Goal: Transaction & Acquisition: Purchase product/service

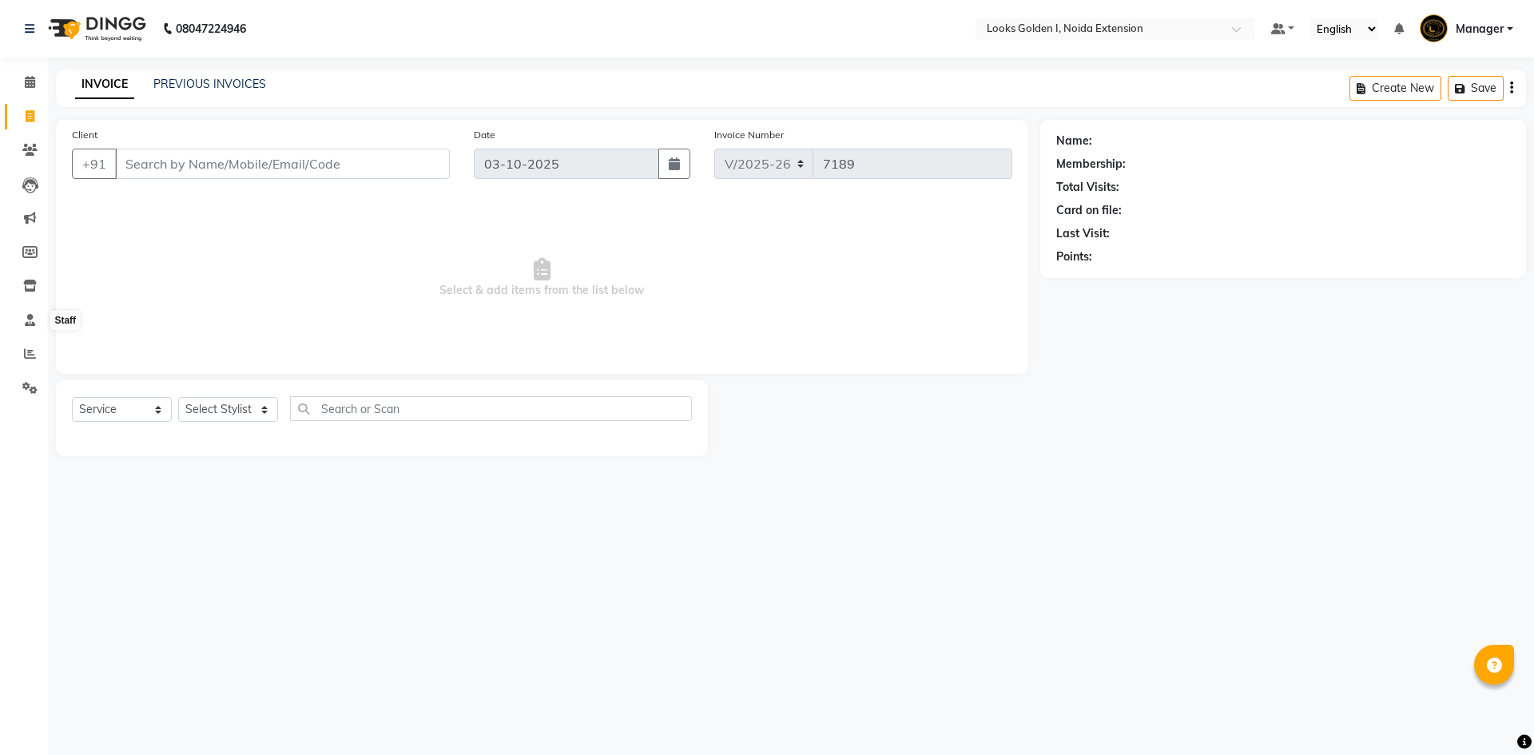
select select "5508"
select select "service"
click at [25, 348] on icon at bounding box center [30, 354] width 12 height 12
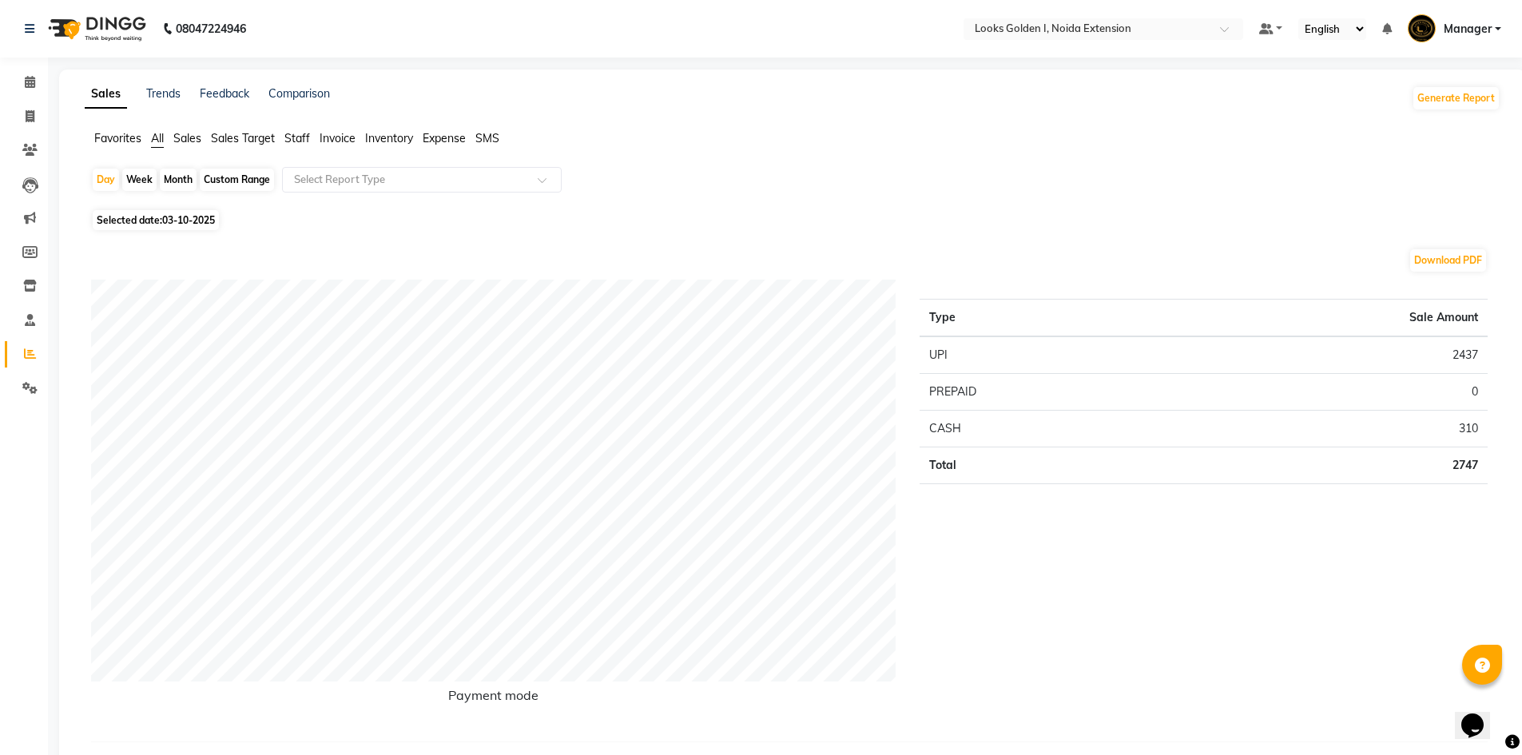
click at [213, 215] on span "03-10-2025" at bounding box center [188, 220] width 53 height 12
select select "10"
select select "2025"
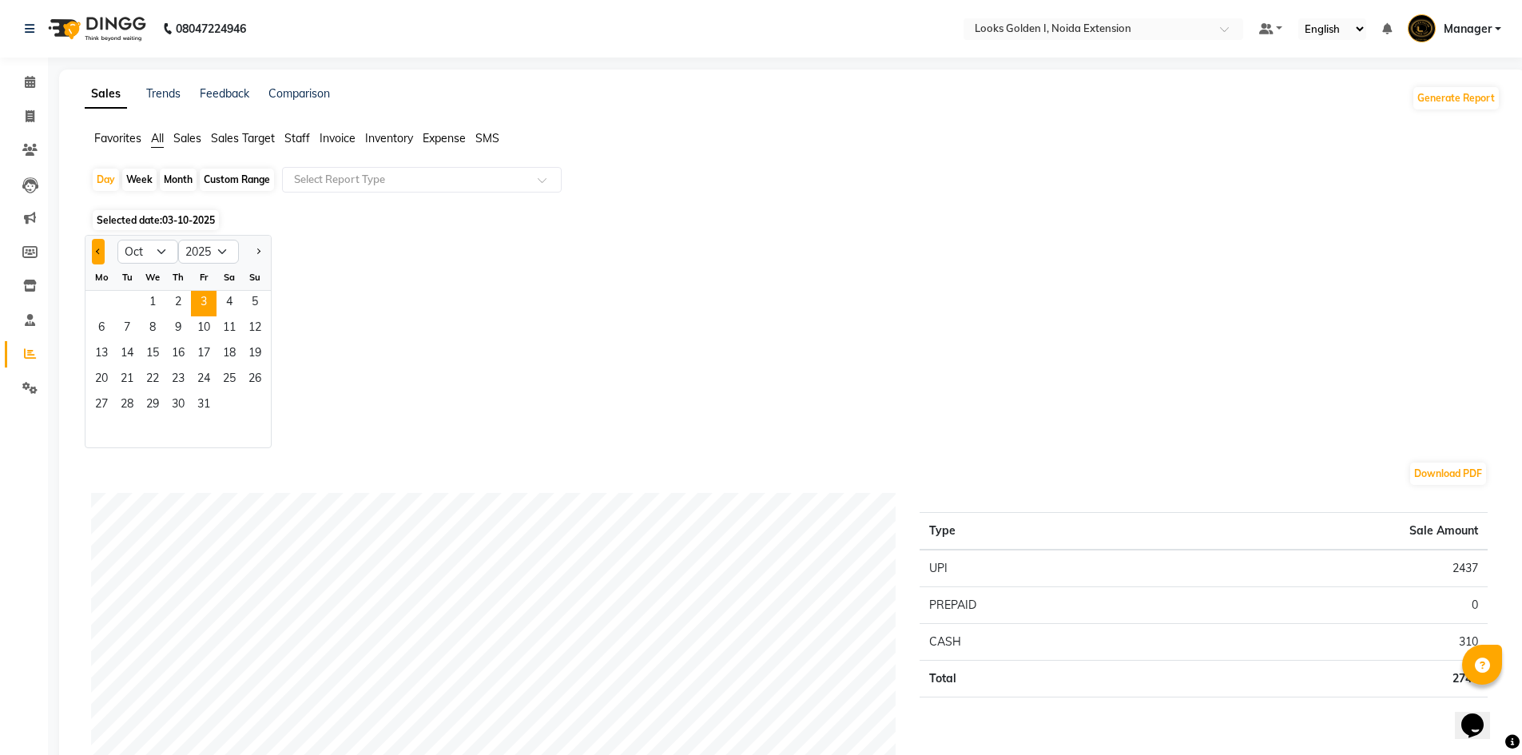
click at [105, 246] on button "Previous month" at bounding box center [98, 252] width 13 height 26
select select "9"
click at [118, 404] on span "30" at bounding box center [127, 406] width 26 height 26
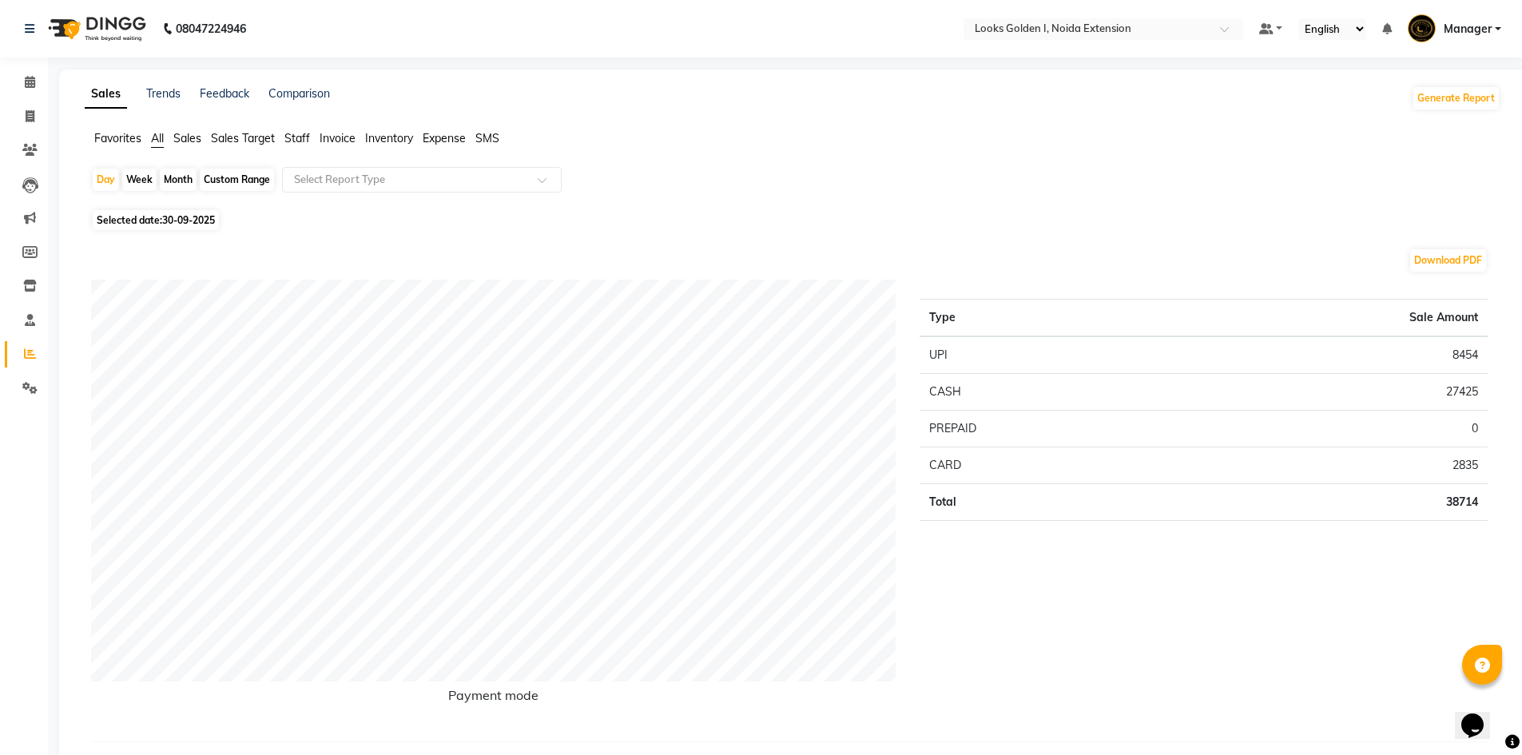
click at [293, 140] on span "Staff" at bounding box center [297, 138] width 26 height 14
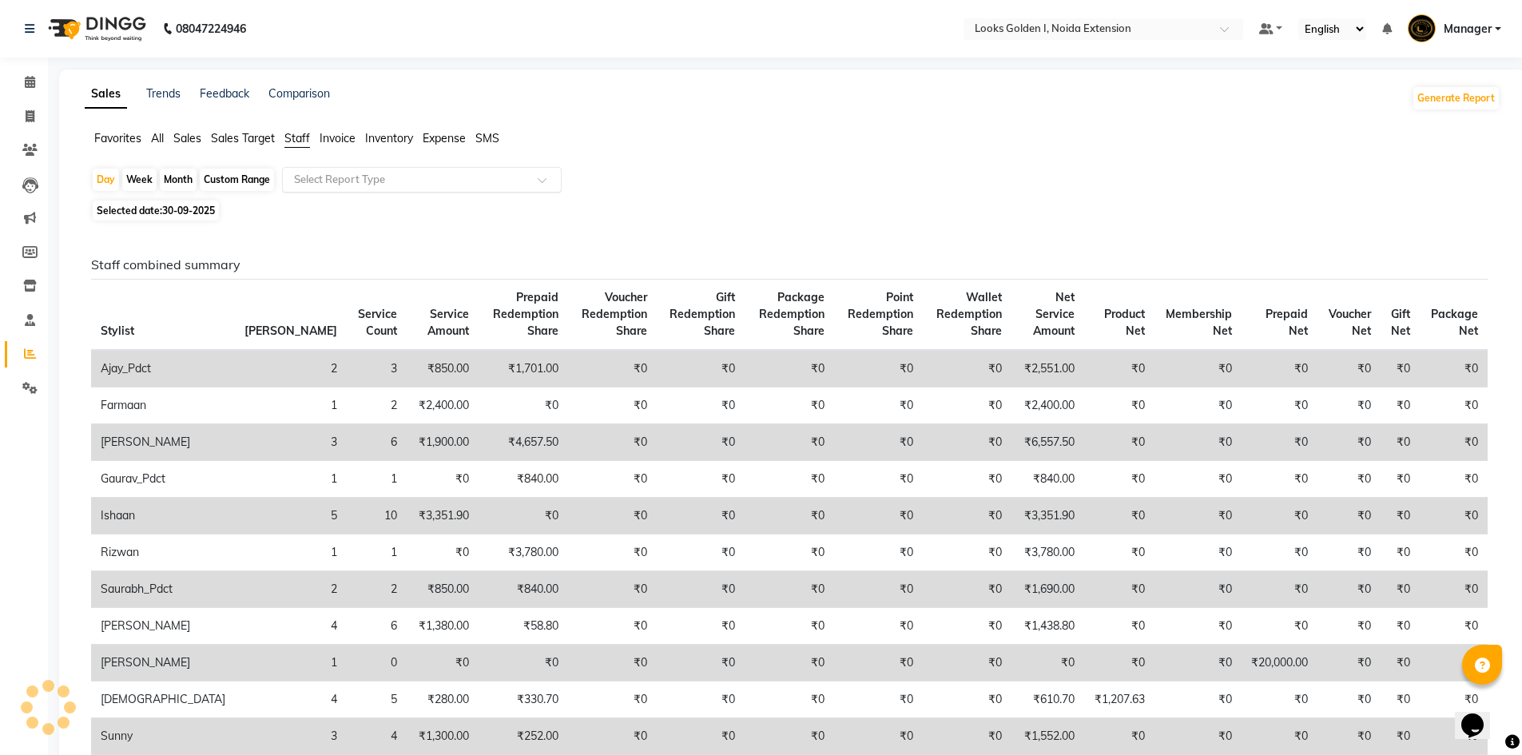
click at [324, 173] on input "text" at bounding box center [406, 180] width 230 height 16
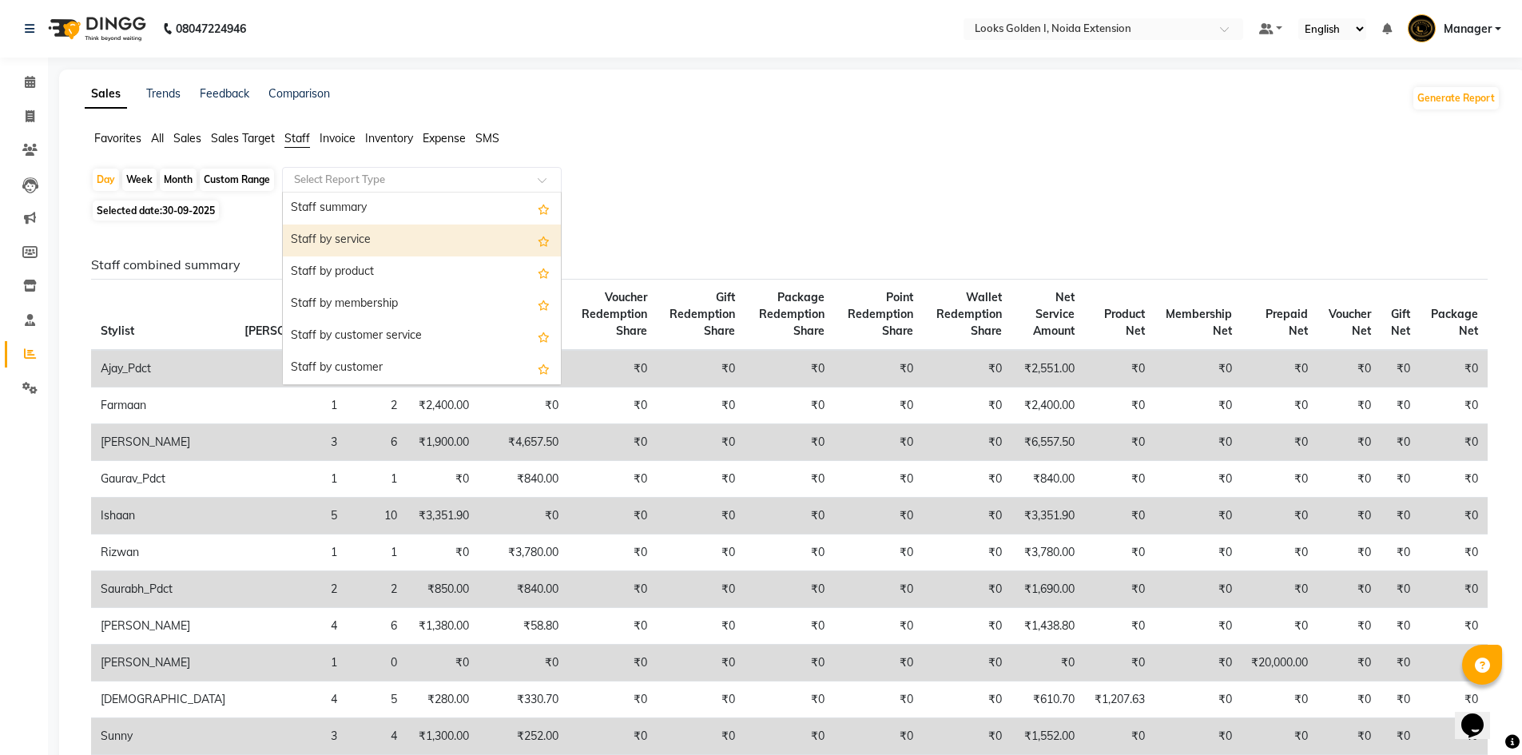
click at [331, 240] on div "Staff by service" at bounding box center [422, 241] width 278 height 32
select select "filtered_report"
select select "csv"
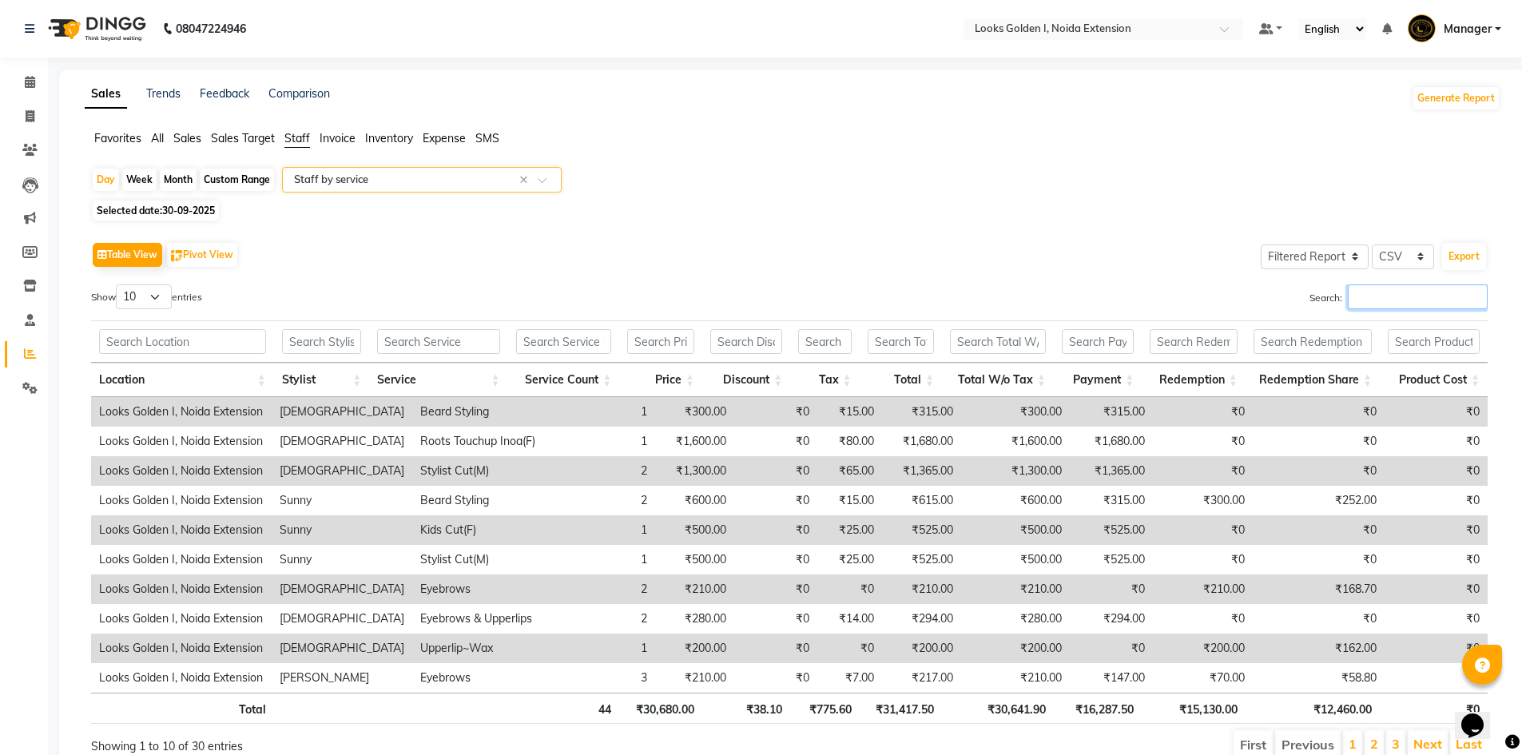
click at [1368, 294] on input "Search:" at bounding box center [1418, 296] width 140 height 25
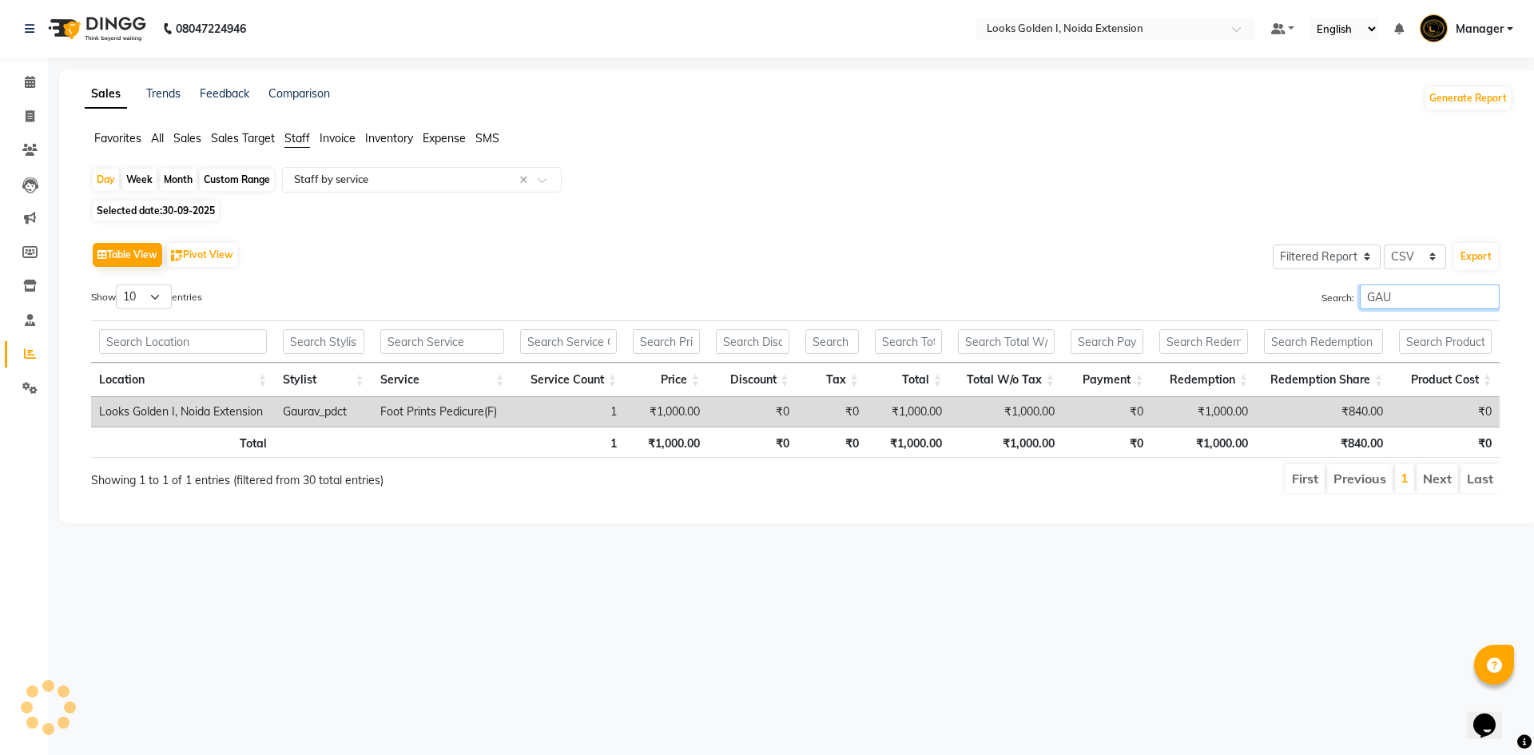
type input "GAU"
click at [200, 210] on span "30-09-2025" at bounding box center [188, 211] width 53 height 12
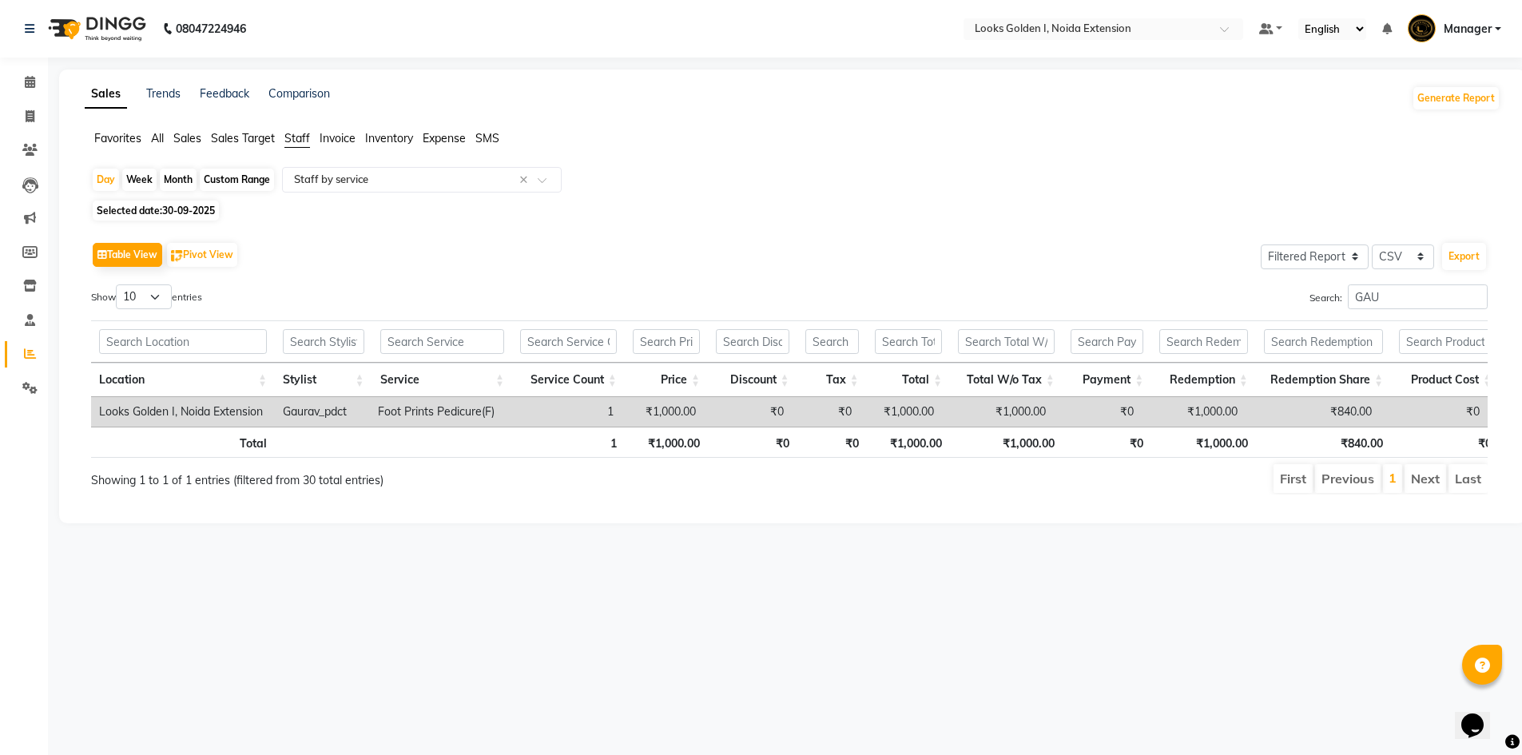
select select "9"
select select "2025"
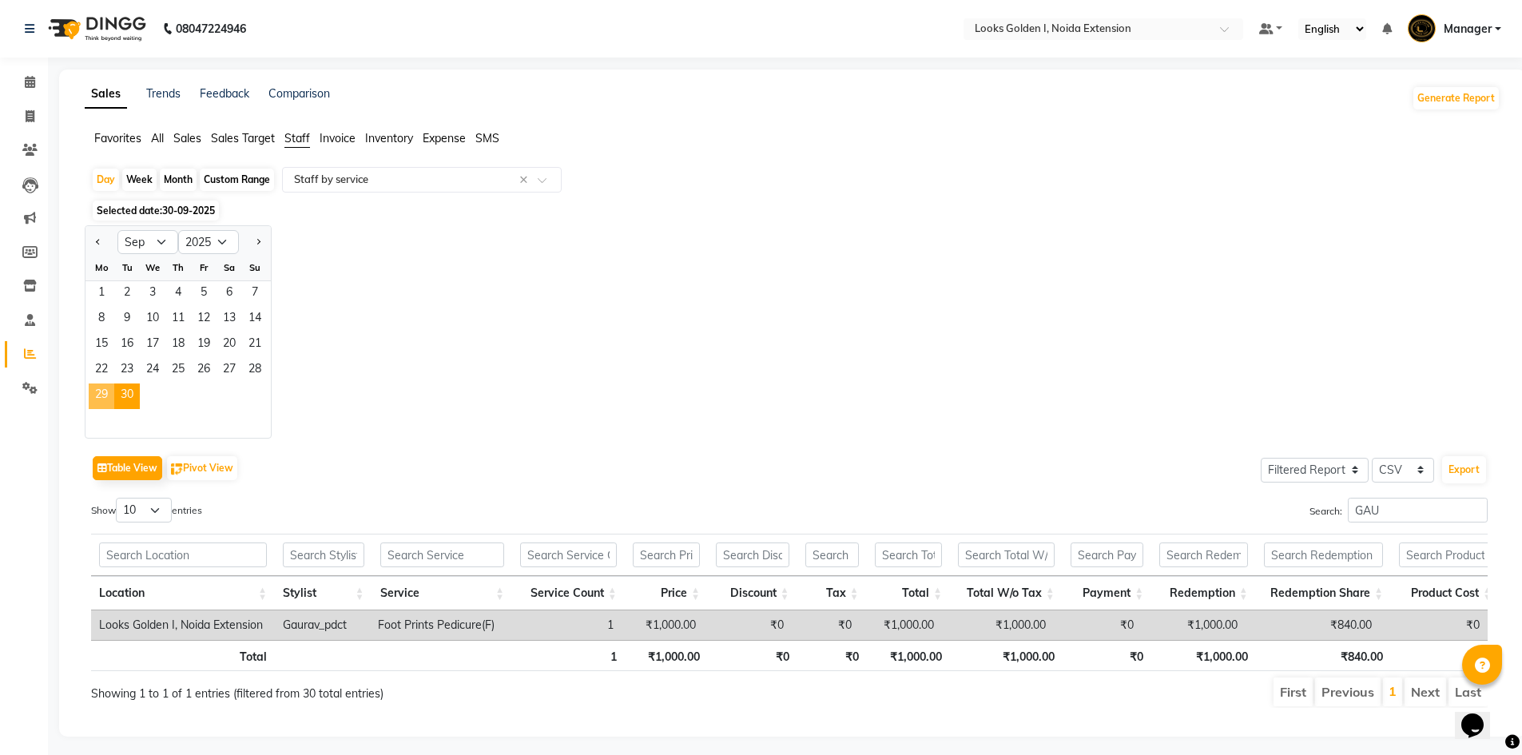
click at [103, 387] on span "29" at bounding box center [102, 397] width 26 height 26
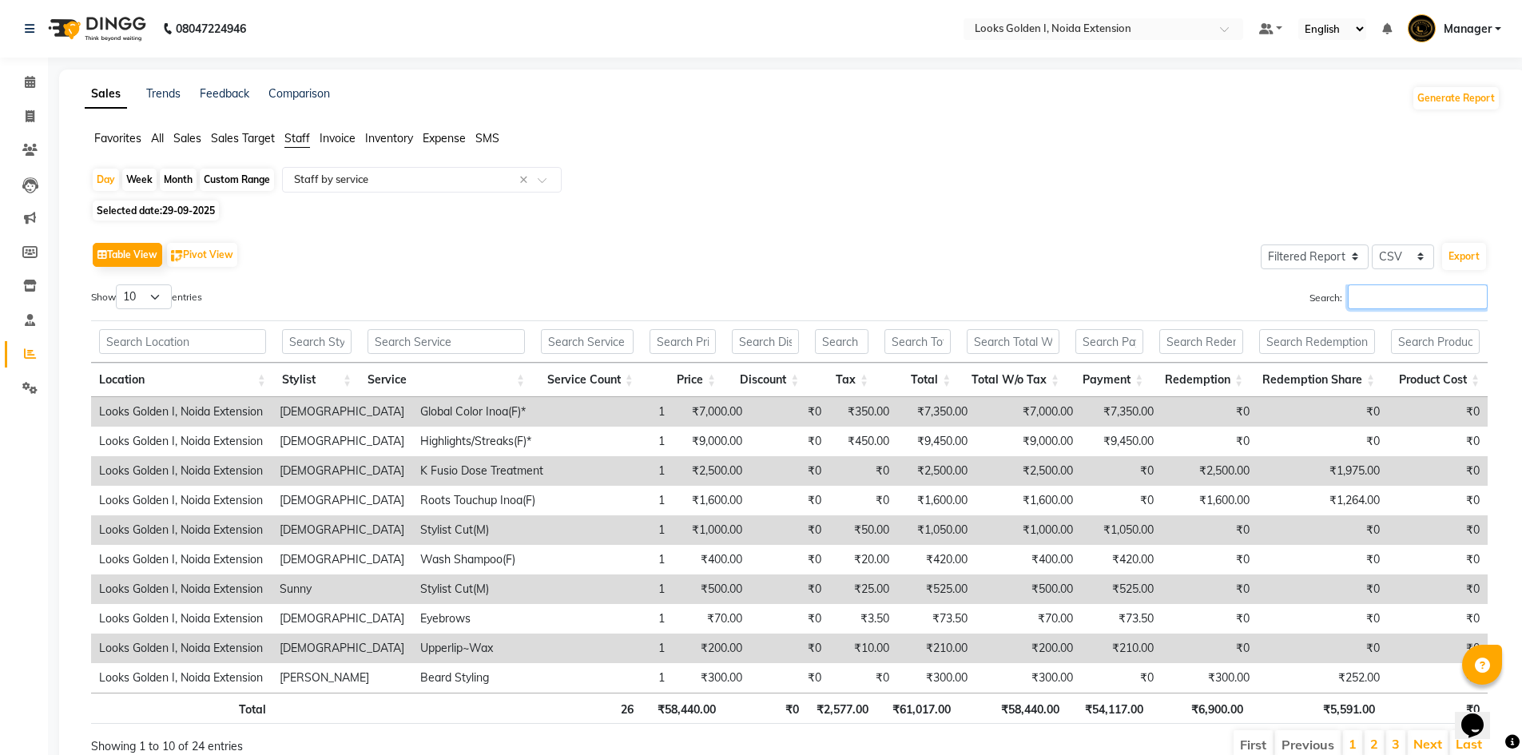
click at [1402, 300] on input "Search:" at bounding box center [1418, 296] width 140 height 25
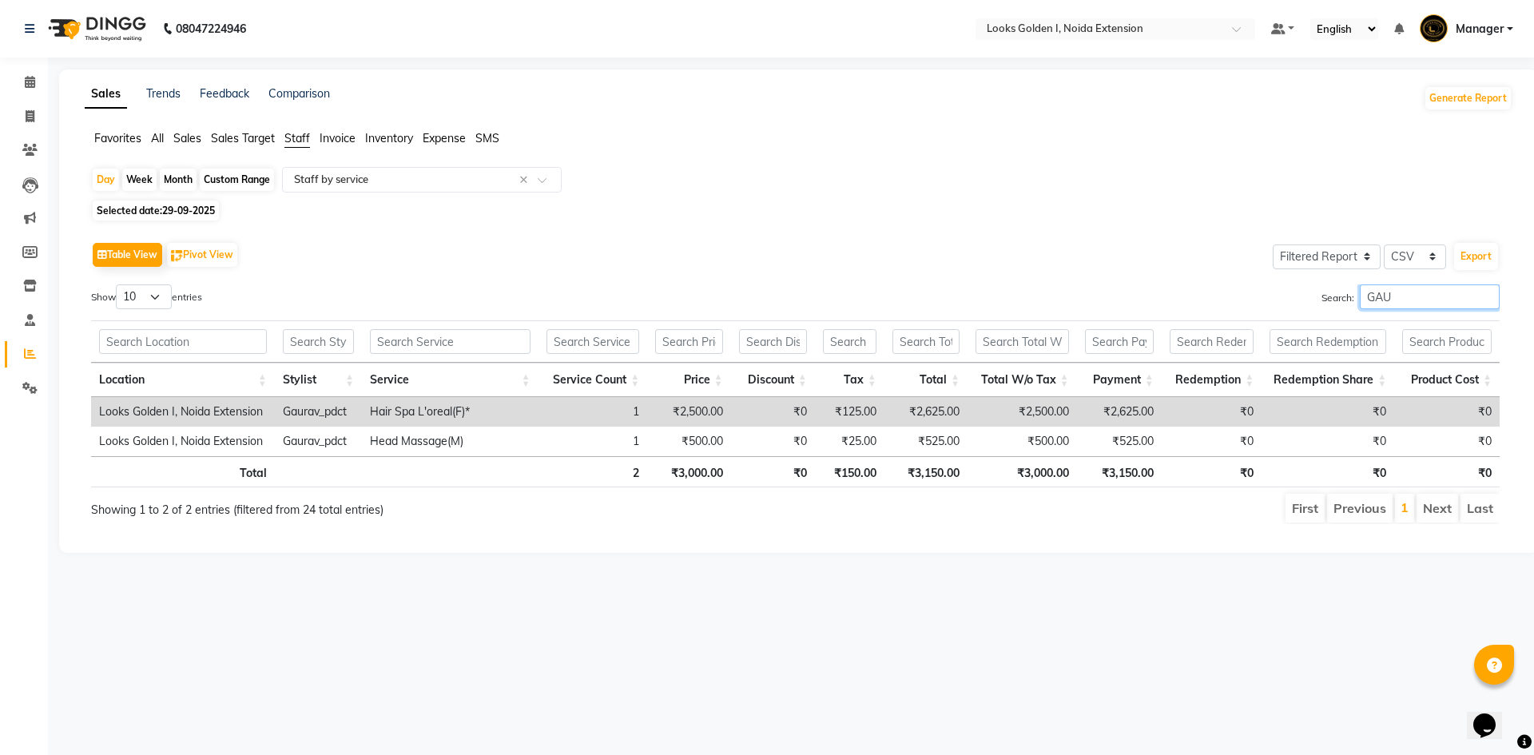
type input "GAU"
click at [26, 67] on li "Calendar" at bounding box center [24, 83] width 48 height 34
click at [30, 89] on span at bounding box center [30, 83] width 28 height 18
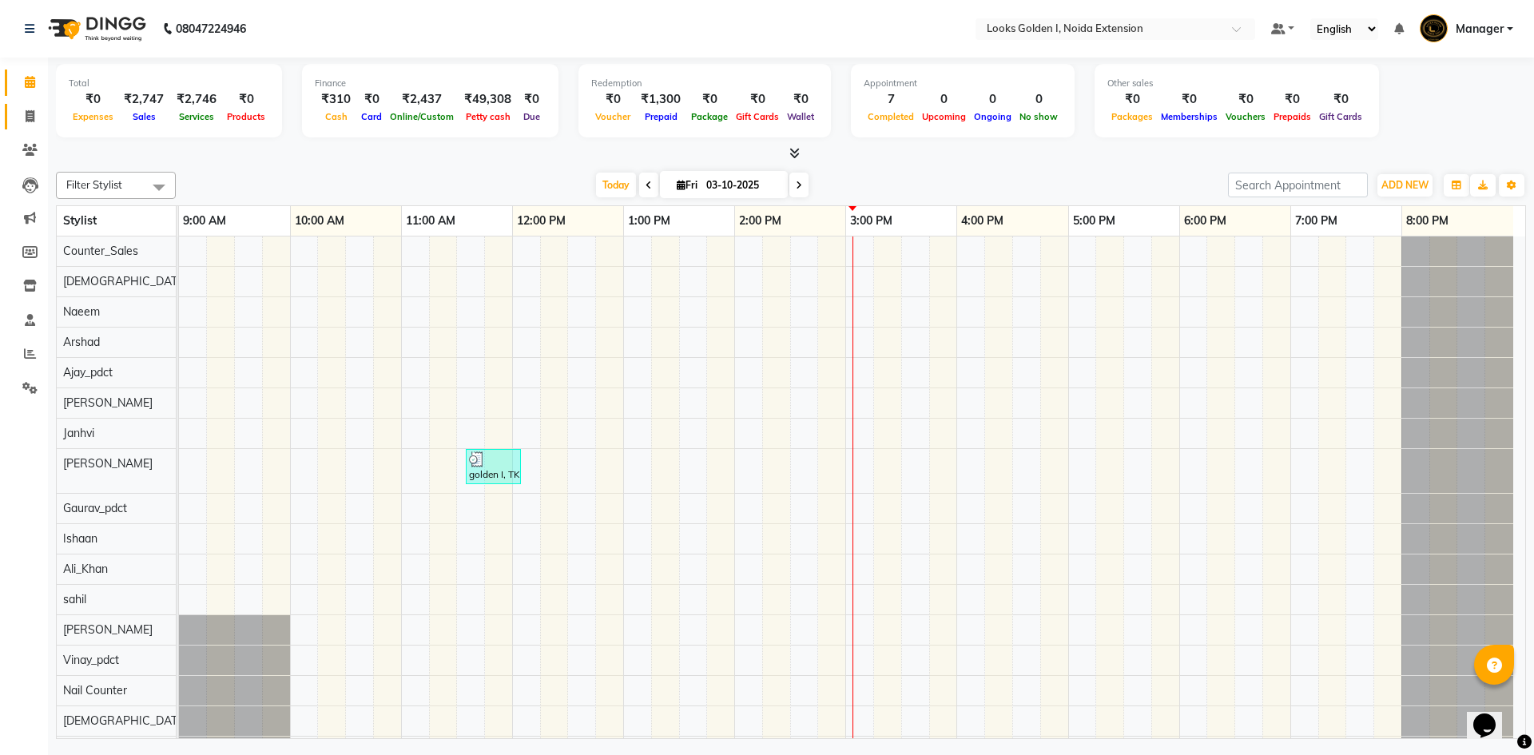
click at [13, 109] on link "Invoice" at bounding box center [24, 117] width 38 height 26
select select "service"
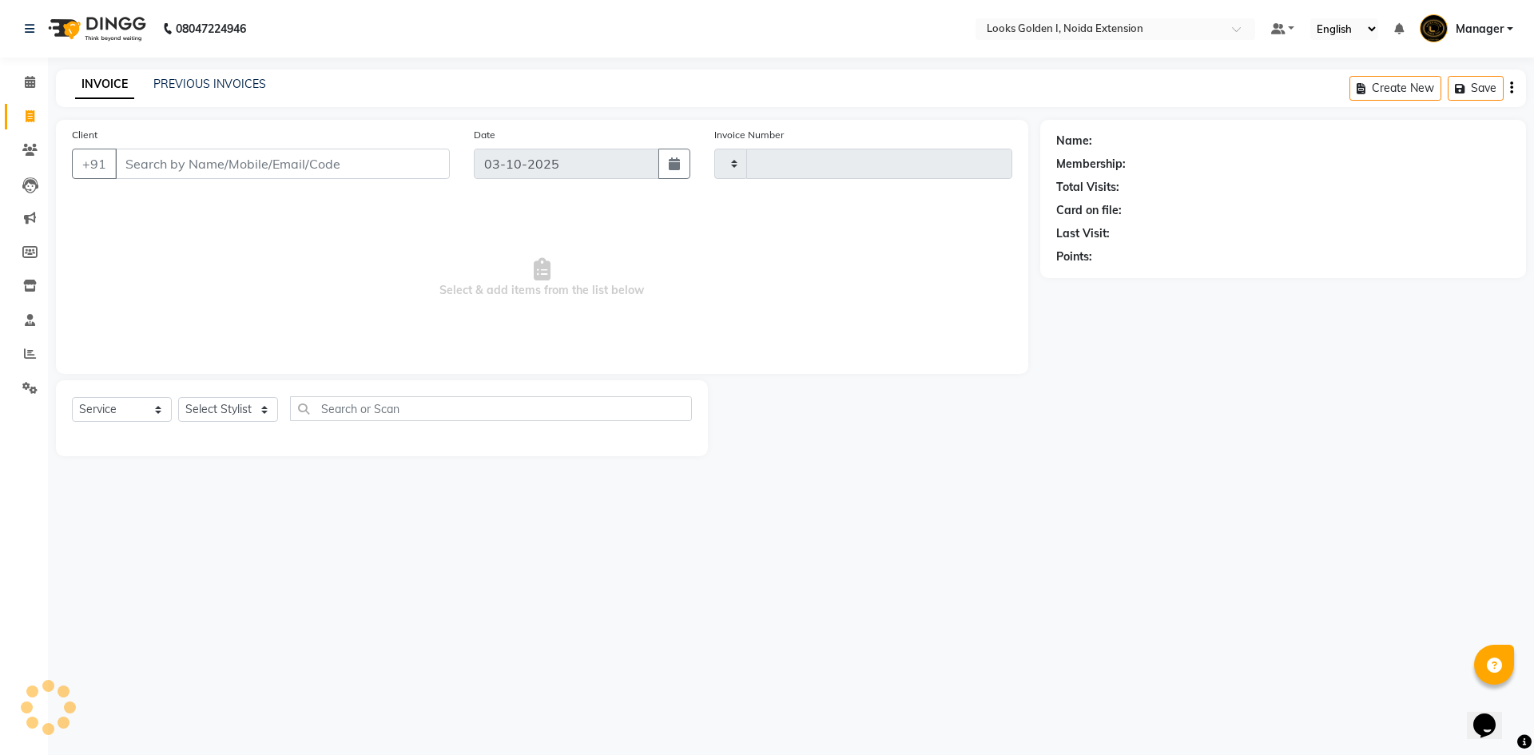
type input "7189"
select select "5508"
click at [208, 405] on select "Select Stylist" at bounding box center [228, 409] width 100 height 25
select select "91655"
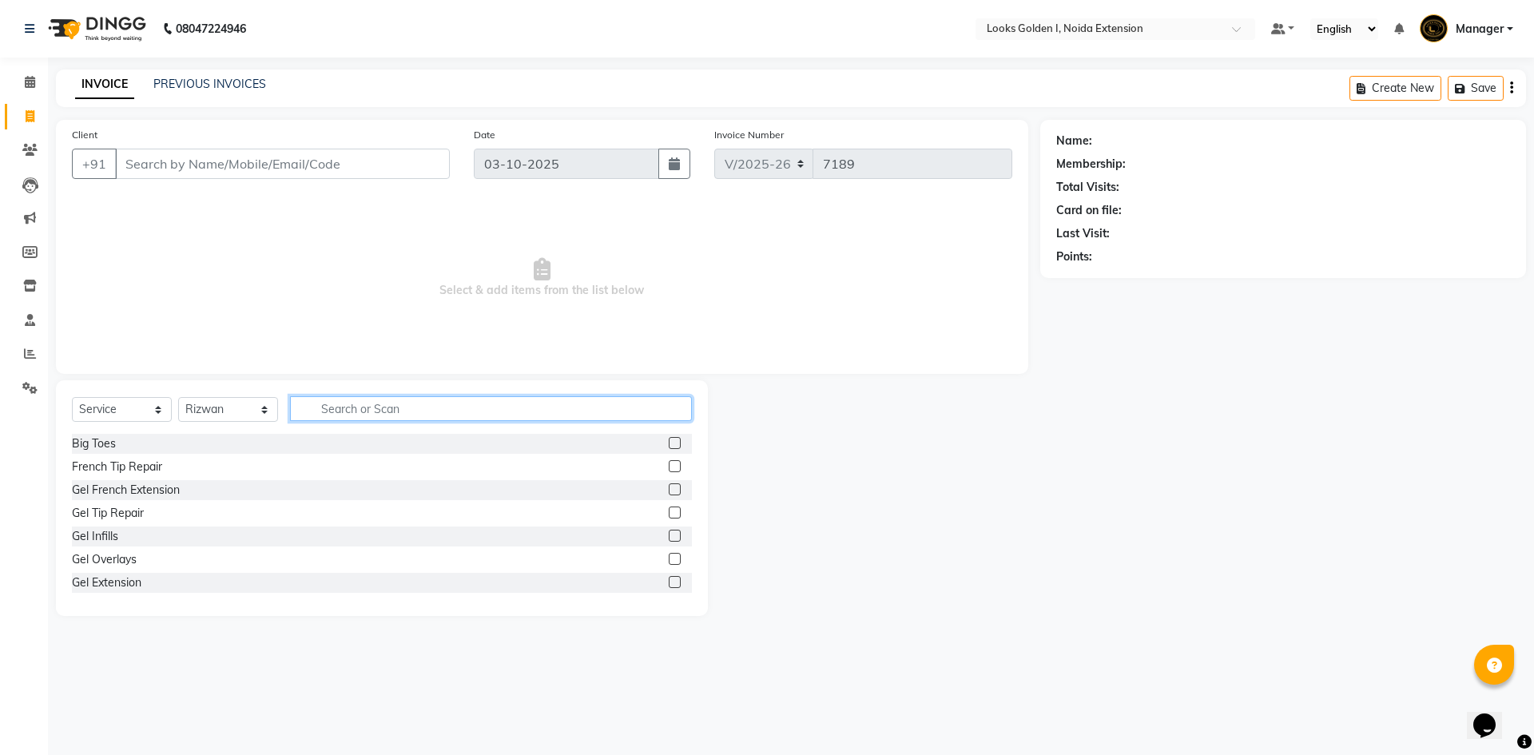
click at [352, 412] on input "text" at bounding box center [491, 408] width 402 height 25
type input "CUT"
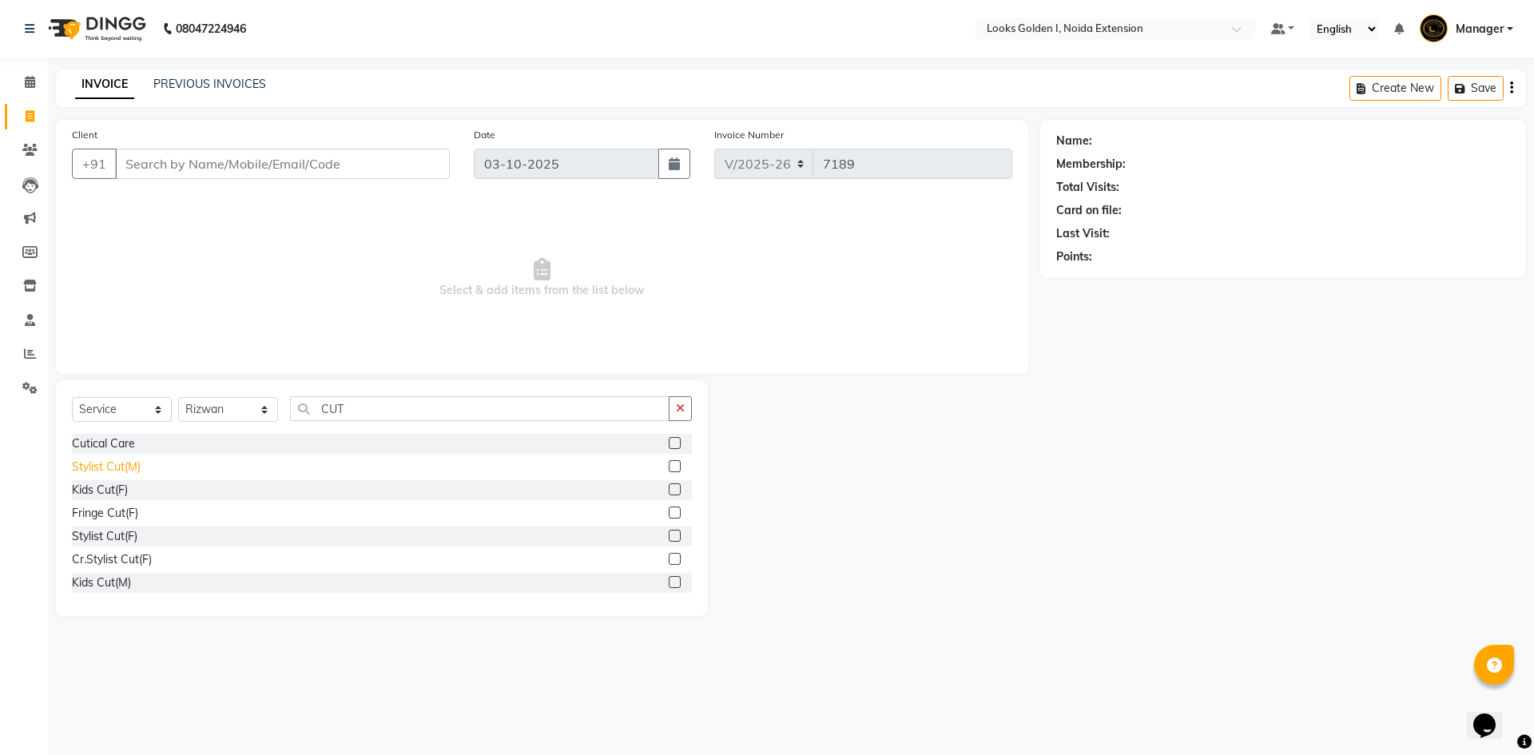
click at [98, 462] on div "Stylist Cut(M)" at bounding box center [106, 467] width 69 height 17
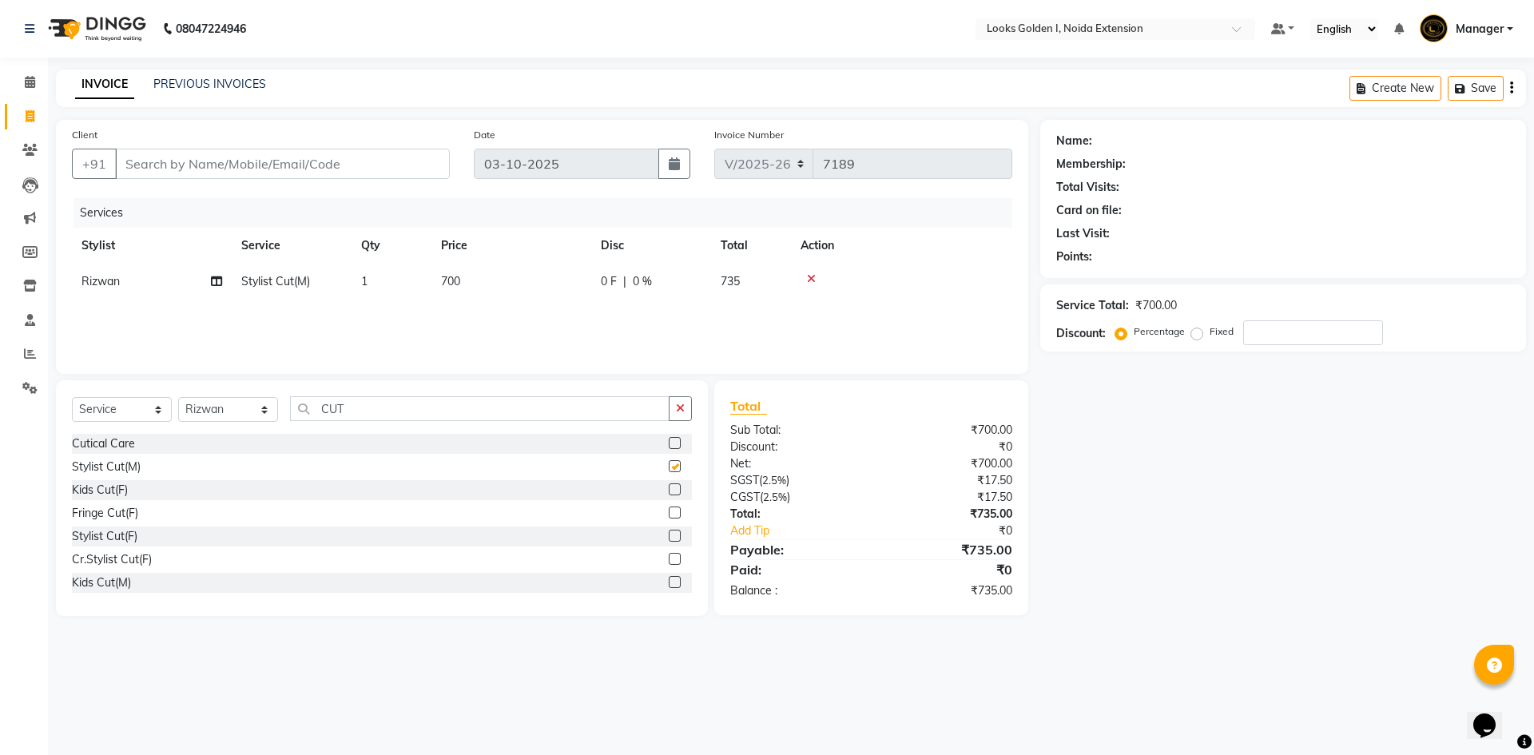
checkbox input "false"
click at [552, 278] on td "700" at bounding box center [511, 282] width 160 height 36
select select "91655"
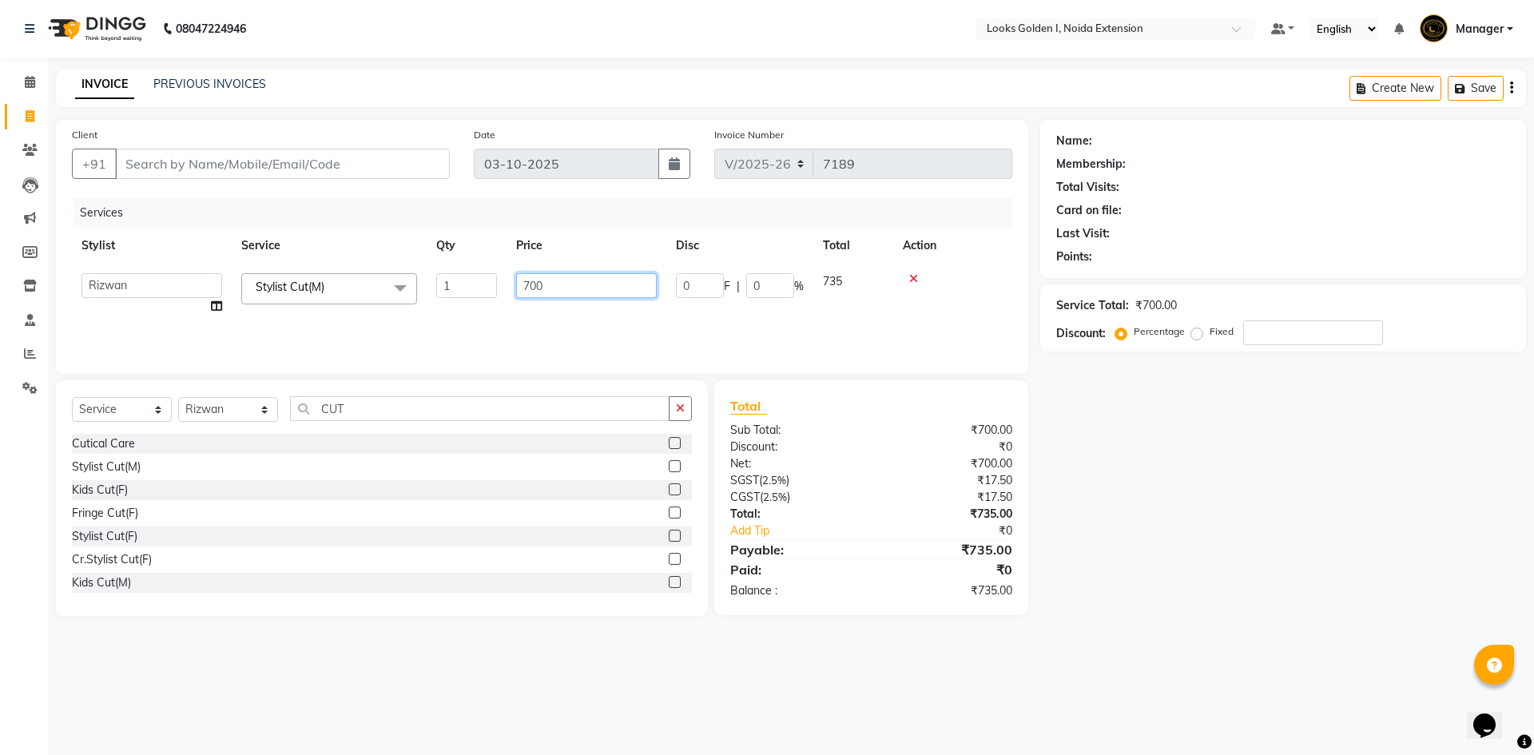
drag, startPoint x: 534, startPoint y: 283, endPoint x: 508, endPoint y: 291, distance: 26.8
click at [508, 291] on td "700" at bounding box center [587, 294] width 160 height 61
type input "800"
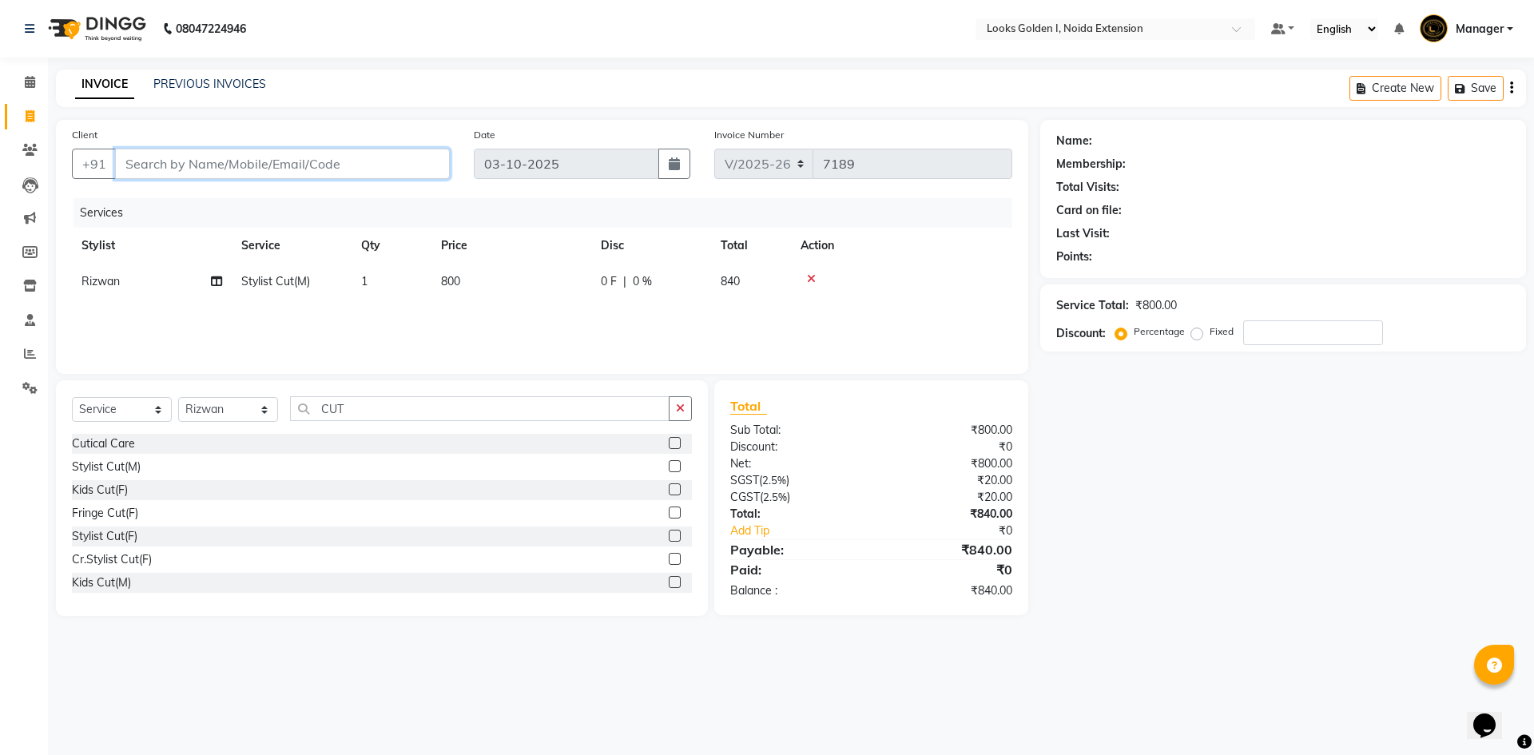
click at [270, 164] on input "Client" at bounding box center [282, 164] width 335 height 30
click at [115, 407] on select "Select Service Product Membership Package Voucher Prepaid Gift Card" at bounding box center [122, 409] width 100 height 25
select select "product"
click at [72, 397] on select "Select Service Product Membership Package Voucher Prepaid Gift Card" at bounding box center [122, 409] width 100 height 25
click at [213, 408] on select "Select Stylist Ajay_pdct Ali_Khan [PERSON_NAME] [PERSON_NAME] Counter_Sales [PE…" at bounding box center [228, 409] width 100 height 25
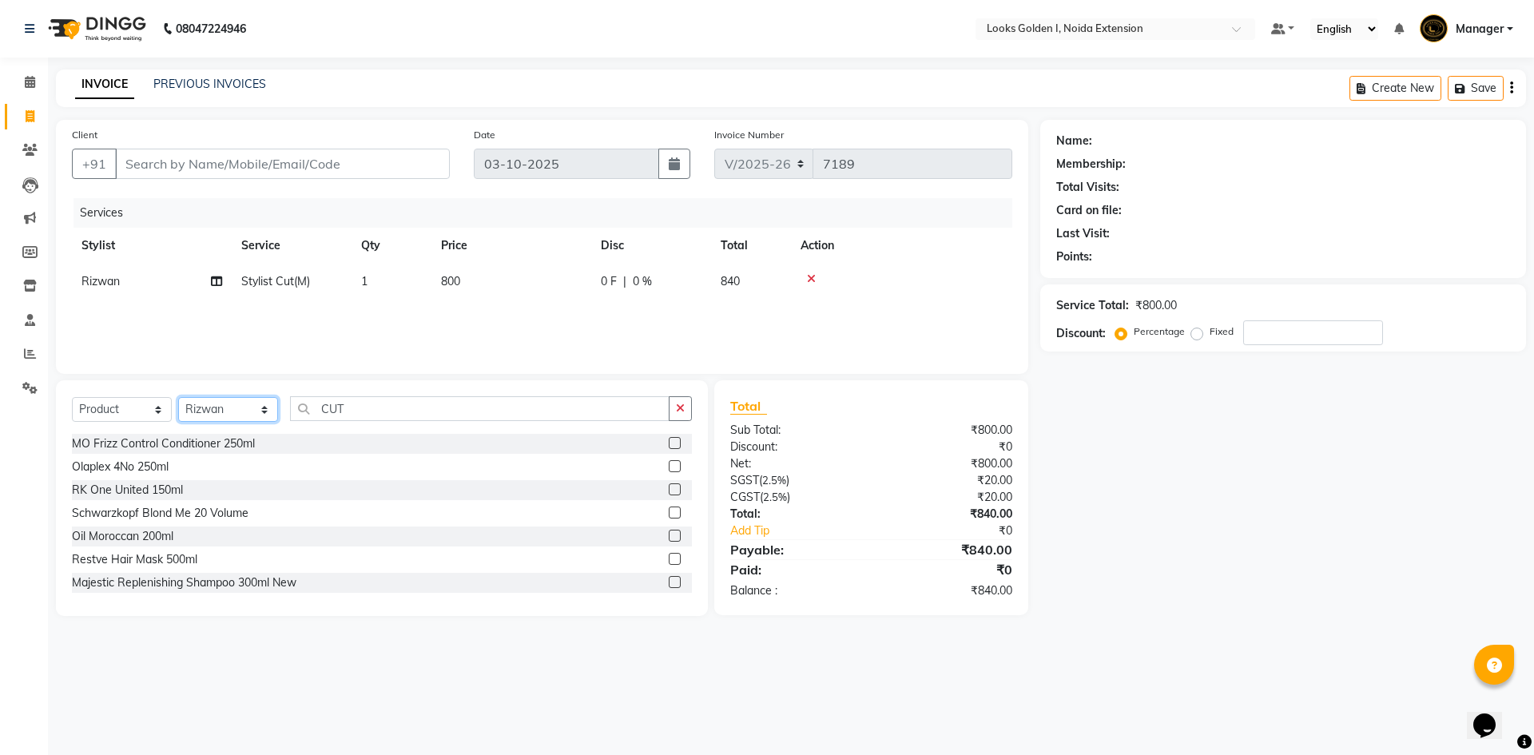
select select "68308"
click at [178, 397] on select "Select Stylist Ajay_pdct Ali_Khan [PERSON_NAME] [PERSON_NAME] Counter_Sales [PE…" at bounding box center [228, 409] width 100 height 25
drag, startPoint x: 363, startPoint y: 405, endPoint x: 283, endPoint y: 409, distance: 80.0
click at [283, 409] on div "Select Service Product Membership Package Voucher Prepaid Gift Card Select Styl…" at bounding box center [382, 415] width 620 height 38
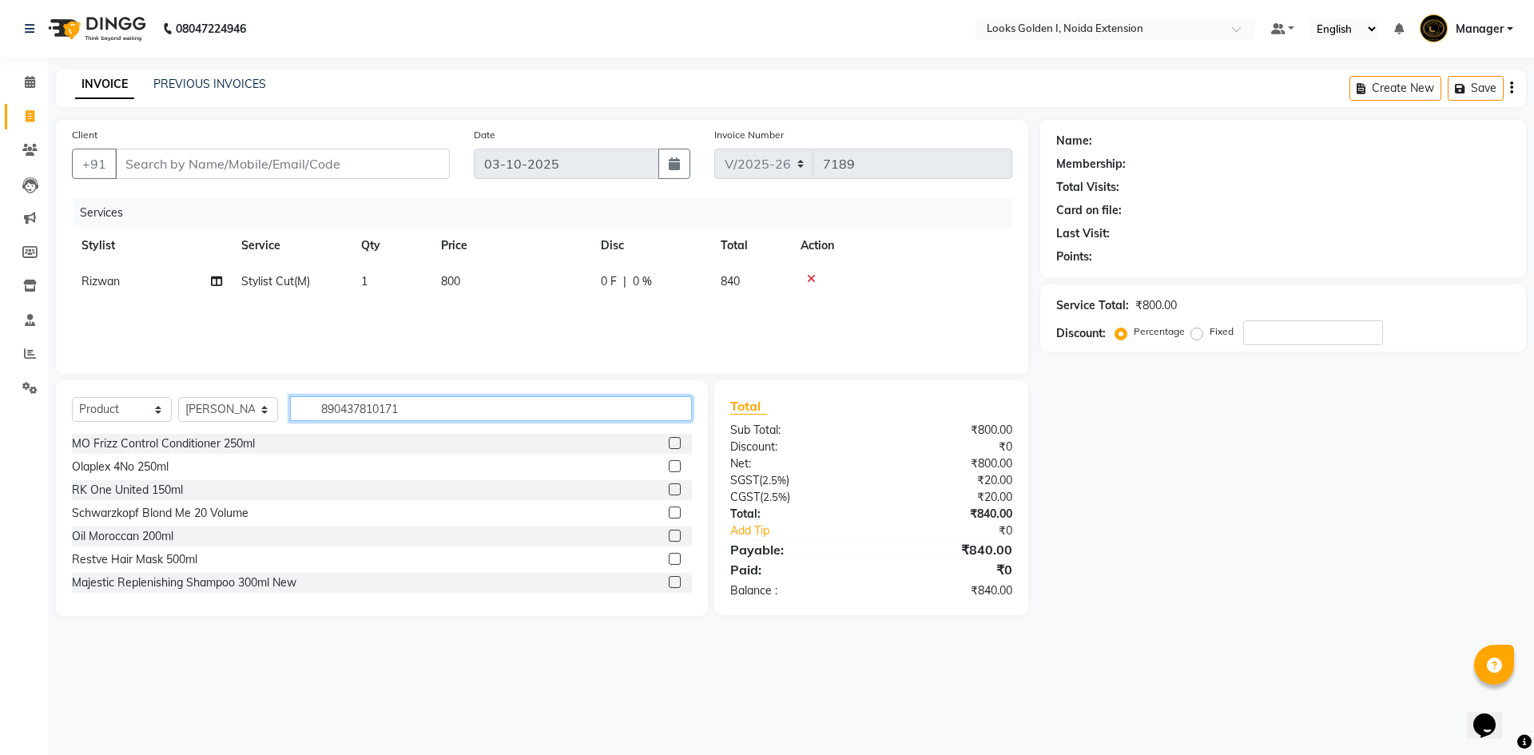
type input "8904378101715"
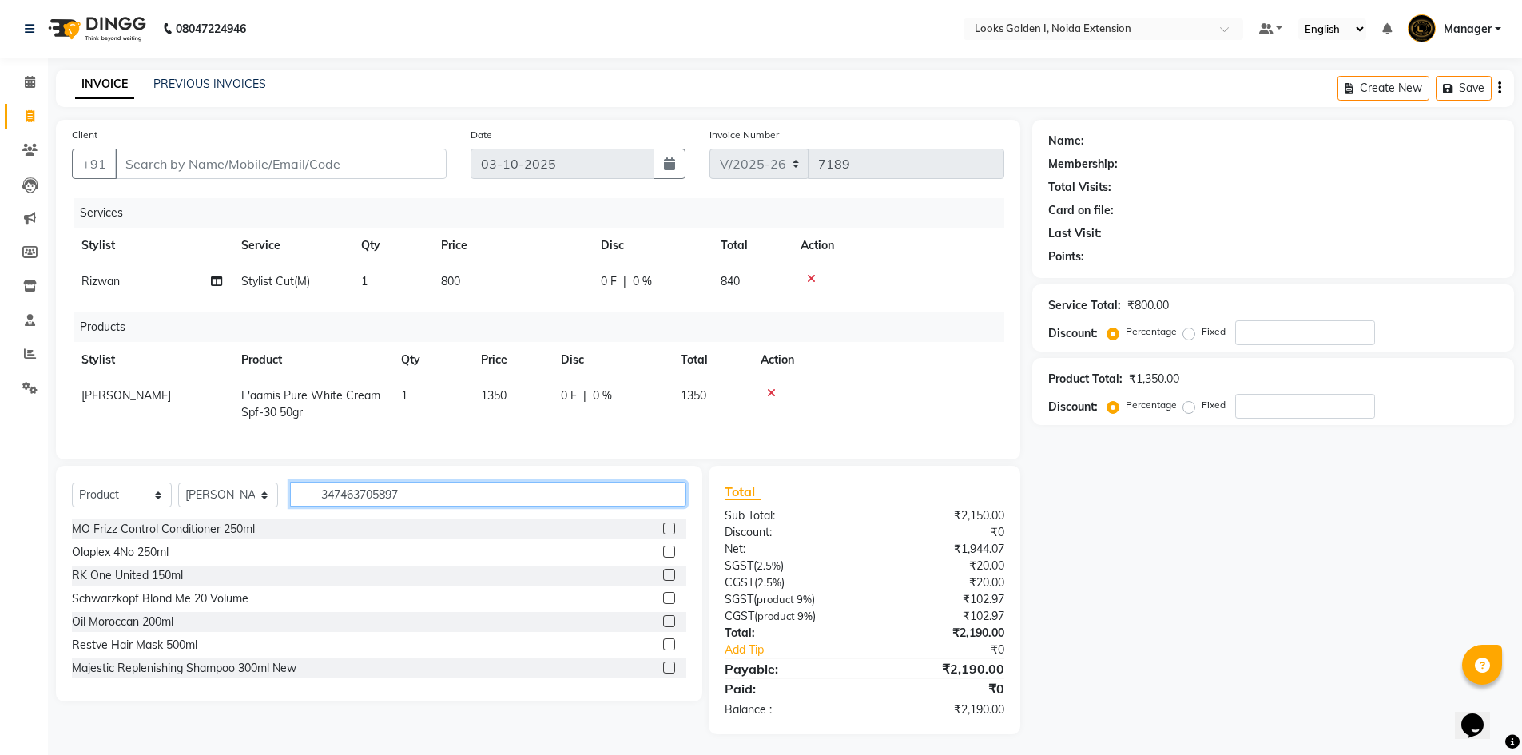
type input "3474637058975"
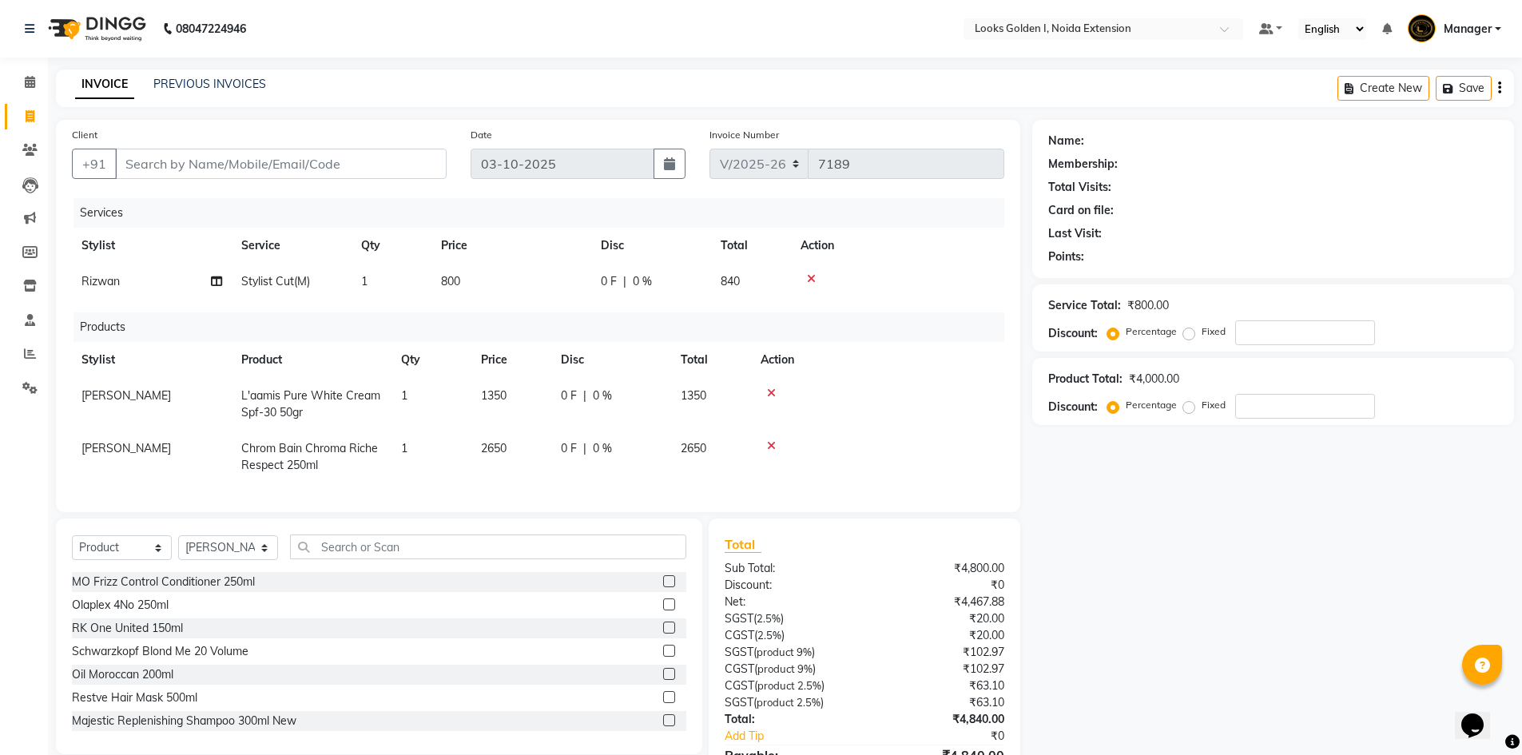
click at [535, 447] on td "2650" at bounding box center [511, 457] width 80 height 53
select select "68308"
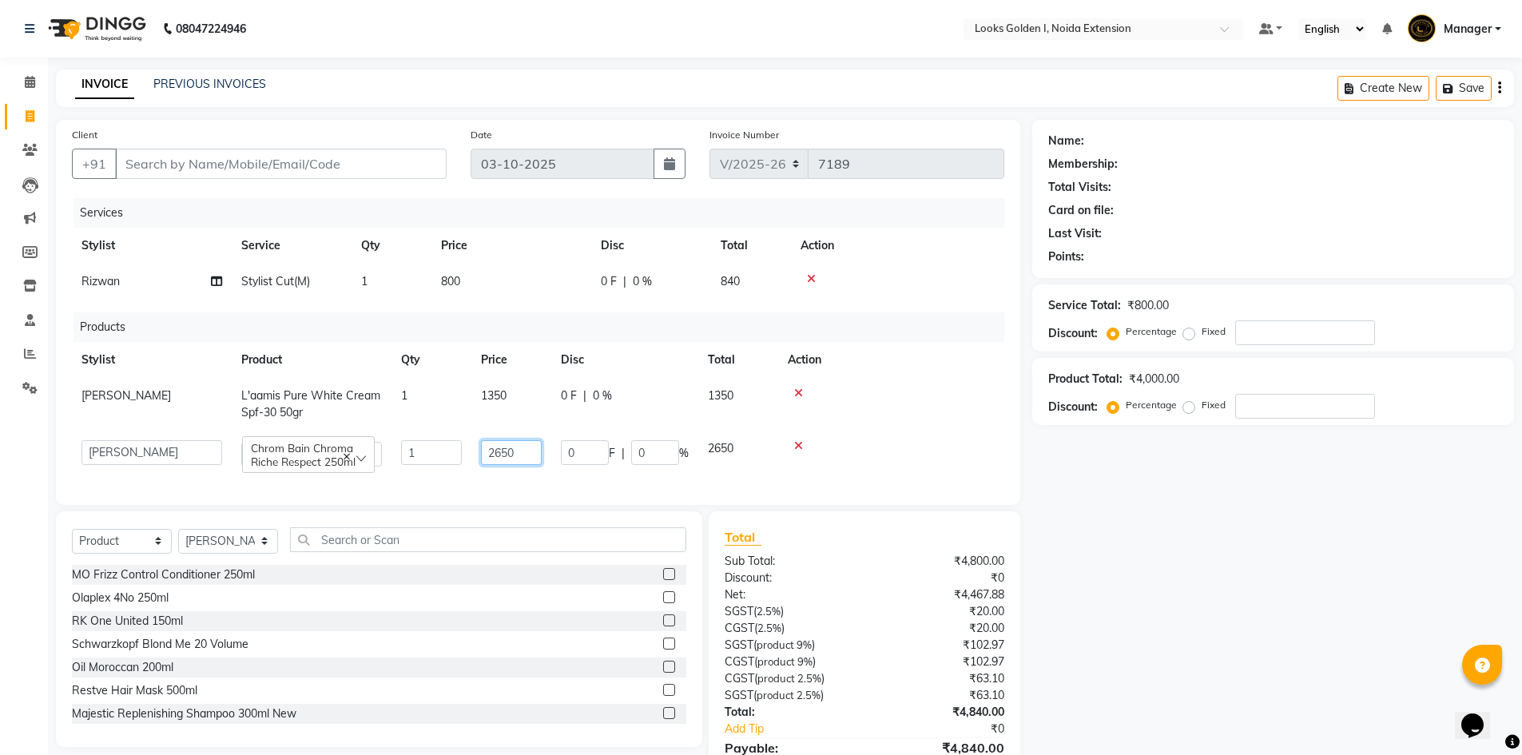
drag, startPoint x: 535, startPoint y: 449, endPoint x: 455, endPoint y: 459, distance: 79.7
click at [455, 459] on tr "Ajay_pdct Ali_Khan Anwar Arshad Asad ayush Counter_Sales Faheem Farmaan Gagan G…" at bounding box center [538, 454] width 932 height 46
type input "2800"
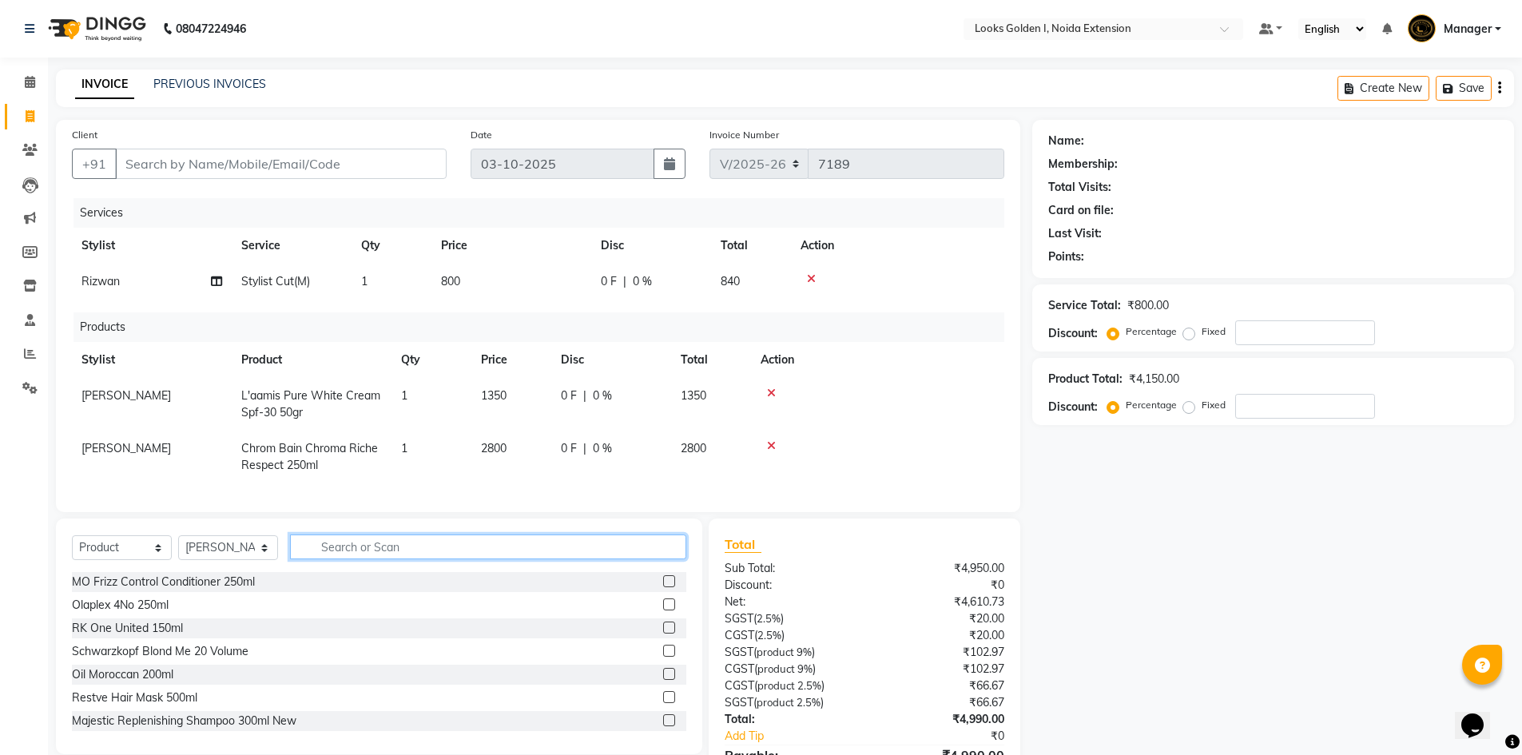
click at [395, 544] on div "Select Service Product Membership Package Voucher Prepaid Gift Card Select Styl…" at bounding box center [379, 637] width 646 height 236
type input "3474636400218"
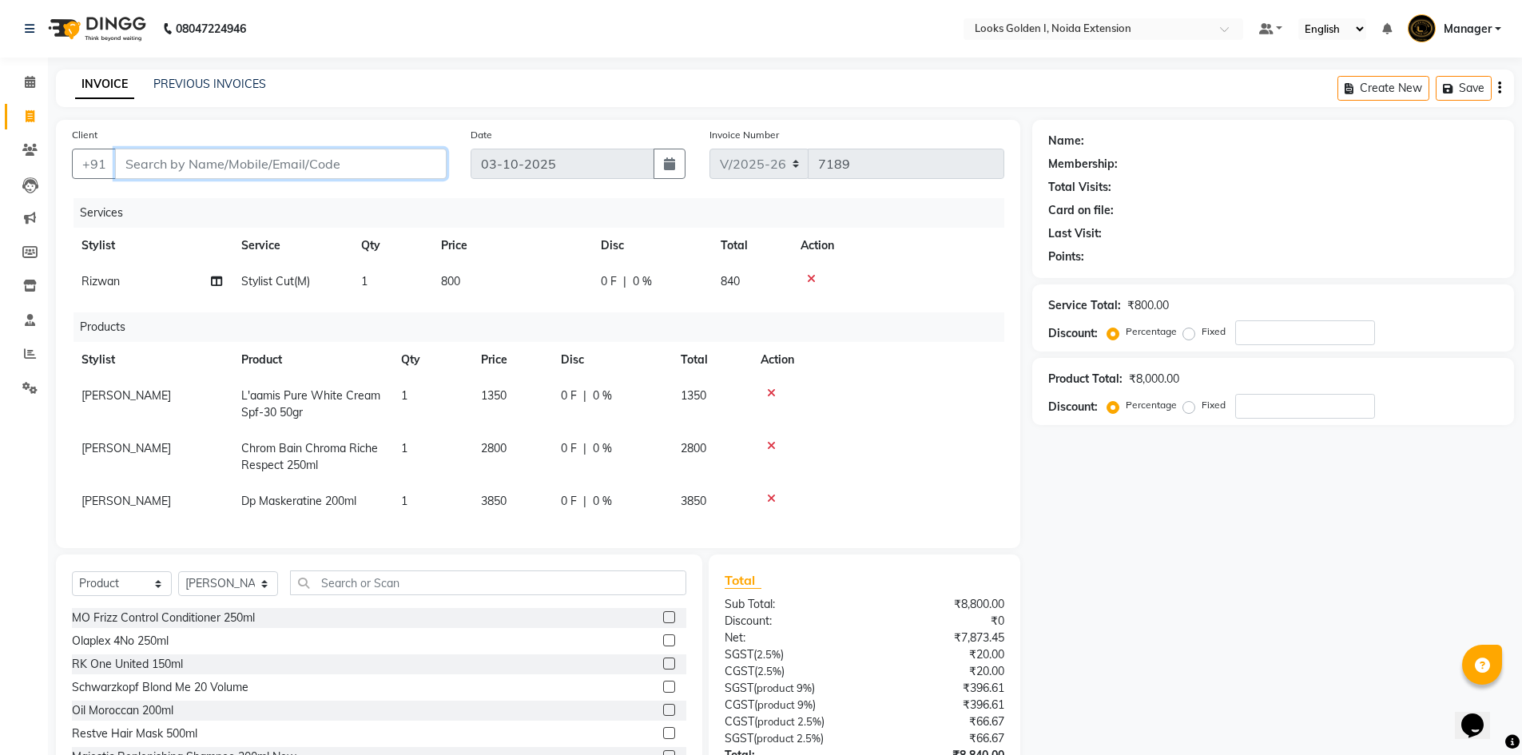
click at [365, 158] on input "Client" at bounding box center [281, 164] width 332 height 30
type input "9"
type input "0"
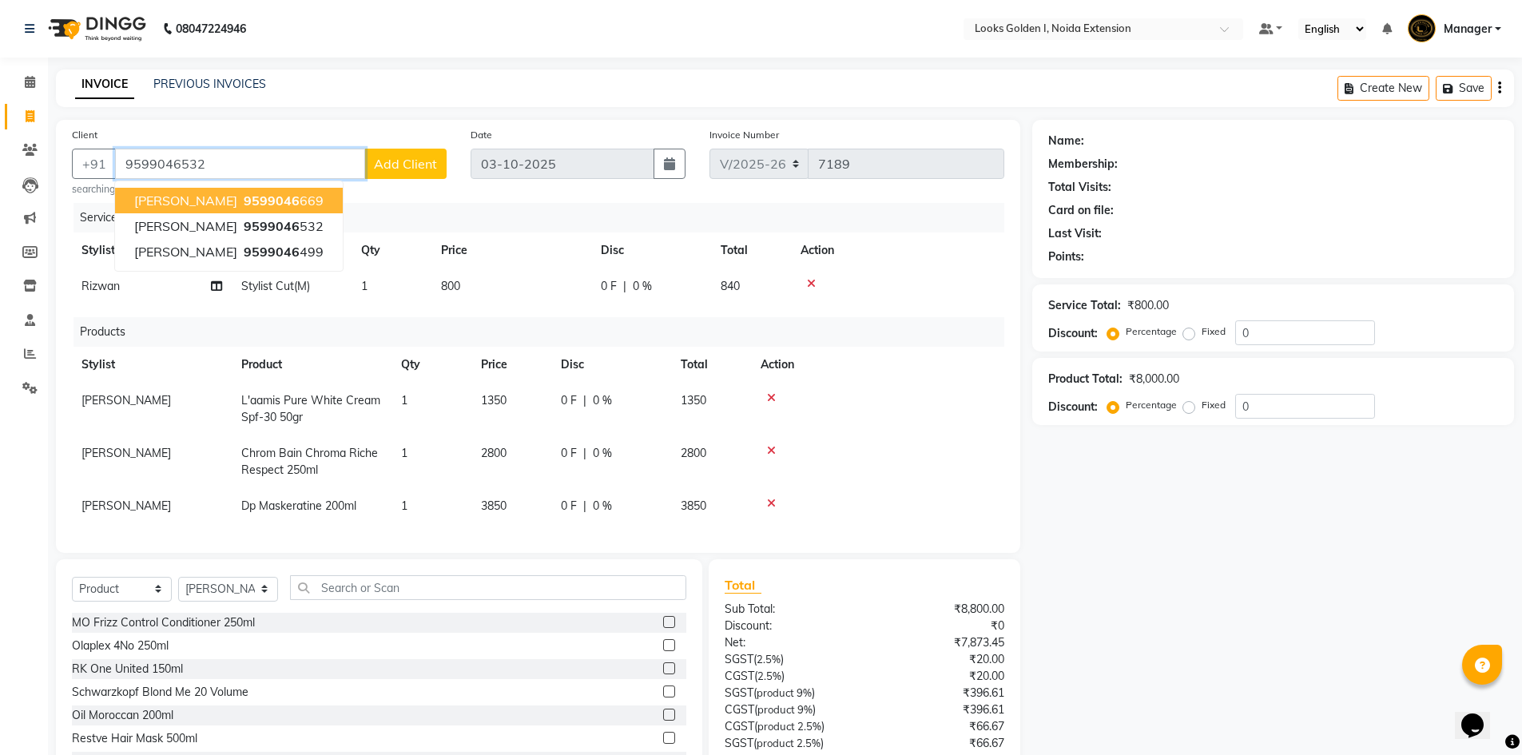
type input "9599046532"
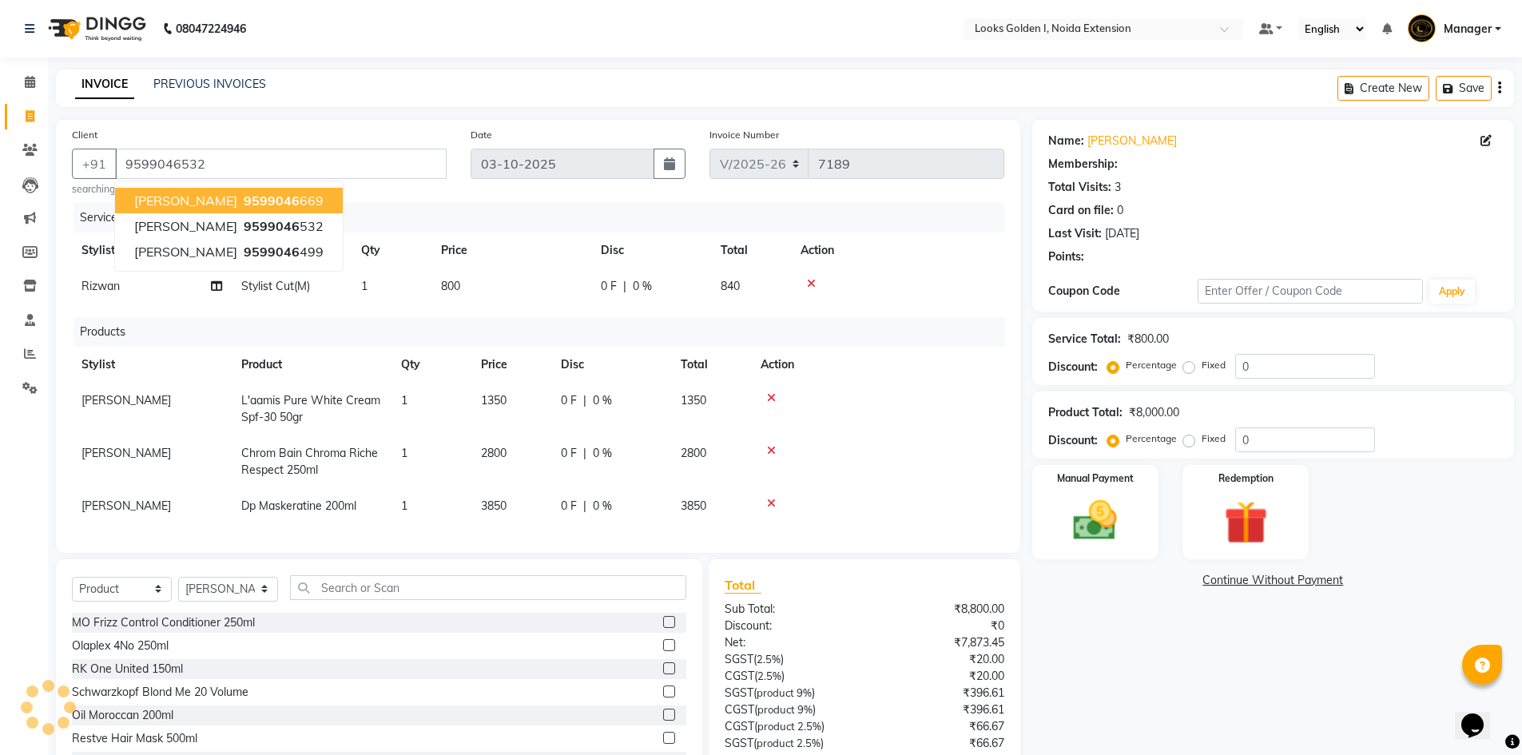
select select "1: Object"
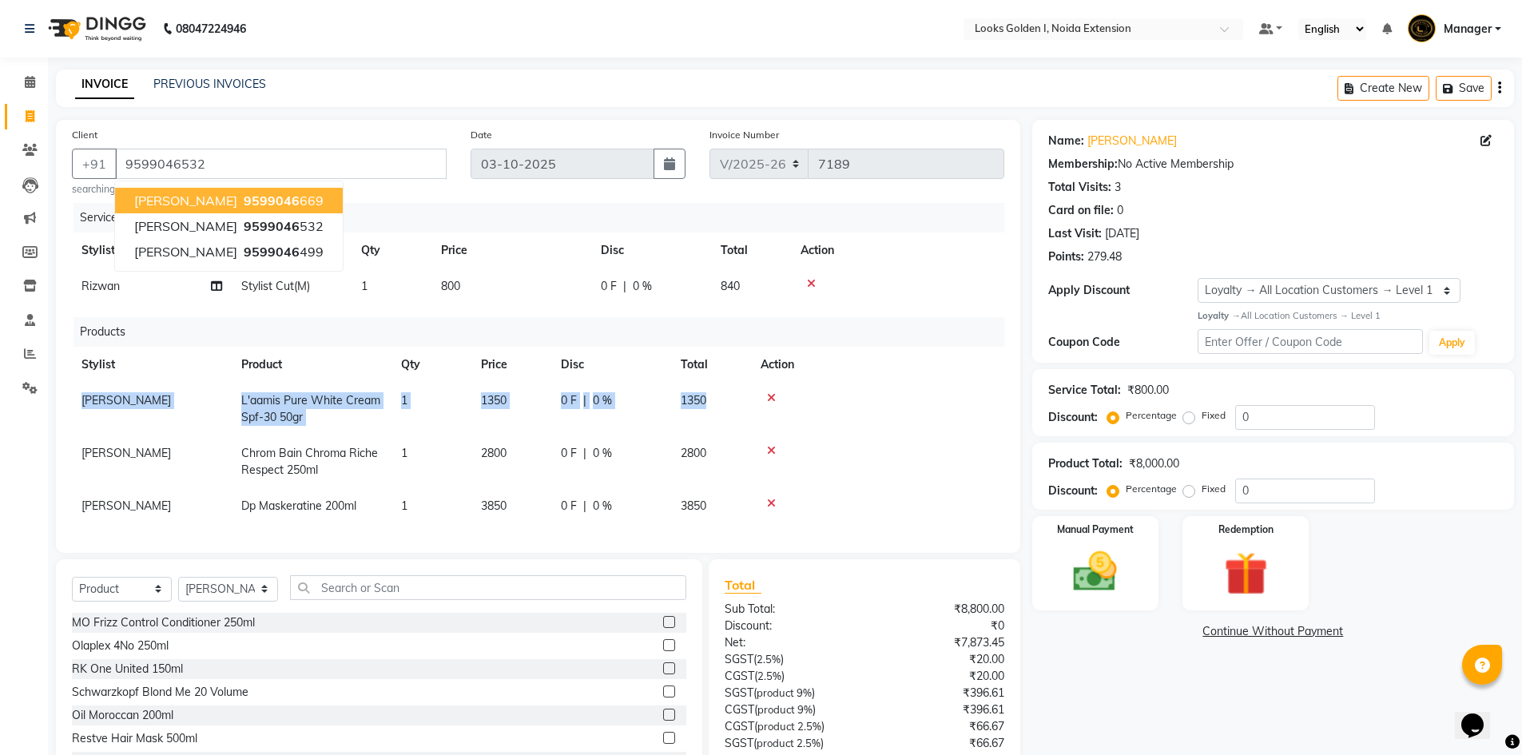
click at [938, 383] on table "Stylist Product Qty Price Disc Total Action Shaifali L'aamis Pure White Cream S…" at bounding box center [538, 435] width 932 height 177
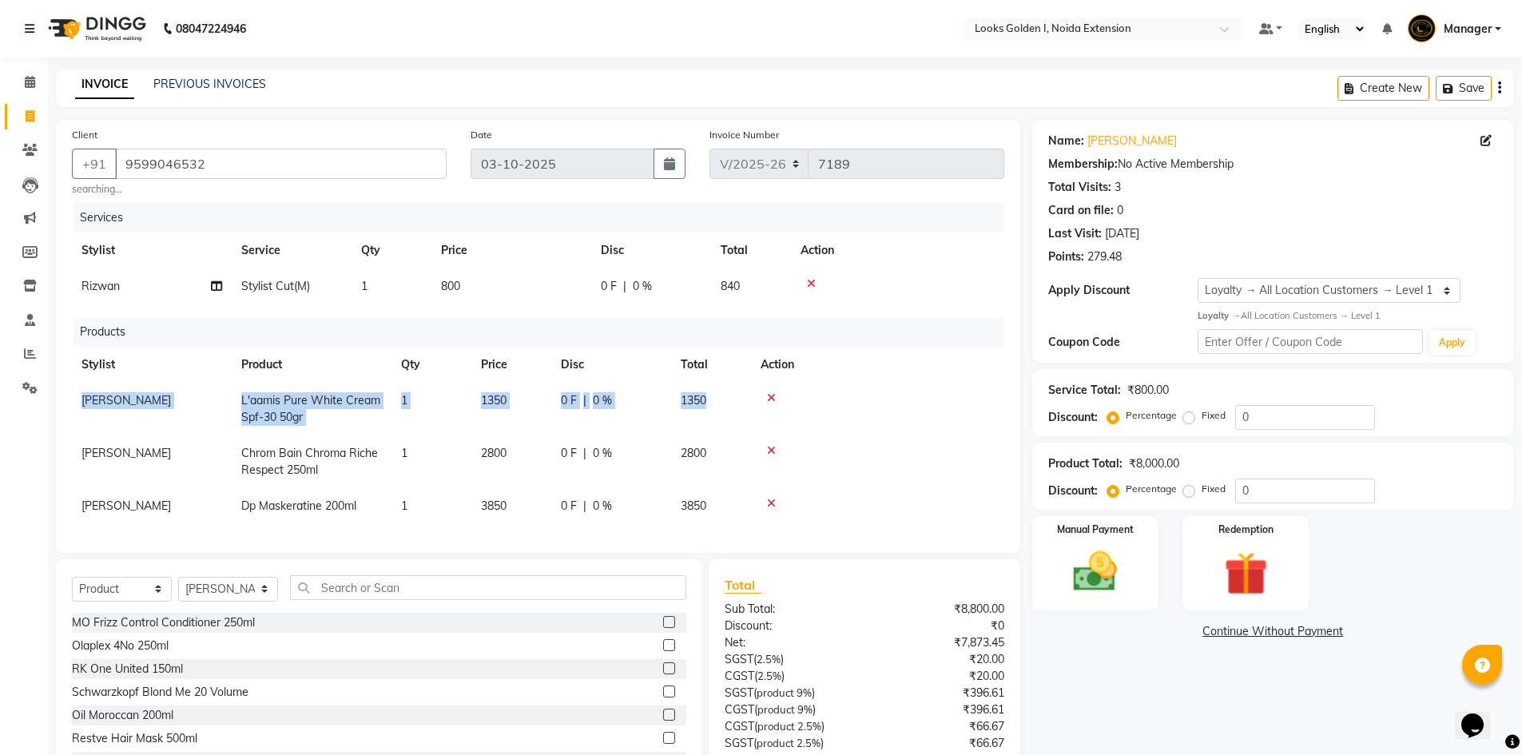
click at [952, 434] on td at bounding box center [877, 409] width 253 height 53
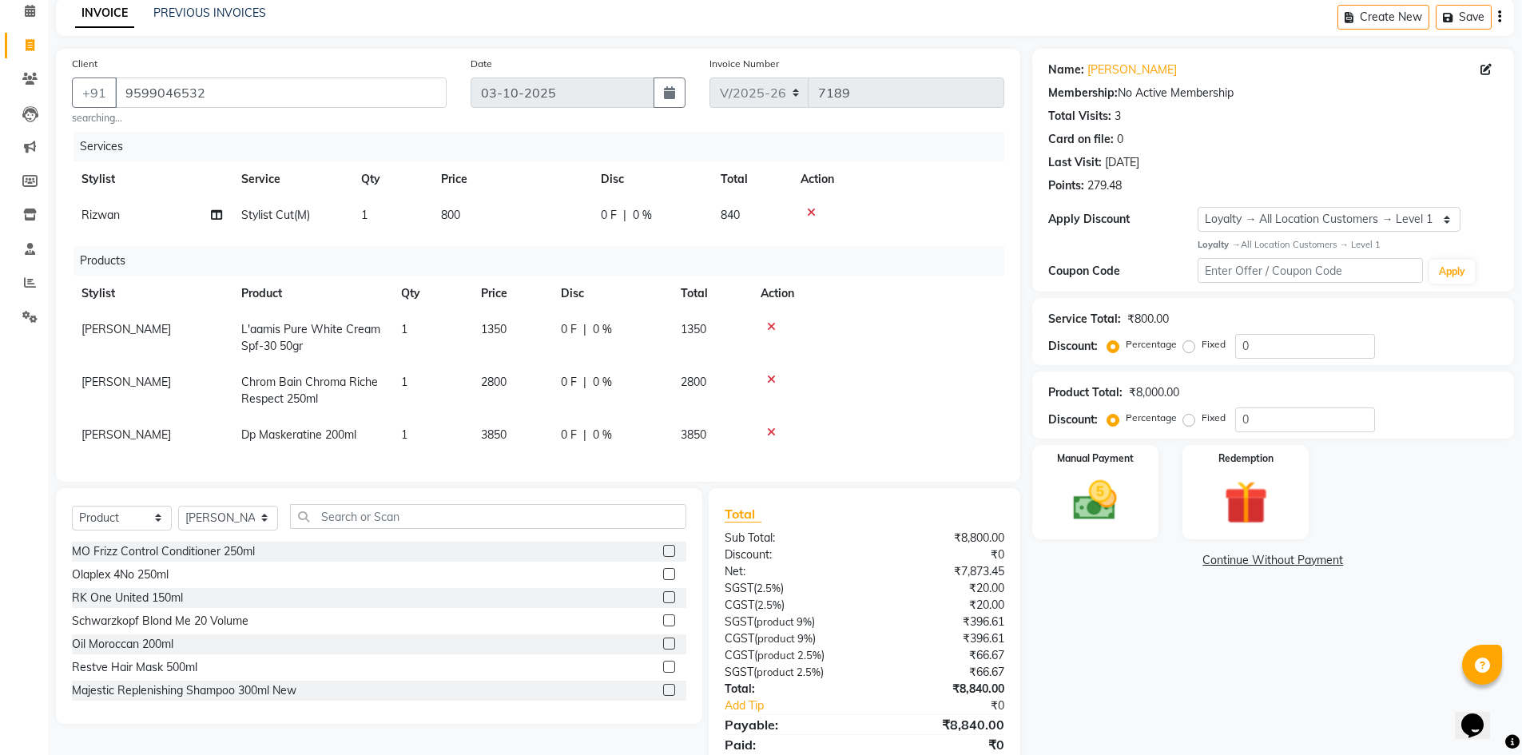
scroll to position [142, 0]
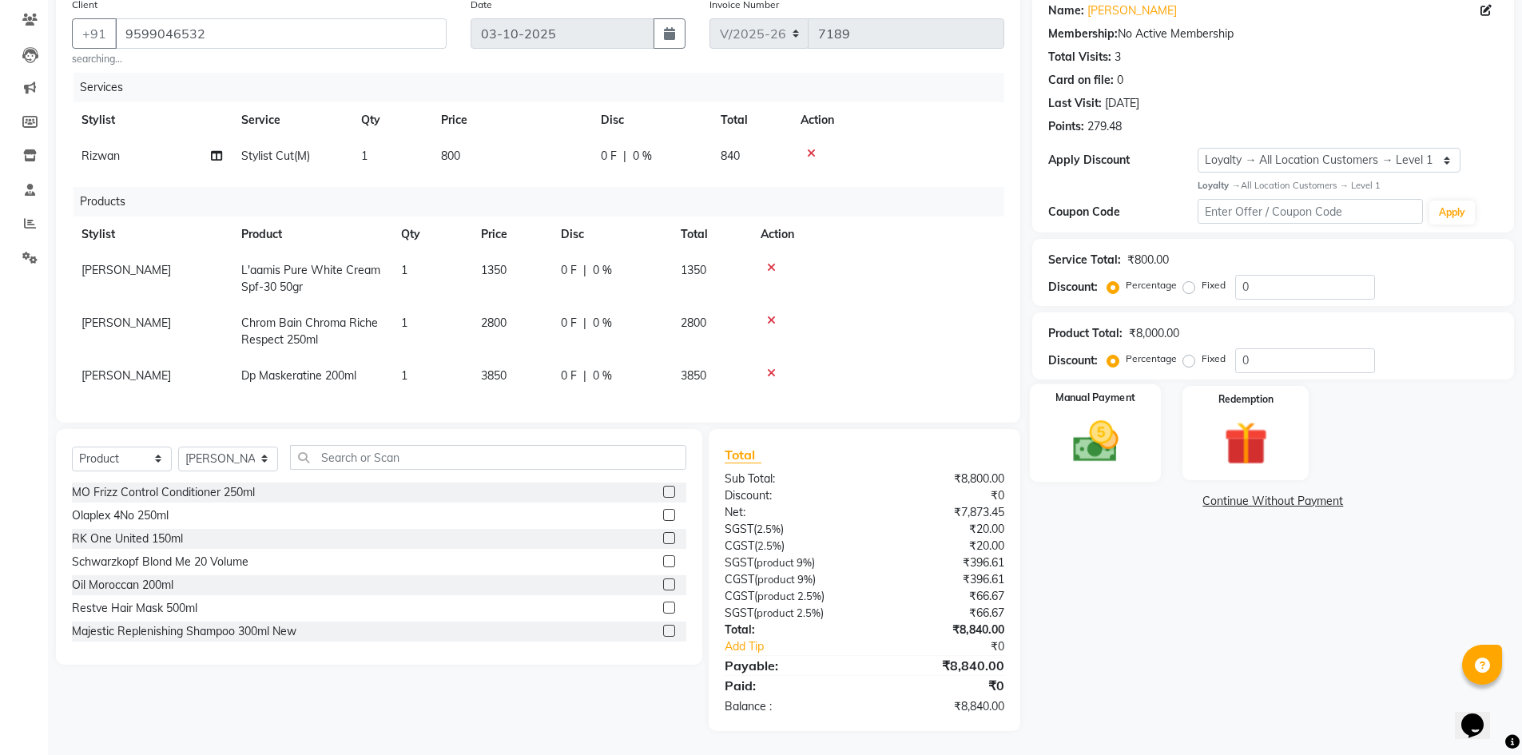
click at [1111, 438] on img at bounding box center [1096, 441] width 74 height 52
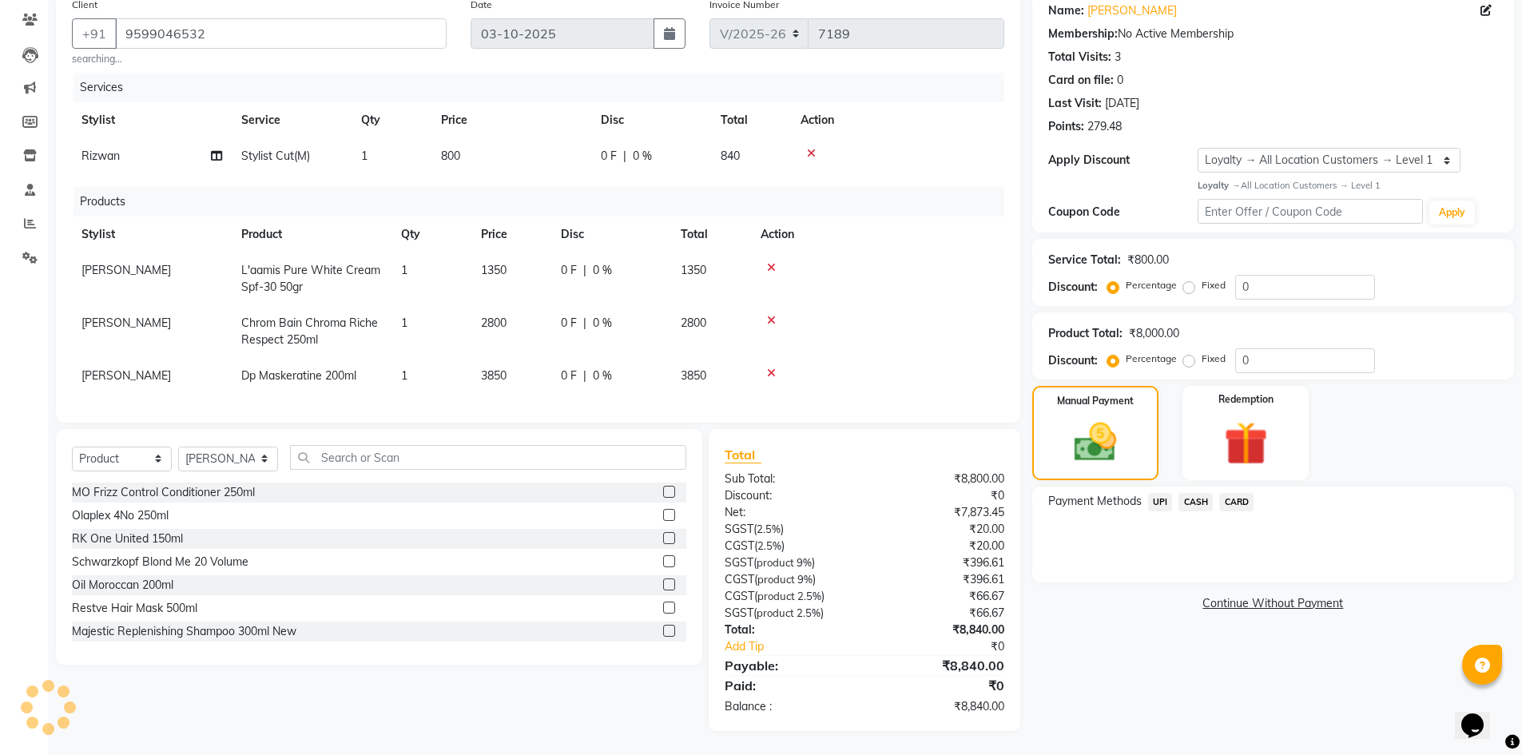
click at [1158, 493] on span "UPI" at bounding box center [1160, 502] width 25 height 18
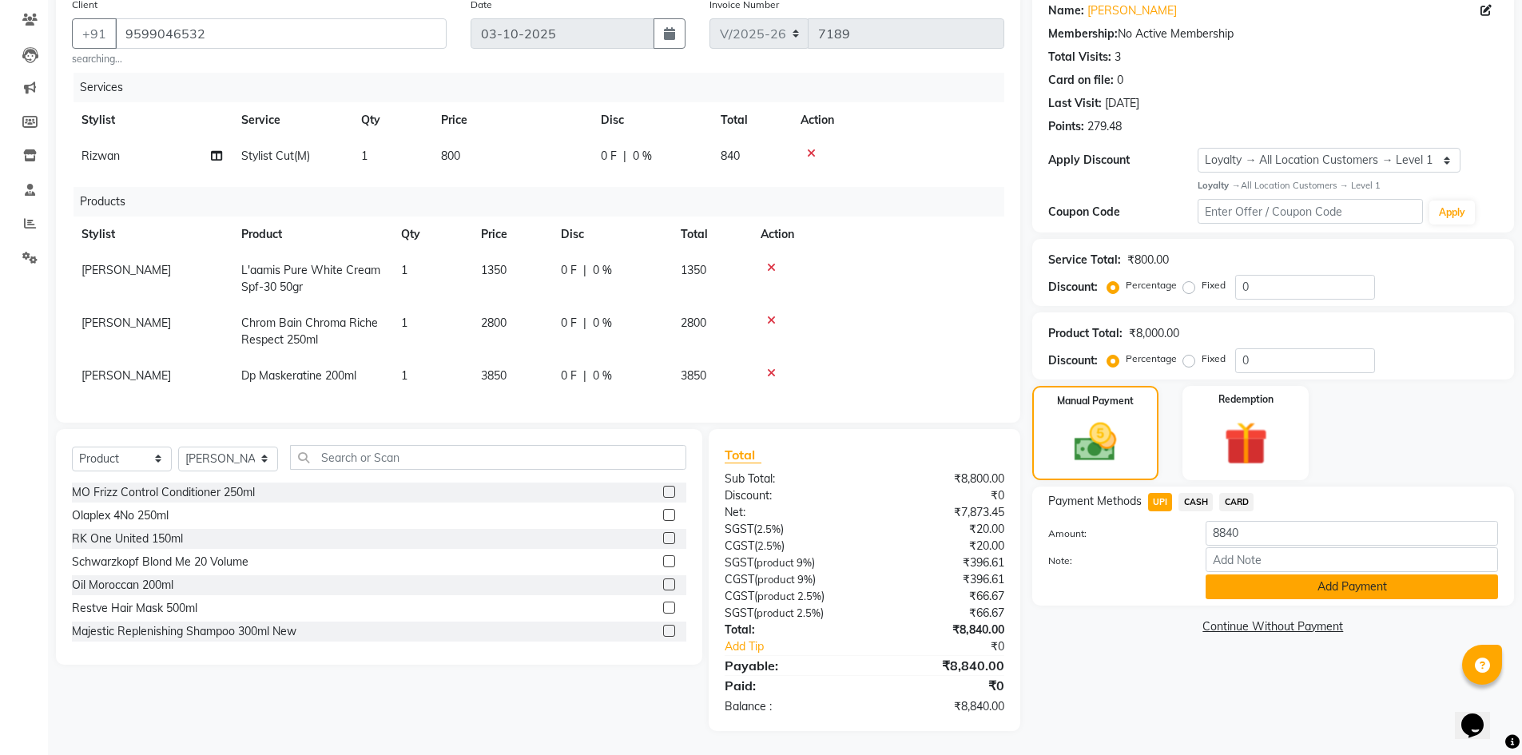
click at [1259, 578] on button "Add Payment" at bounding box center [1352, 586] width 292 height 25
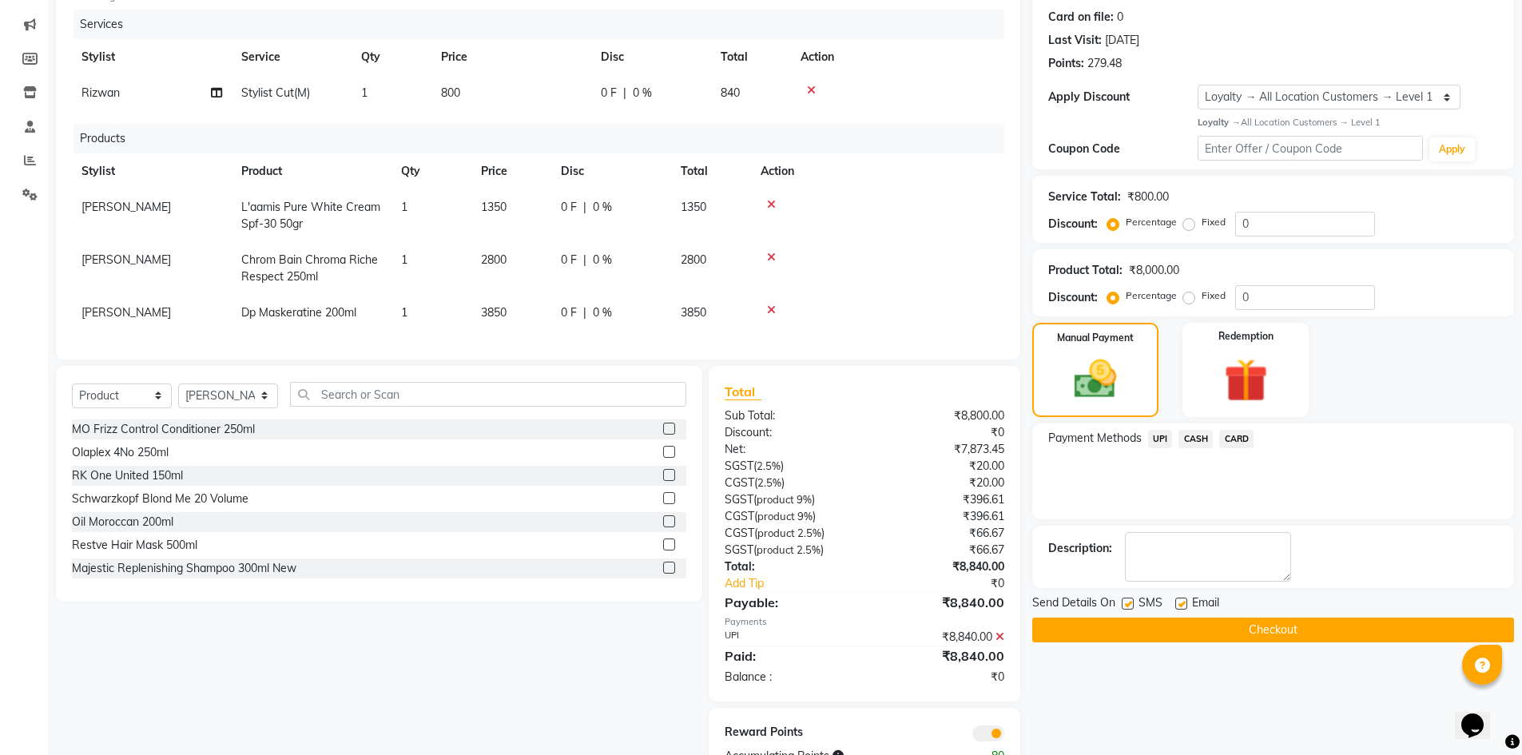
scroll to position [255, 0]
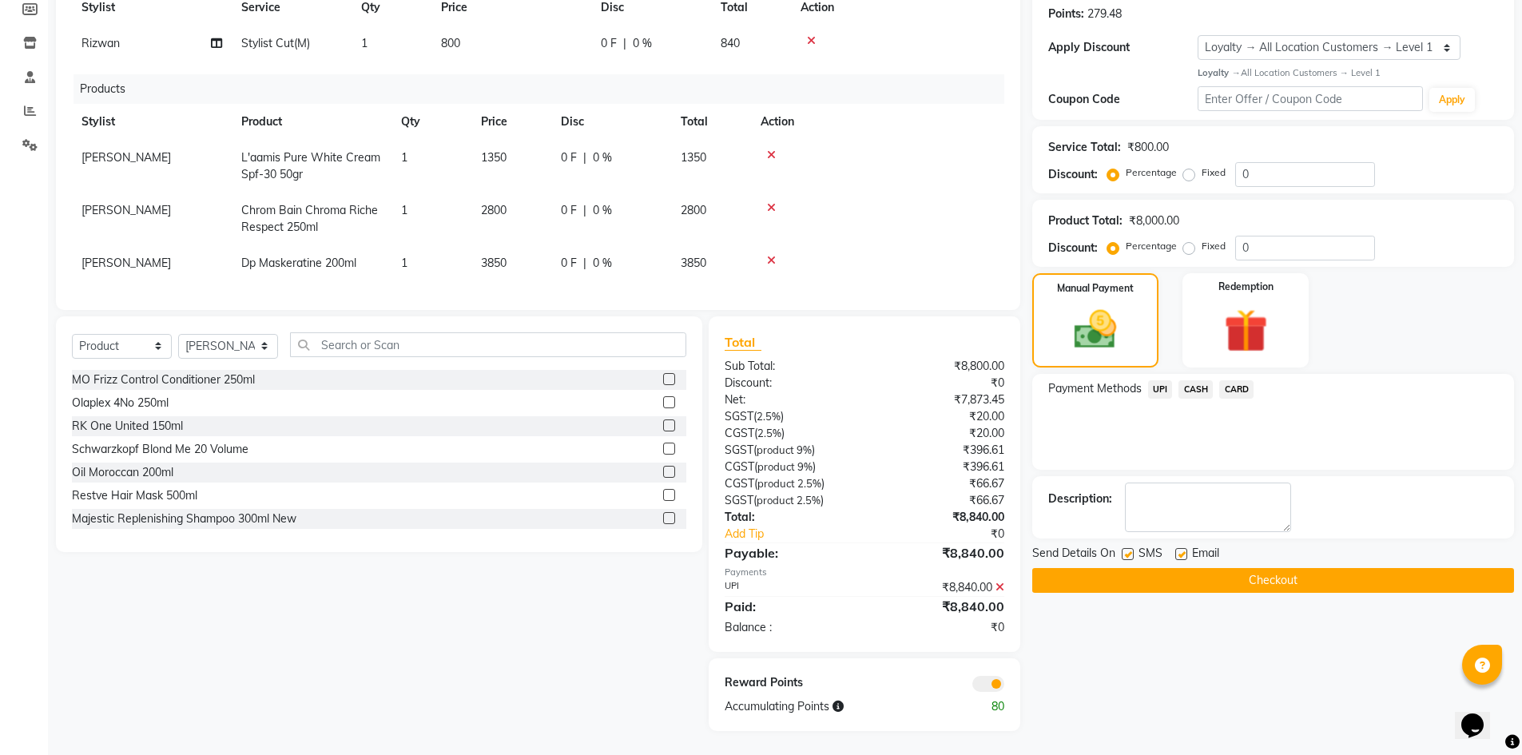
click at [1222, 570] on button "Checkout" at bounding box center [1273, 580] width 482 height 25
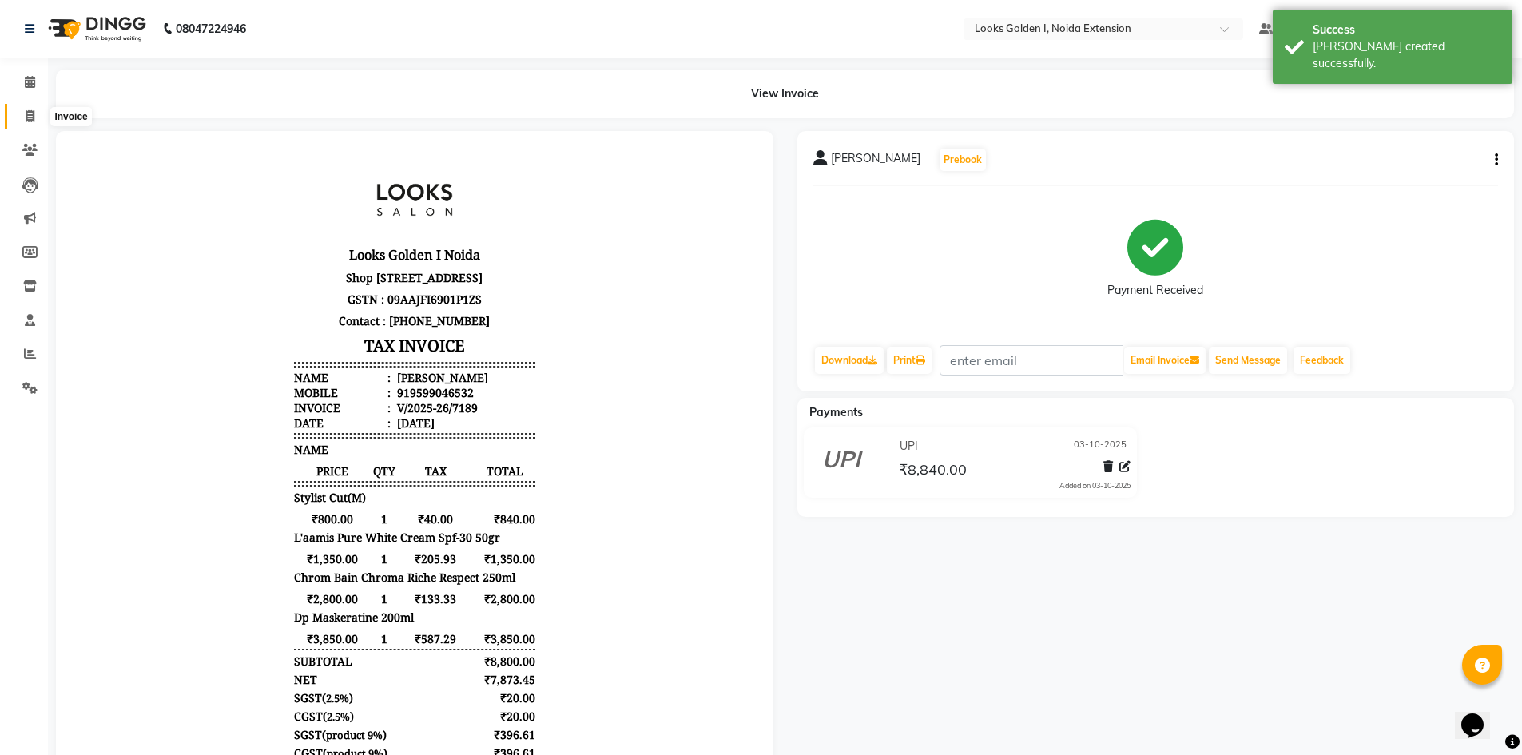
click at [27, 120] on icon at bounding box center [30, 116] width 9 height 12
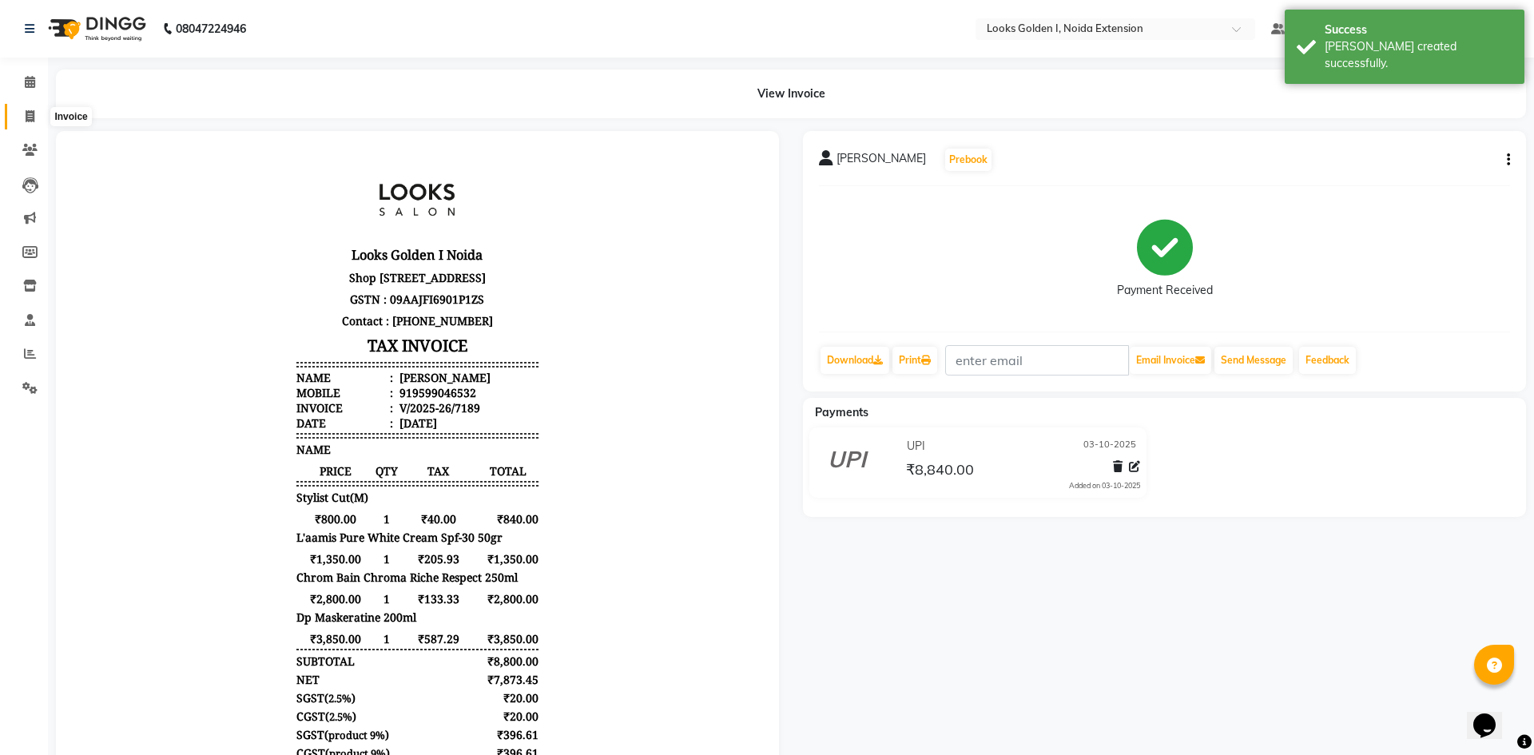
select select "service"
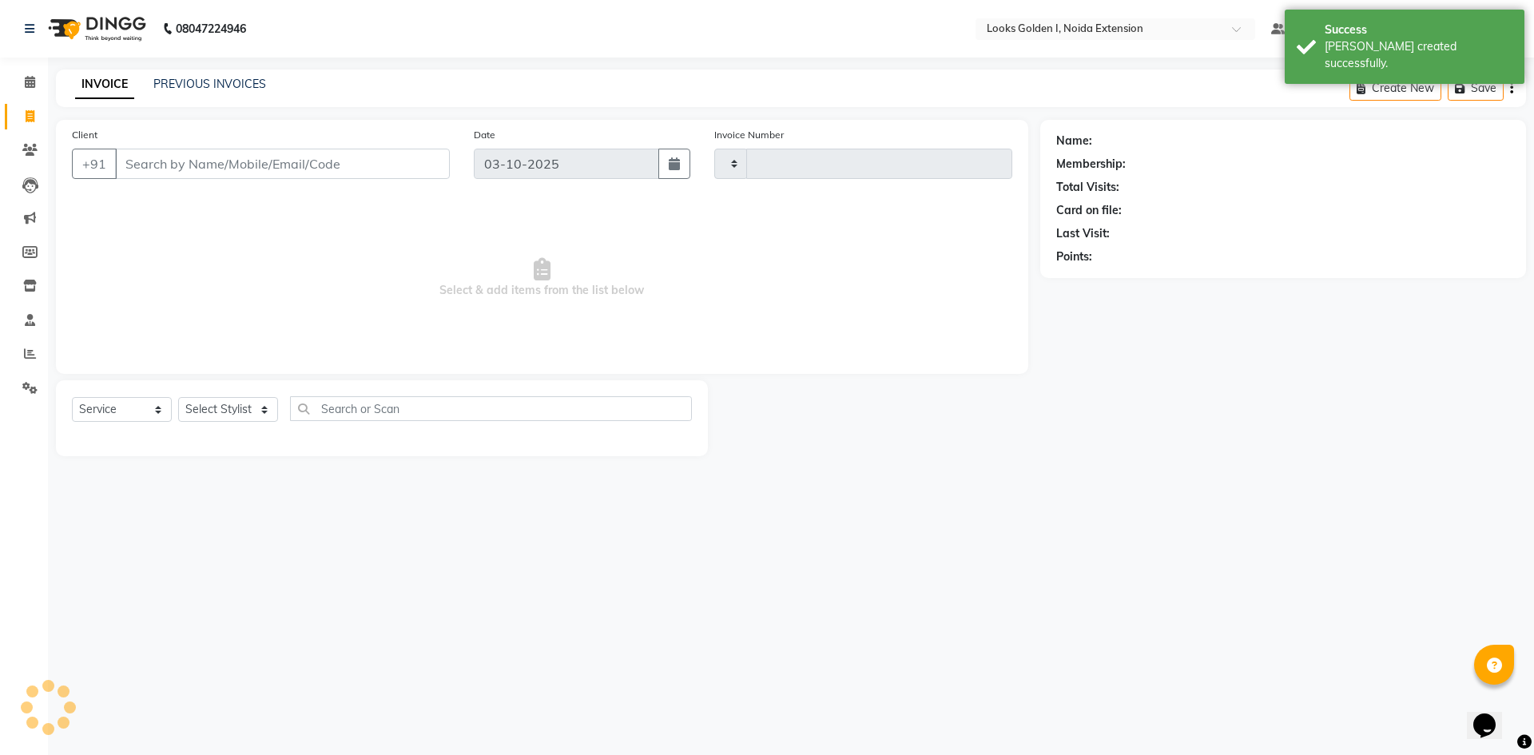
type input "7190"
select select "5508"
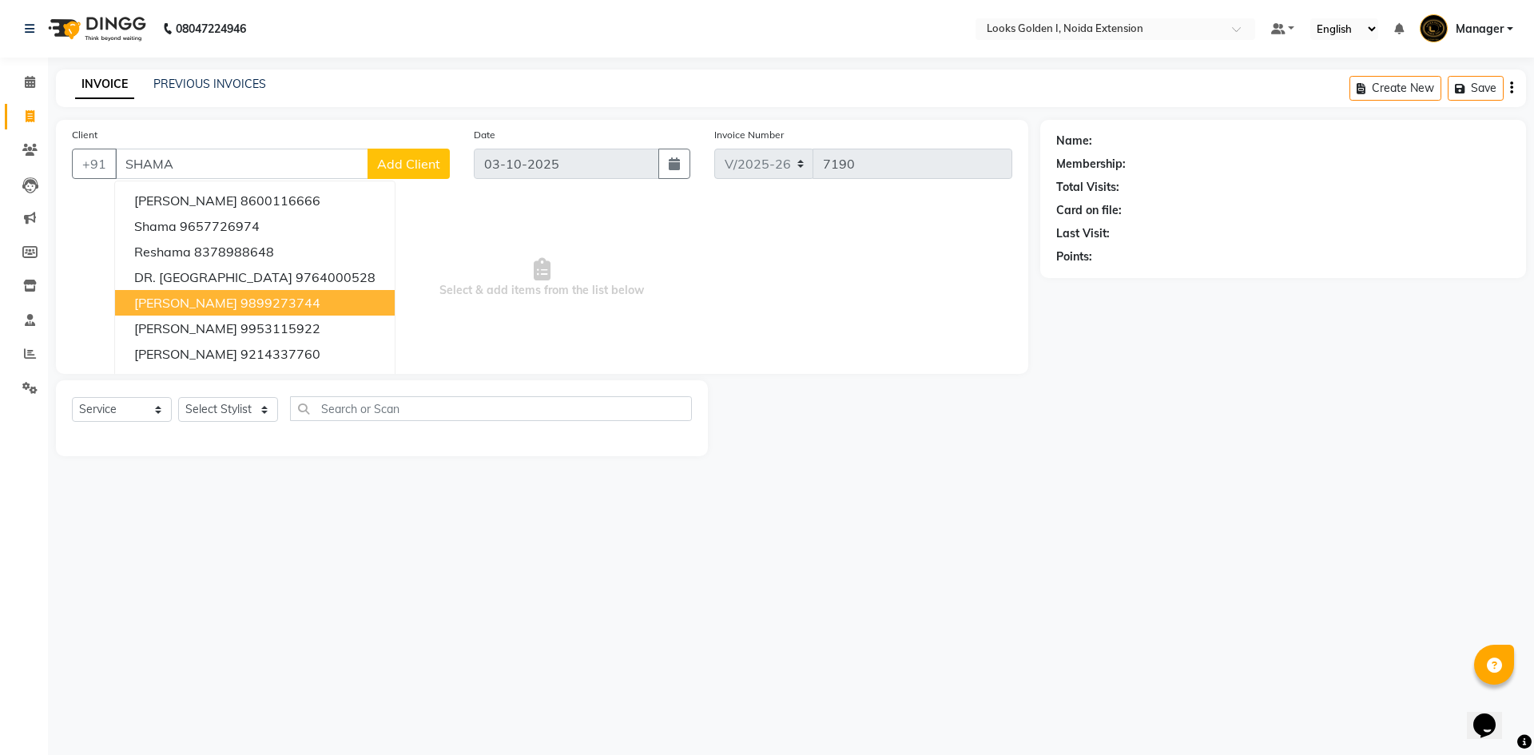
click at [219, 305] on span "SHAMA GUPTA" at bounding box center [185, 303] width 103 height 16
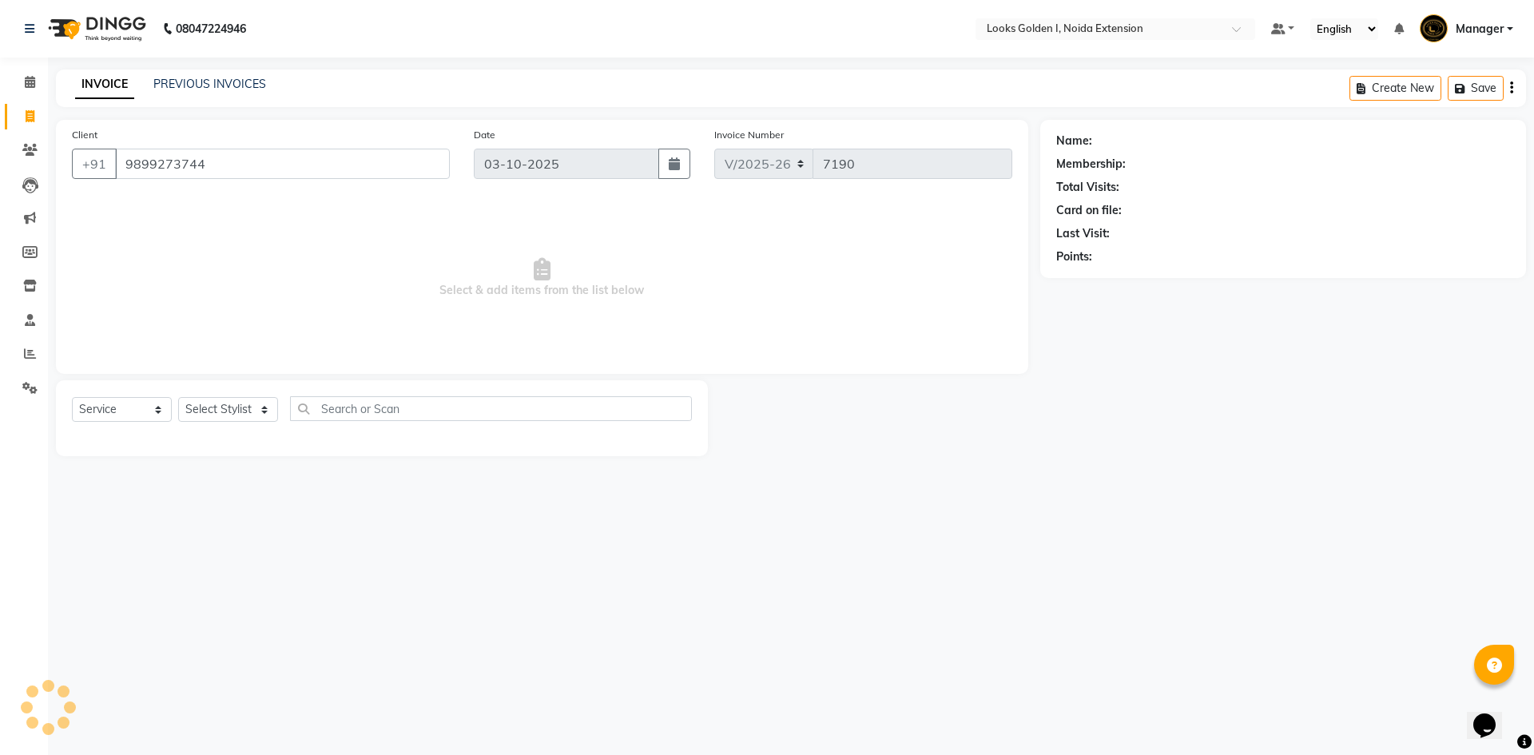
type input "9899273744"
select select "1: Object"
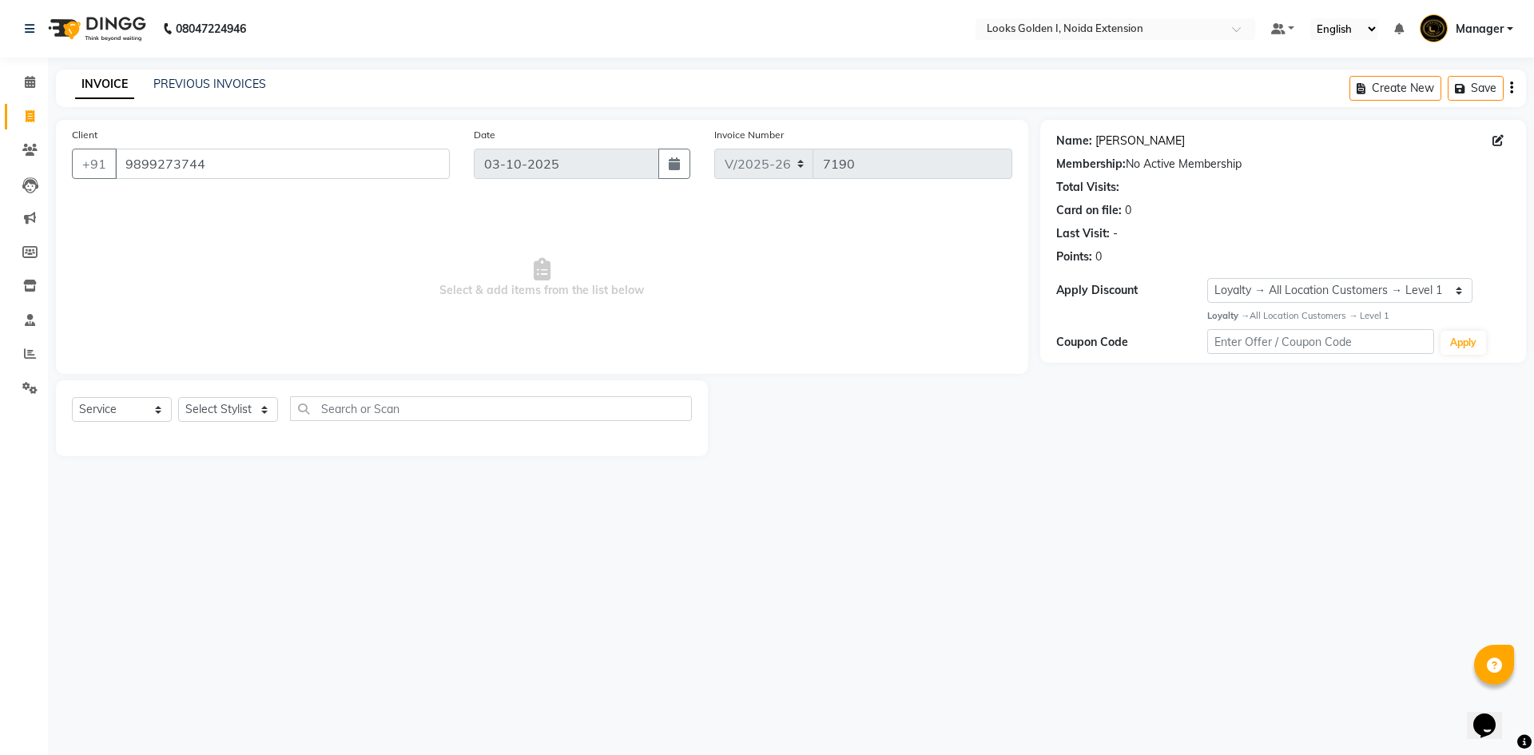
click at [1116, 137] on link "Shama Gupta" at bounding box center [1139, 141] width 89 height 17
drag, startPoint x: 244, startPoint y: 173, endPoint x: 0, endPoint y: 172, distance: 243.7
click at [0, 172] on app-home "08047224946 Select Location × Looks Golden I, Noida Extension Default Panel My …" at bounding box center [767, 240] width 1534 height 480
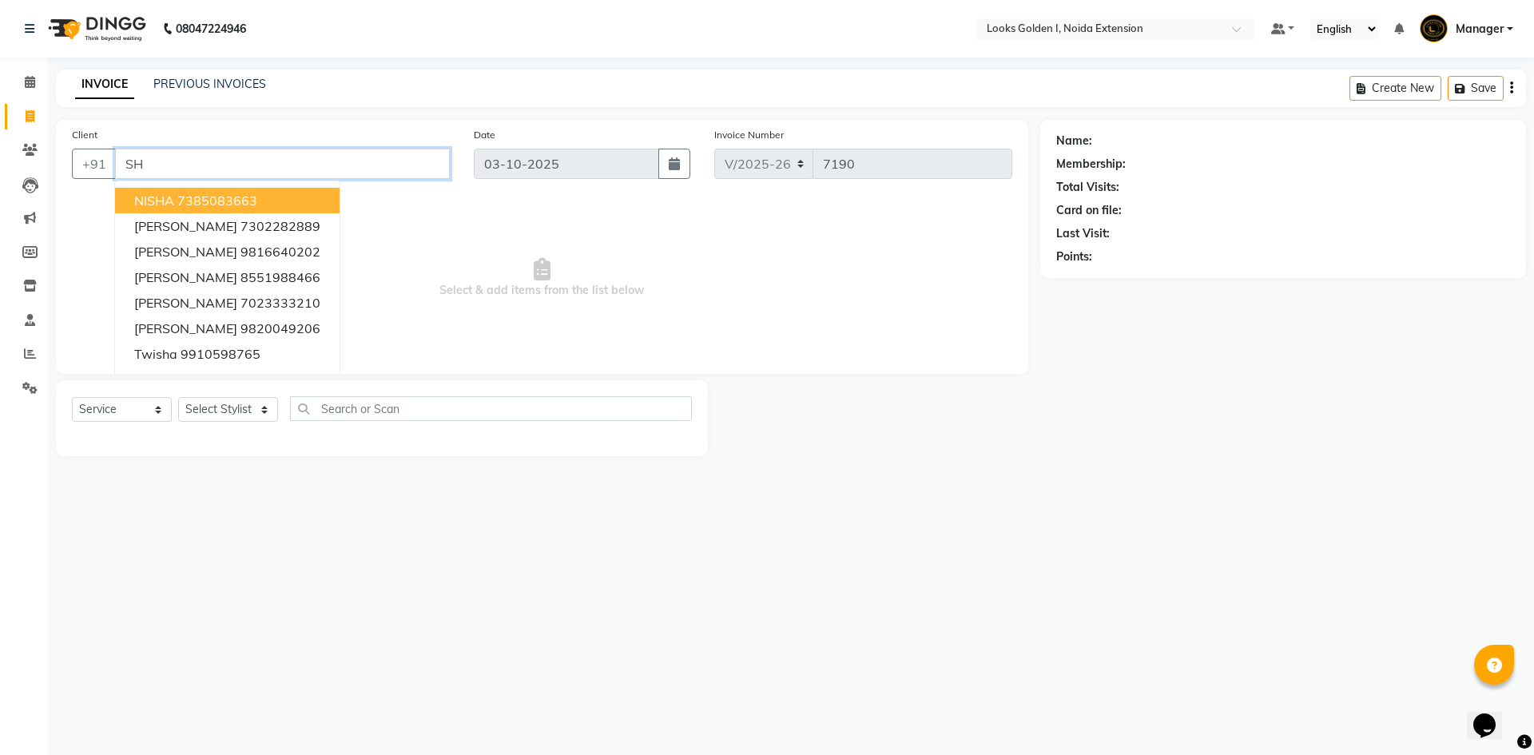
type input "S"
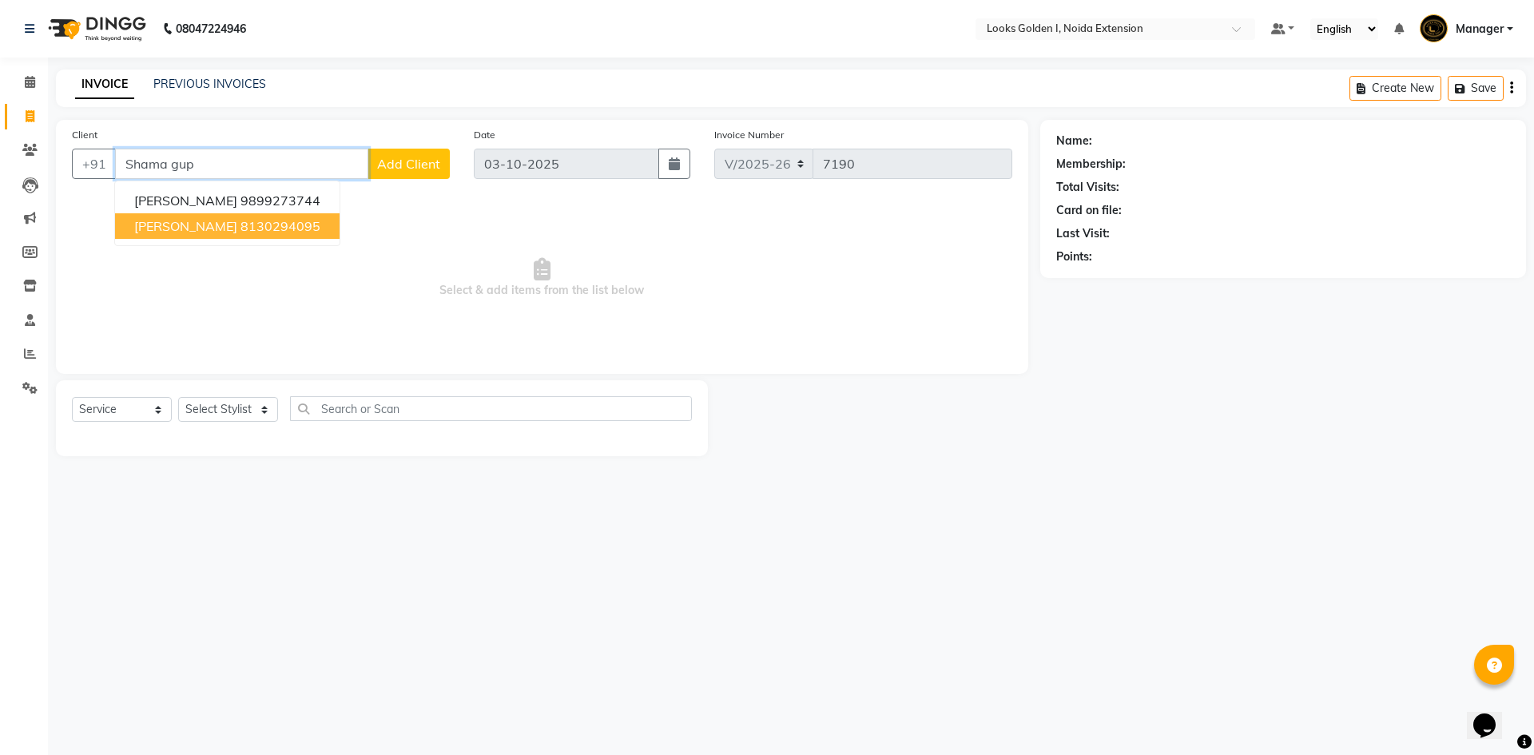
click at [225, 220] on span "SHAMA GuPTA" at bounding box center [185, 226] width 103 height 16
type input "8130294095"
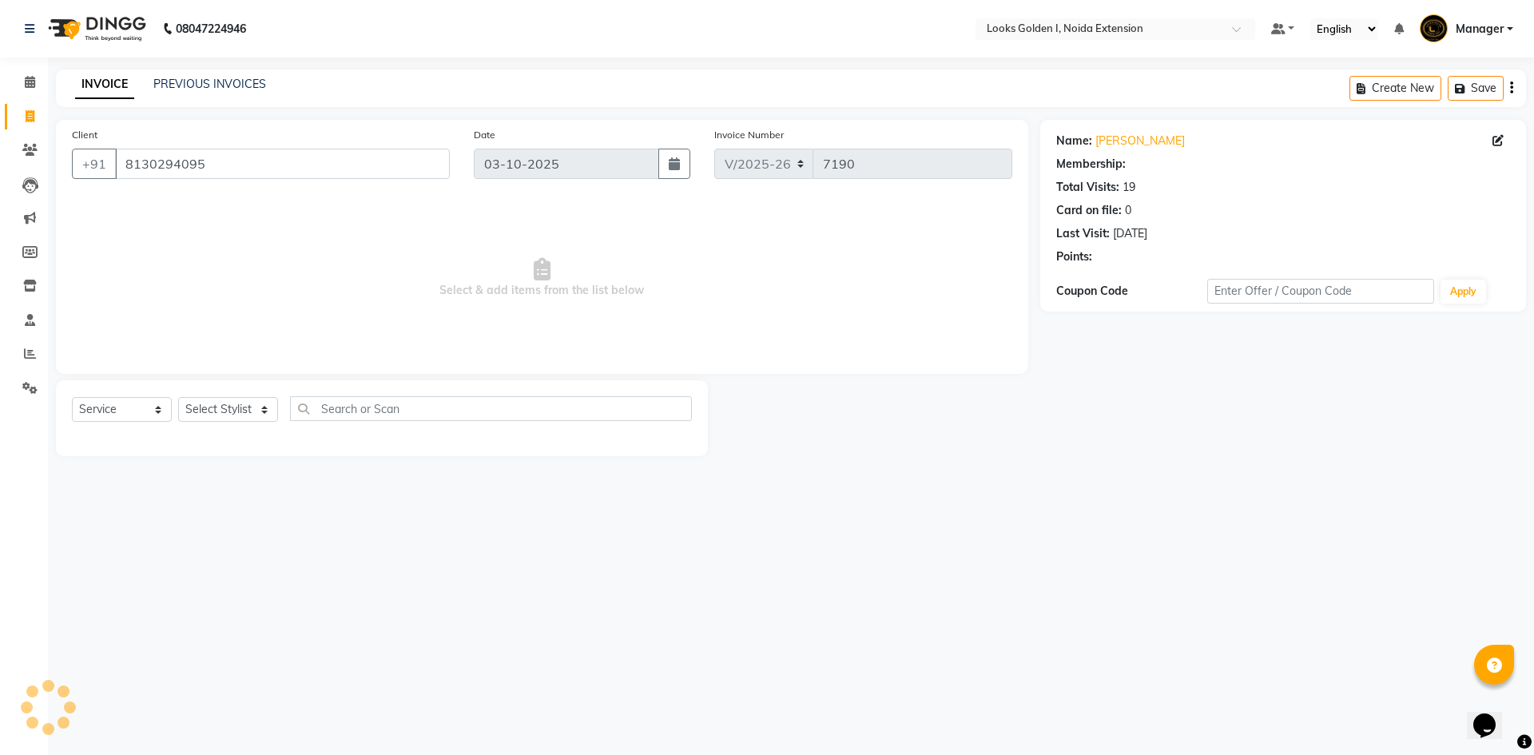
select select "1: Object"
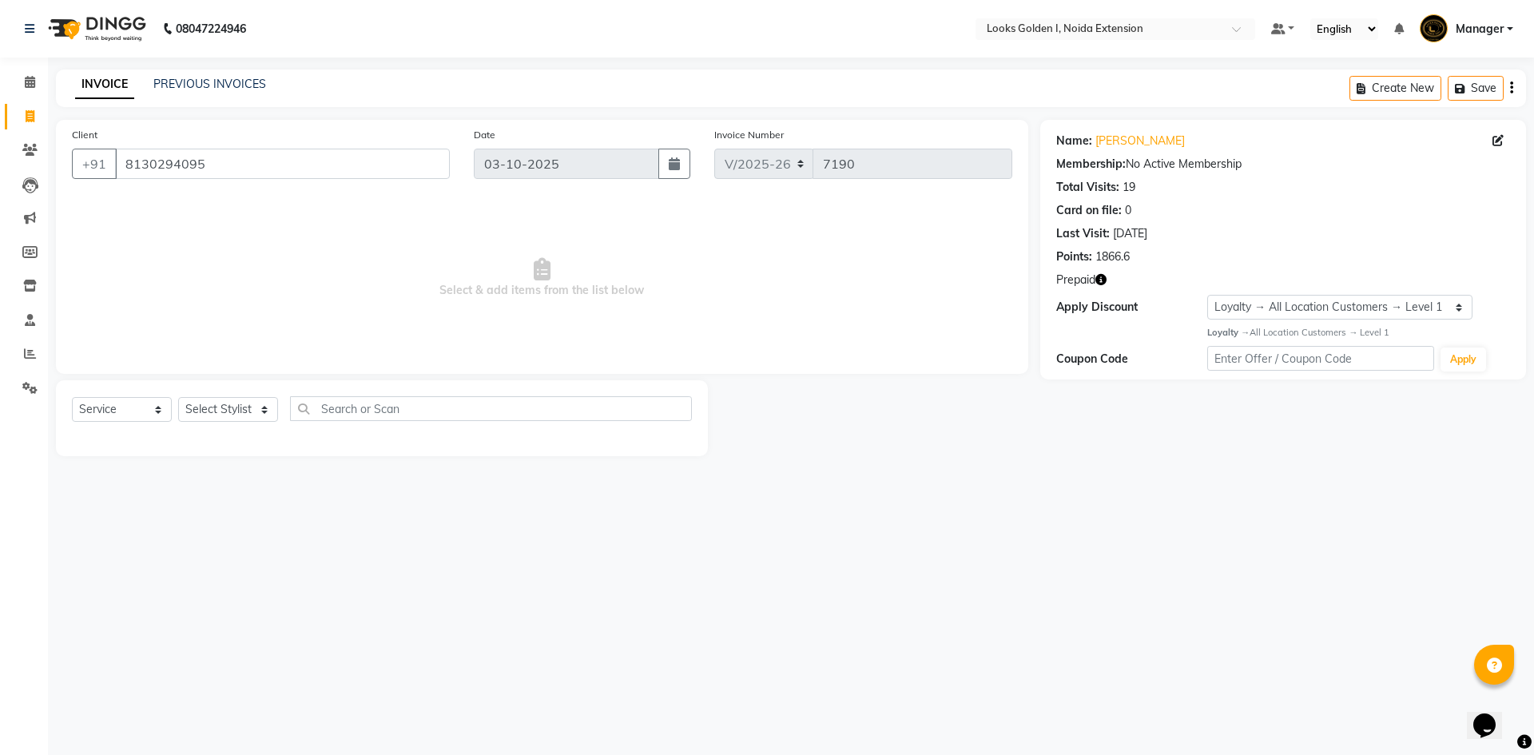
click at [1101, 280] on icon "button" at bounding box center [1100, 279] width 11 height 11
click at [872, 428] on div at bounding box center [874, 418] width 332 height 76
click at [1112, 133] on link "Shama Gupta" at bounding box center [1139, 141] width 89 height 17
click at [204, 410] on select "Select Stylist Ajay_pdct Ali_Khan [PERSON_NAME] [PERSON_NAME] Counter_Sales [PE…" at bounding box center [228, 409] width 100 height 25
click at [178, 397] on select "Select Stylist Ajay_pdct Ali_Khan [PERSON_NAME] [PERSON_NAME] Counter_Sales [PE…" at bounding box center [228, 409] width 100 height 25
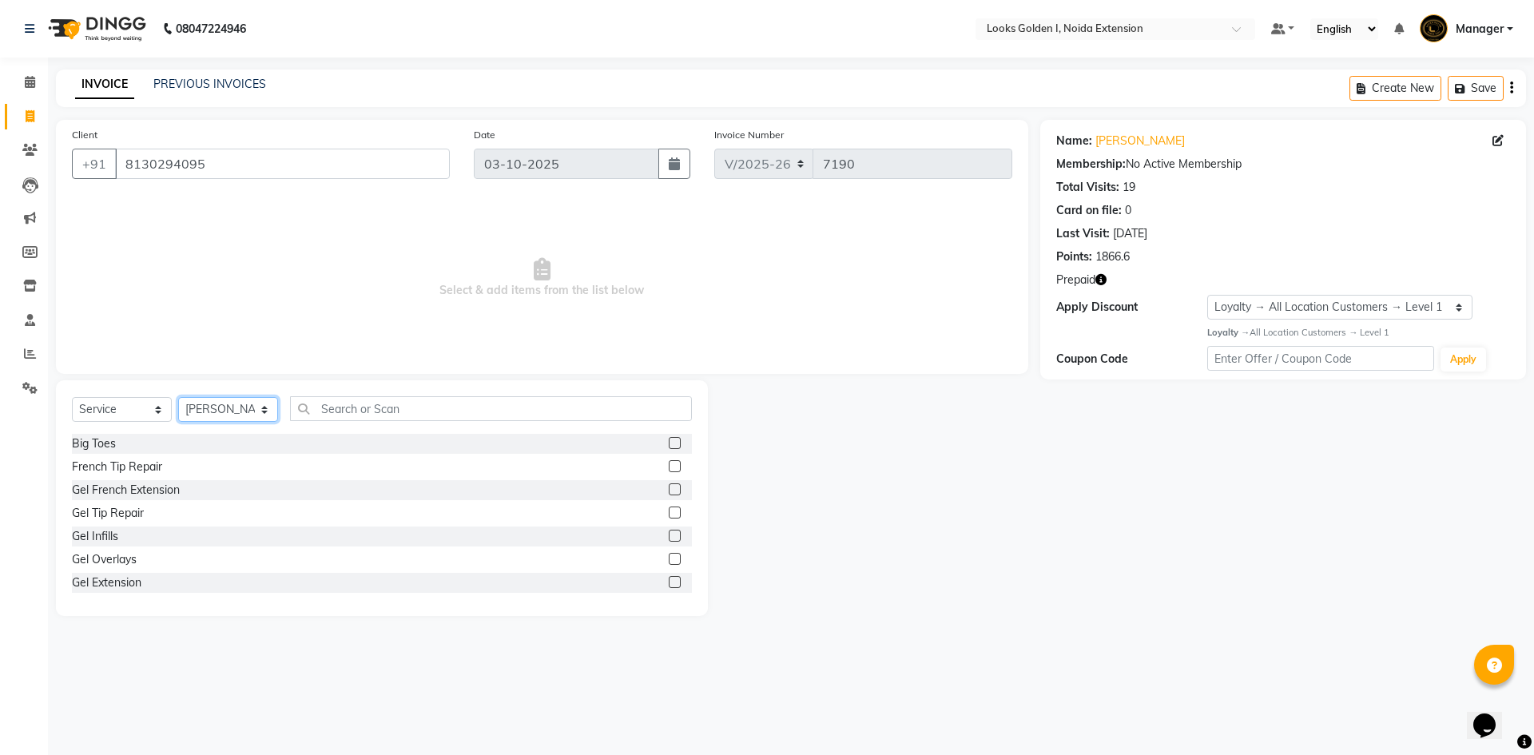
click at [241, 405] on select "Select Stylist Ajay_pdct Ali_Khan [PERSON_NAME] [PERSON_NAME] Counter_Sales [PE…" at bounding box center [228, 409] width 100 height 25
select select "85709"
click at [178, 397] on select "Select Stylist Ajay_pdct Ali_Khan [PERSON_NAME] [PERSON_NAME] Counter_Sales [PE…" at bounding box center [228, 409] width 100 height 25
click at [356, 407] on input "text" at bounding box center [491, 408] width 402 height 25
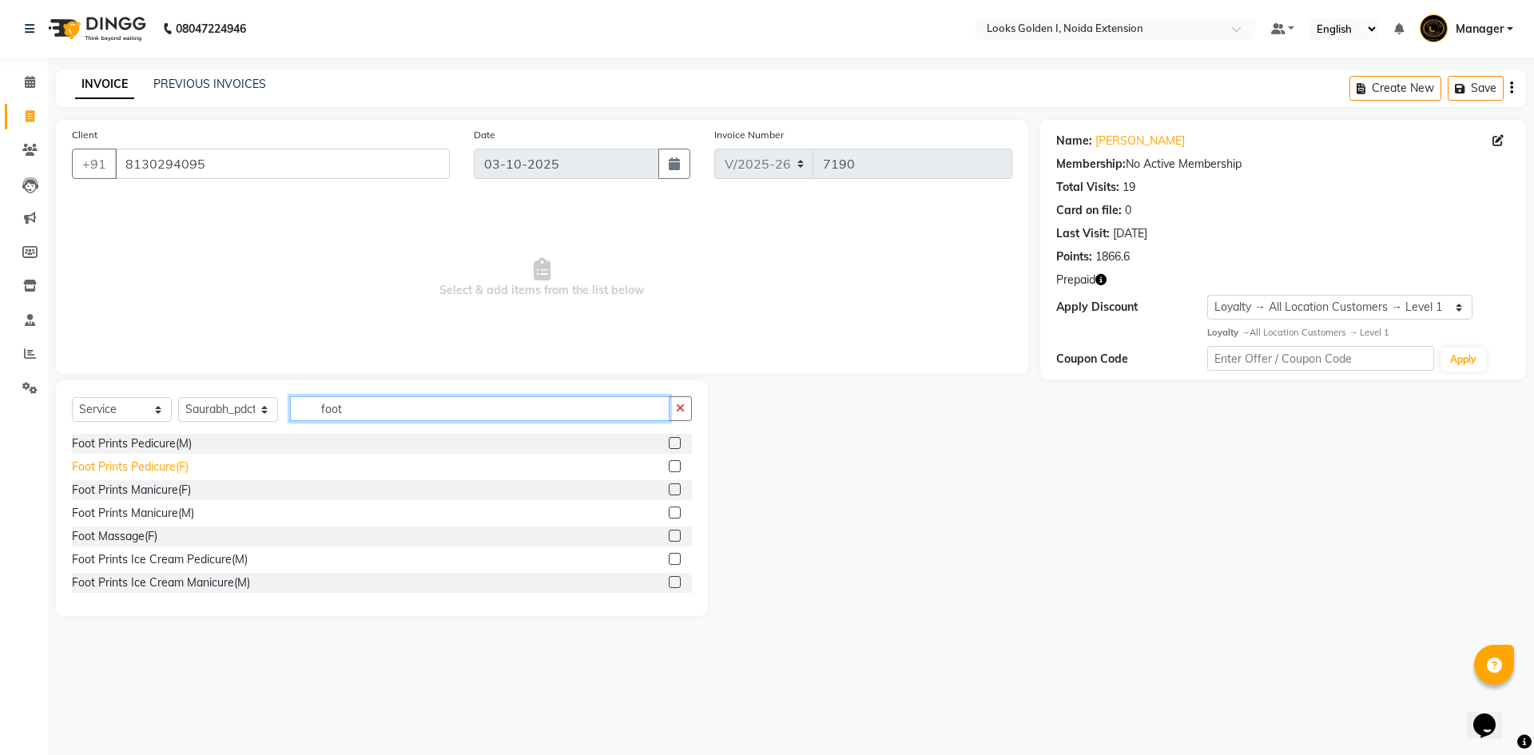
type input "foot"
click at [129, 471] on div "Foot Prints Pedicure(F)" at bounding box center [130, 467] width 117 height 17
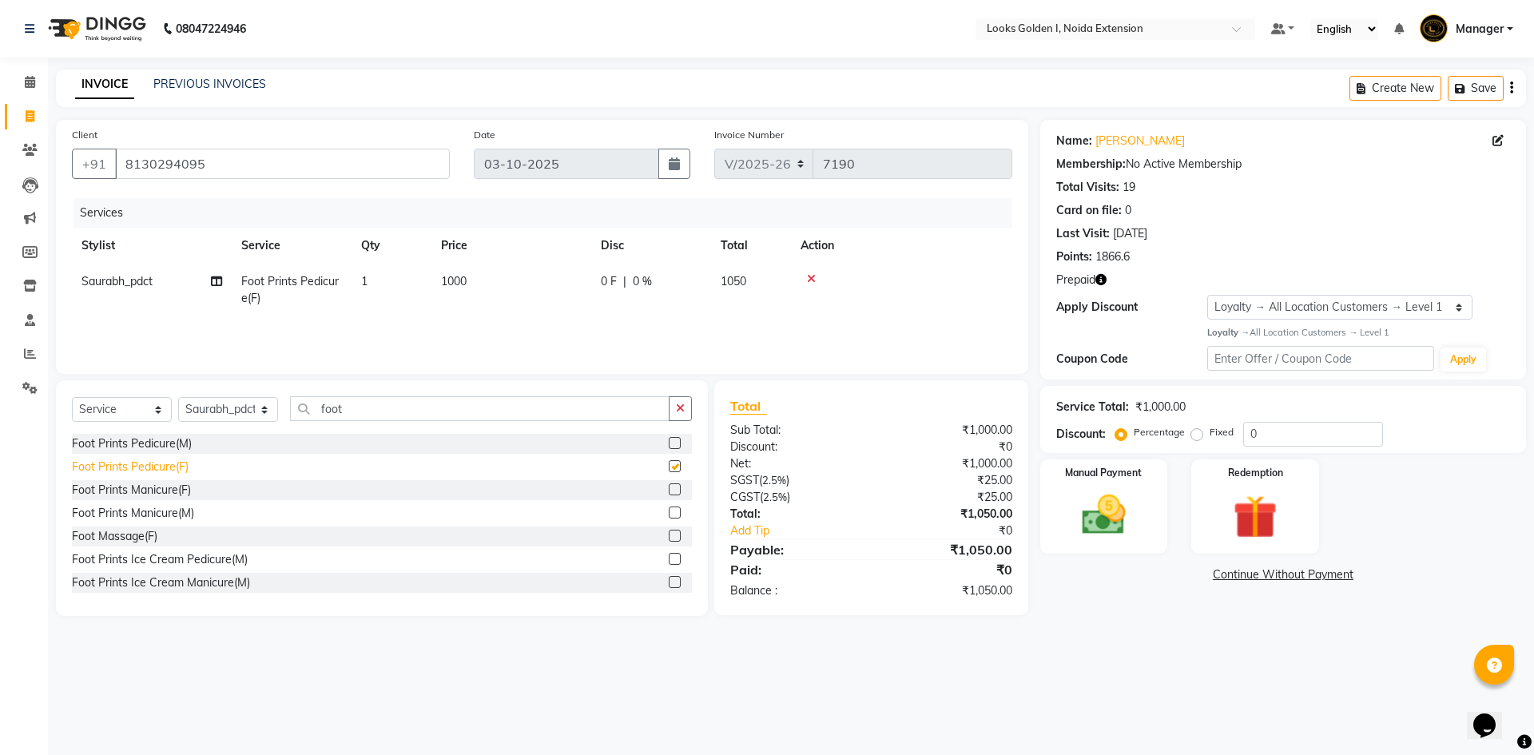
checkbox input "false"
click at [811, 279] on icon at bounding box center [811, 278] width 9 height 11
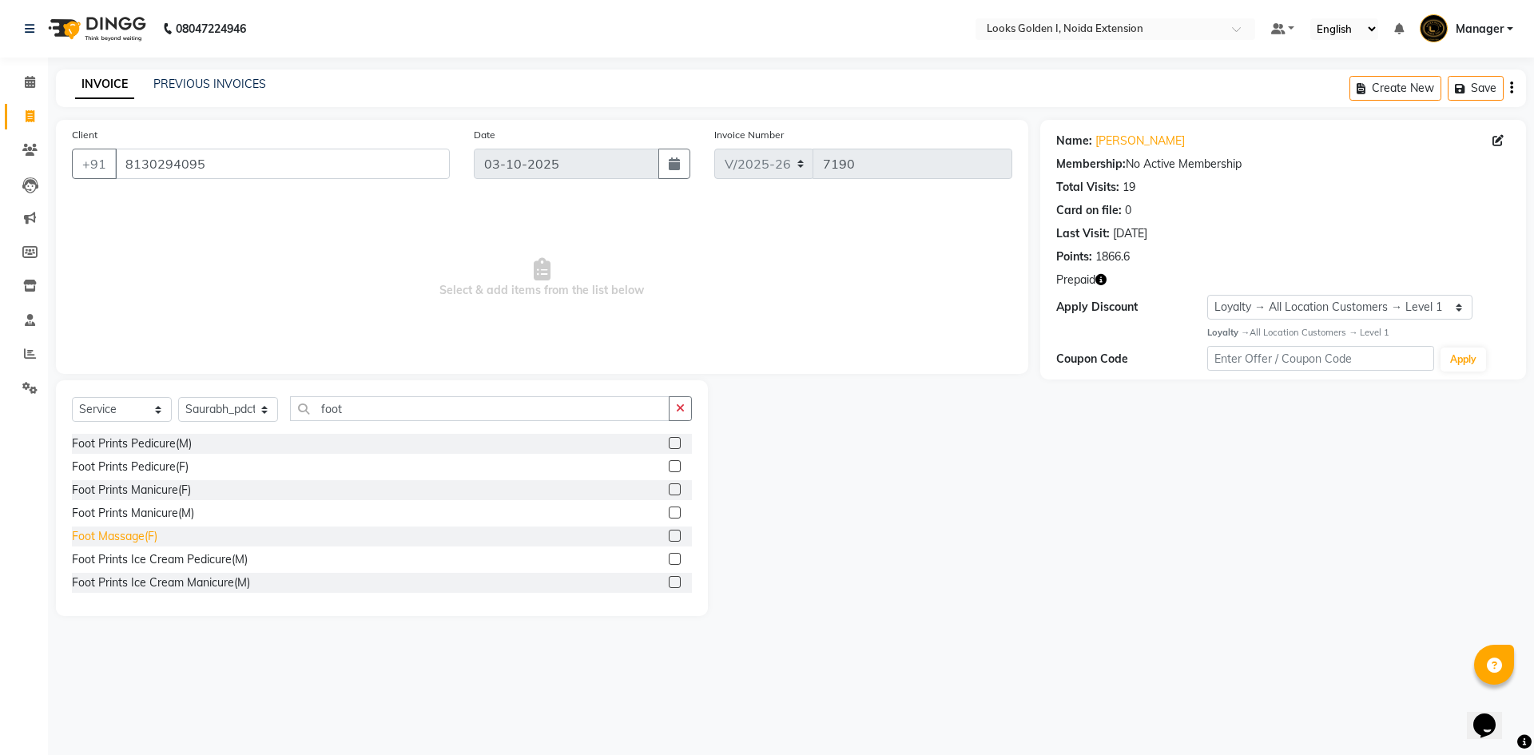
click at [106, 535] on div "Foot Massage(F)" at bounding box center [114, 536] width 85 height 17
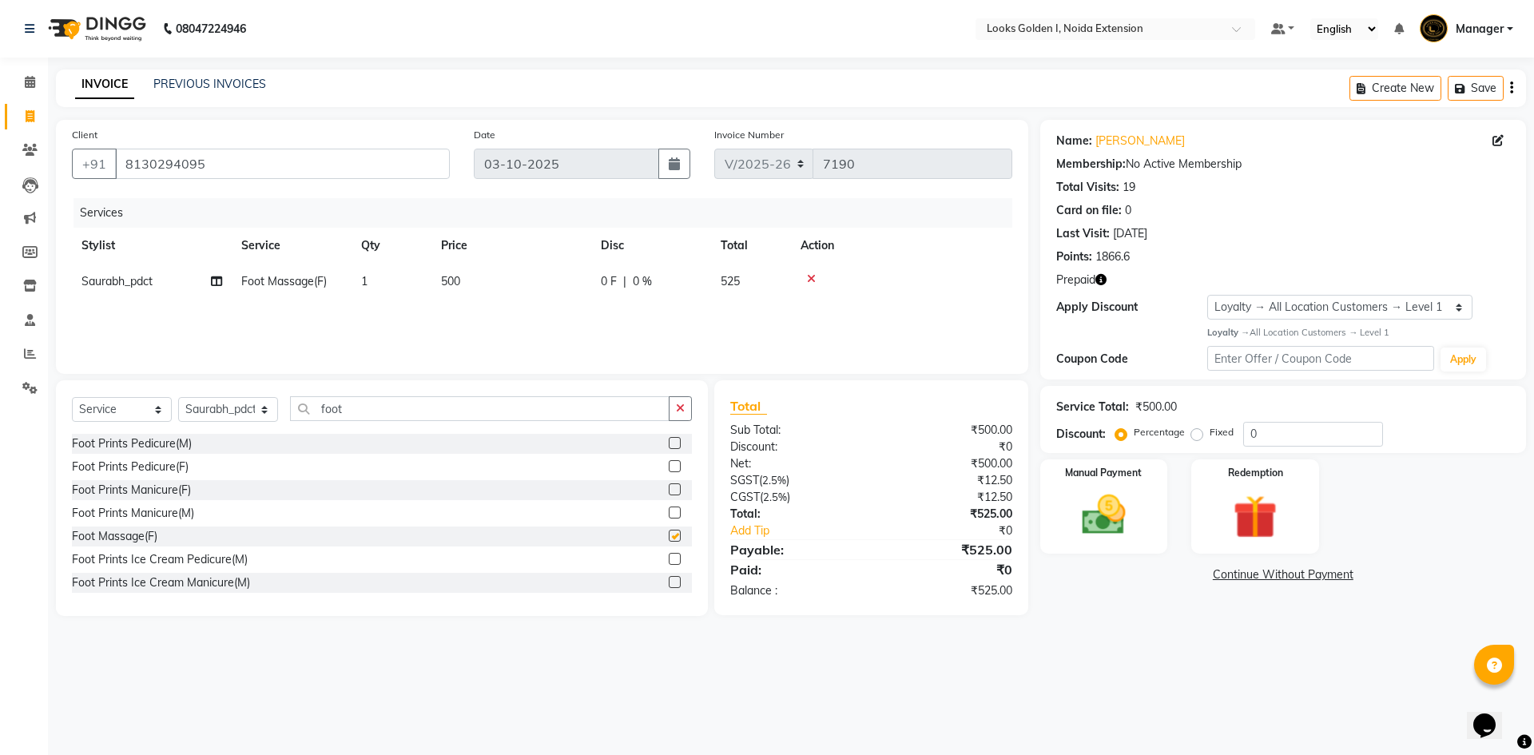
checkbox input "false"
click at [384, 411] on input "foot" at bounding box center [480, 408] width 380 height 25
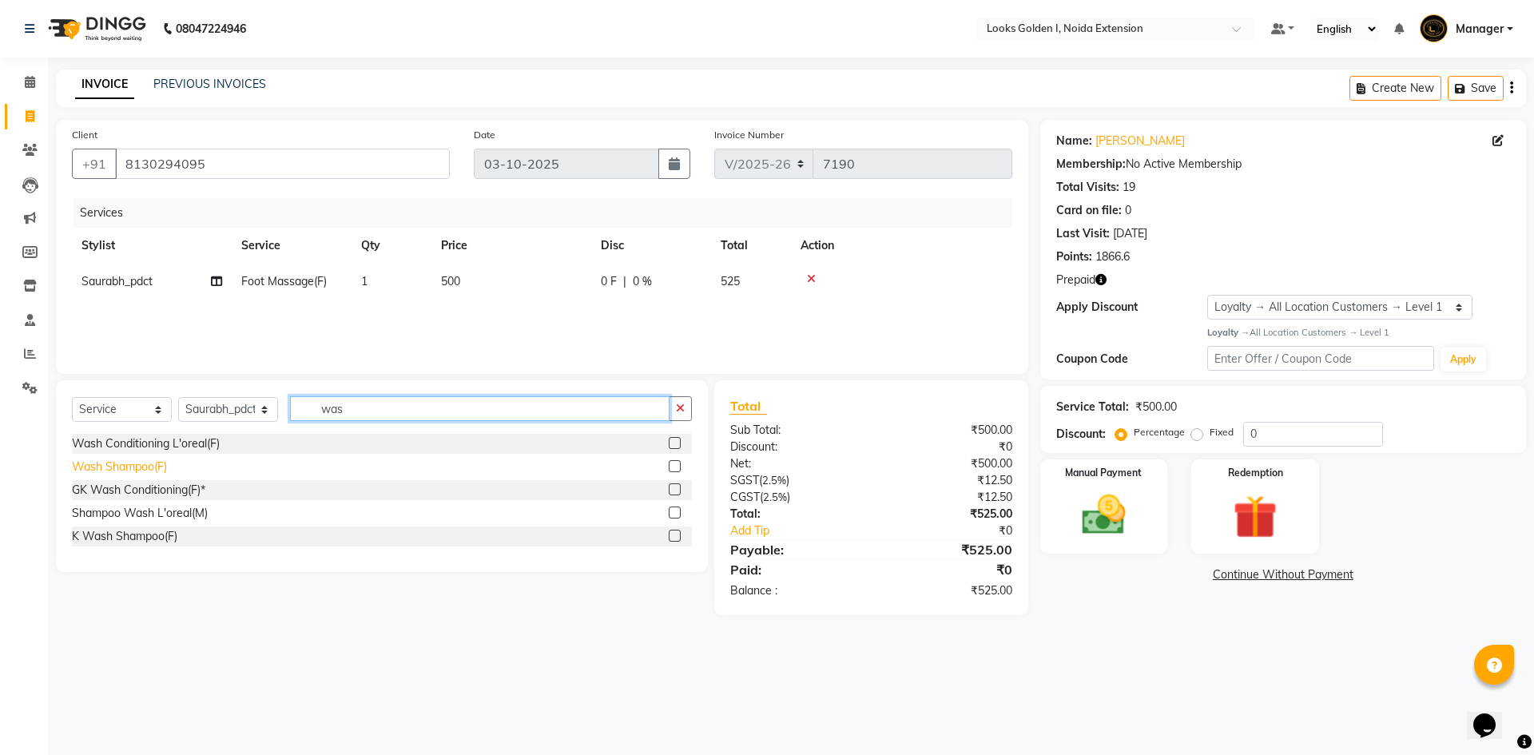
type input "was"
click at [112, 464] on div "Wash Shampoo(F)" at bounding box center [119, 467] width 95 height 17
checkbox input "false"
click at [354, 415] on input "was" at bounding box center [480, 408] width 380 height 25
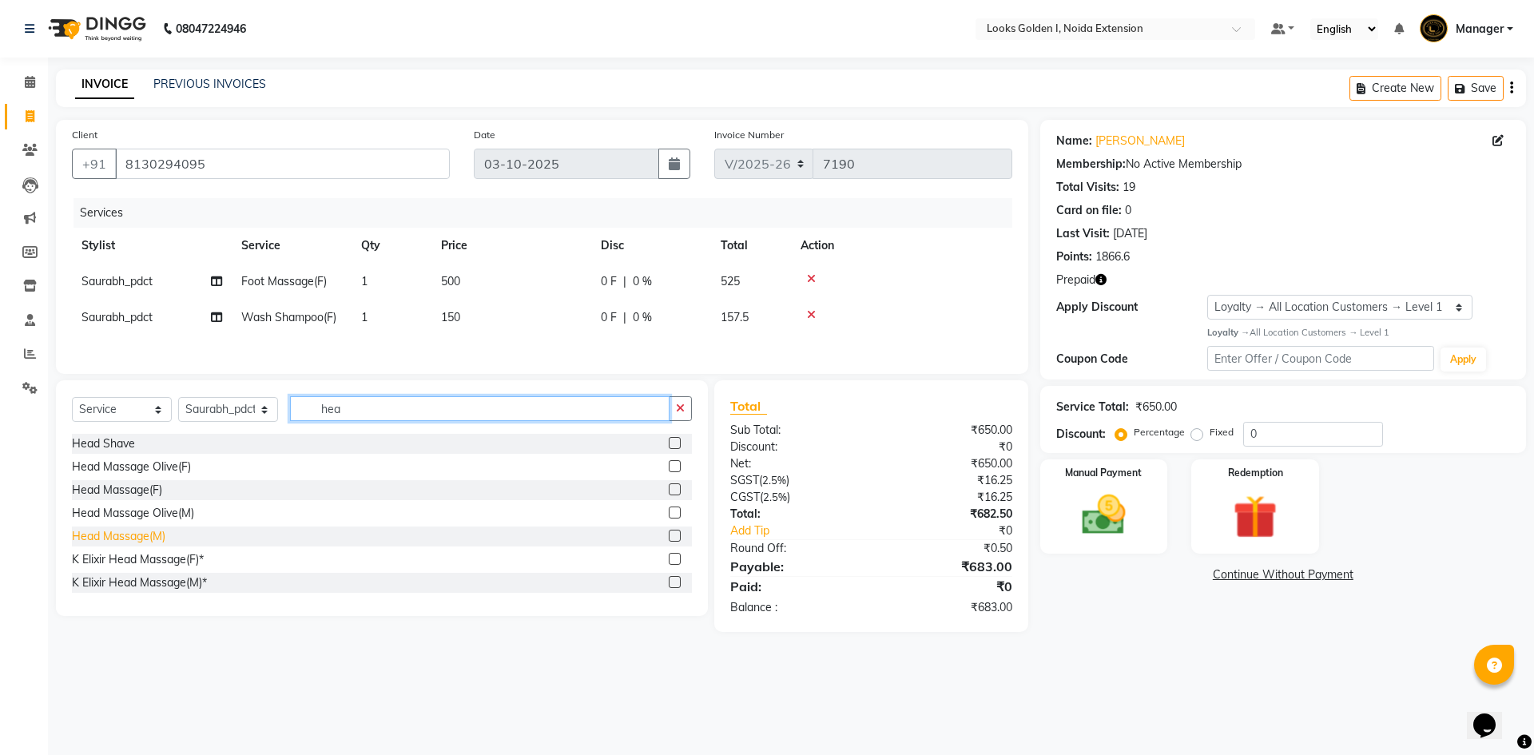
type input "hea"
click at [113, 536] on div "Head Massage(M)" at bounding box center [118, 536] width 93 height 17
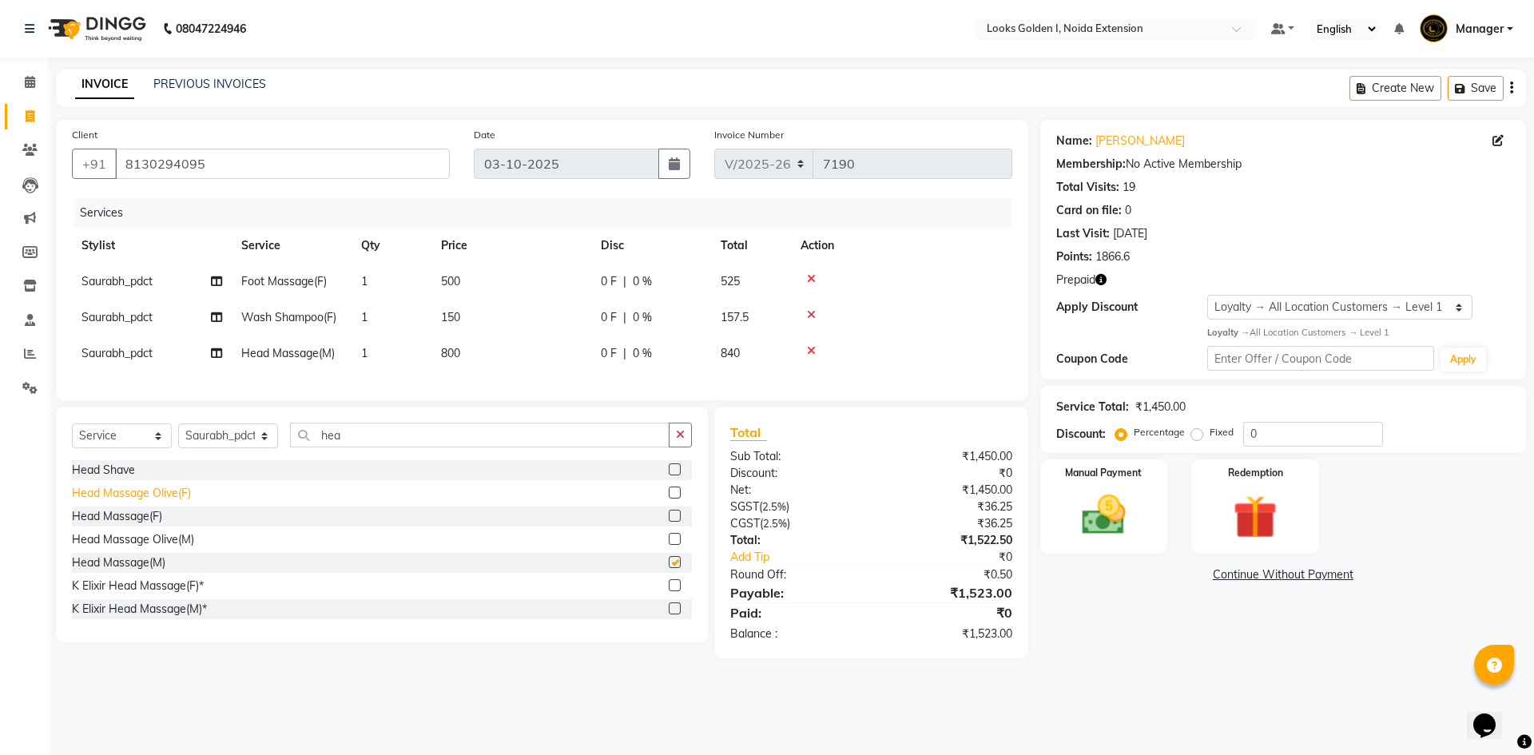
checkbox input "false"
click at [533, 276] on td "500" at bounding box center [511, 282] width 160 height 36
select select "85709"
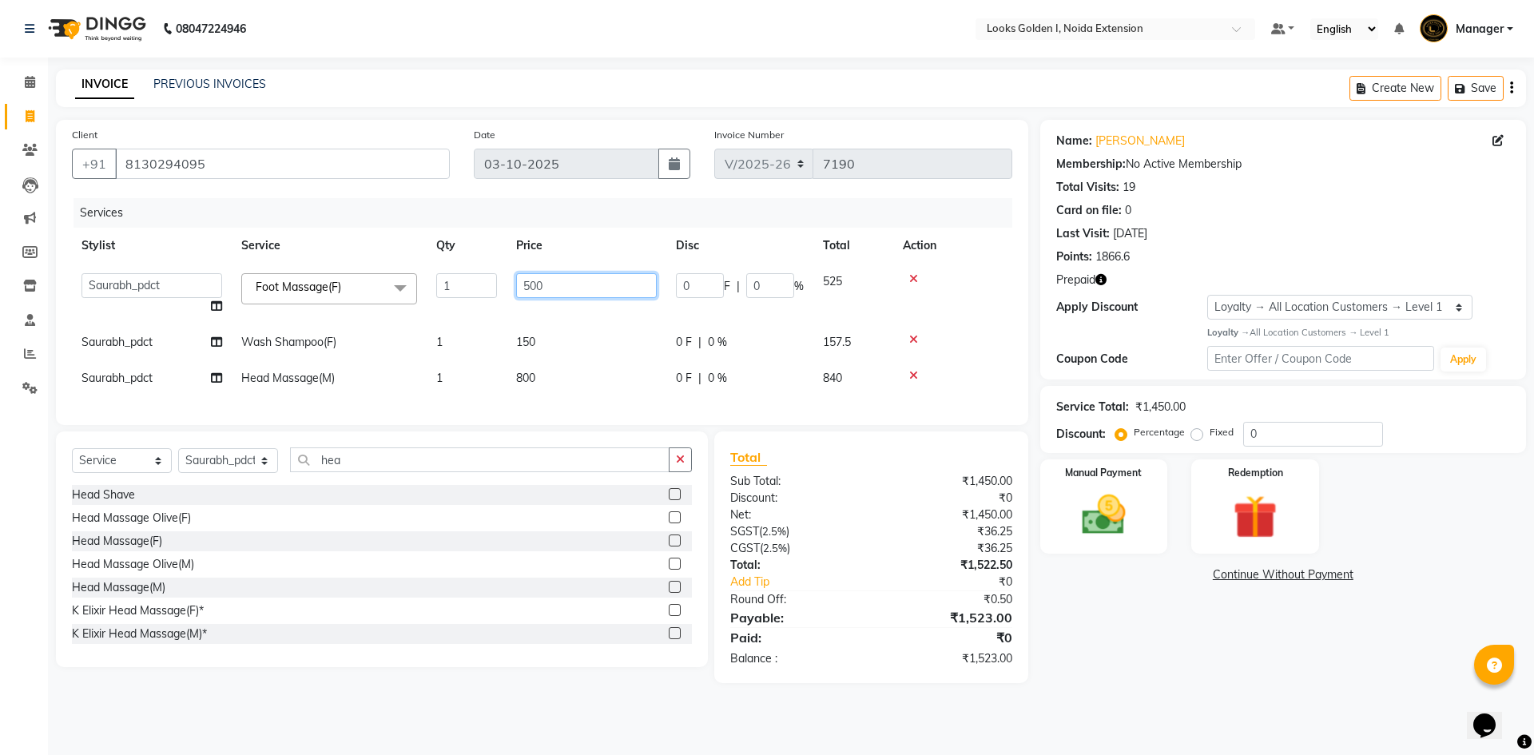
drag, startPoint x: 532, startPoint y: 281, endPoint x: 509, endPoint y: 284, distance: 23.4
click at [509, 284] on td "500" at bounding box center [587, 294] width 160 height 61
drag, startPoint x: 531, startPoint y: 288, endPoint x: 507, endPoint y: 296, distance: 25.5
click at [507, 296] on td "600" at bounding box center [587, 294] width 160 height 61
type input "700"
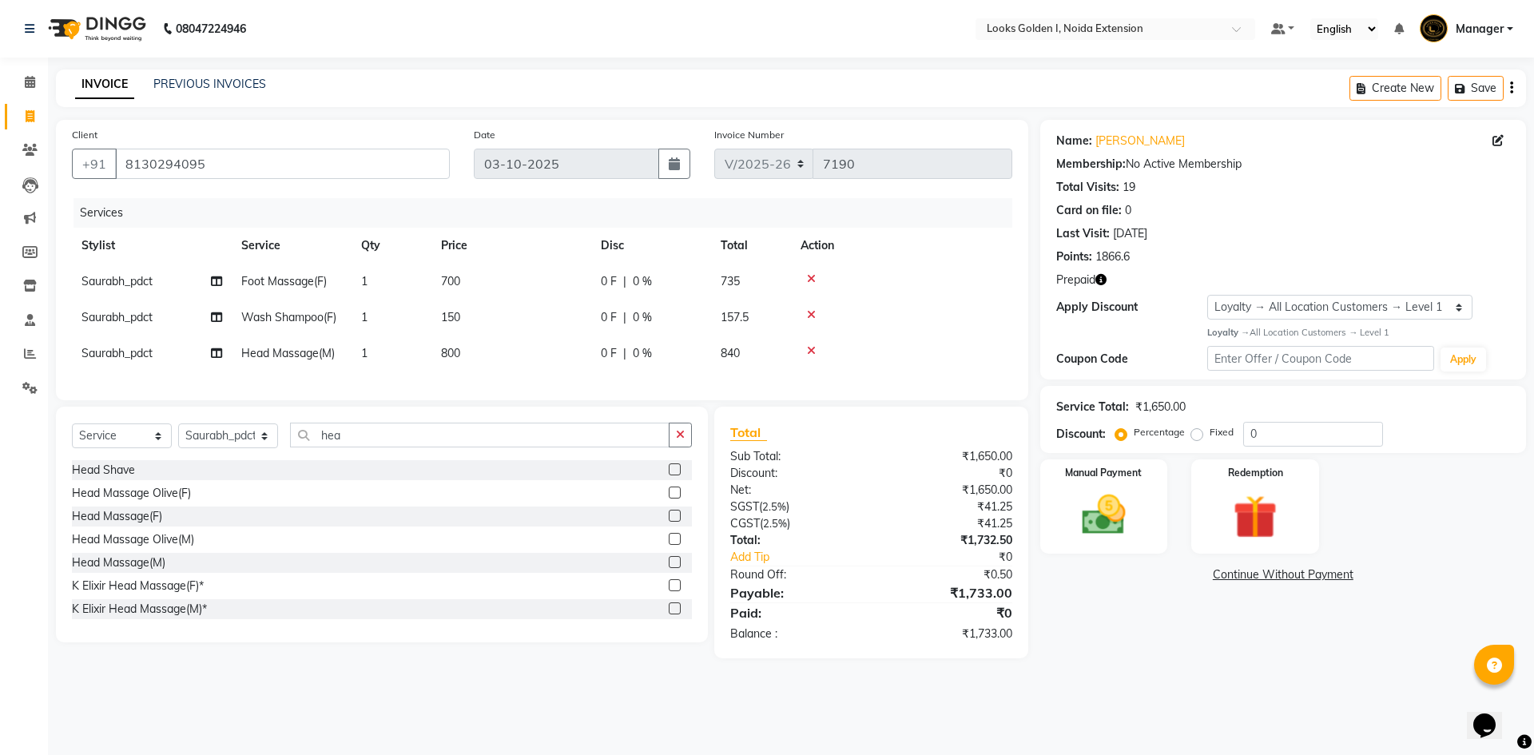
click at [537, 332] on td "150" at bounding box center [511, 318] width 160 height 36
select select "85709"
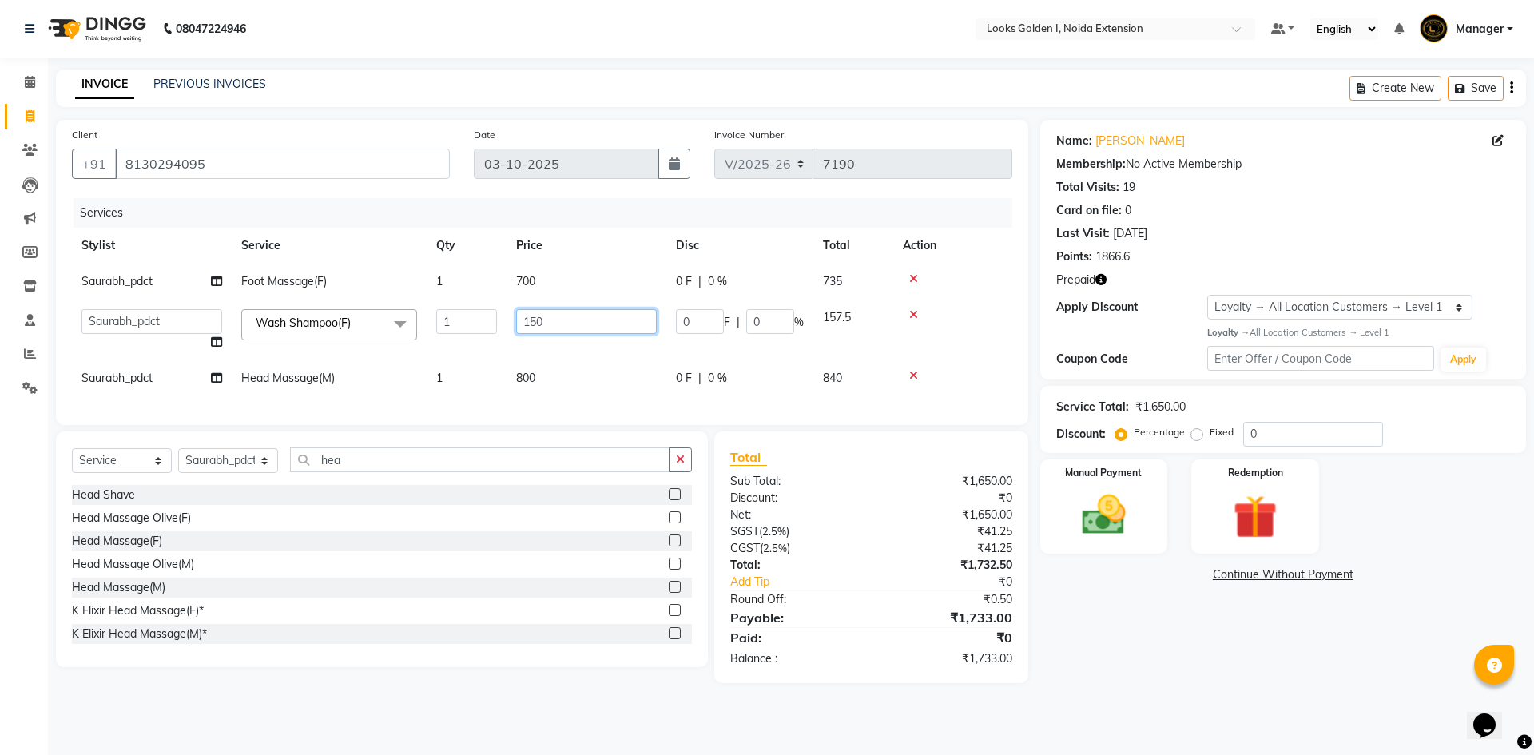
drag, startPoint x: 527, startPoint y: 324, endPoint x: 488, endPoint y: 324, distance: 38.4
click at [488, 324] on tr "Ajay_pdct Ali_Khan Anwar Arshad Asad ayush Counter_Sales Faheem Farmaan Gagan G…" at bounding box center [542, 330] width 940 height 61
type input "400"
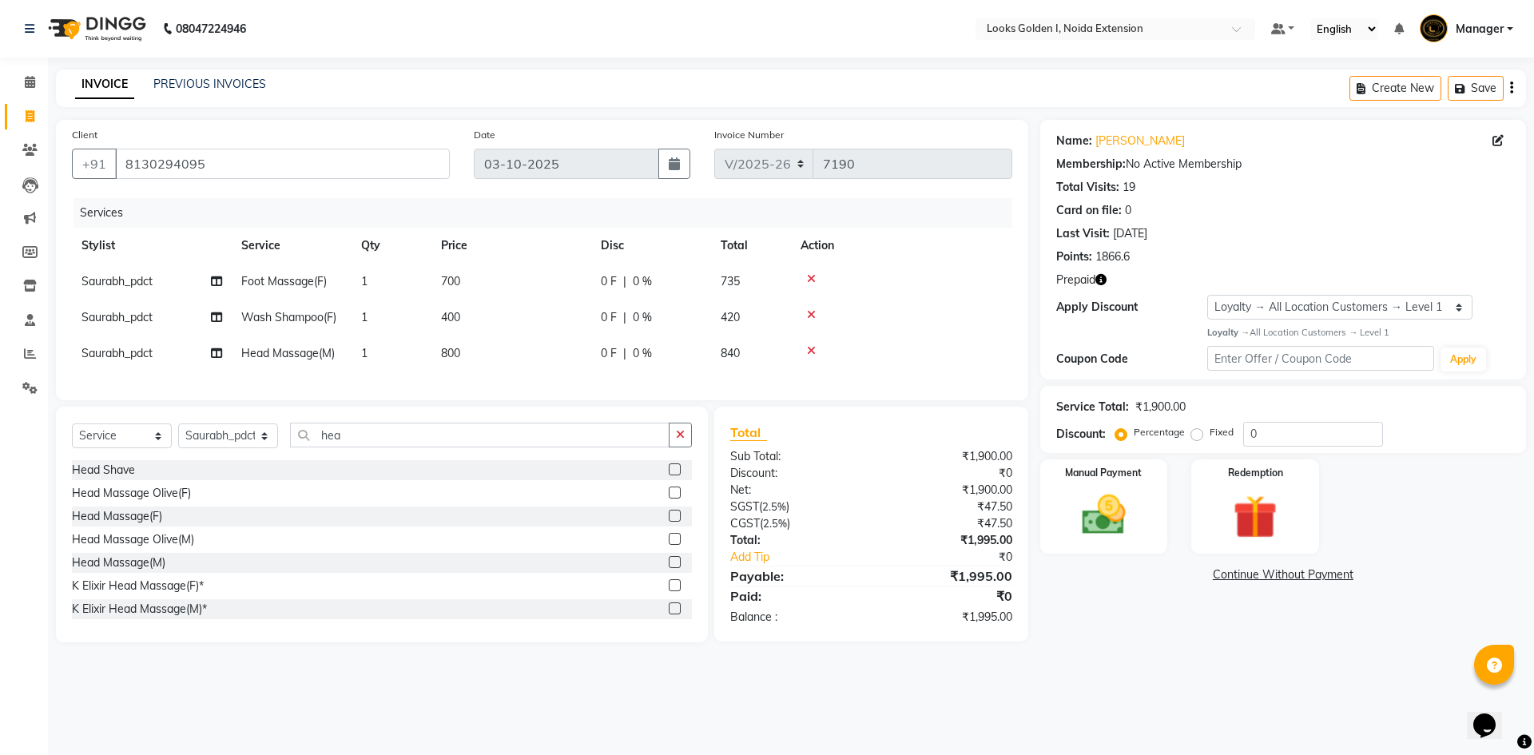
click at [532, 364] on td "800" at bounding box center [511, 354] width 160 height 36
select select "85709"
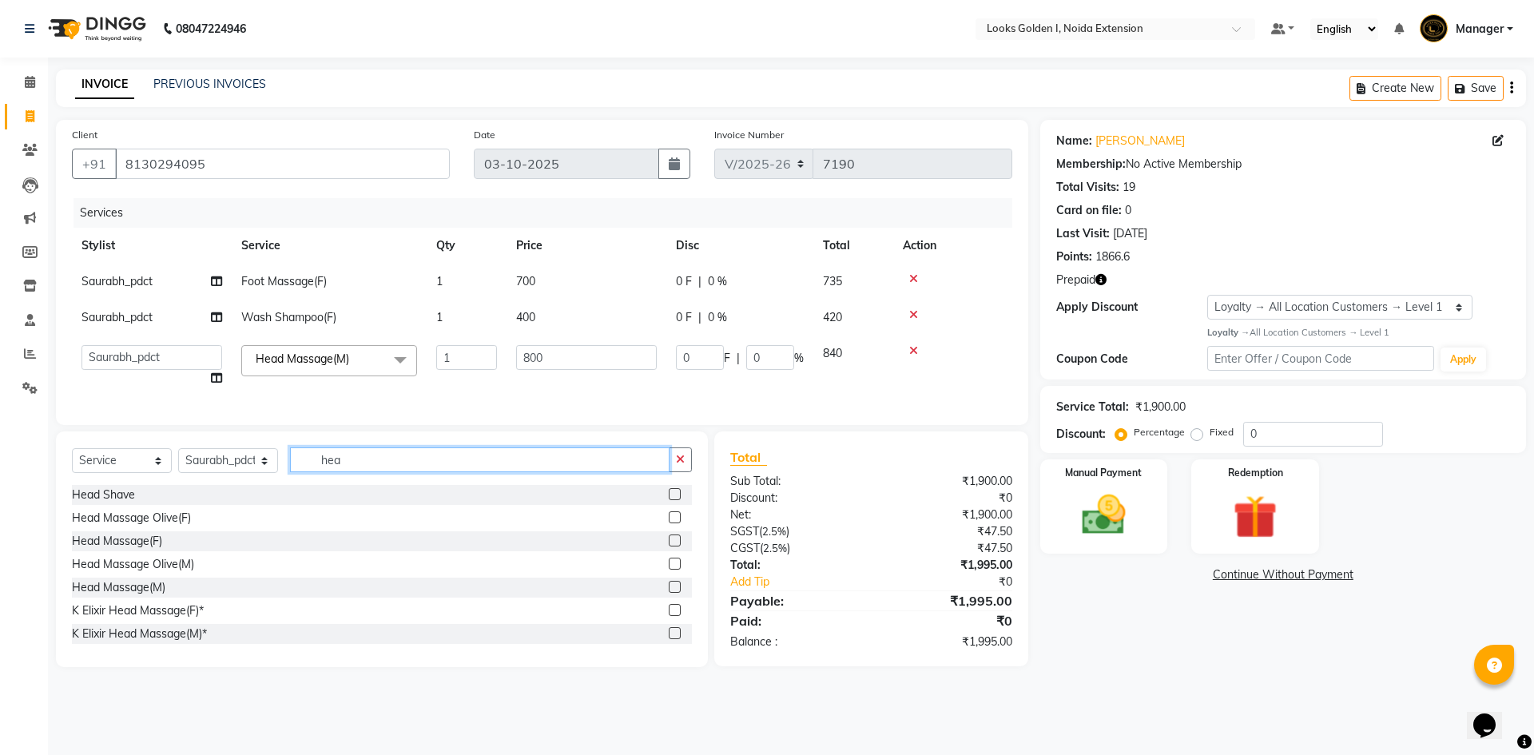
click at [377, 472] on input "hea" at bounding box center [480, 459] width 380 height 25
click at [239, 471] on select "Select Stylist Ajay_pdct Ali_Khan [PERSON_NAME] [PERSON_NAME] Counter_Sales [PE…" at bounding box center [228, 460] width 100 height 25
select select "37665"
click at [370, 472] on input "hea" at bounding box center [480, 459] width 380 height 25
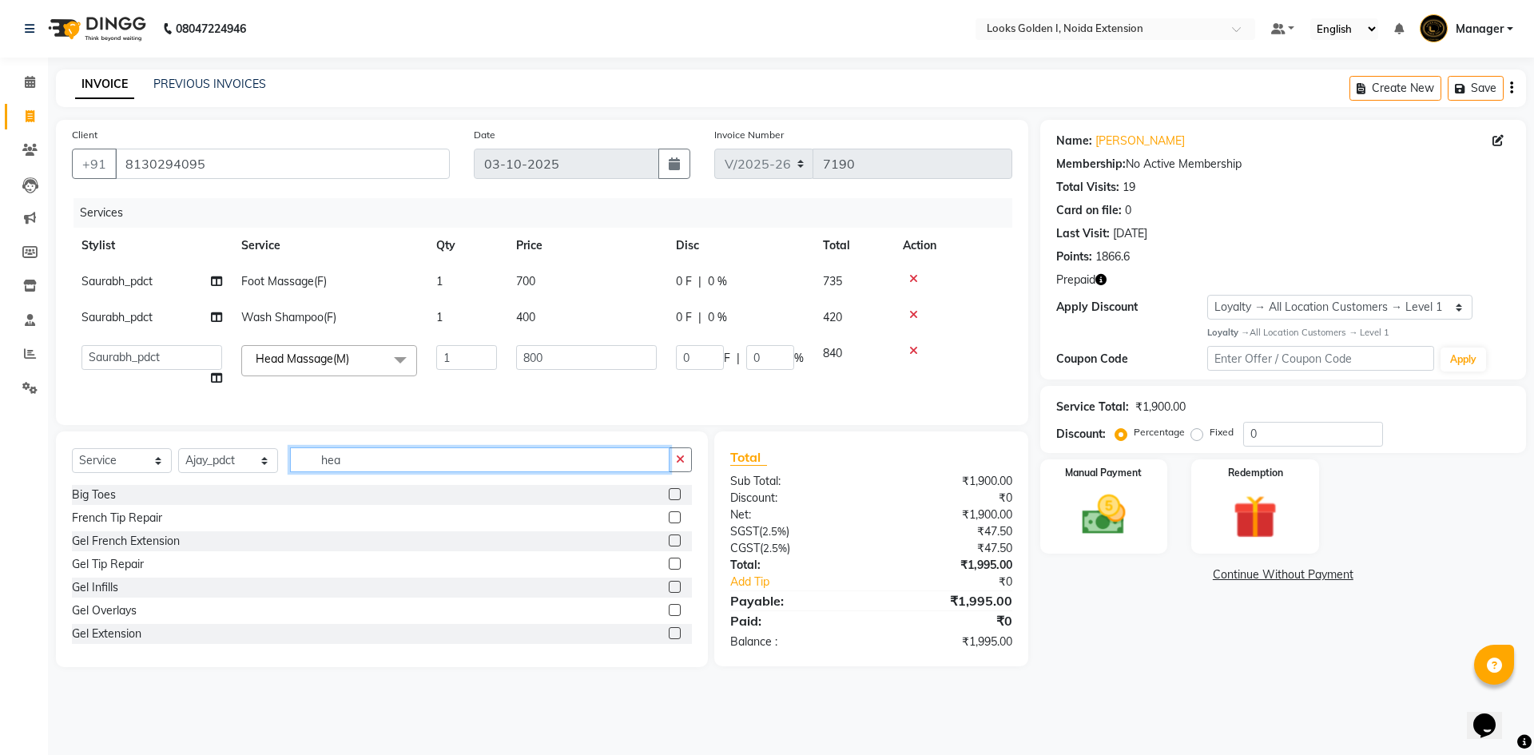
type input "f"
type input "i"
type input "spa"
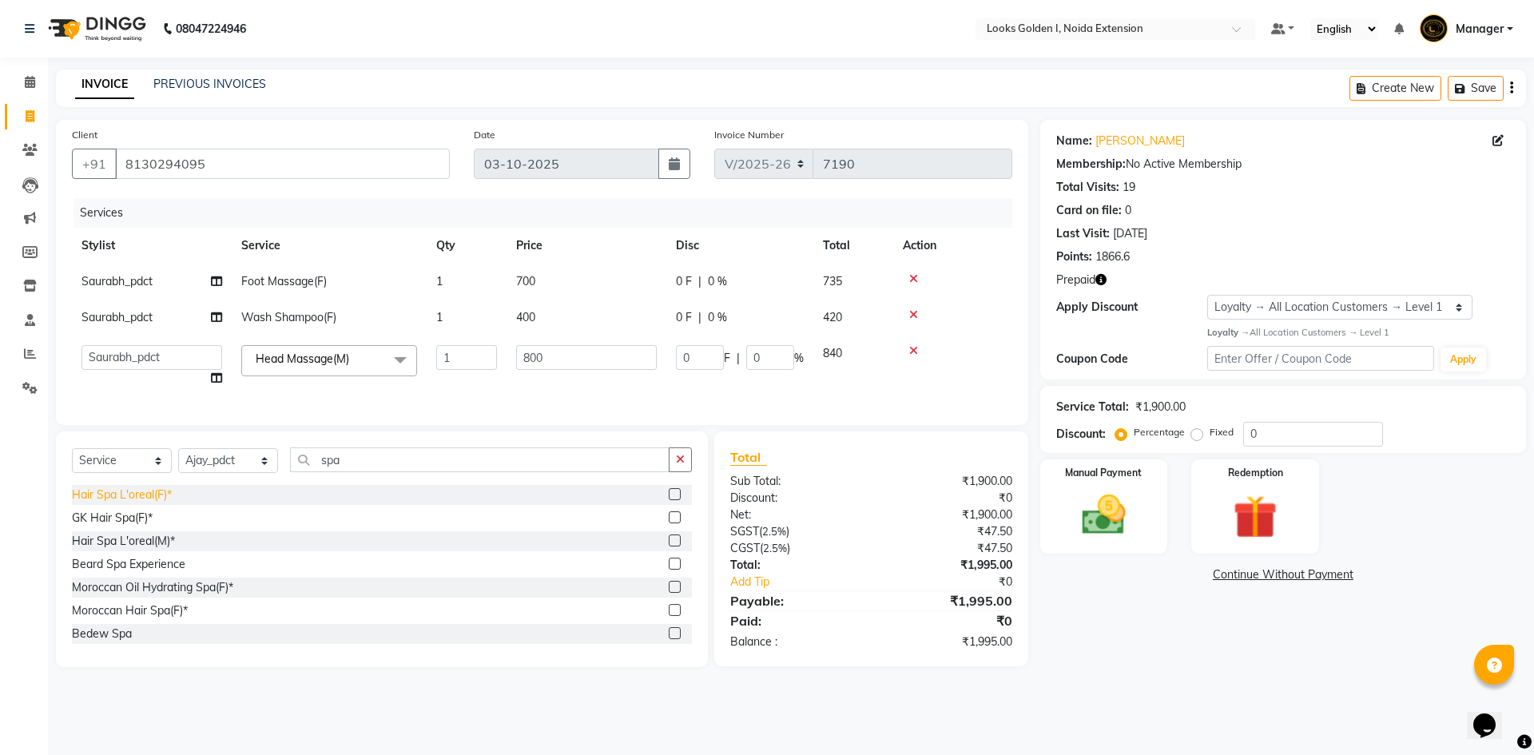
click at [117, 503] on div "Hair Spa L'oreal(F)*" at bounding box center [122, 495] width 100 height 17
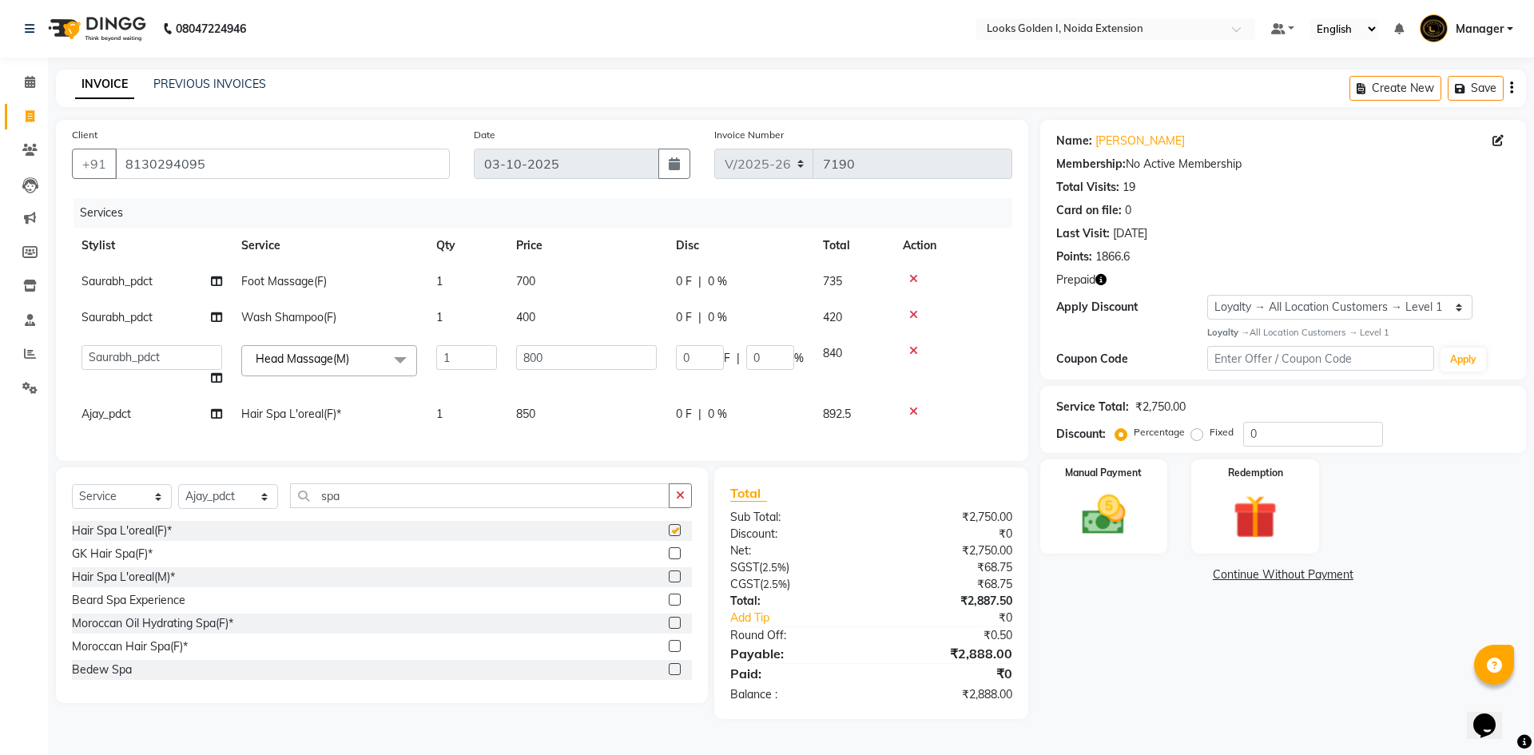
checkbox input "false"
click at [578, 407] on td "850" at bounding box center [587, 414] width 160 height 36
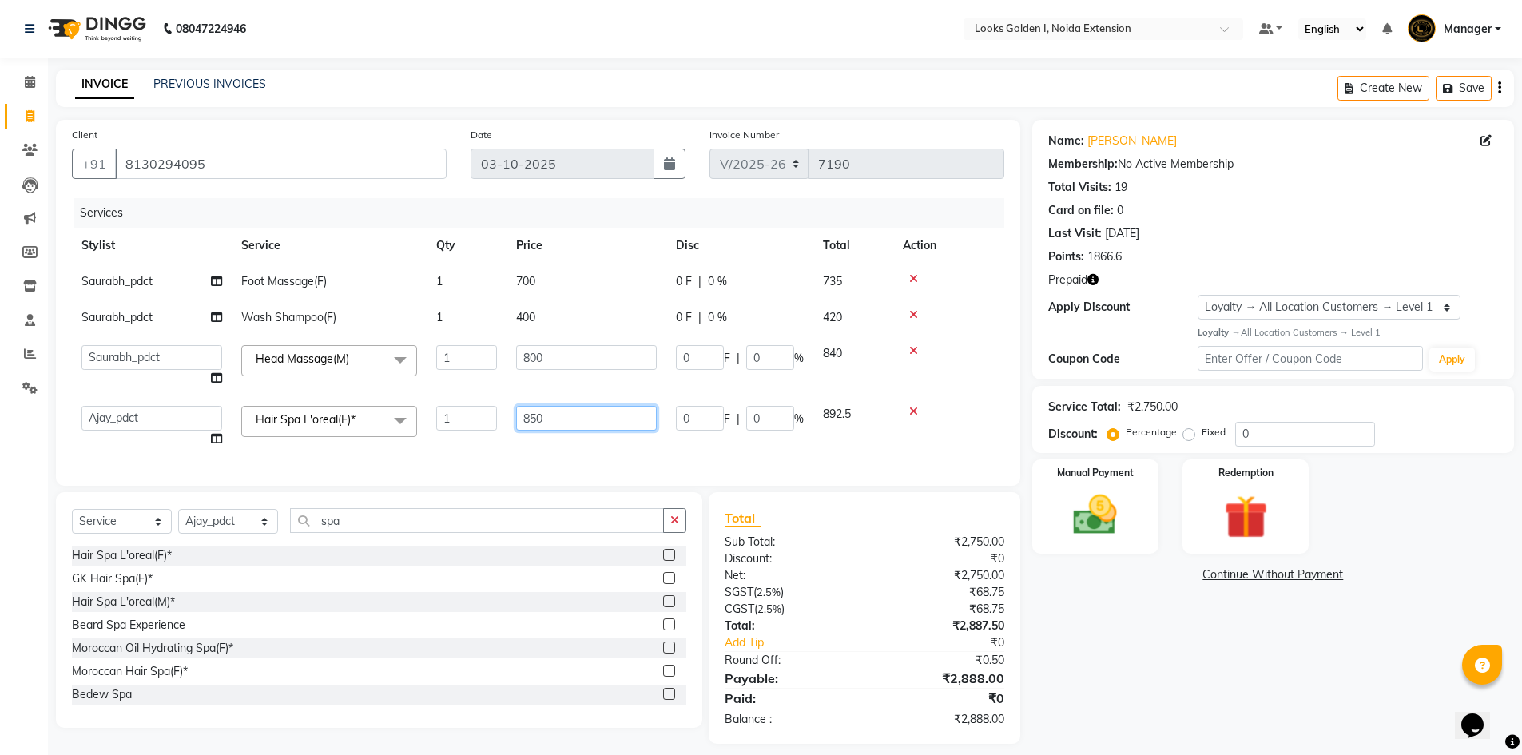
drag, startPoint x: 602, startPoint y: 406, endPoint x: 487, endPoint y: 437, distance: 120.0
click at [487, 437] on tr "Ajay_pdct Ali_Khan Anwar Arshad Asad ayush Counter_Sales Faheem Farmaan Gagan G…" at bounding box center [538, 426] width 932 height 61
type input "2000"
click at [405, 533] on div "Select Service Product Membership Package Voucher Prepaid Gift Card Select Styl…" at bounding box center [379, 610] width 646 height 236
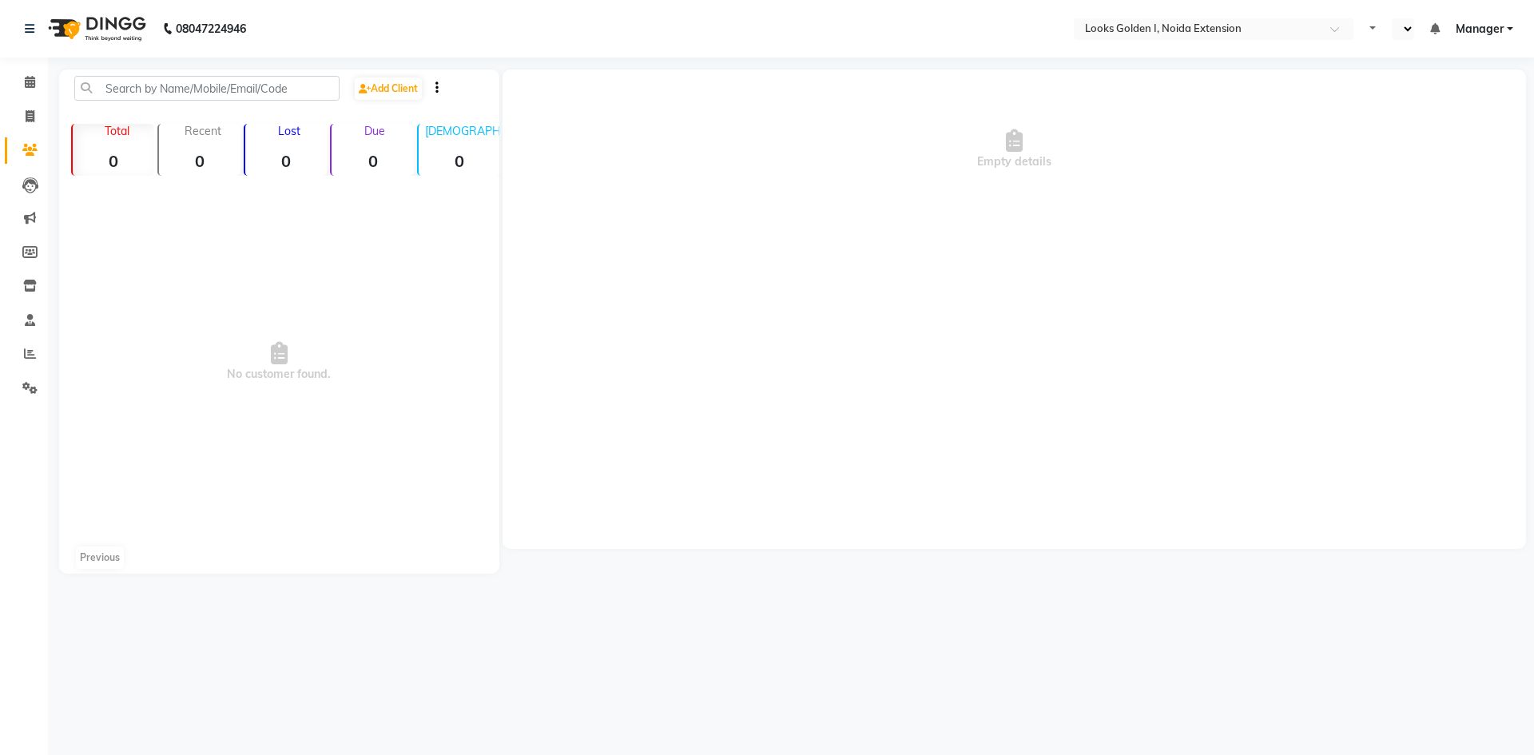
select select "en"
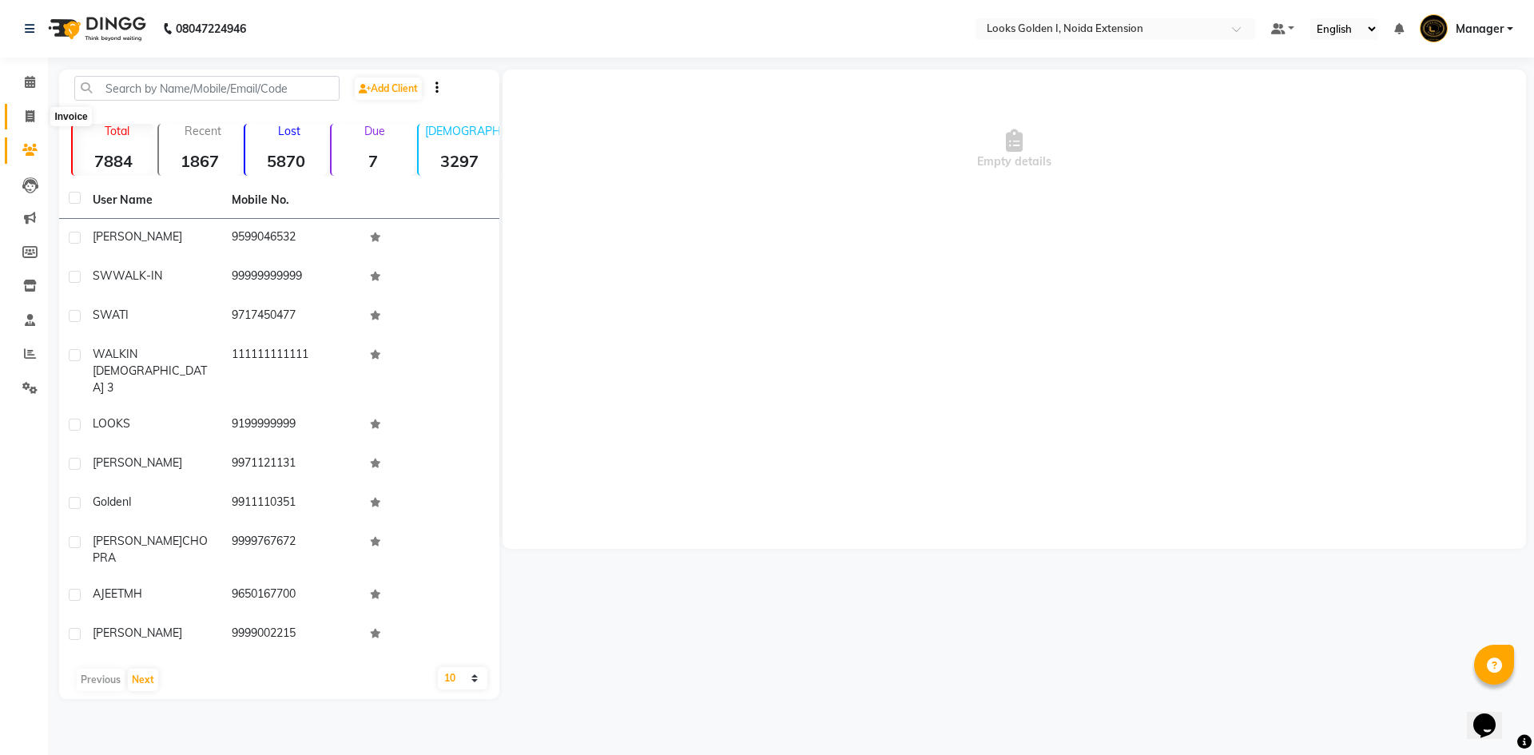
click at [22, 111] on span at bounding box center [30, 117] width 28 height 18
select select "5508"
select select "service"
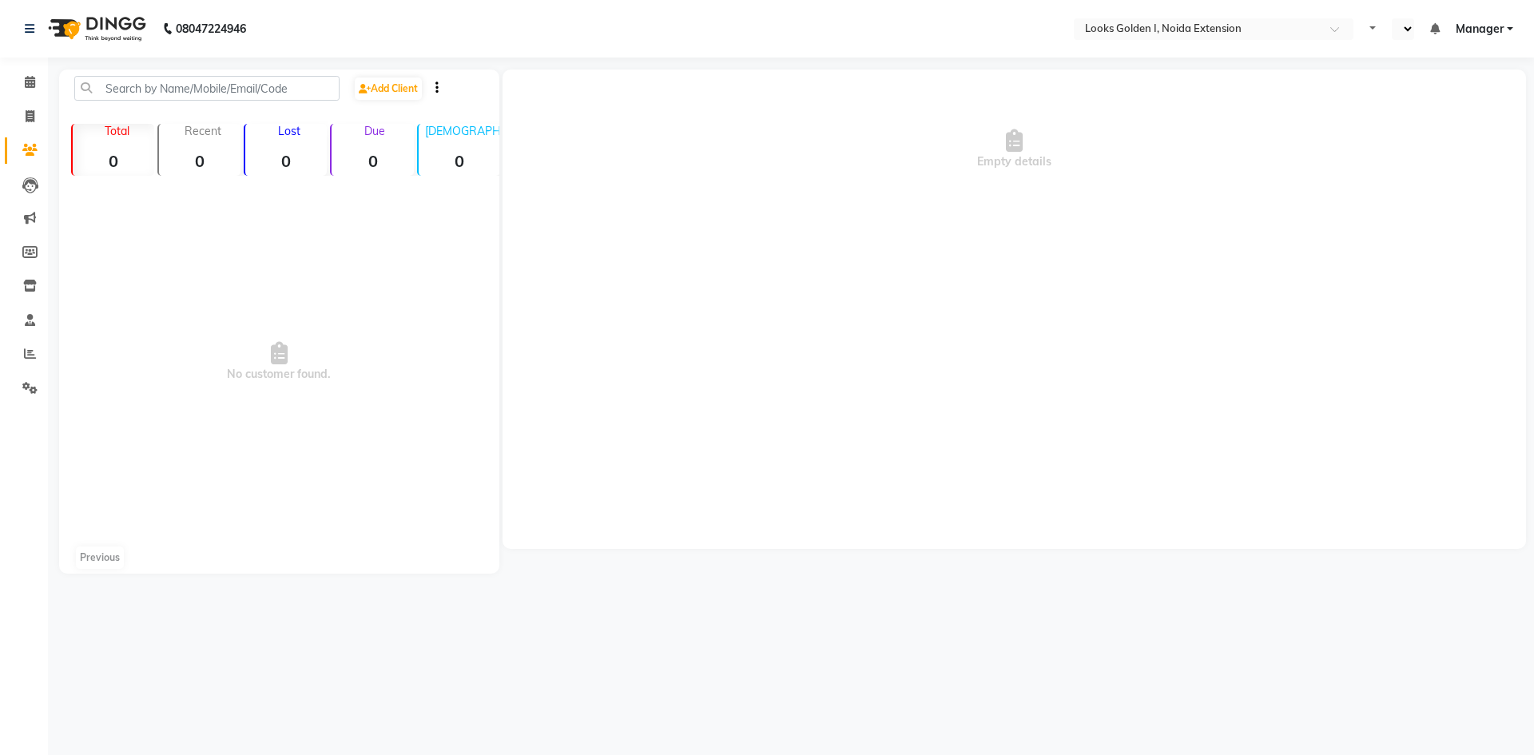
select select "en"
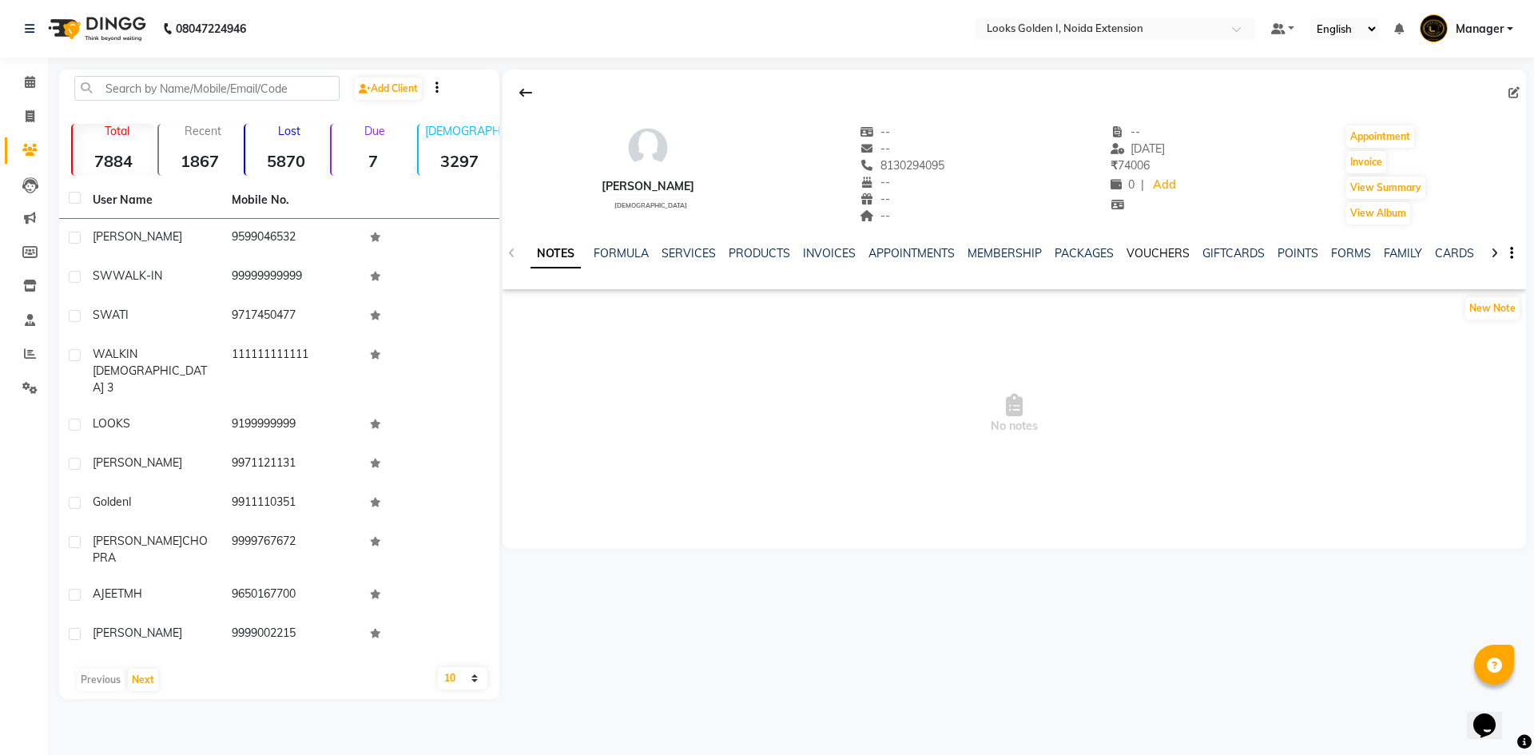
click at [1143, 256] on link "VOUCHERS" at bounding box center [1158, 253] width 63 height 14
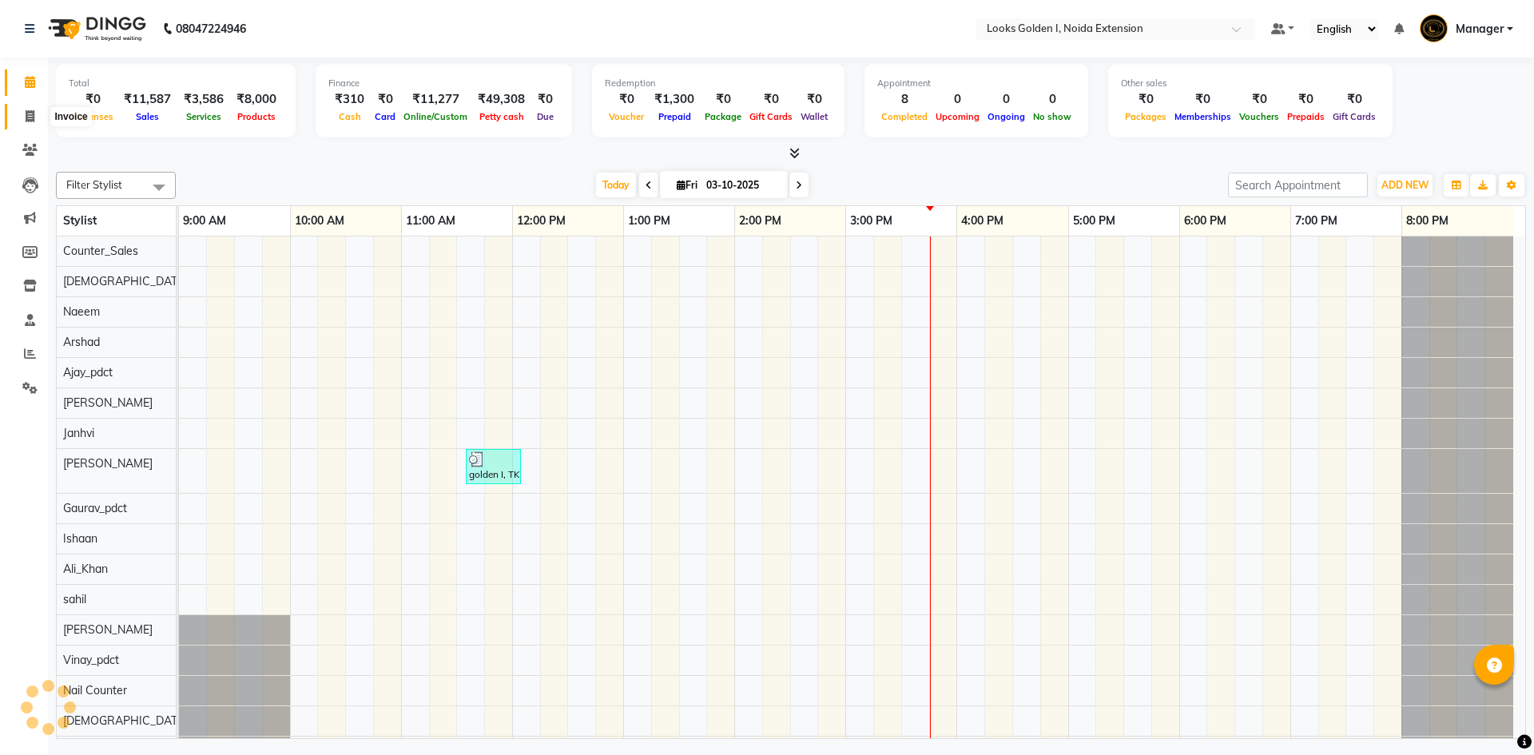
click at [24, 108] on span at bounding box center [30, 117] width 28 height 18
select select "5508"
select select "service"
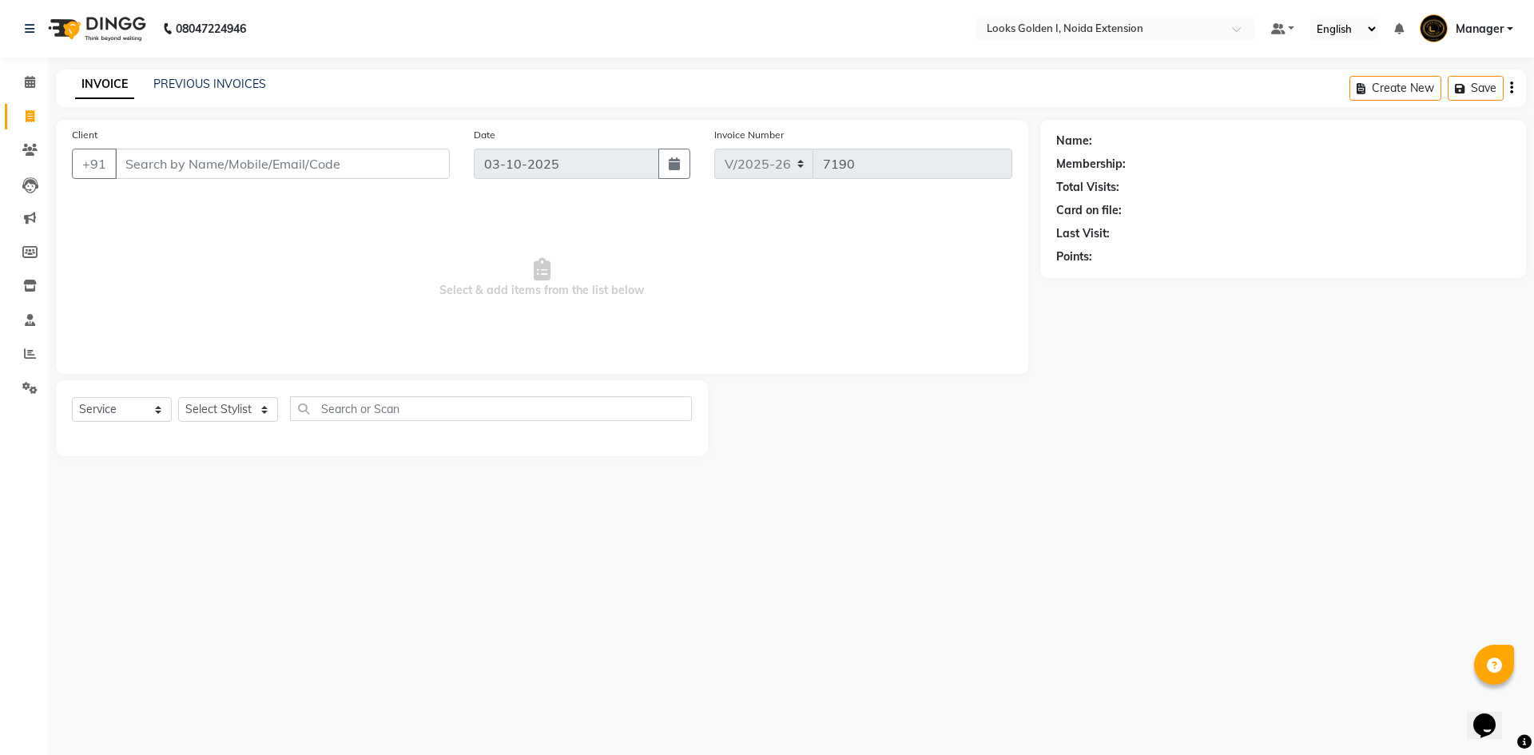
click at [189, 170] on input "Client" at bounding box center [282, 164] width 335 height 30
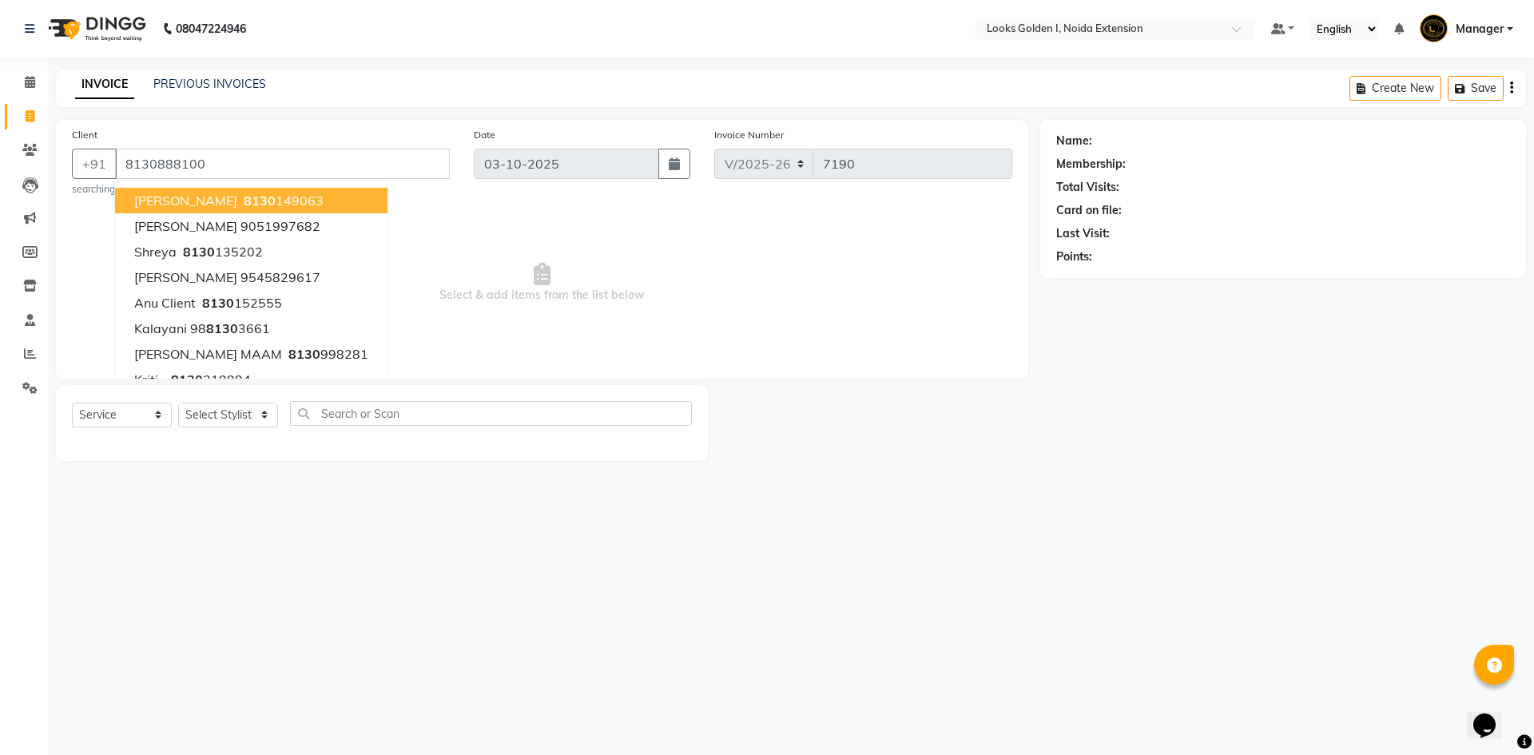
type input "8130888100"
select select "1: Object"
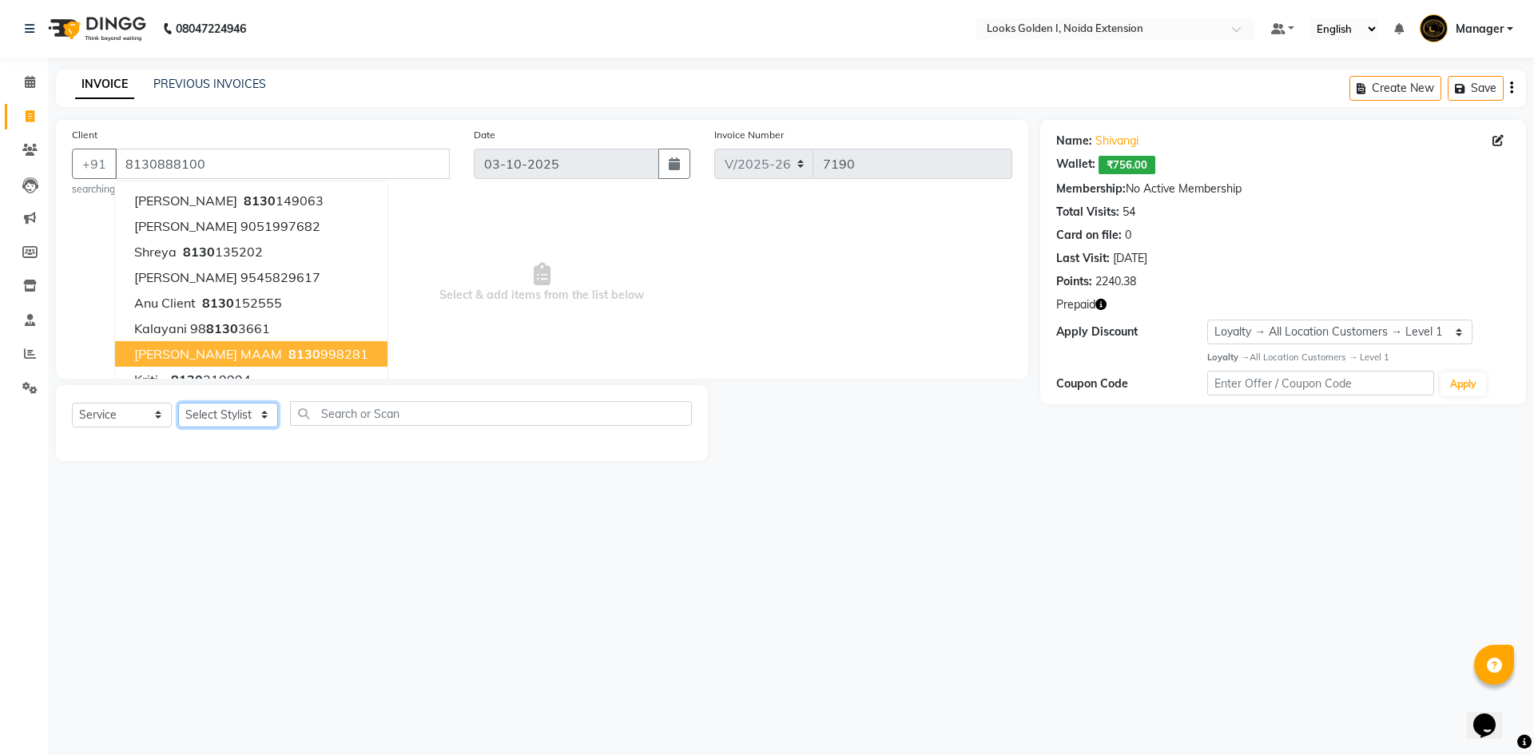
click at [224, 419] on select "Select Stylist Ajay_pdct Ali_Khan [PERSON_NAME] [PERSON_NAME] Counter_Sales [PE…" at bounding box center [228, 415] width 100 height 25
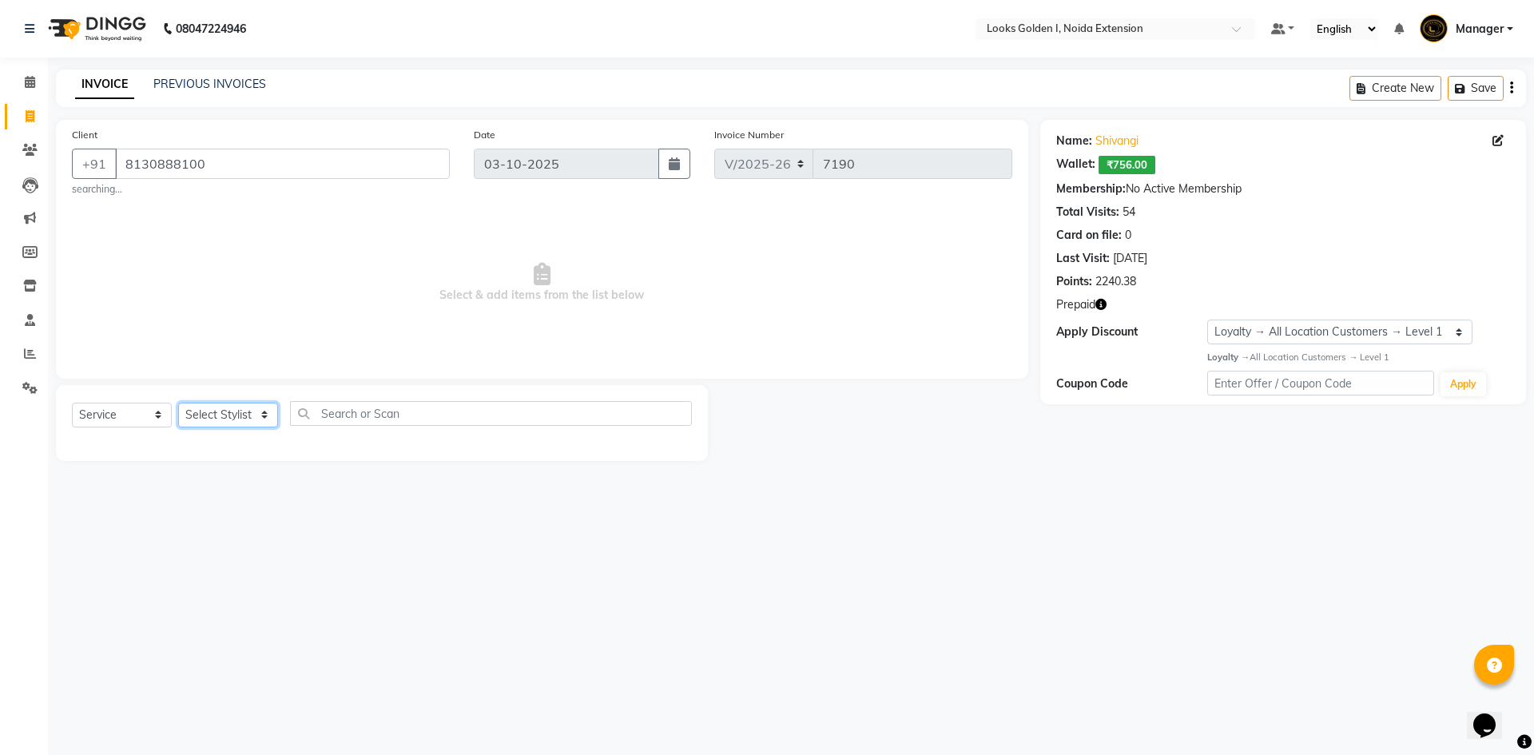
select select "85380"
click at [348, 407] on input "text" at bounding box center [491, 413] width 402 height 25
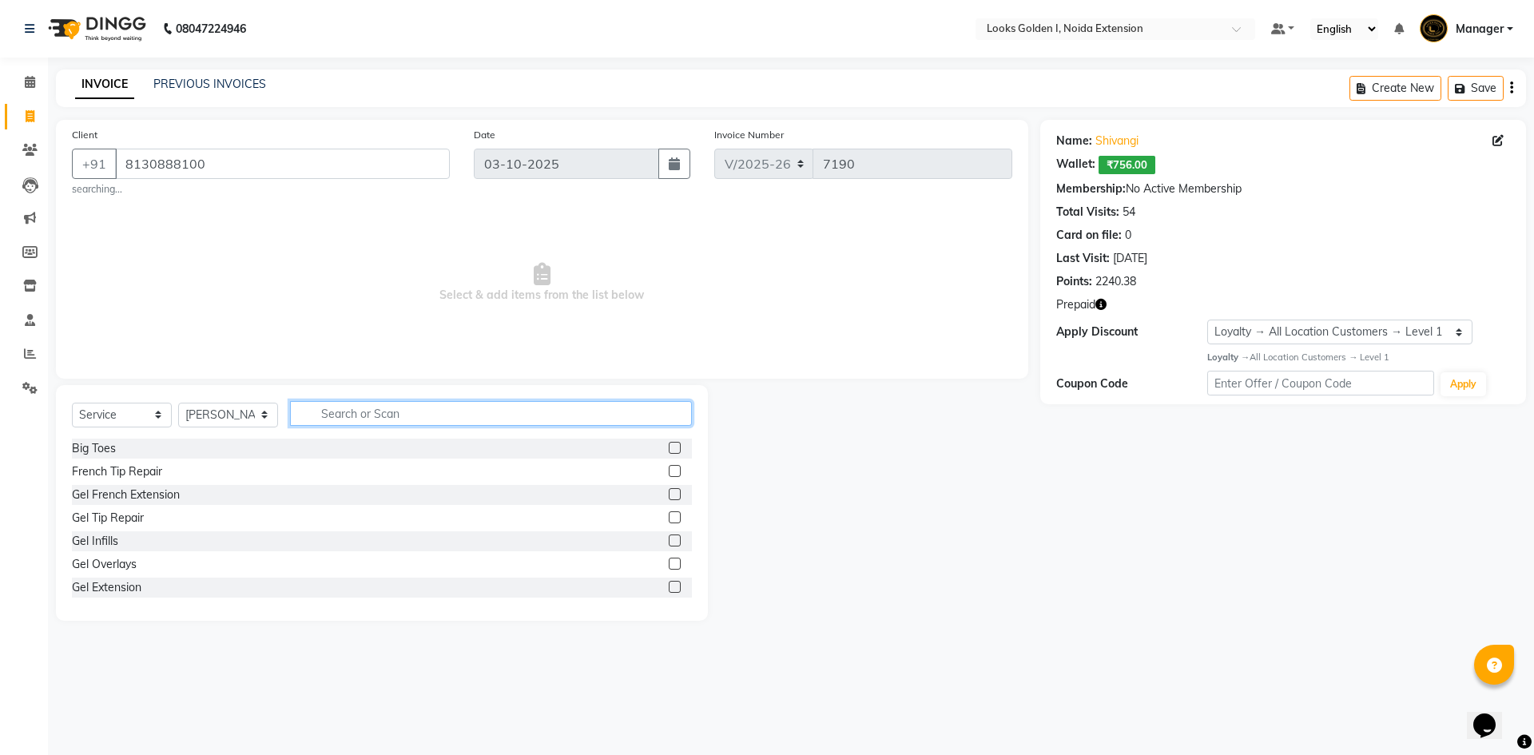
type input "s"
type input "ritua"
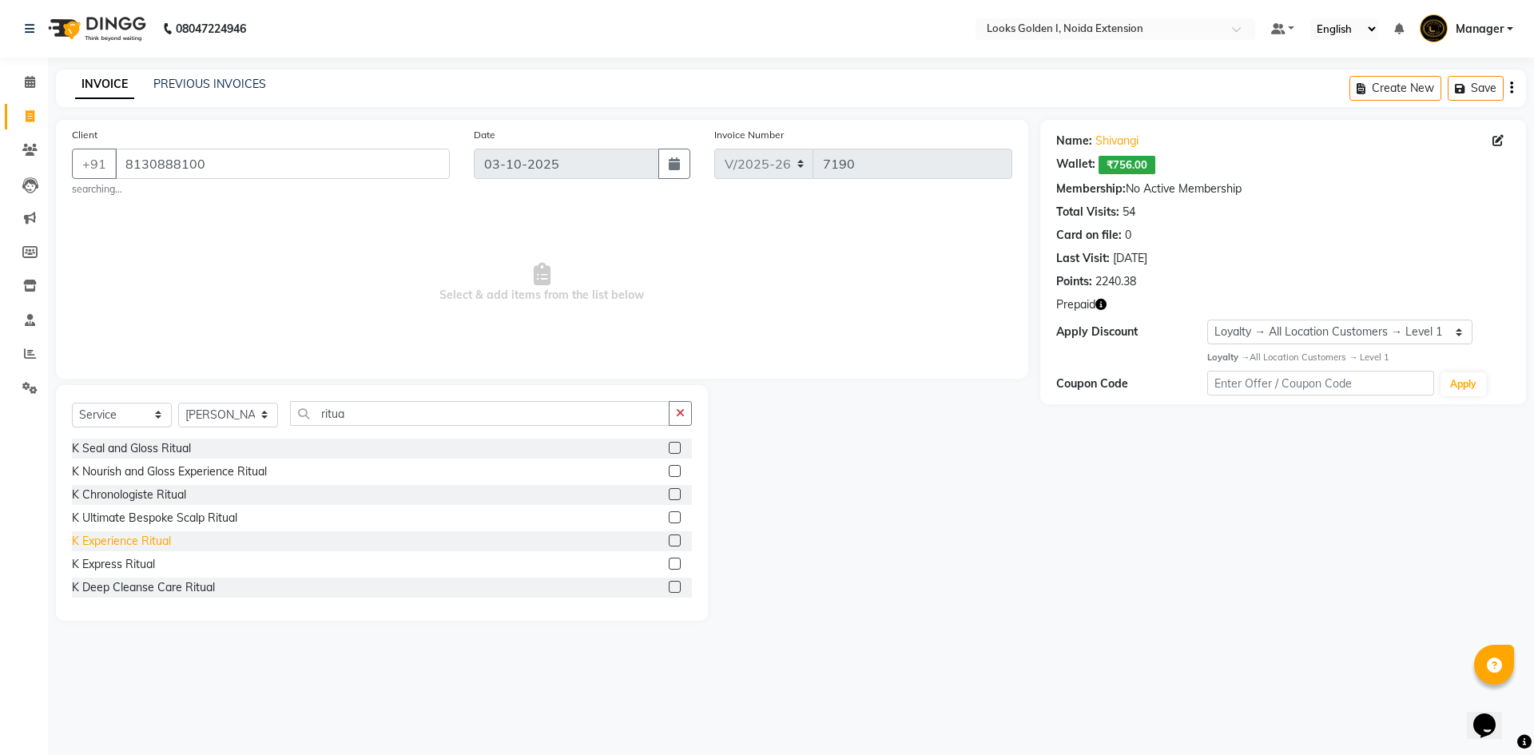
click at [144, 539] on div "K Experience Ritual" at bounding box center [121, 541] width 99 height 17
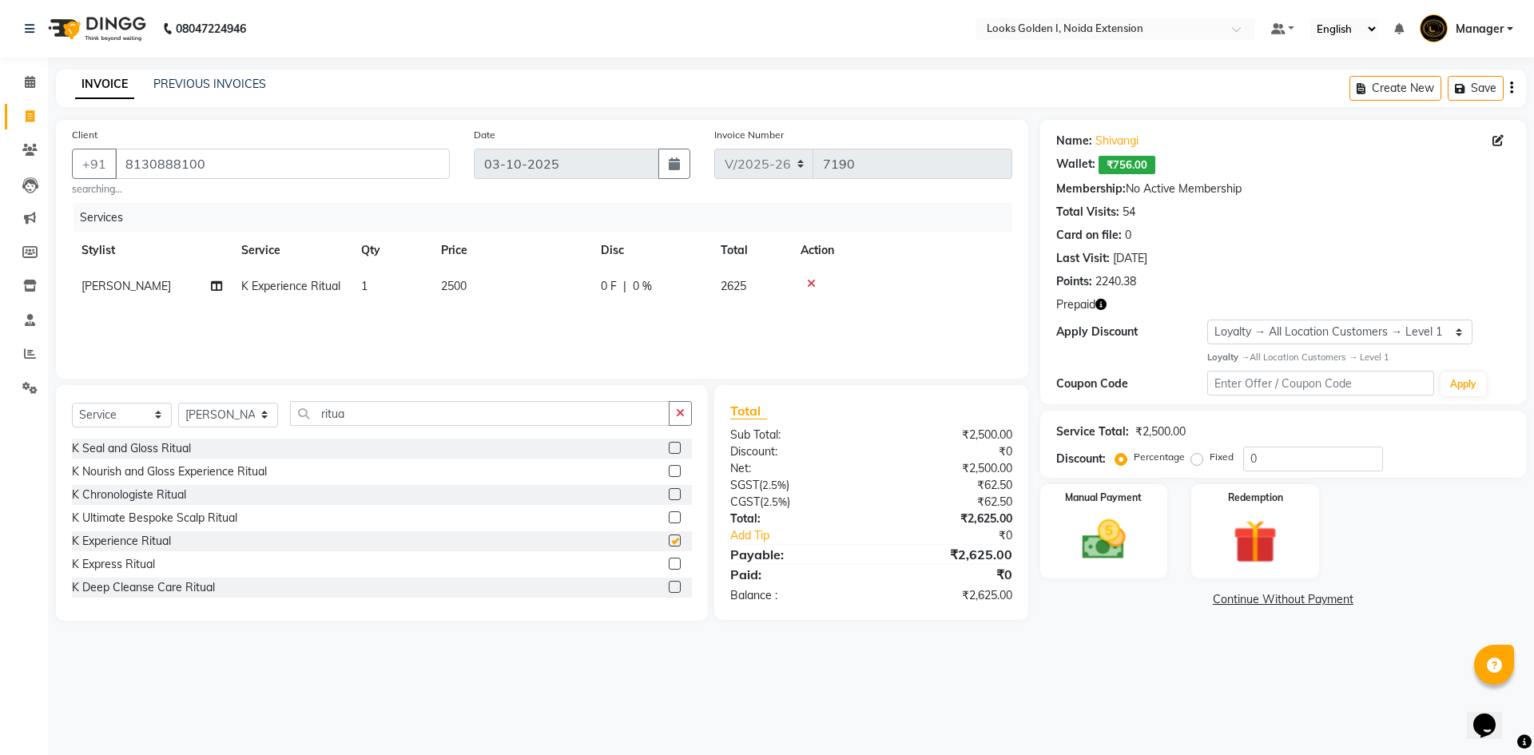
checkbox input "false"
click at [519, 290] on td "2500" at bounding box center [511, 286] width 160 height 36
select select "85380"
drag, startPoint x: 536, startPoint y: 293, endPoint x: 514, endPoint y: 290, distance: 22.6
click at [514, 290] on td "2500" at bounding box center [587, 298] width 160 height 61
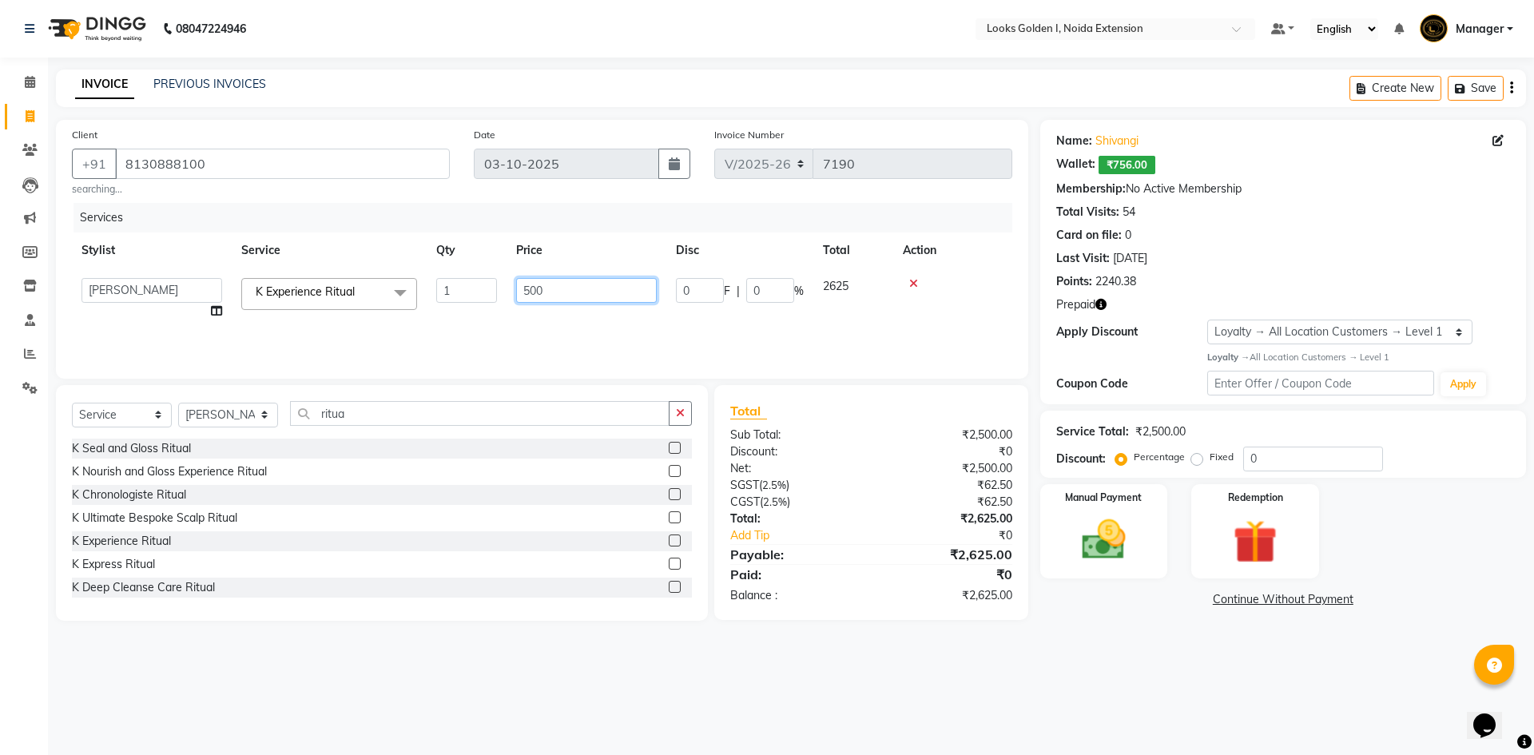
type input "5500"
click at [529, 320] on div "Services Stylist Service Qty Price Disc Total Action [PERSON_NAME] K Experience…" at bounding box center [542, 283] width 940 height 160
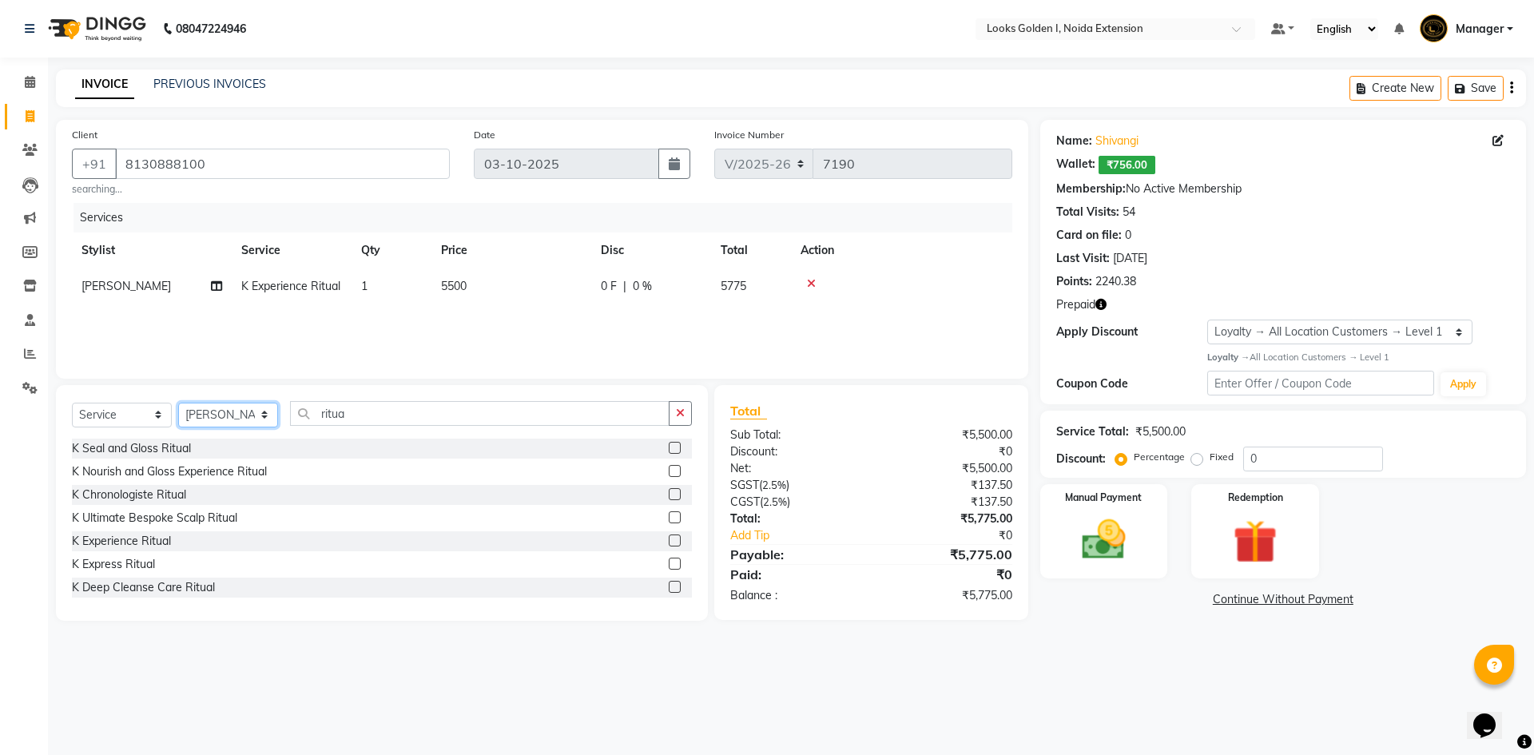
click at [213, 417] on select "Select Stylist Ajay_pdct Ali_Khan [PERSON_NAME] [PERSON_NAME] Counter_Sales [PE…" at bounding box center [228, 415] width 100 height 25
select select "45760"
click at [366, 403] on input "ritua" at bounding box center [480, 413] width 380 height 25
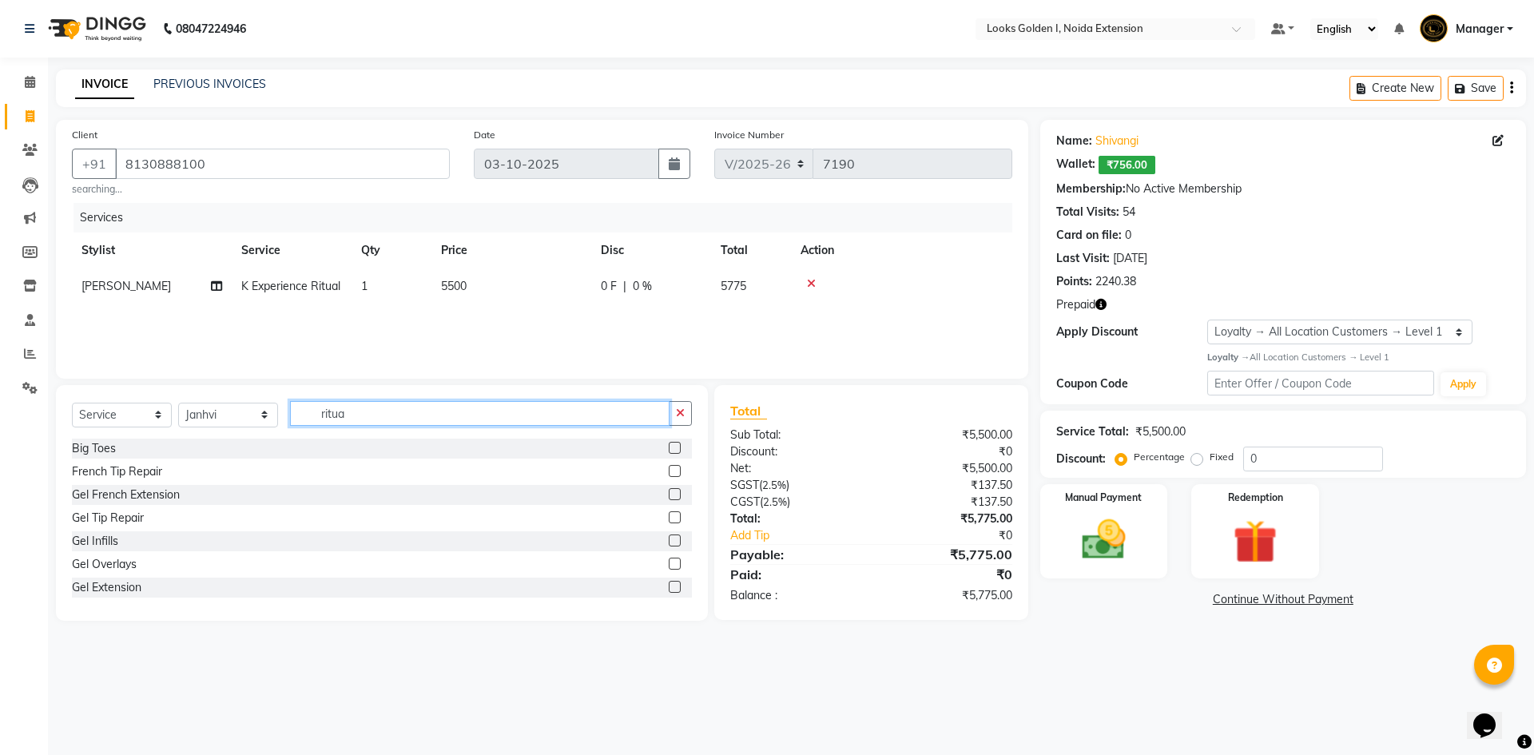
click at [368, 406] on input "ritua" at bounding box center [480, 413] width 380 height 25
type input "p"
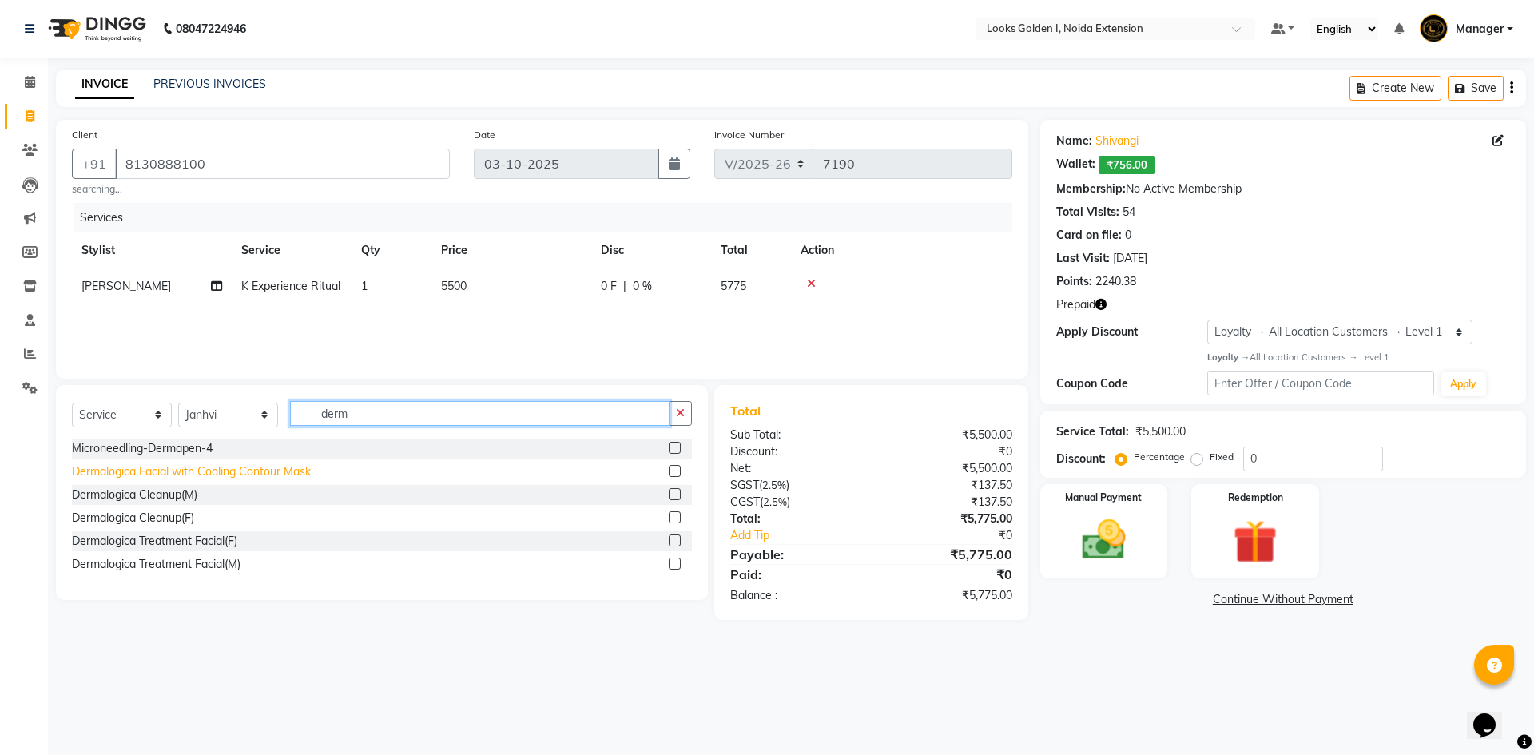
type input "derm"
click at [292, 478] on div "Dermalogica Facial with Cooling Contour Mask" at bounding box center [191, 471] width 239 height 17
checkbox input "false"
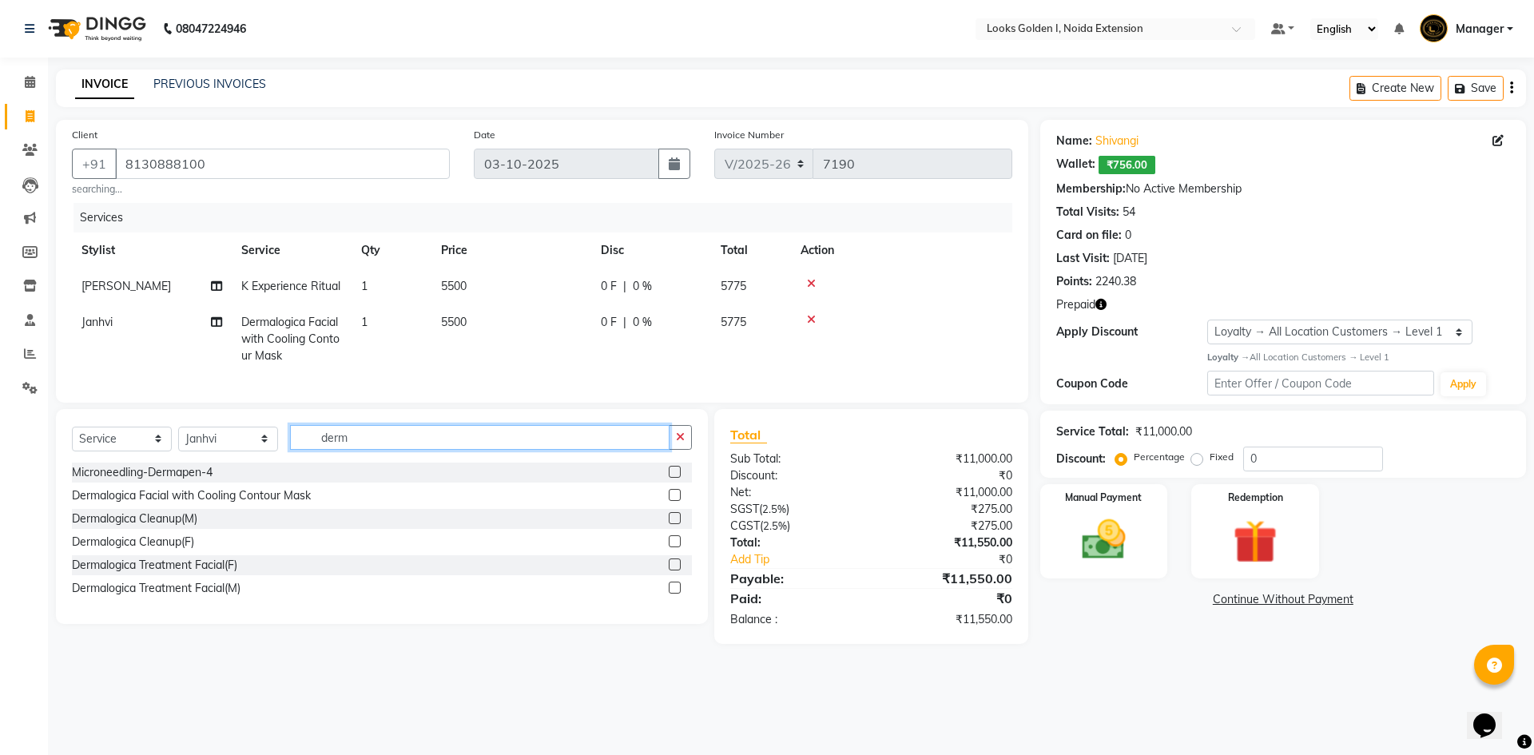
click at [388, 443] on input "derm" at bounding box center [480, 437] width 380 height 25
type input "face"
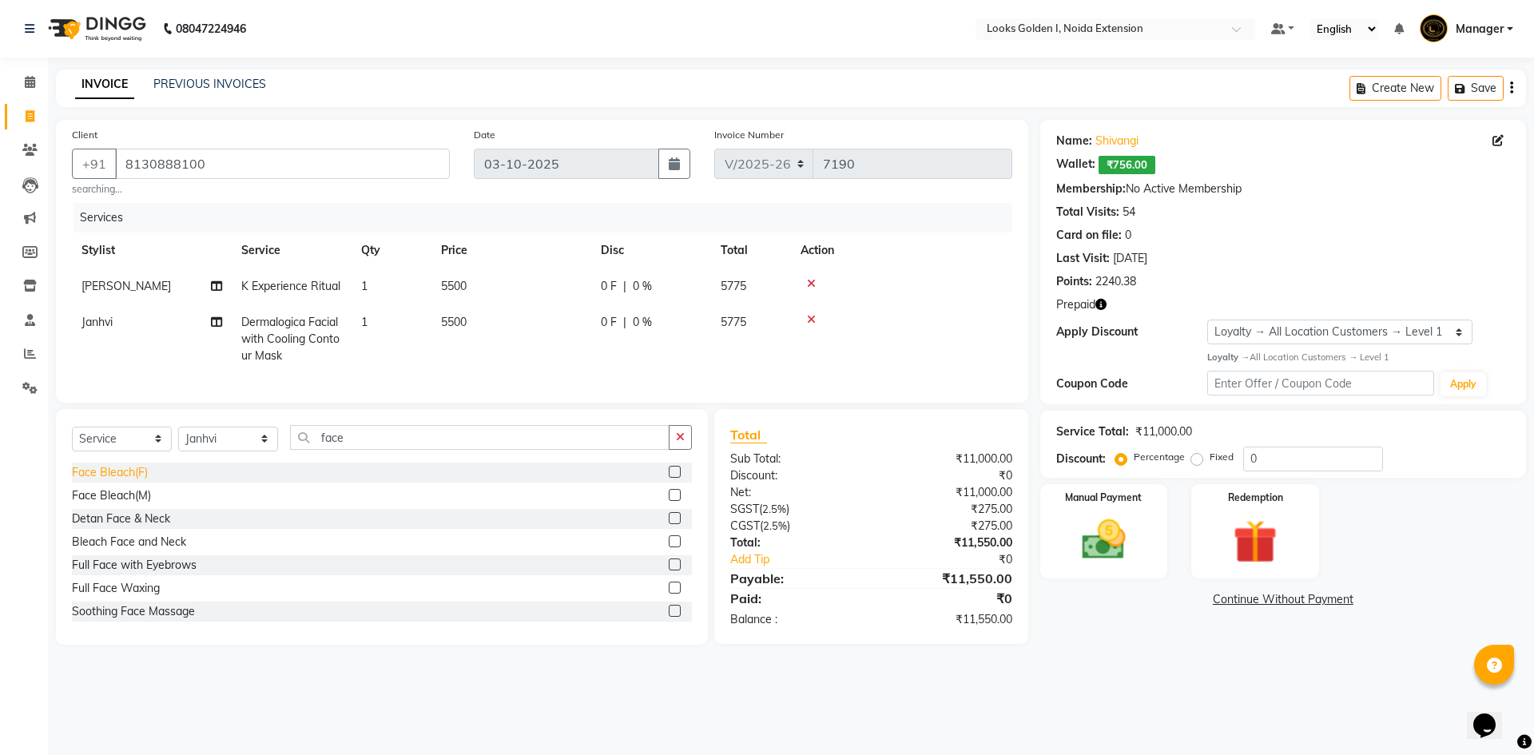
click at [112, 481] on div "Face Bleach(F)" at bounding box center [110, 472] width 76 height 17
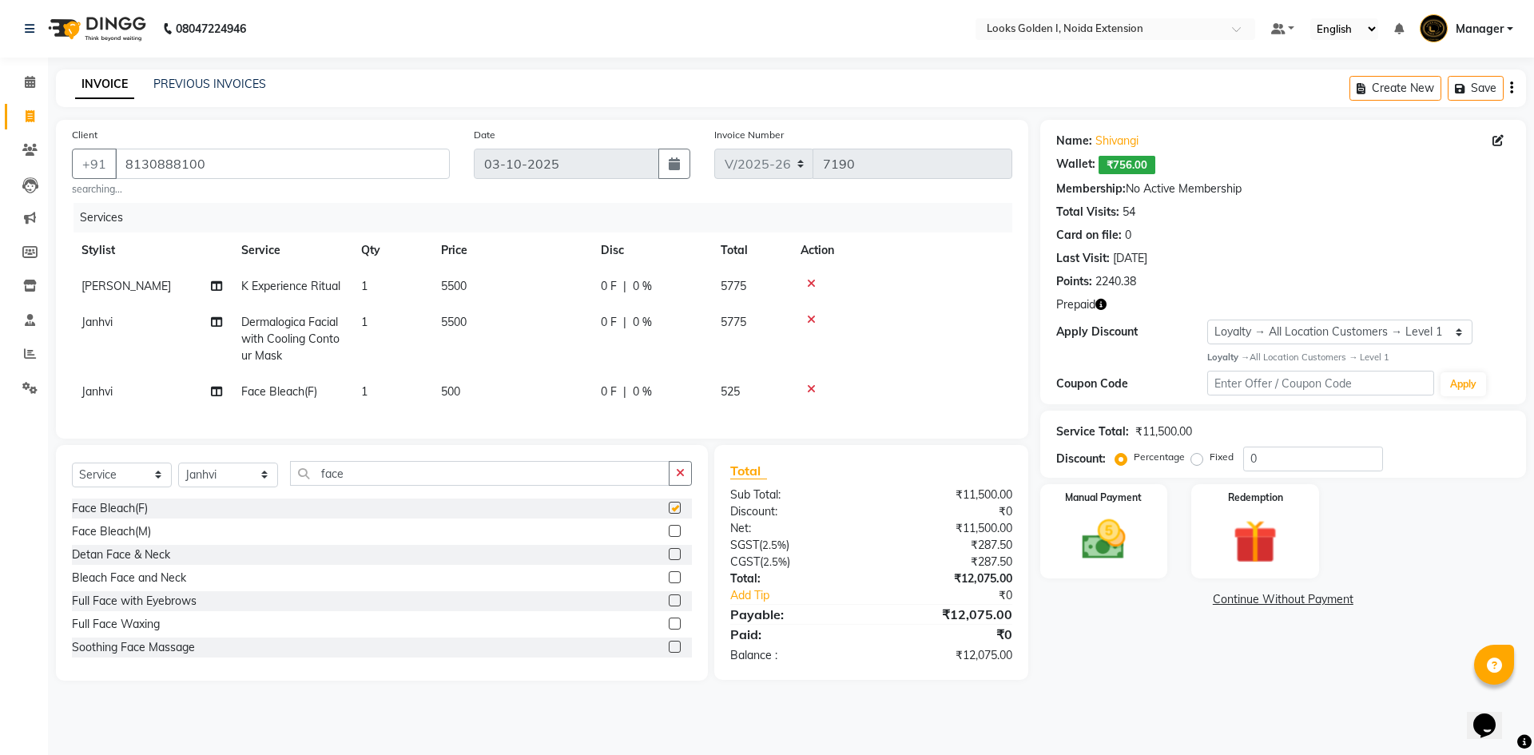
checkbox input "false"
click at [367, 486] on input "face" at bounding box center [480, 473] width 380 height 25
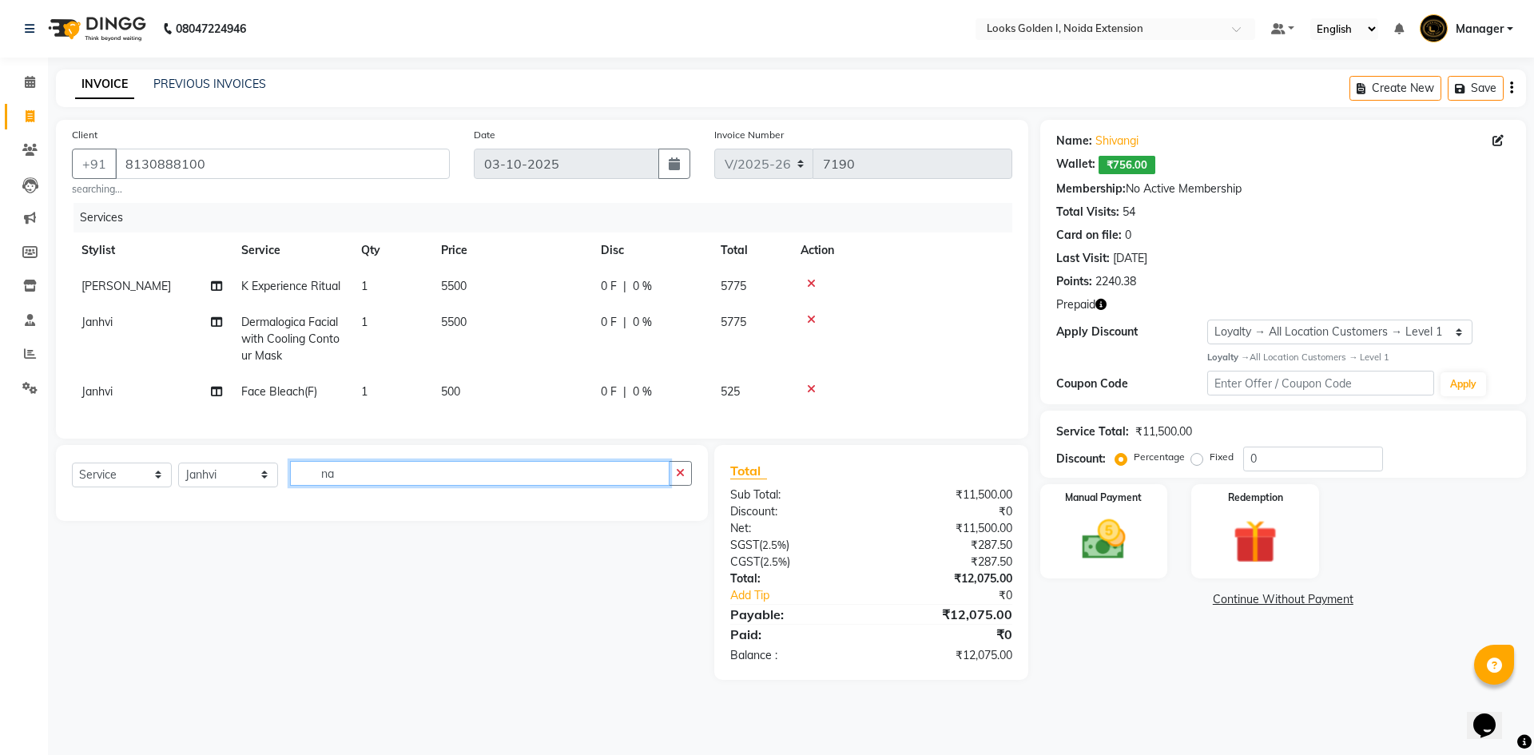
type input "n"
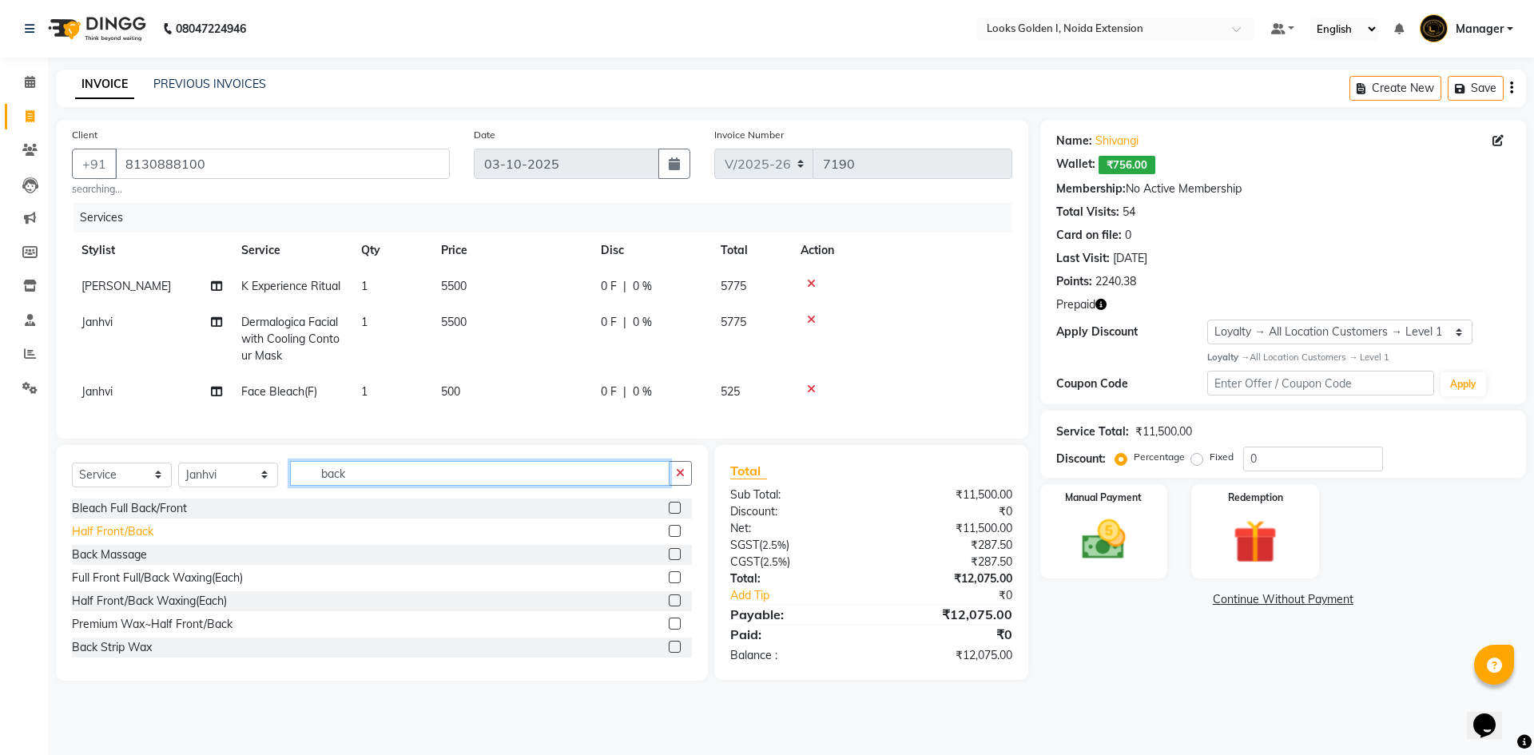
type input "back"
click at [120, 540] on div "Half Front/Back" at bounding box center [112, 531] width 81 height 17
checkbox input "false"
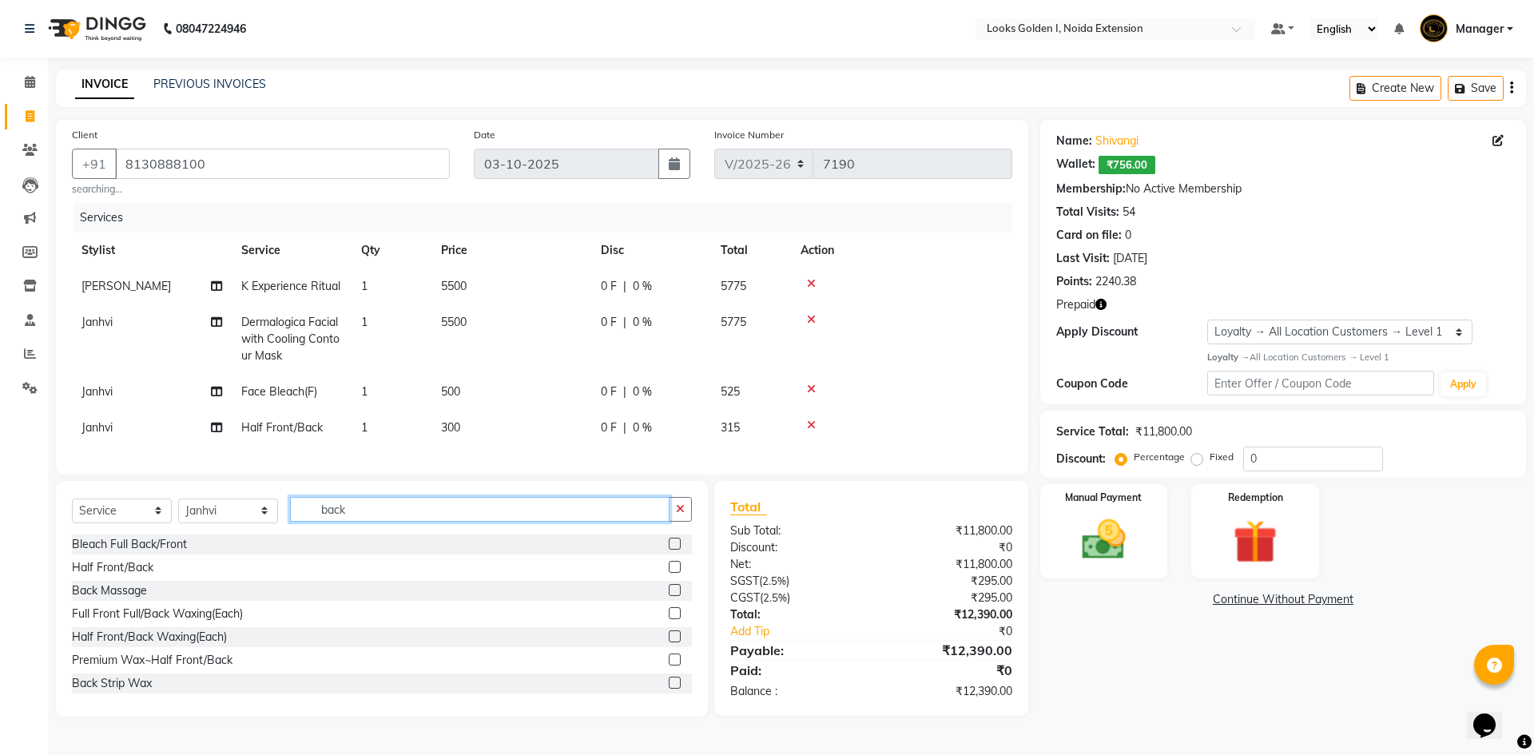
click at [376, 522] on input "back" at bounding box center [480, 509] width 380 height 25
type input "unde"
click at [137, 576] on div "Underarms Waxing" at bounding box center [121, 567] width 99 height 17
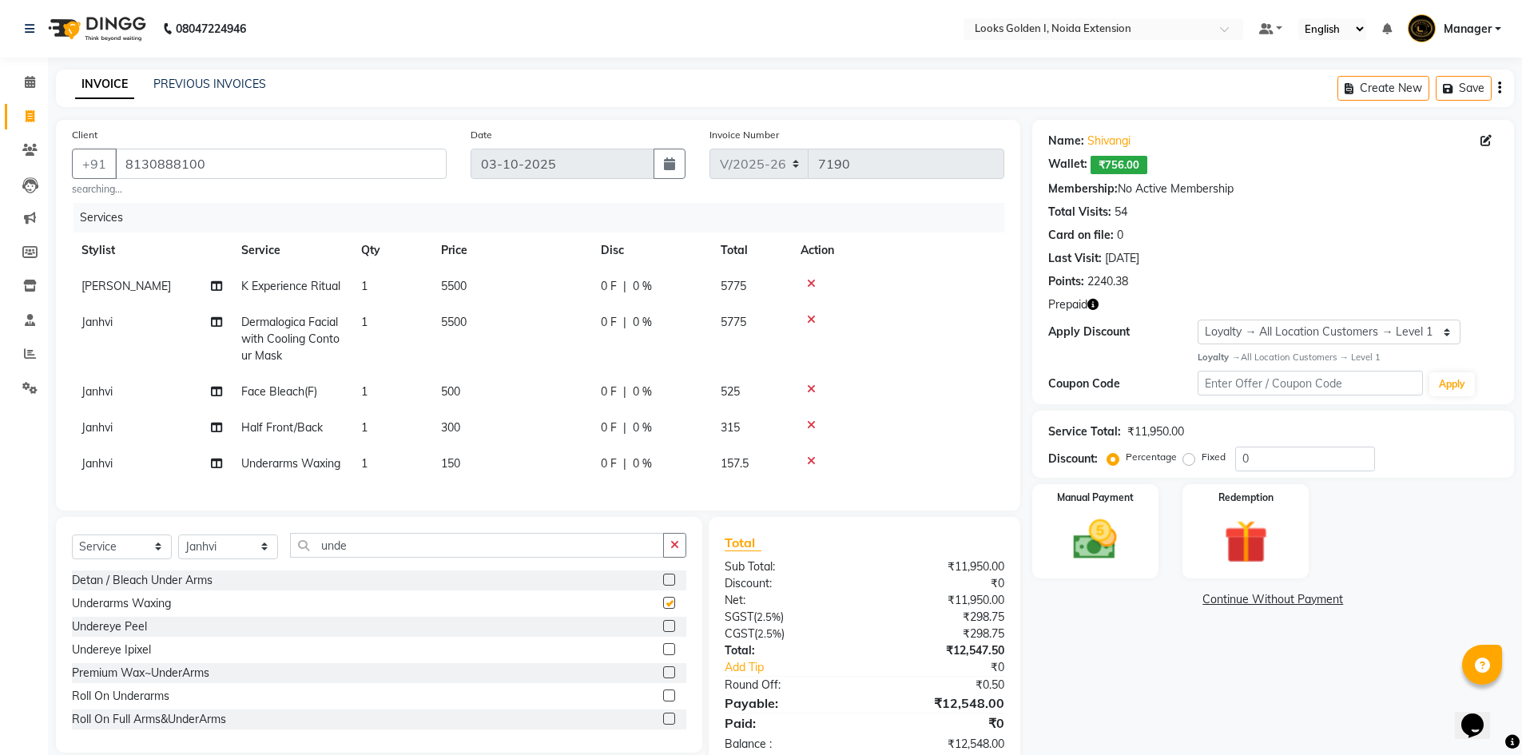
checkbox input "false"
click at [457, 328] on span "5500" at bounding box center [454, 322] width 26 height 14
select select "45760"
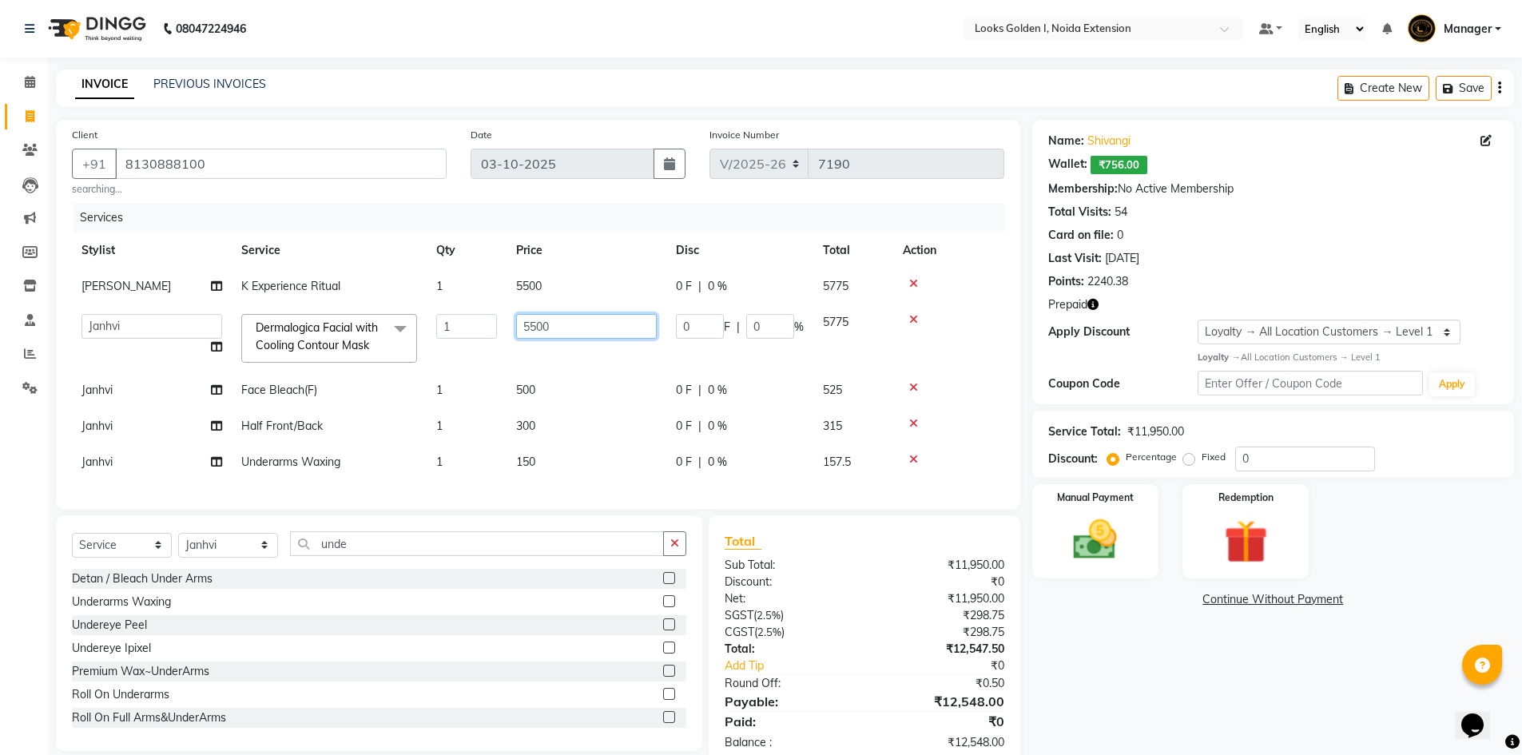
drag, startPoint x: 528, startPoint y: 323, endPoint x: 507, endPoint y: 323, distance: 20.8
click at [507, 323] on td "5500" at bounding box center [587, 338] width 160 height 68
type input "6500"
click at [520, 392] on td "500" at bounding box center [587, 390] width 160 height 36
select select "45760"
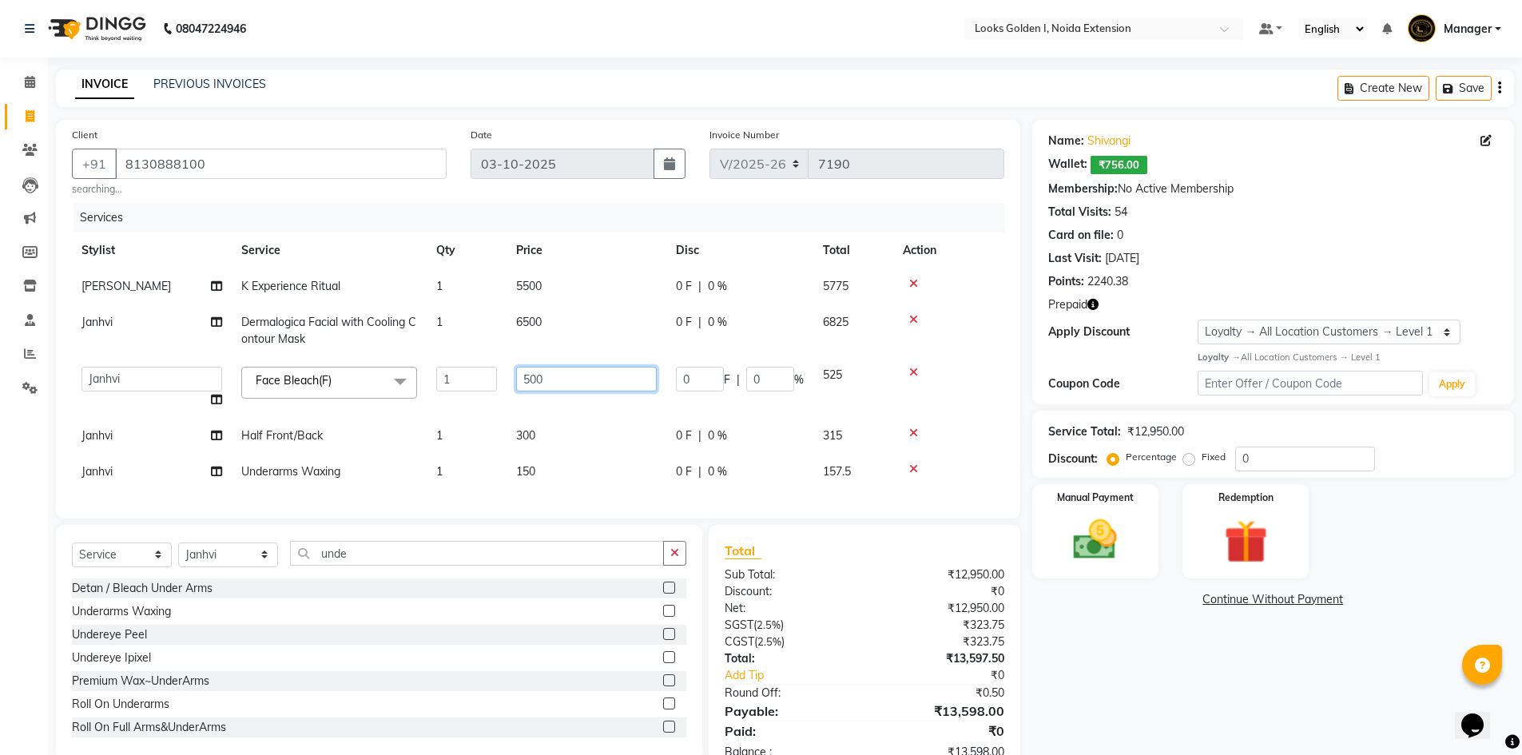
drag, startPoint x: 529, startPoint y: 380, endPoint x: 503, endPoint y: 379, distance: 25.6
click at [503, 379] on tr "Ajay_pdct Ali_Khan Anwar Arshad Asad ayush Counter_Sales Faheem Farmaan Gagan G…" at bounding box center [538, 387] width 932 height 61
type input "1000"
click at [555, 447] on tbody "Gagan Gupta K Experience Ritual 1 5500 0 F | 0 % 5775 Janhvi Dermalogica Facial…" at bounding box center [538, 378] width 932 height 221
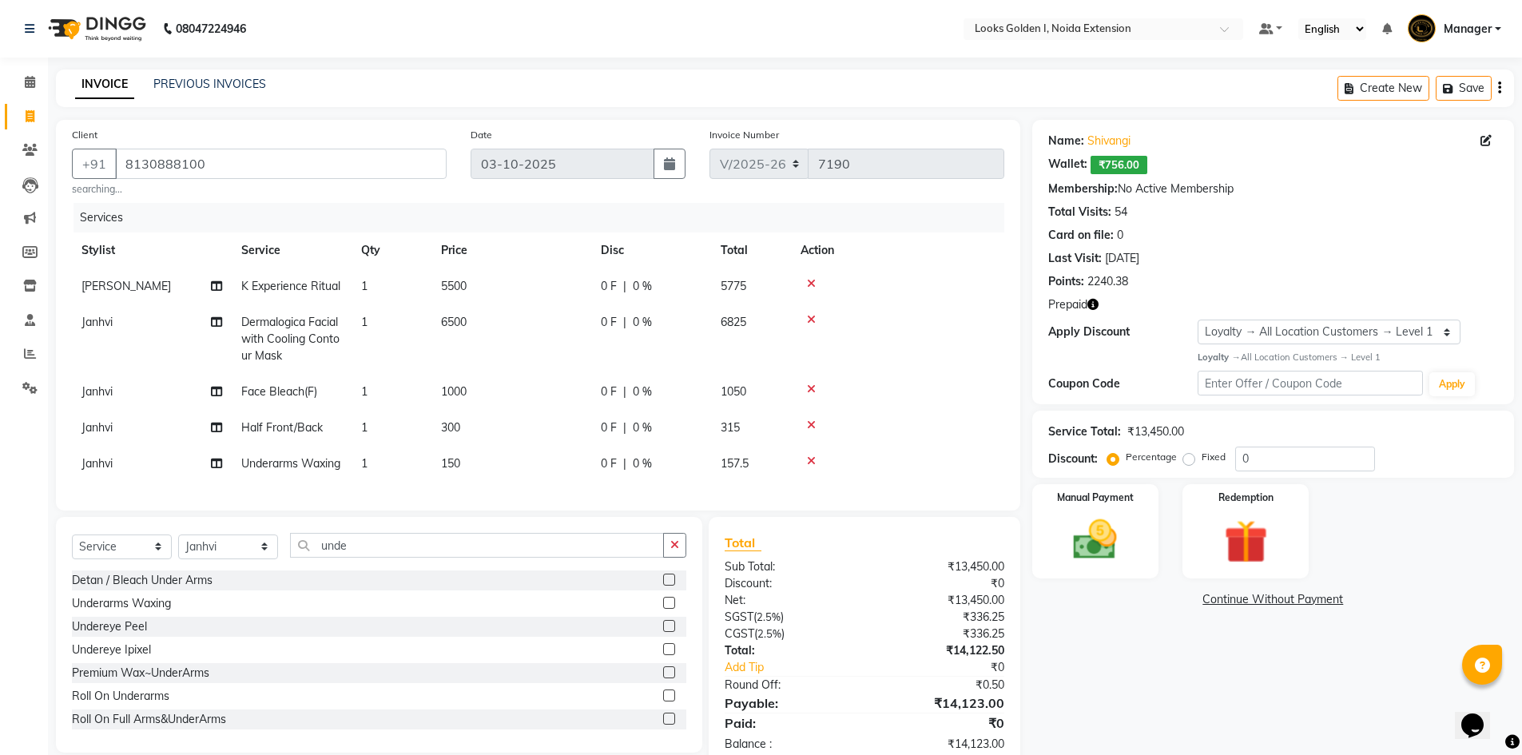
click at [551, 425] on td "300" at bounding box center [511, 428] width 160 height 36
select select "45760"
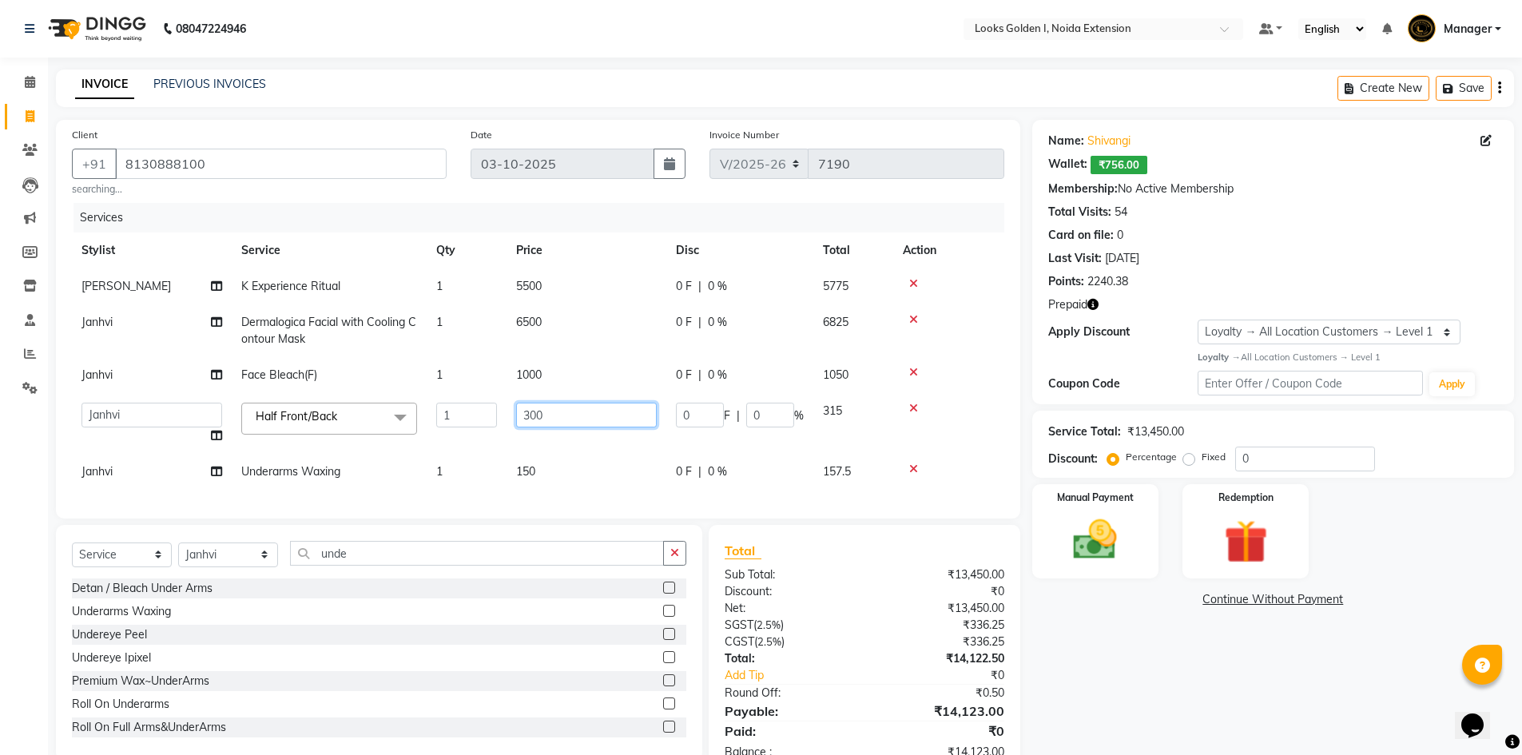
drag, startPoint x: 533, startPoint y: 420, endPoint x: 502, endPoint y: 420, distance: 31.2
click at [502, 420] on tr "Ajay_pdct Ali_Khan Anwar Arshad Asad ayush Counter_Sales Faheem Farmaan Gagan G…" at bounding box center [538, 423] width 932 height 61
type input "700"
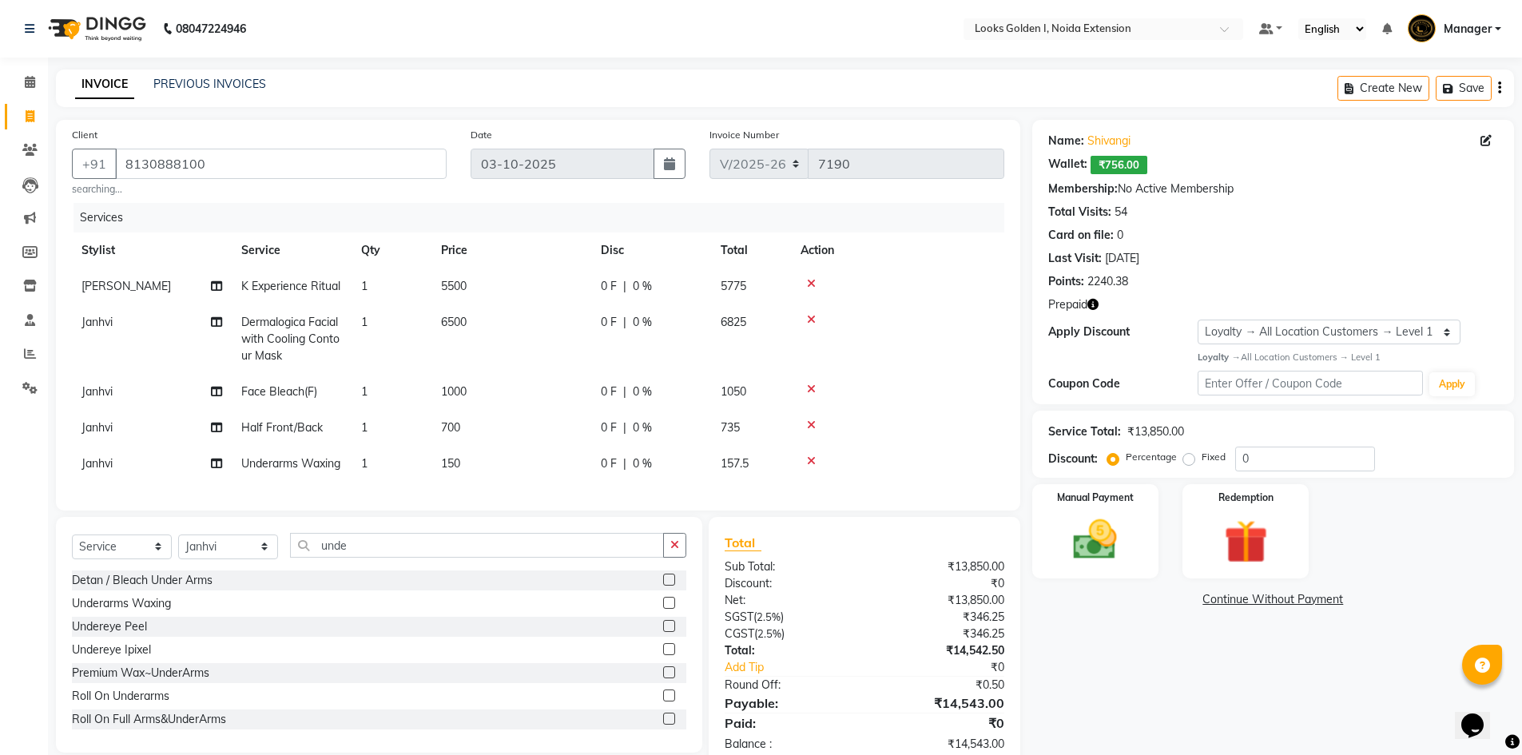
click at [569, 467] on td "150" at bounding box center [511, 464] width 160 height 36
select select "45760"
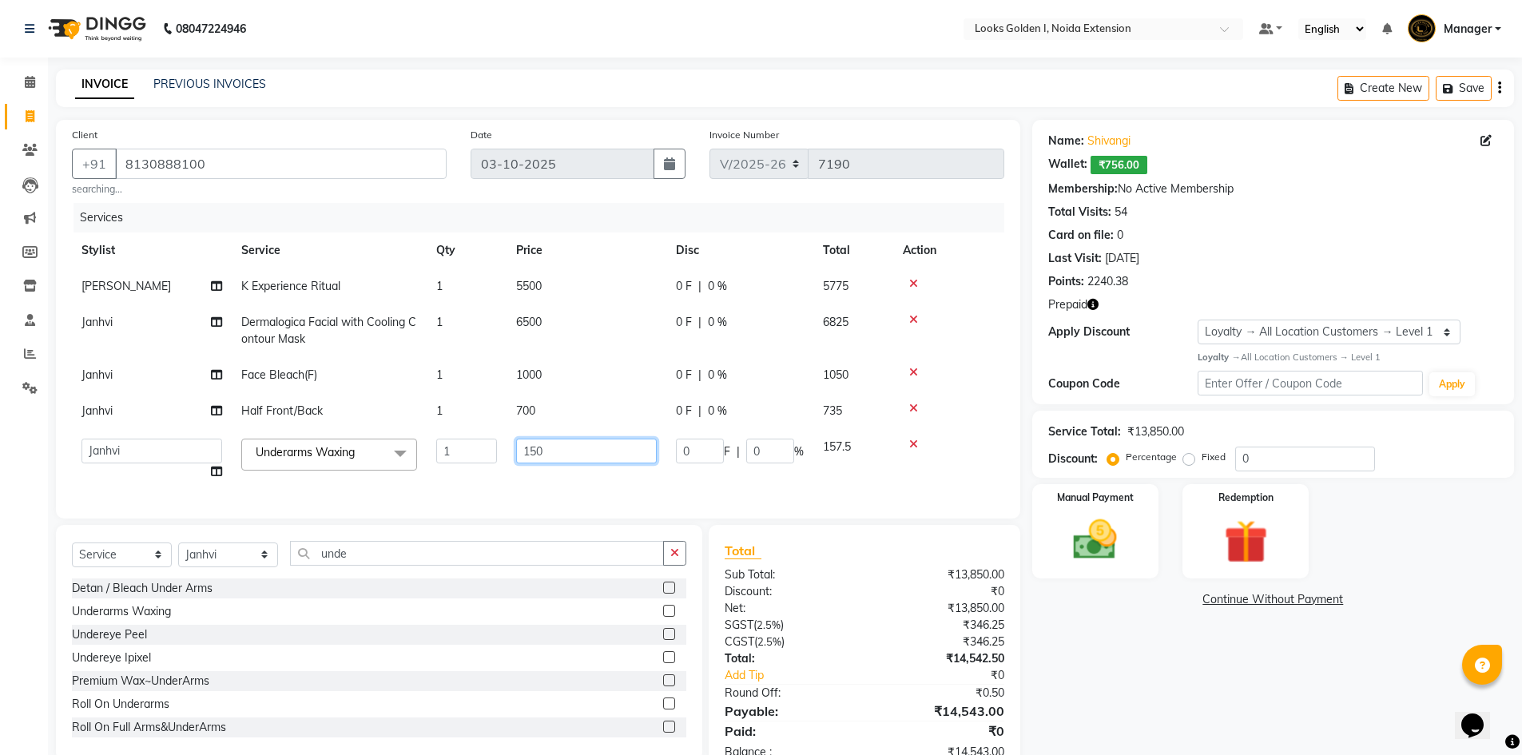
drag, startPoint x: 559, startPoint y: 454, endPoint x: 398, endPoint y: 454, distance: 161.4
click at [398, 454] on tr "Ajay_pdct Ali_Khan Anwar Arshad Asad ayush Counter_Sales Faheem Farmaan Gagan G…" at bounding box center [538, 459] width 932 height 61
type input "400"
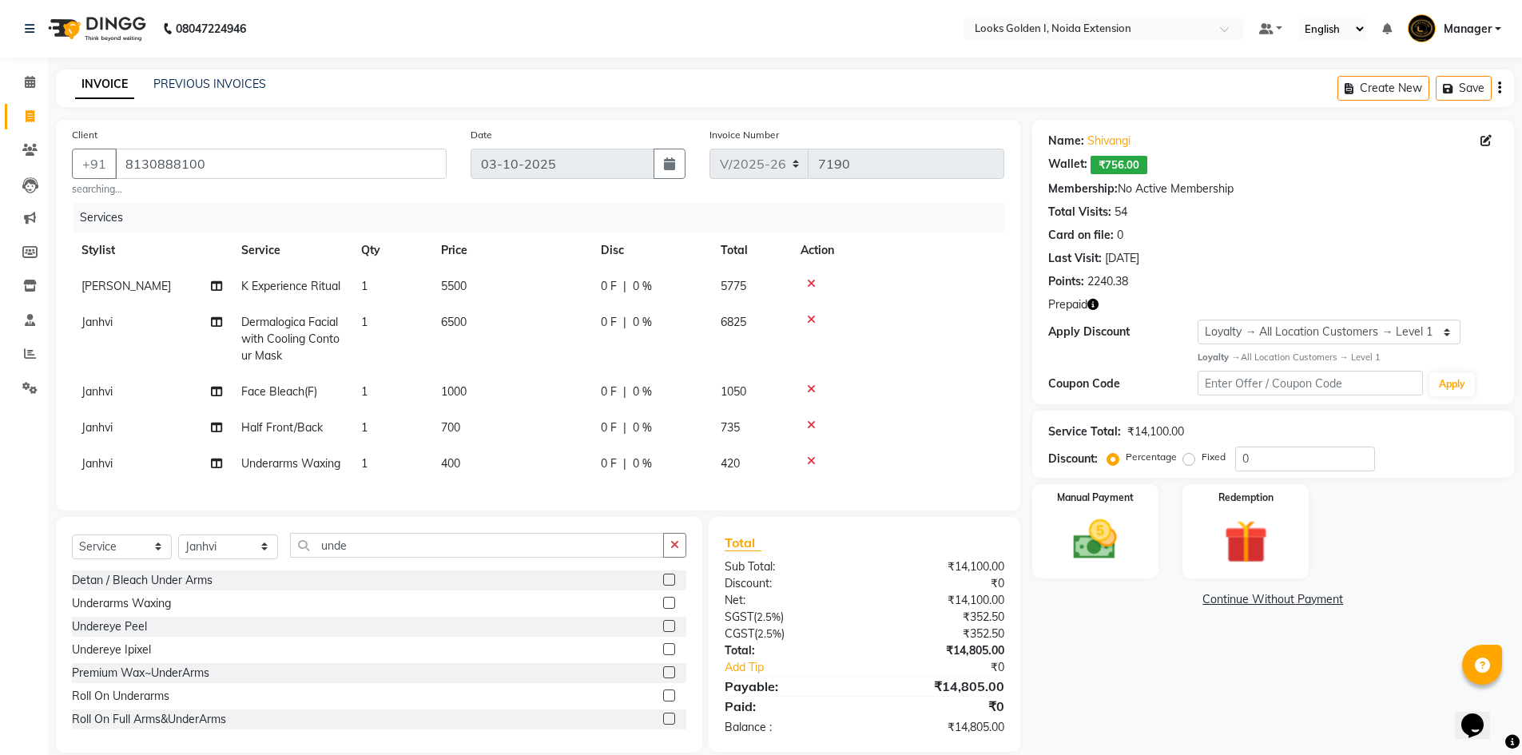
click at [980, 431] on tbody "Gagan Gupta K Experience Ritual 1 5500 0 F | 0 % 5775 Janhvi Dermalogica Facial…" at bounding box center [538, 374] width 932 height 213
click at [1258, 546] on img at bounding box center [1246, 542] width 74 height 57
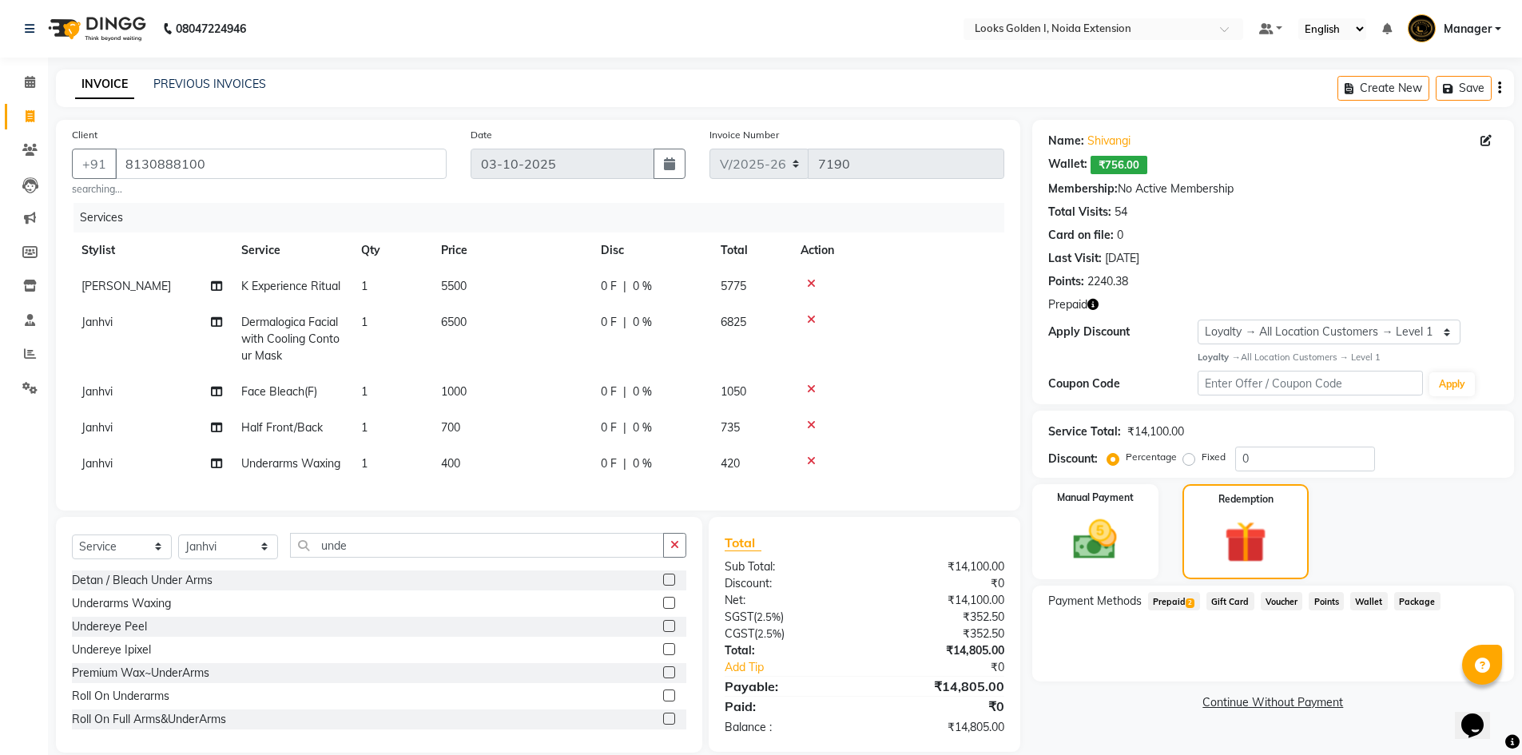
click at [1181, 606] on span "Prepaid 2" at bounding box center [1174, 601] width 52 height 18
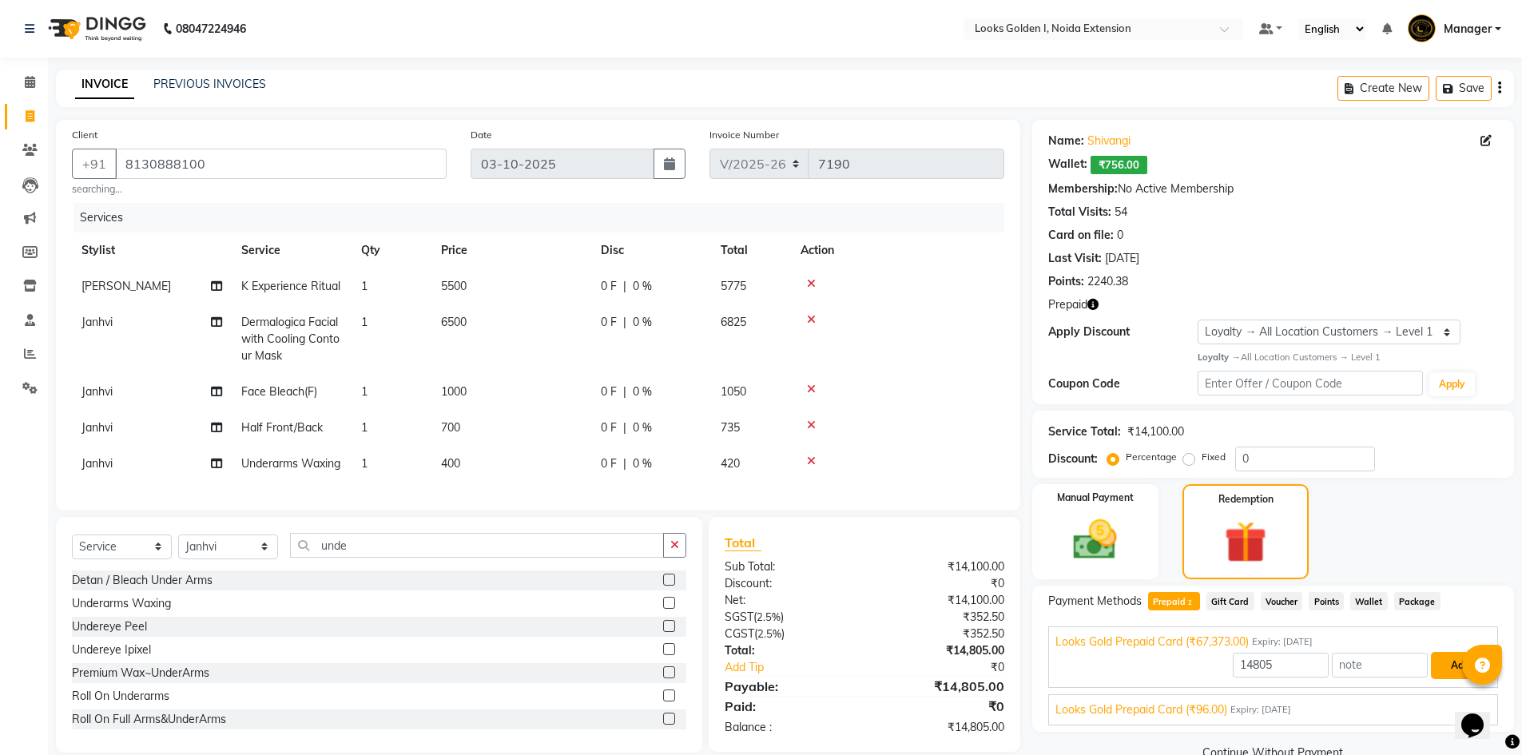
click at [1454, 659] on button "Add" at bounding box center [1460, 665] width 58 height 27
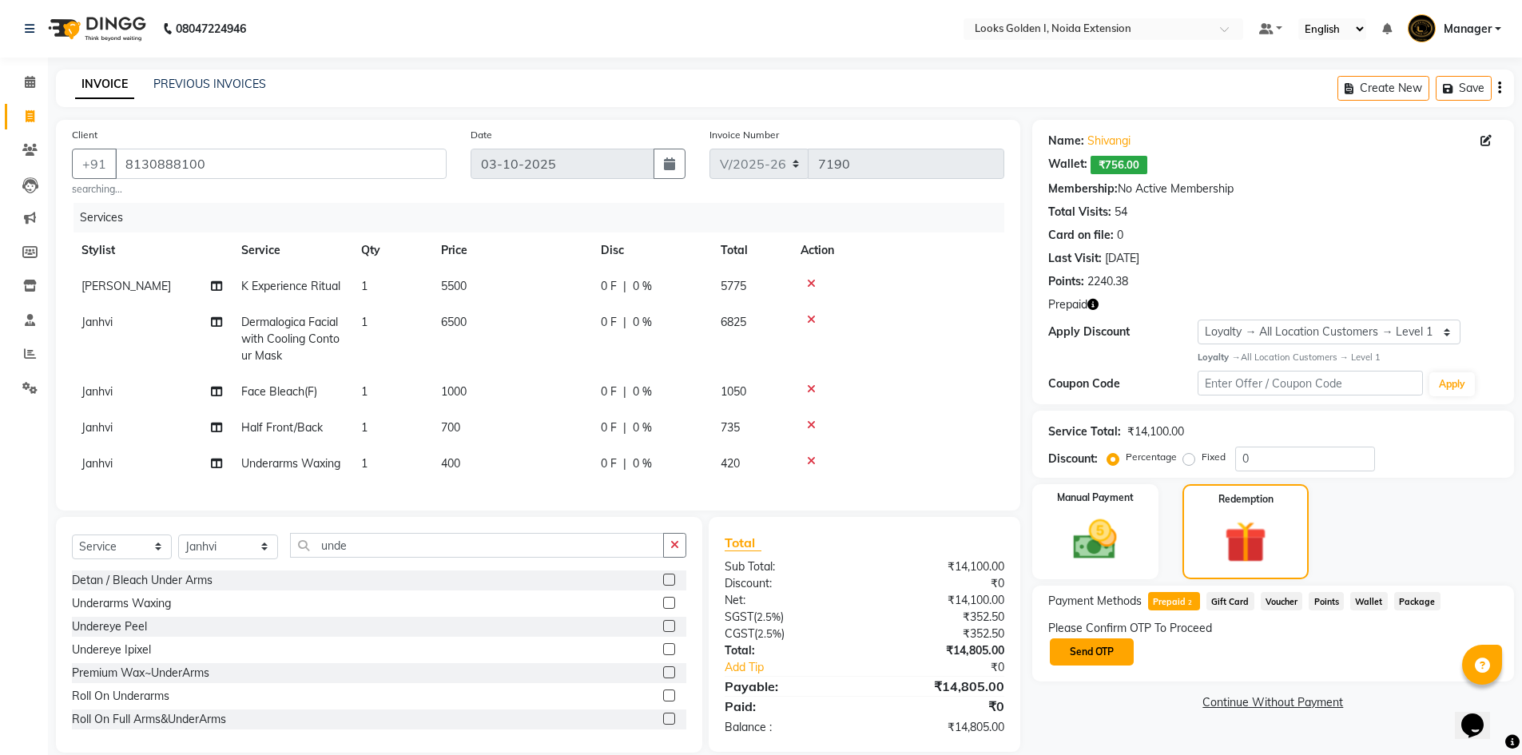
click at [1075, 653] on button "Send OTP" at bounding box center [1092, 651] width 84 height 27
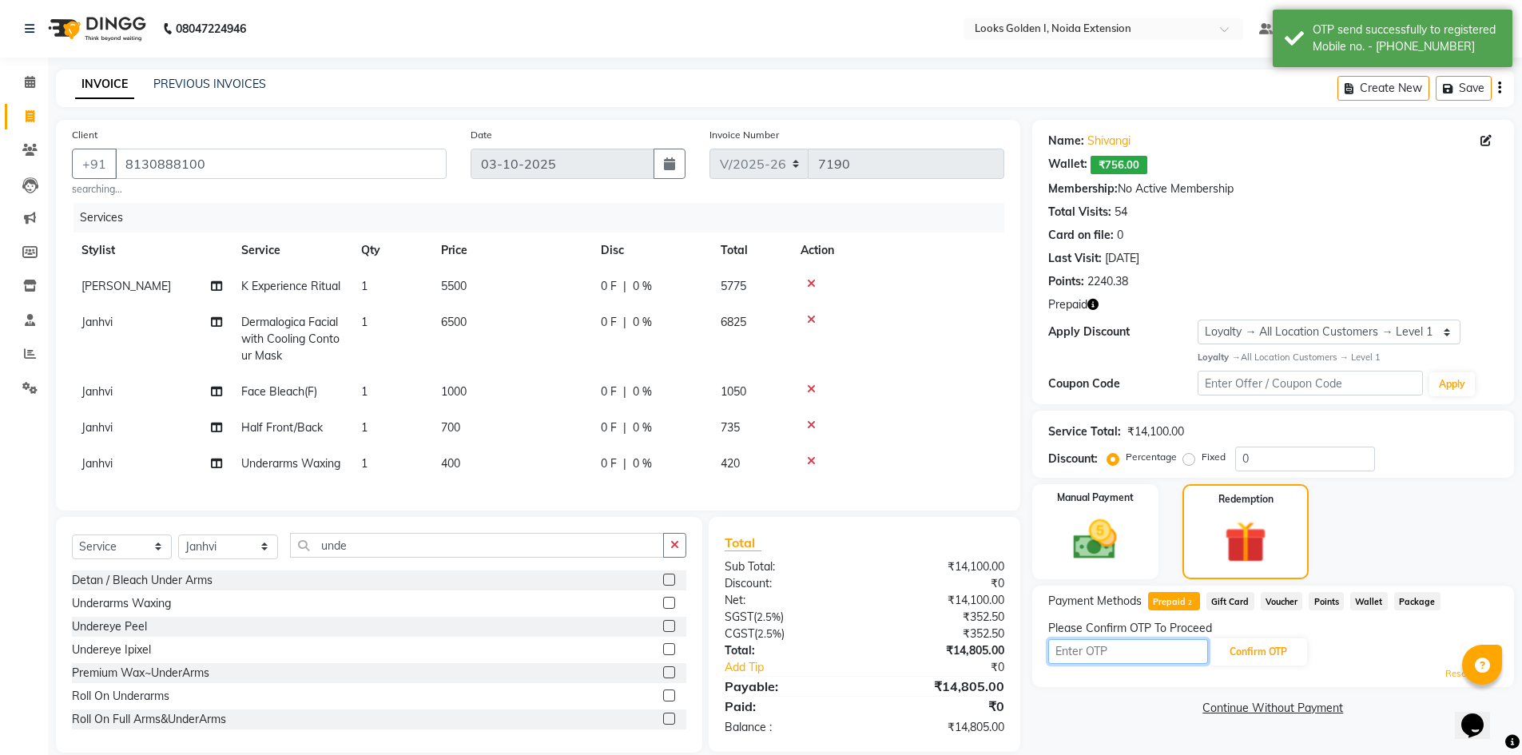
click at [1075, 653] on input "text" at bounding box center [1128, 651] width 160 height 25
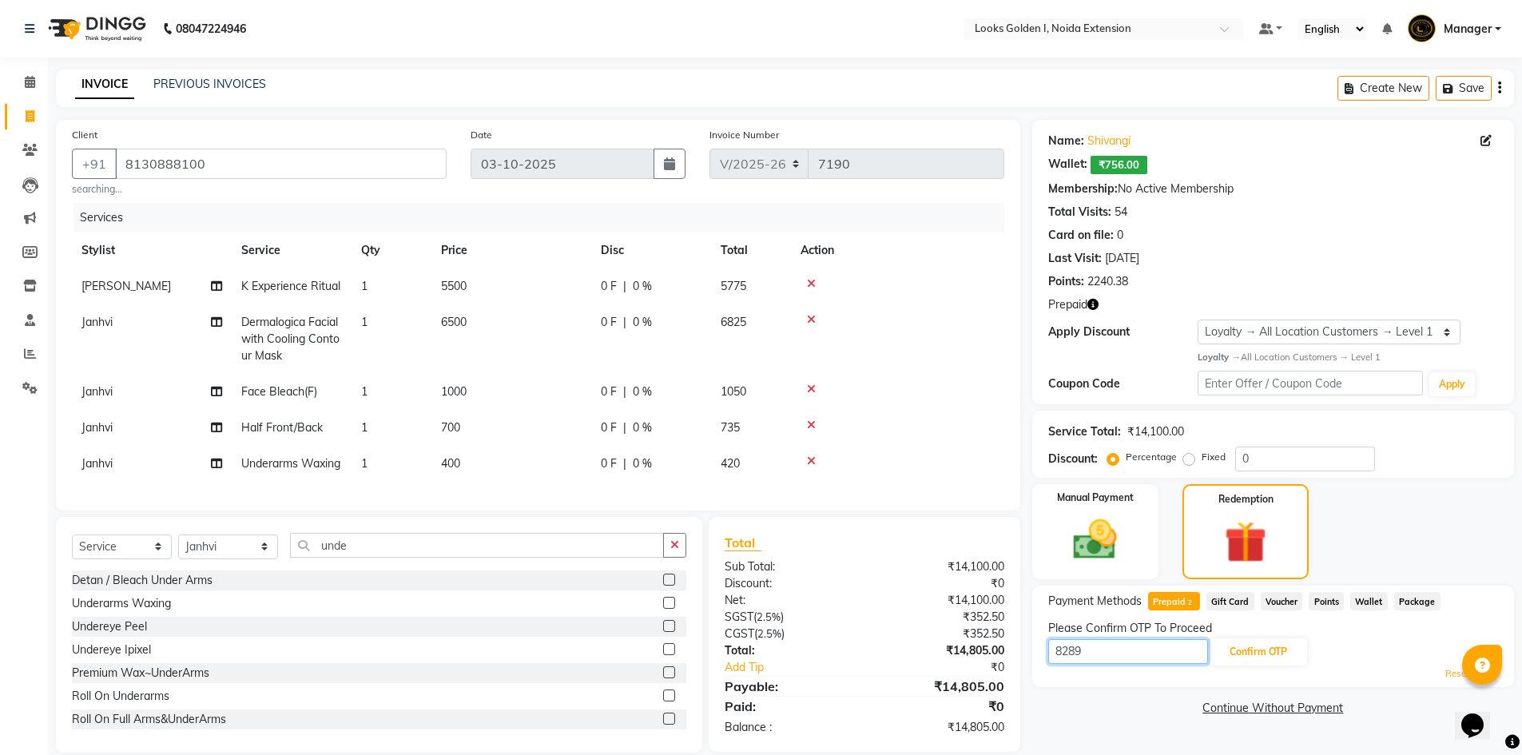
scroll to position [50, 0]
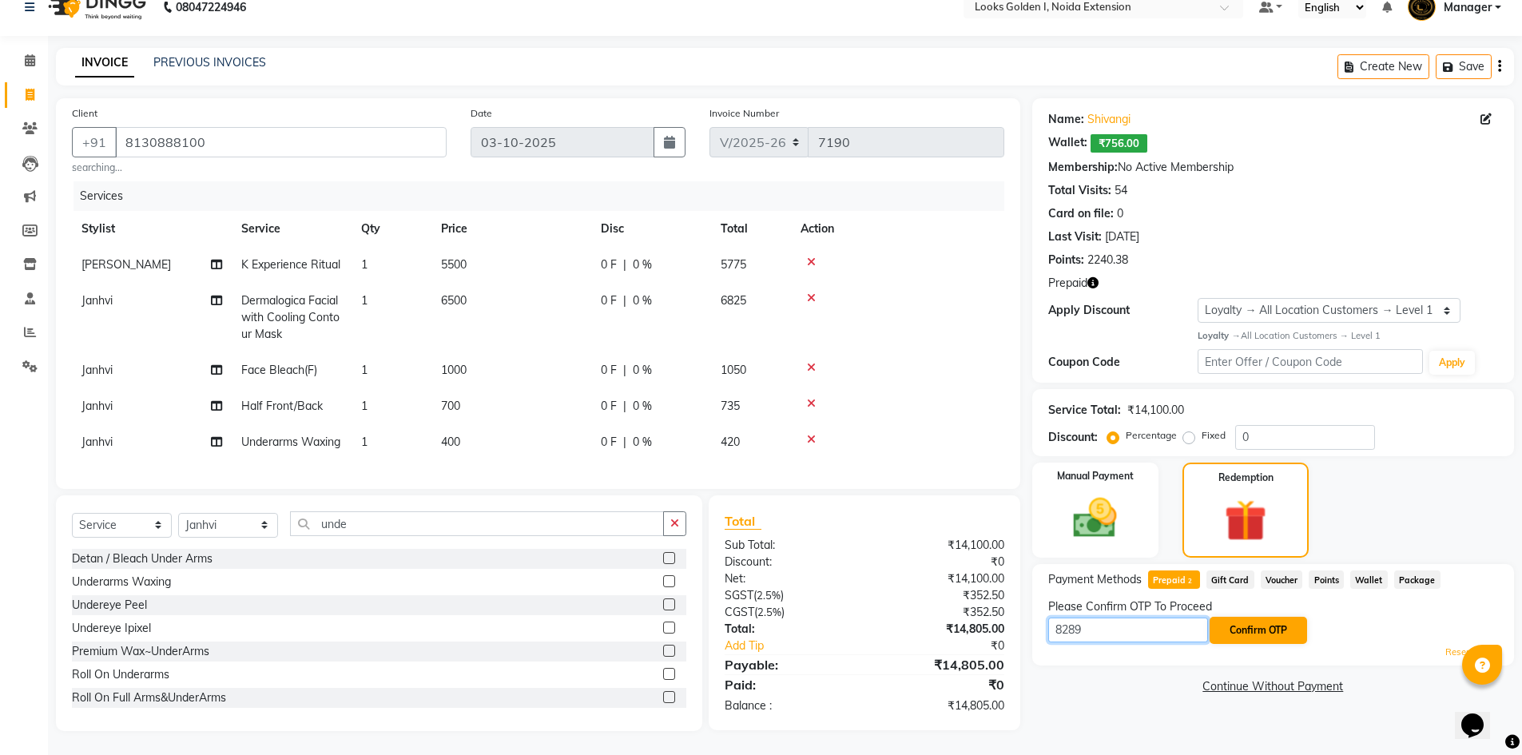
type input "8289"
click at [1231, 617] on button "Confirm OTP" at bounding box center [1258, 630] width 97 height 27
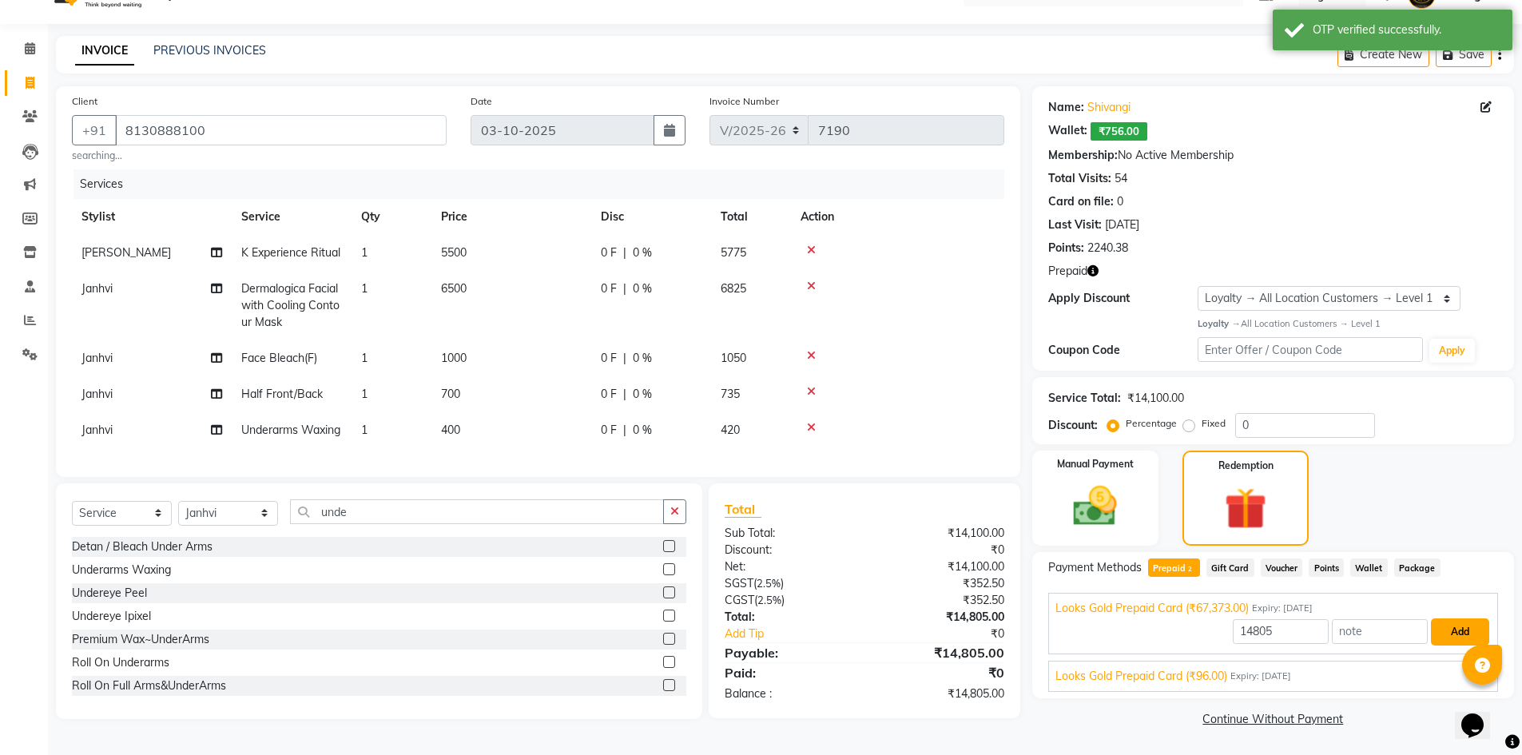
click at [1467, 618] on button "Add" at bounding box center [1460, 631] width 58 height 27
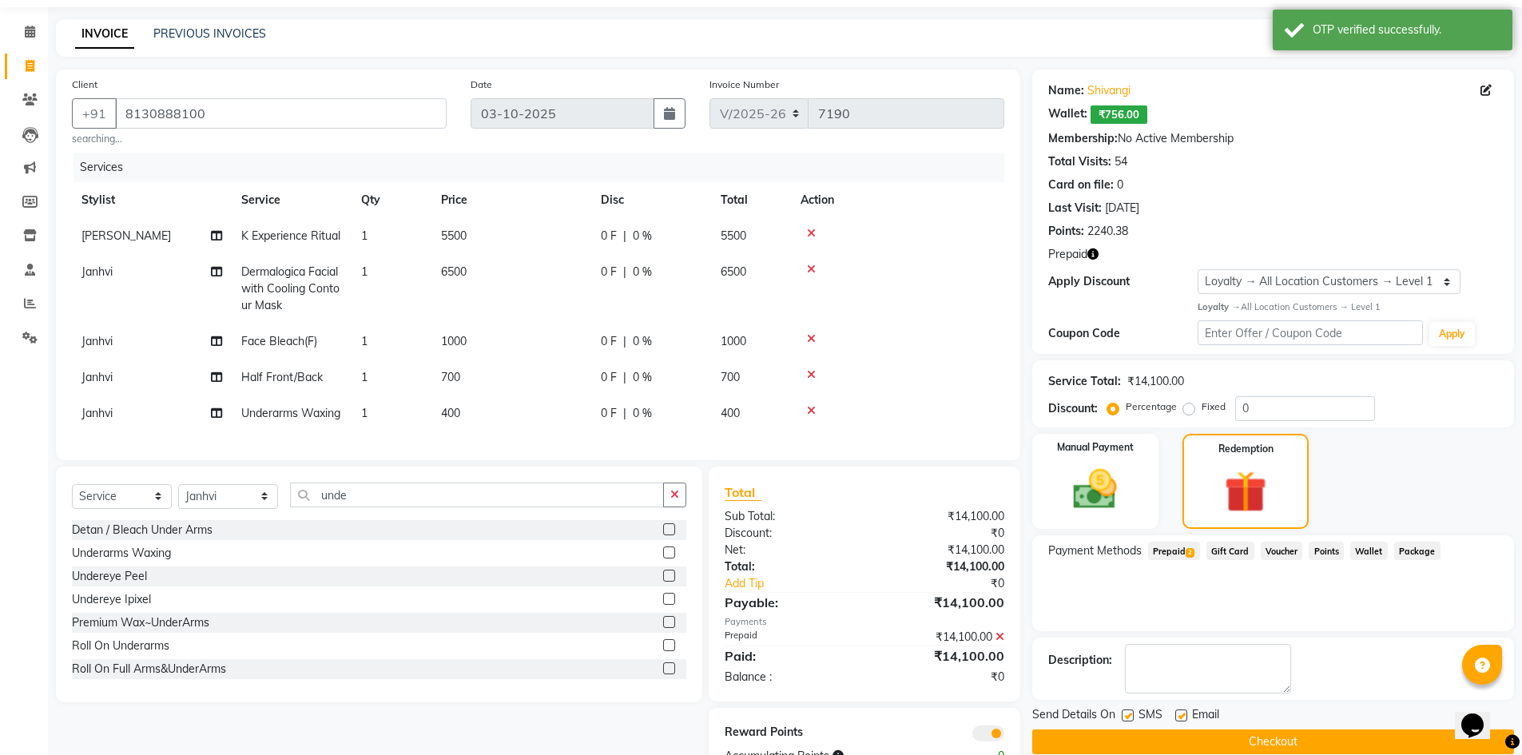
scroll to position [129, 0]
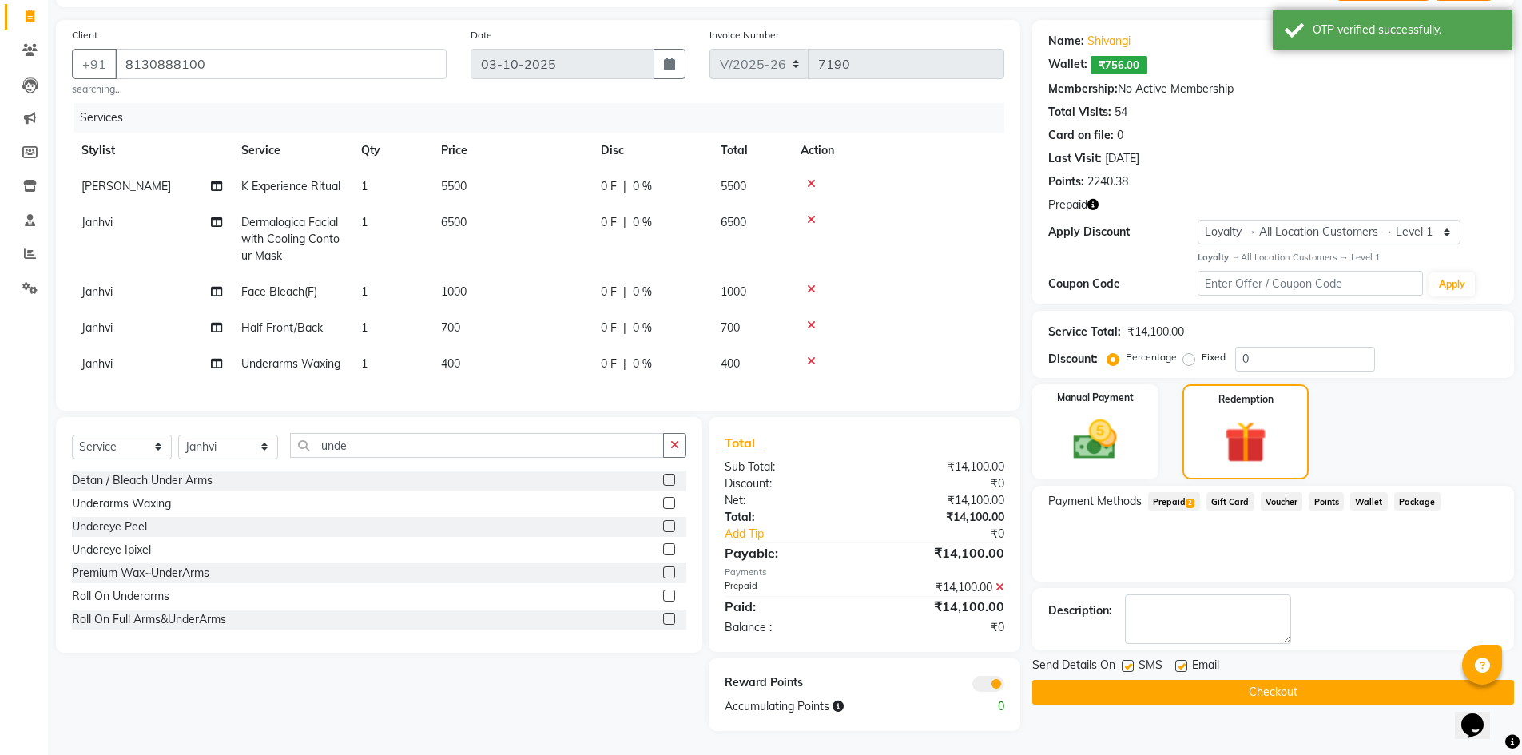
click at [1068, 680] on button "Checkout" at bounding box center [1273, 692] width 482 height 25
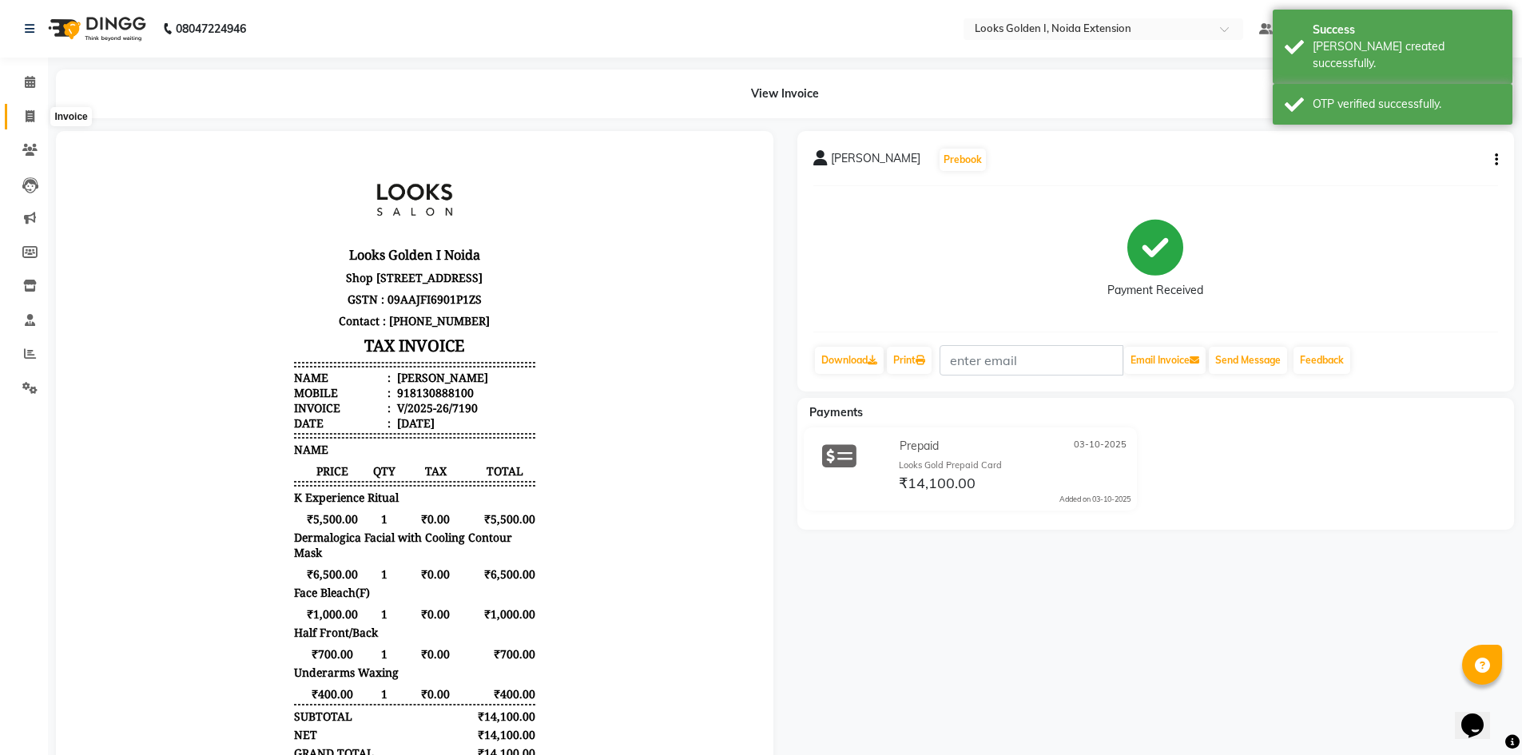
click at [32, 118] on icon at bounding box center [30, 116] width 9 height 12
select select "service"
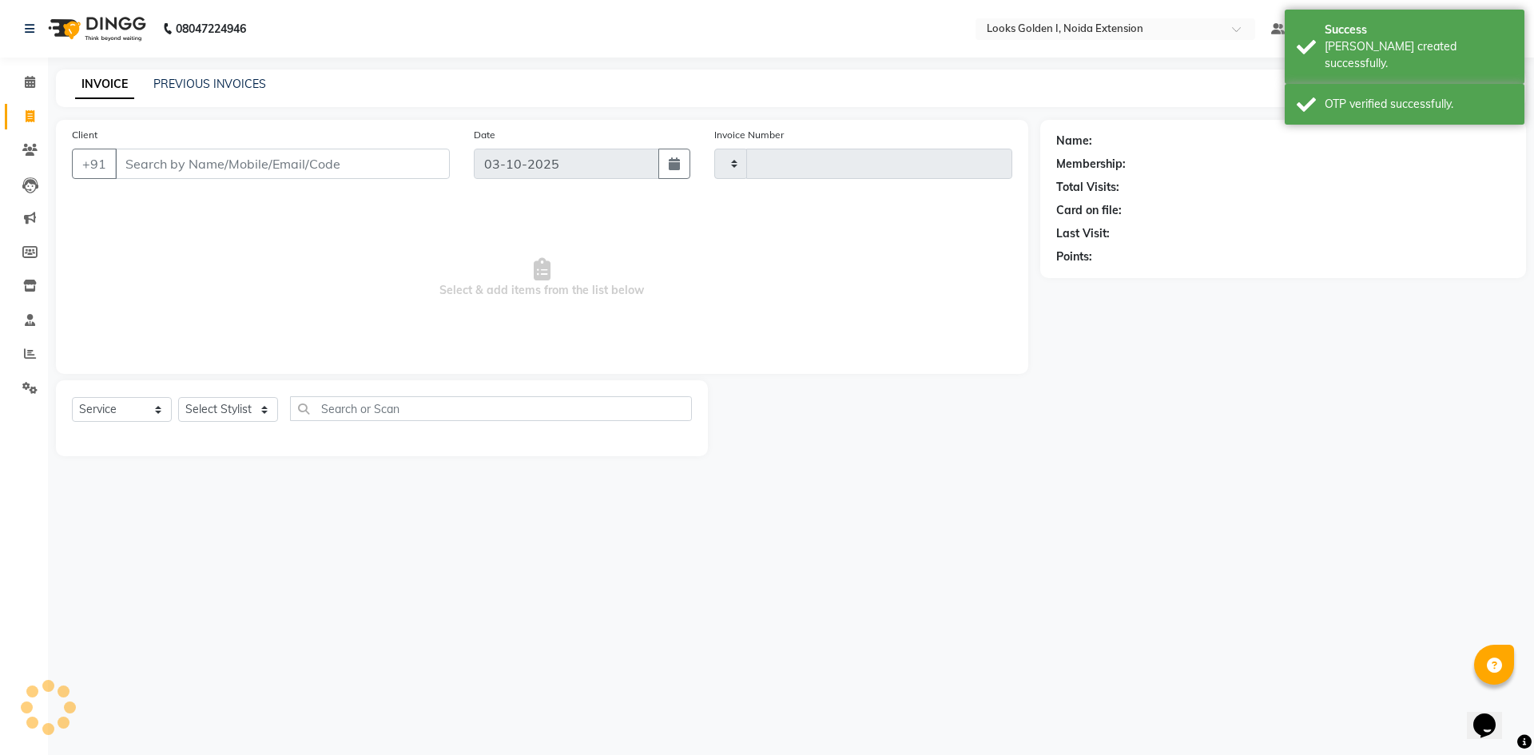
type input "7191"
select select "5508"
click at [29, 77] on icon at bounding box center [30, 82] width 10 height 12
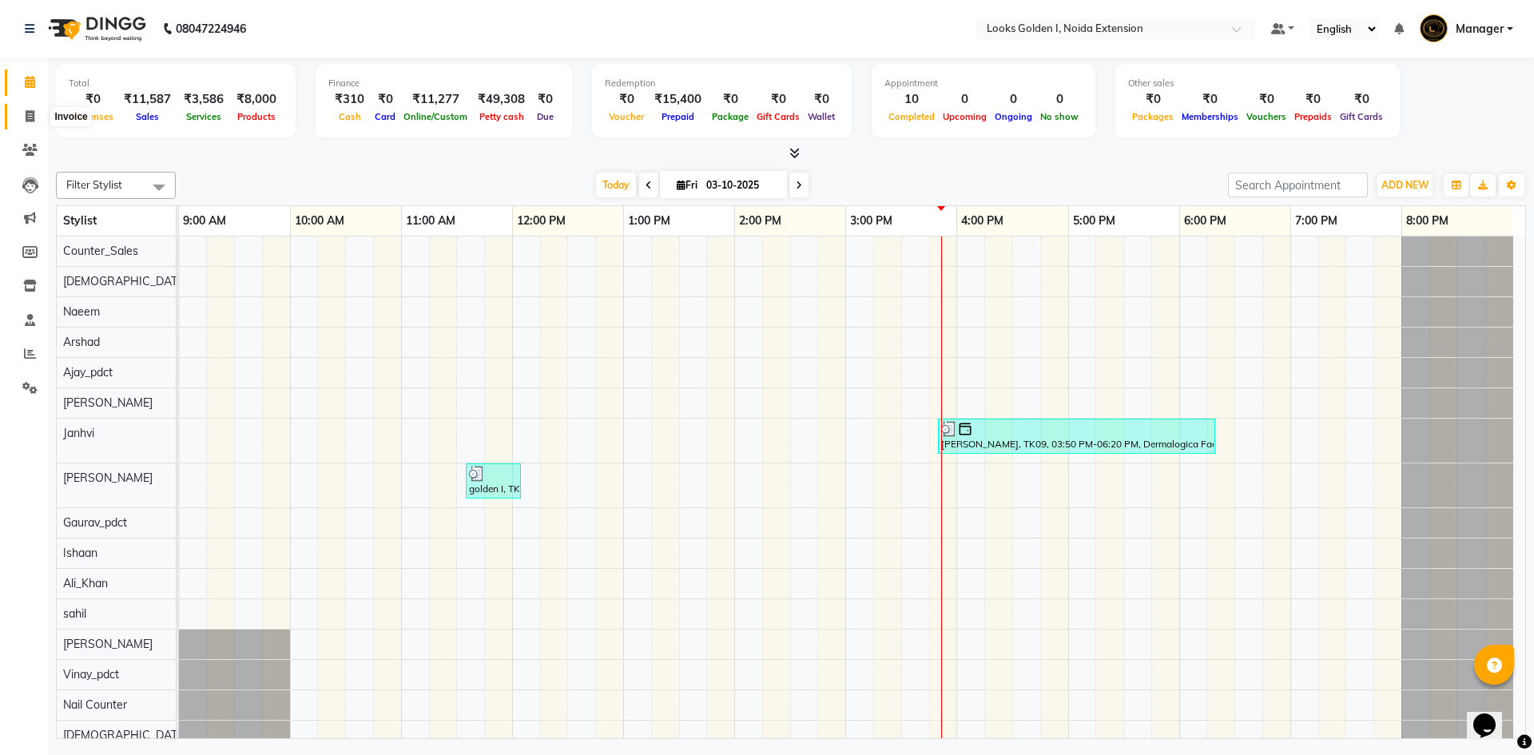
click at [39, 121] on span at bounding box center [30, 117] width 28 height 18
select select "service"
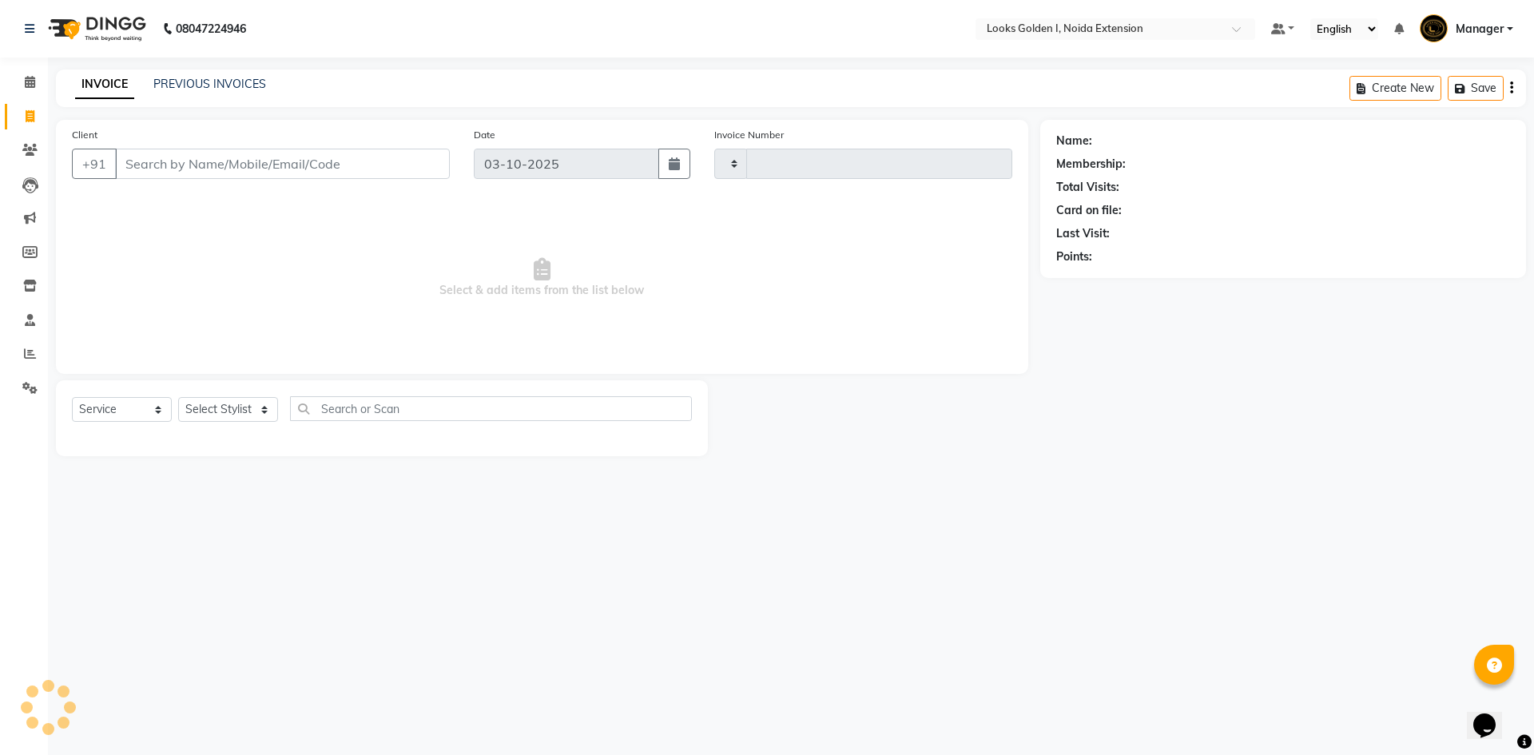
type input "7191"
select select "5508"
click at [232, 419] on select "Select Stylist" at bounding box center [228, 409] width 100 height 25
select select "84909"
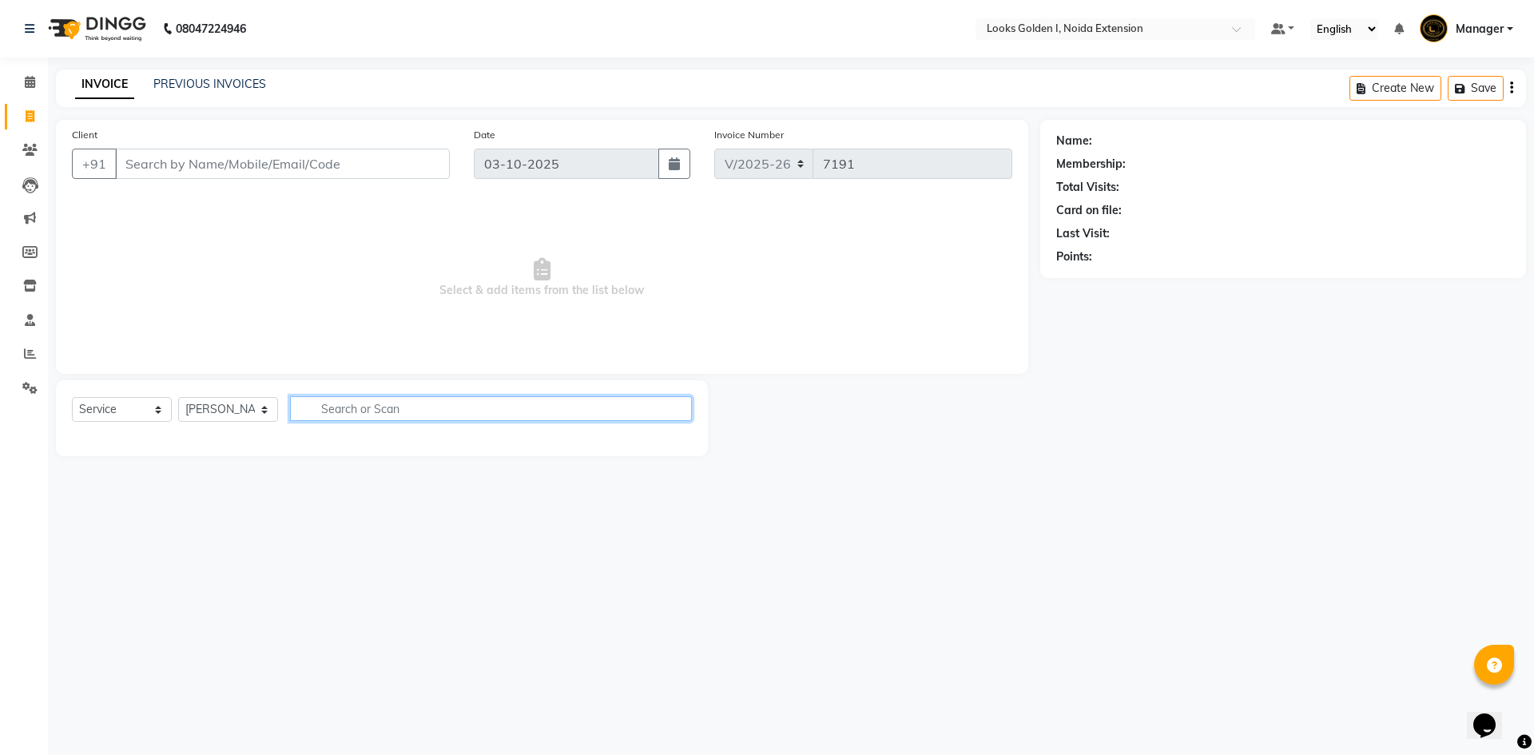
click at [427, 412] on input "text" at bounding box center [491, 408] width 402 height 25
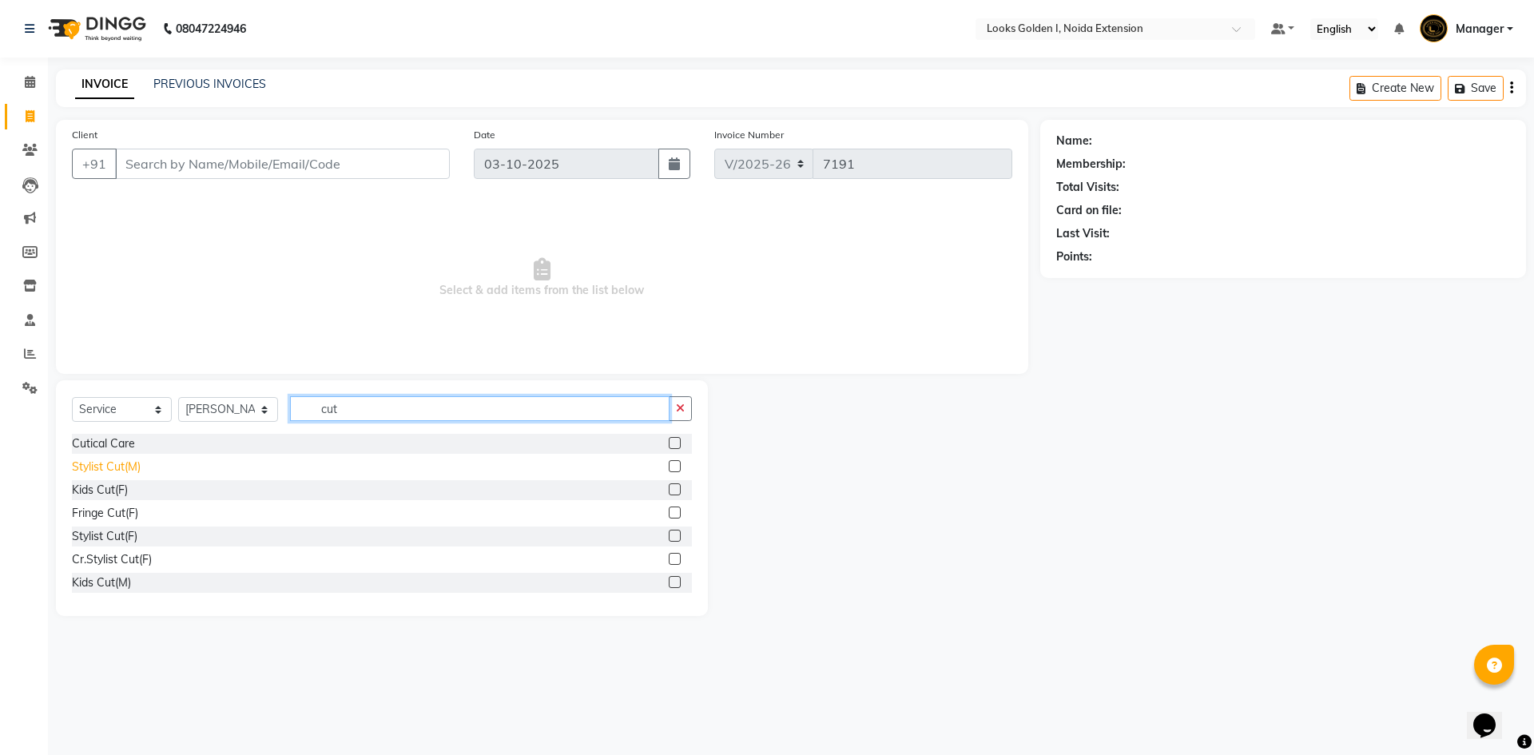
type input "cut"
click at [124, 469] on div "Stylist Cut(M)" at bounding box center [106, 467] width 69 height 17
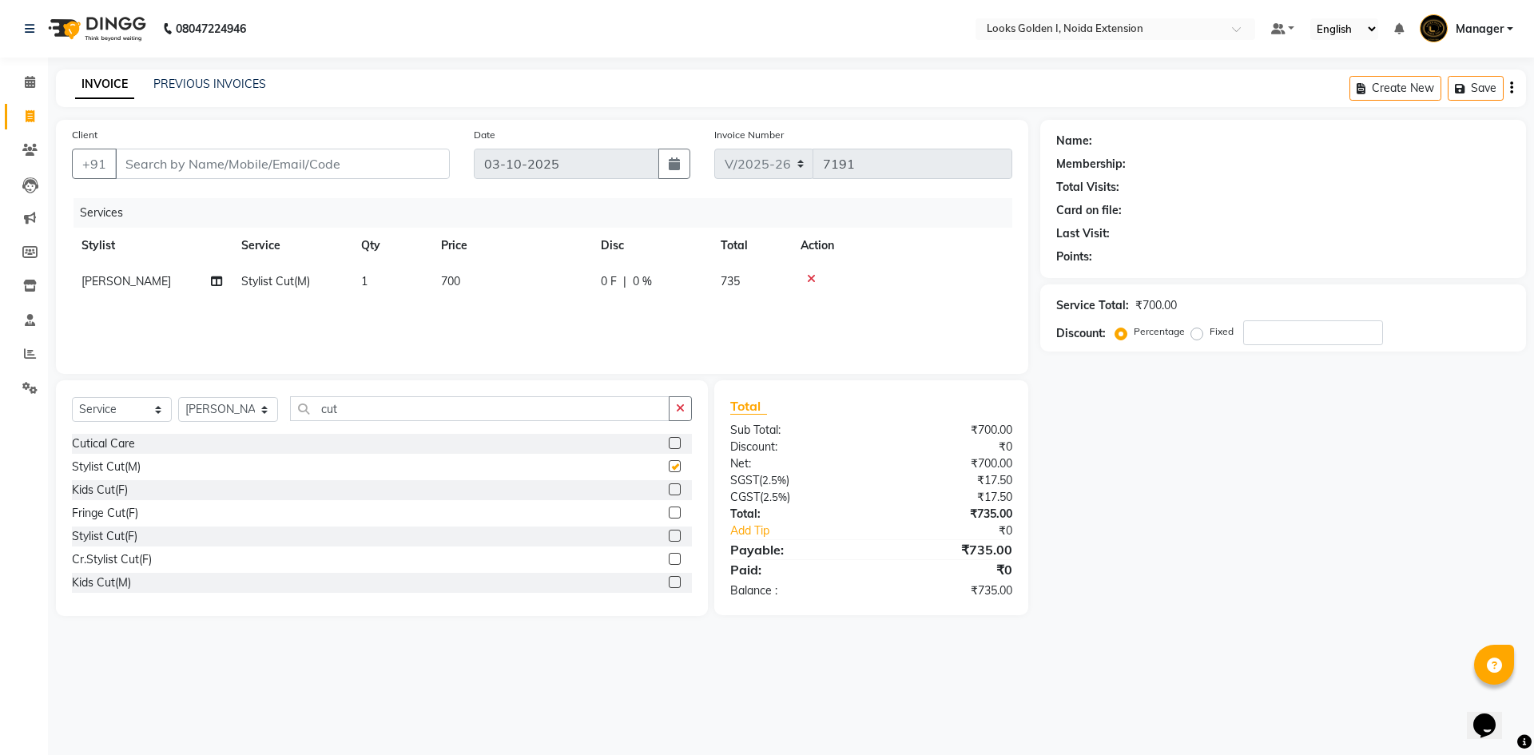
checkbox input "false"
click at [481, 279] on td "700" at bounding box center [511, 282] width 160 height 36
select select "84909"
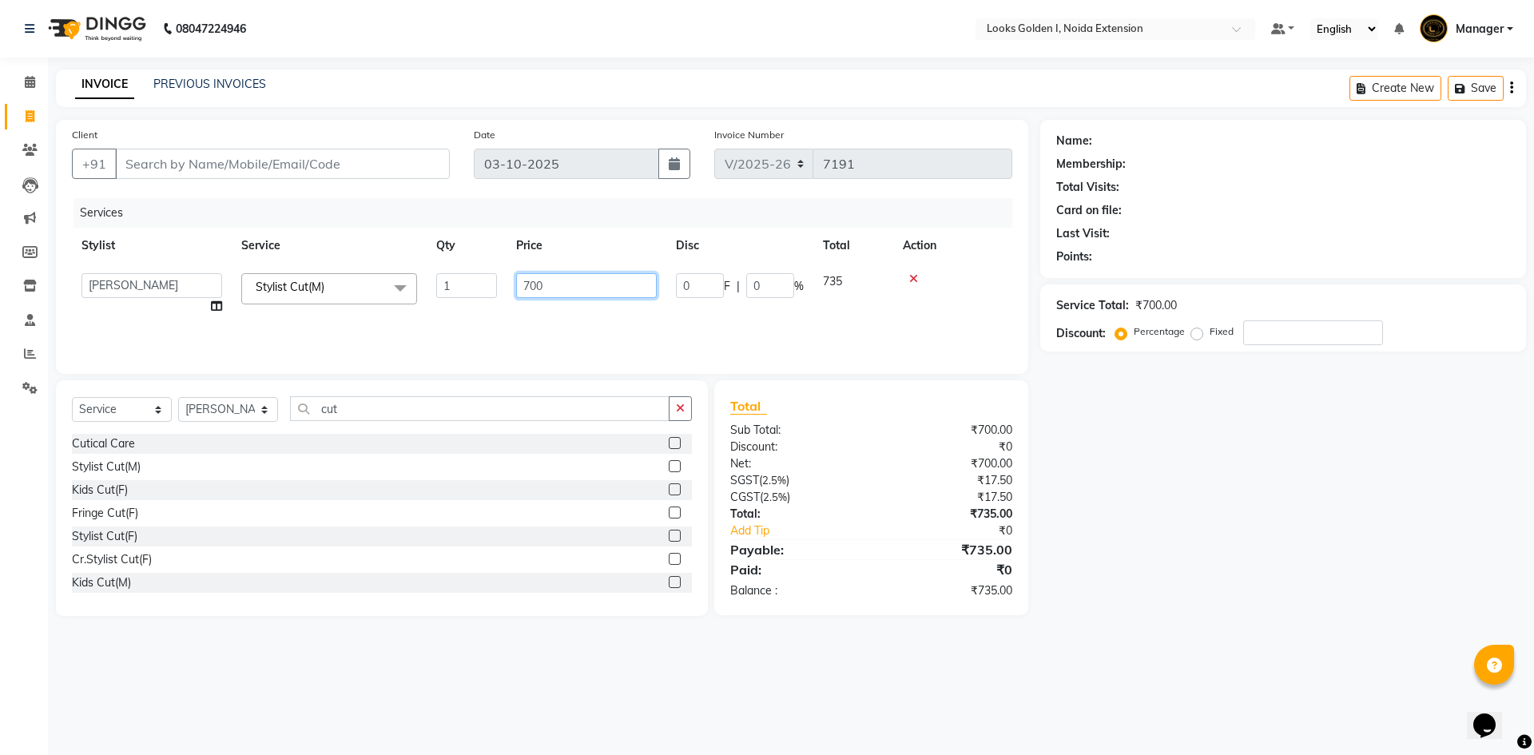
drag, startPoint x: 535, startPoint y: 287, endPoint x: 497, endPoint y: 284, distance: 37.6
click at [497, 284] on tr "Ajay_pdct Ali_Khan Anwar Arshad Asad ayush Counter_Sales Faheem Farmaan Gagan G…" at bounding box center [542, 294] width 940 height 61
type input "500"
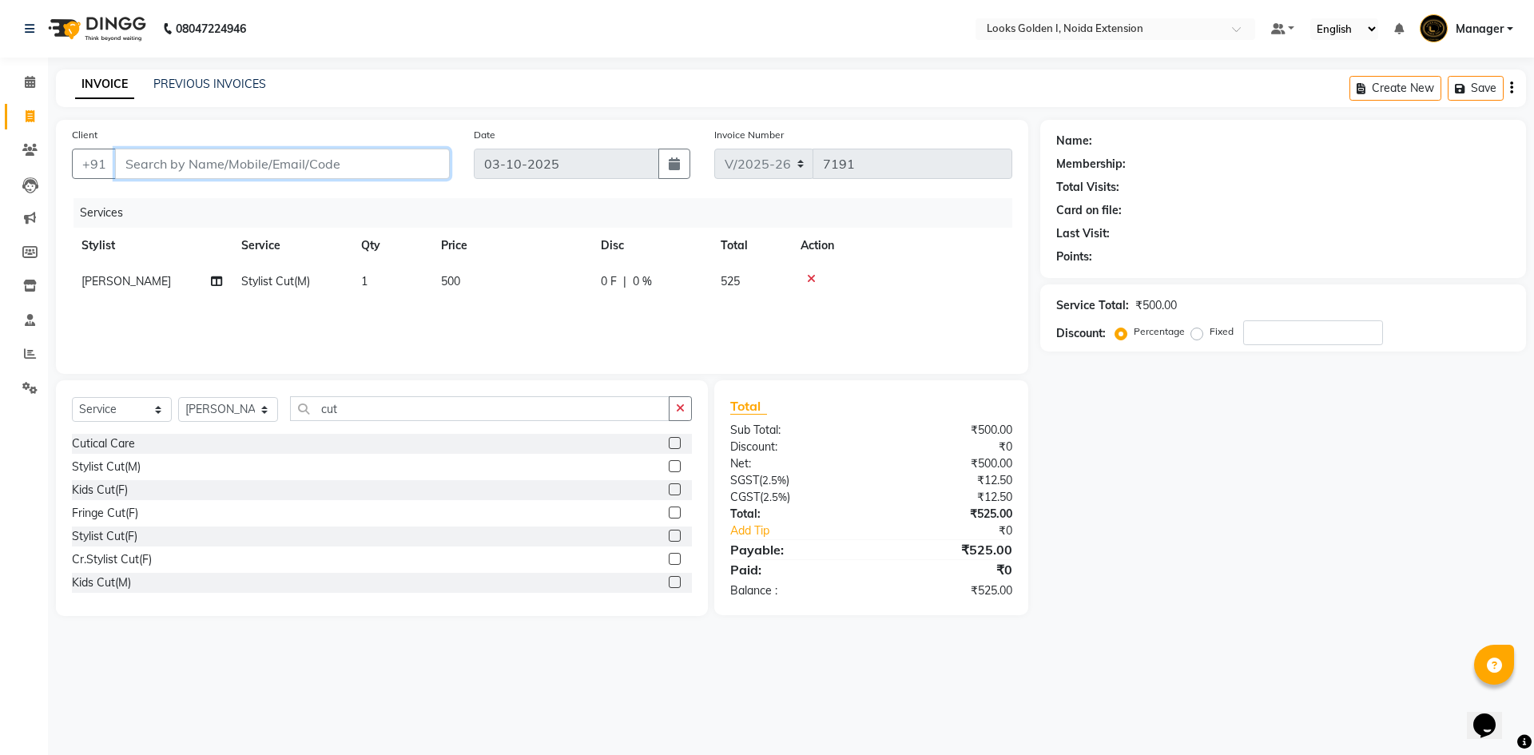
click at [282, 167] on input "Client" at bounding box center [282, 164] width 335 height 30
drag, startPoint x: 282, startPoint y: 167, endPoint x: 197, endPoint y: 197, distance: 90.5
click at [241, 179] on div "Client +91" at bounding box center [261, 159] width 402 height 66
click at [242, 175] on input "Client" at bounding box center [282, 164] width 335 height 30
type input "7"
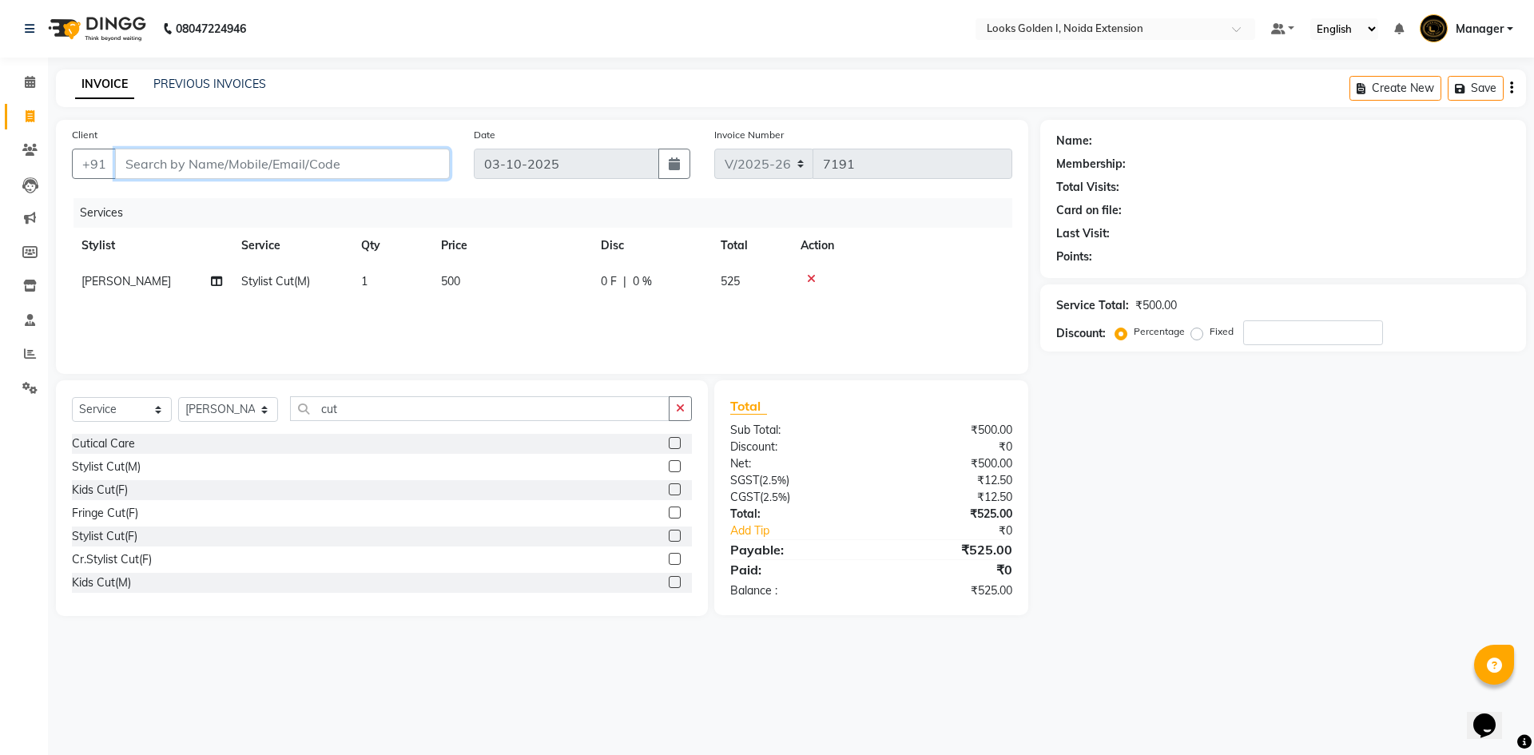
type input "0"
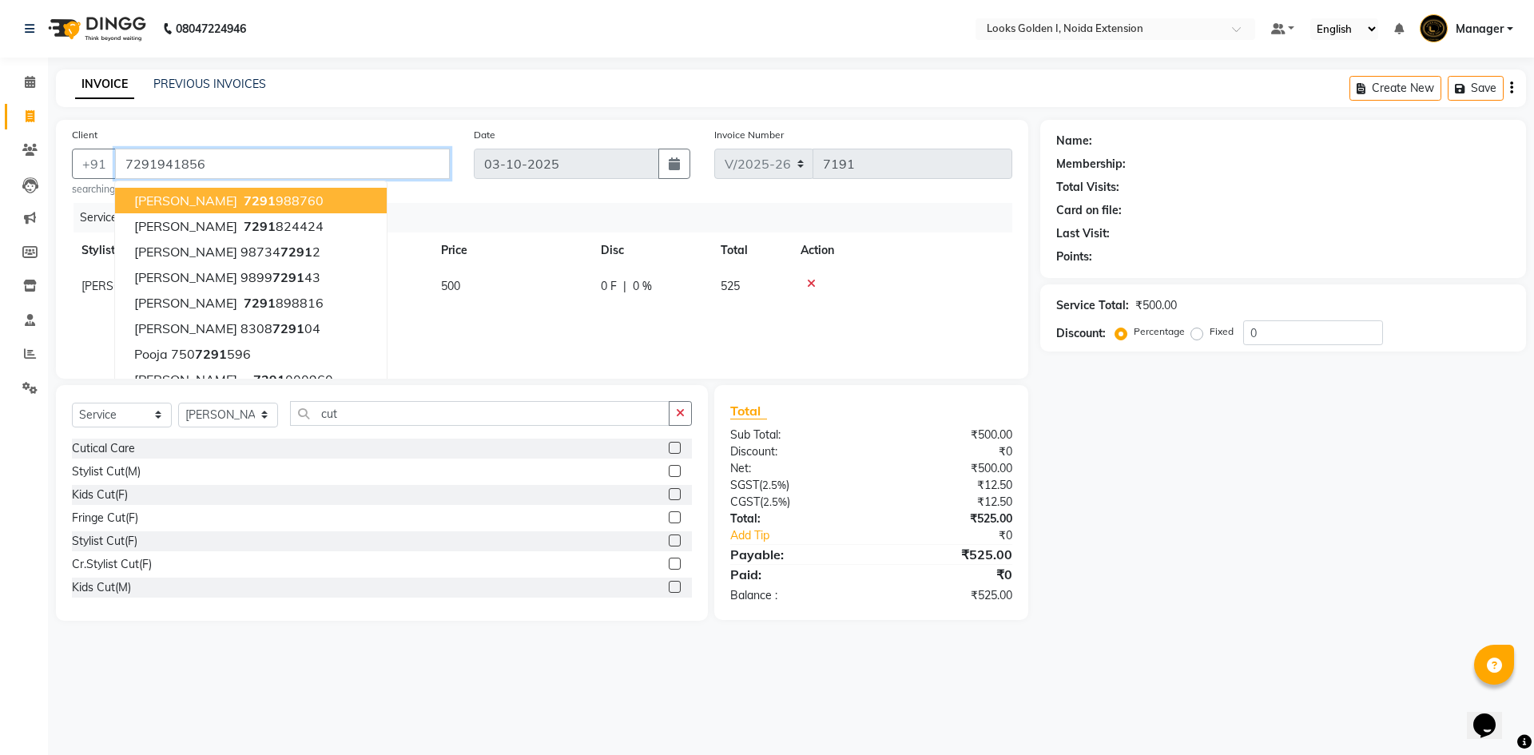
type input "7291941856"
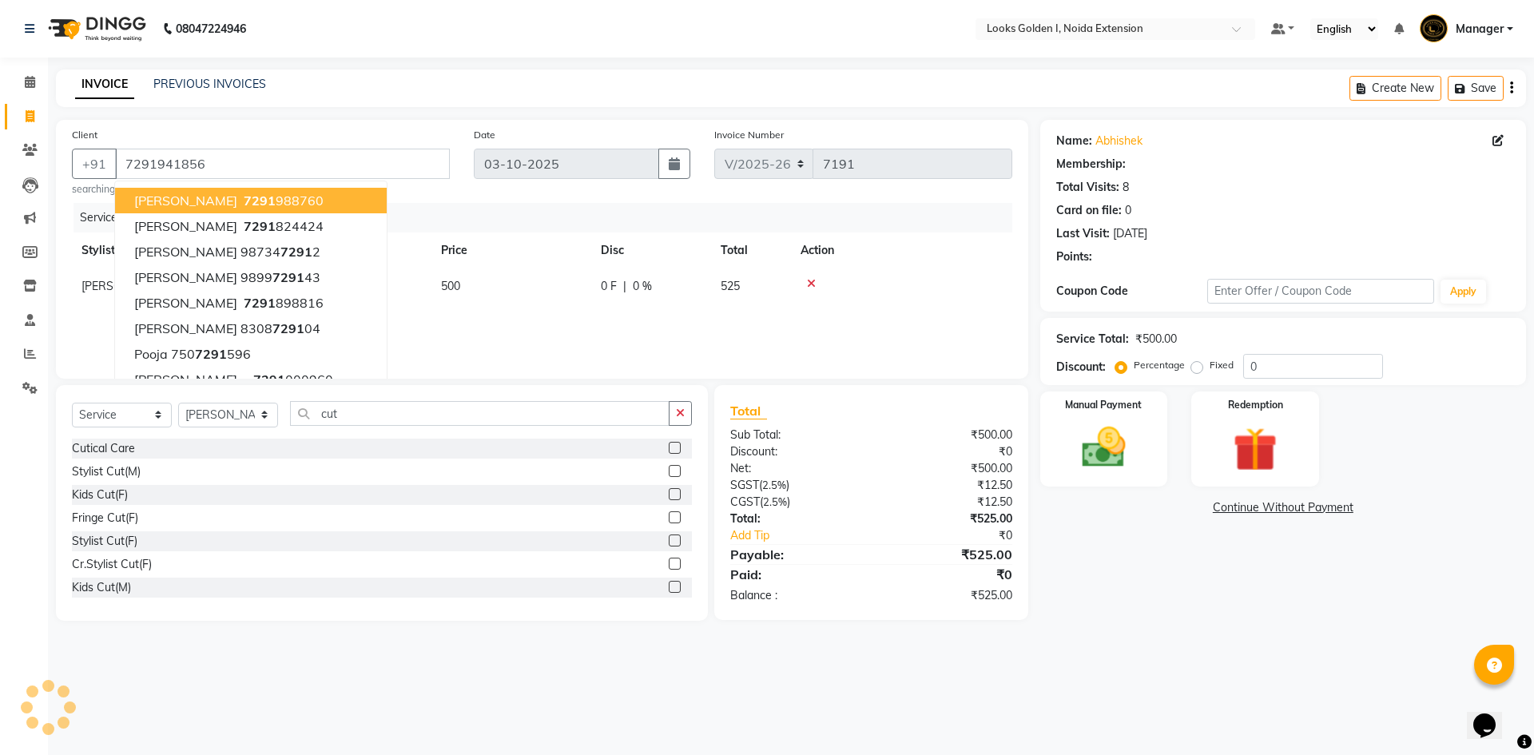
click at [1109, 579] on div "Name: Abhishek Membership: Total Visits: 8 Card on file: 0 Last Visit: 17-08-20…" at bounding box center [1289, 370] width 498 height 501
select select "1: Object"
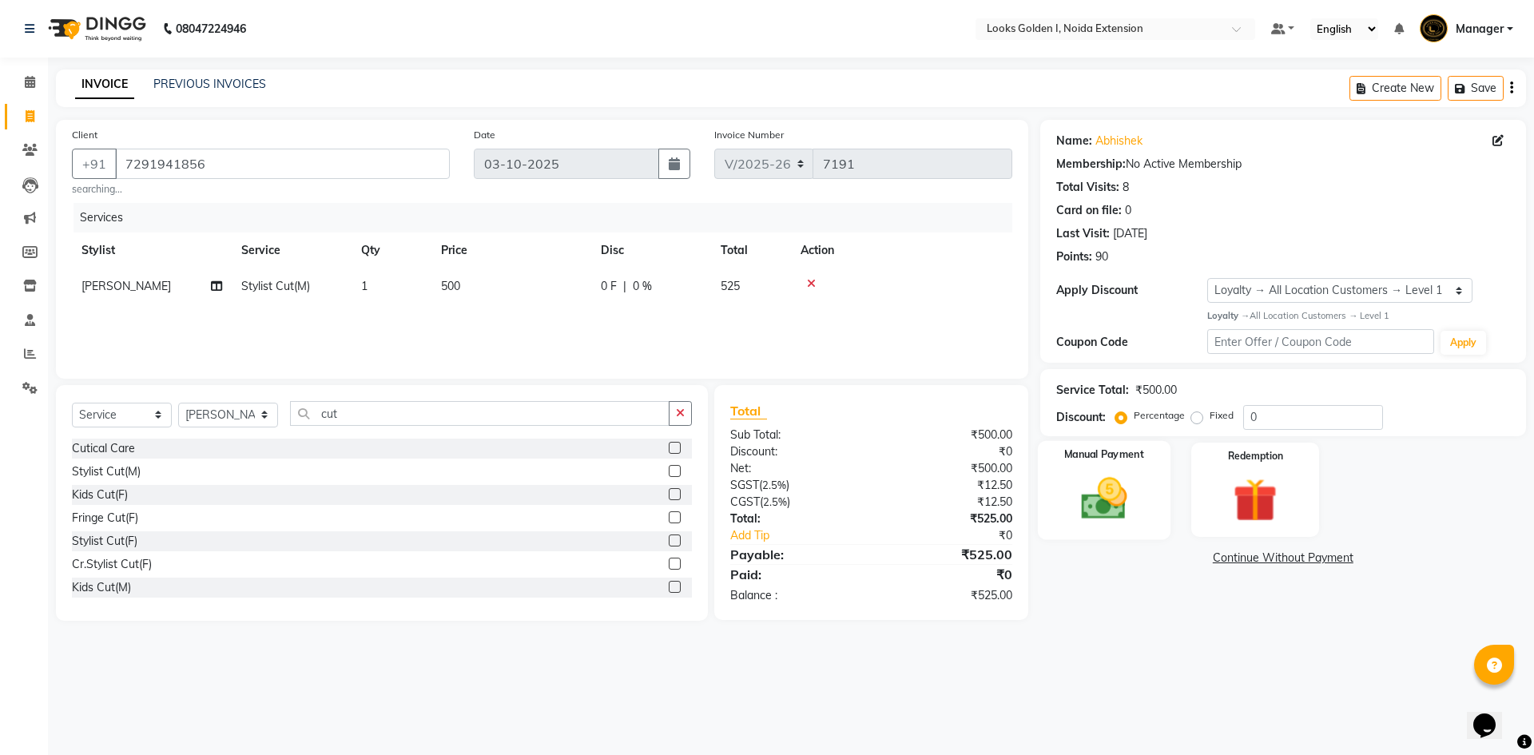
click at [1123, 512] on img at bounding box center [1104, 498] width 74 height 53
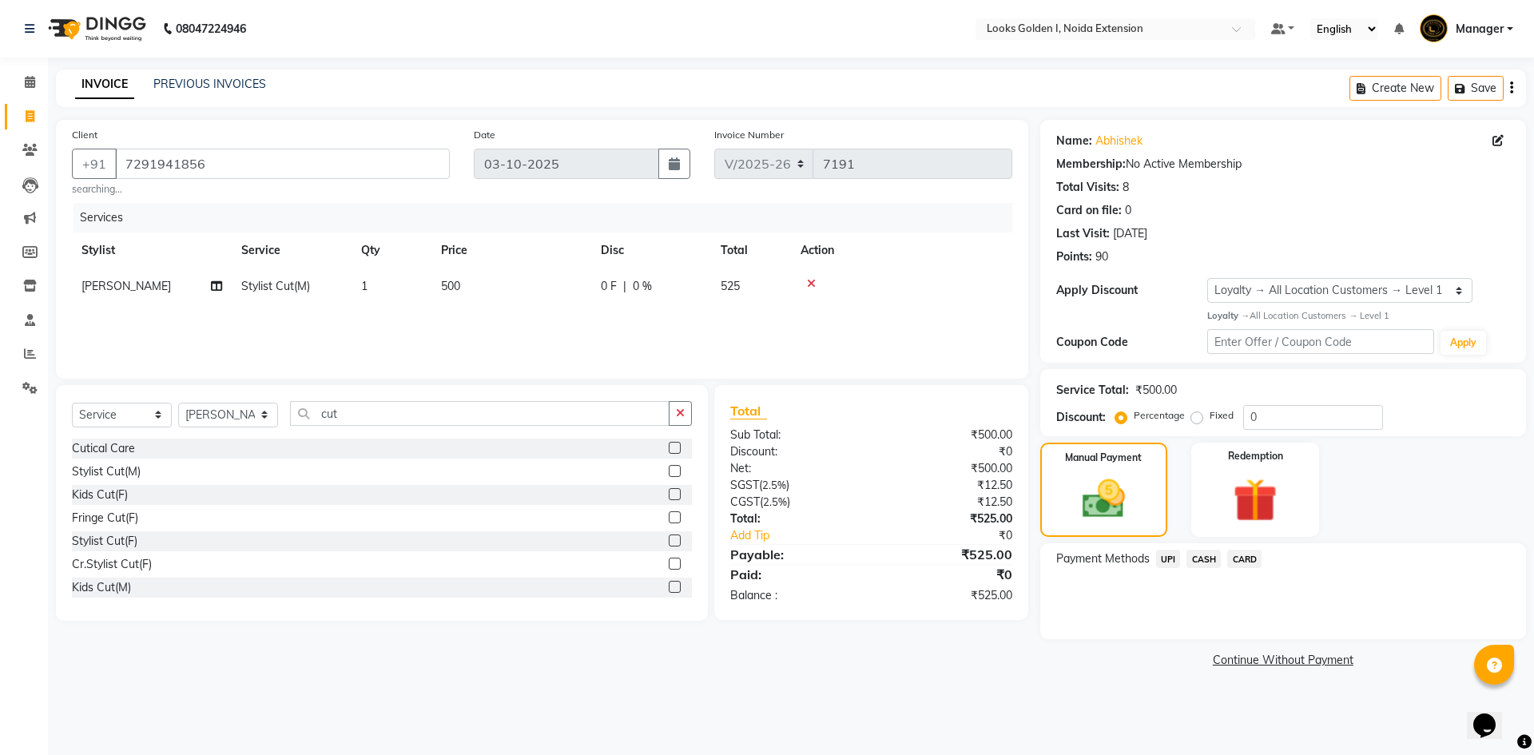
click at [1165, 551] on span "UPI" at bounding box center [1168, 559] width 25 height 18
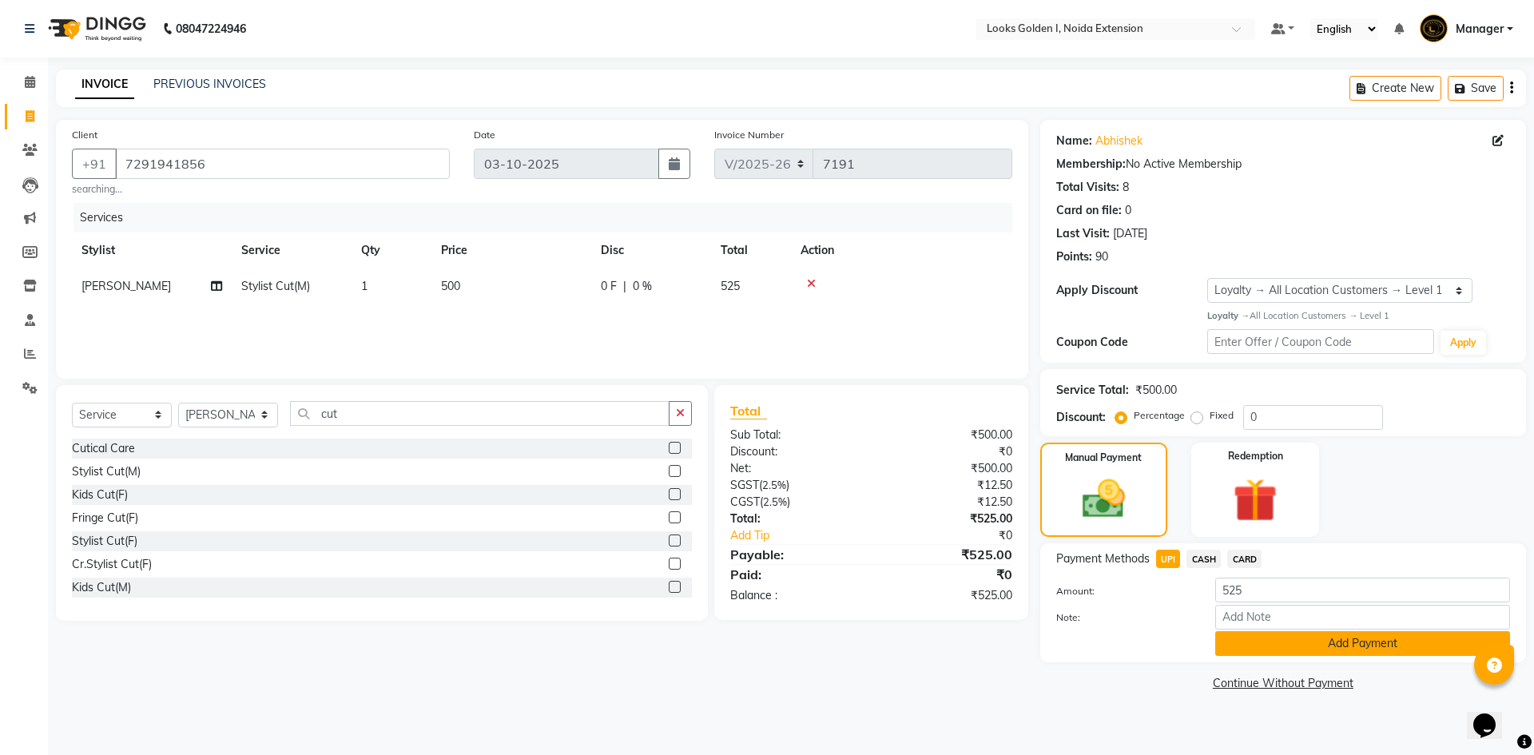
click at [1259, 648] on button "Add Payment" at bounding box center [1362, 643] width 295 height 25
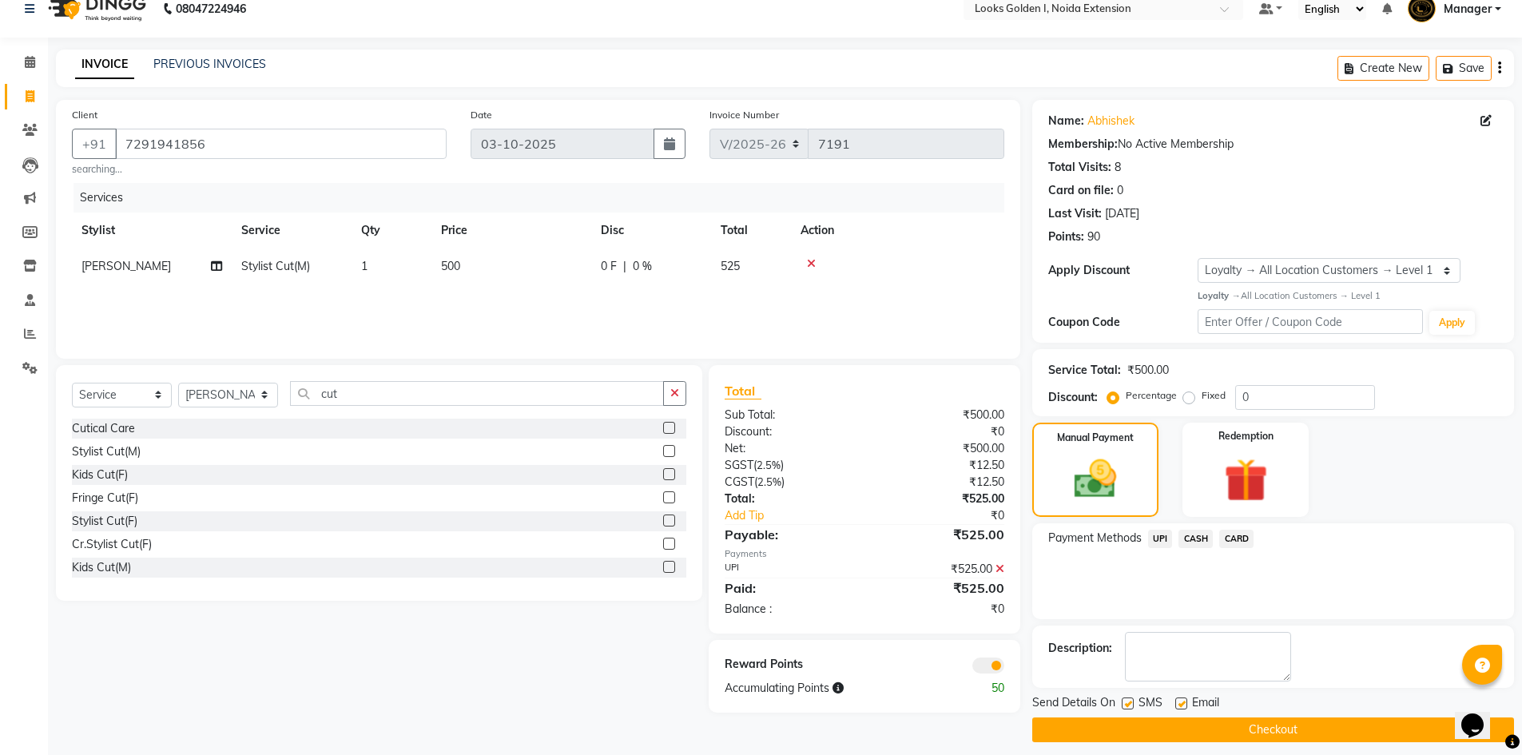
scroll to position [31, 0]
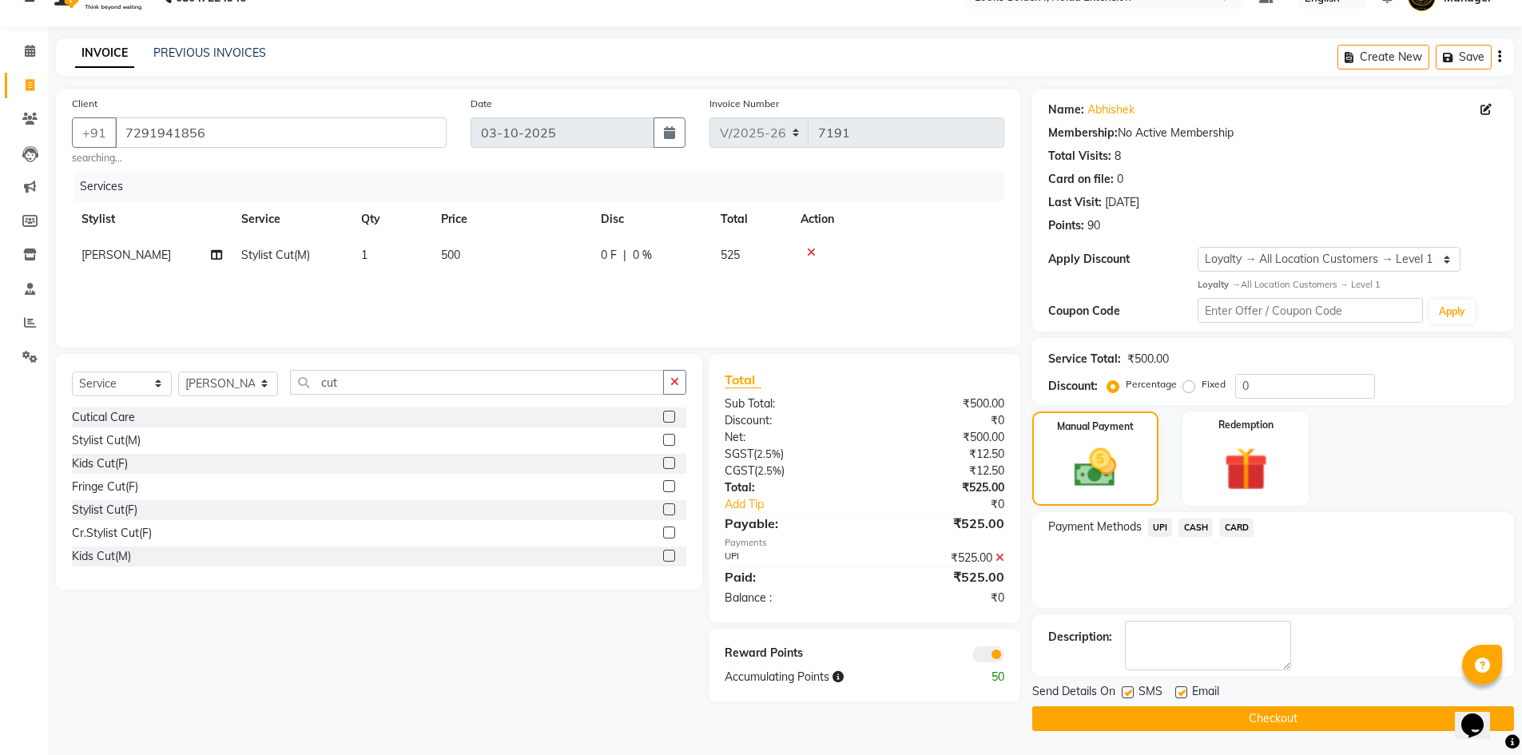
drag, startPoint x: 1214, startPoint y: 715, endPoint x: 1207, endPoint y: 703, distance: 14.0
click at [1212, 714] on button "Checkout" at bounding box center [1273, 718] width 482 height 25
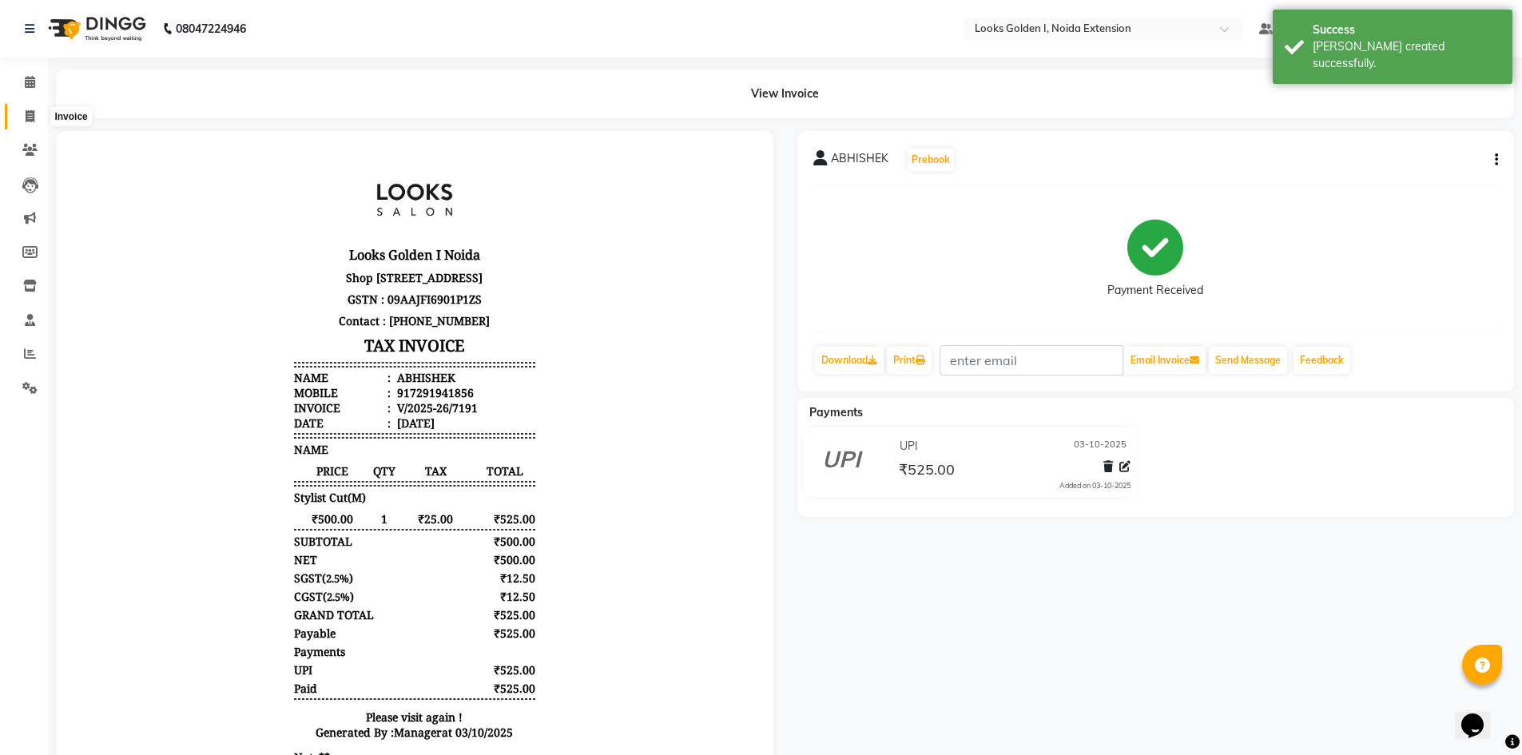
click at [33, 110] on icon at bounding box center [30, 116] width 9 height 12
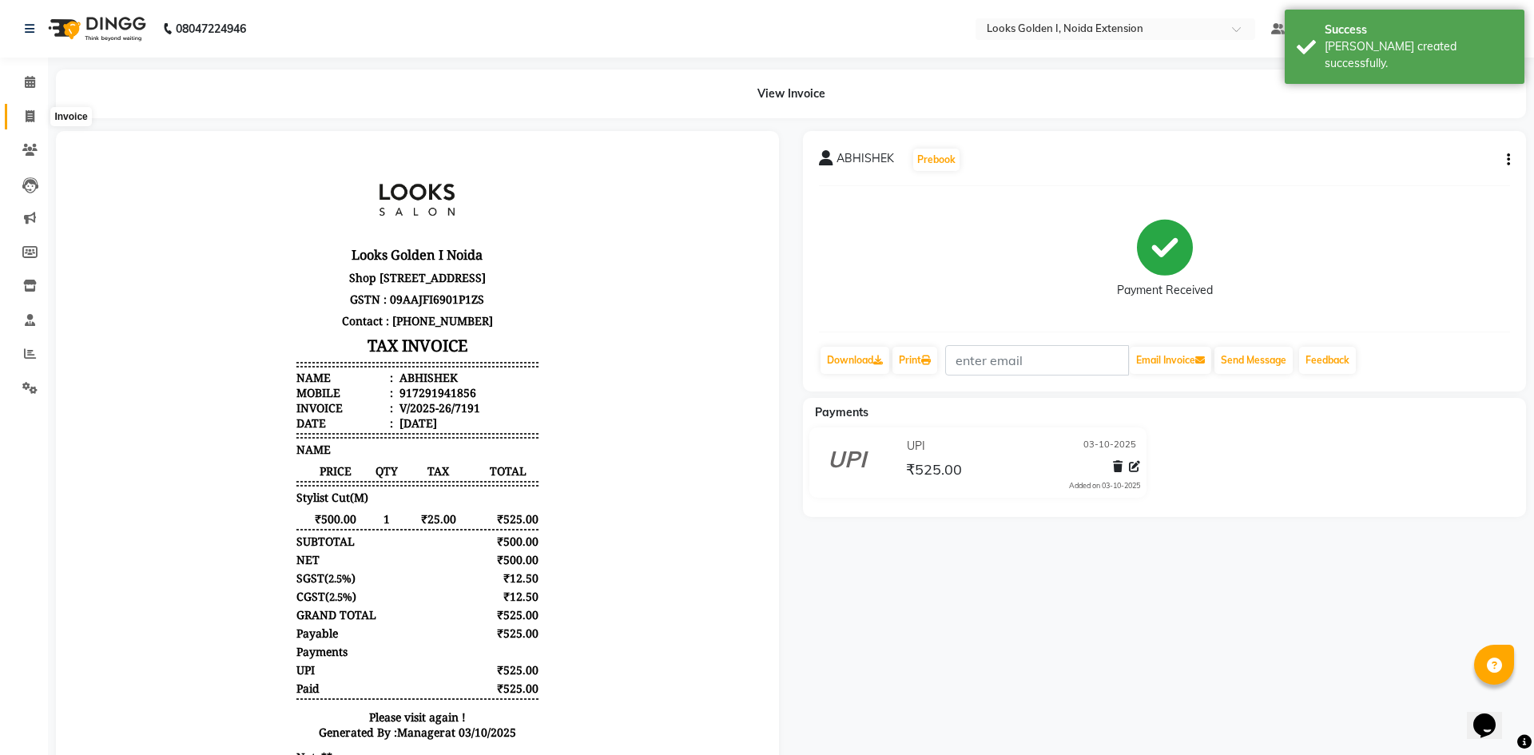
select select "5508"
select select "service"
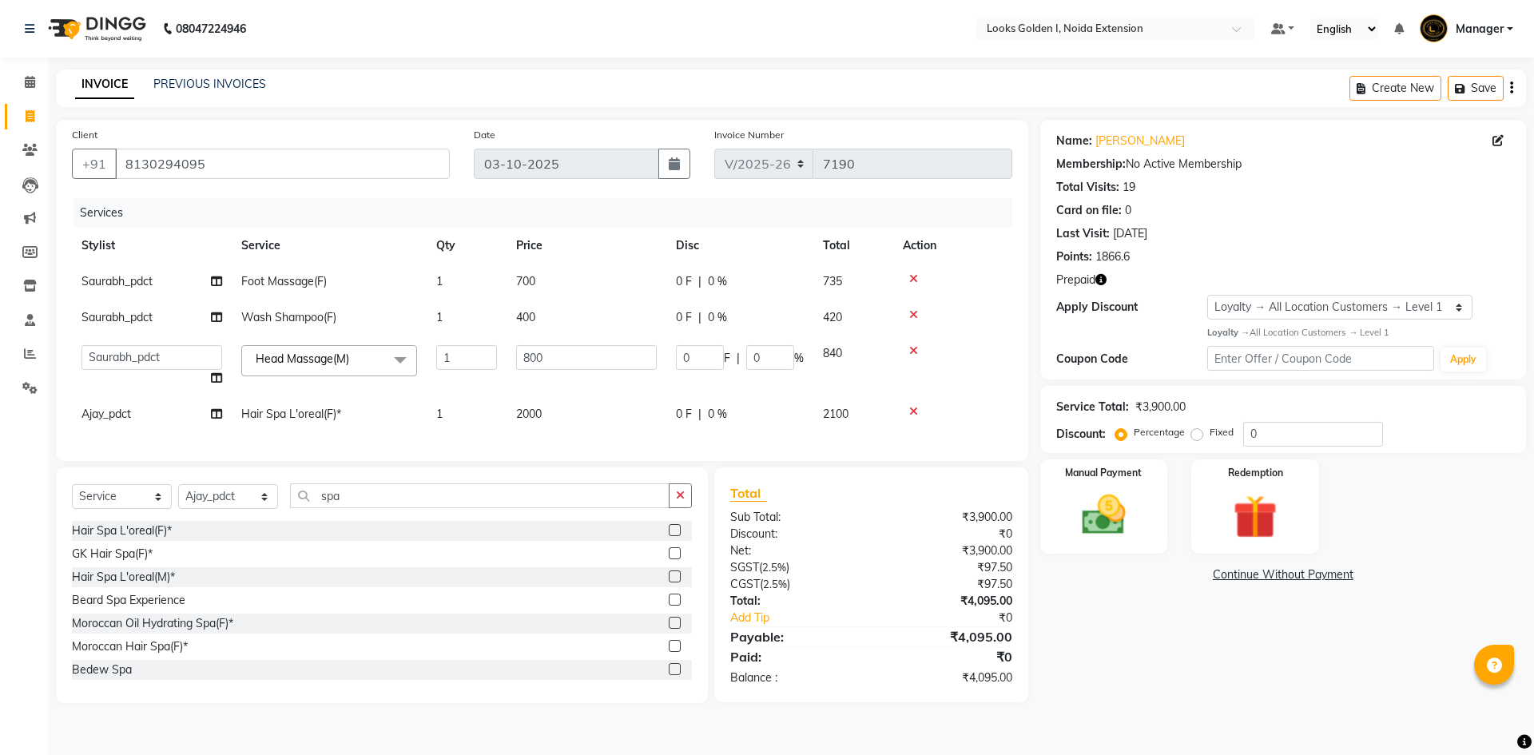
select select "5508"
select select "85709"
select select "service"
select select "37665"
select select "1: Object"
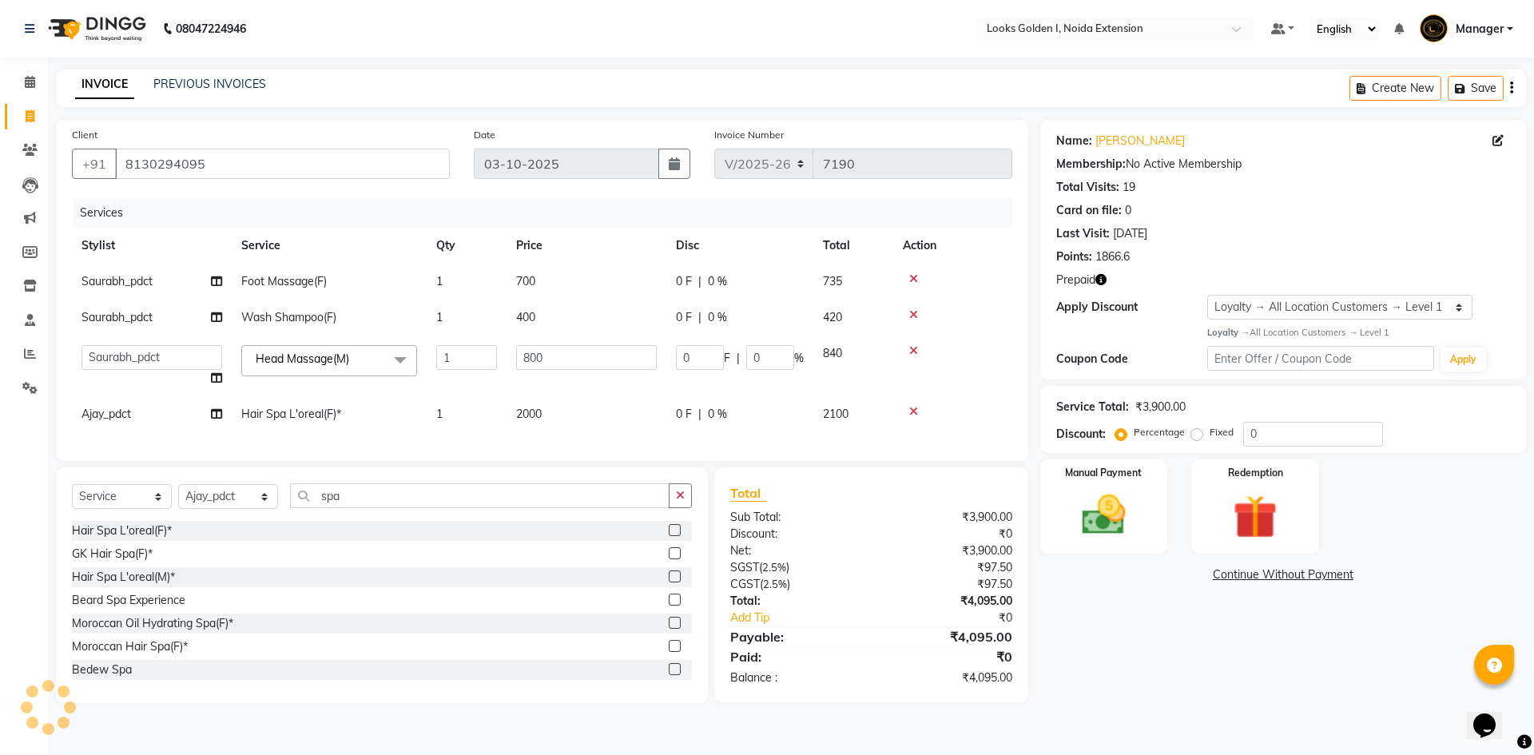
click at [544, 410] on td "2000" at bounding box center [587, 414] width 160 height 36
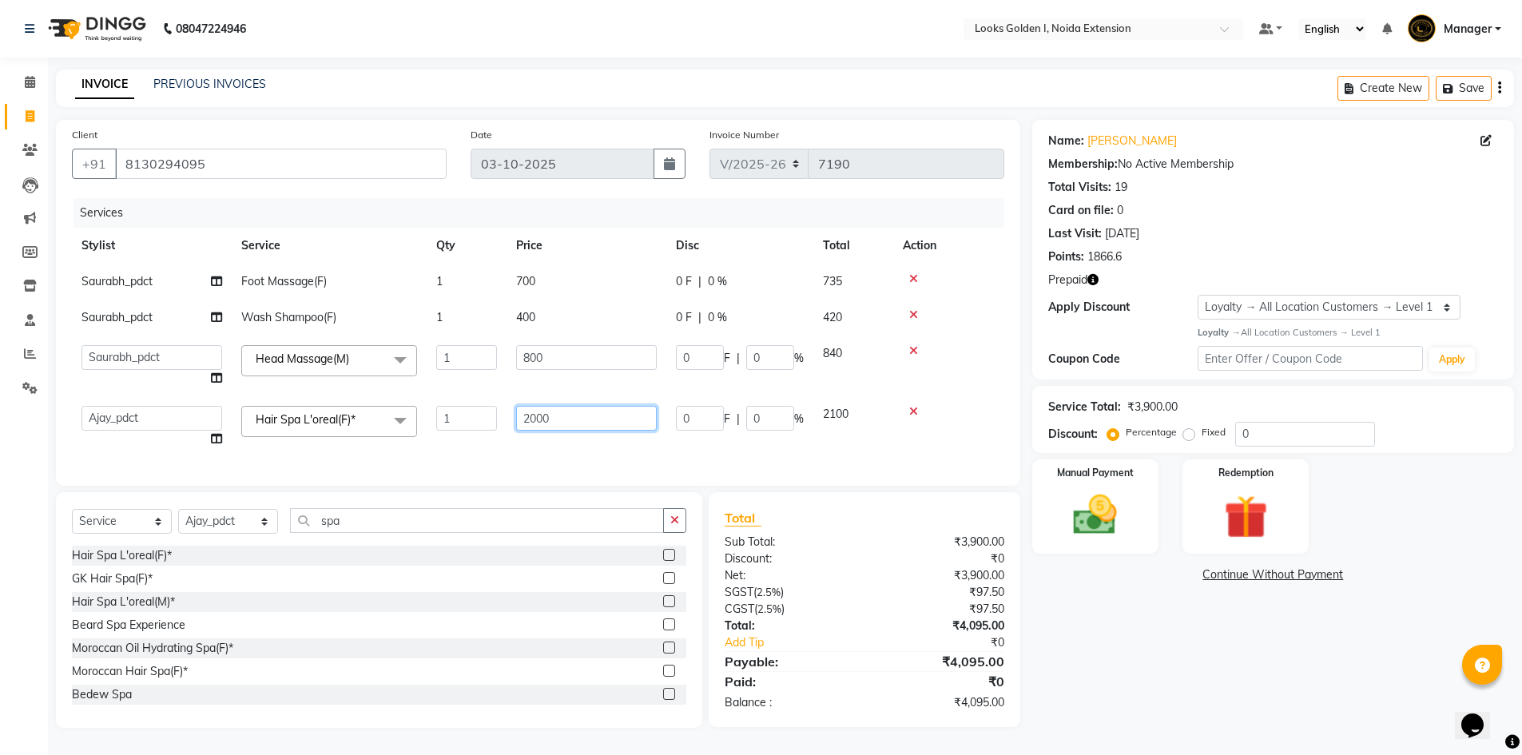
drag, startPoint x: 528, startPoint y: 414, endPoint x: 536, endPoint y: 418, distance: 8.9
click at [536, 418] on input "2000" at bounding box center [586, 418] width 141 height 25
type input "2500"
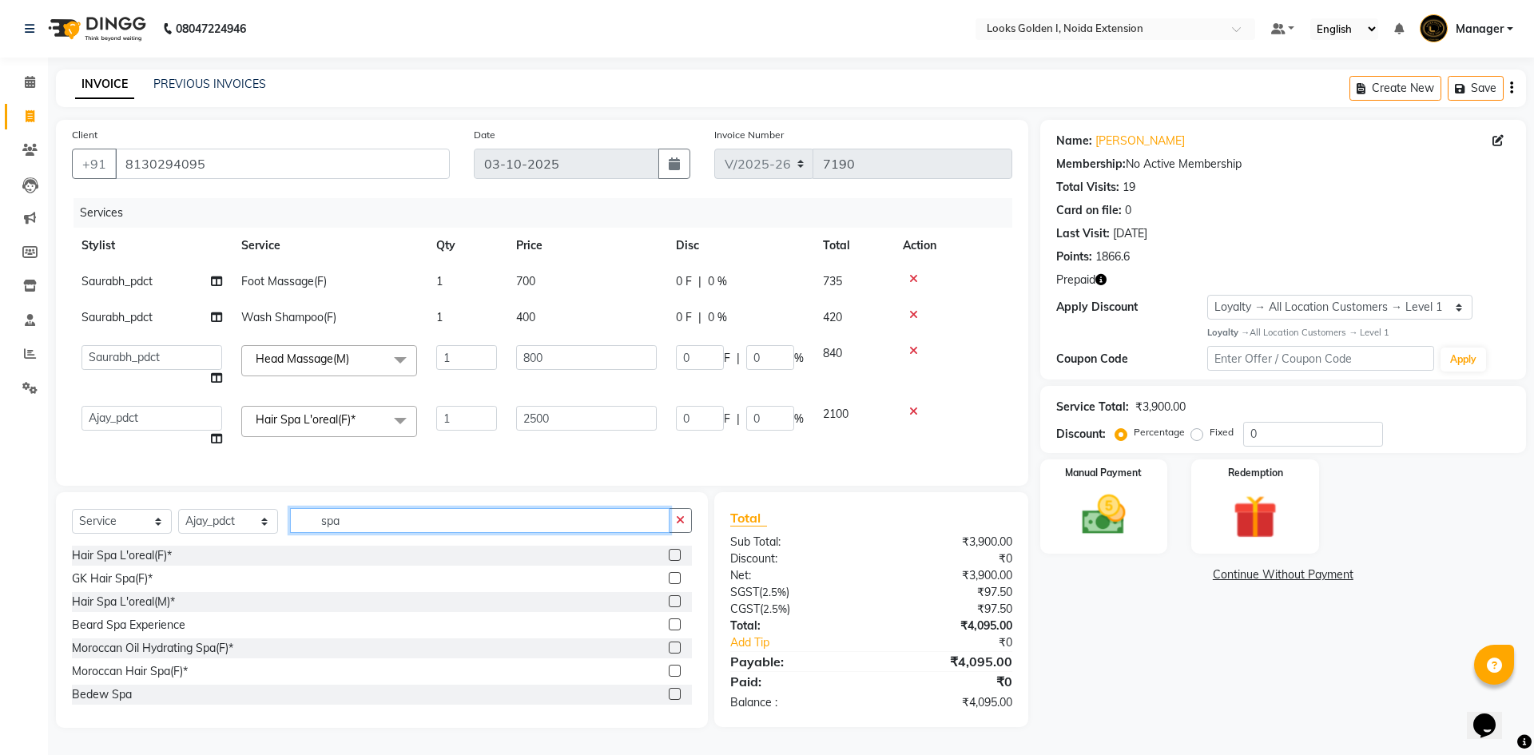
click at [354, 530] on div "Select Service Product Membership Package Voucher Prepaid Gift Card Select Styl…" at bounding box center [382, 527] width 620 height 38
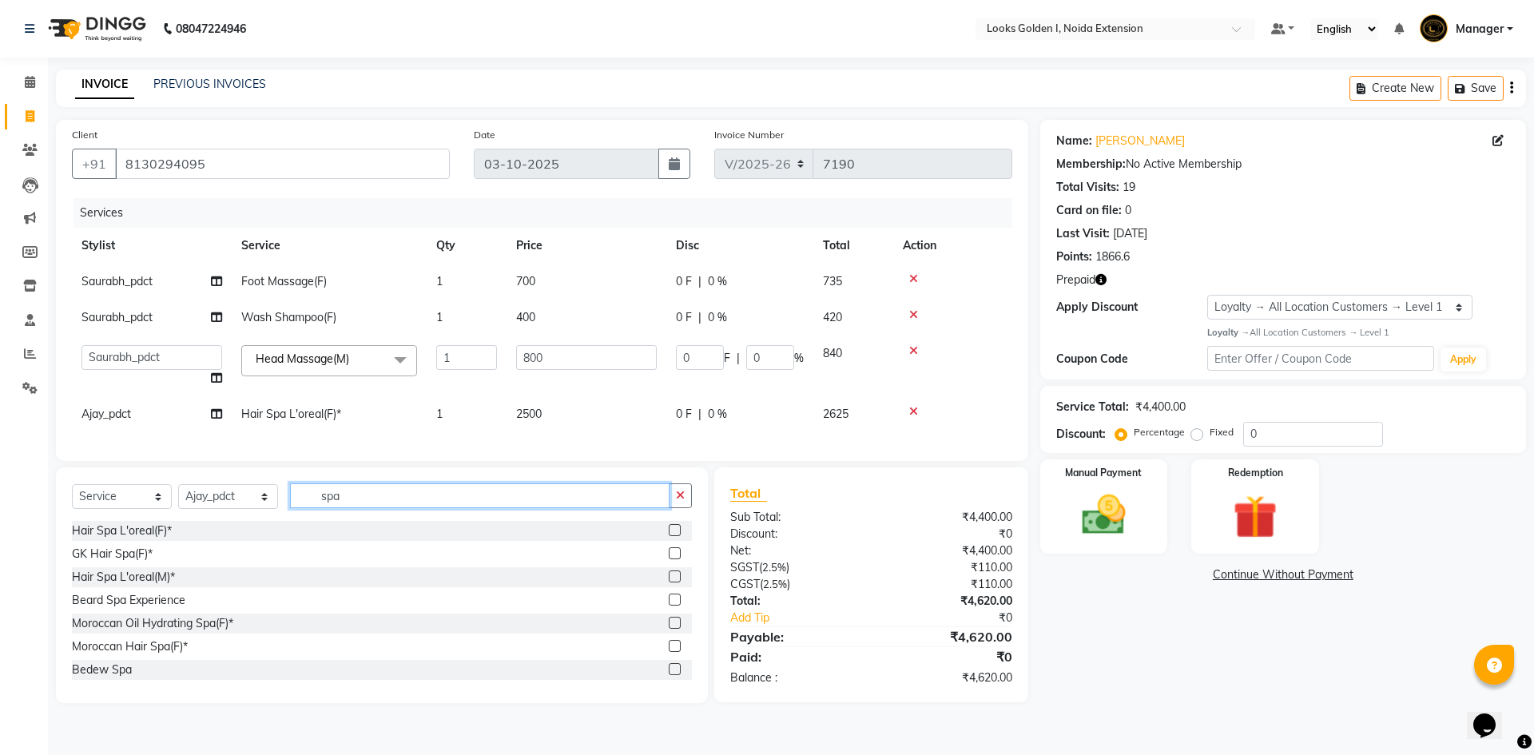
click at [357, 508] on input "spa" at bounding box center [480, 495] width 380 height 25
type input "foot"
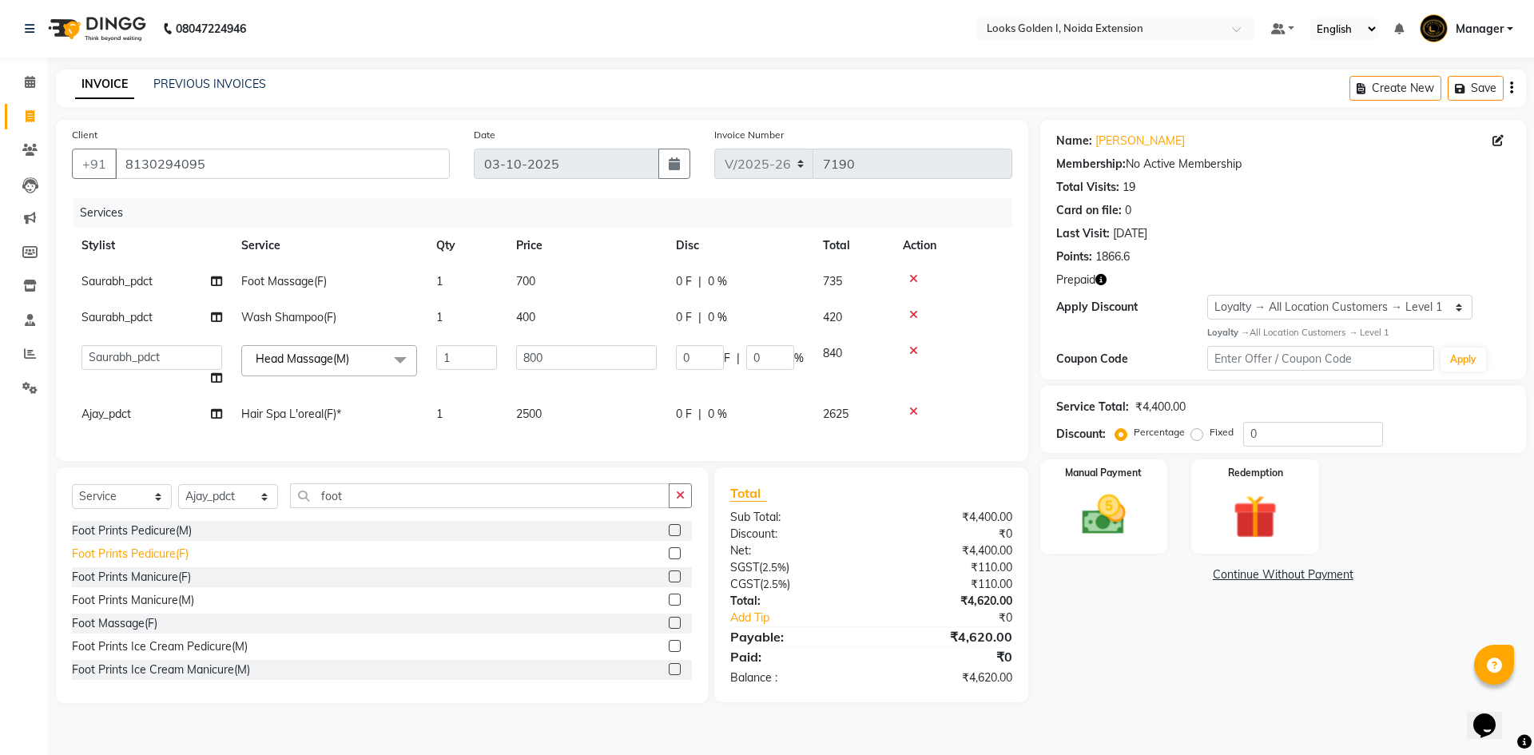
click at [153, 563] on div "Foot Prints Pedicure(F)" at bounding box center [130, 554] width 117 height 17
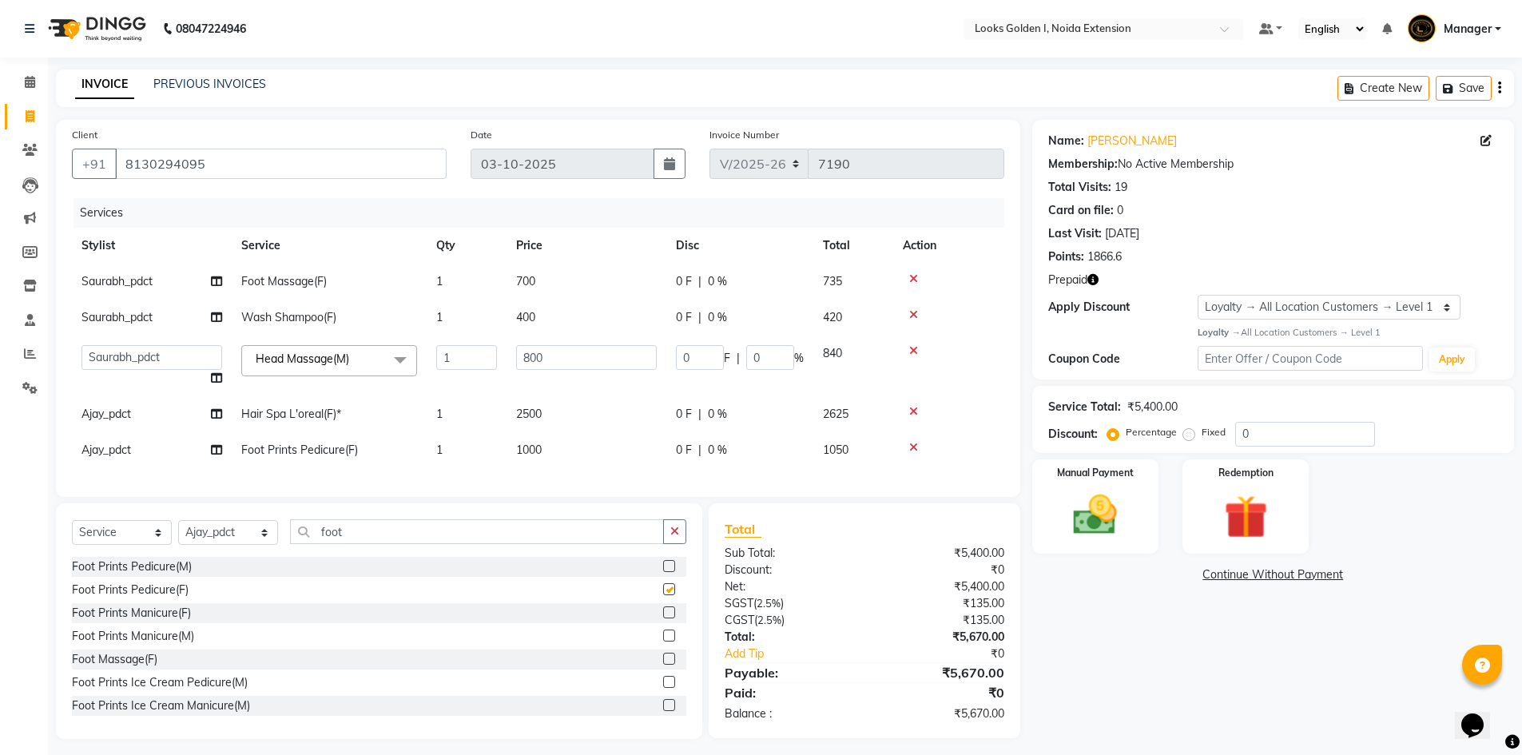
checkbox input "false"
click at [575, 457] on td "1000" at bounding box center [587, 450] width 160 height 36
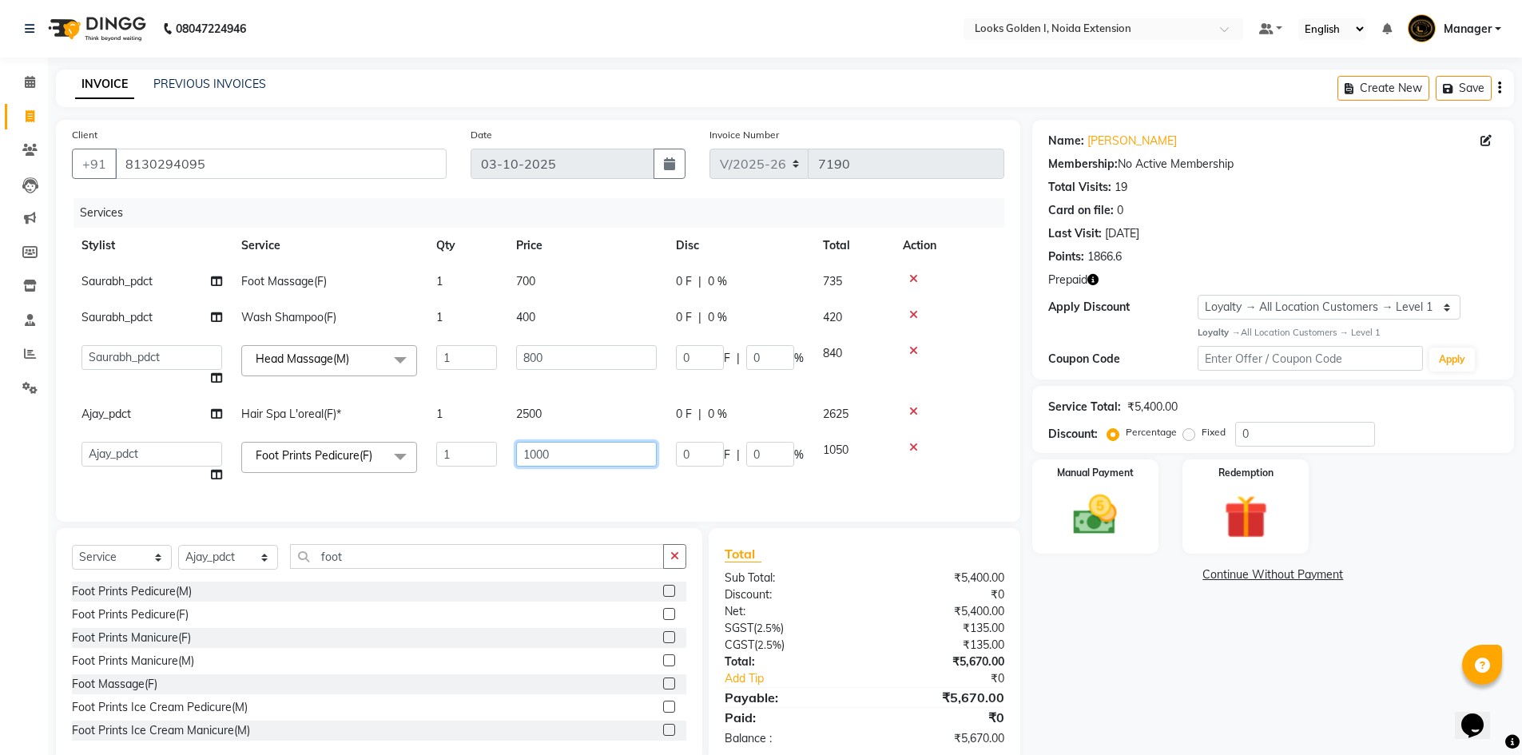
drag, startPoint x: 540, startPoint y: 452, endPoint x: 483, endPoint y: 460, distance: 57.3
click at [483, 460] on tr "Ajay_pdct Ali_Khan Anwar Arshad Asad ayush Counter_Sales Faheem Farmaan Gagan G…" at bounding box center [538, 462] width 932 height 61
type input "850"
click at [366, 560] on div "Select Service Product Membership Package Voucher Prepaid Gift Card Select Styl…" at bounding box center [379, 563] width 614 height 38
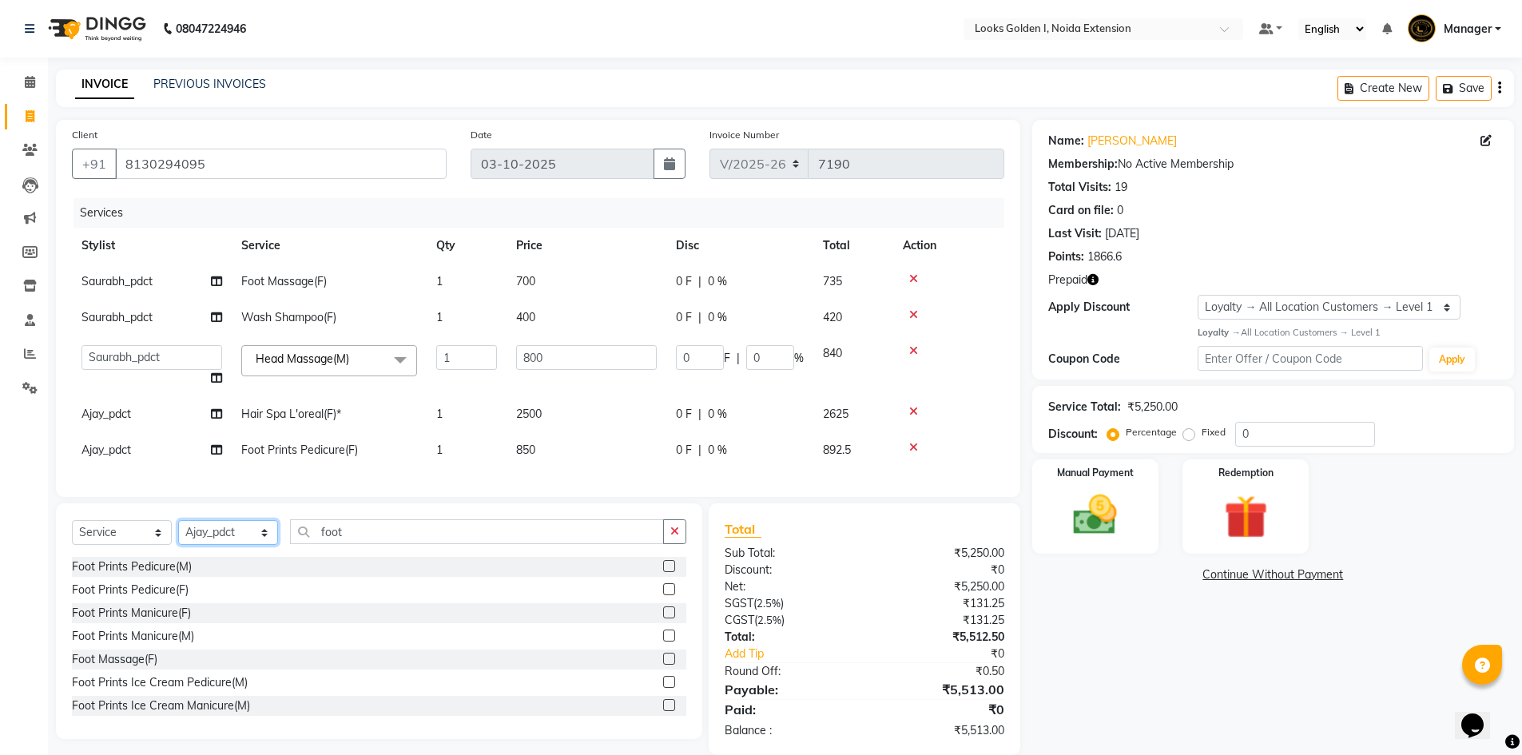
click at [213, 543] on select "Select Stylist Ajay_pdct Ali_Khan [PERSON_NAME] [PERSON_NAME] Counter_Sales [PE…" at bounding box center [228, 532] width 100 height 25
select select "91652"
click at [358, 544] on input "foot" at bounding box center [477, 531] width 374 height 25
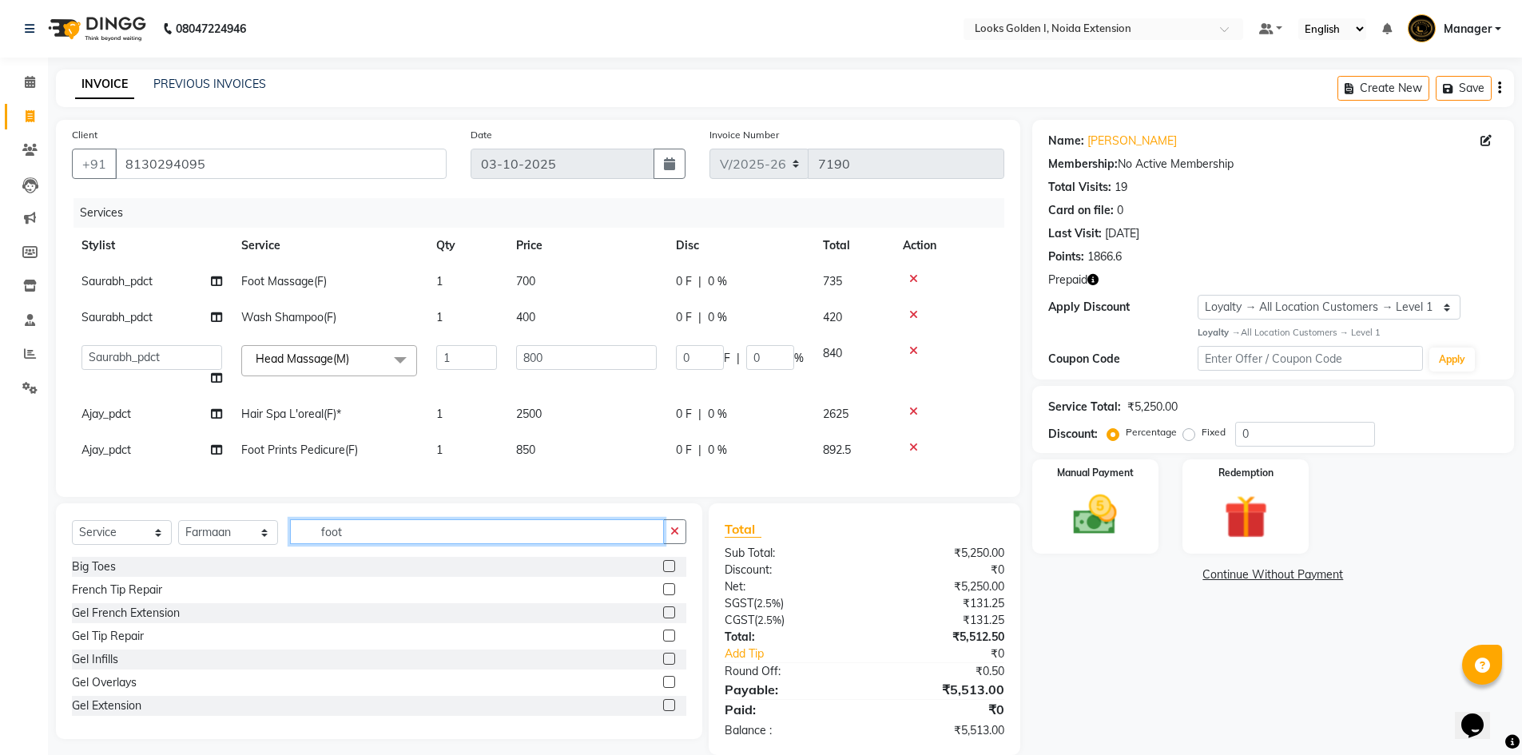
click at [358, 544] on input "foot" at bounding box center [477, 531] width 374 height 25
type input "cut"
click at [121, 597] on div "Stylist Cut(M)" at bounding box center [106, 590] width 69 height 17
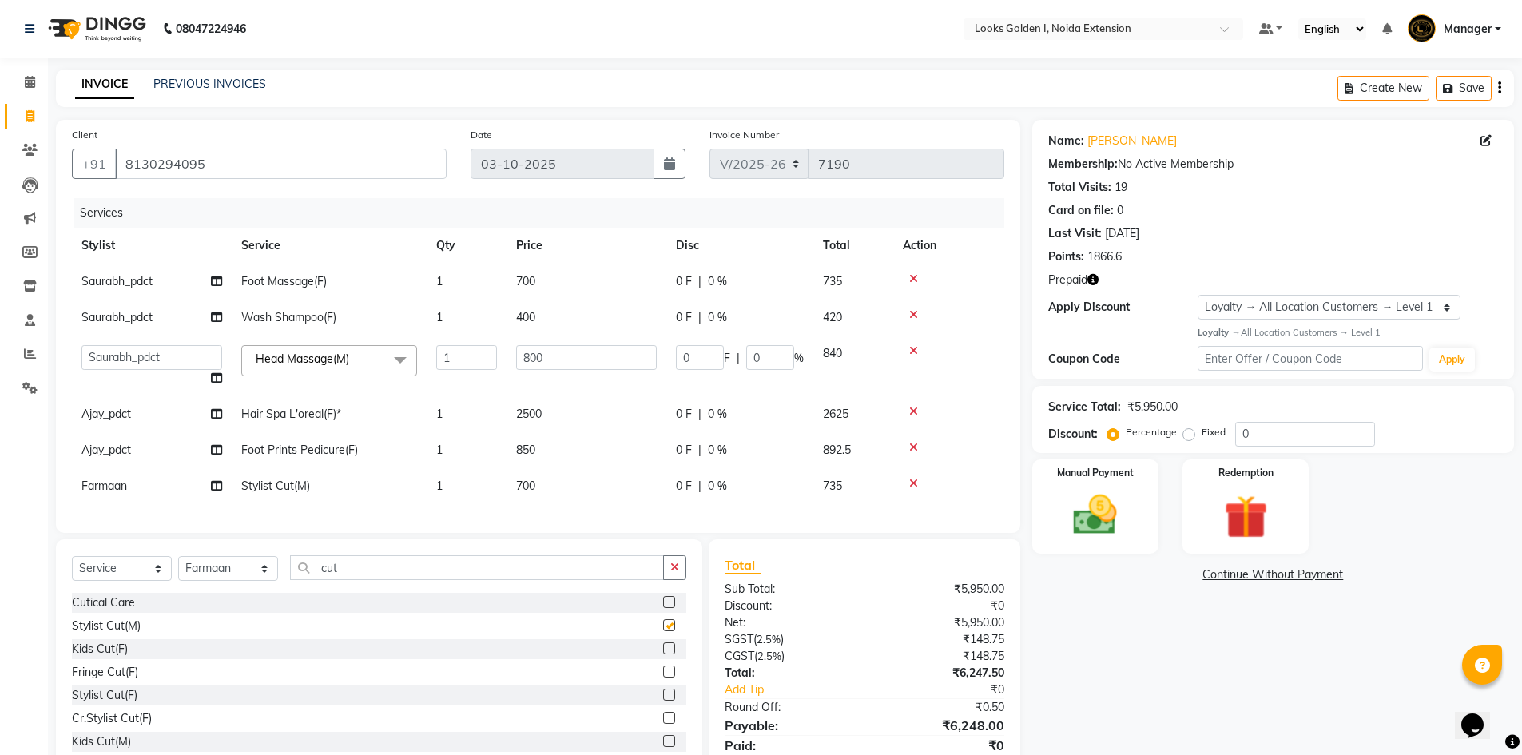
checkbox input "false"
click at [551, 480] on td "700" at bounding box center [587, 486] width 160 height 36
select select "91652"
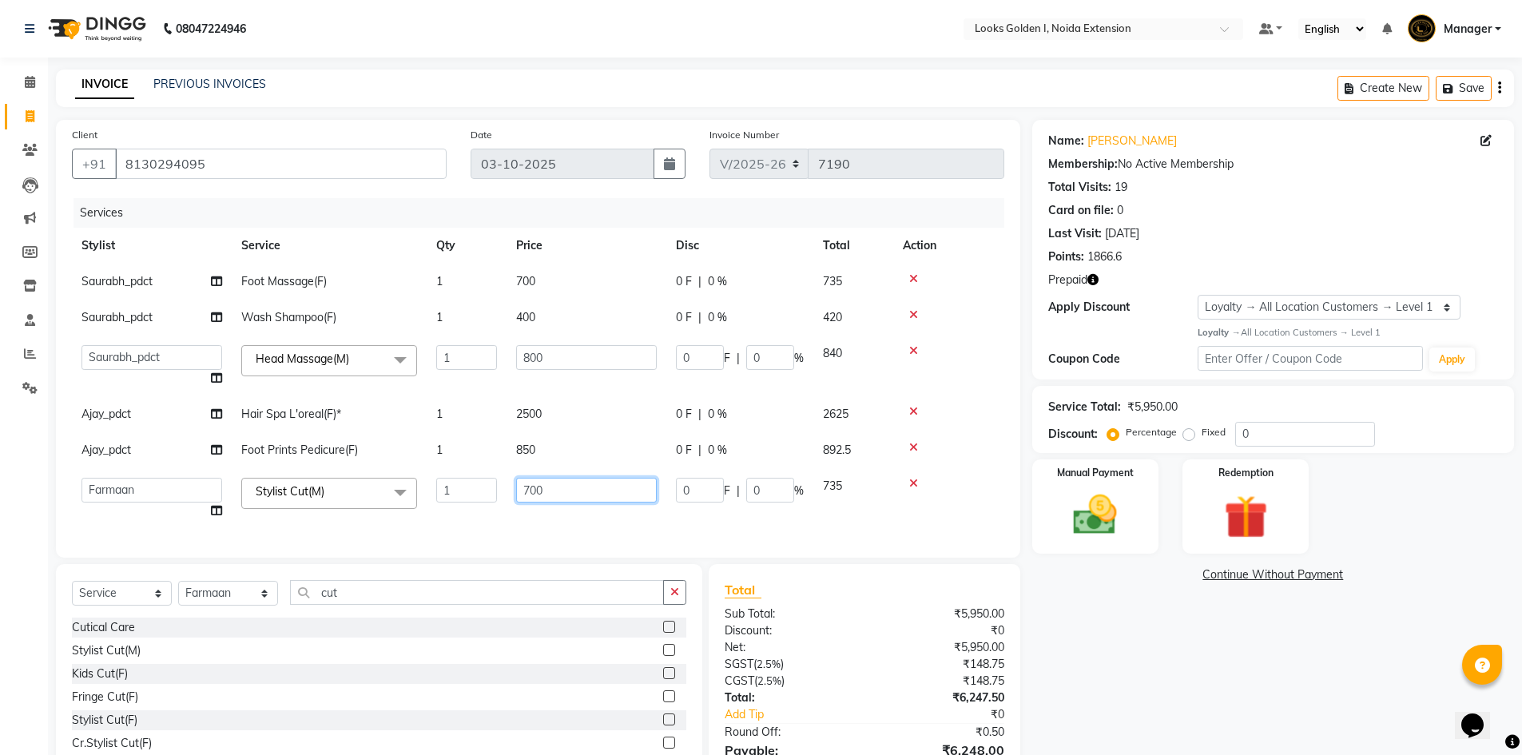
drag, startPoint x: 529, startPoint y: 484, endPoint x: 512, endPoint y: 487, distance: 16.9
click at [513, 487] on td "700" at bounding box center [587, 498] width 160 height 61
type input "800"
click at [965, 440] on td at bounding box center [948, 450] width 111 height 36
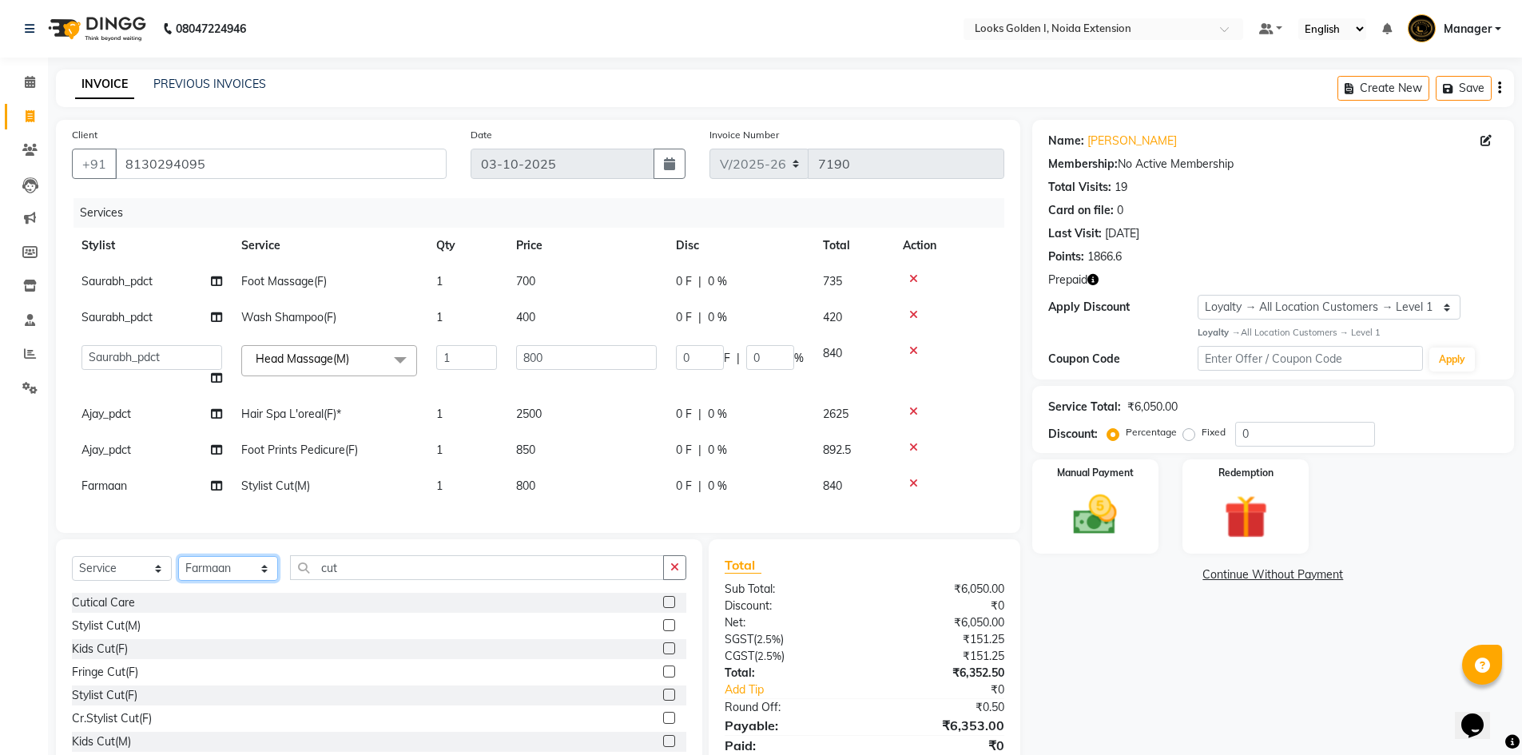
click at [240, 572] on select "Select Stylist Ajay_pdct Ali_Khan [PERSON_NAME] [PERSON_NAME] Counter_Sales [PE…" at bounding box center [228, 568] width 100 height 25
select select "45908"
click at [178, 568] on select "Select Stylist Ajay_pdct Ali_Khan [PERSON_NAME] [PERSON_NAME] Counter_Sales [PE…" at bounding box center [228, 568] width 100 height 25
click at [363, 573] on input "cut" at bounding box center [477, 567] width 374 height 25
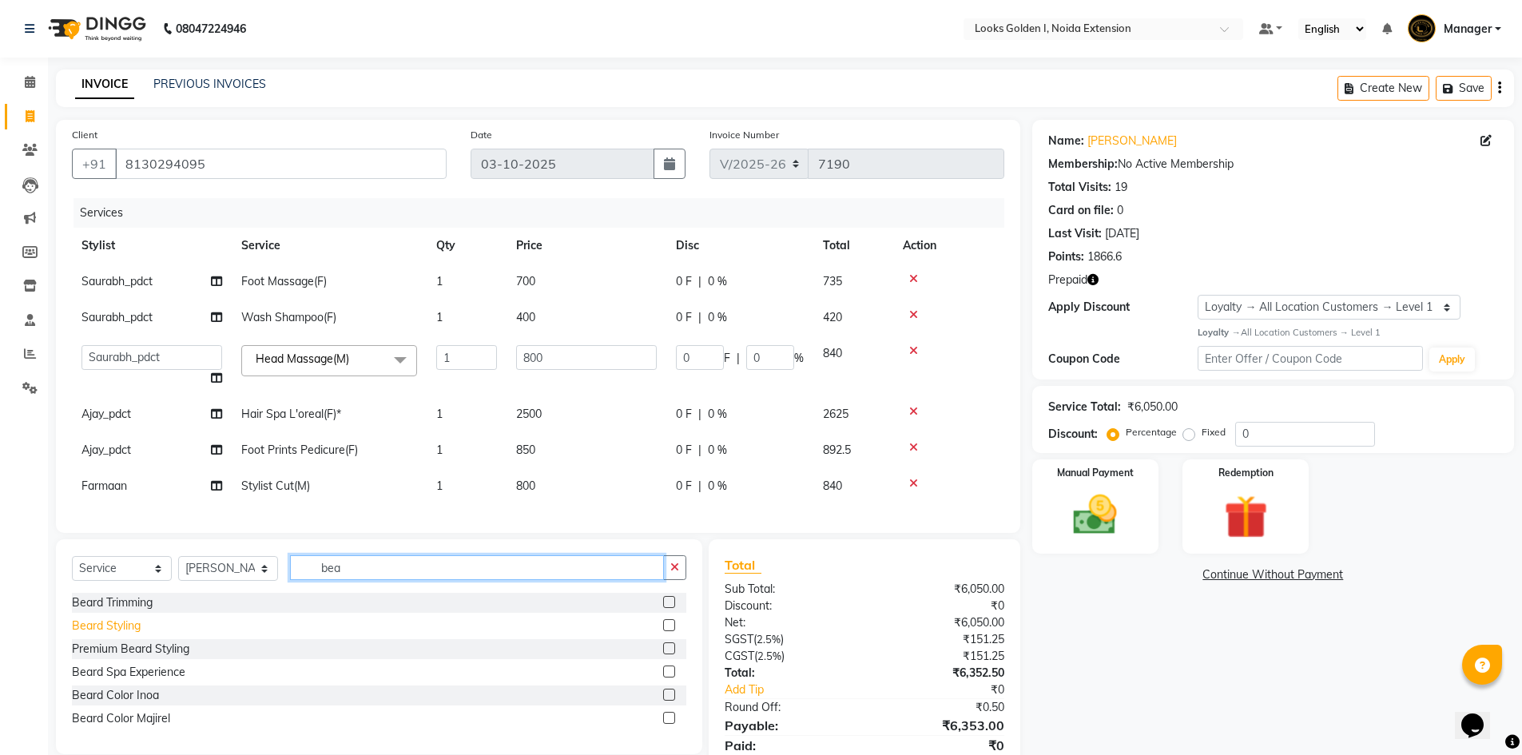
type input "bea"
click at [104, 634] on div "Beard Styling" at bounding box center [106, 626] width 69 height 17
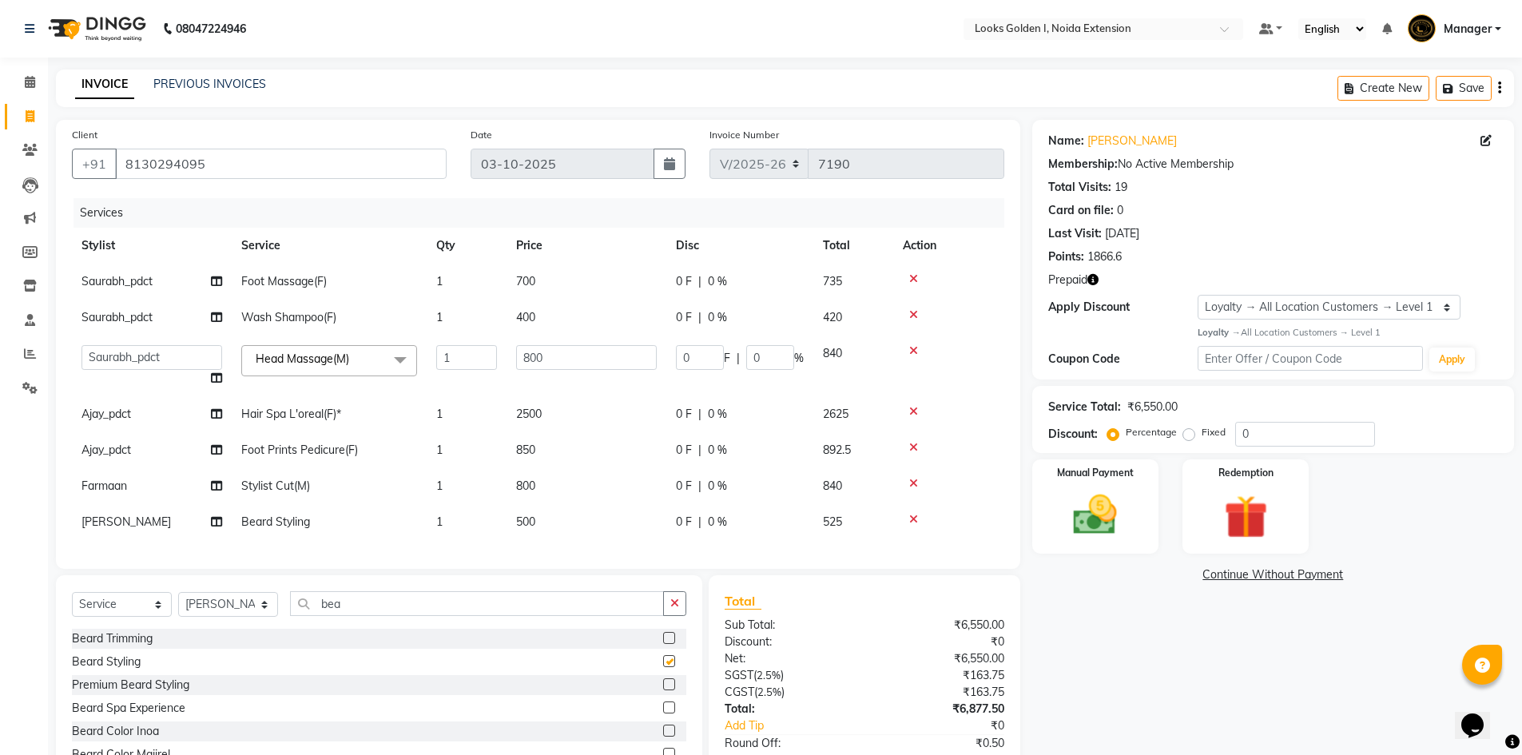
checkbox input "false"
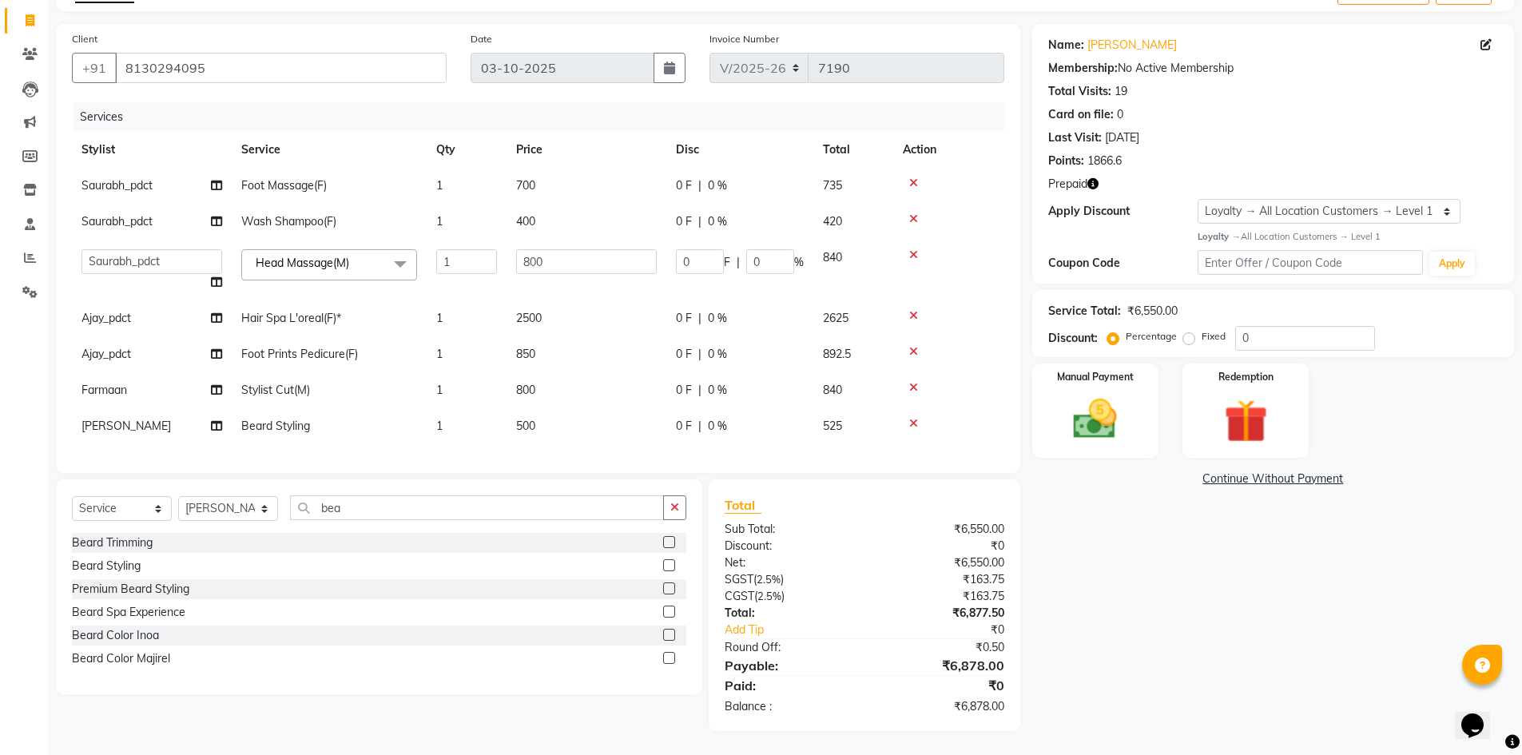
scroll to position [108, 0]
click at [579, 412] on td "500" at bounding box center [587, 426] width 160 height 36
select select "45908"
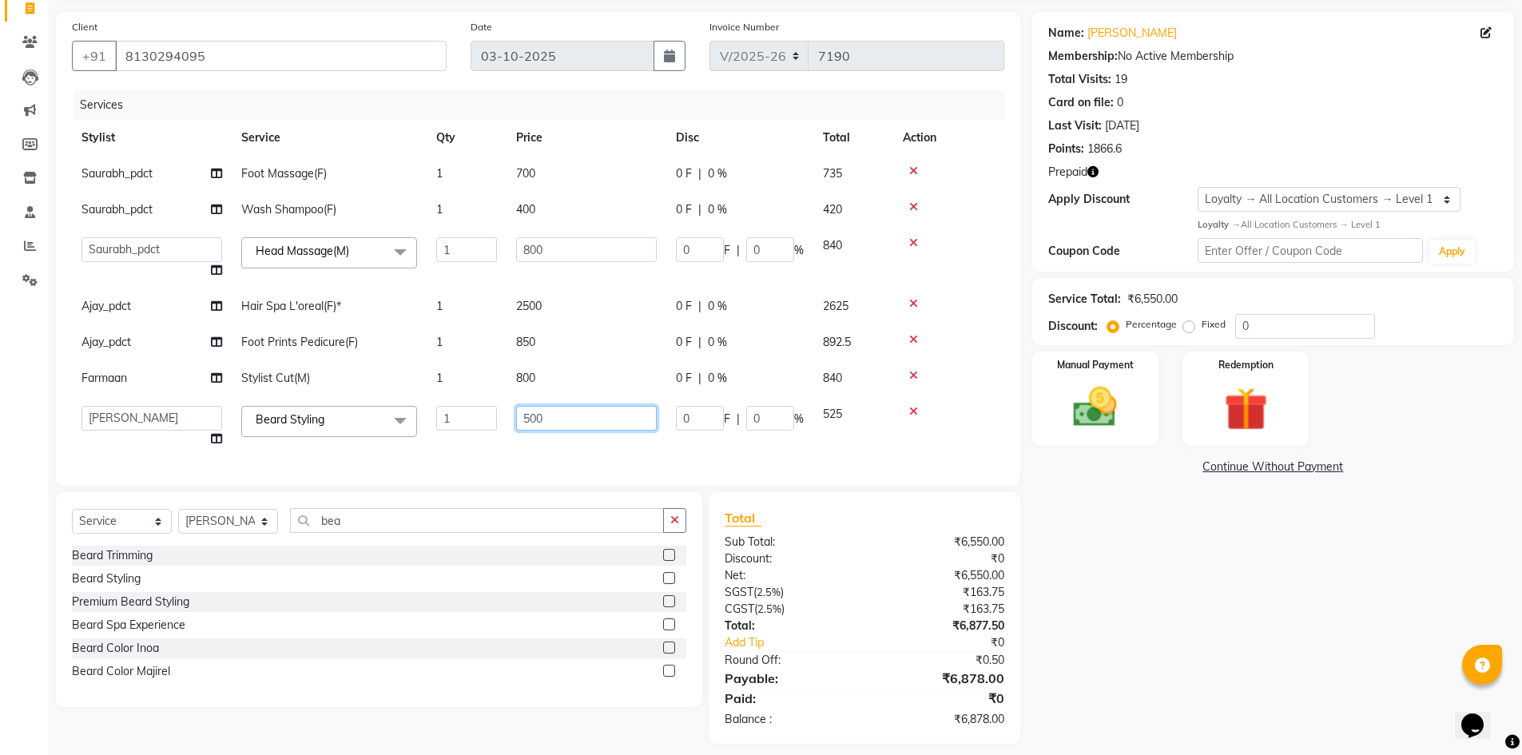
drag, startPoint x: 556, startPoint y: 412, endPoint x: 511, endPoint y: 425, distance: 46.5
click at [511, 425] on td "500" at bounding box center [587, 426] width 160 height 61
type input "1000"
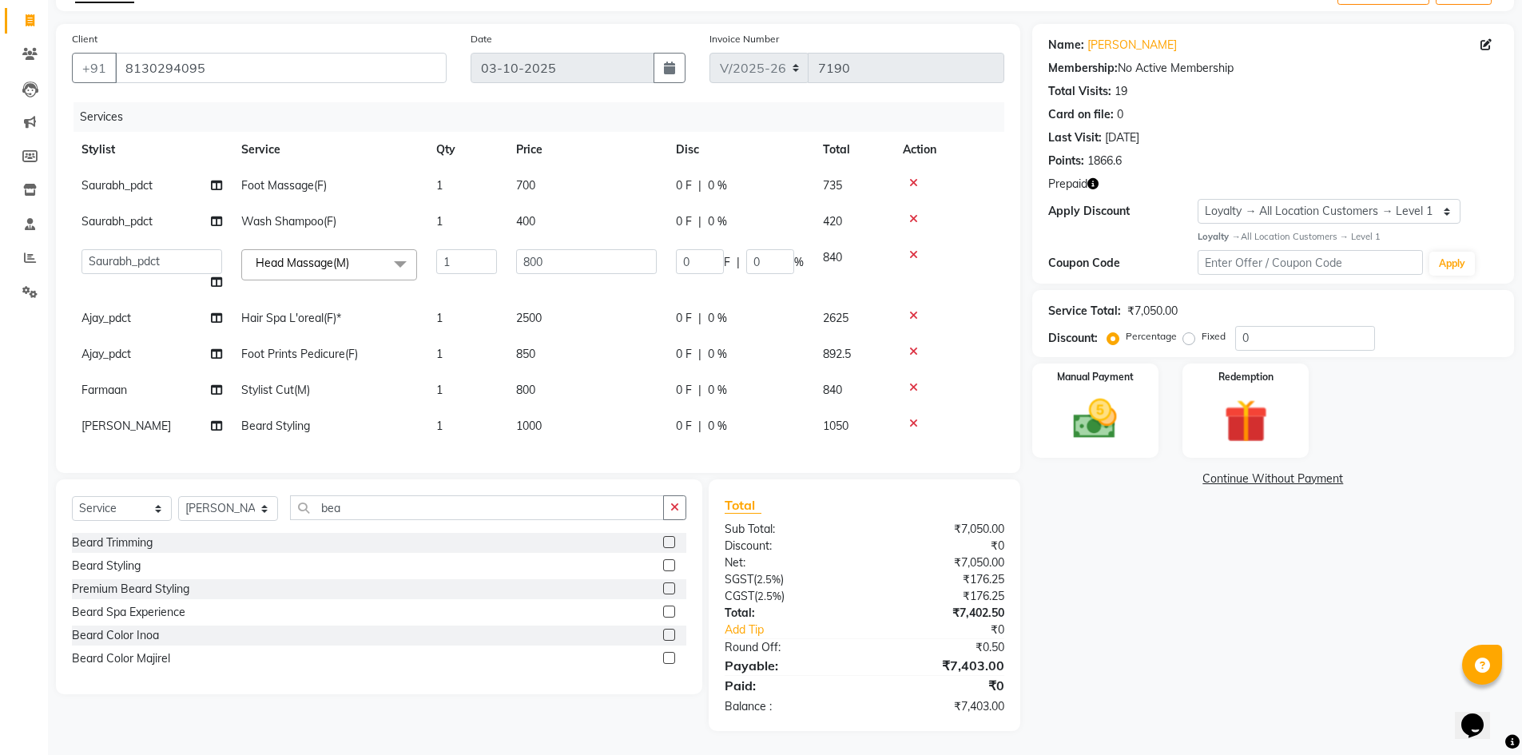
click at [996, 424] on td at bounding box center [948, 426] width 111 height 36
click at [1243, 411] on img at bounding box center [1246, 421] width 74 height 57
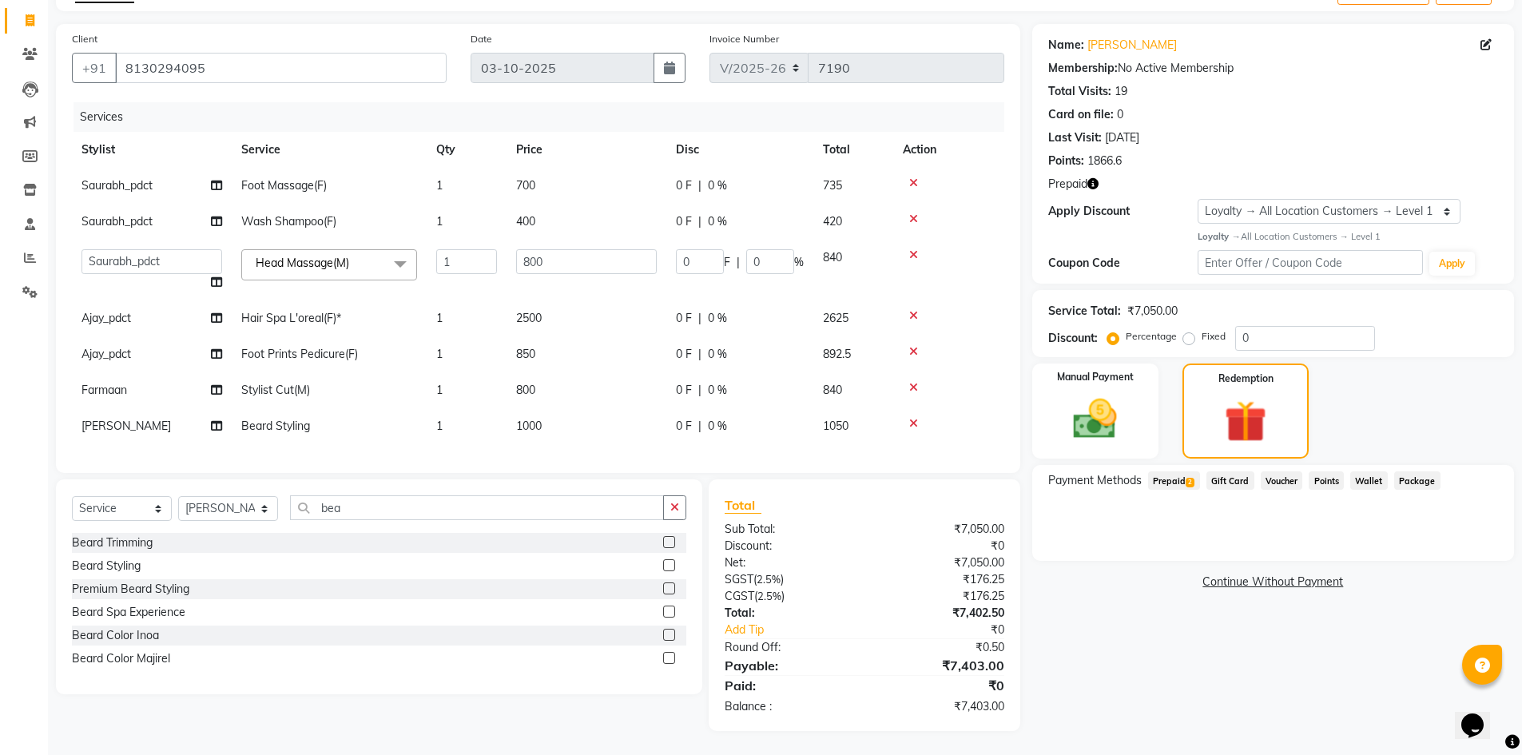
click at [1184, 471] on span "Prepaid 2" at bounding box center [1174, 480] width 52 height 18
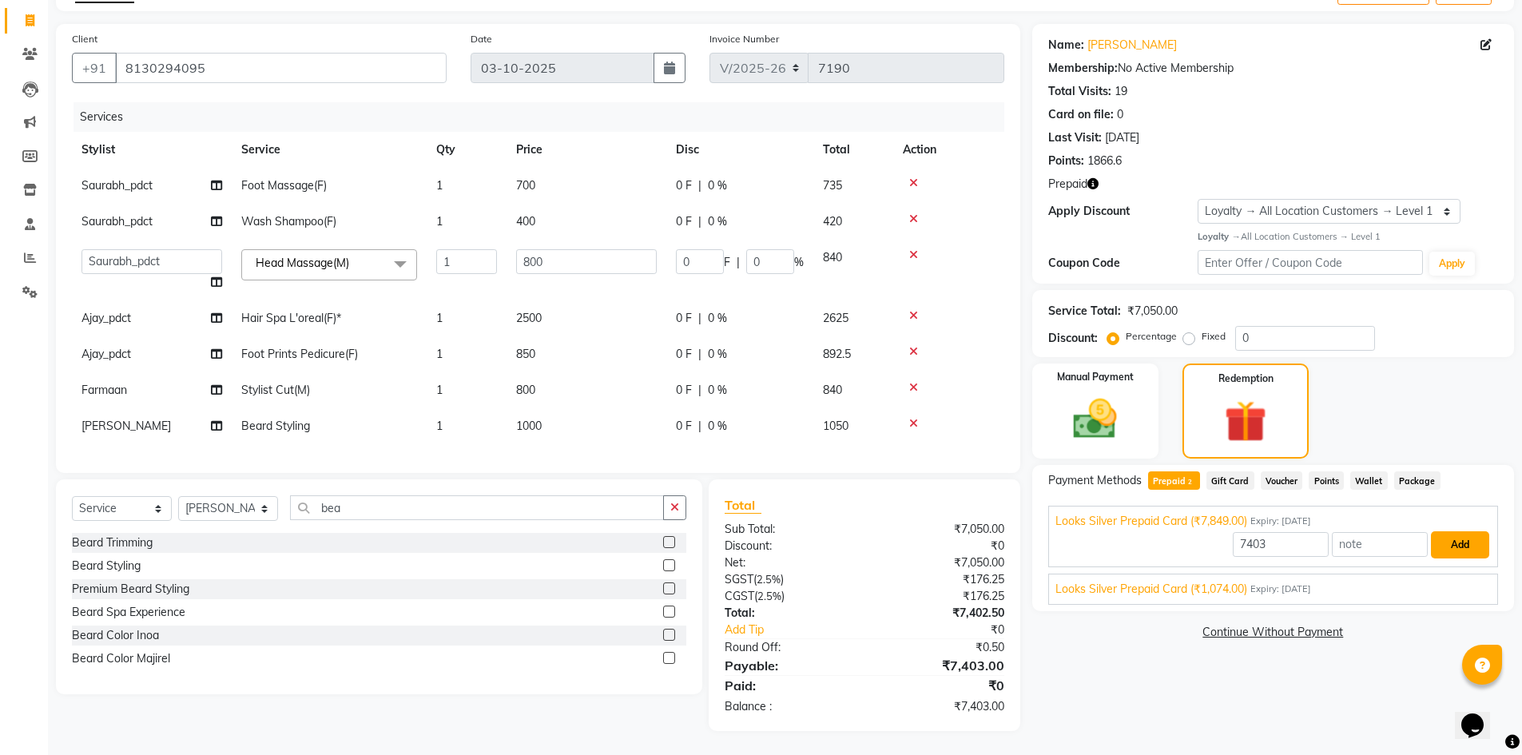
click at [1471, 537] on button "Add" at bounding box center [1460, 544] width 58 height 27
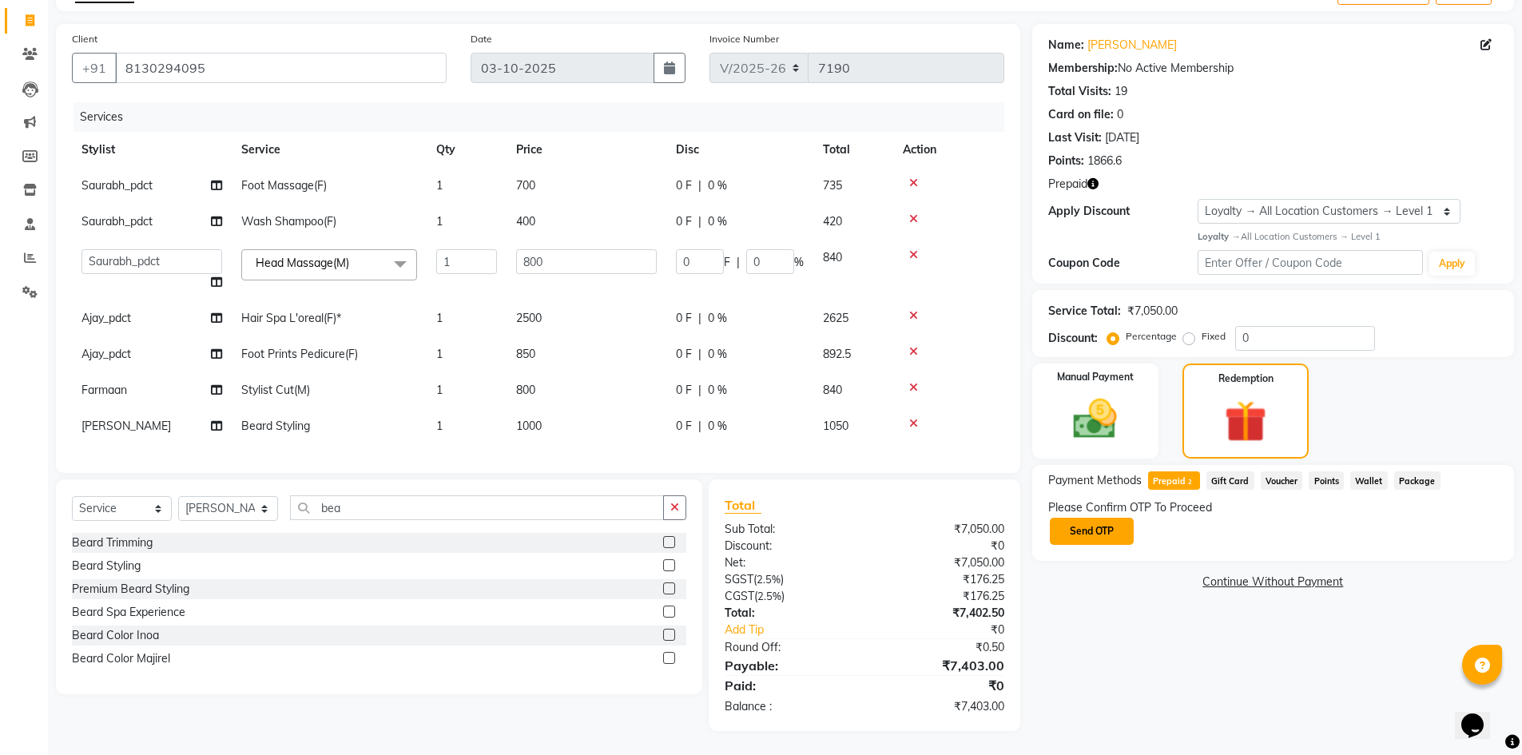
click at [1098, 533] on button "Send OTP" at bounding box center [1092, 531] width 84 height 27
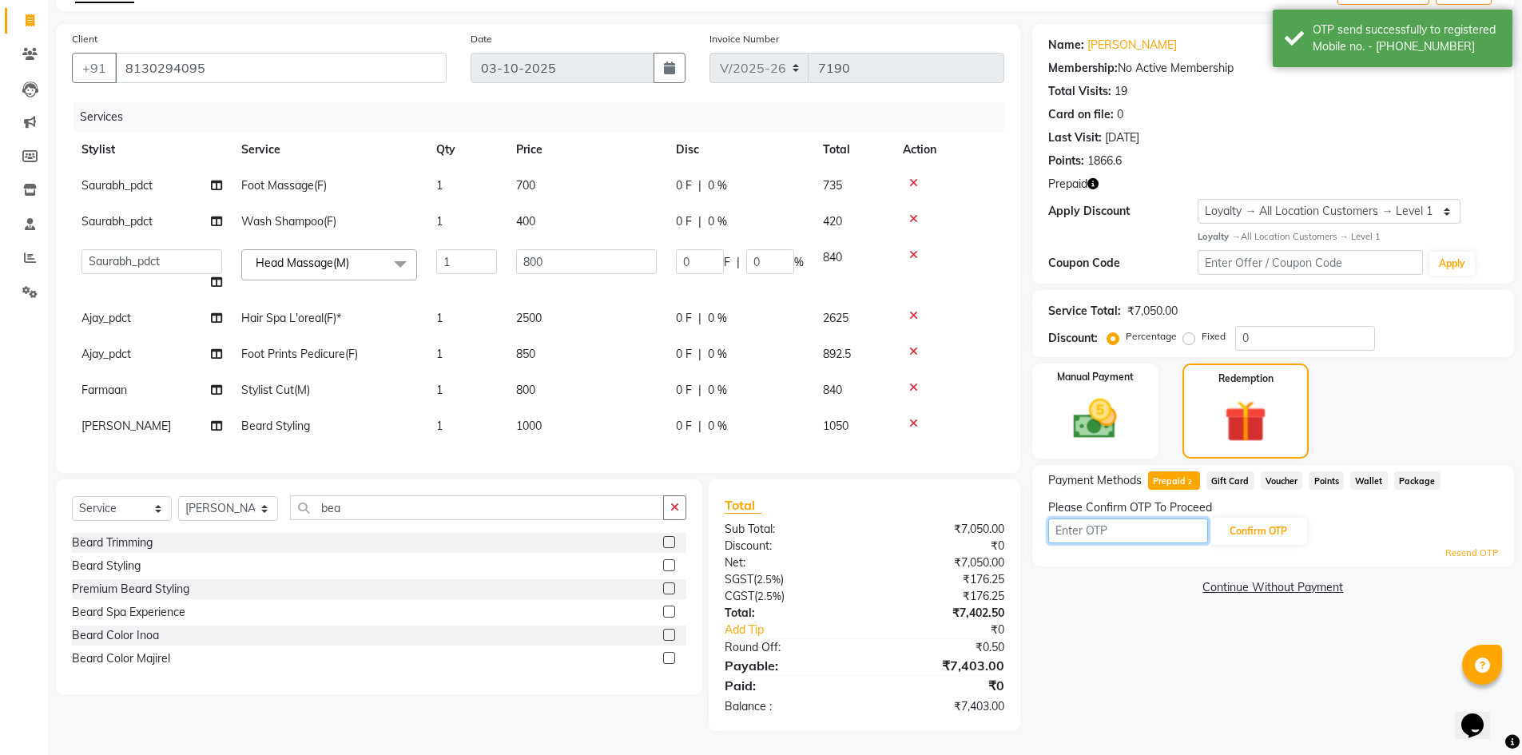
click at [1101, 524] on input "text" at bounding box center [1128, 531] width 160 height 25
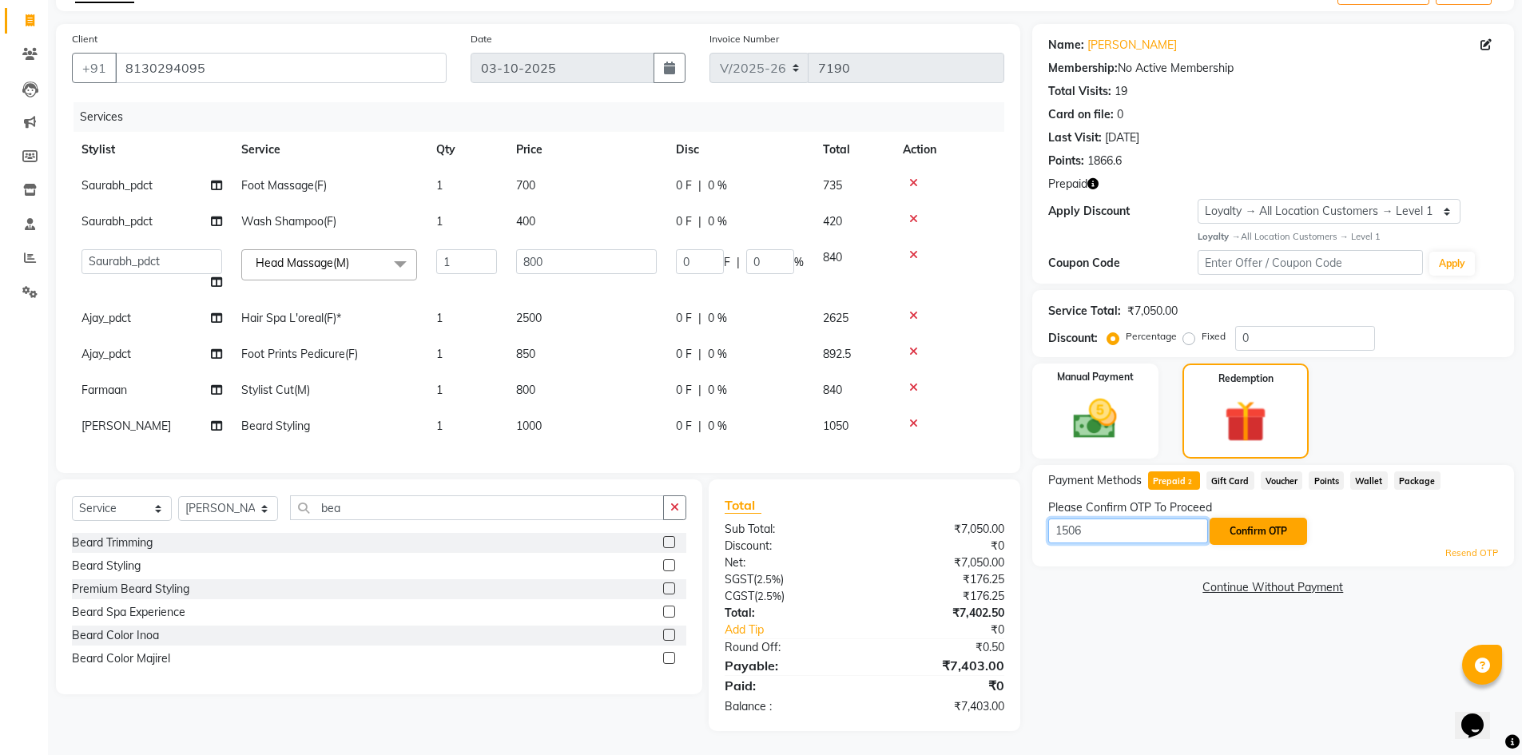
type input "1506"
click at [1264, 530] on button "Confirm OTP" at bounding box center [1258, 531] width 97 height 27
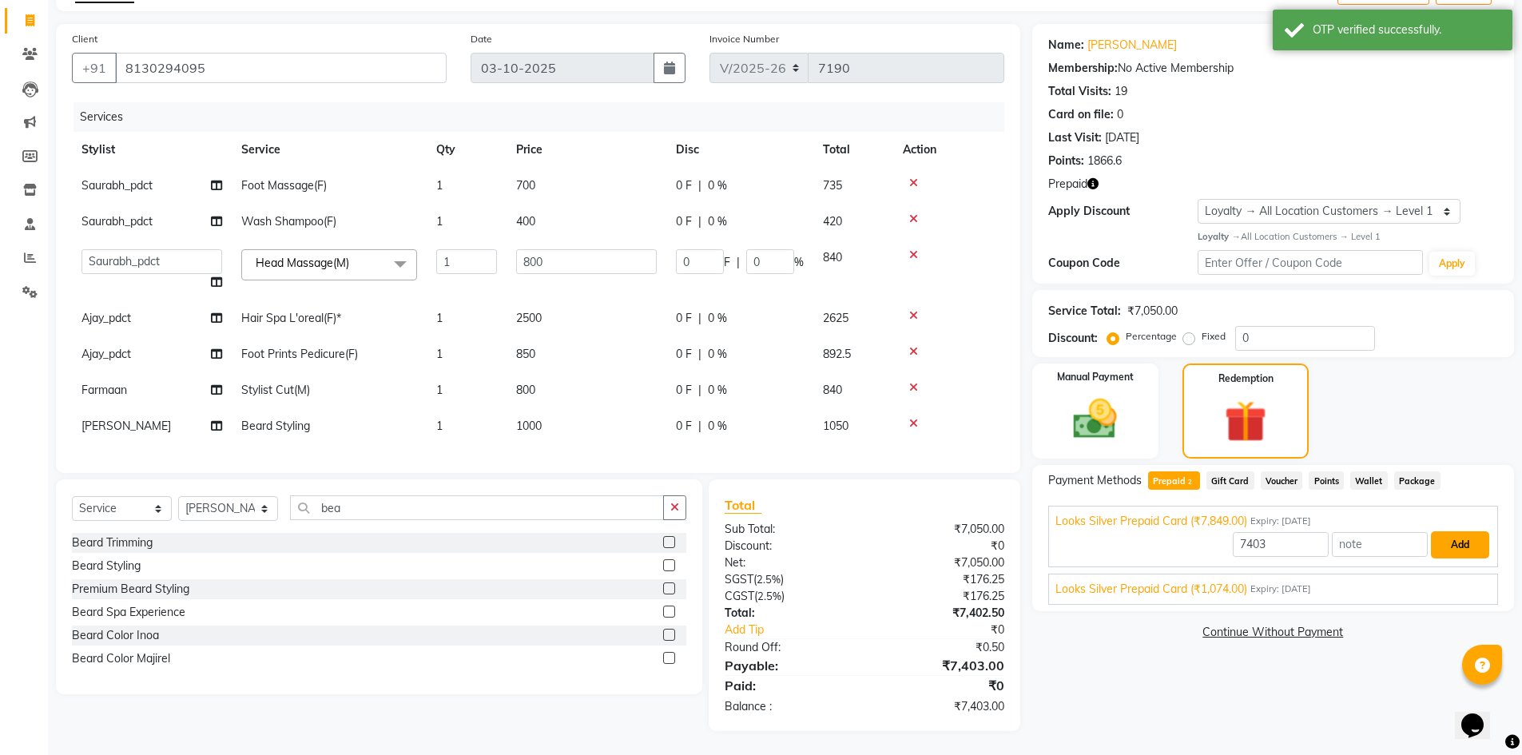
click at [1449, 533] on button "Add" at bounding box center [1460, 544] width 58 height 27
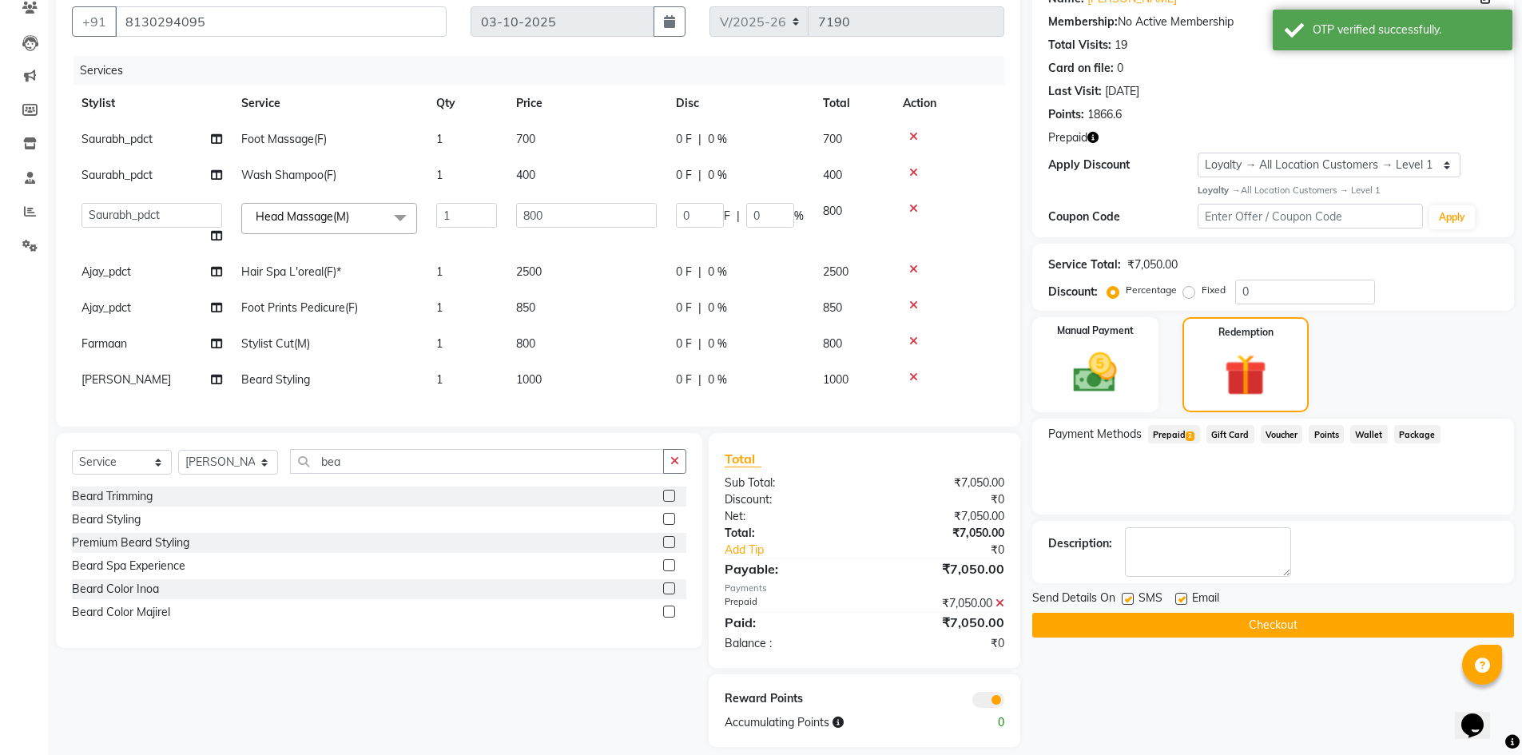
scroll to position [170, 0]
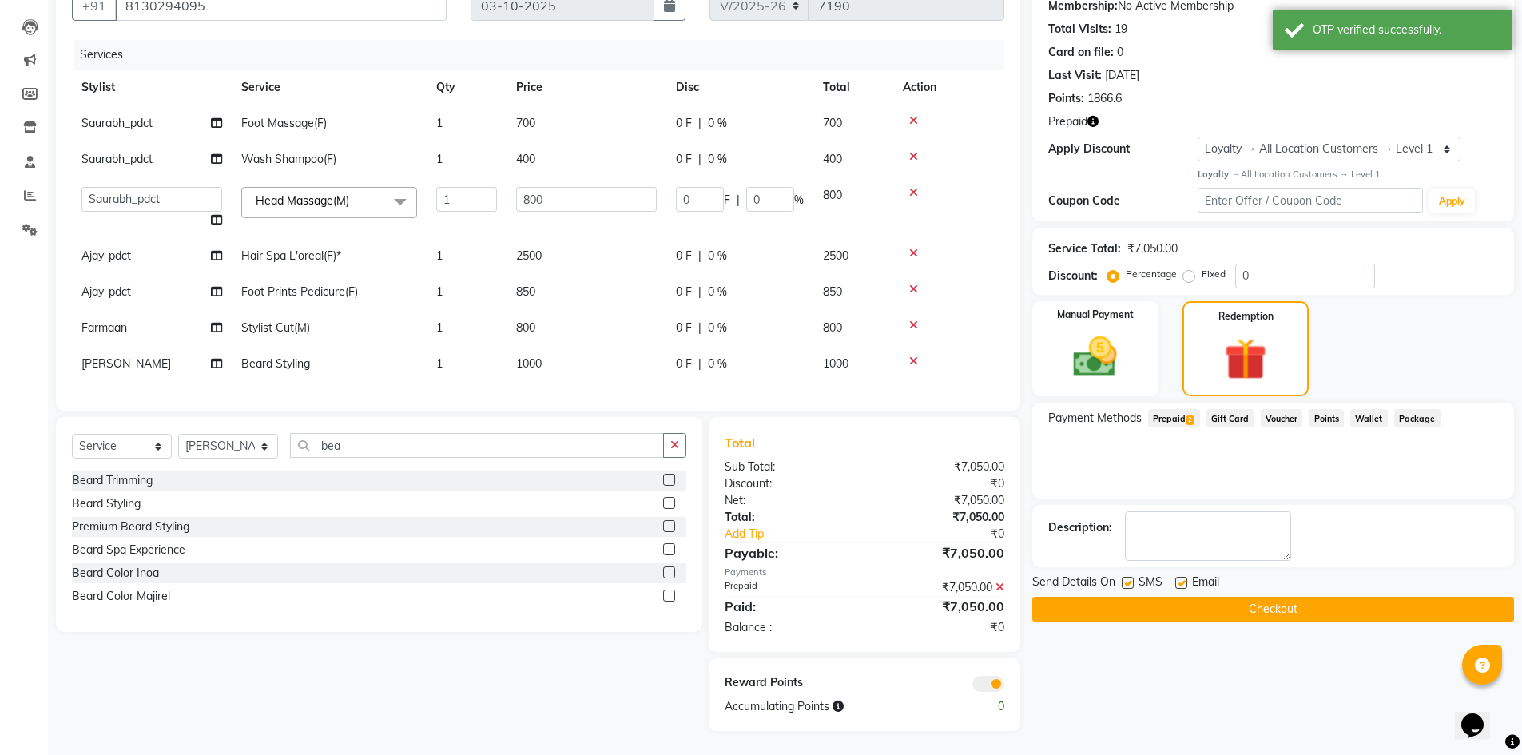
click at [1121, 597] on button "Checkout" at bounding box center [1273, 609] width 482 height 25
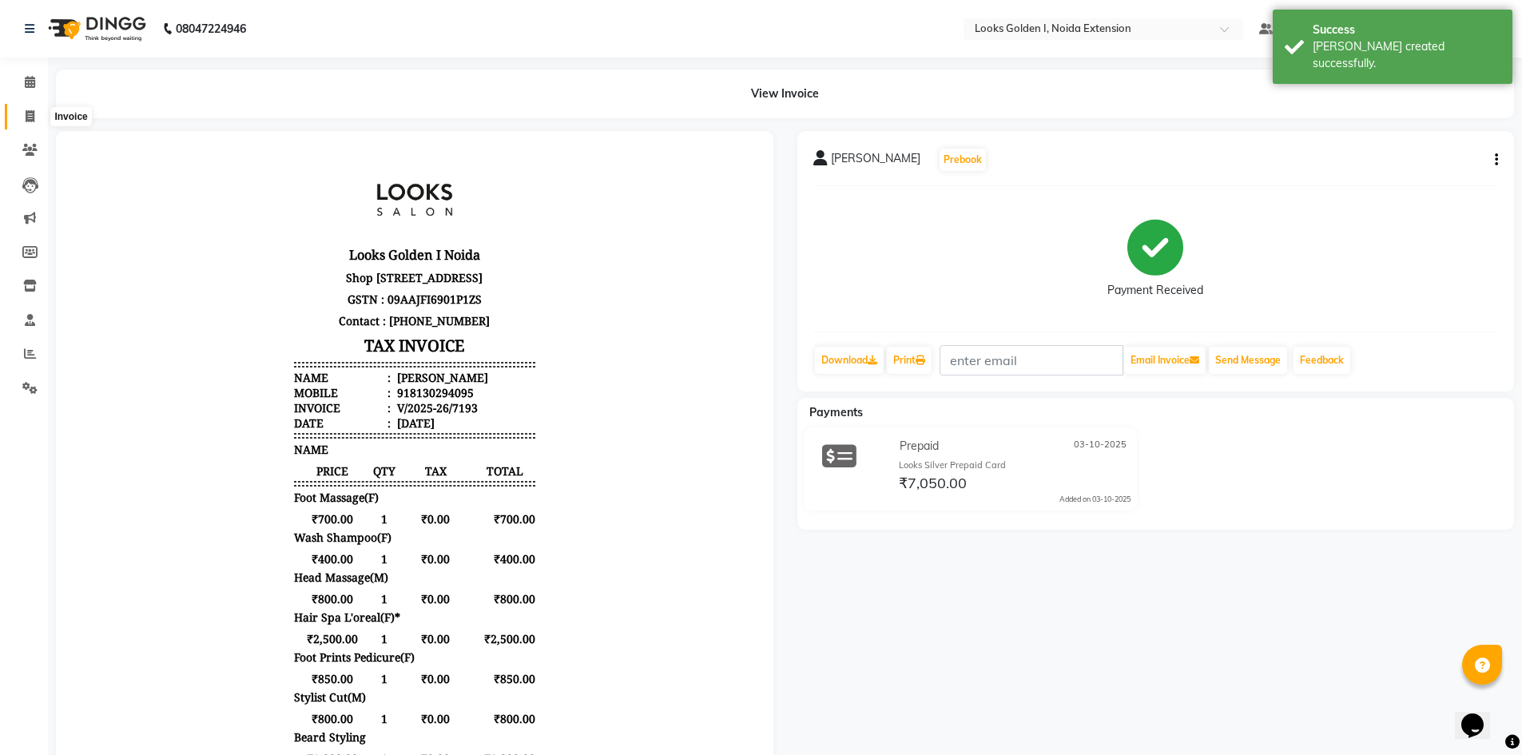
click at [26, 119] on icon at bounding box center [30, 116] width 9 height 12
select select "5508"
select select "service"
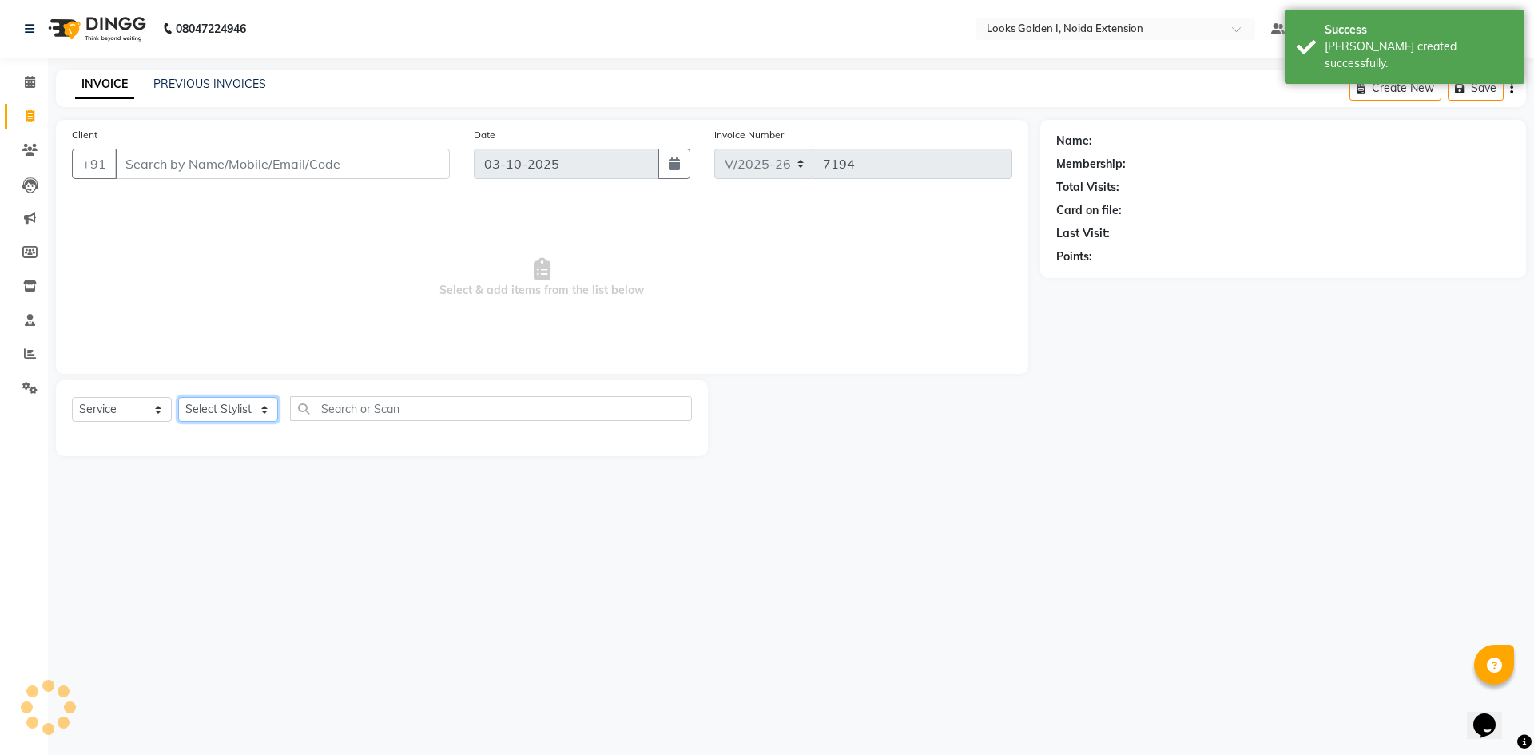
click at [229, 410] on select "Select Stylist Ajay_pdct Ali_Khan [PERSON_NAME] [PERSON_NAME] Counter_Sales [PE…" at bounding box center [228, 409] width 100 height 25
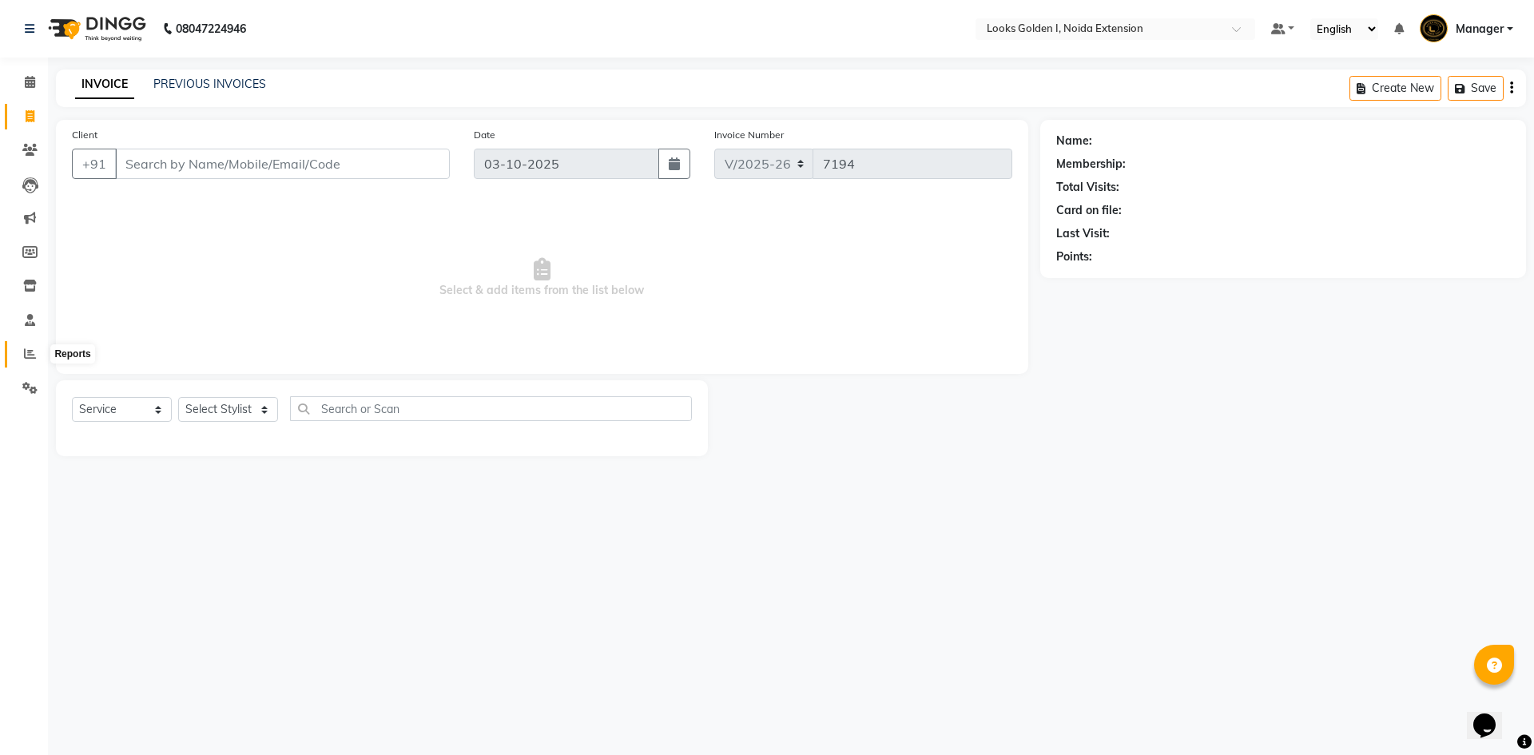
click at [25, 358] on icon at bounding box center [30, 354] width 12 height 12
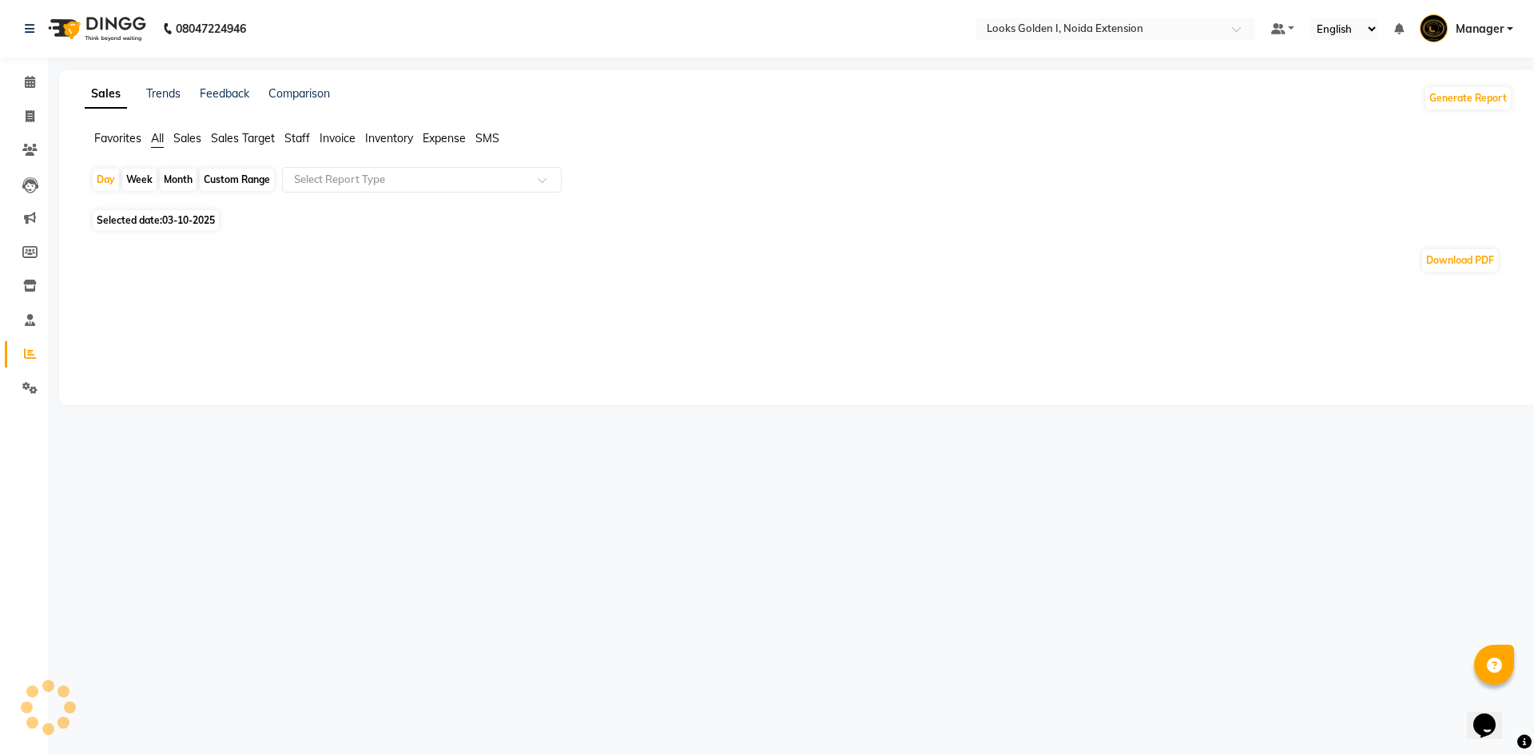
click at [296, 139] on span "Staff" at bounding box center [297, 138] width 26 height 14
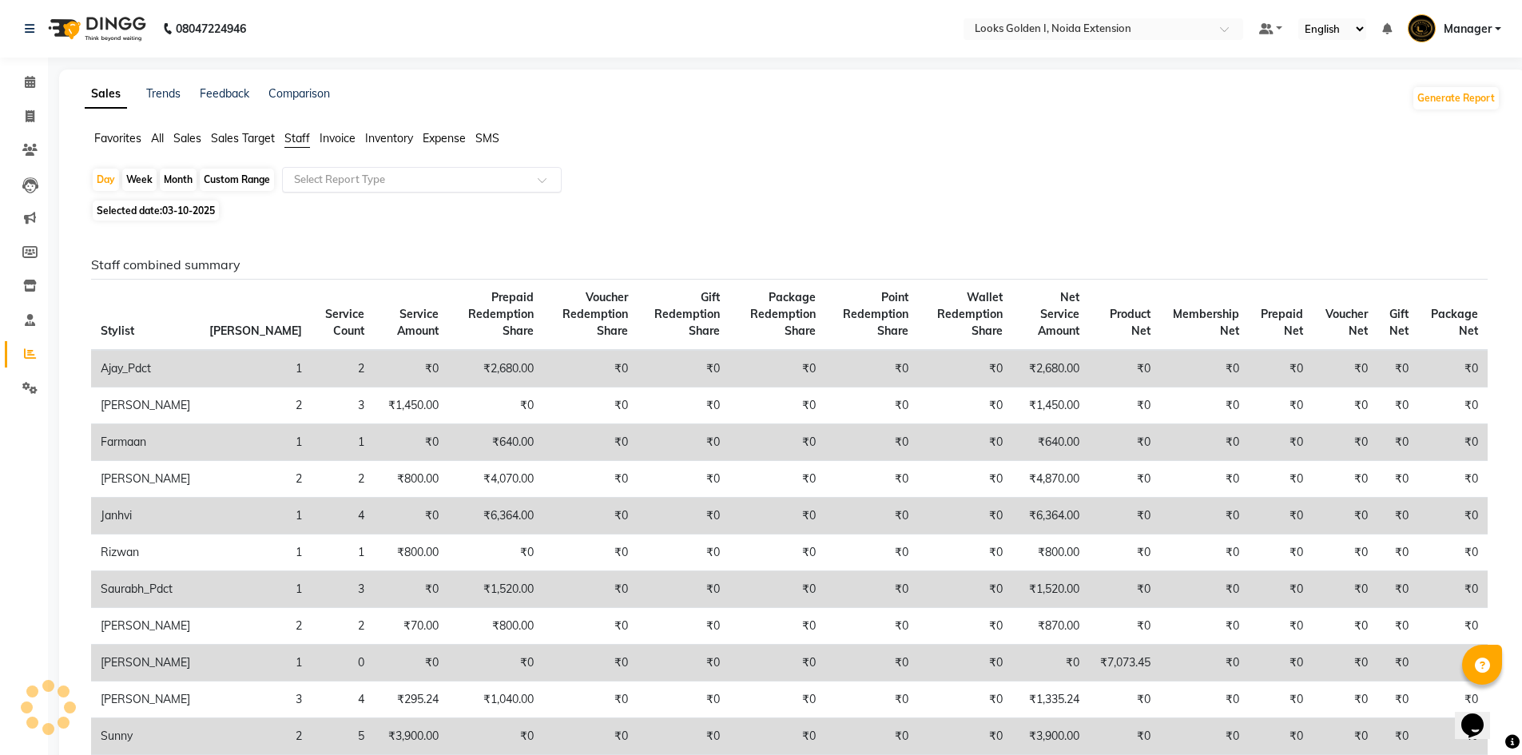
click at [323, 179] on input "text" at bounding box center [406, 180] width 230 height 16
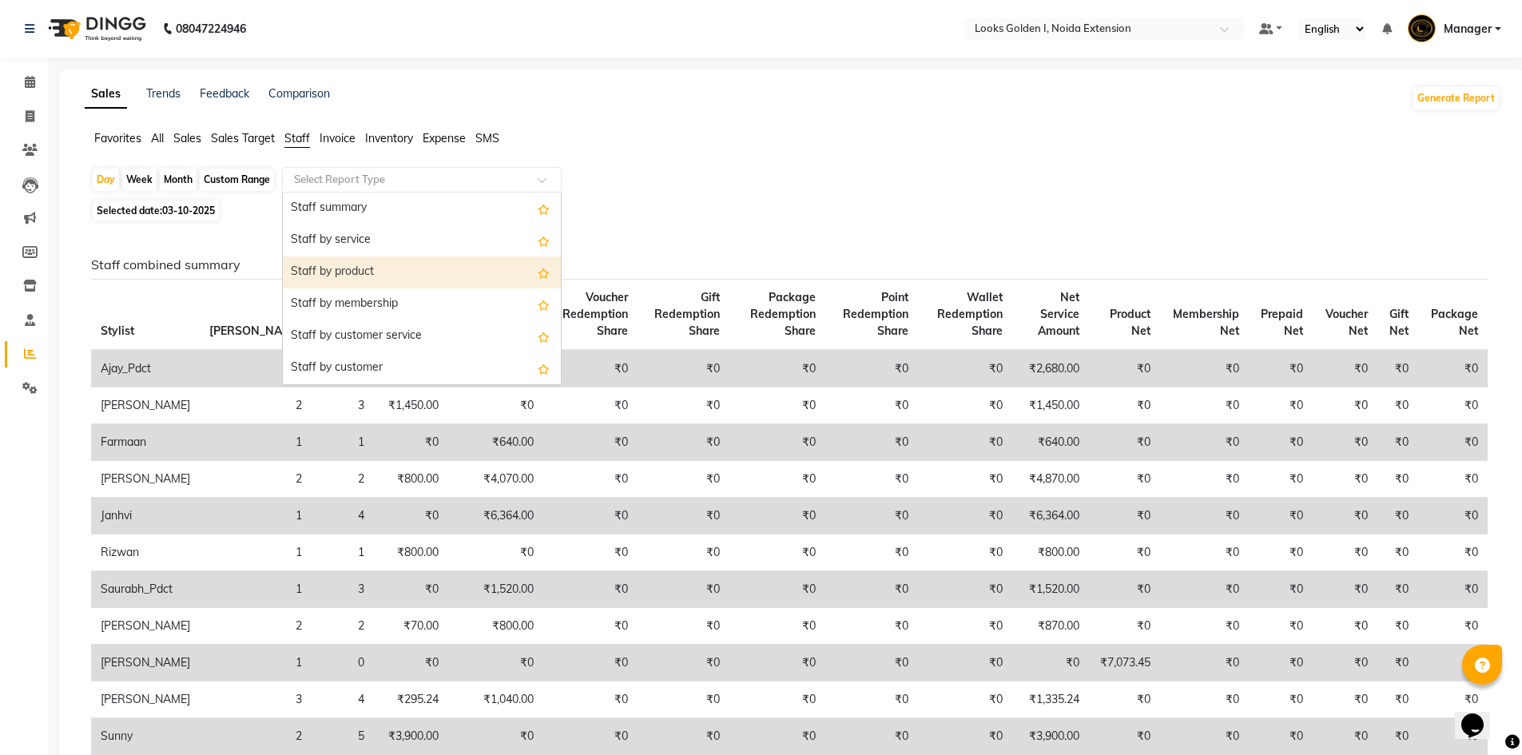
click at [338, 266] on div "Staff by product" at bounding box center [422, 272] width 278 height 32
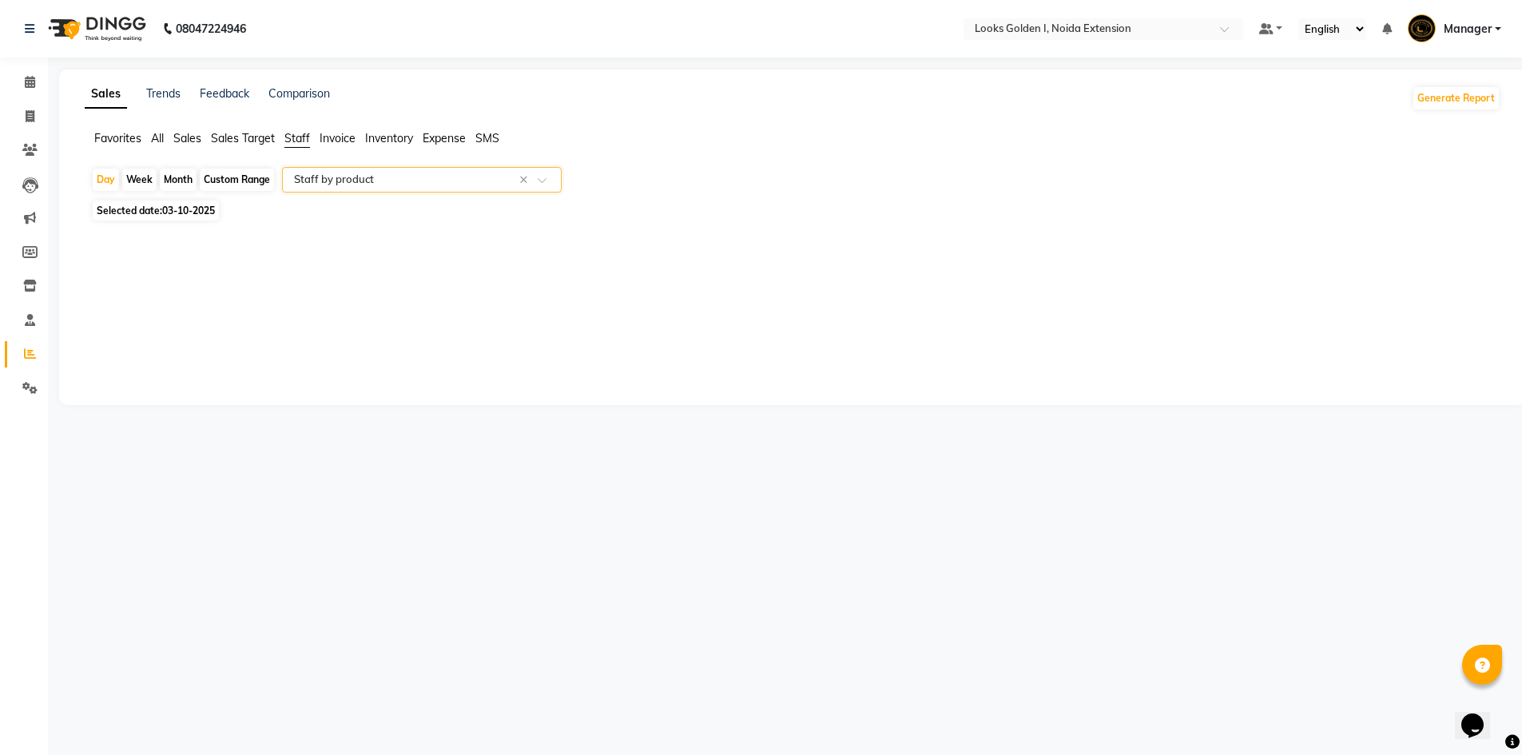
select select "filtered_report"
select select "csv"
click at [32, 109] on span at bounding box center [30, 117] width 28 height 18
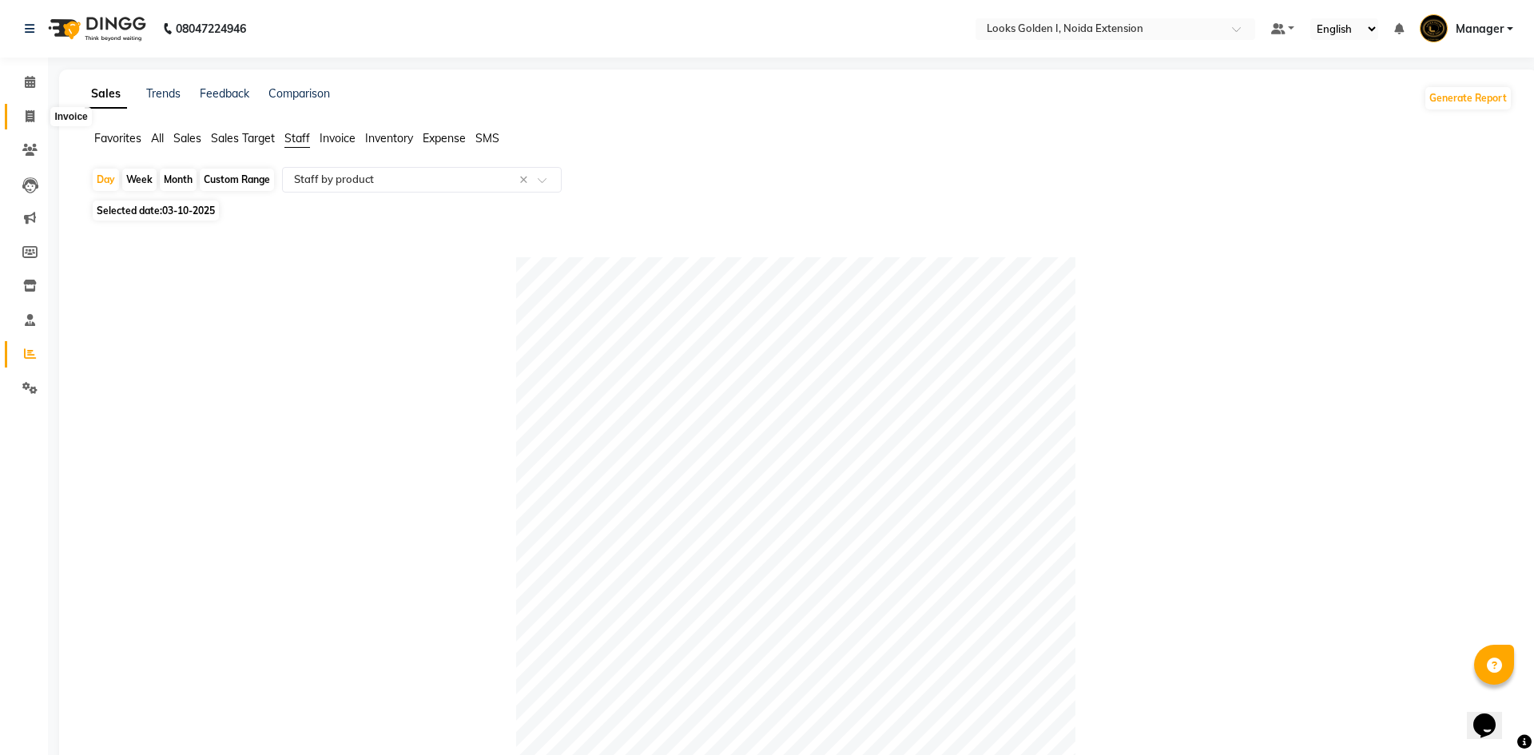
select select "5508"
select select "service"
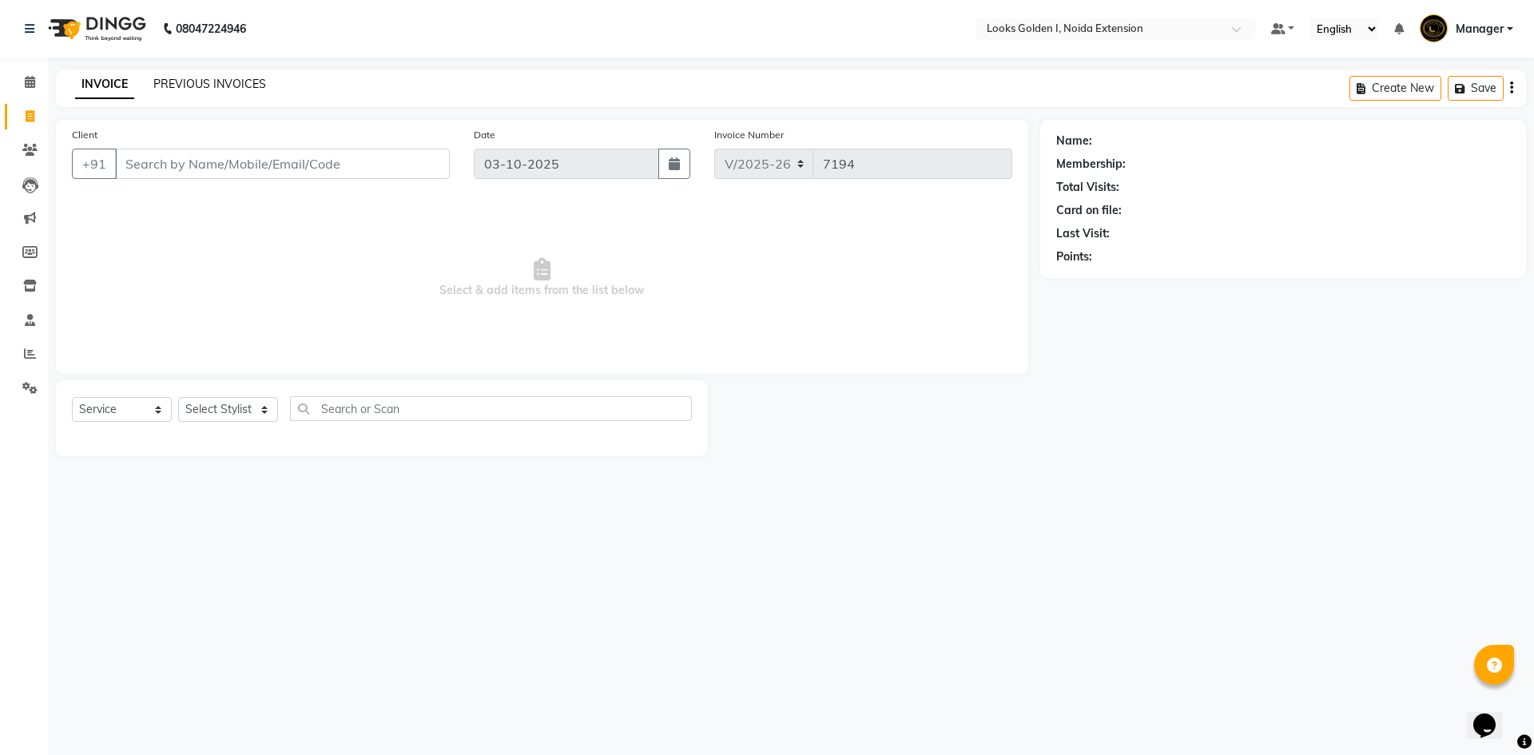
click at [192, 81] on link "PREVIOUS INVOICES" at bounding box center [209, 84] width 113 height 14
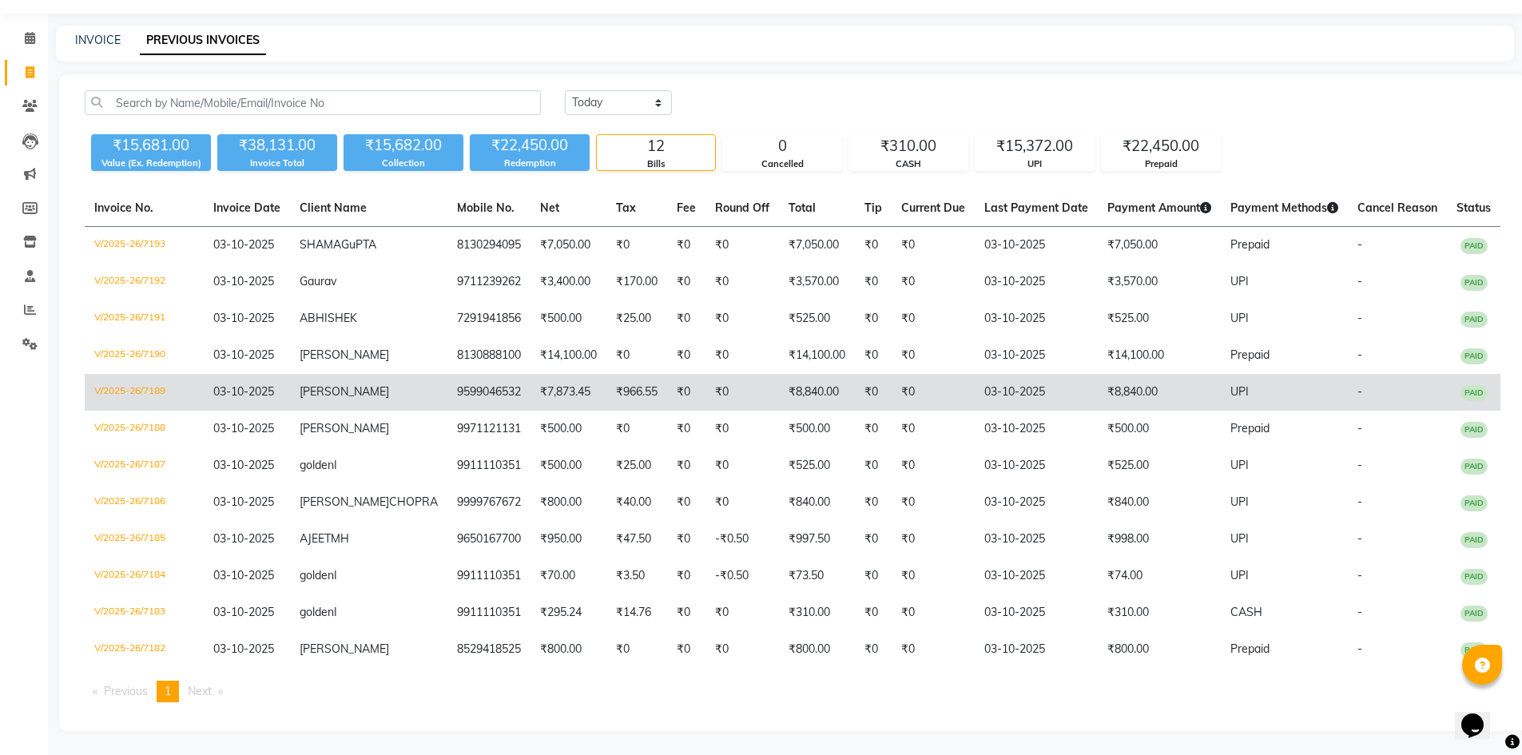
scroll to position [80, 0]
click at [614, 374] on td "₹966.55" at bounding box center [636, 392] width 61 height 37
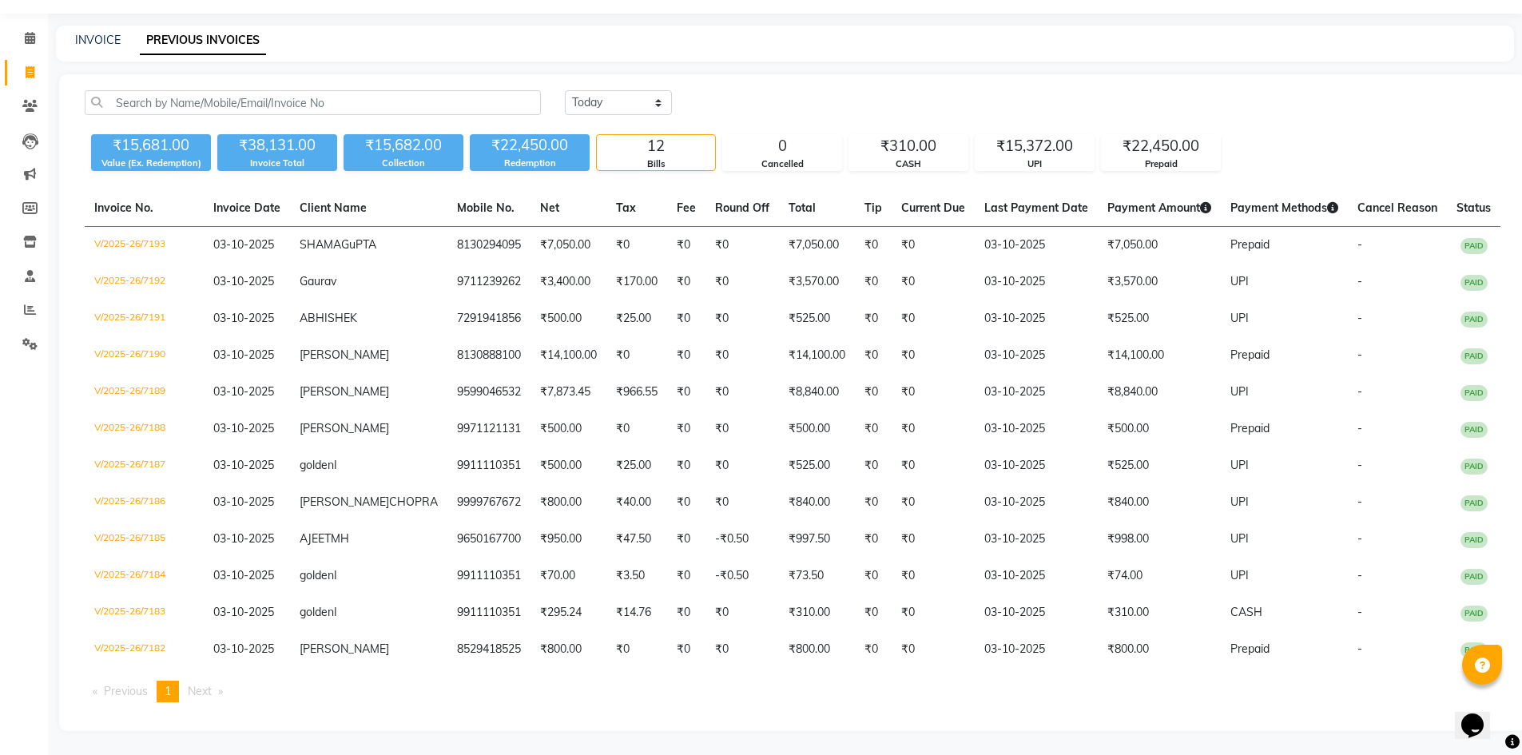
scroll to position [0, 0]
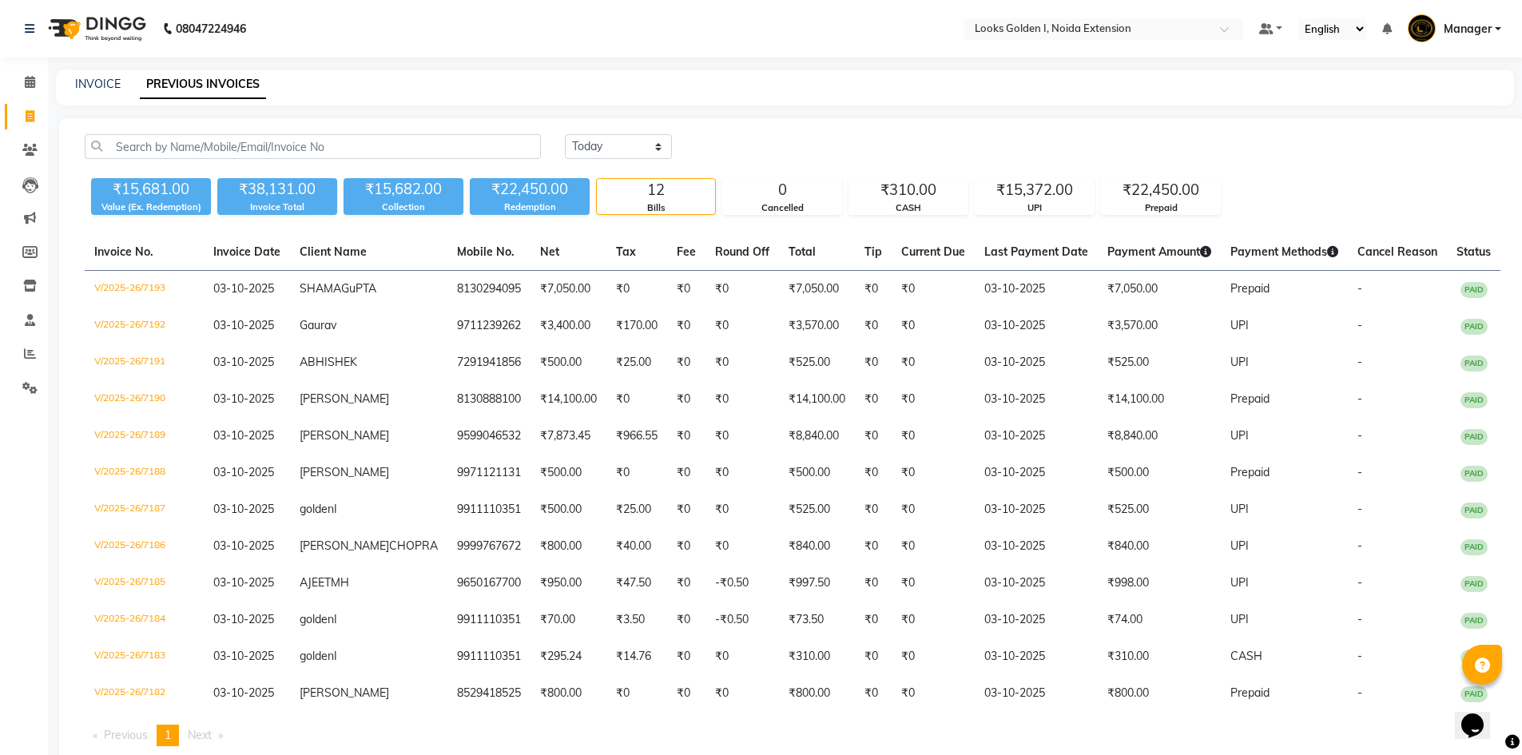
drag, startPoint x: 2, startPoint y: 113, endPoint x: 20, endPoint y: 117, distance: 18.8
click at [10, 115] on li "Invoice" at bounding box center [24, 117] width 48 height 34
drag, startPoint x: 28, startPoint y: 118, endPoint x: 40, endPoint y: 129, distance: 16.4
click at [29, 118] on icon at bounding box center [30, 116] width 9 height 12
select select "service"
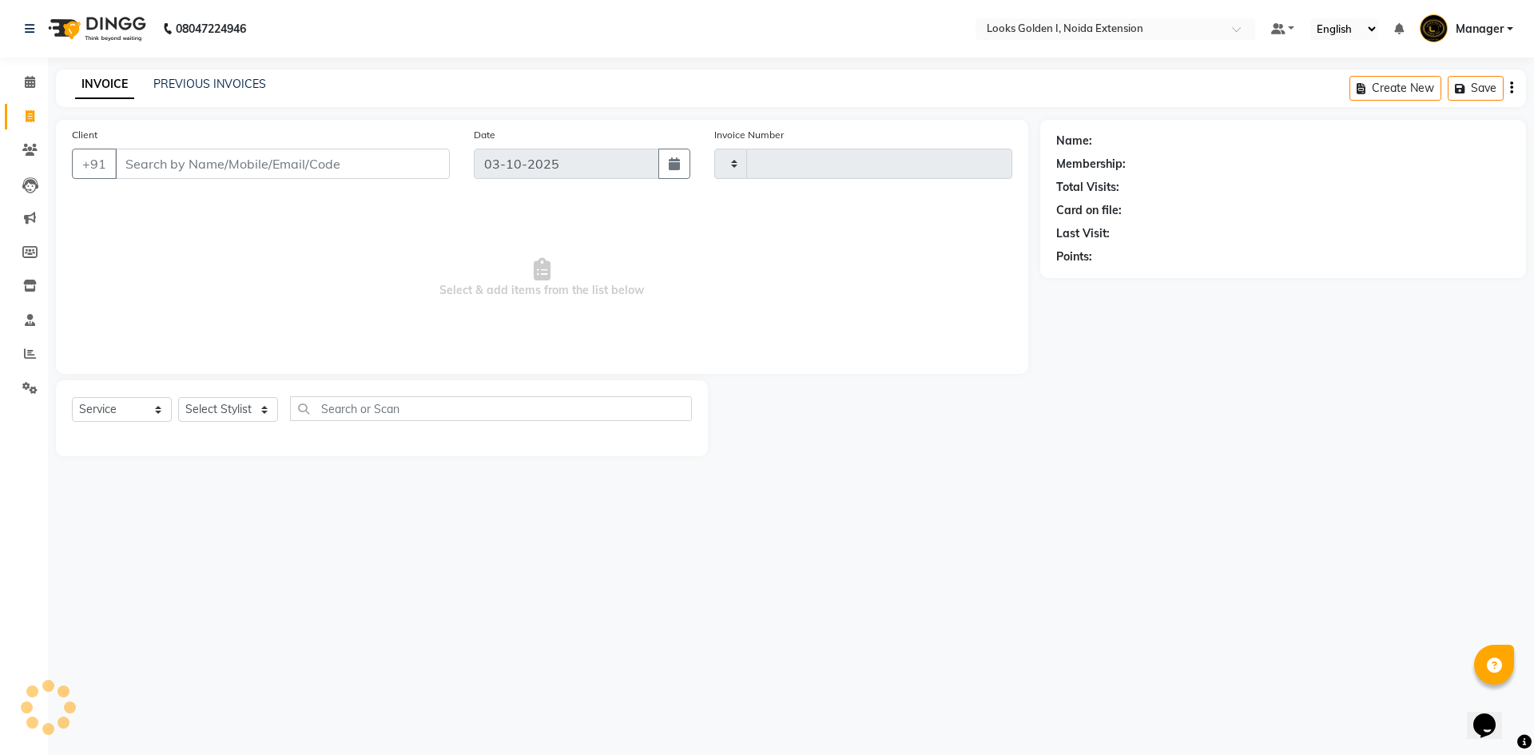
type input "7194"
select select "5508"
click at [235, 411] on select "Select Stylist" at bounding box center [228, 409] width 100 height 25
select select "45908"
click at [178, 397] on select "Select Stylist Ajay_pdct Ali_Khan [PERSON_NAME] [PERSON_NAME] Counter_Sales [PE…" at bounding box center [228, 409] width 100 height 25
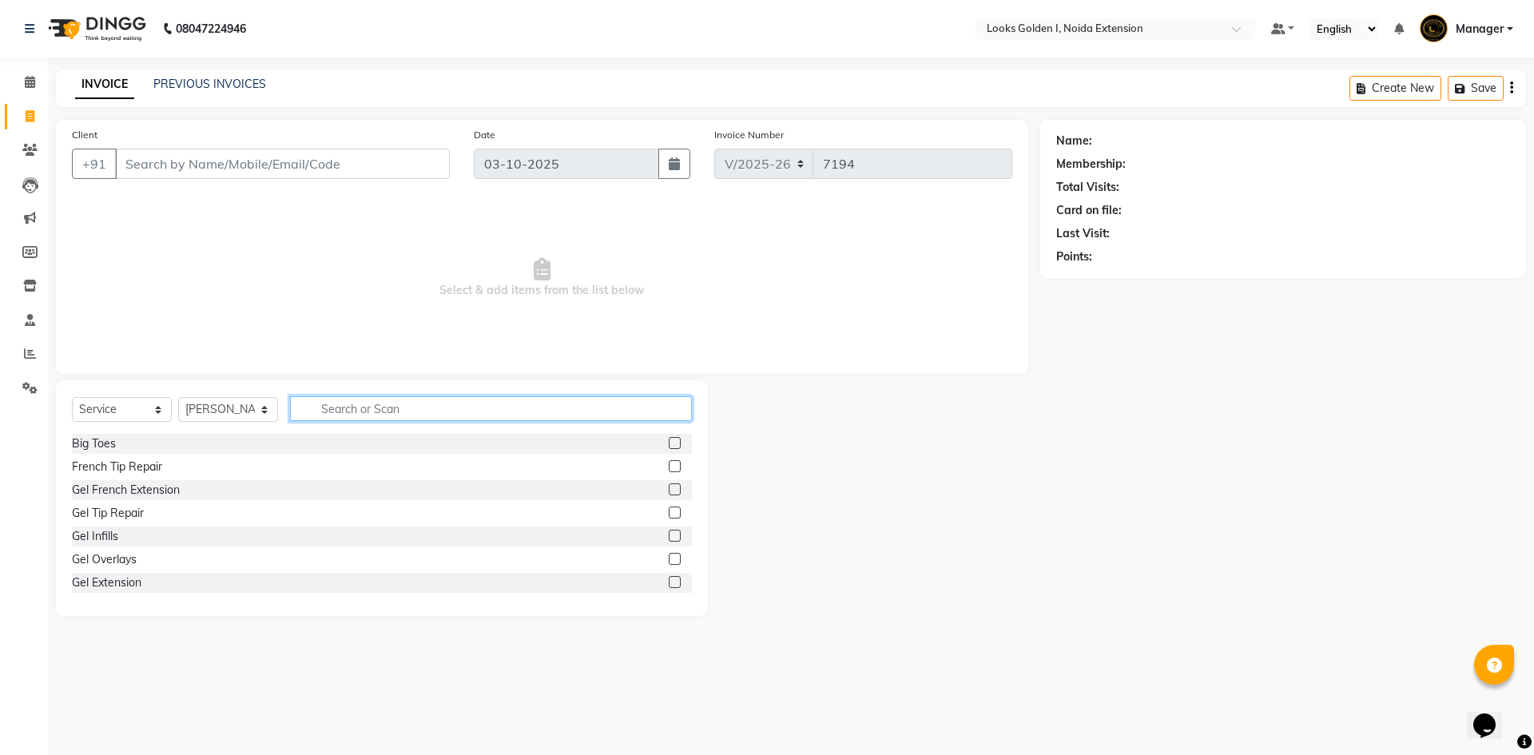
click at [359, 408] on input "text" at bounding box center [491, 408] width 402 height 25
type input "eye"
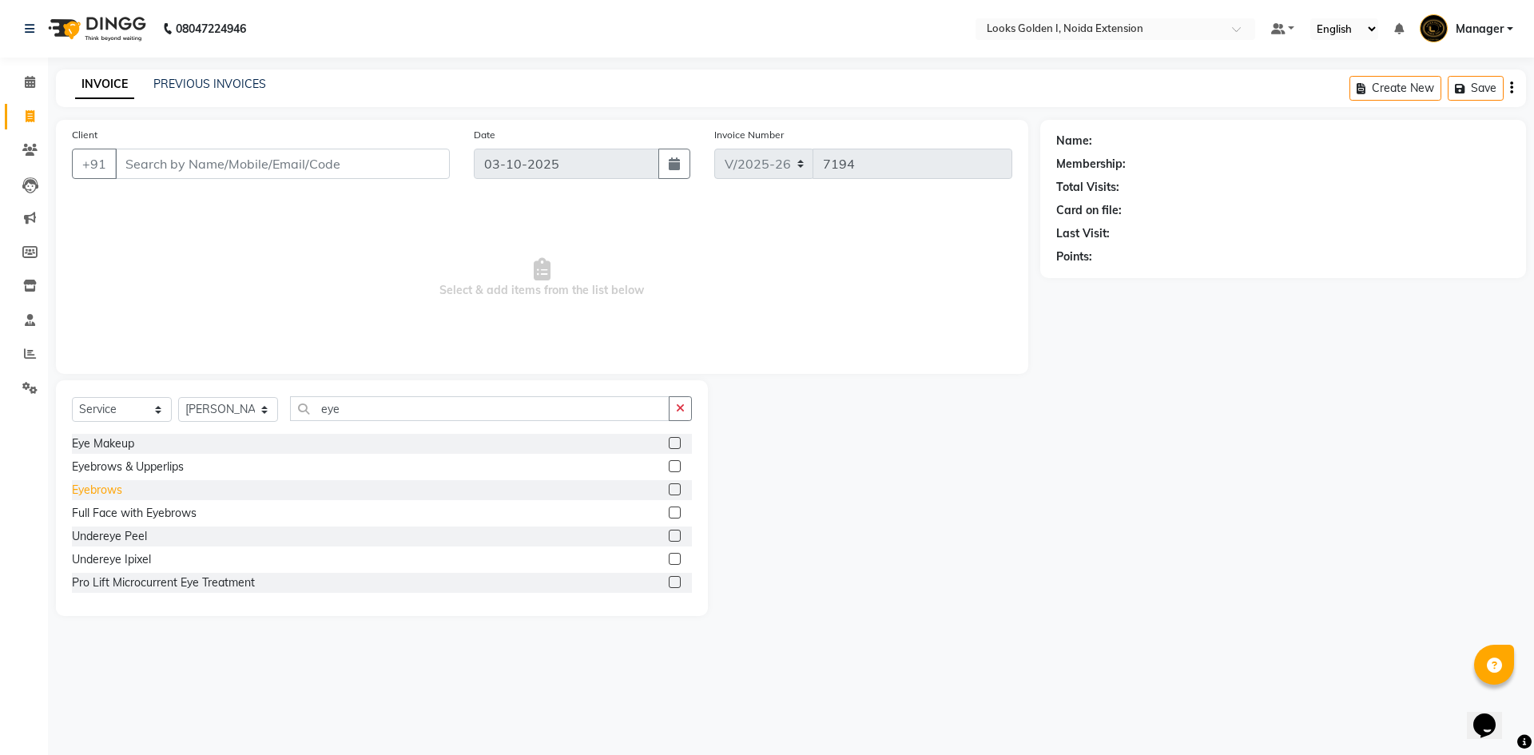
click at [114, 487] on div "Eyebrows" at bounding box center [97, 490] width 50 height 17
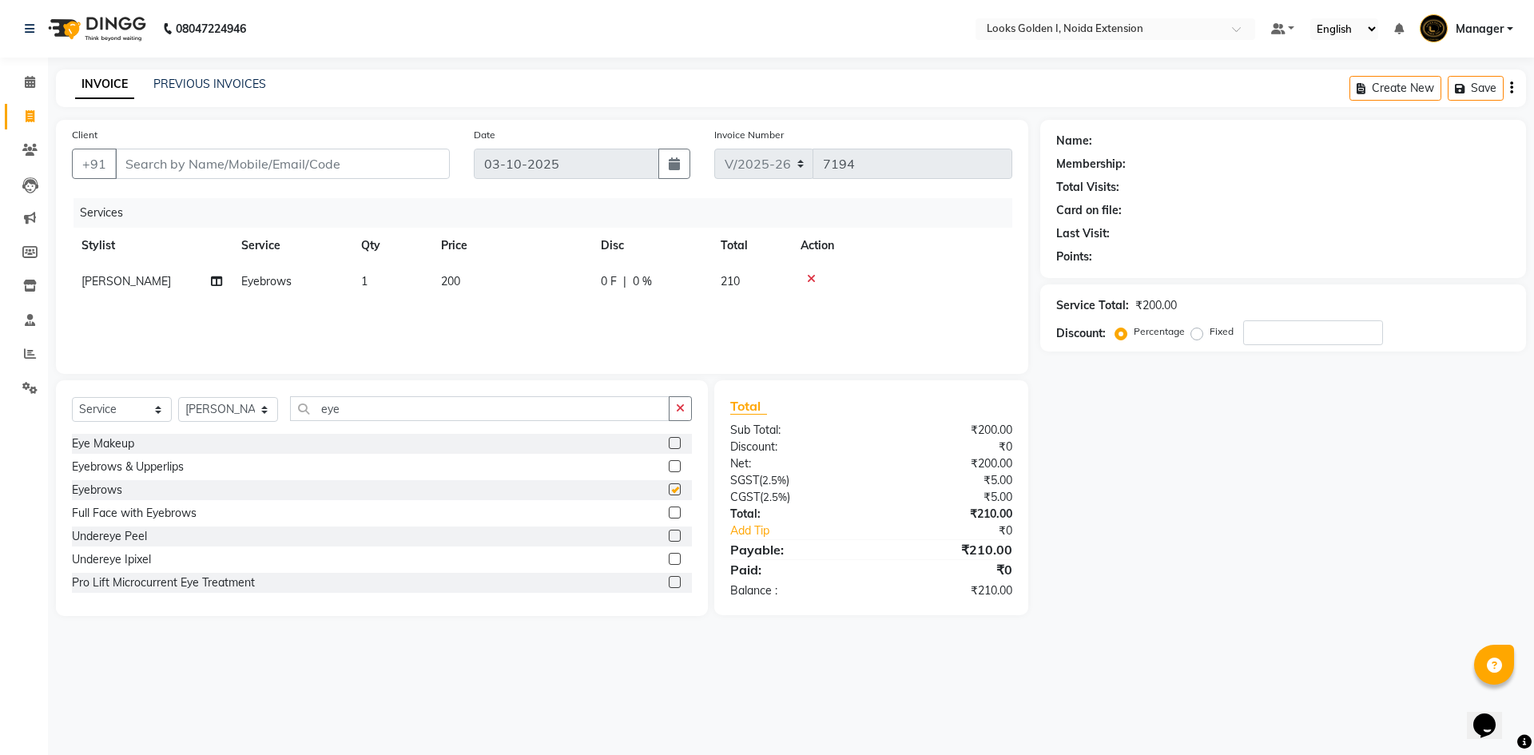
checkbox input "false"
click at [531, 264] on td "200" at bounding box center [511, 282] width 160 height 36
select select "45908"
drag, startPoint x: 549, startPoint y: 288, endPoint x: 437, endPoint y: 285, distance: 111.9
click at [437, 285] on tr "Ajay_pdct Ali_Khan Anwar Arshad Asad ayush Counter_Sales Faheem Farmaan Gagan G…" at bounding box center [542, 294] width 940 height 61
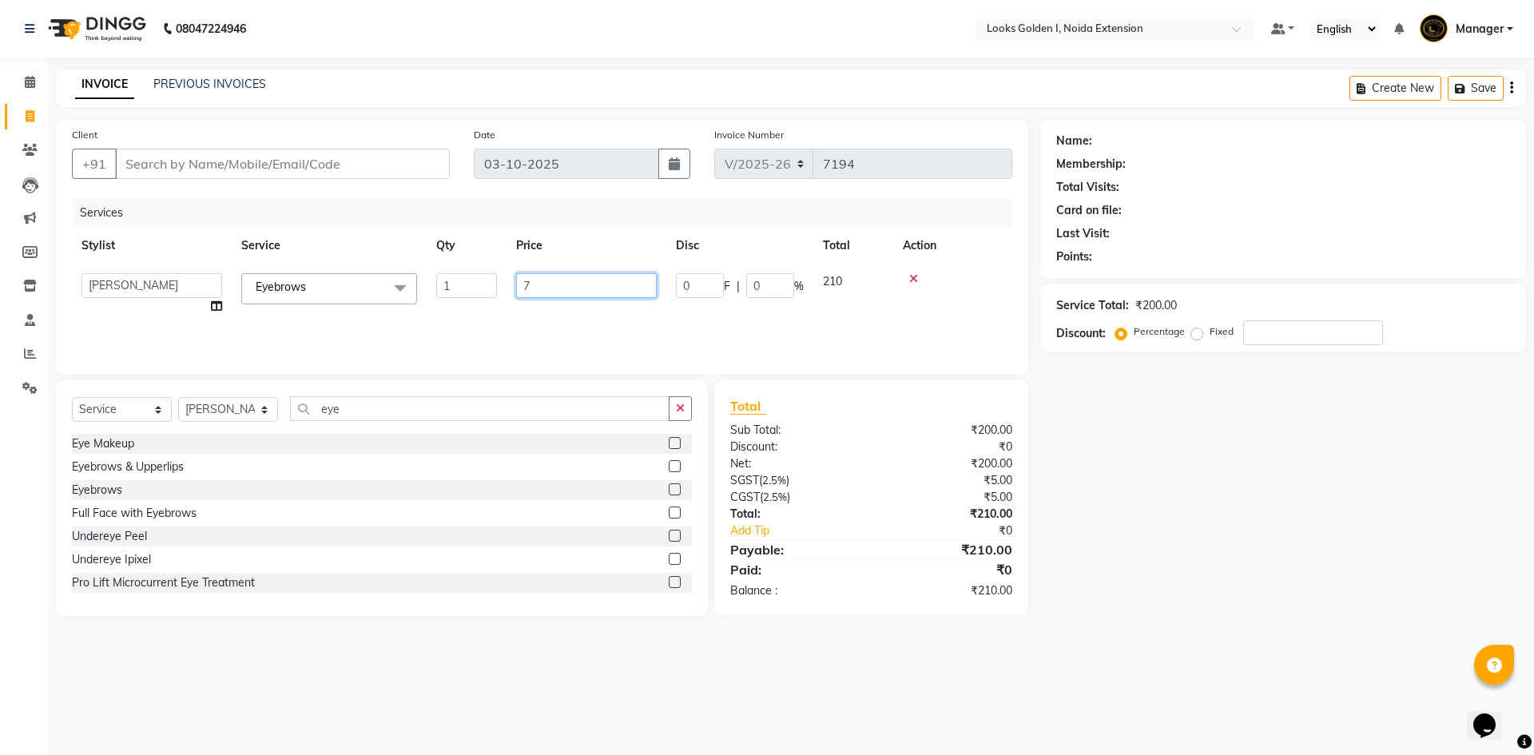
type input "70"
click at [336, 156] on input "Client" at bounding box center [282, 164] width 335 height 30
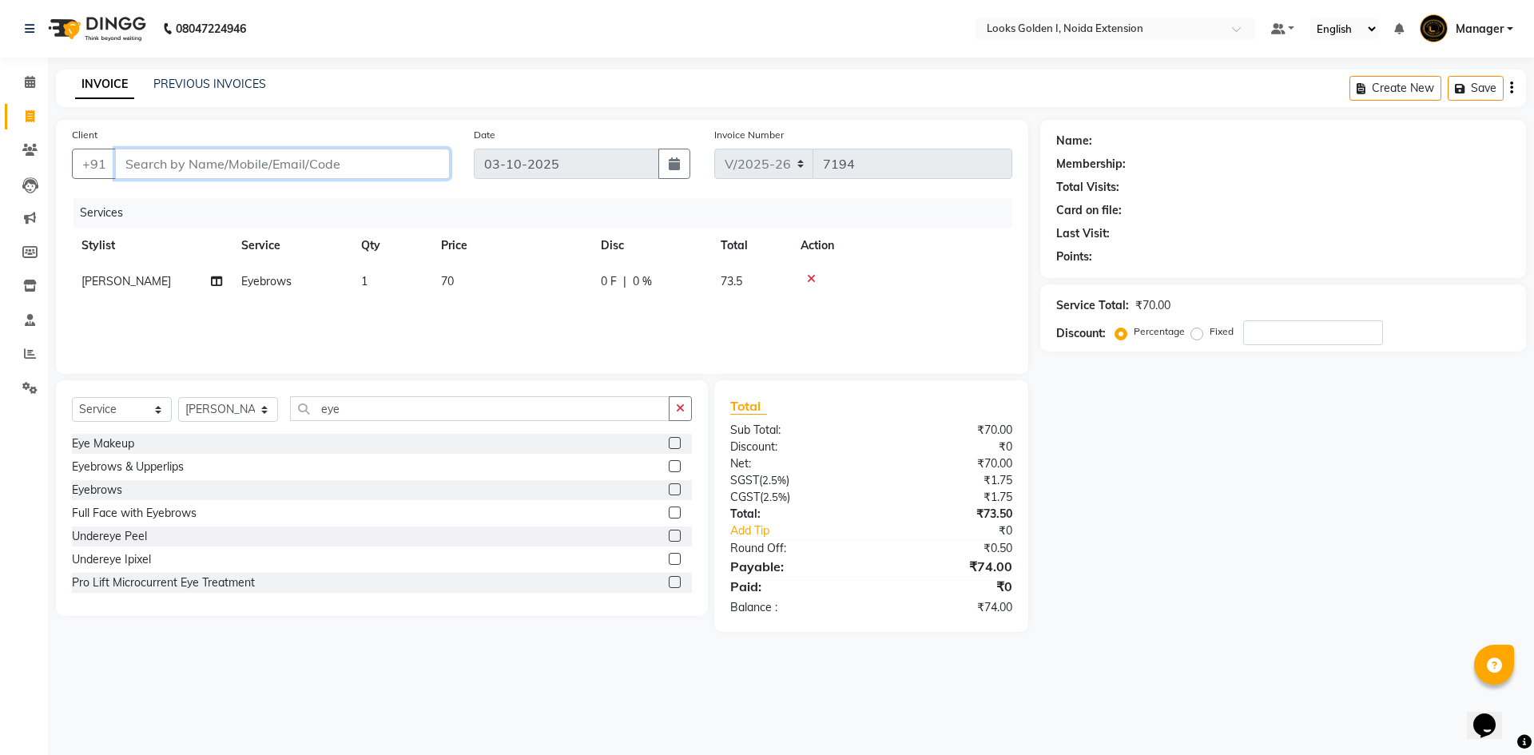
type input "9"
type input "0"
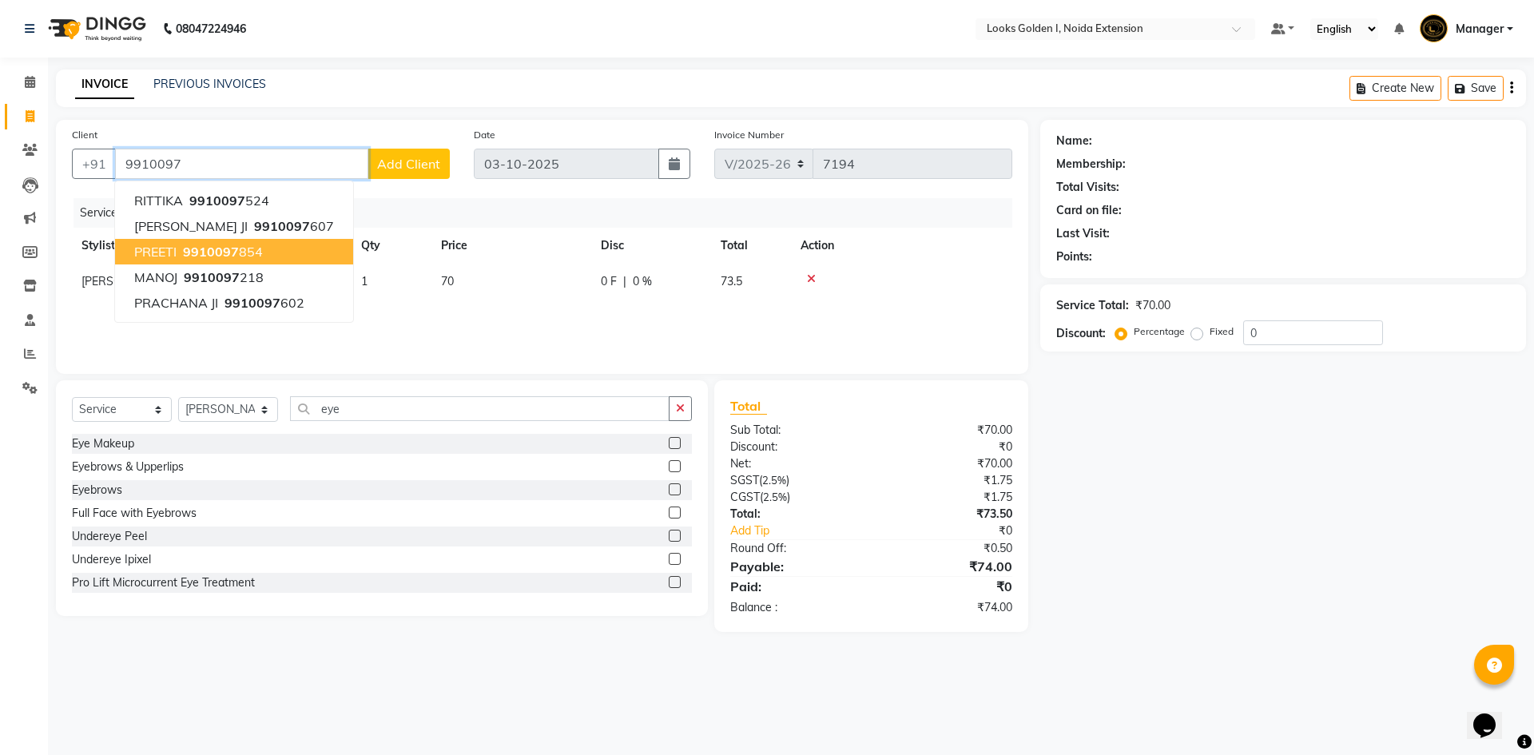
click at [230, 248] on span "9910097" at bounding box center [211, 252] width 56 height 16
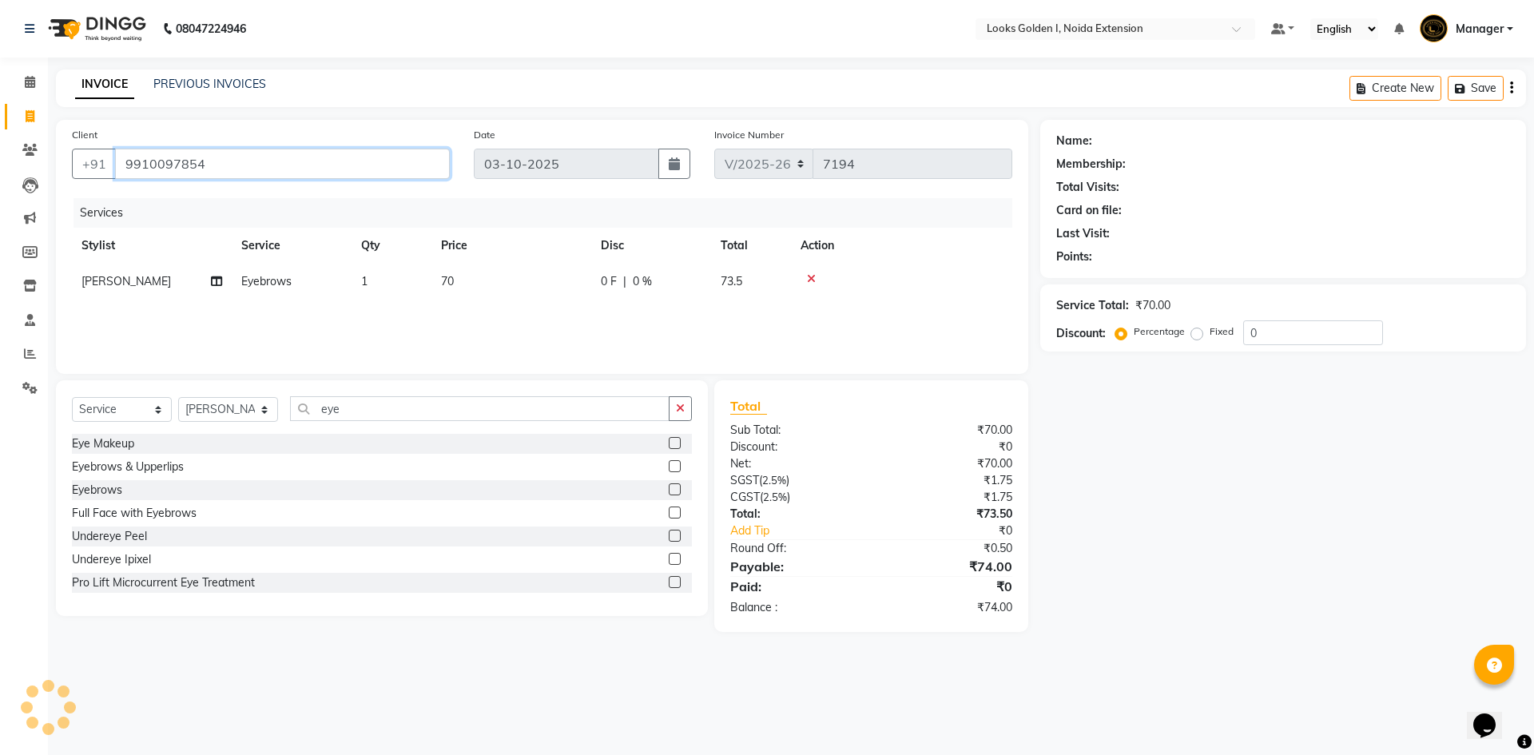
type input "9910097854"
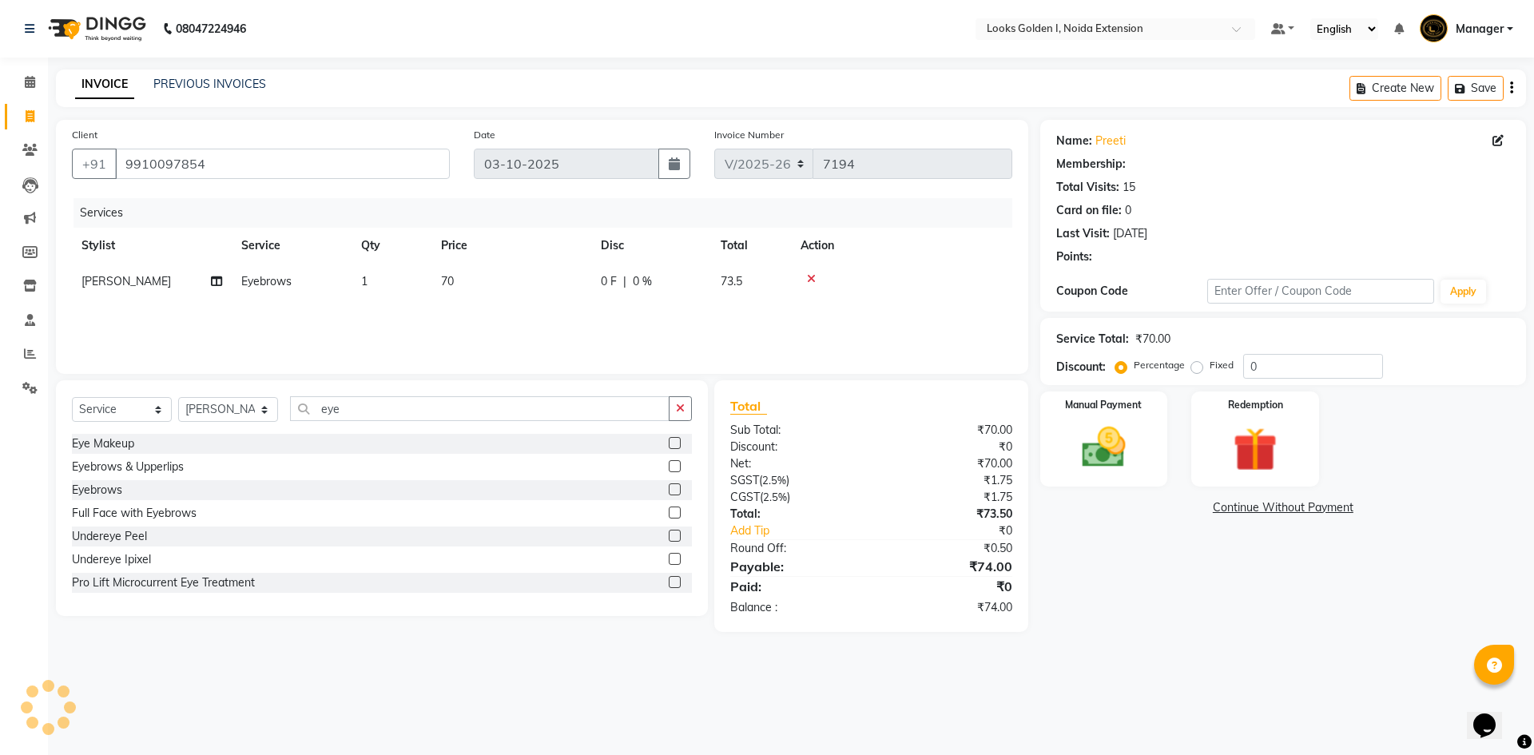
select select "1: Object"
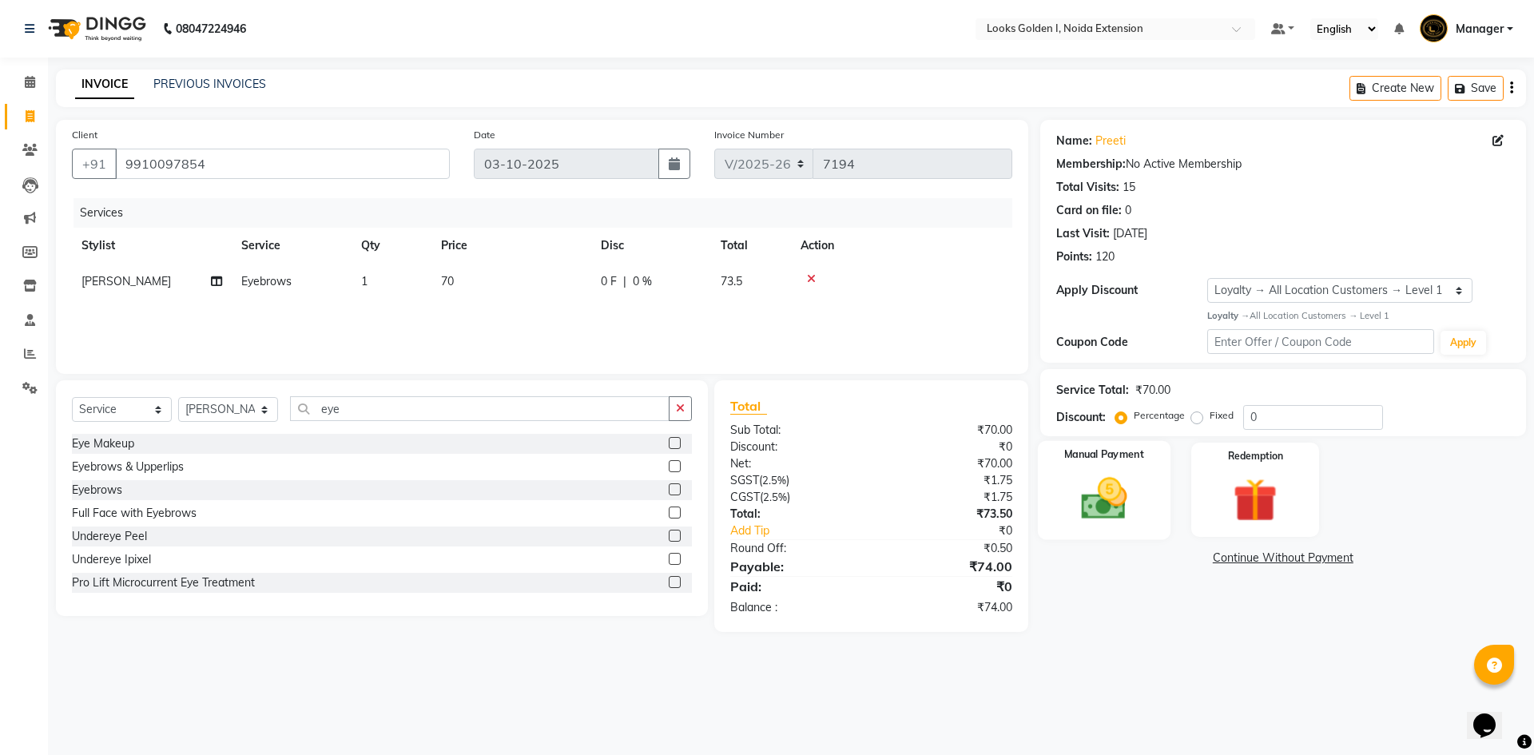
click at [1115, 507] on img at bounding box center [1104, 498] width 74 height 53
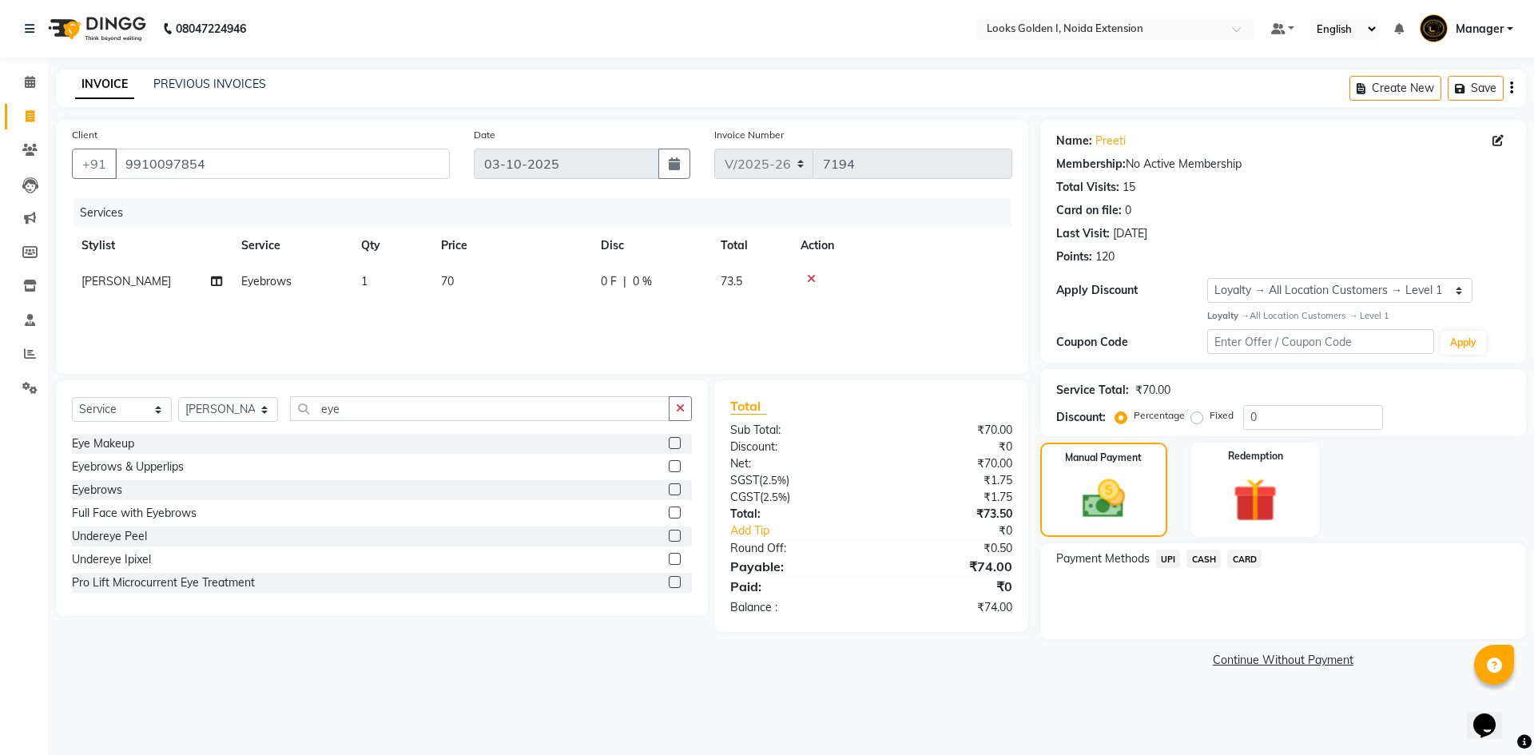
click at [1160, 555] on span "UPI" at bounding box center [1168, 559] width 25 height 18
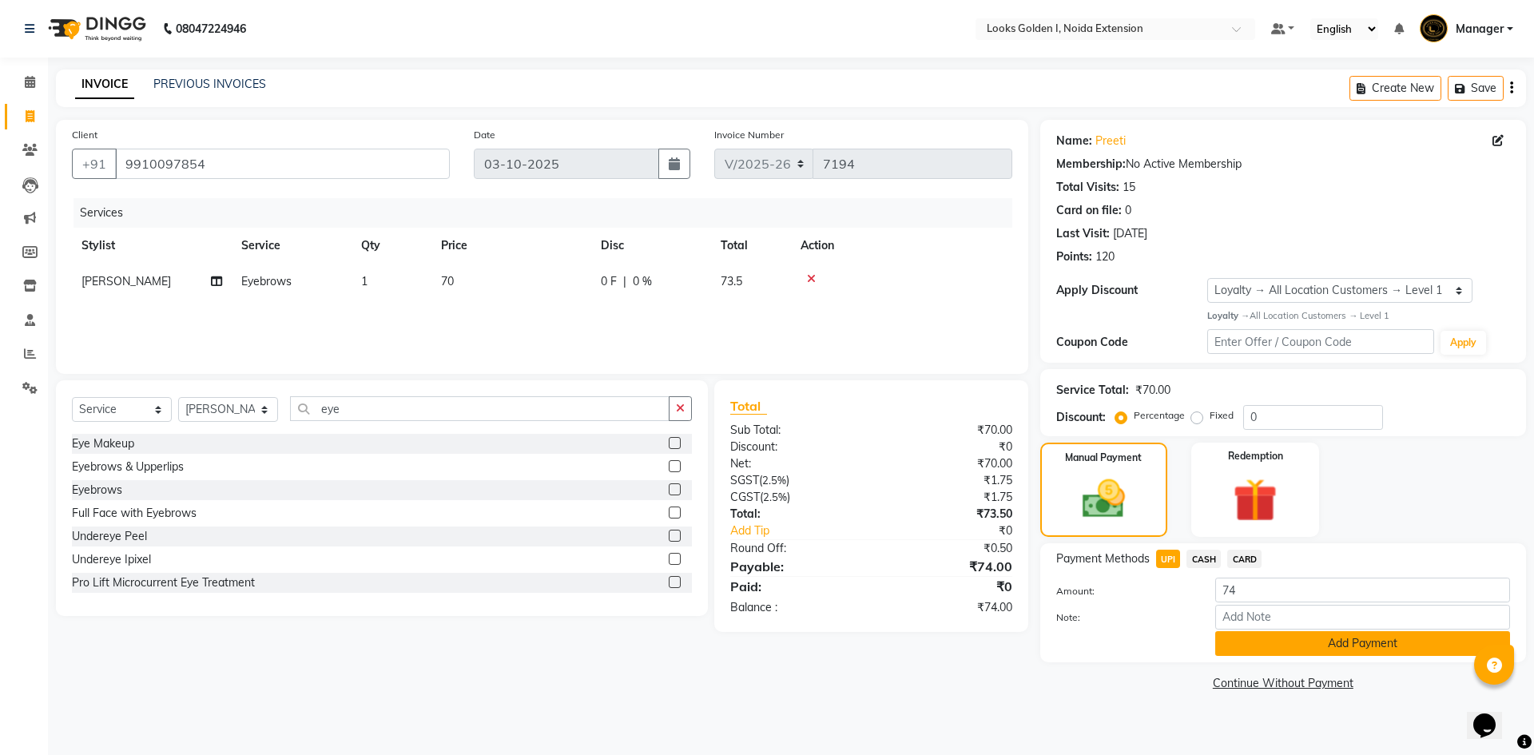
click at [1243, 649] on button "Add Payment" at bounding box center [1362, 643] width 295 height 25
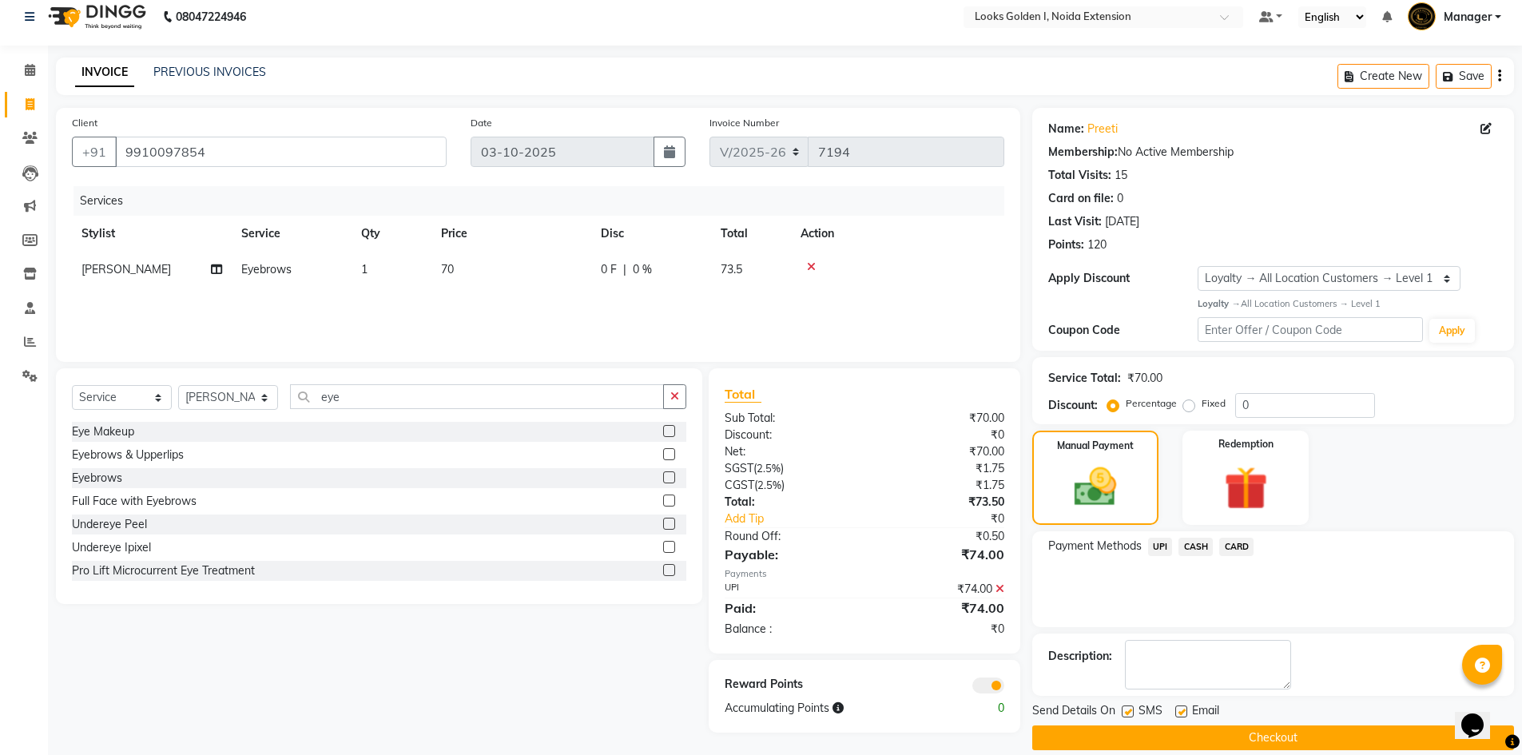
scroll to position [31, 0]
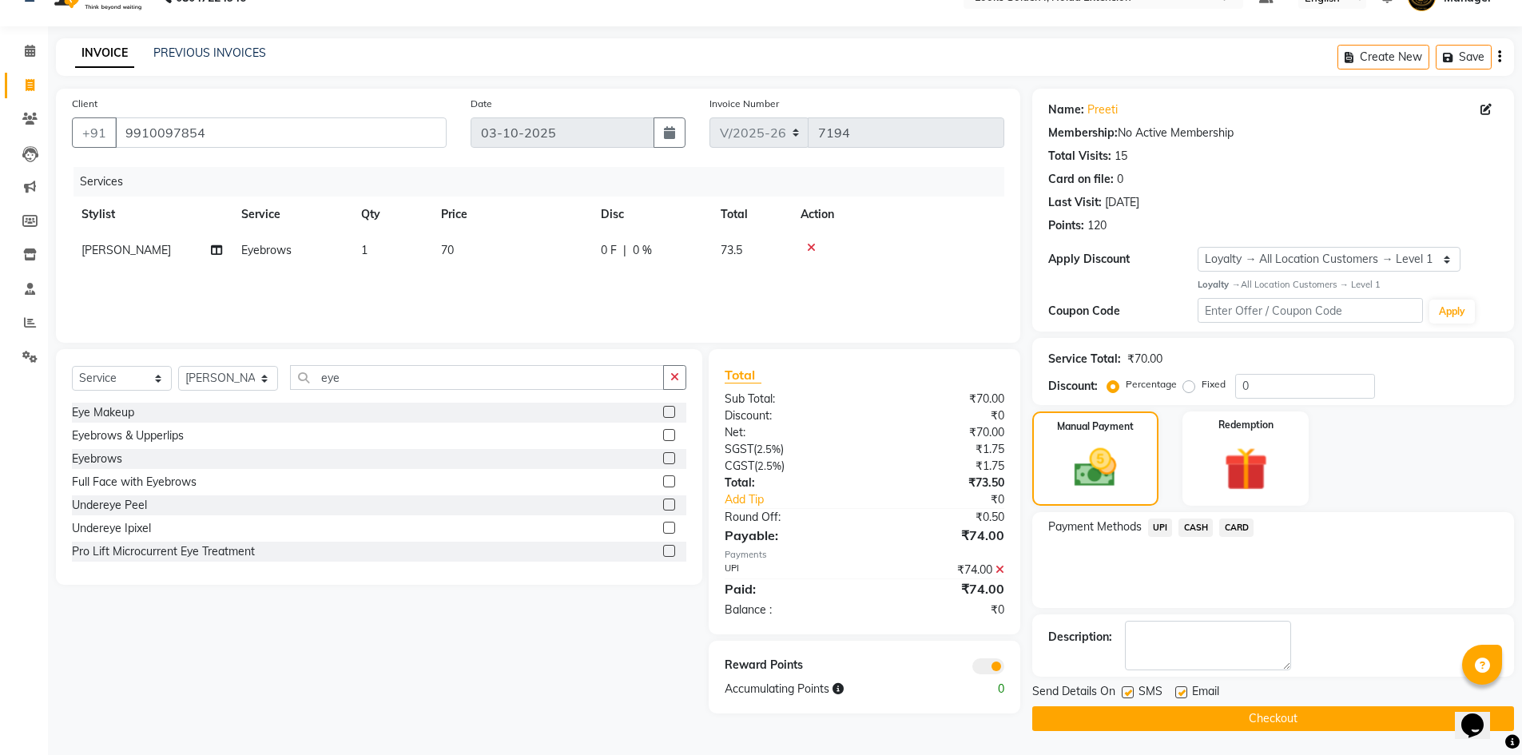
click at [1229, 721] on button "Checkout" at bounding box center [1273, 718] width 482 height 25
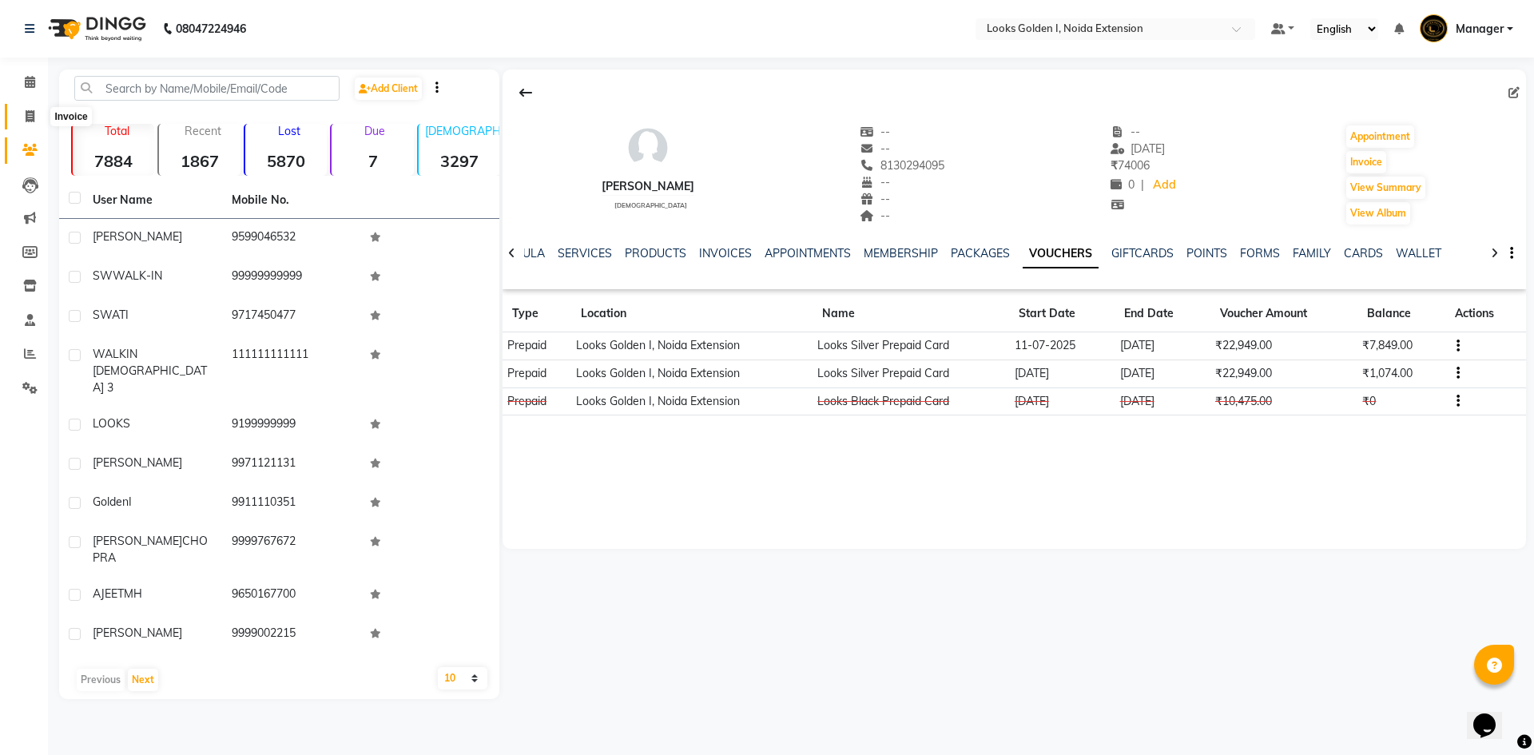
click at [32, 117] on icon at bounding box center [30, 116] width 9 height 12
select select "service"
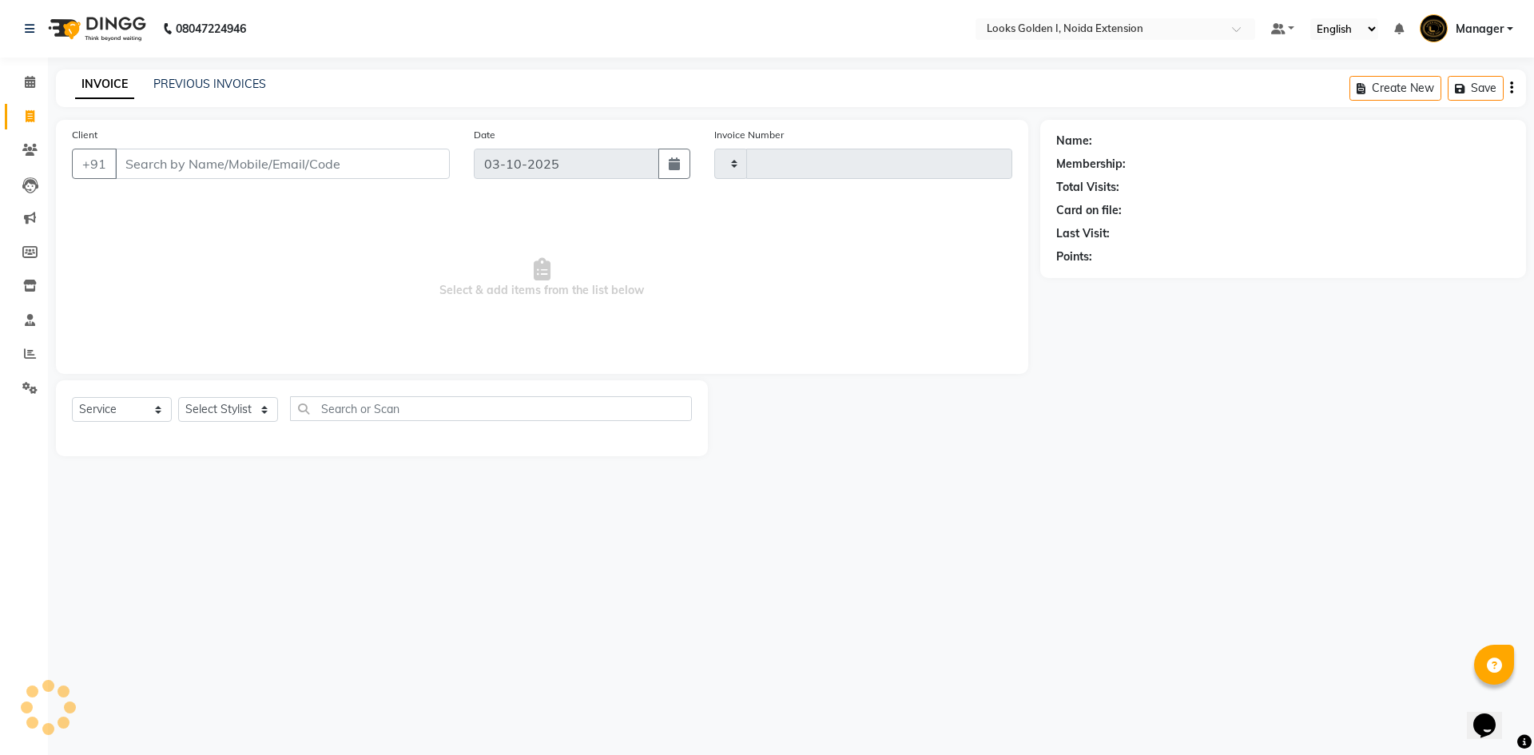
type input "7192"
select select "5508"
click at [202, 403] on select "Select Stylist" at bounding box center [228, 409] width 100 height 25
select select "89615"
click at [178, 397] on select "Select Stylist Ajay_pdct Ali_Khan [PERSON_NAME] [PERSON_NAME] Counter_Sales [PE…" at bounding box center [228, 409] width 100 height 25
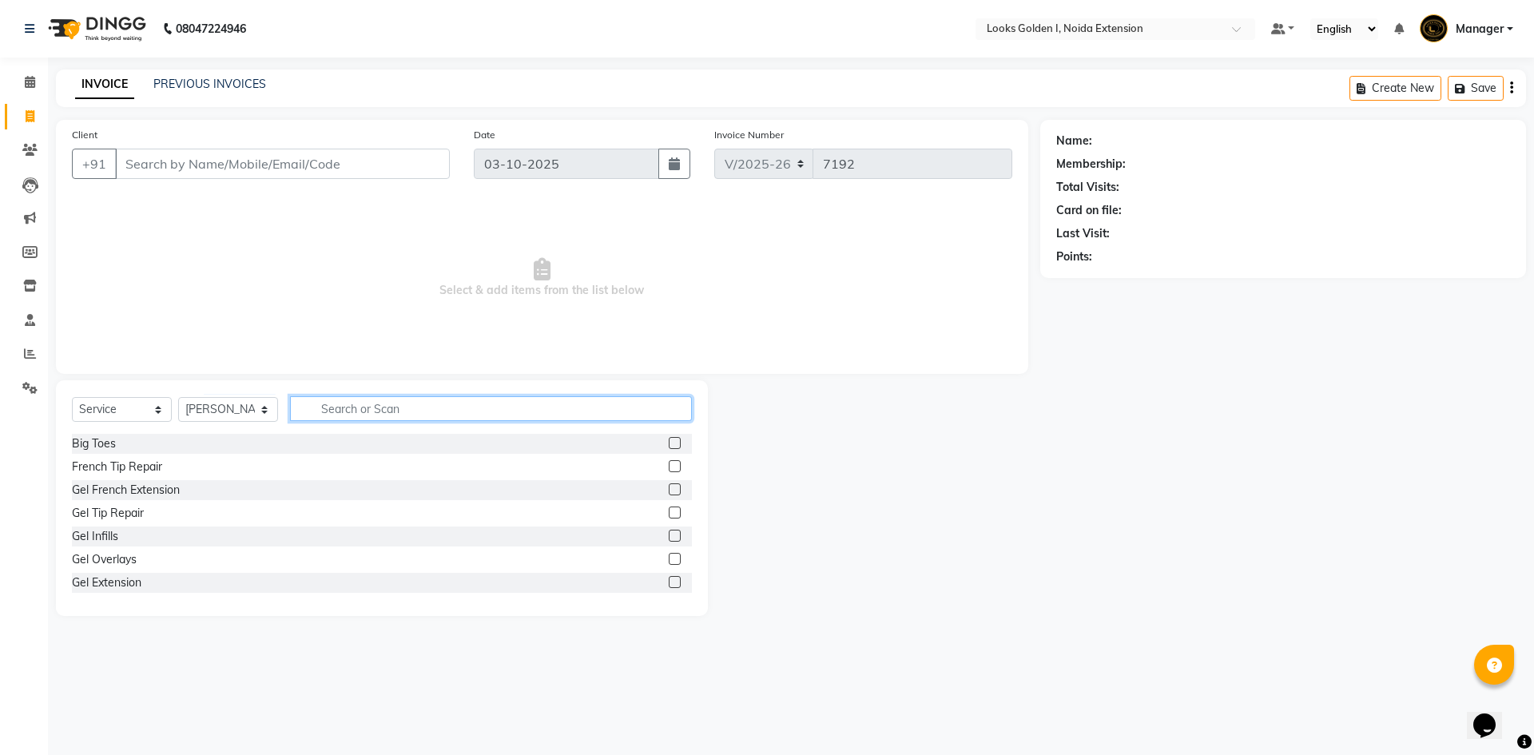
click at [399, 403] on input "text" at bounding box center [491, 408] width 402 height 25
type input "cut"
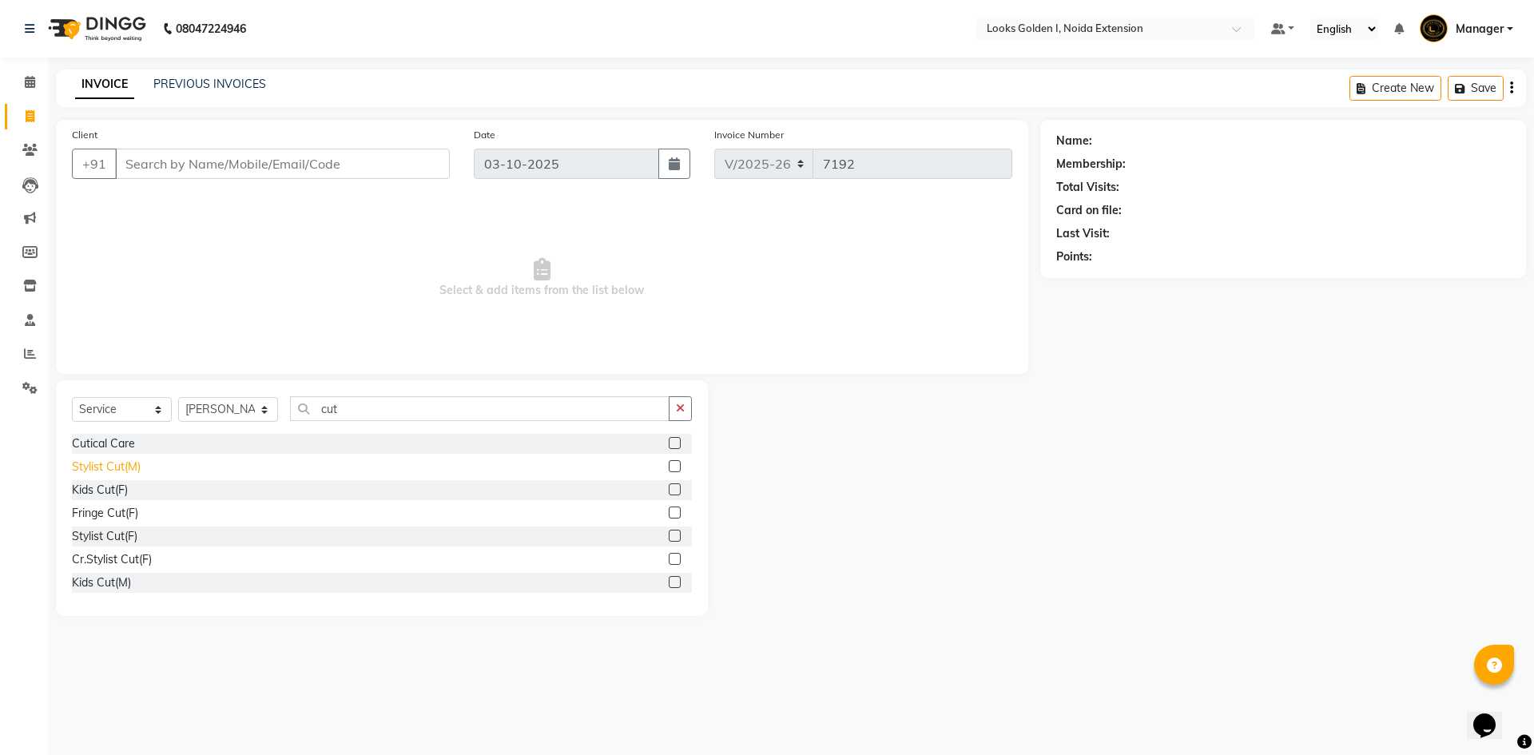
click at [111, 467] on div "Stylist Cut(M)" at bounding box center [106, 467] width 69 height 17
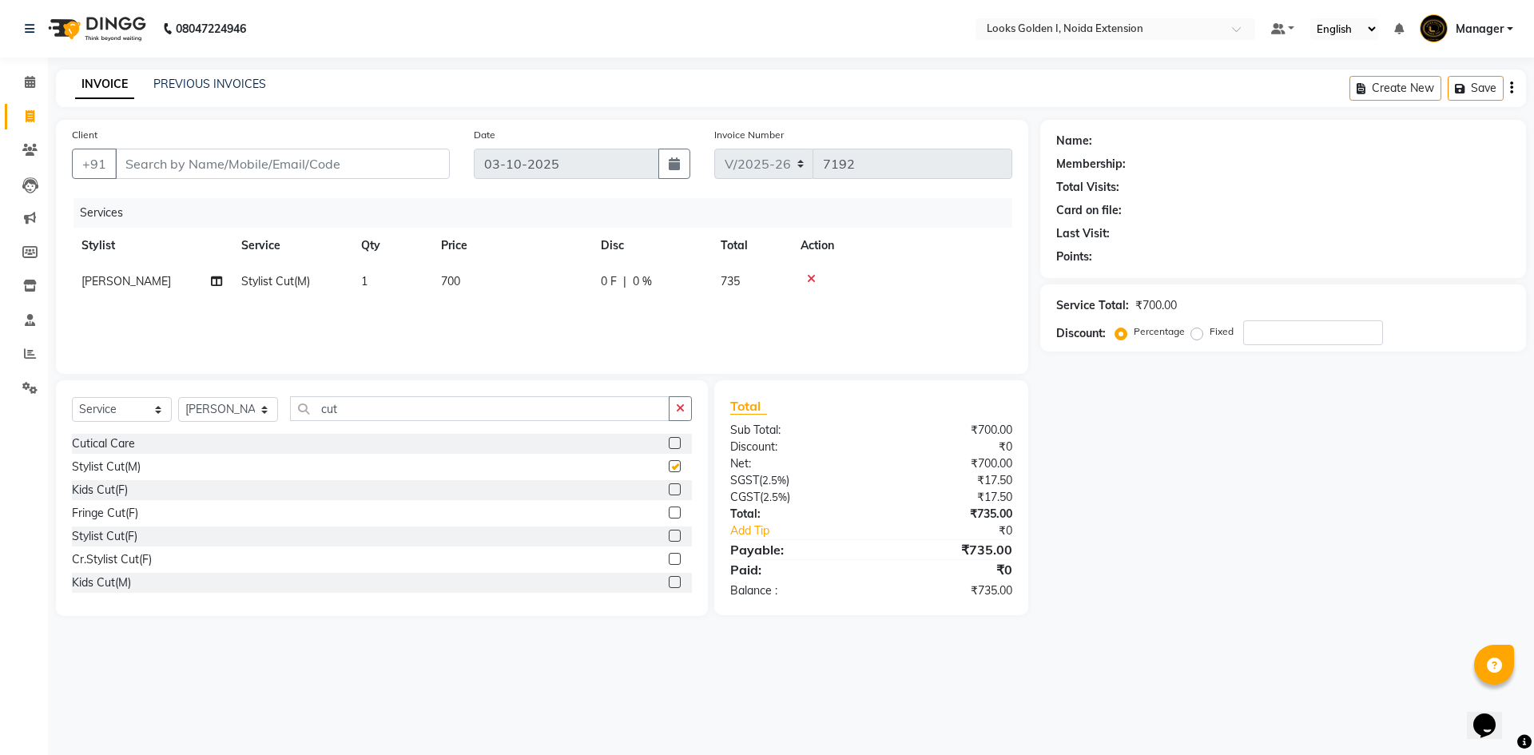
checkbox input "false"
click at [370, 415] on input "cut" at bounding box center [480, 408] width 380 height 25
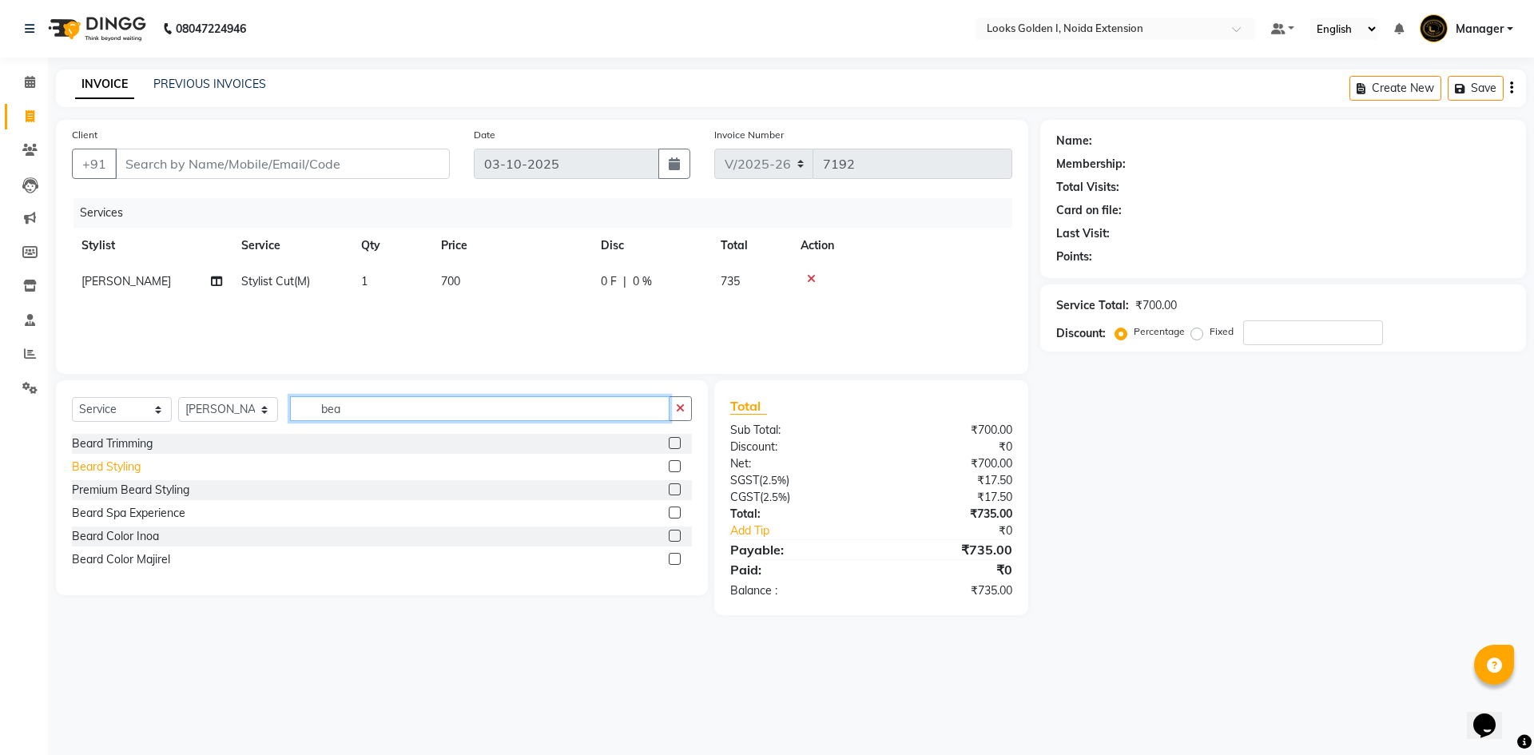
type input "bea"
click at [99, 464] on div "Beard Styling" at bounding box center [106, 467] width 69 height 17
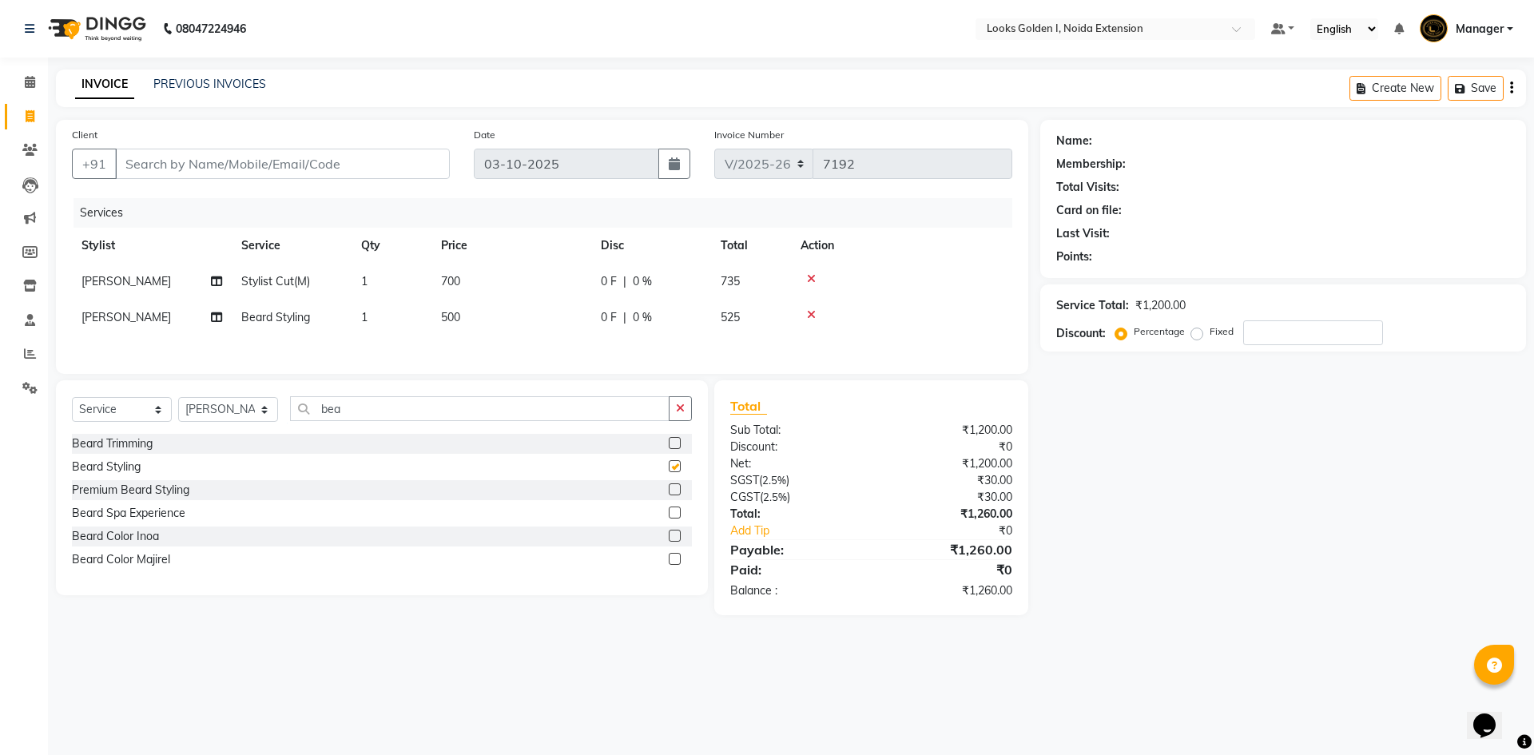
checkbox input "false"
click at [394, 409] on input "bea" at bounding box center [480, 408] width 380 height 25
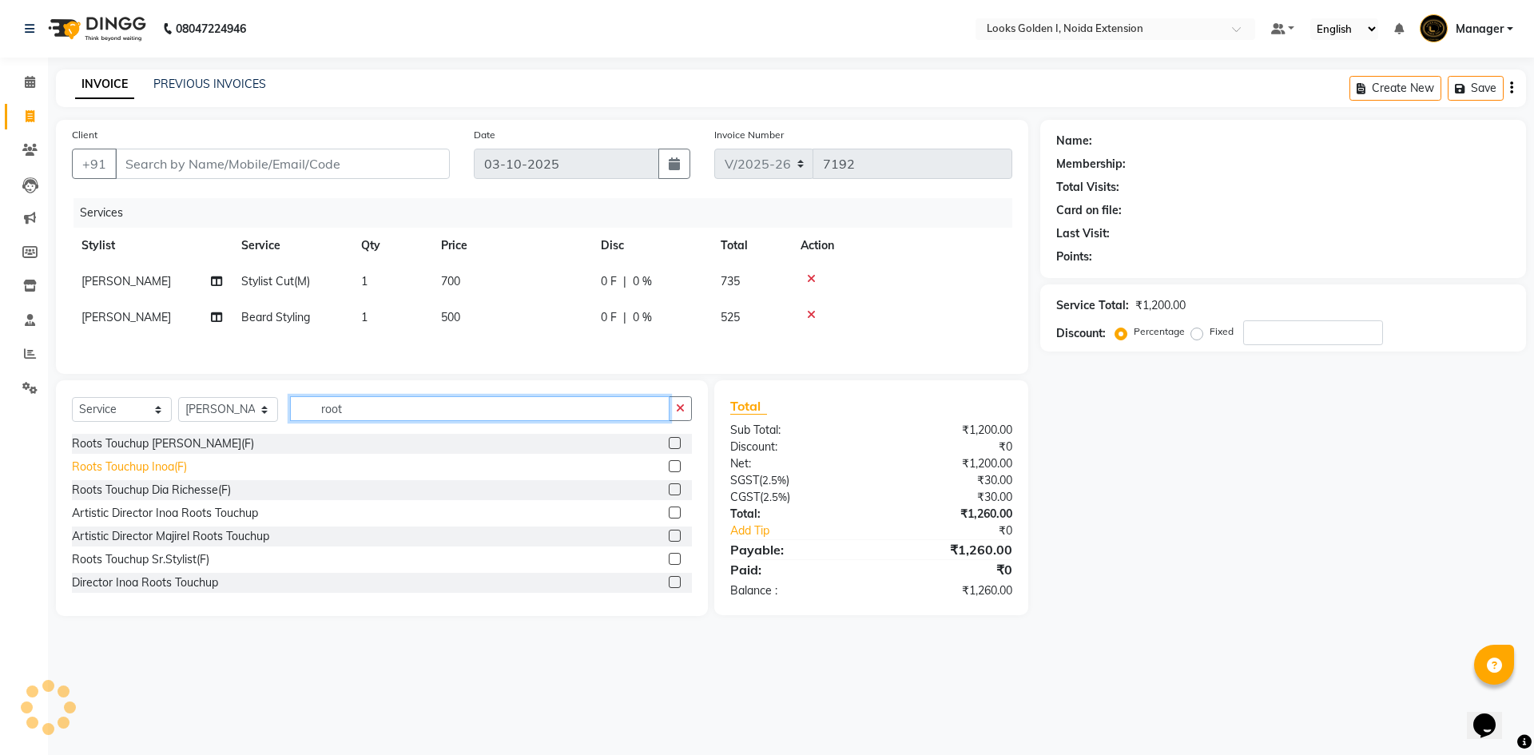
type input "root"
click at [137, 473] on div "Roots Touchup Inoa(F)" at bounding box center [129, 467] width 115 height 17
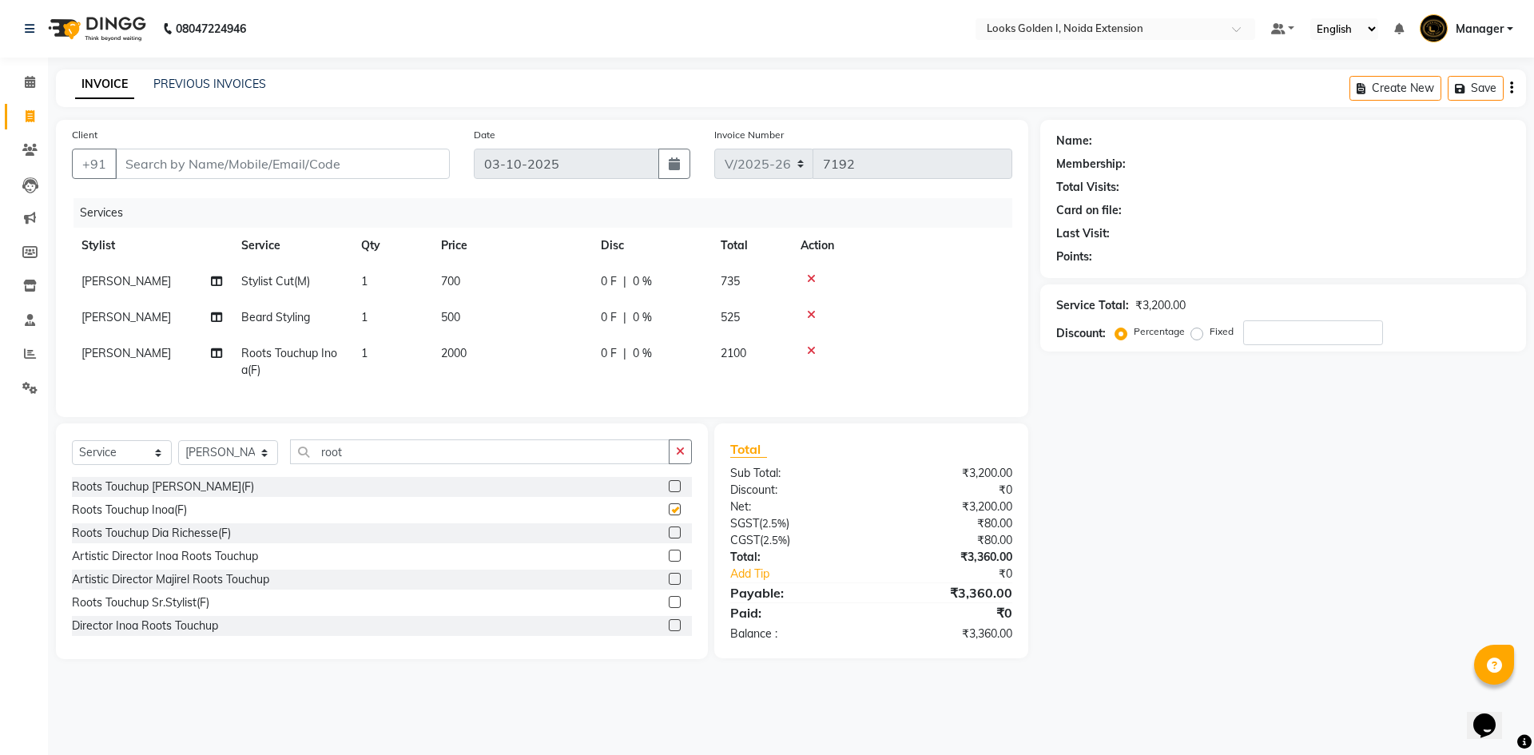
checkbox input "false"
click at [360, 460] on input "root" at bounding box center [480, 451] width 380 height 25
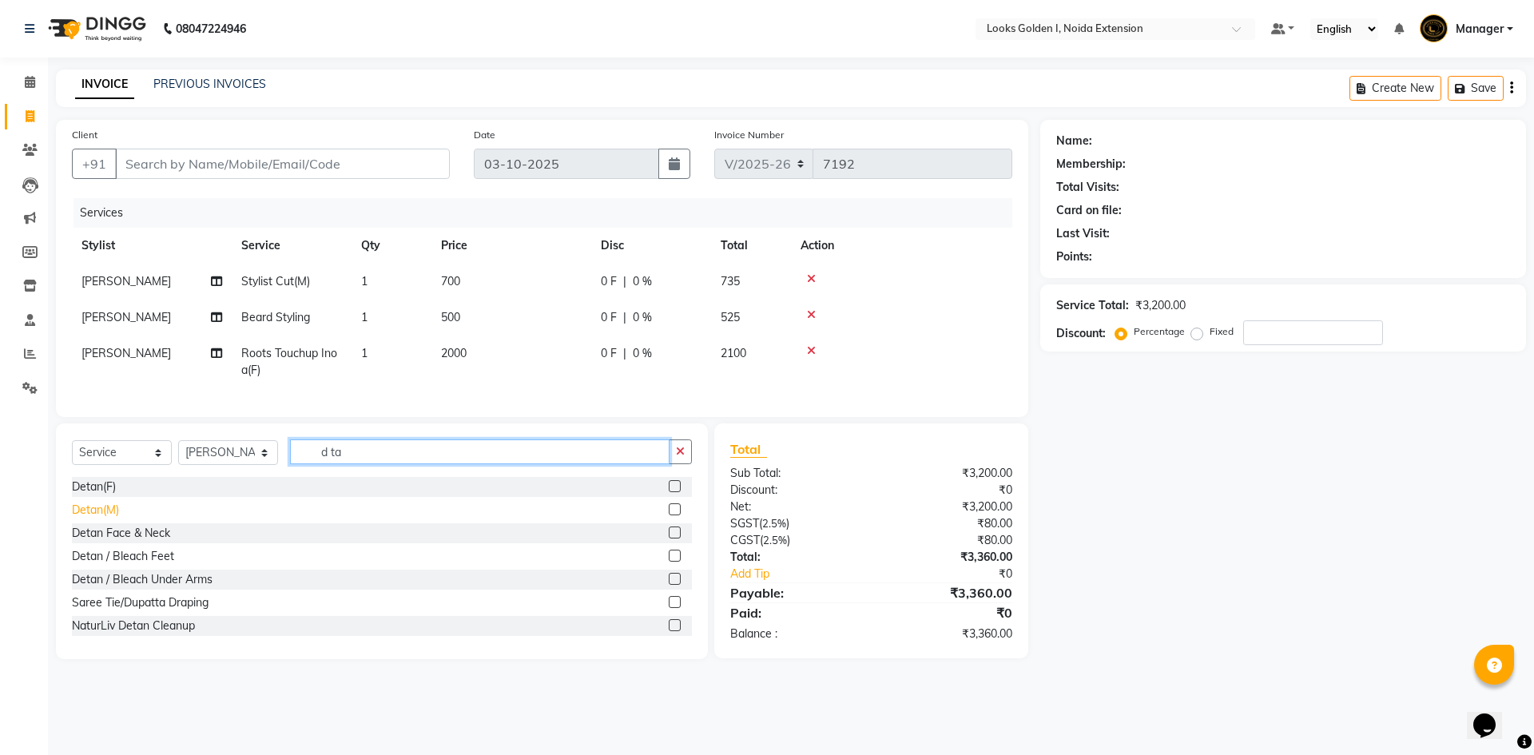
type input "d ta"
click at [96, 519] on div "Detan(M)" at bounding box center [95, 510] width 47 height 17
checkbox input "false"
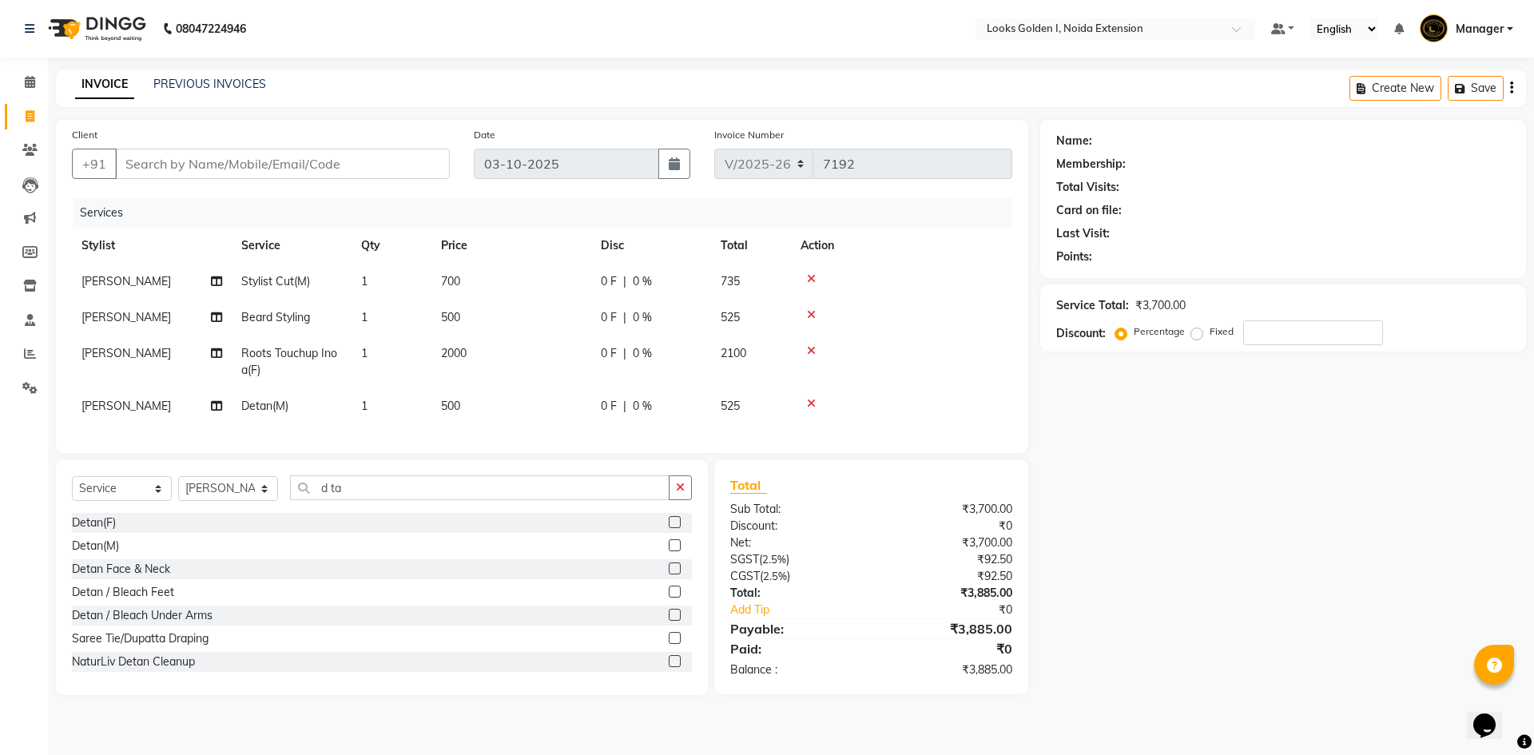
click at [502, 276] on td "700" at bounding box center [511, 282] width 160 height 36
select select "89615"
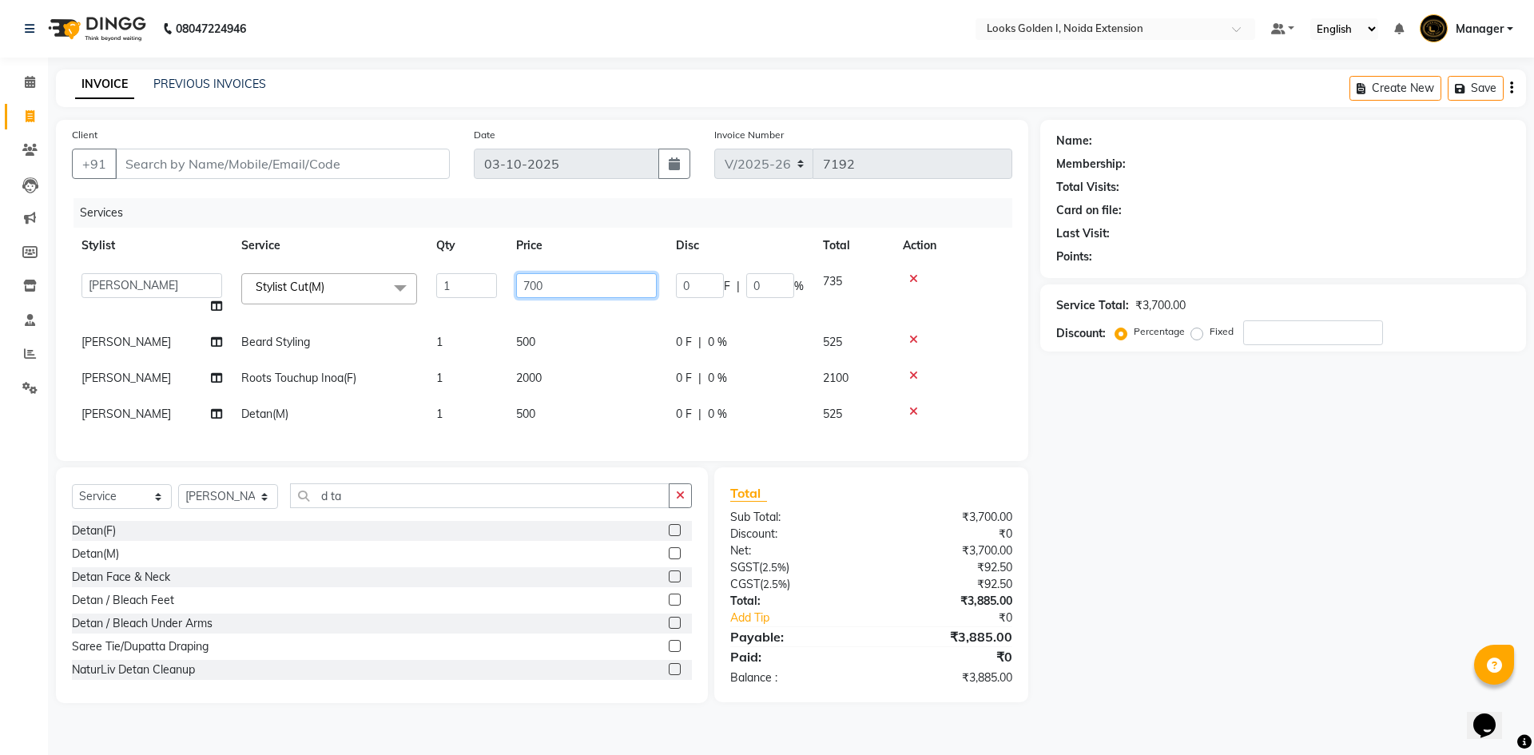
drag, startPoint x: 531, startPoint y: 282, endPoint x: 513, endPoint y: 286, distance: 18.0
click at [513, 286] on td "700" at bounding box center [587, 294] width 160 height 61
type input "500"
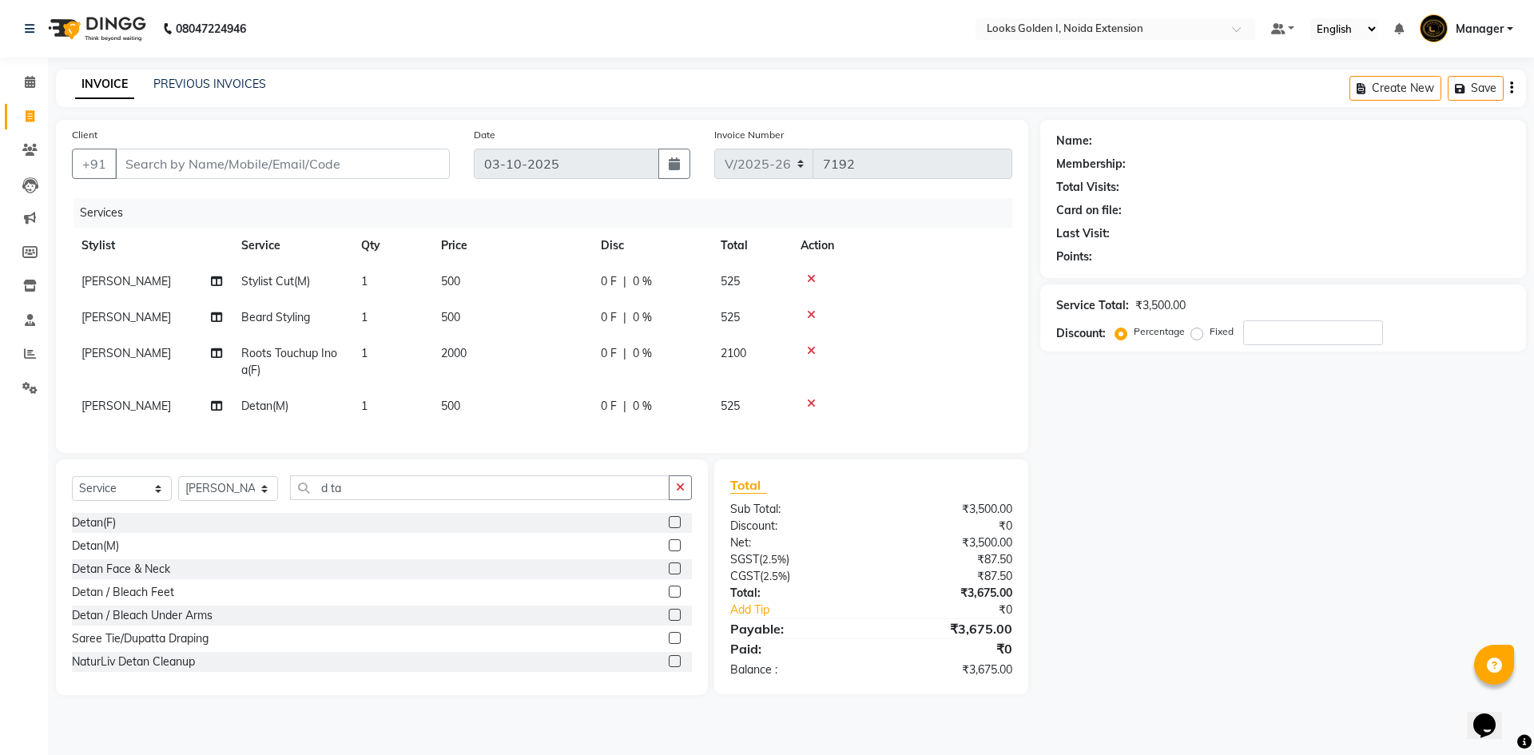
click at [539, 327] on td "500" at bounding box center [511, 318] width 160 height 36
select select "89615"
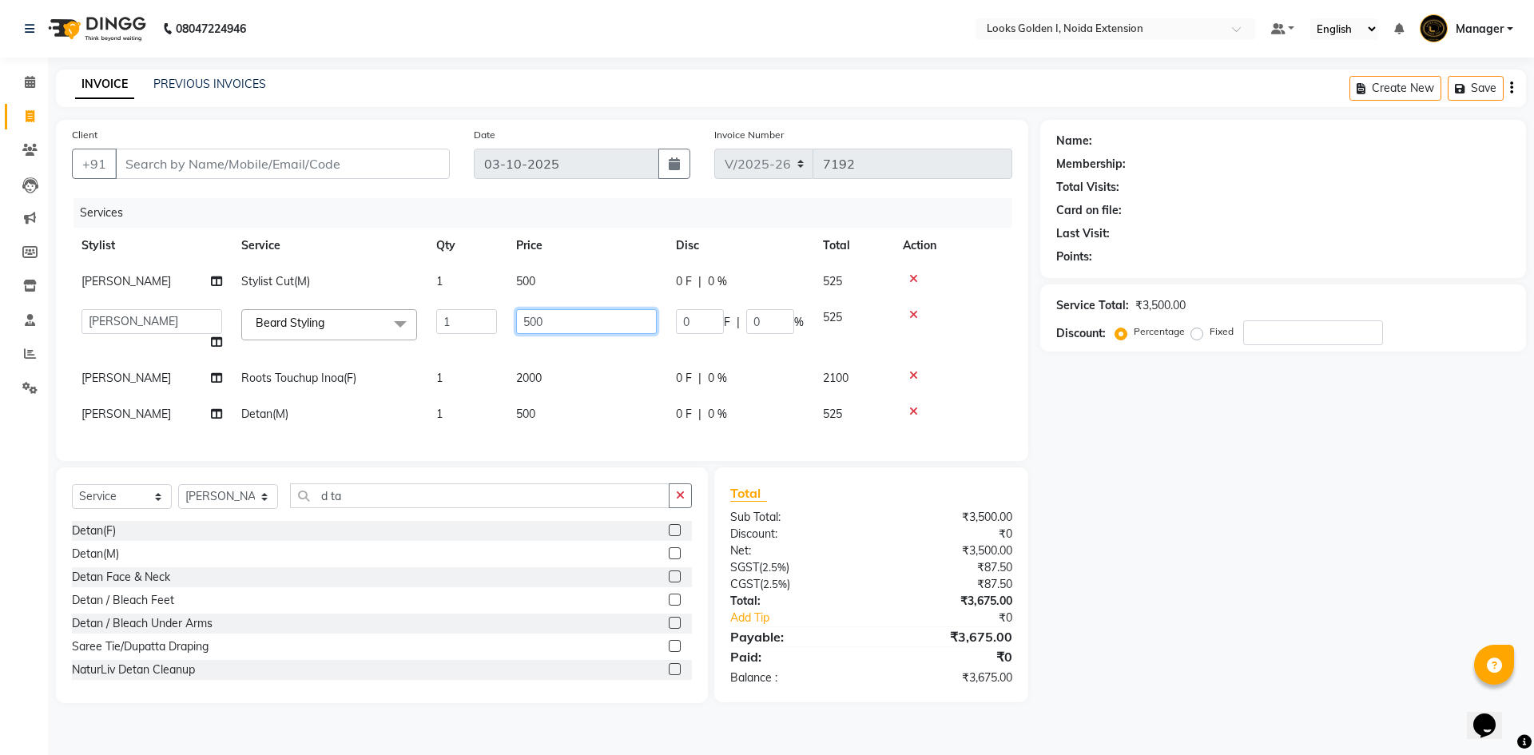
click at [502, 315] on tr "Ajay_pdct Ali_Khan Anwar Arshad Asad ayush Counter_Sales Faheem Farmaan Gagan G…" at bounding box center [542, 330] width 940 height 61
click at [527, 322] on input "500" at bounding box center [586, 321] width 141 height 25
type input "300"
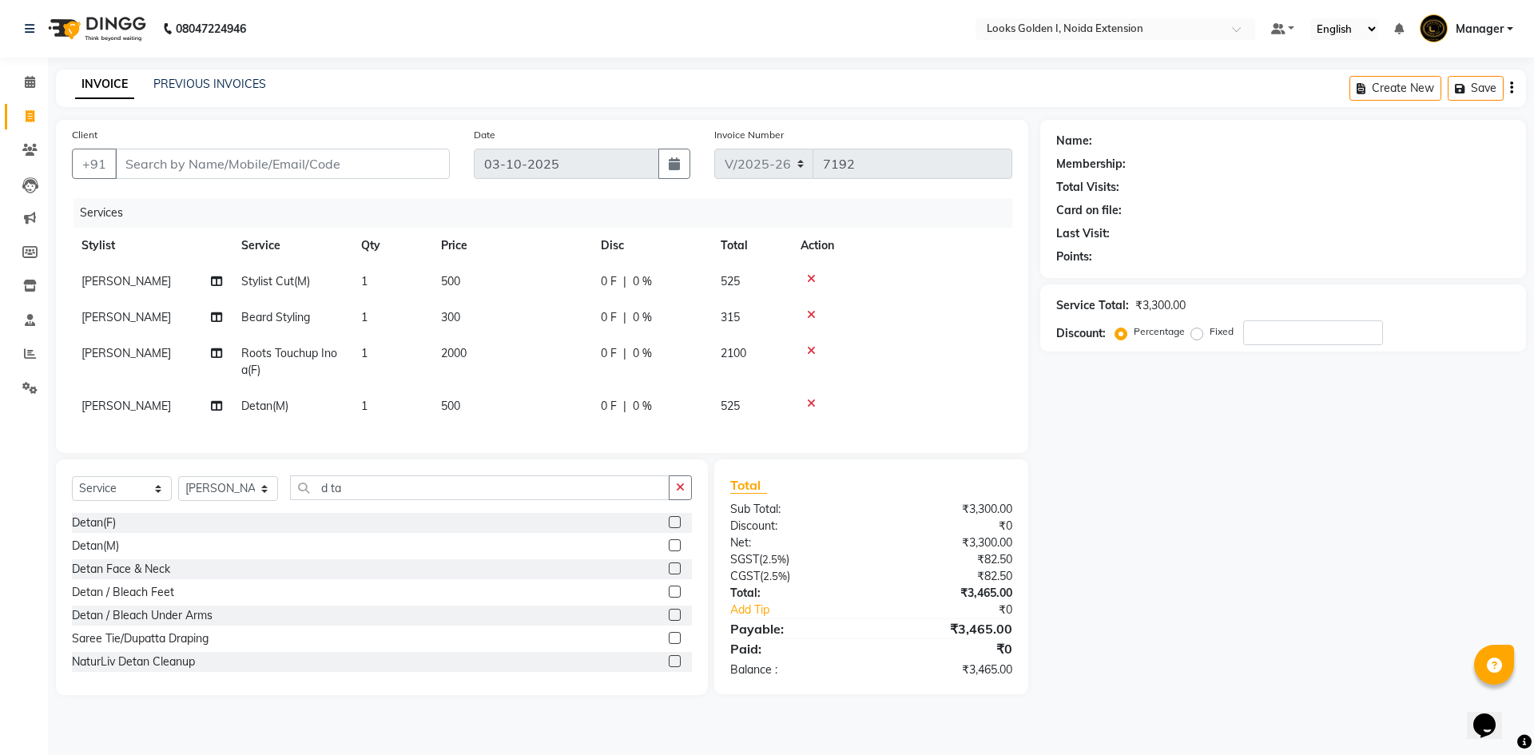
click at [549, 378] on td "2000" at bounding box center [511, 362] width 160 height 53
select select "89615"
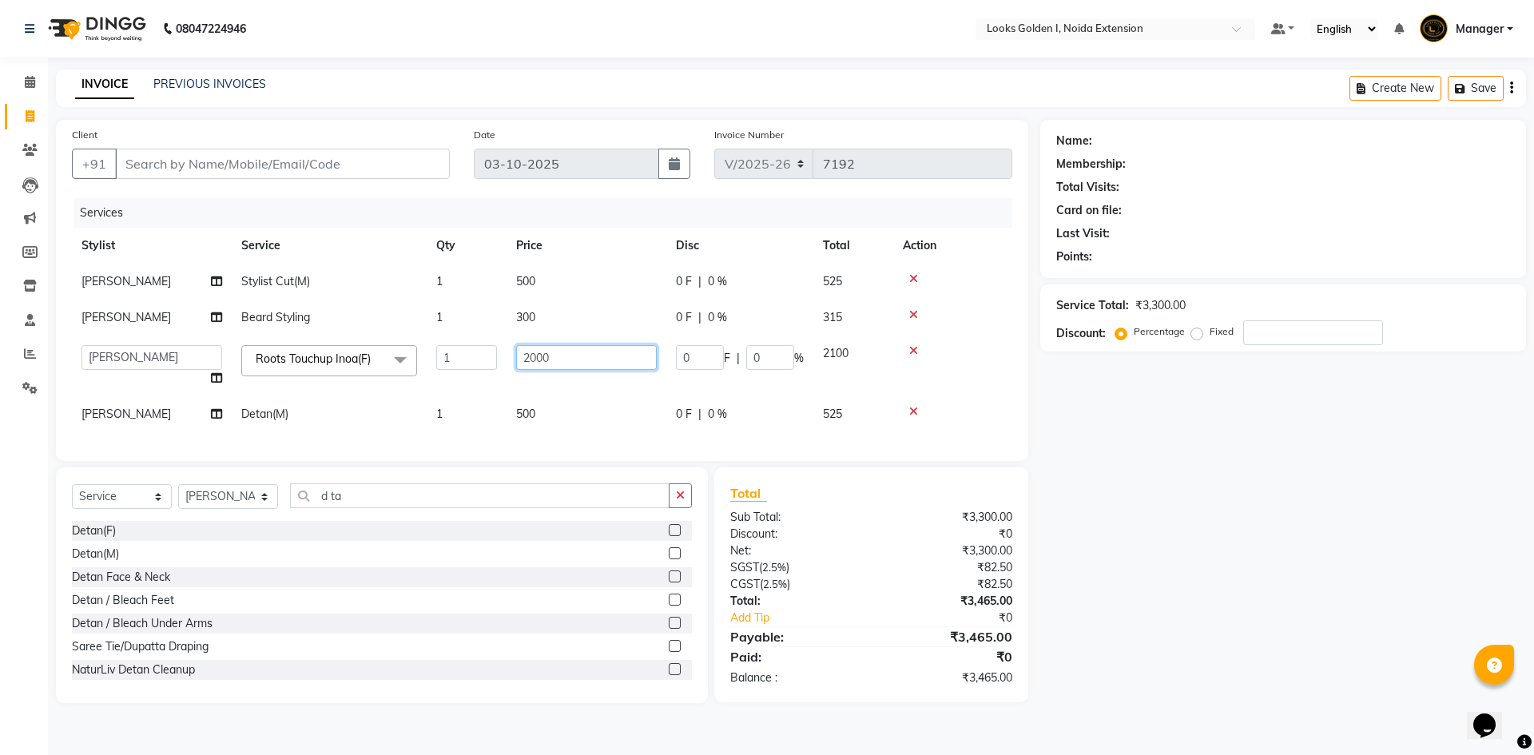
drag, startPoint x: 539, startPoint y: 355, endPoint x: 495, endPoint y: 360, distance: 43.5
click at [495, 360] on tr "Ajay_pdct Ali_Khan Anwar Arshad Asad ayush Counter_Sales Faheem Farmaan Gagan G…" at bounding box center [542, 366] width 940 height 61
type input "1400"
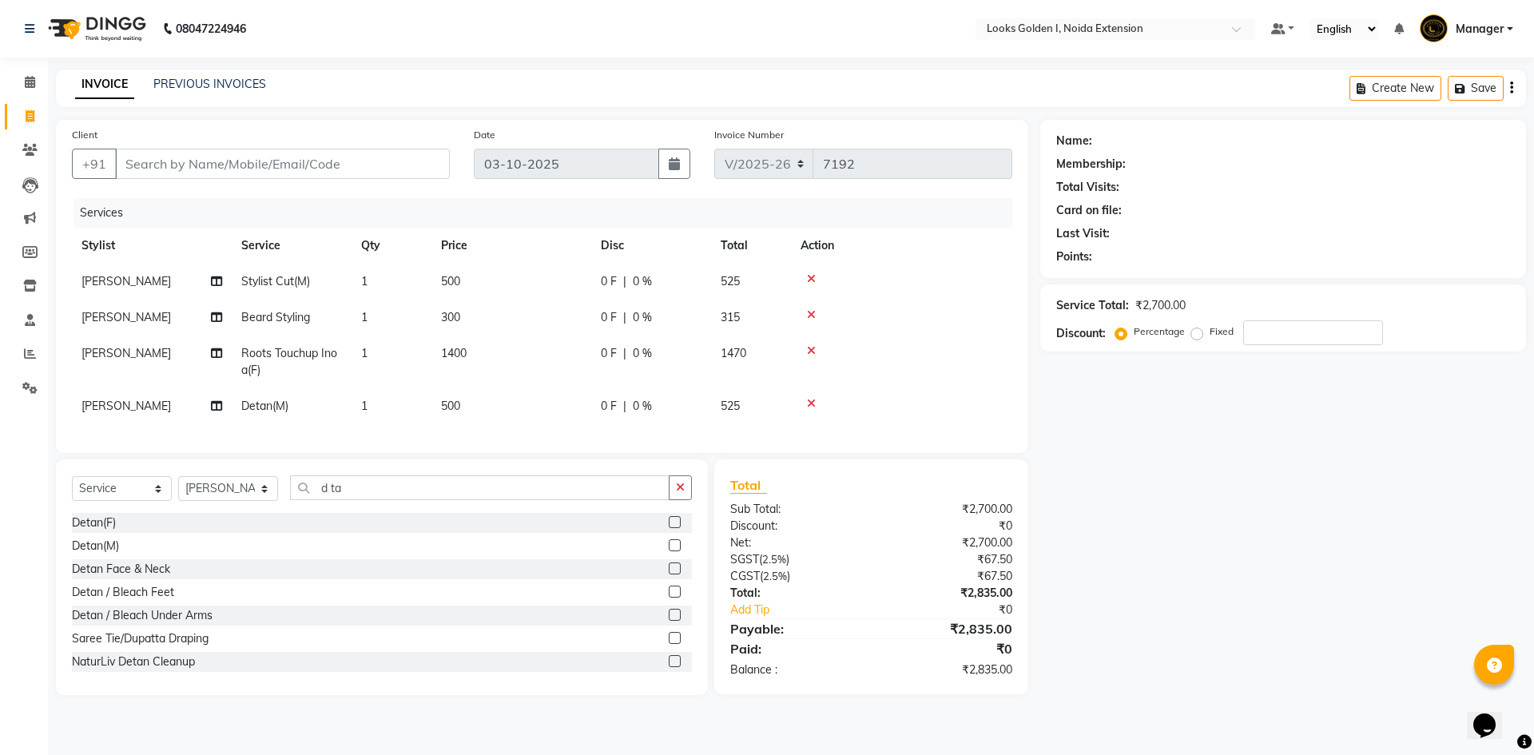
click at [521, 421] on td "500" at bounding box center [511, 406] width 160 height 36
select select "89615"
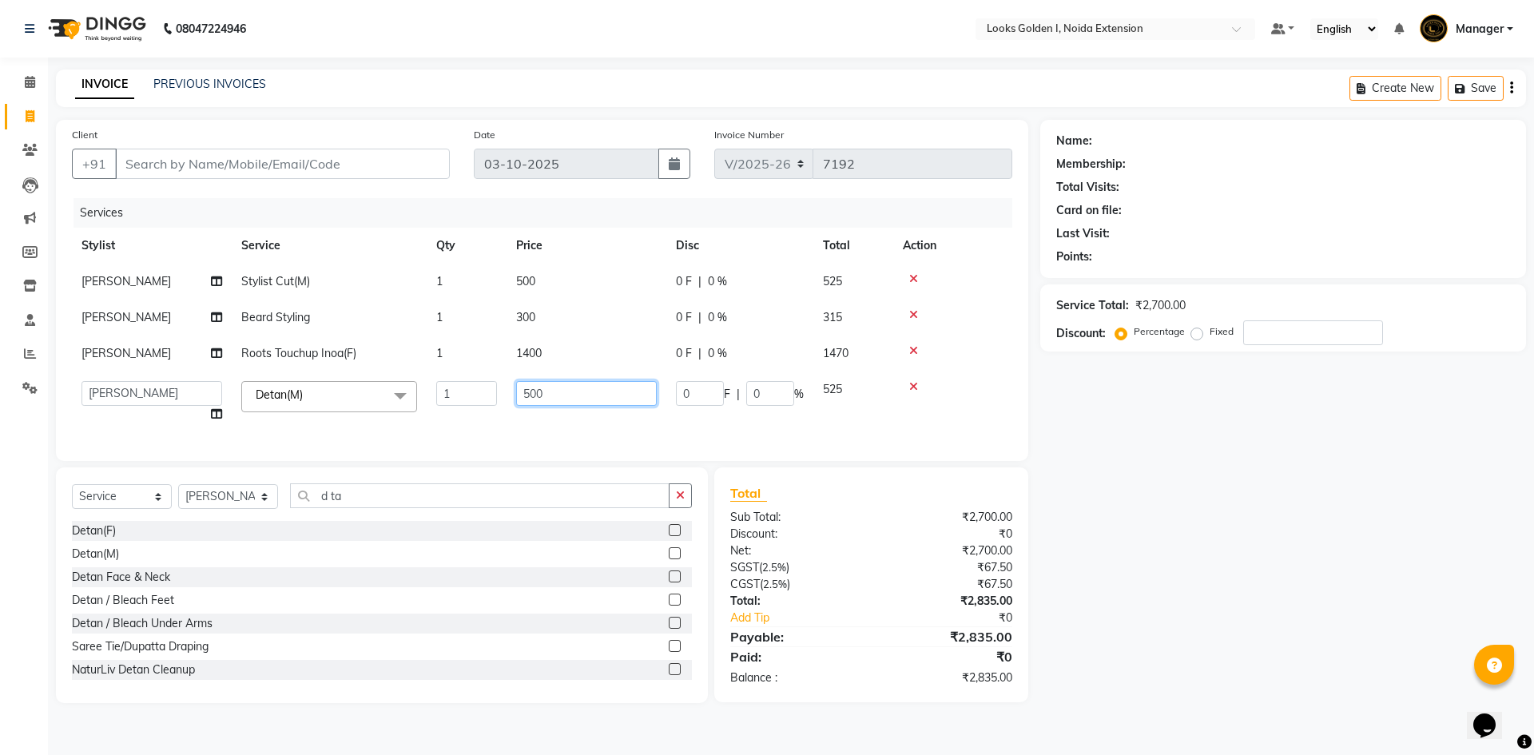
drag, startPoint x: 529, startPoint y: 396, endPoint x: 508, endPoint y: 396, distance: 20.8
click at [508, 396] on td "500" at bounding box center [587, 402] width 160 height 61
type input "1200"
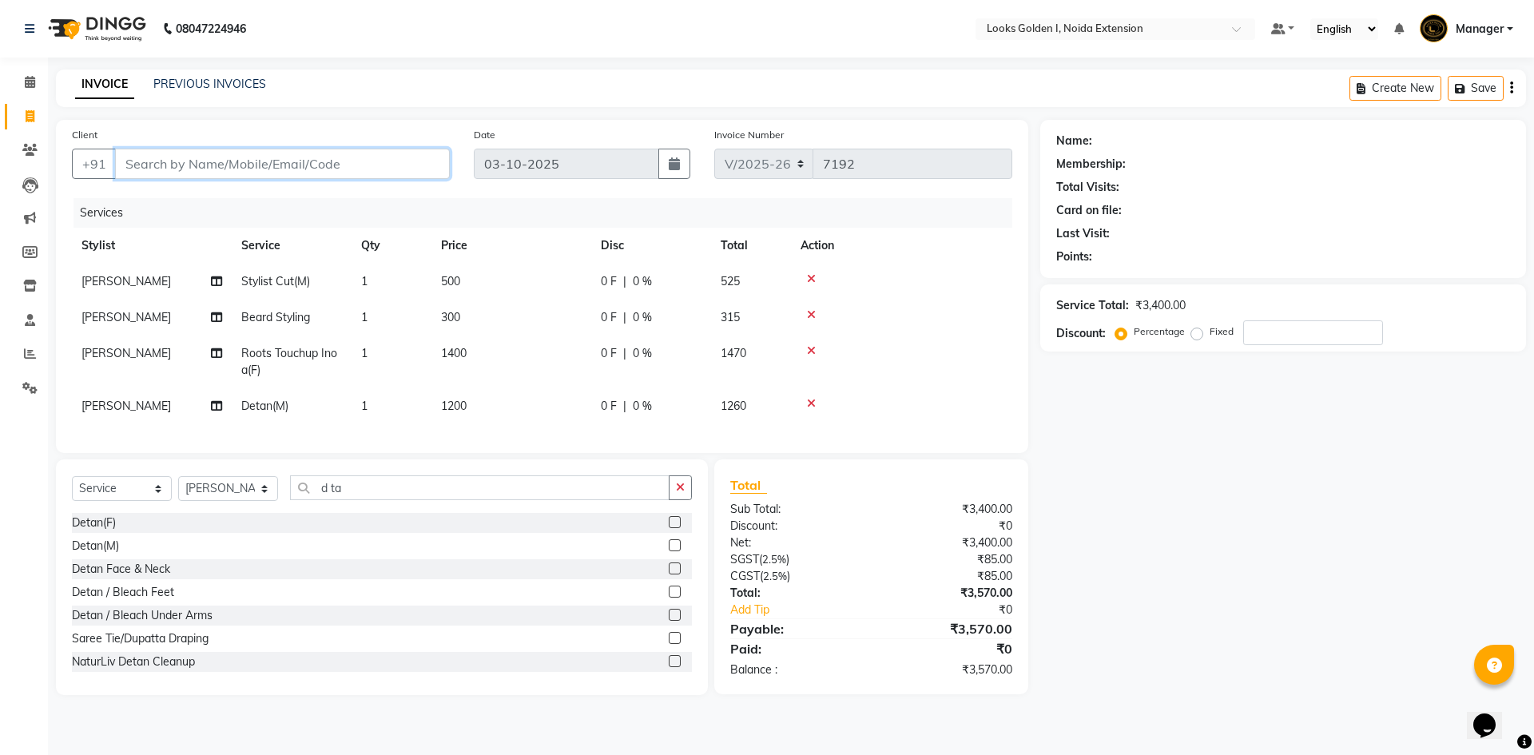
click at [284, 161] on input "Client" at bounding box center [282, 164] width 335 height 30
type input "9"
type input "0"
type input "9711239262"
select select "1: Object"
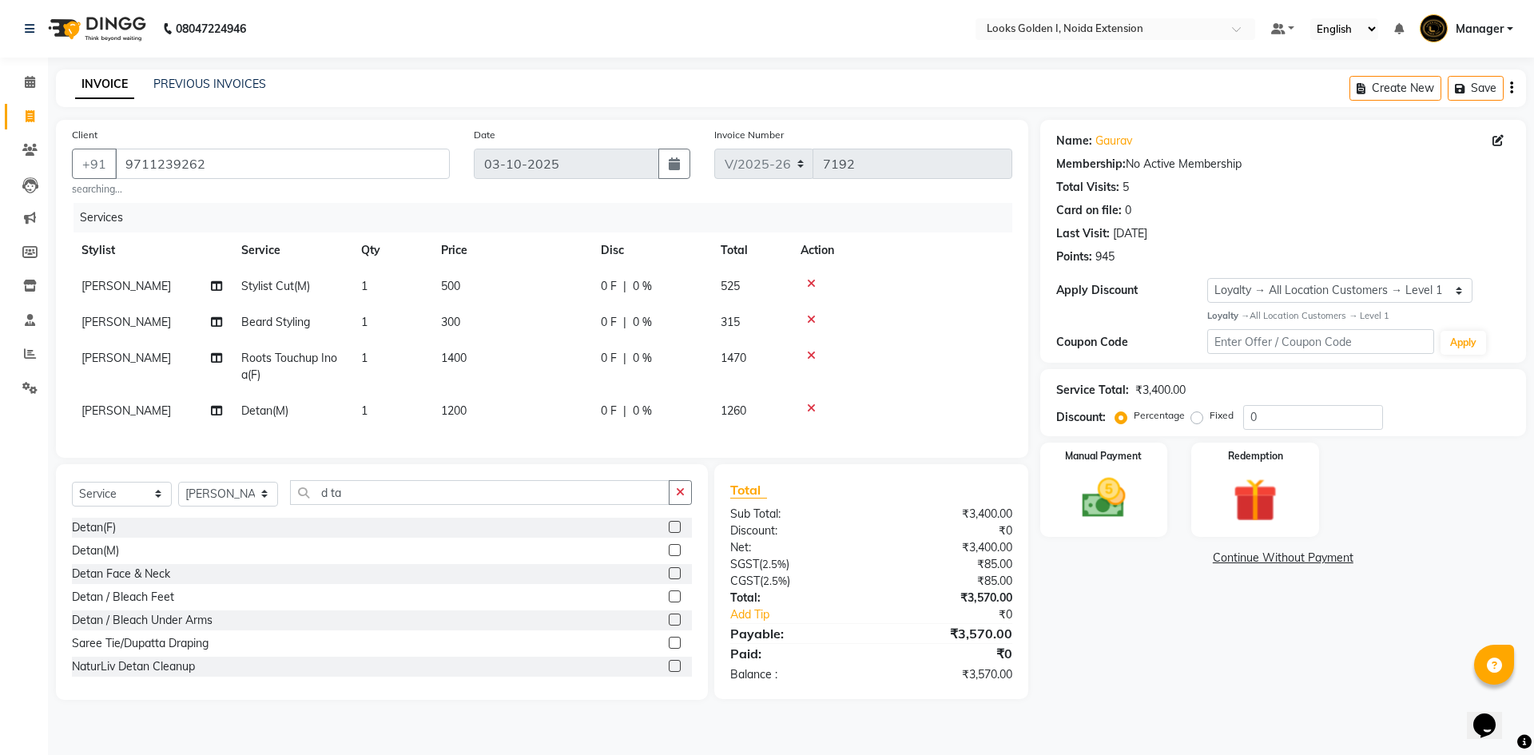
click at [961, 348] on td at bounding box center [901, 366] width 221 height 53
click at [1116, 145] on link "Gaurav" at bounding box center [1113, 141] width 37 height 17
click at [125, 507] on select "Select Service Product Membership Package Voucher Prepaid Gift Card" at bounding box center [122, 494] width 100 height 25
select select "P"
click at [72, 493] on select "Select Service Product Membership Package Voucher Prepaid Gift Card" at bounding box center [122, 494] width 100 height 25
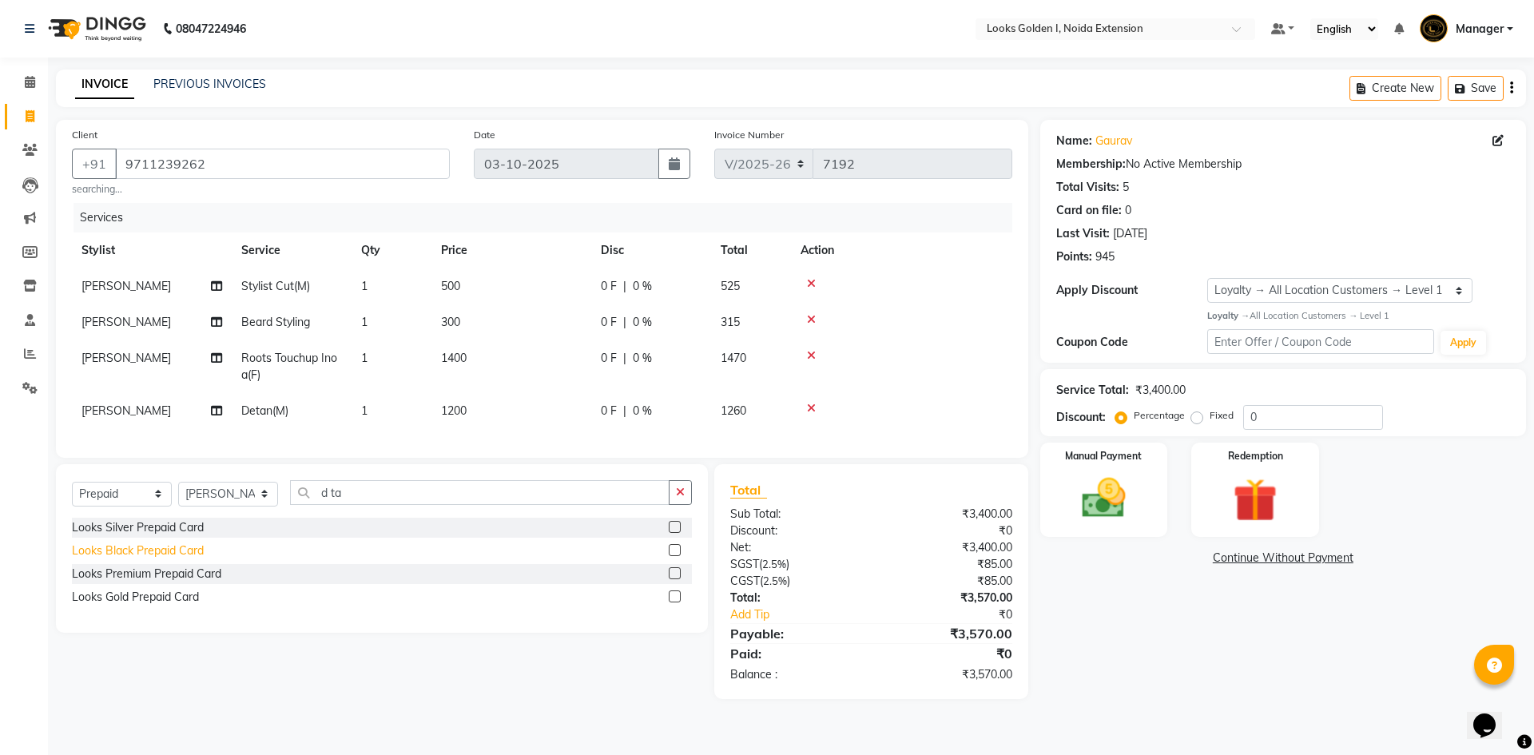
click at [148, 559] on div "Looks Black Prepaid Card" at bounding box center [138, 551] width 132 height 17
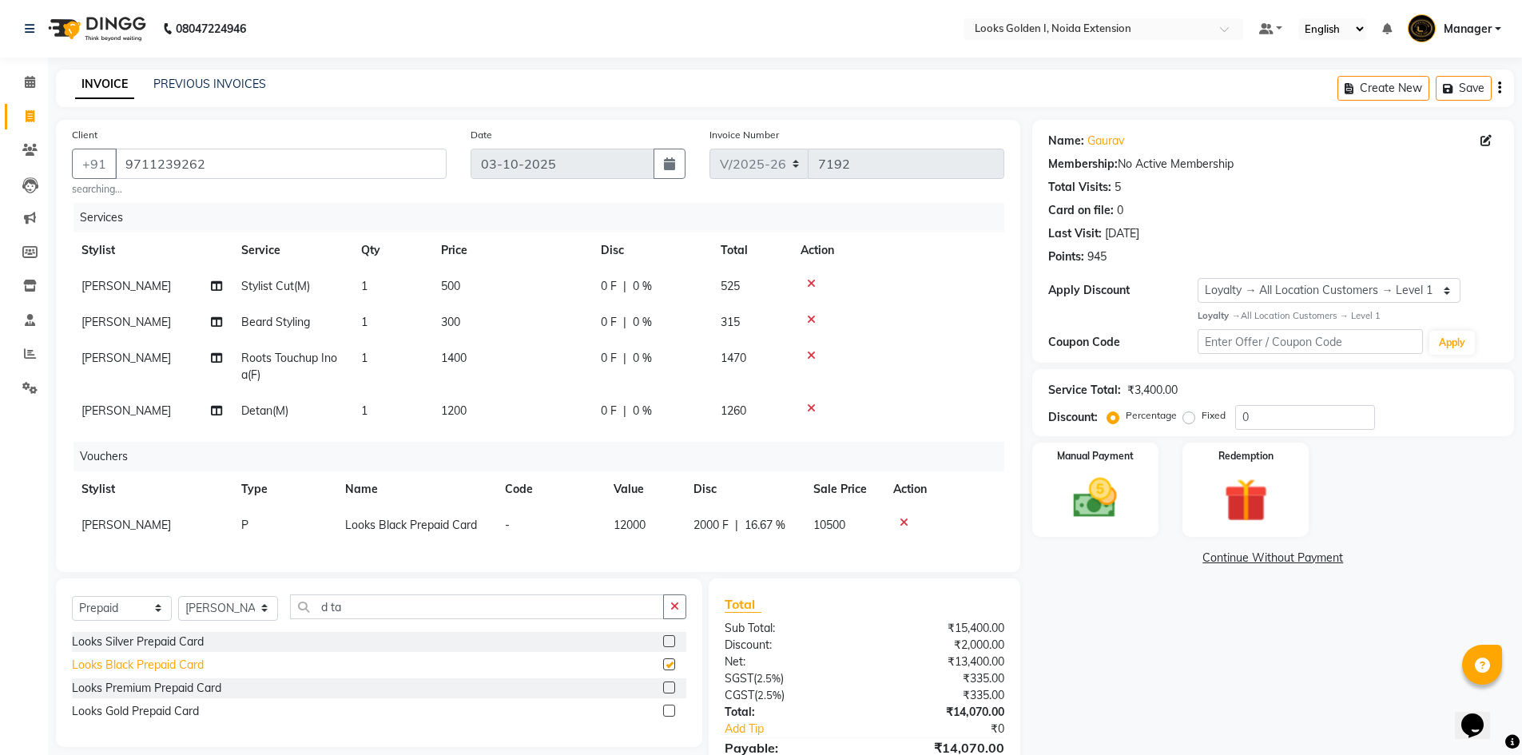
checkbox input "false"
click at [900, 518] on icon at bounding box center [904, 522] width 9 height 11
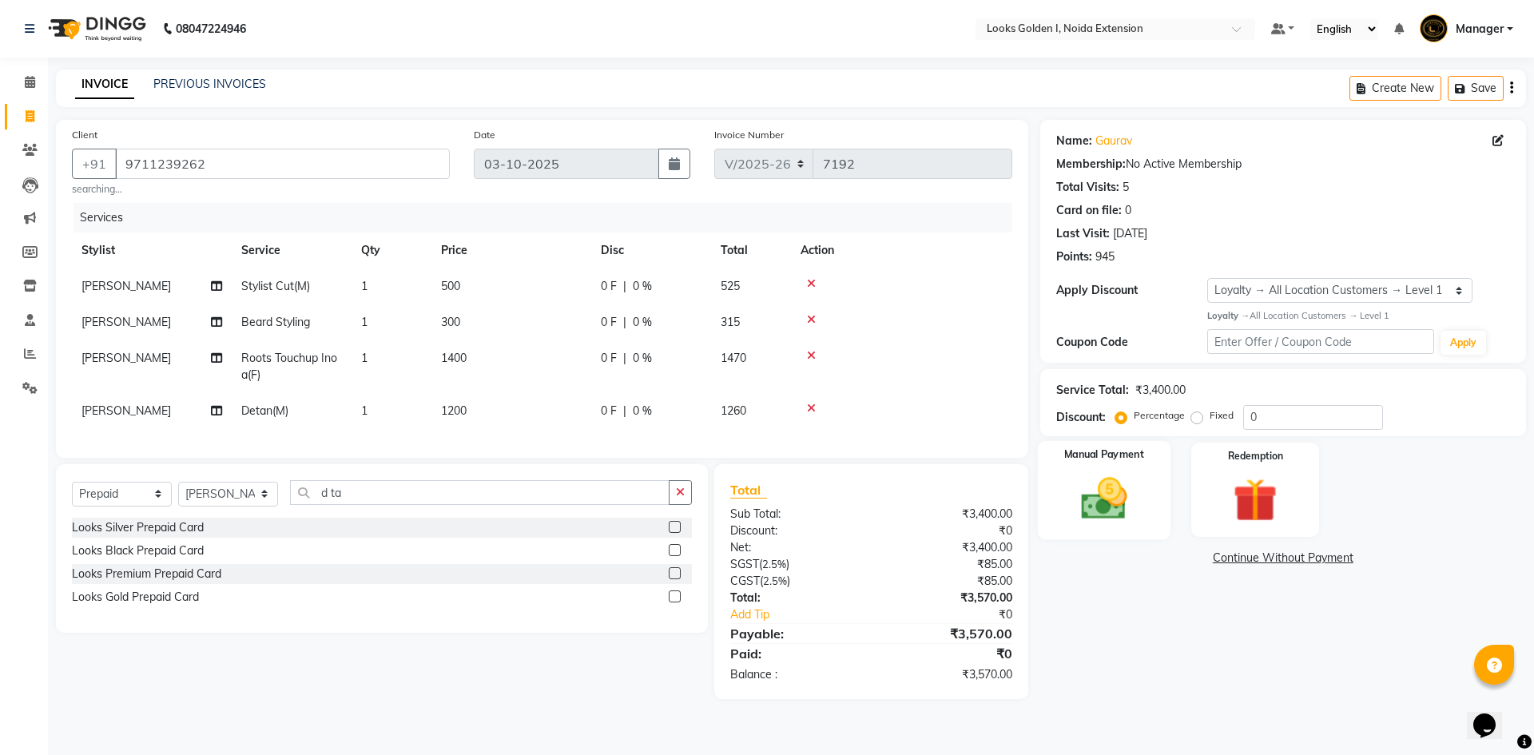
click at [1114, 510] on img at bounding box center [1104, 498] width 74 height 53
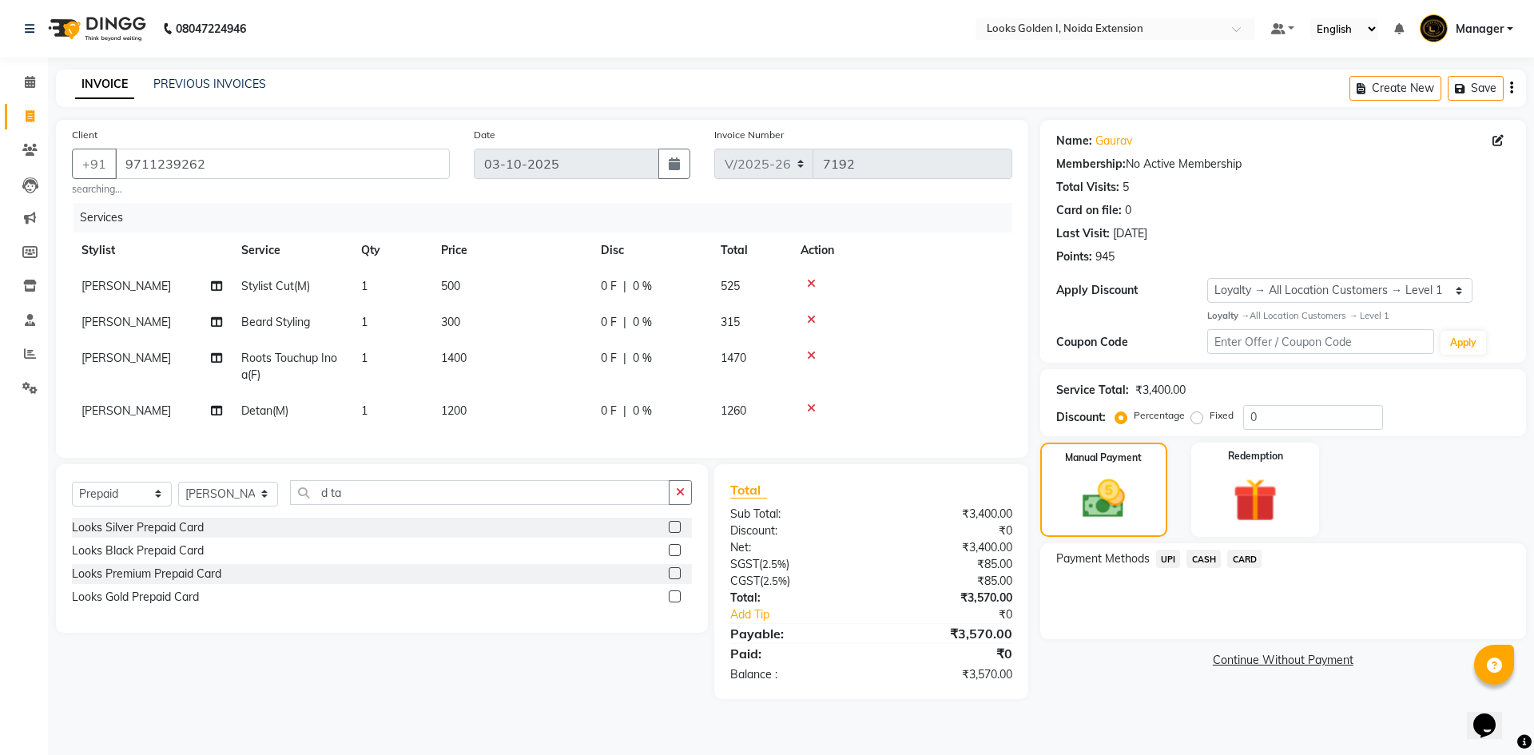
click at [1174, 555] on span "UPI" at bounding box center [1168, 559] width 25 height 18
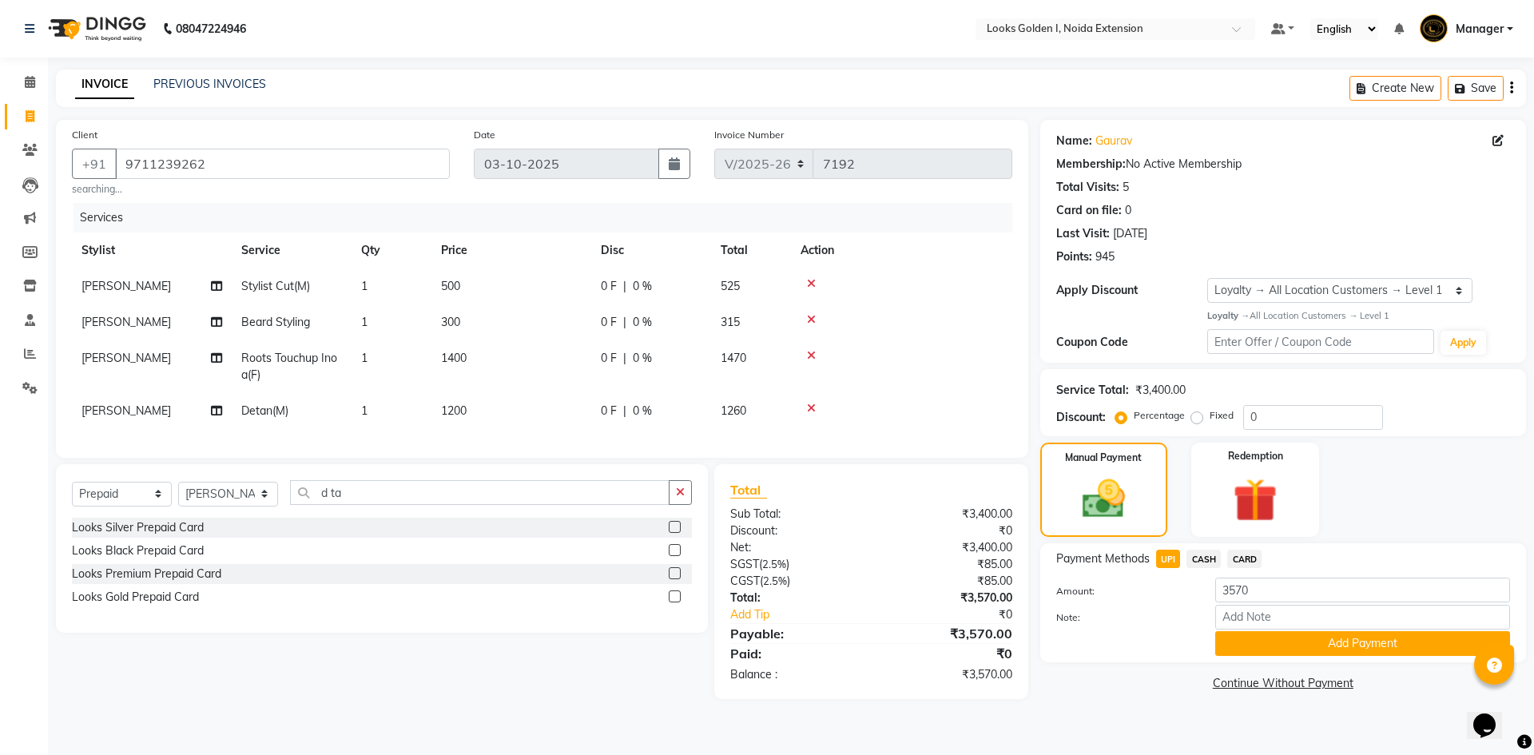
click at [1234, 630] on div "Note:" at bounding box center [1283, 618] width 478 height 27
click at [1226, 648] on button "Add Payment" at bounding box center [1362, 643] width 295 height 25
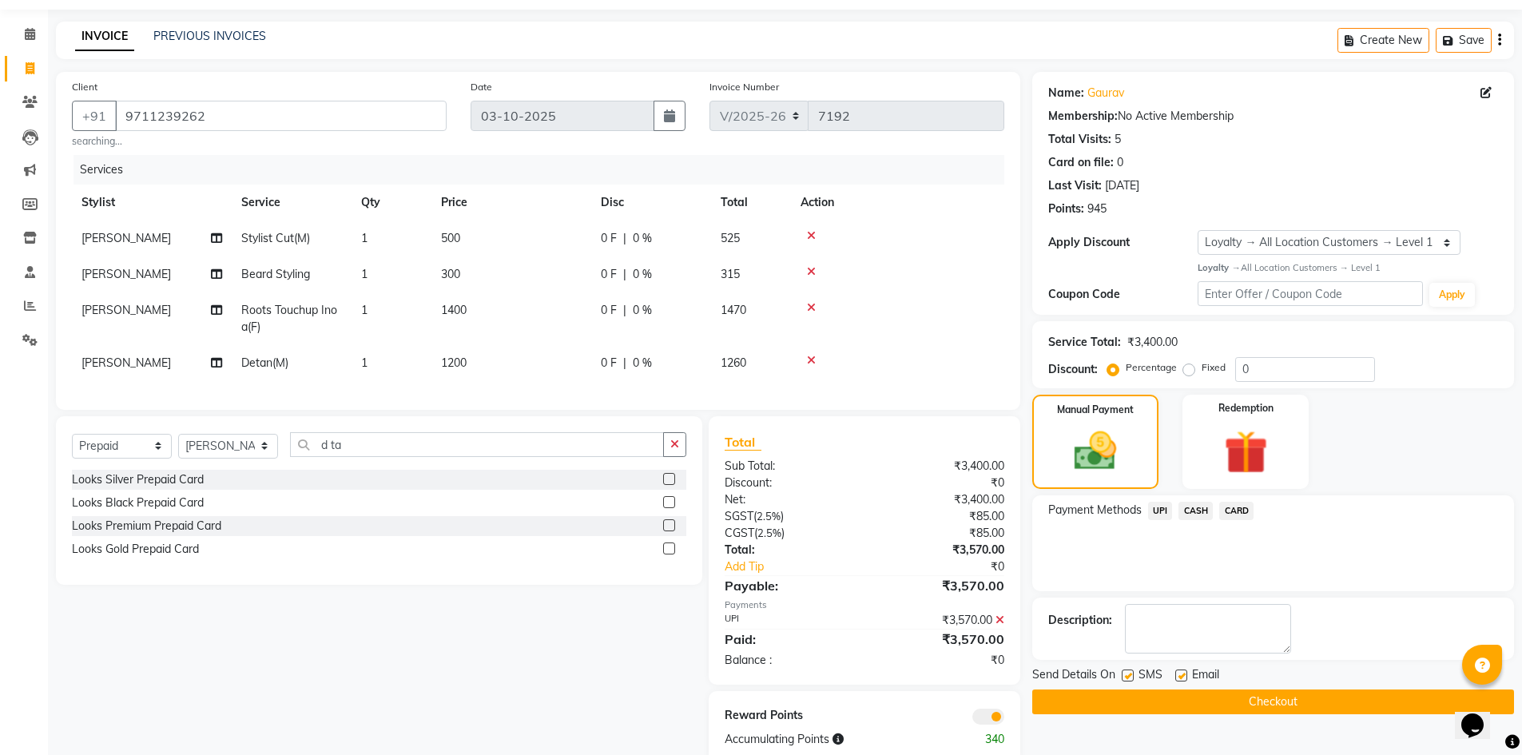
scroll to position [93, 0]
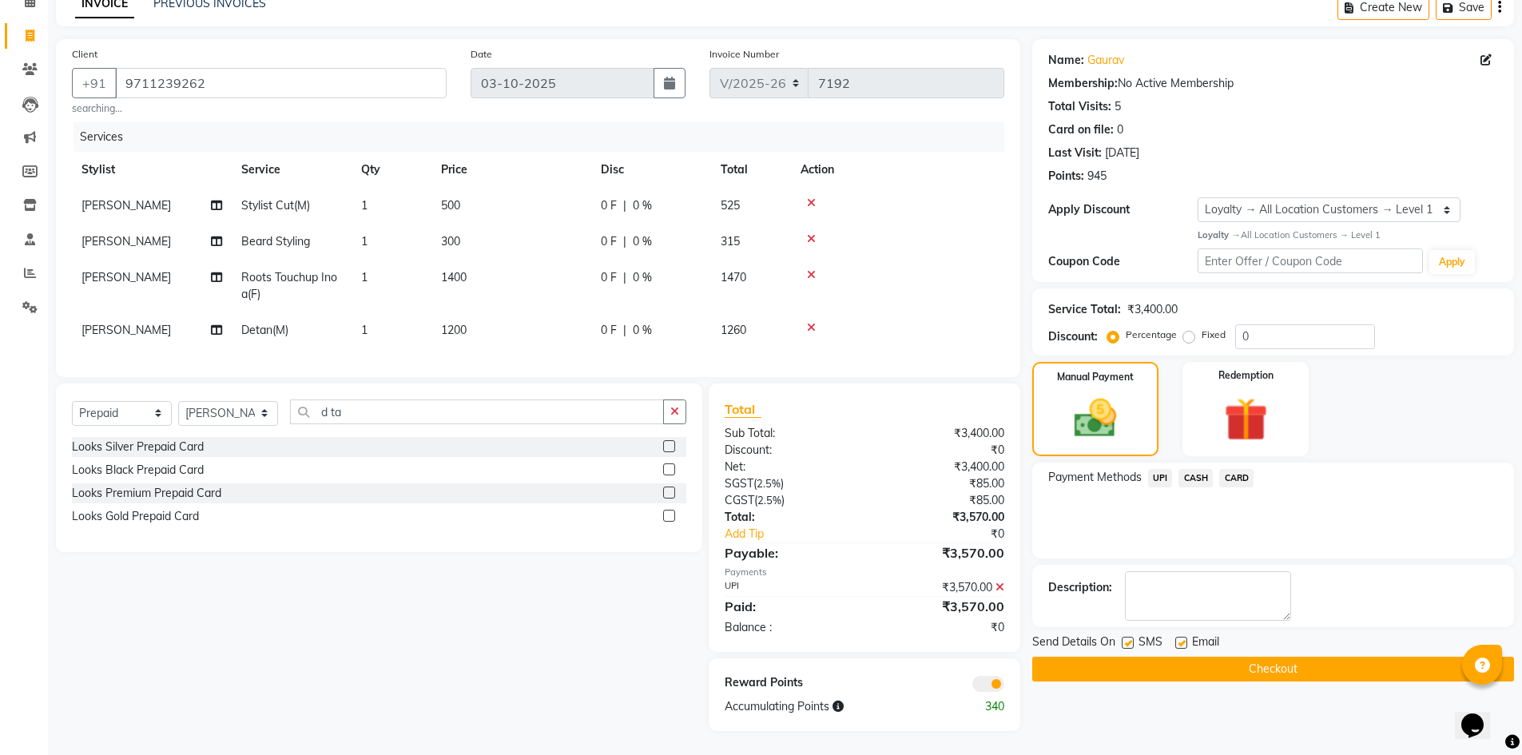
click at [163, 193] on td "[PERSON_NAME]" at bounding box center [152, 206] width 160 height 36
select select "89615"
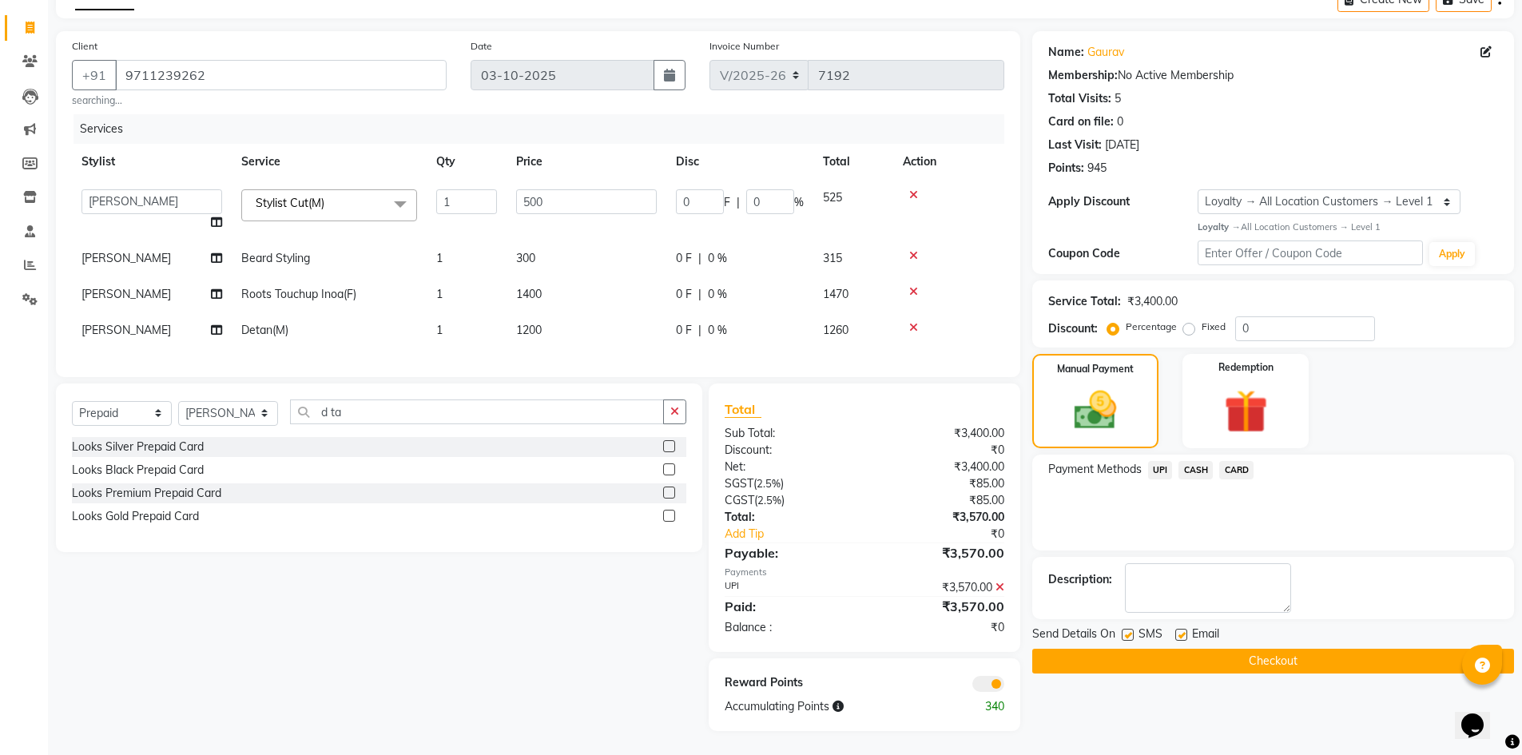
click at [163, 191] on select "Ajay_pdct Ali_Khan Anwar Arshad Asad ayush Counter_Sales Faheem Farmaan Gagan G…" at bounding box center [151, 201] width 141 height 25
select select "84909"
click at [148, 252] on td "[PERSON_NAME]" at bounding box center [152, 259] width 160 height 36
select select "89615"
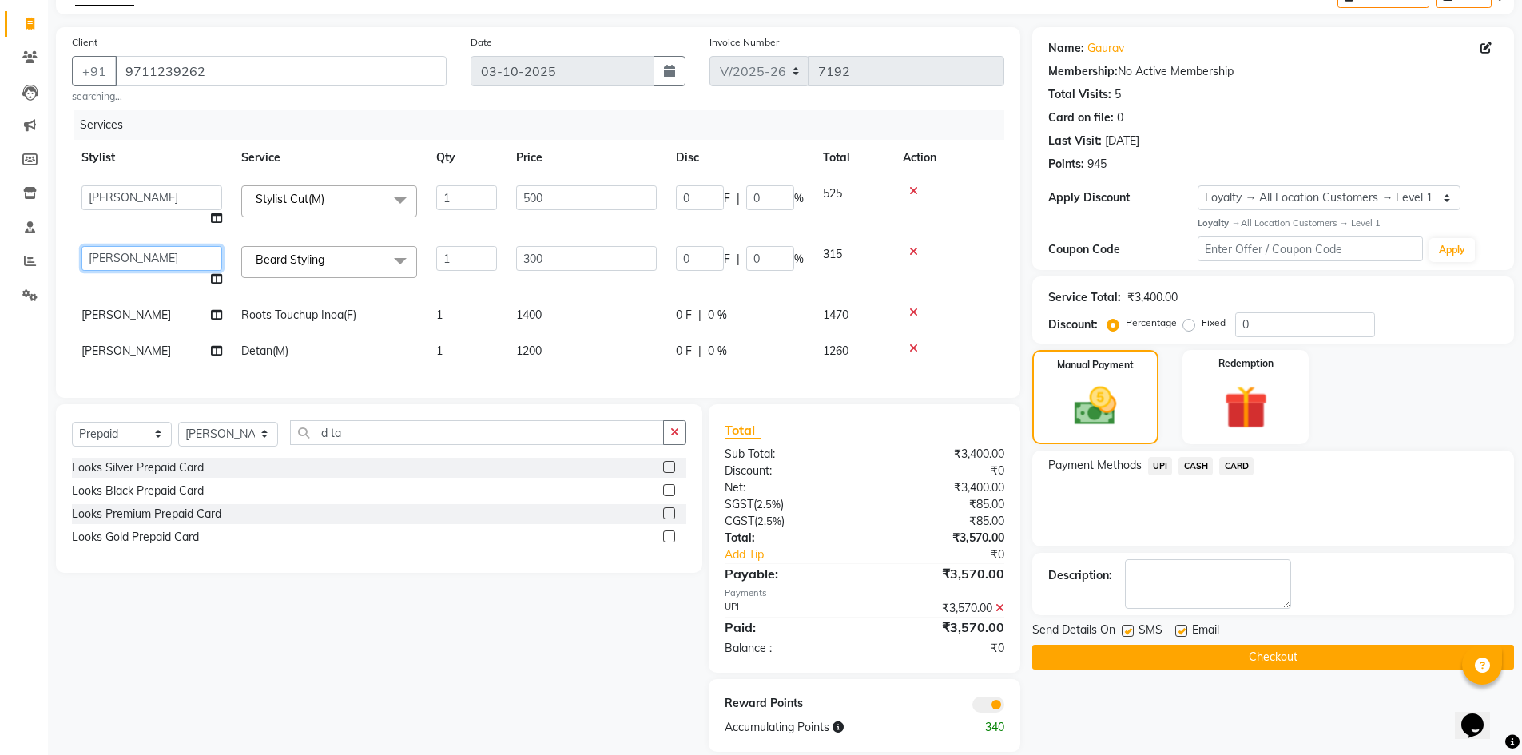
click at [148, 252] on select "Ajay_pdct Ali_Khan Anwar Arshad Asad ayush Counter_Sales Faheem Farmaan Gagan G…" at bounding box center [151, 258] width 141 height 25
select select "84909"
click at [135, 308] on td "[PERSON_NAME]" at bounding box center [152, 315] width 160 height 36
select select "89615"
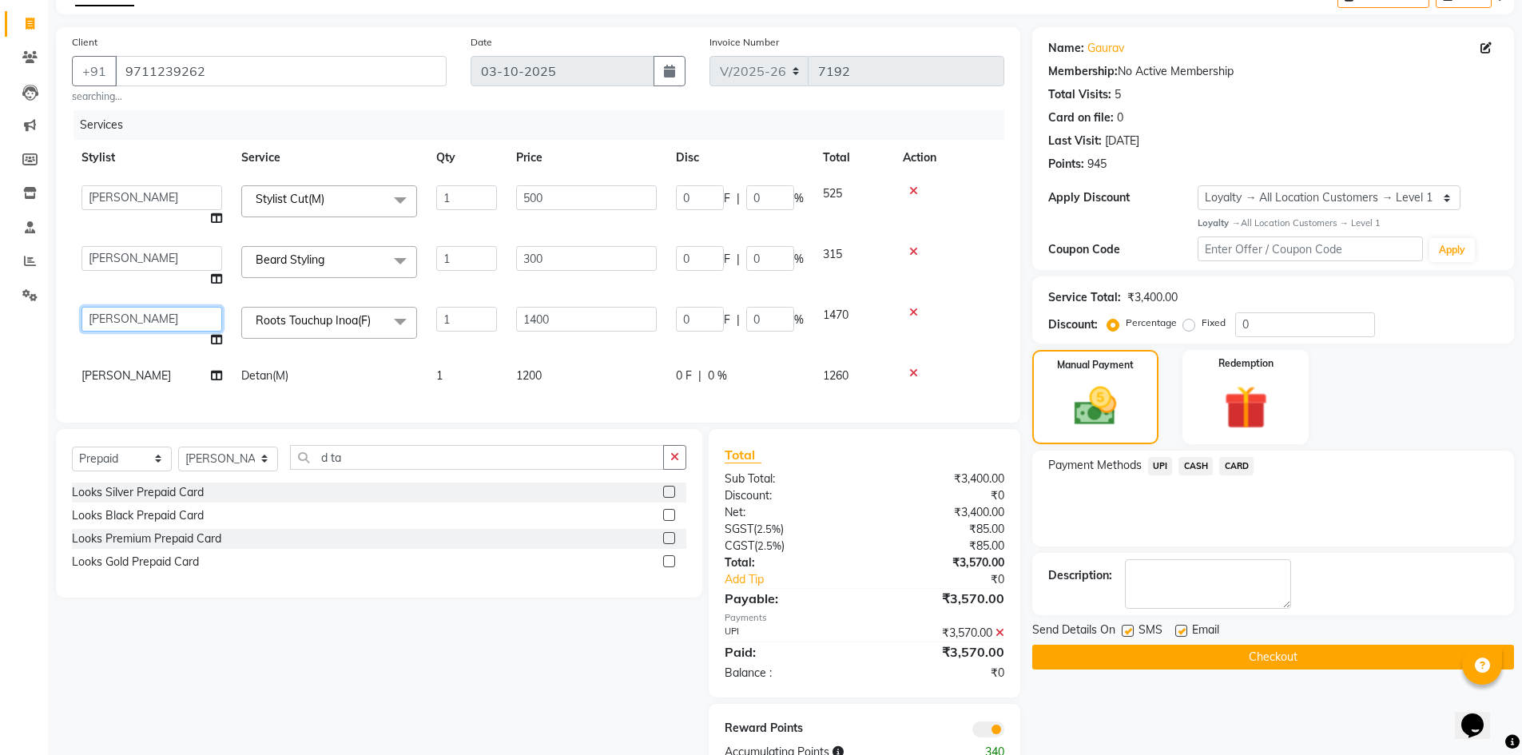
click at [134, 313] on select "Ajay_pdct Ali_Khan Anwar Arshad Asad ayush Counter_Sales Faheem Farmaan Gagan G…" at bounding box center [151, 319] width 141 height 25
click at [152, 207] on select "Ajay_pdct Ali_Khan Anwar Arshad Asad ayush Counter_Sales Faheem Farmaan Gagan G…" at bounding box center [151, 197] width 141 height 25
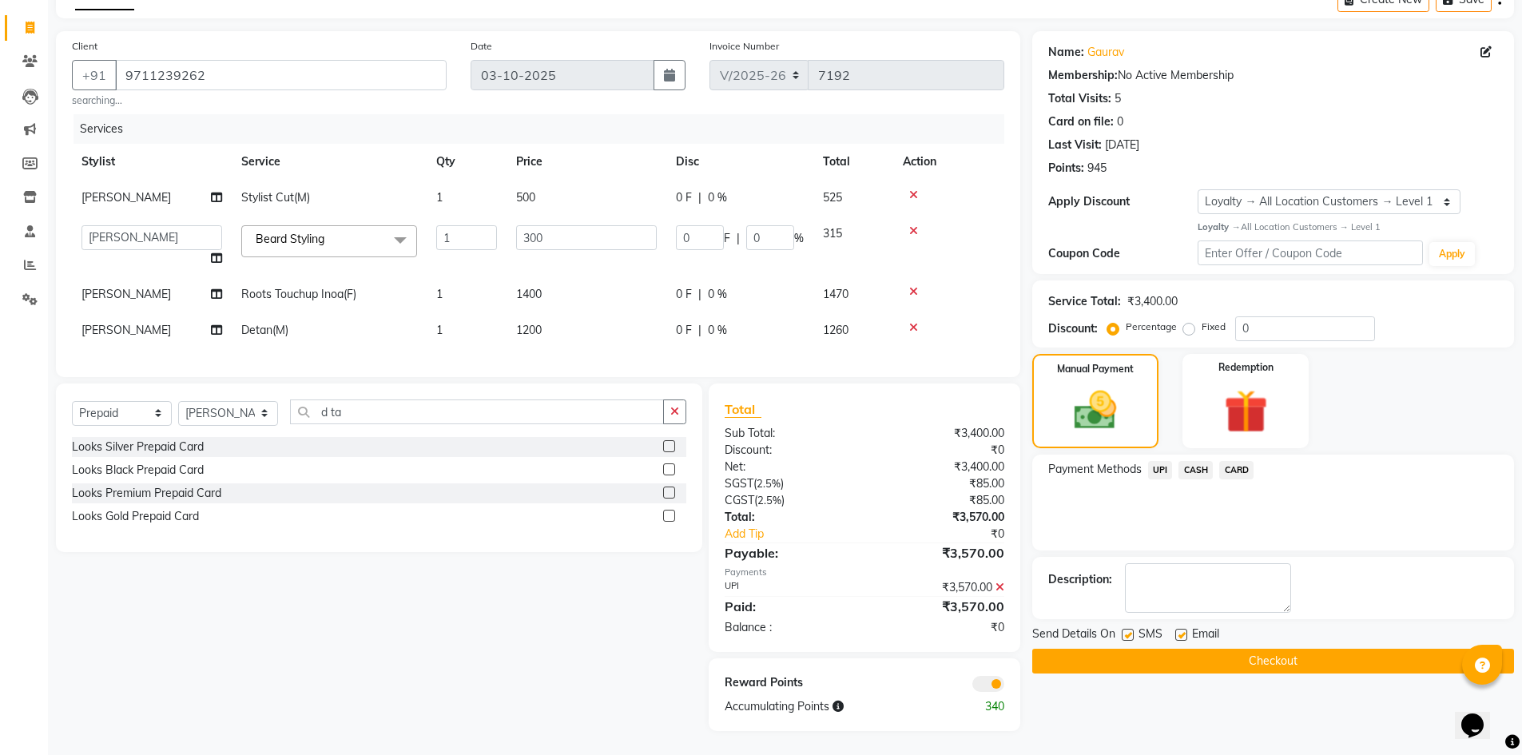
click at [157, 185] on td "[PERSON_NAME]" at bounding box center [152, 198] width 160 height 36
select select "84909"
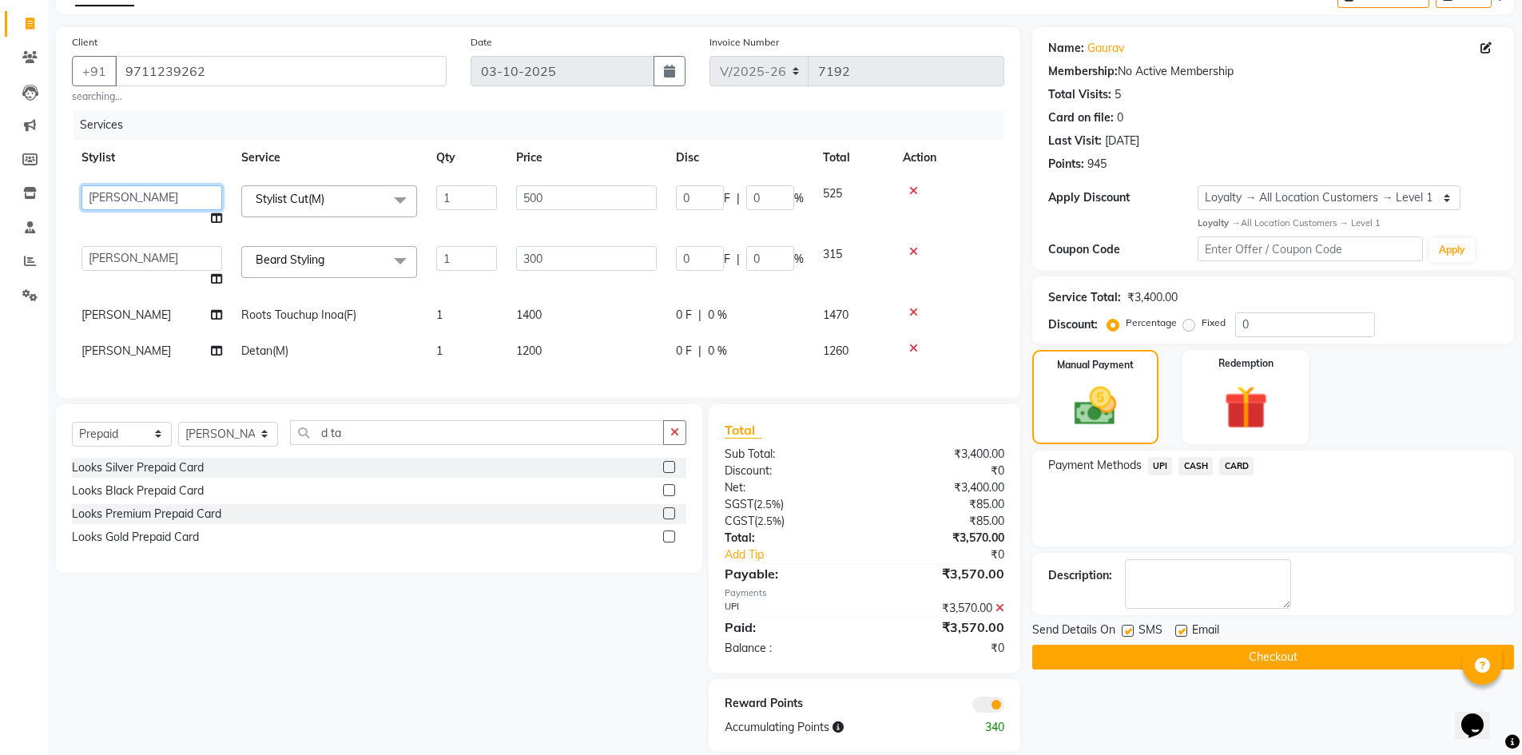
click at [153, 201] on select "Ajay_pdct Ali_Khan Anwar Arshad Asad ayush Counter_Sales Faheem Farmaan Gagan G…" at bounding box center [151, 197] width 141 height 25
select select "91182"
click at [120, 250] on select "Ajay_pdct Ali_Khan Anwar Arshad Asad ayush Counter_Sales Faheem Farmaan Gagan G…" at bounding box center [151, 258] width 141 height 25
select select "91182"
click at [133, 312] on td "[PERSON_NAME]" at bounding box center [152, 315] width 160 height 36
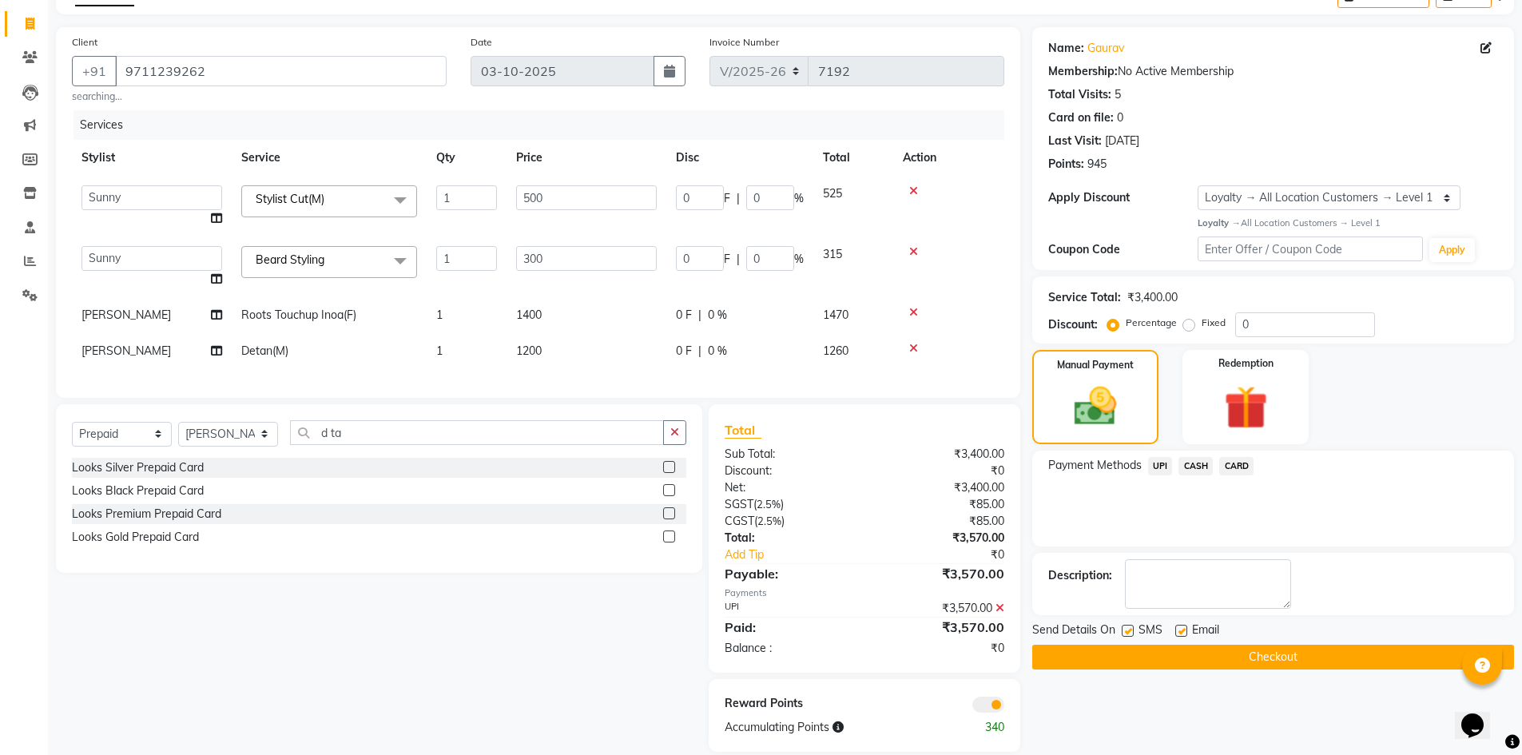
select select "89615"
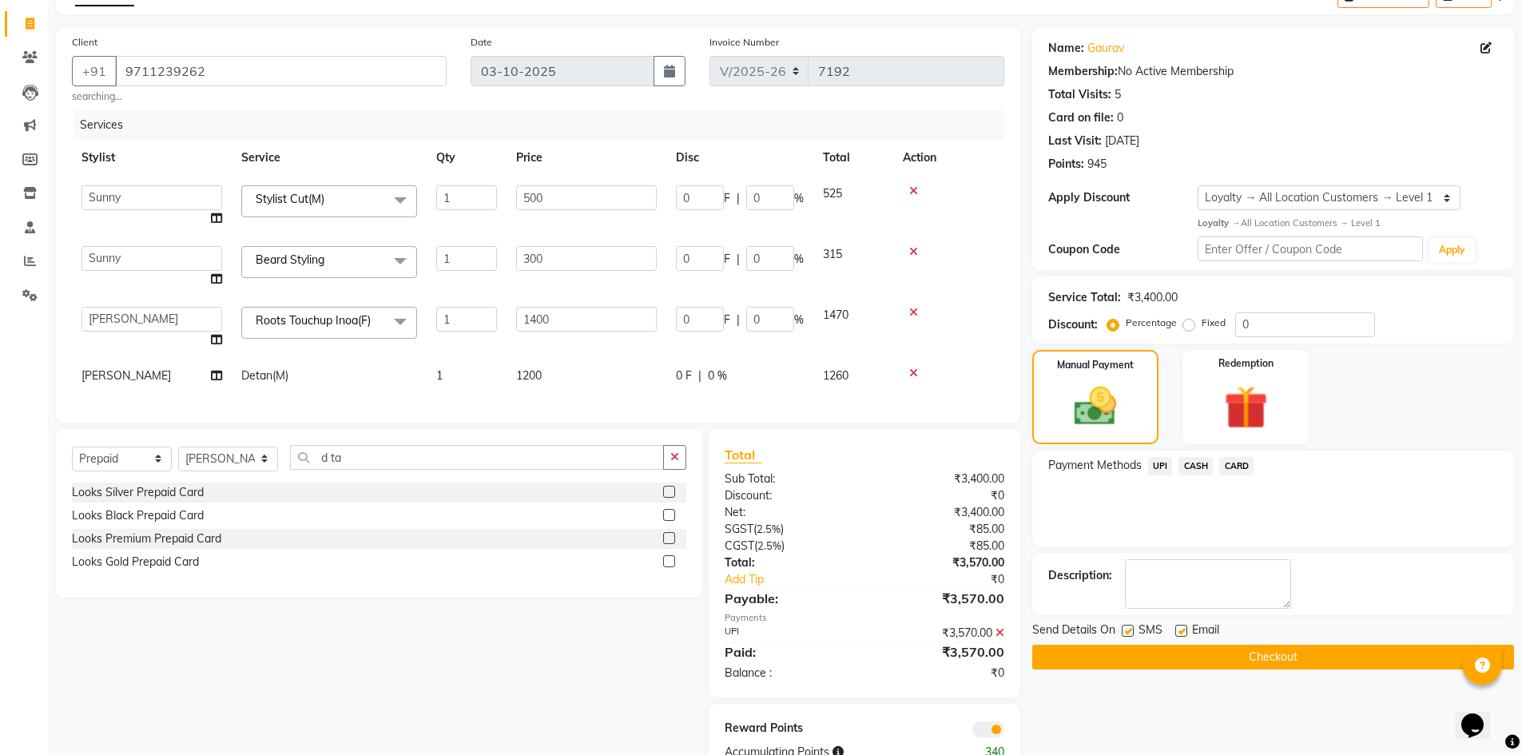
click at [133, 312] on select "Ajay_pdct Ali_Khan Anwar Arshad Asad ayush Counter_Sales Faheem Farmaan Gagan G…" at bounding box center [151, 319] width 141 height 25
select select "91182"
click at [157, 386] on td "[PERSON_NAME]" at bounding box center [152, 376] width 160 height 36
select select "89615"
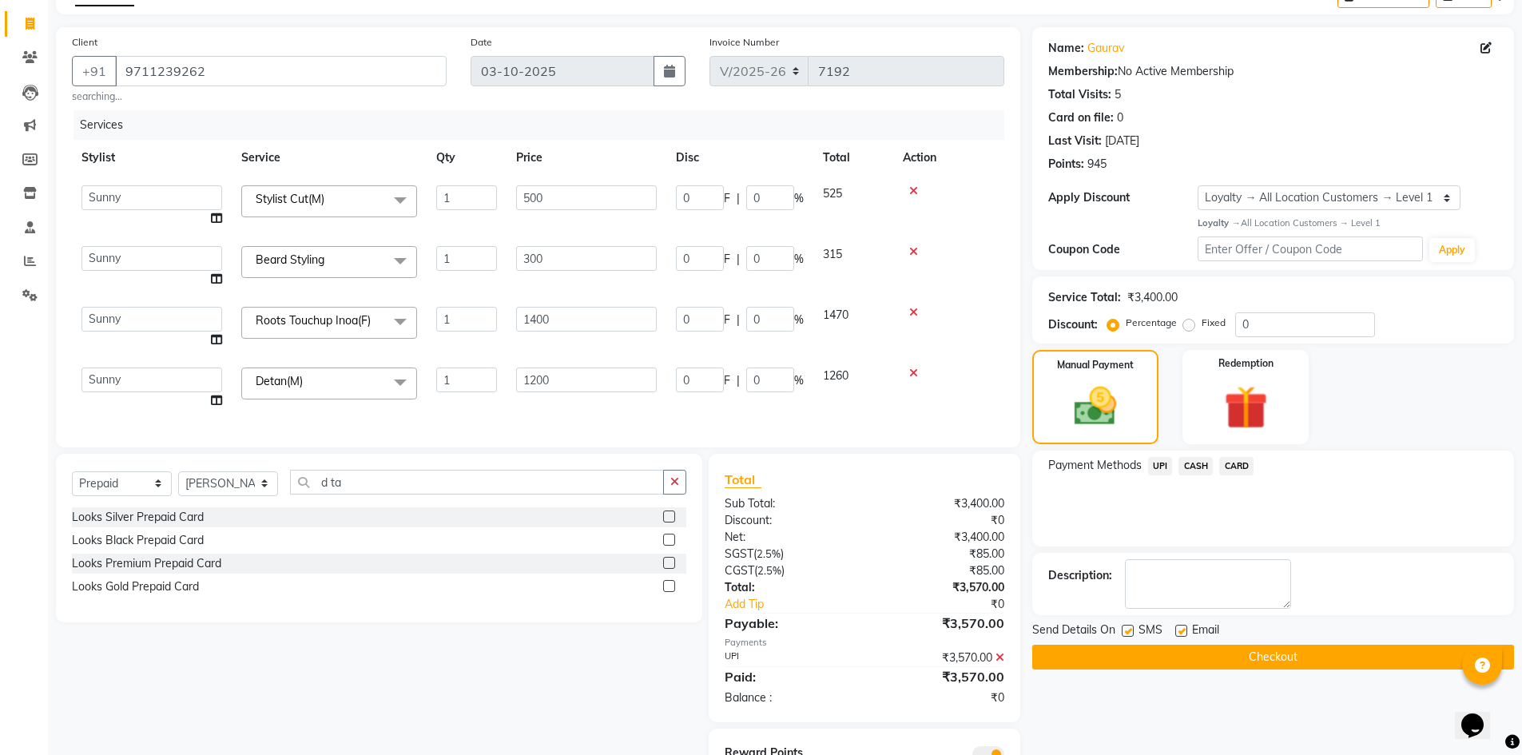
select select "91182"
click at [1144, 652] on button "Checkout" at bounding box center [1273, 657] width 482 height 25
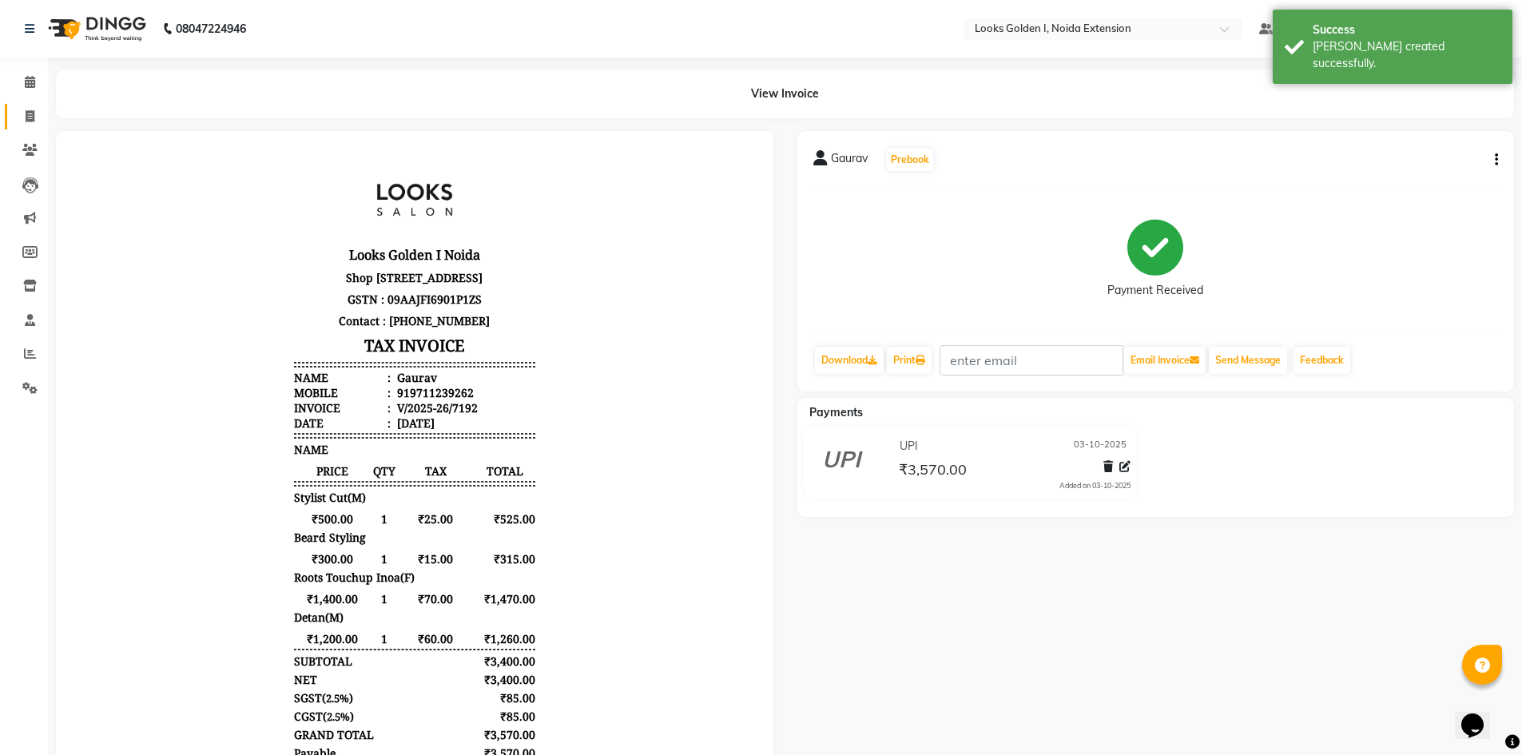
click at [15, 124] on link "Invoice" at bounding box center [24, 117] width 38 height 26
select select "5508"
select select "service"
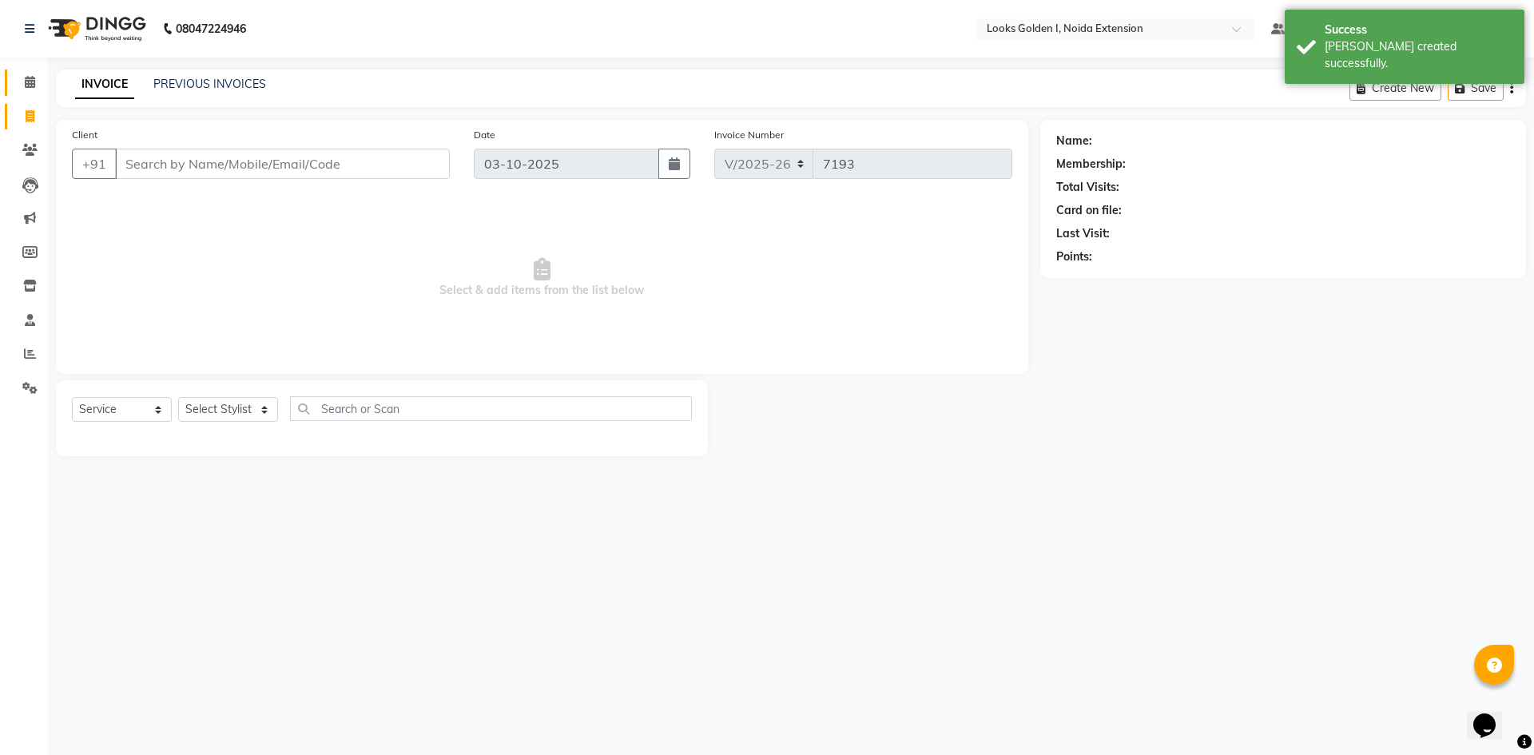
click at [28, 78] on icon at bounding box center [30, 82] width 10 height 12
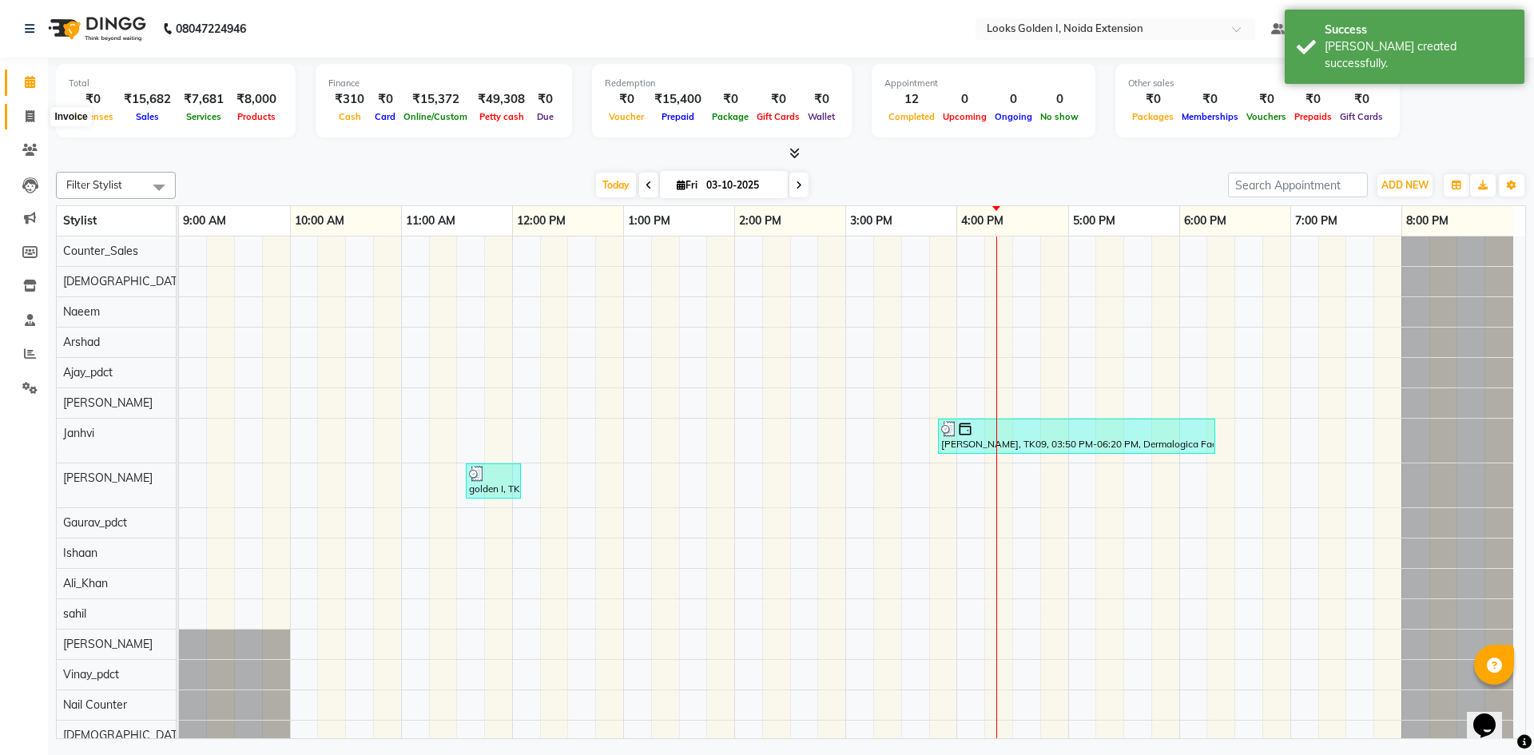
click at [34, 119] on icon at bounding box center [30, 116] width 9 height 12
select select "service"
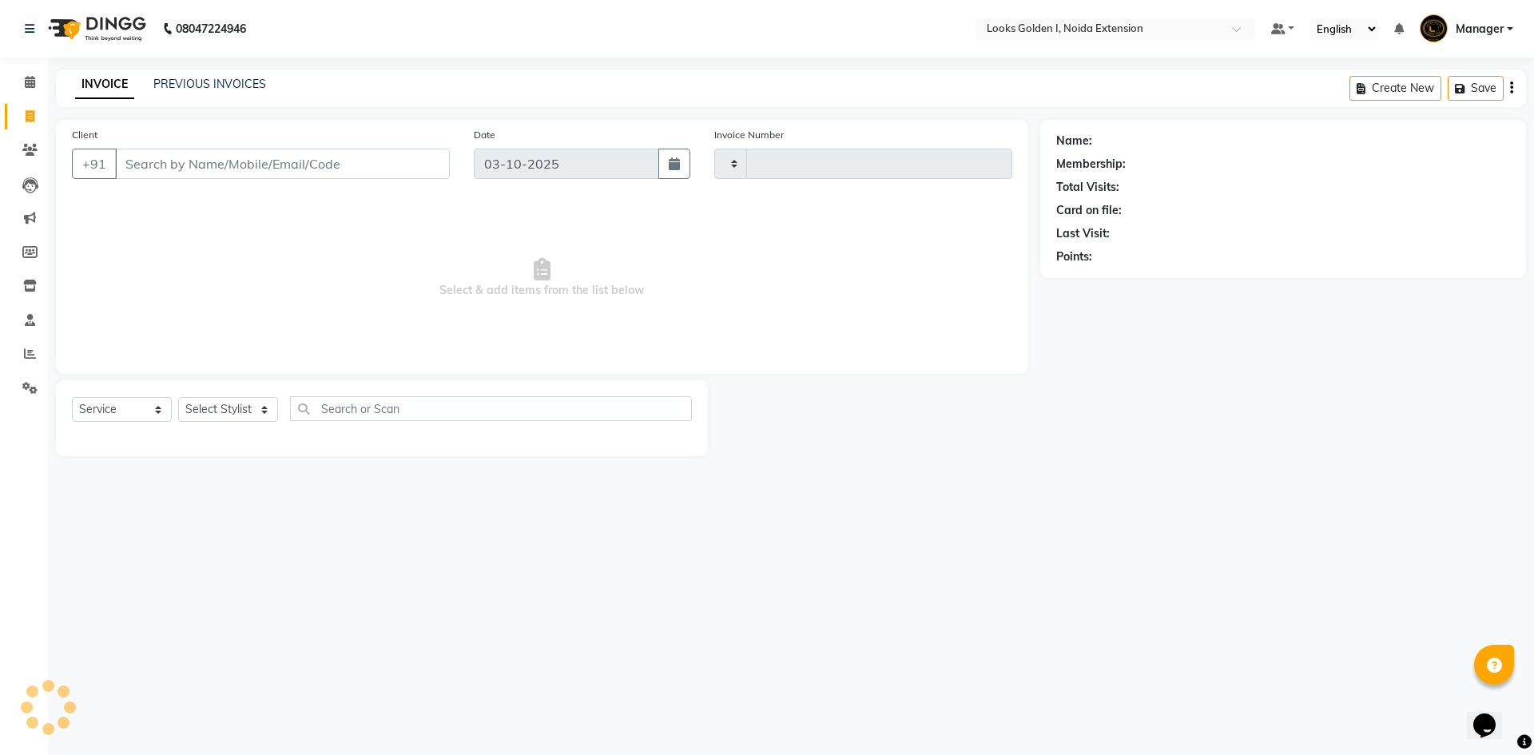
type input "7193"
select select "5508"
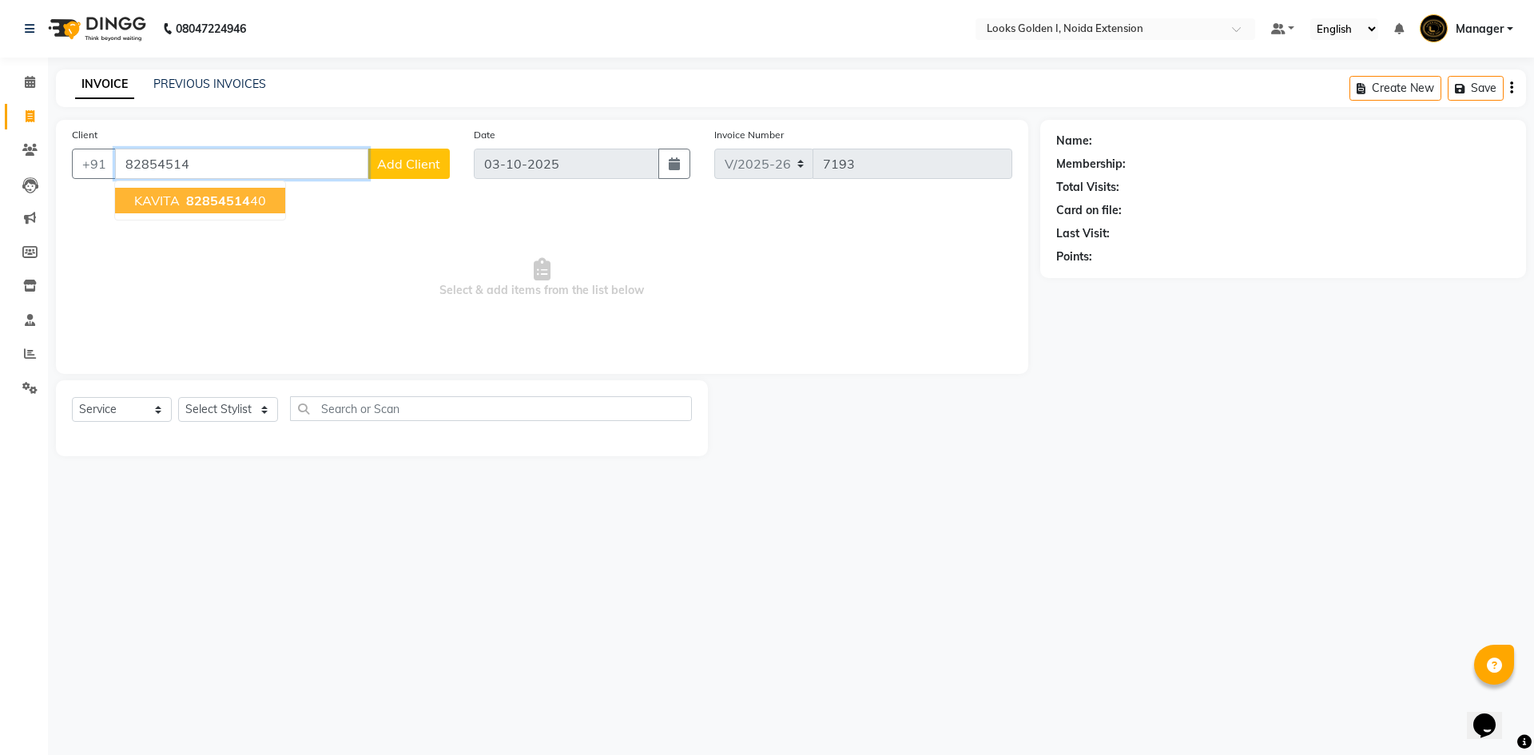
click at [201, 201] on span "82854514" at bounding box center [218, 201] width 64 height 16
type input "8285451440"
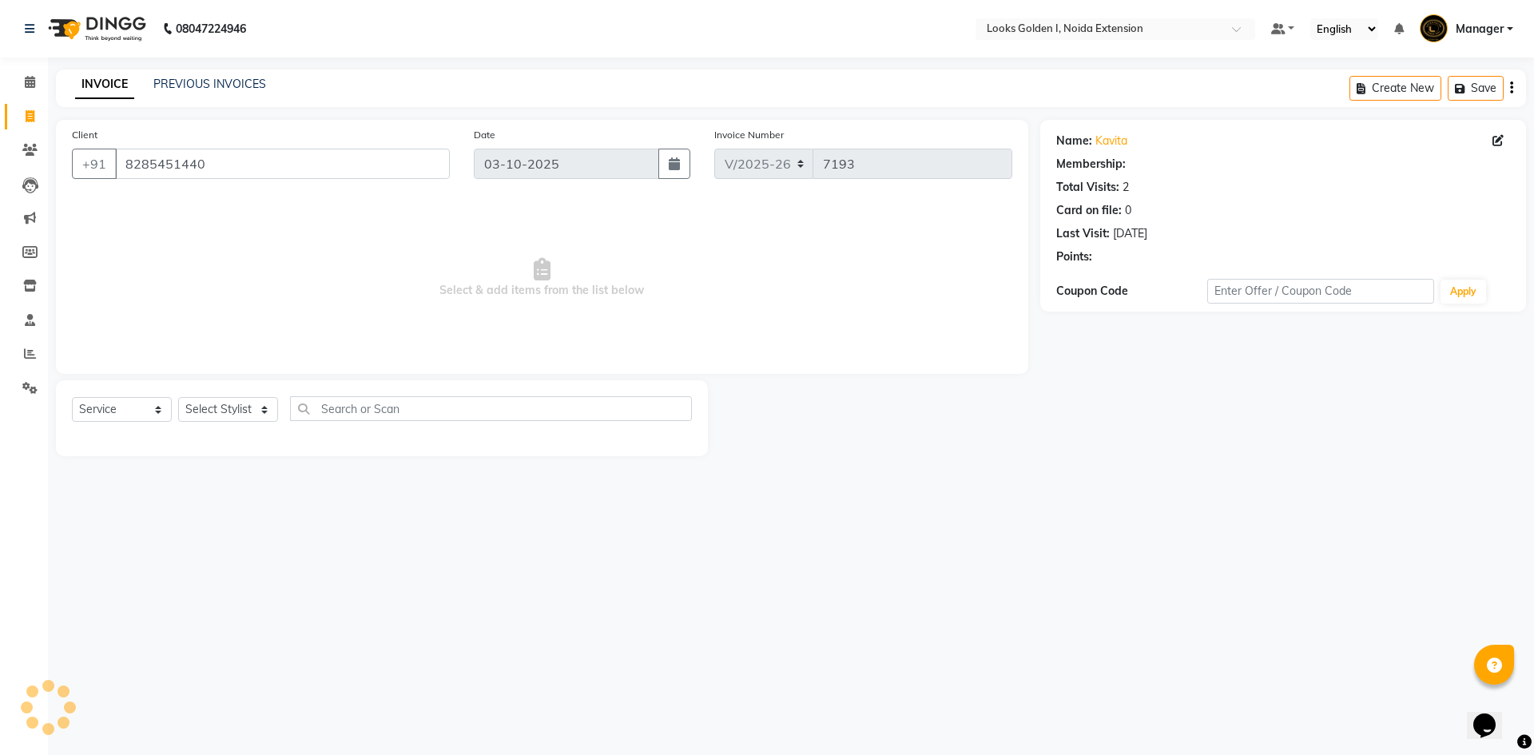
select select "1: Object"
click at [1118, 139] on link "Kavita" at bounding box center [1111, 141] width 32 height 17
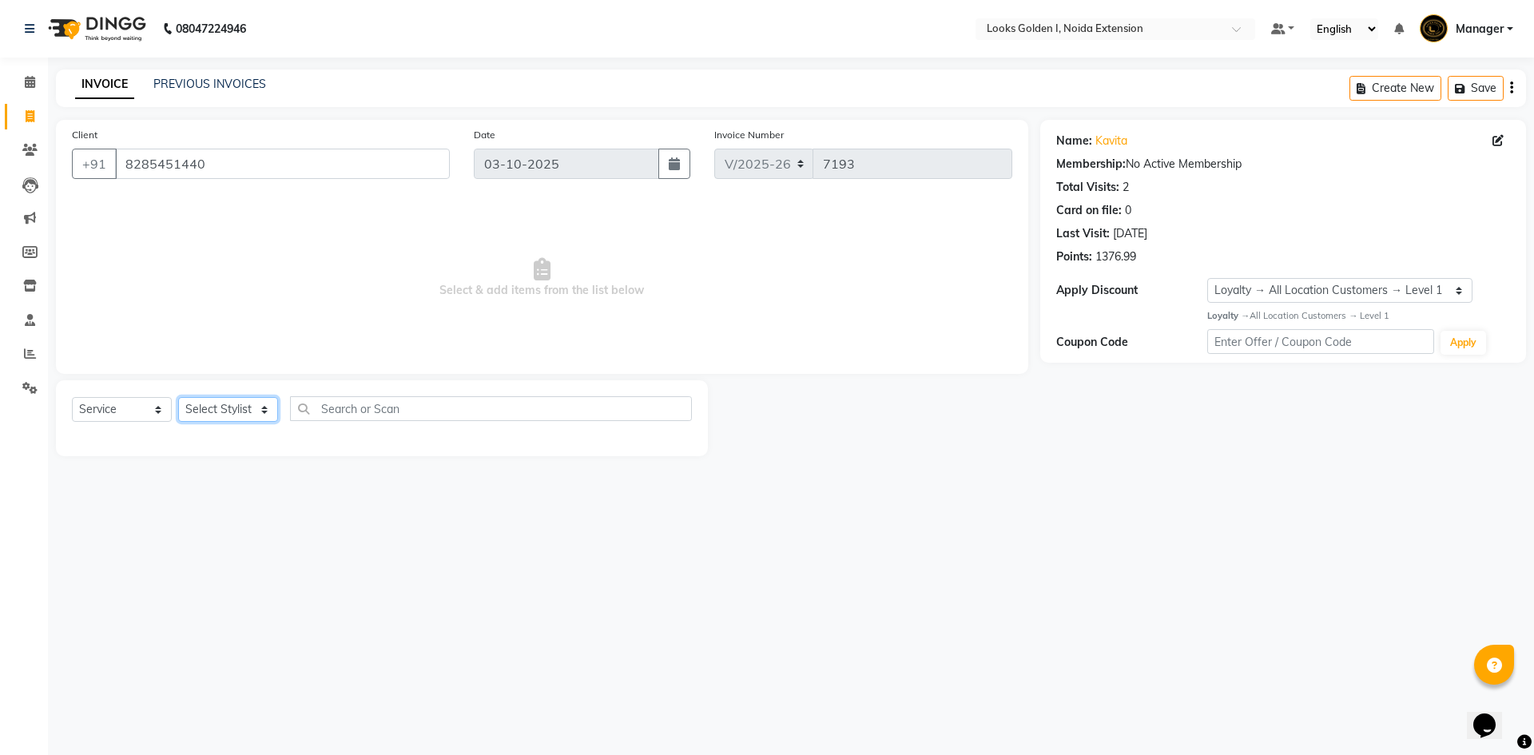
click at [206, 413] on select "Select Stylist Ajay_pdct Ali_Khan [PERSON_NAME] [PERSON_NAME] Counter_Sales [PE…" at bounding box center [228, 409] width 100 height 25
select select "83412"
click at [178, 397] on select "Select Stylist Ajay_pdct Ali_Khan [PERSON_NAME] [PERSON_NAME] Counter_Sales [PE…" at bounding box center [228, 409] width 100 height 25
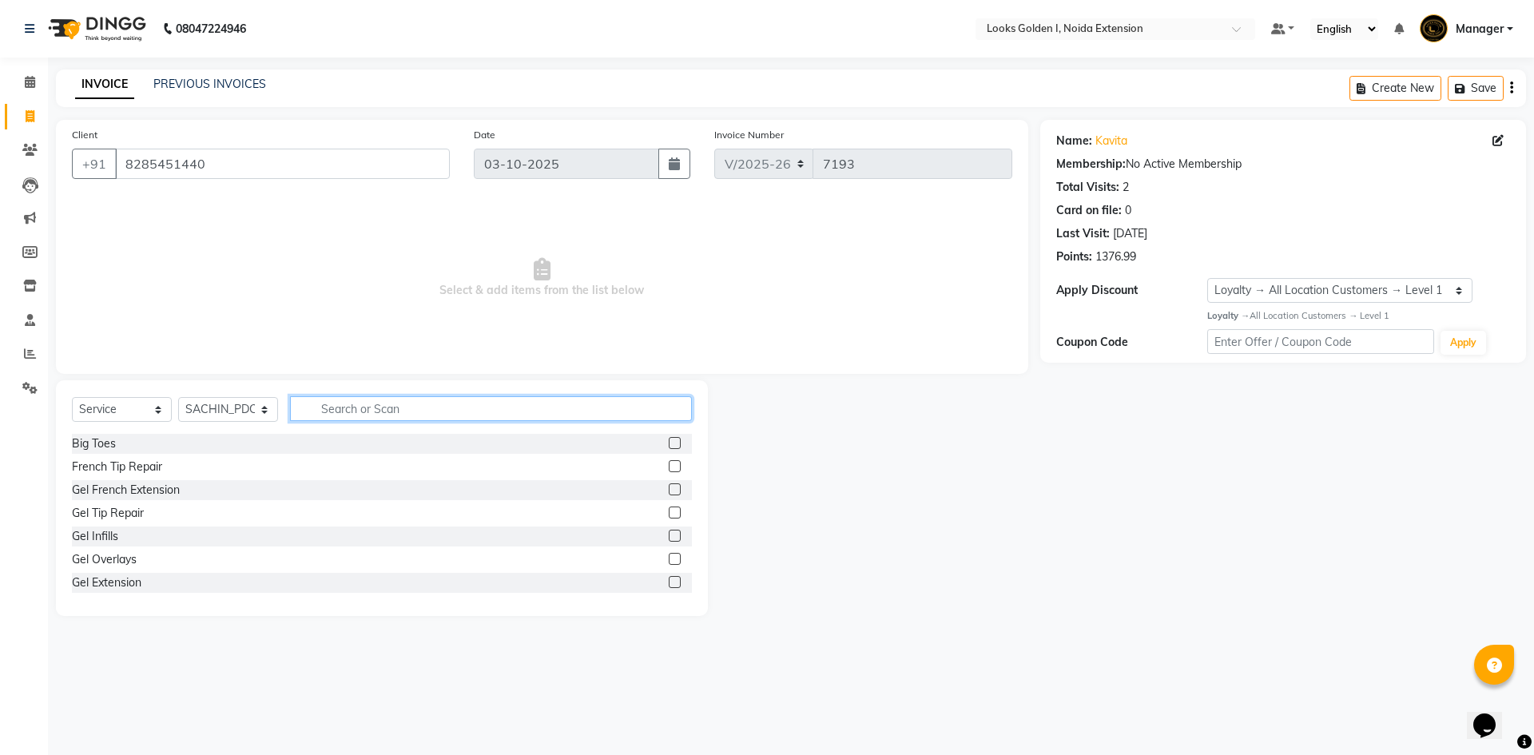
click at [484, 417] on input "text" at bounding box center [491, 408] width 402 height 25
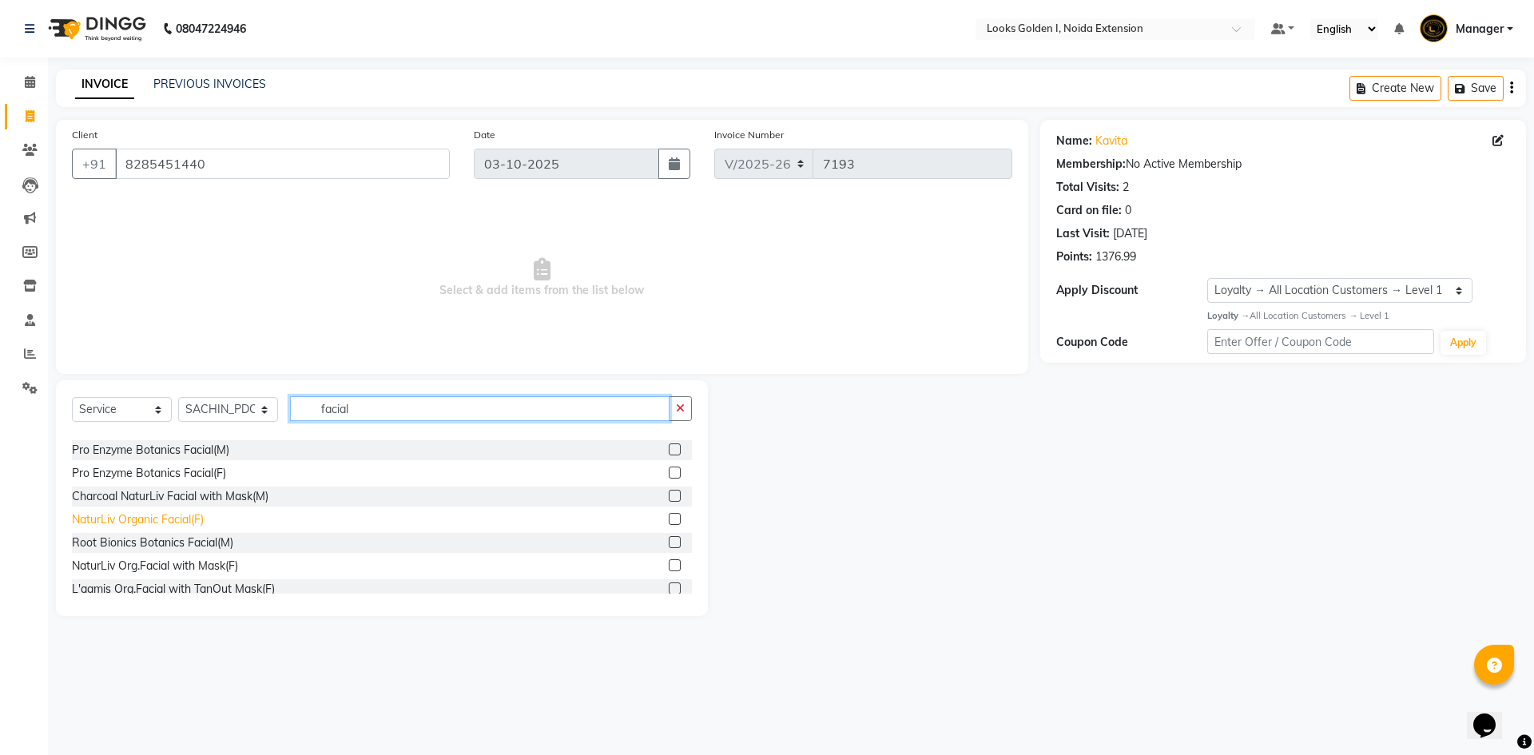
scroll to position [320, 0]
type input "facial"
click at [173, 590] on div "L'aamis Org.Facial with TanOut Mask(F)" at bounding box center [173, 587] width 203 height 17
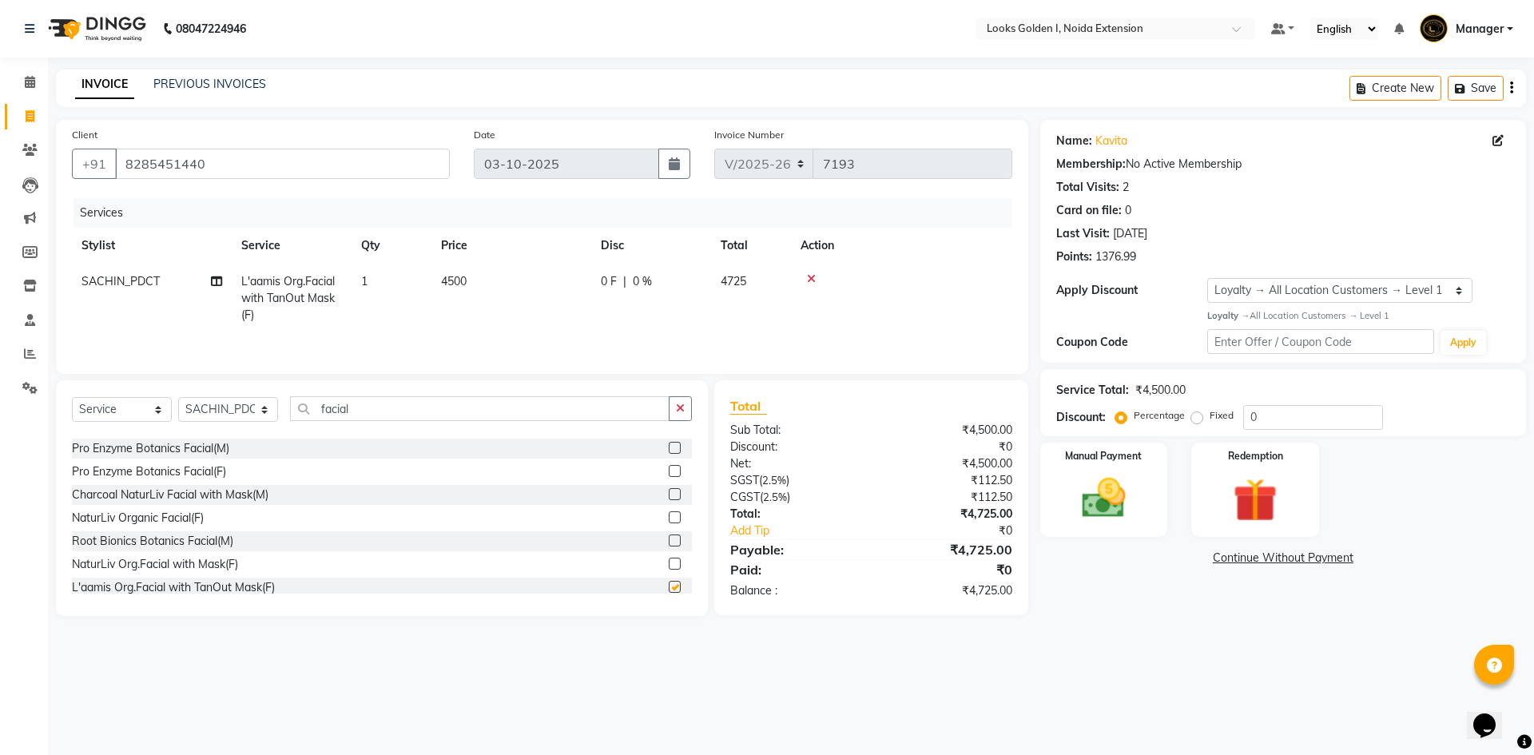
checkbox input "false"
click at [547, 281] on td "4500" at bounding box center [511, 299] width 160 height 70
select select "83412"
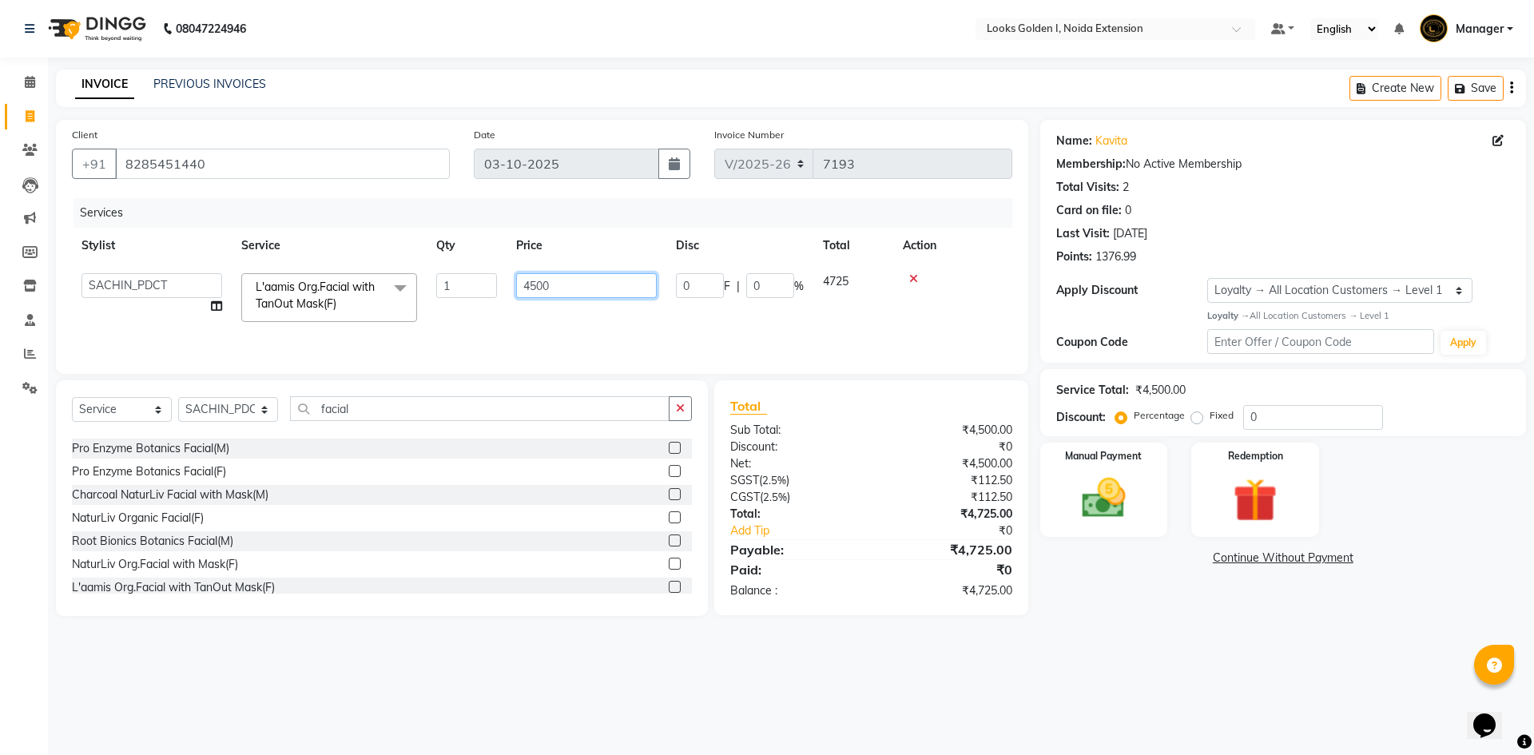
drag, startPoint x: 554, startPoint y: 284, endPoint x: 451, endPoint y: 308, distance: 105.2
click at [451, 308] on tr "Ajay_pdct Ali_Khan Anwar Arshad Asad ayush Counter_Sales Faheem Farmaan Gagan G…" at bounding box center [542, 298] width 940 height 68
type input "5300"
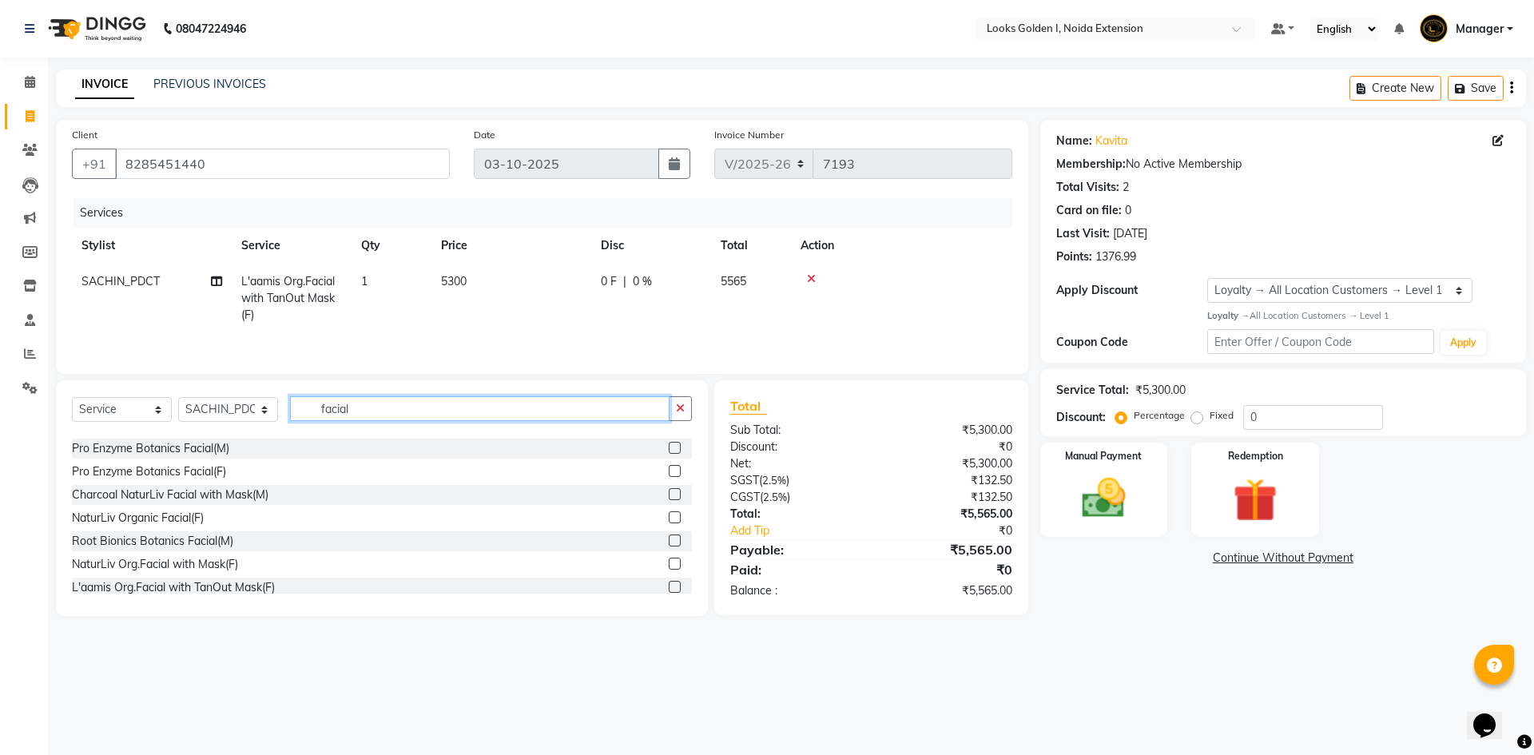
click at [374, 415] on input "facial" at bounding box center [480, 408] width 380 height 25
click at [372, 415] on input "facial" at bounding box center [480, 408] width 380 height 25
type input "d"
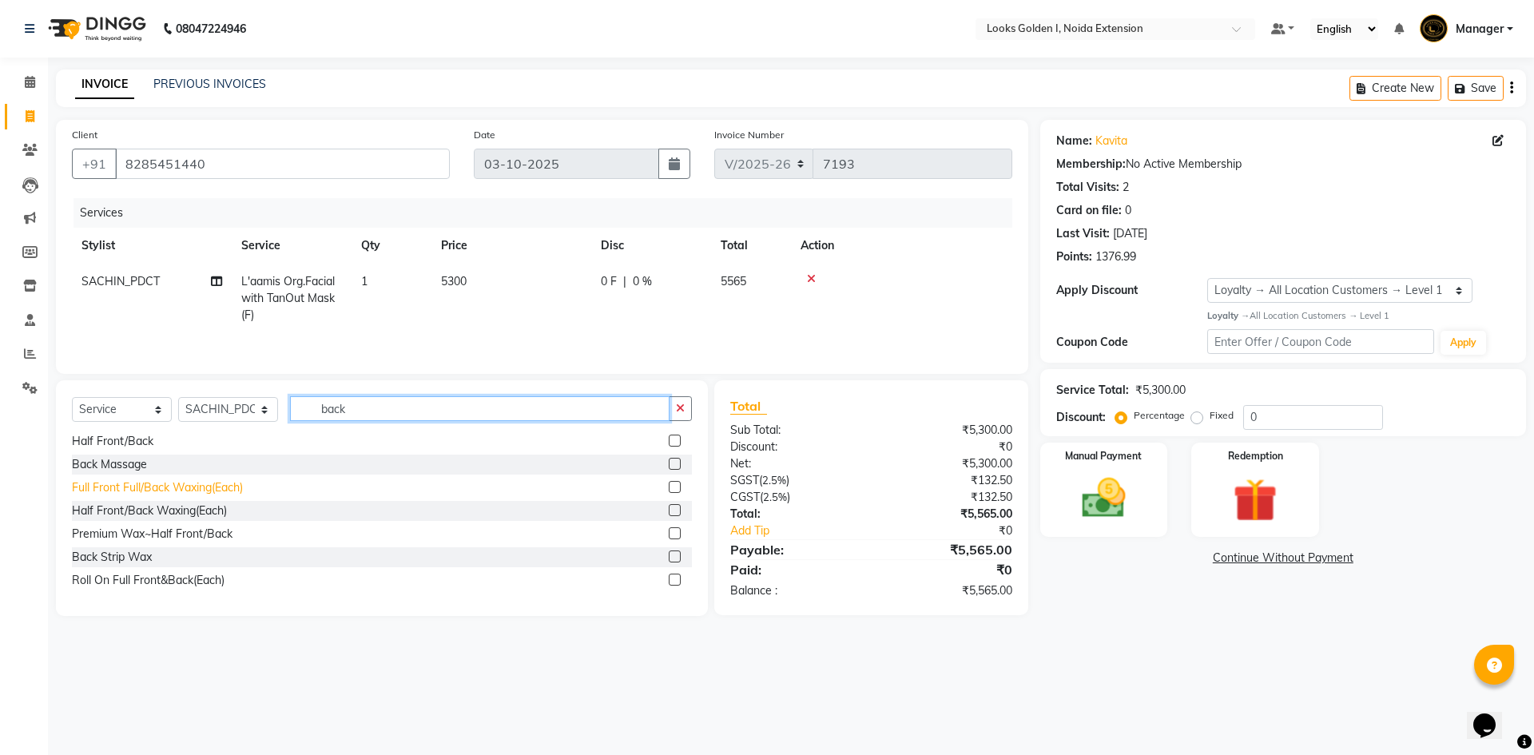
type input "back"
click at [159, 483] on div "Full Front Full/Back Waxing(Each)" at bounding box center [157, 487] width 171 height 17
checkbox input "false"
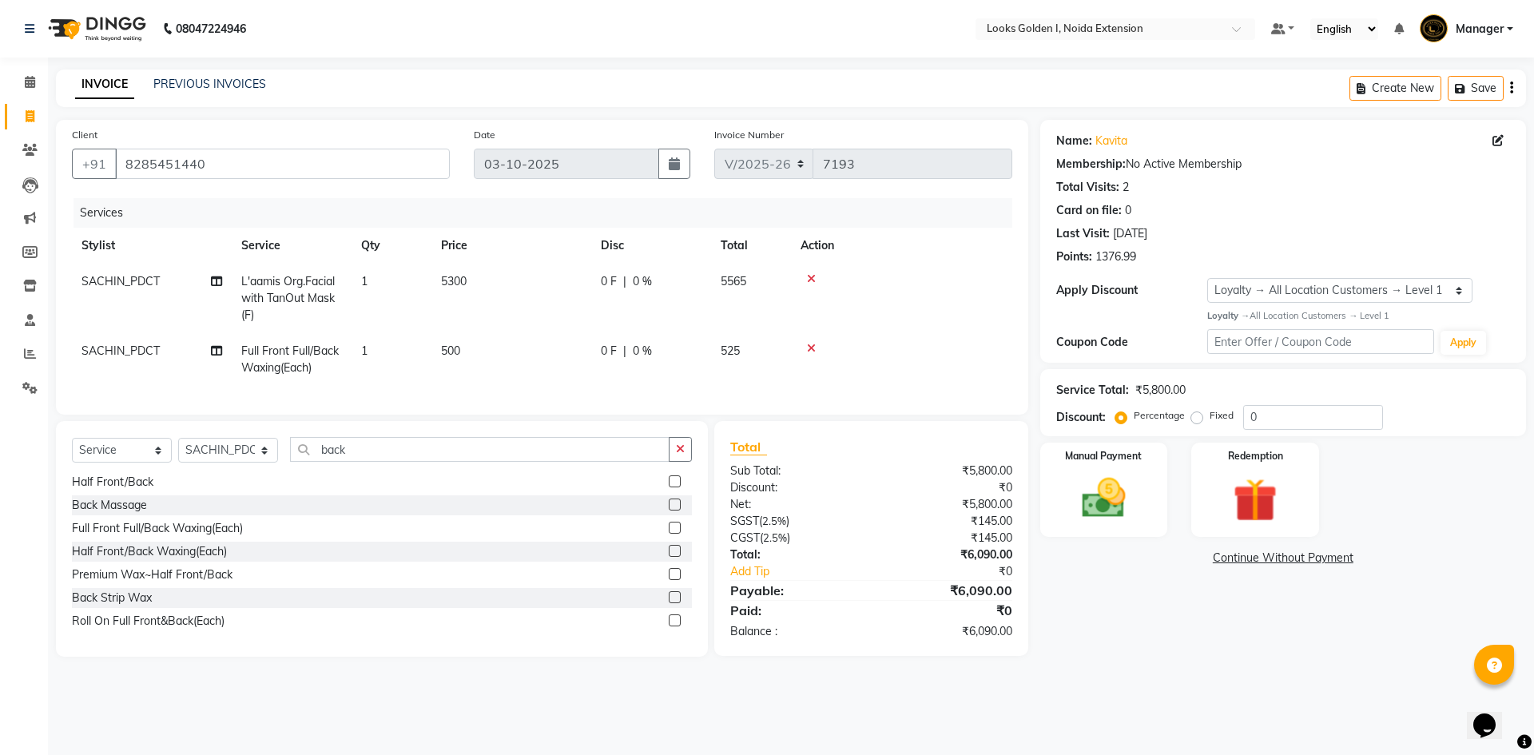
click at [518, 355] on td "500" at bounding box center [511, 359] width 160 height 53
select select "83412"
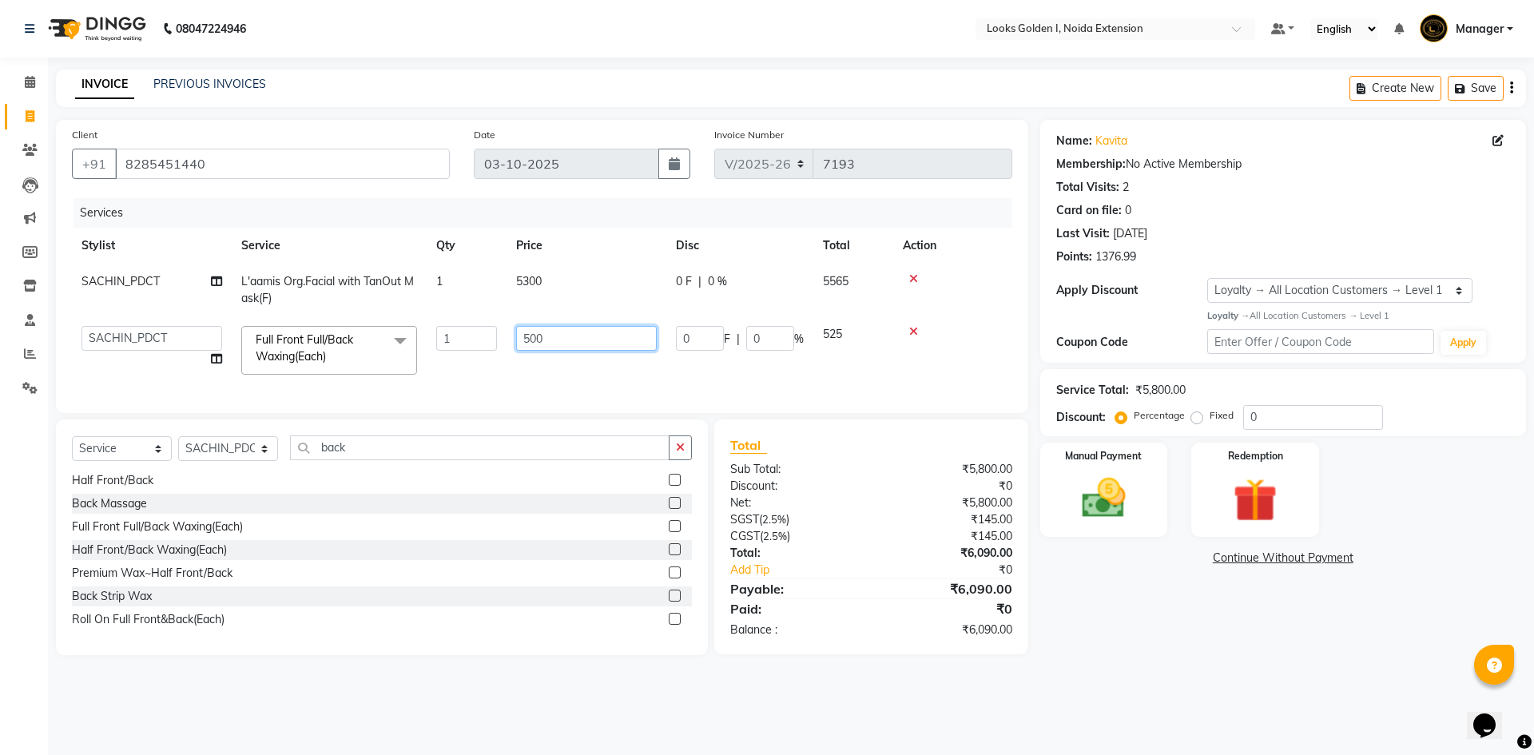
drag, startPoint x: 558, startPoint y: 344, endPoint x: 472, endPoint y: 357, distance: 86.4
click at [472, 357] on tr "Ajay_pdct Ali_Khan Anwar Arshad Asad ayush Counter_Sales Faheem Farmaan Gagan G…" at bounding box center [542, 350] width 940 height 68
type input "1300"
click at [425, 453] on input "back" at bounding box center [480, 447] width 380 height 25
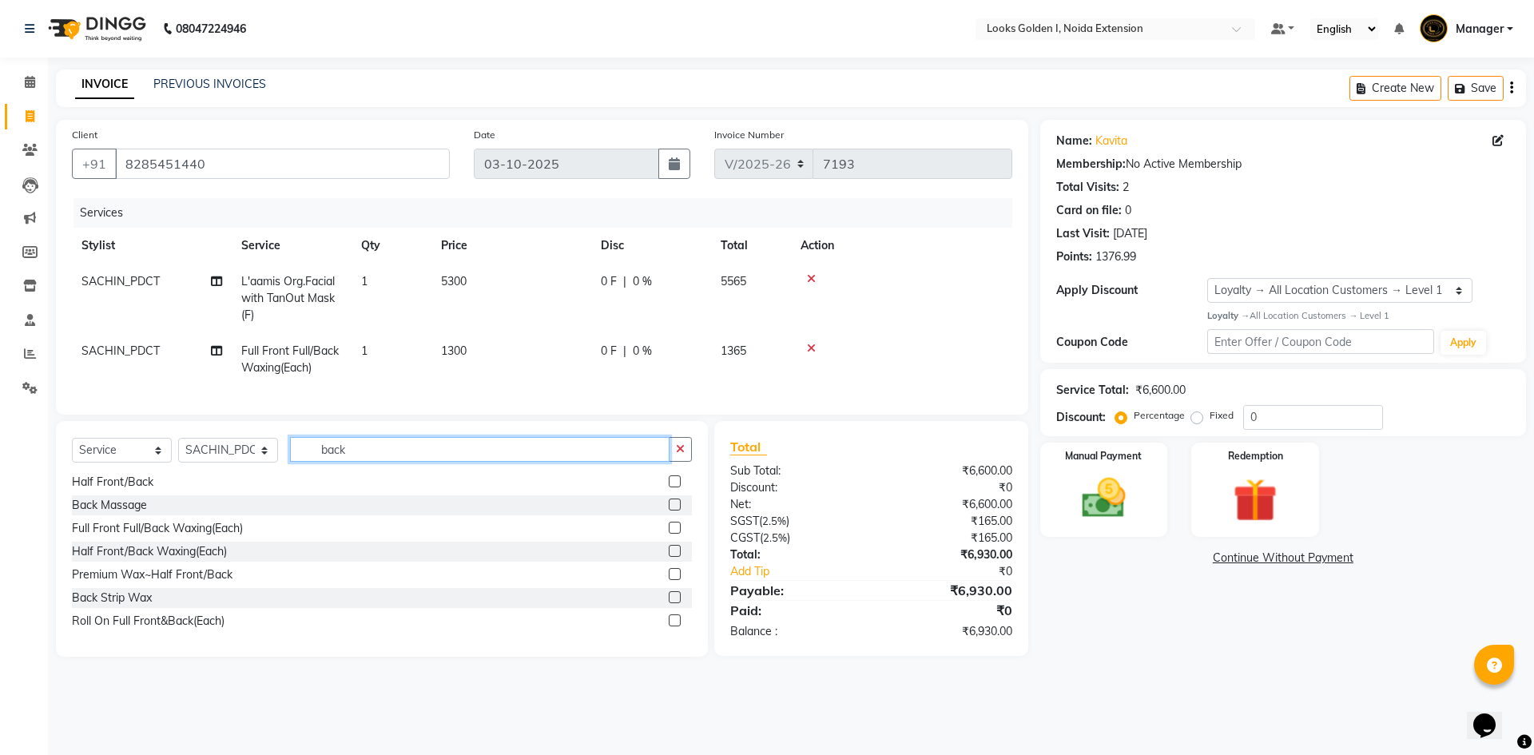
click at [425, 453] on input "back" at bounding box center [480, 449] width 380 height 25
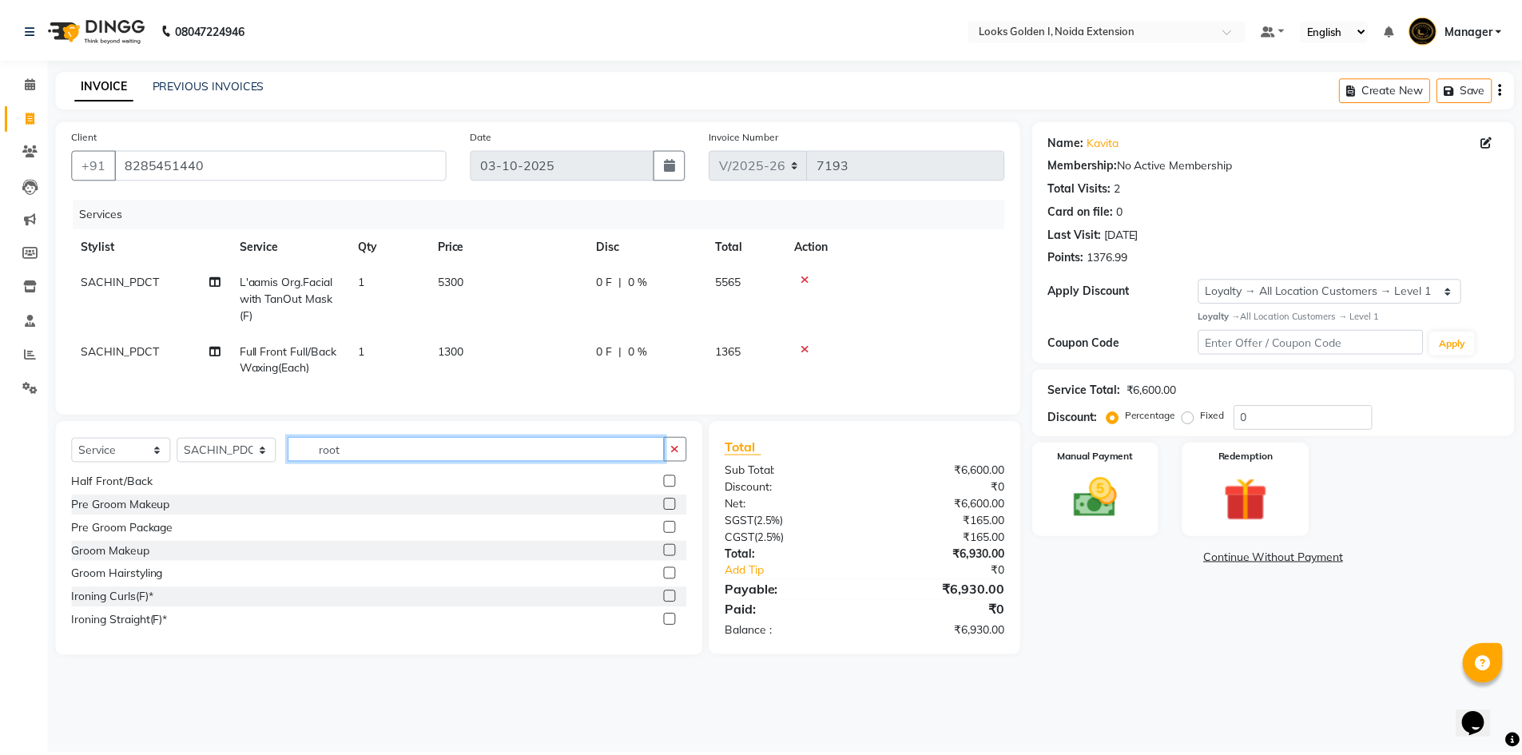
scroll to position [0, 0]
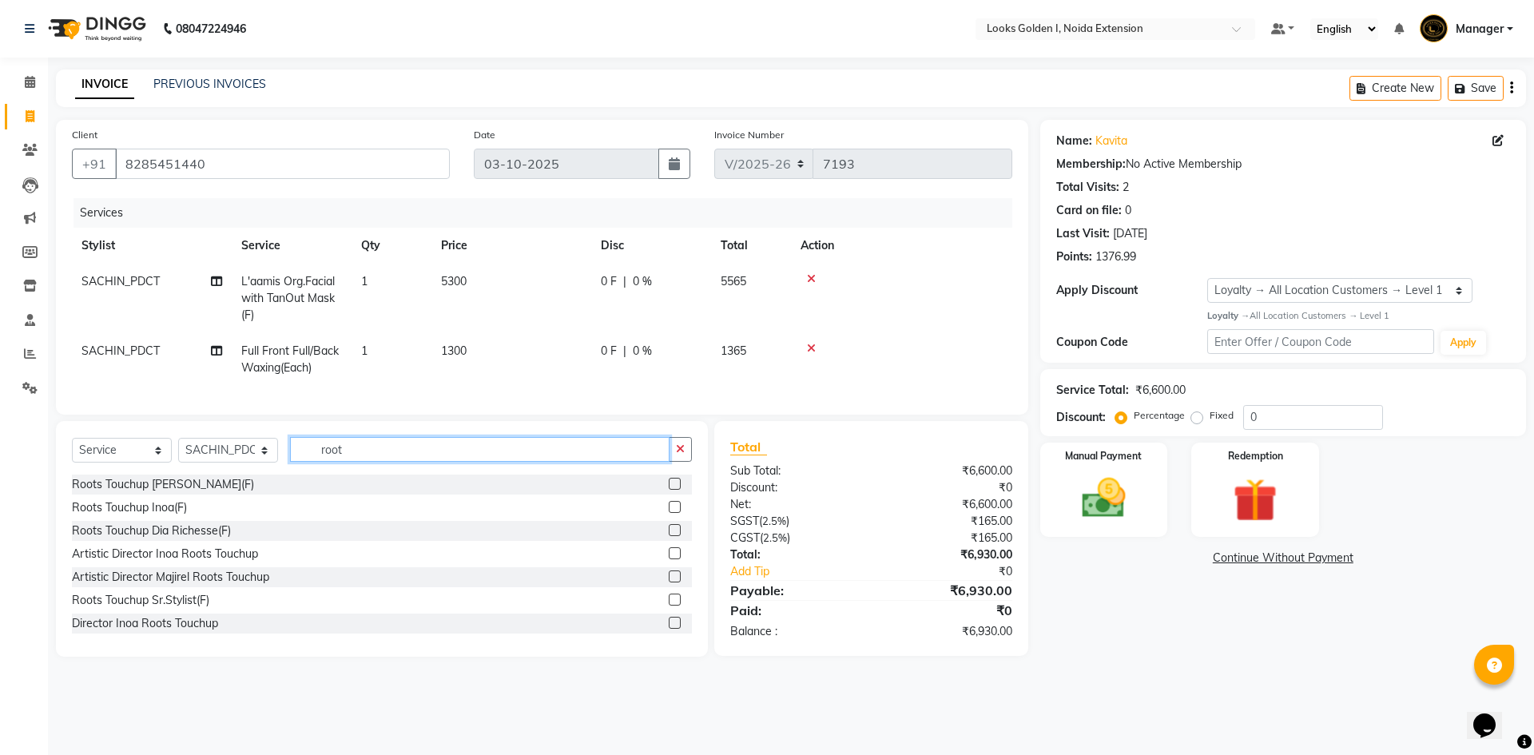
type input "root"
click at [121, 516] on div "Roots Touchup Inoa(F)" at bounding box center [129, 507] width 115 height 17
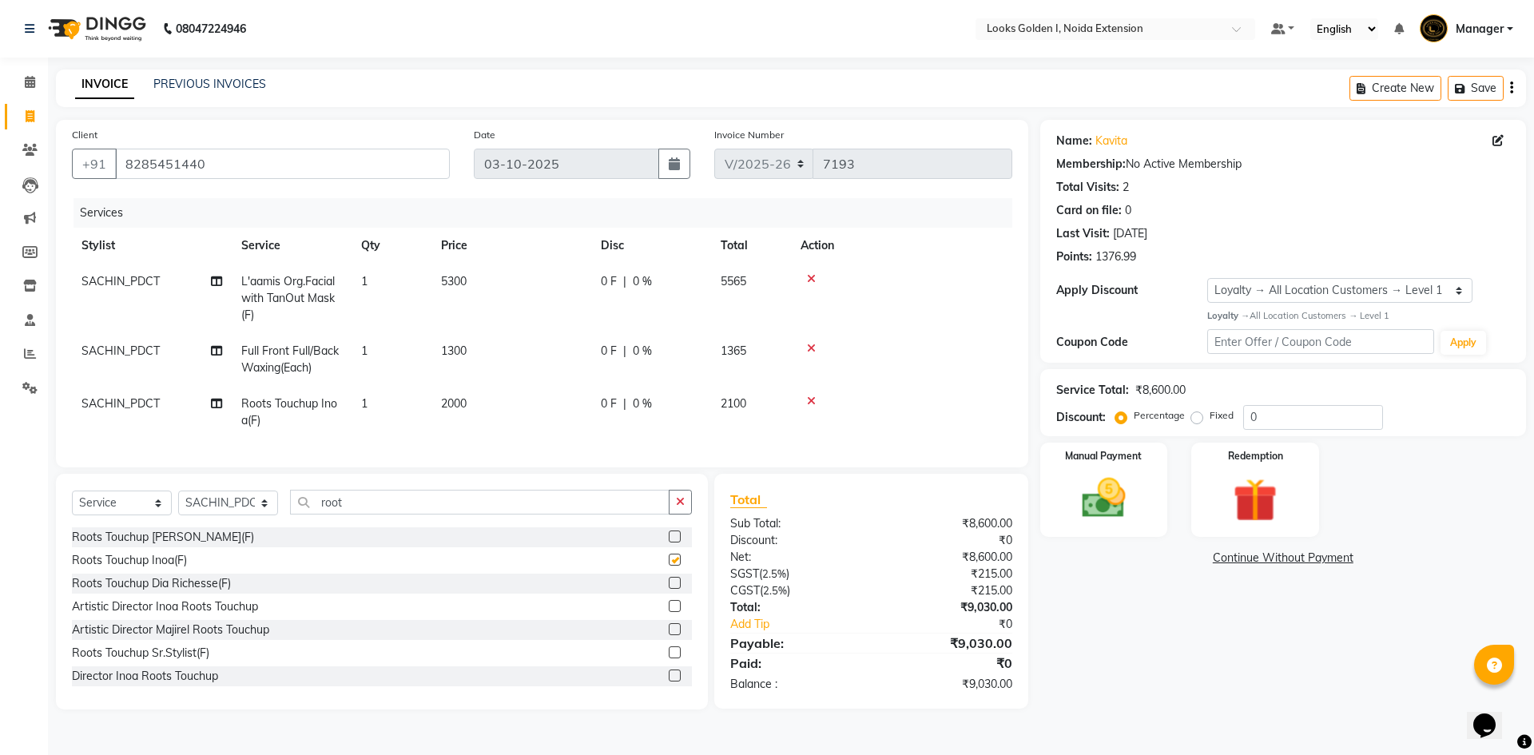
checkbox input "false"
click at [551, 397] on td "2000" at bounding box center [511, 412] width 160 height 53
select select "83412"
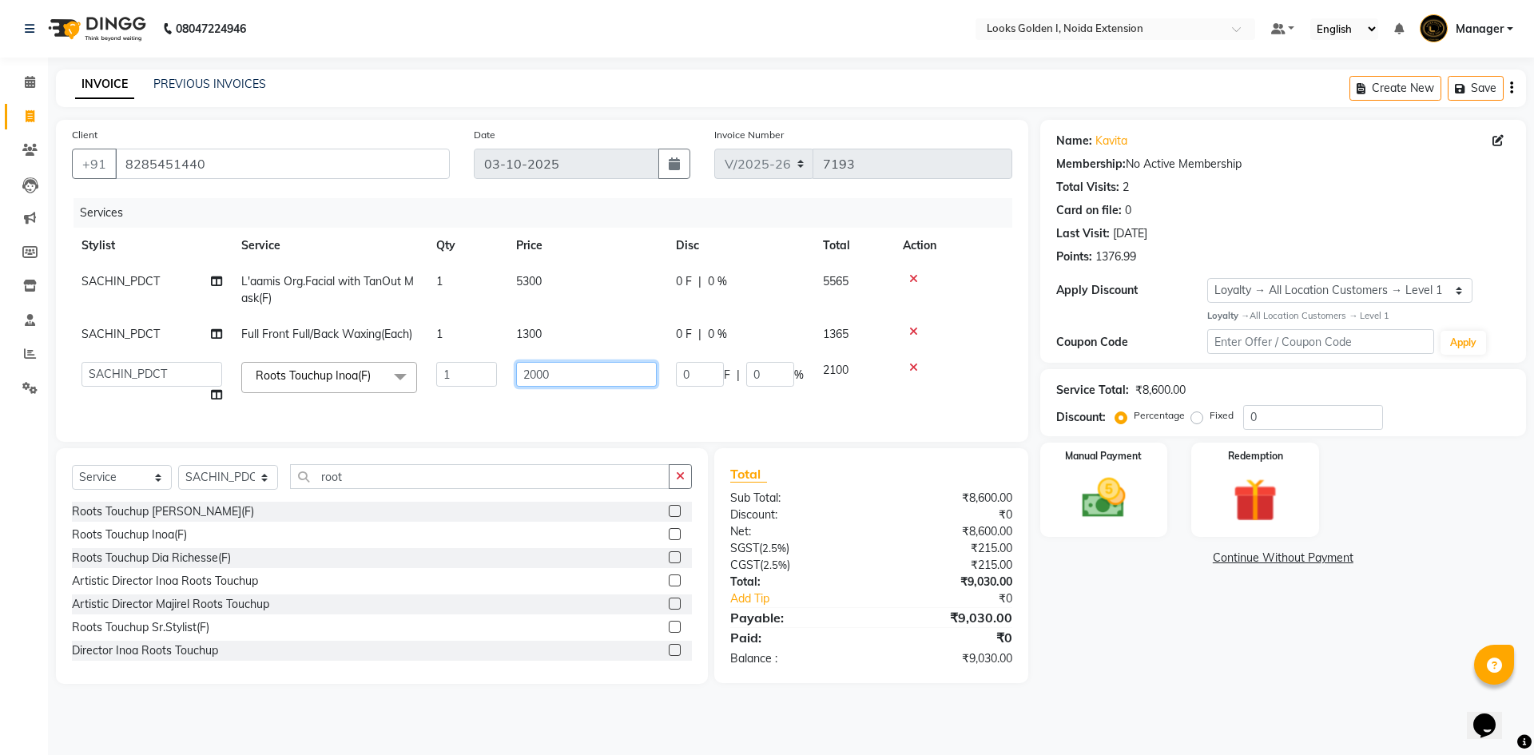
drag, startPoint x: 537, startPoint y: 376, endPoint x: 506, endPoint y: 372, distance: 31.4
click at [506, 372] on tr "Ajay_pdct Ali_Khan Anwar Arshad Asad ayush Counter_Sales Faheem Farmaan Gagan G…" at bounding box center [542, 382] width 940 height 61
type input "1400"
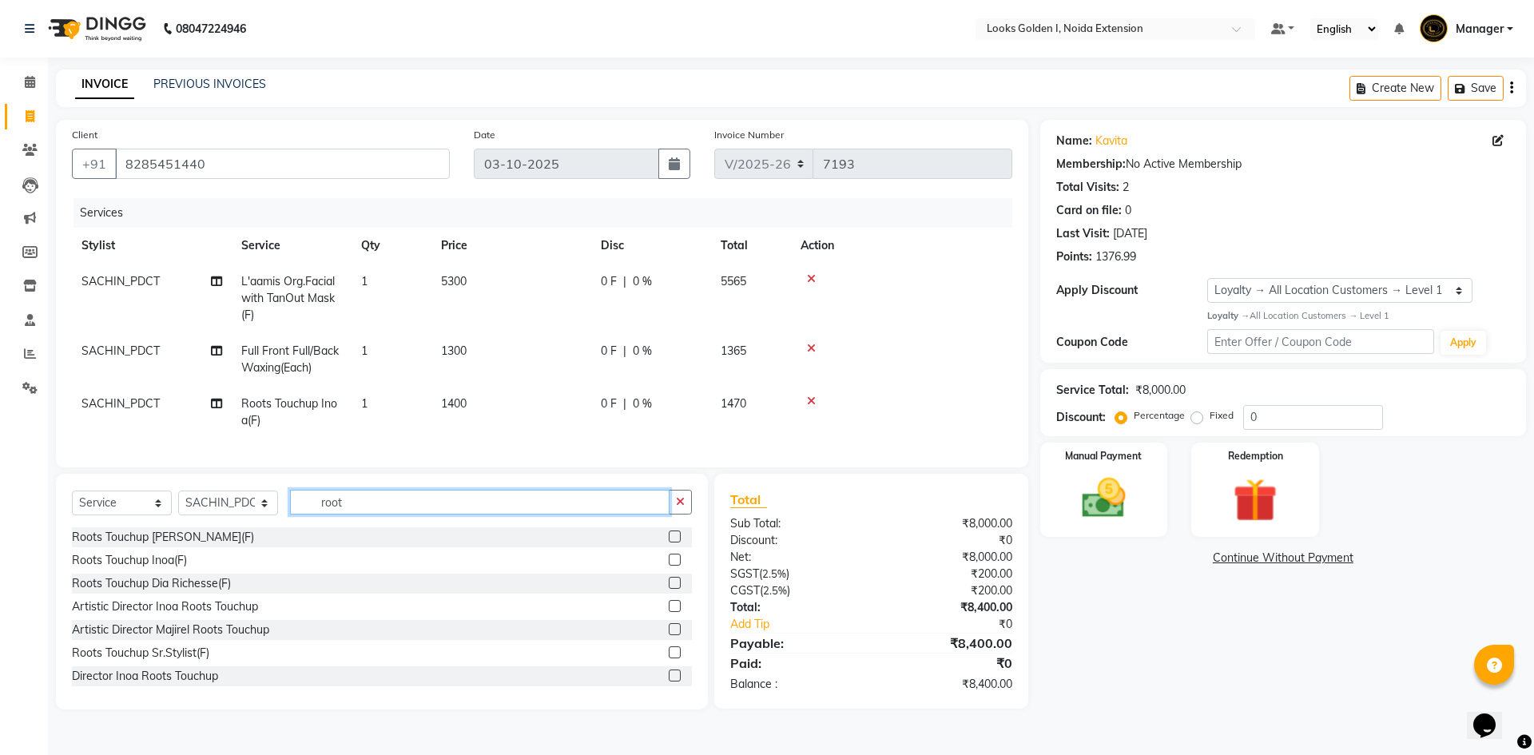
click at [403, 495] on div "Select Service Product Membership Package Voucher Prepaid Gift Card Select Styl…" at bounding box center [382, 592] width 652 height 236
click at [395, 509] on input "root" at bounding box center [480, 502] width 380 height 25
type input "arms"
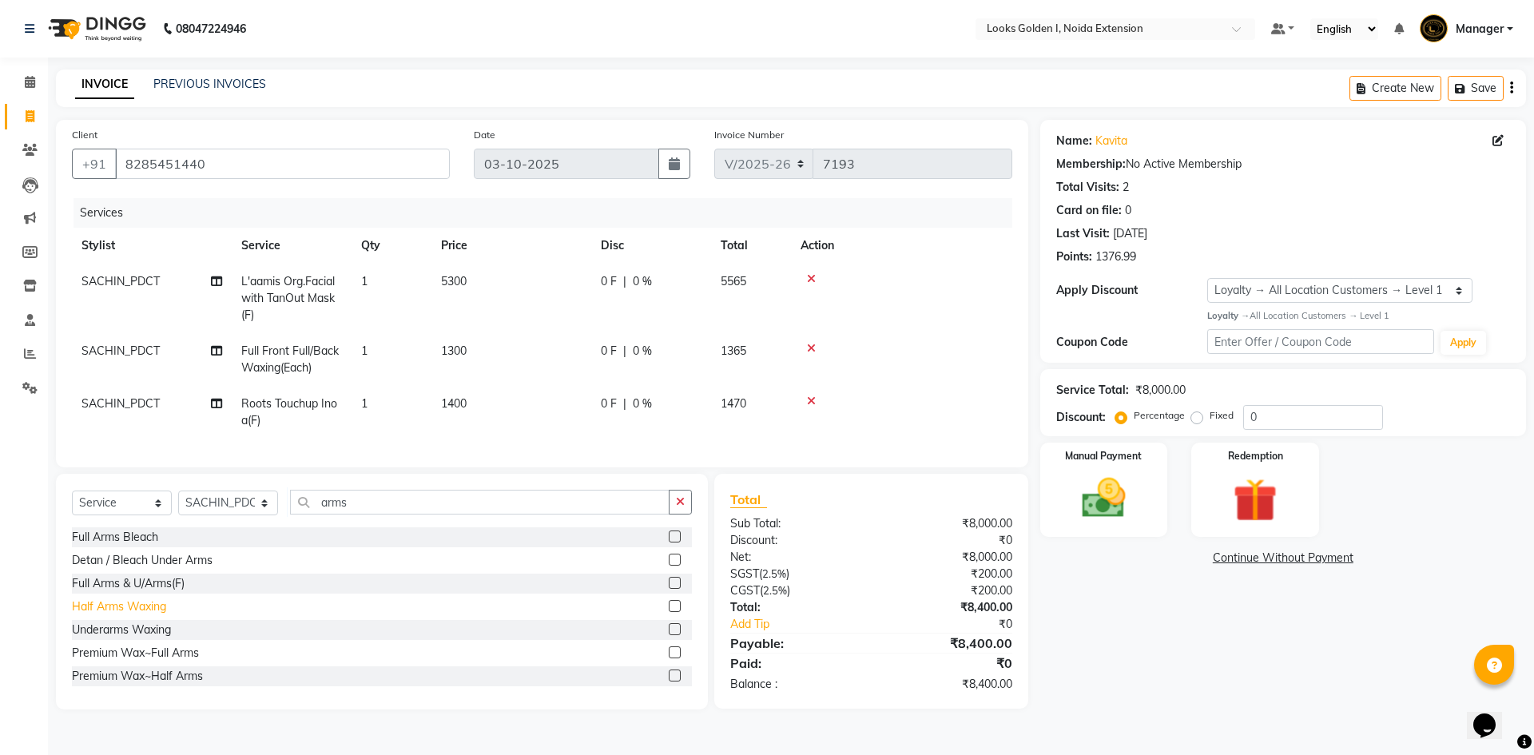
click at [146, 614] on div "Half Arms Waxing" at bounding box center [119, 606] width 94 height 17
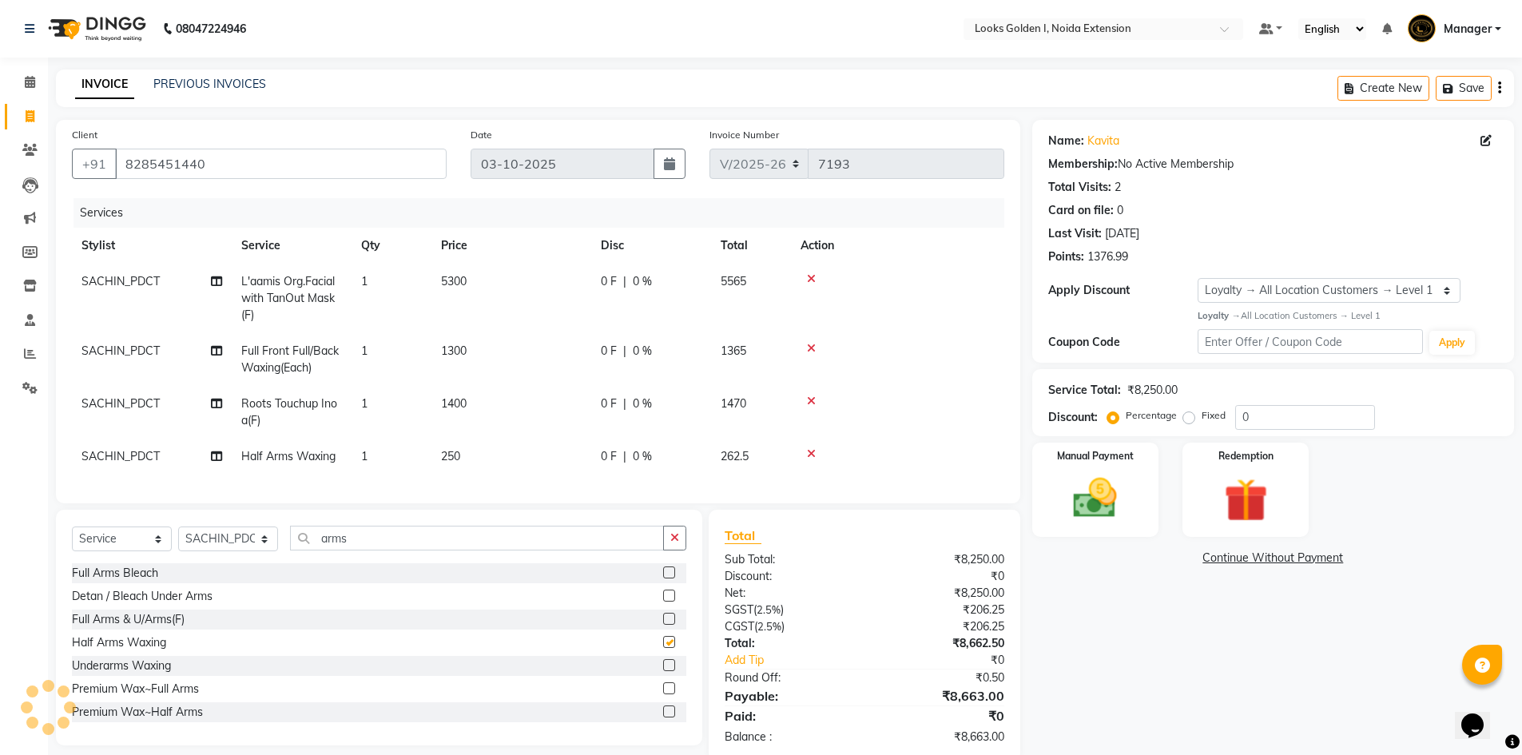
checkbox input "false"
click at [523, 456] on td "250" at bounding box center [511, 457] width 160 height 36
select select "83412"
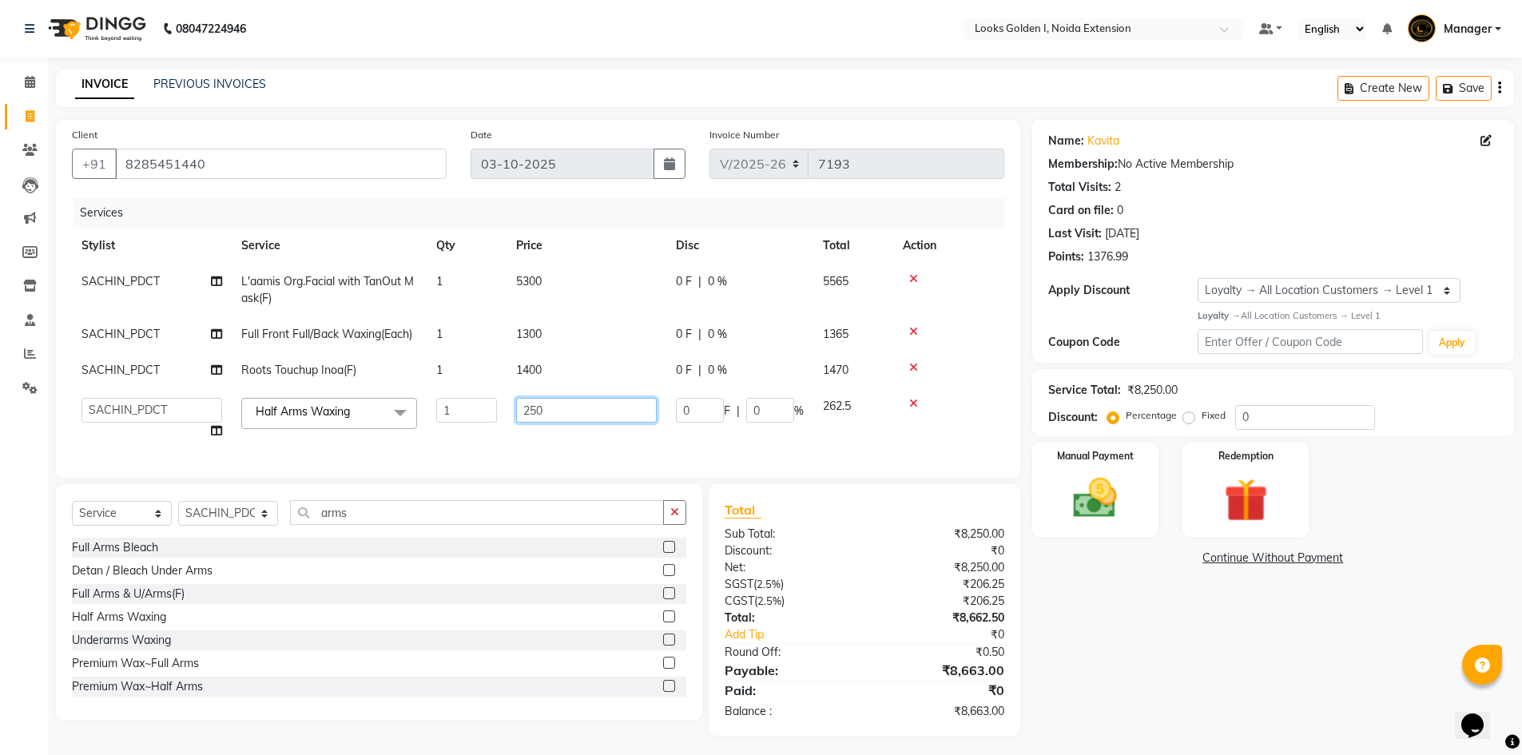
drag, startPoint x: 598, startPoint y: 408, endPoint x: 381, endPoint y: 410, distance: 217.3
click at [381, 410] on tr "Ajay_pdct Ali_Khan Anwar Arshad Asad ayush Counter_Sales Faheem Farmaan Gagan G…" at bounding box center [538, 418] width 932 height 61
type input "500"
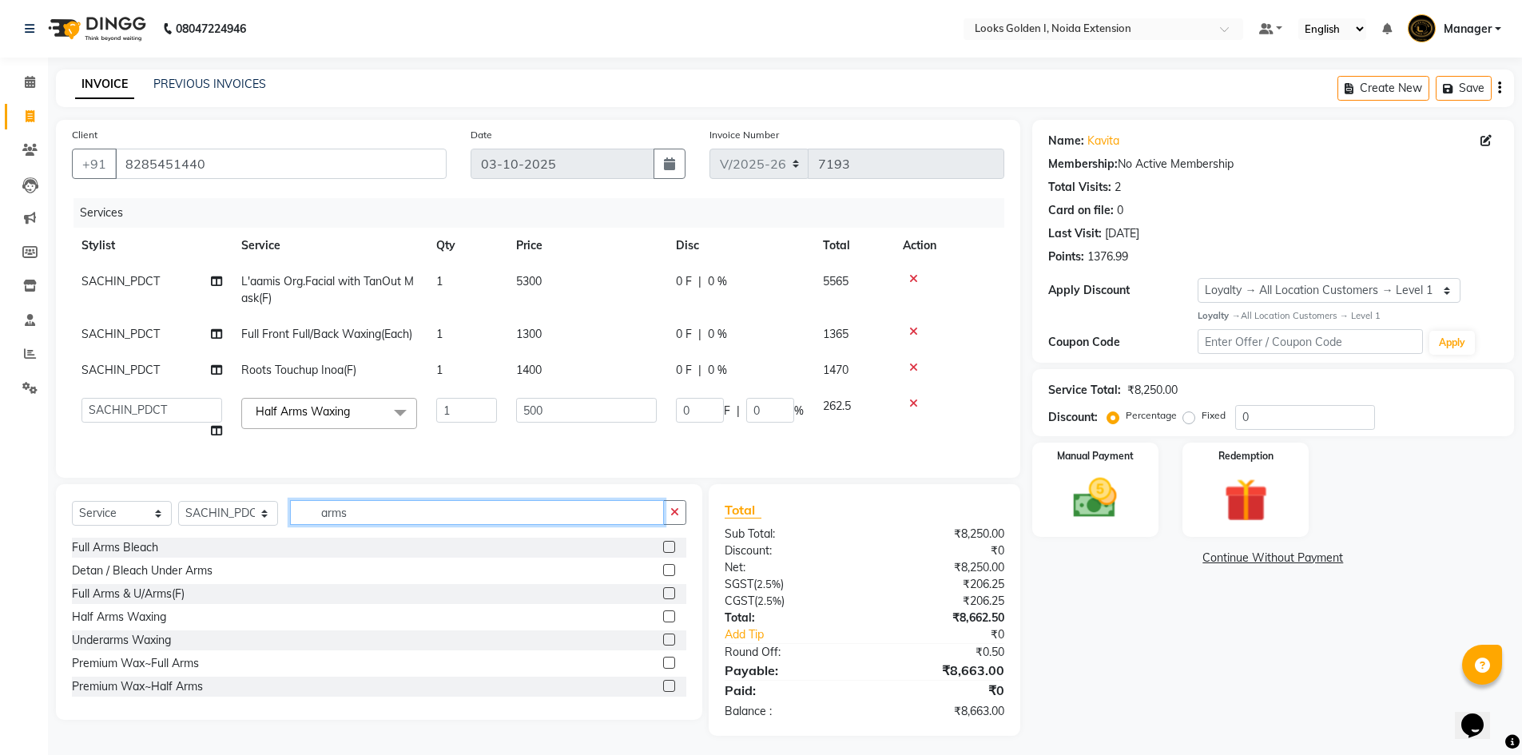
click at [441, 528] on div "Select Service Product Membership Package Voucher Prepaid Gift Card Select Styl…" at bounding box center [379, 602] width 646 height 236
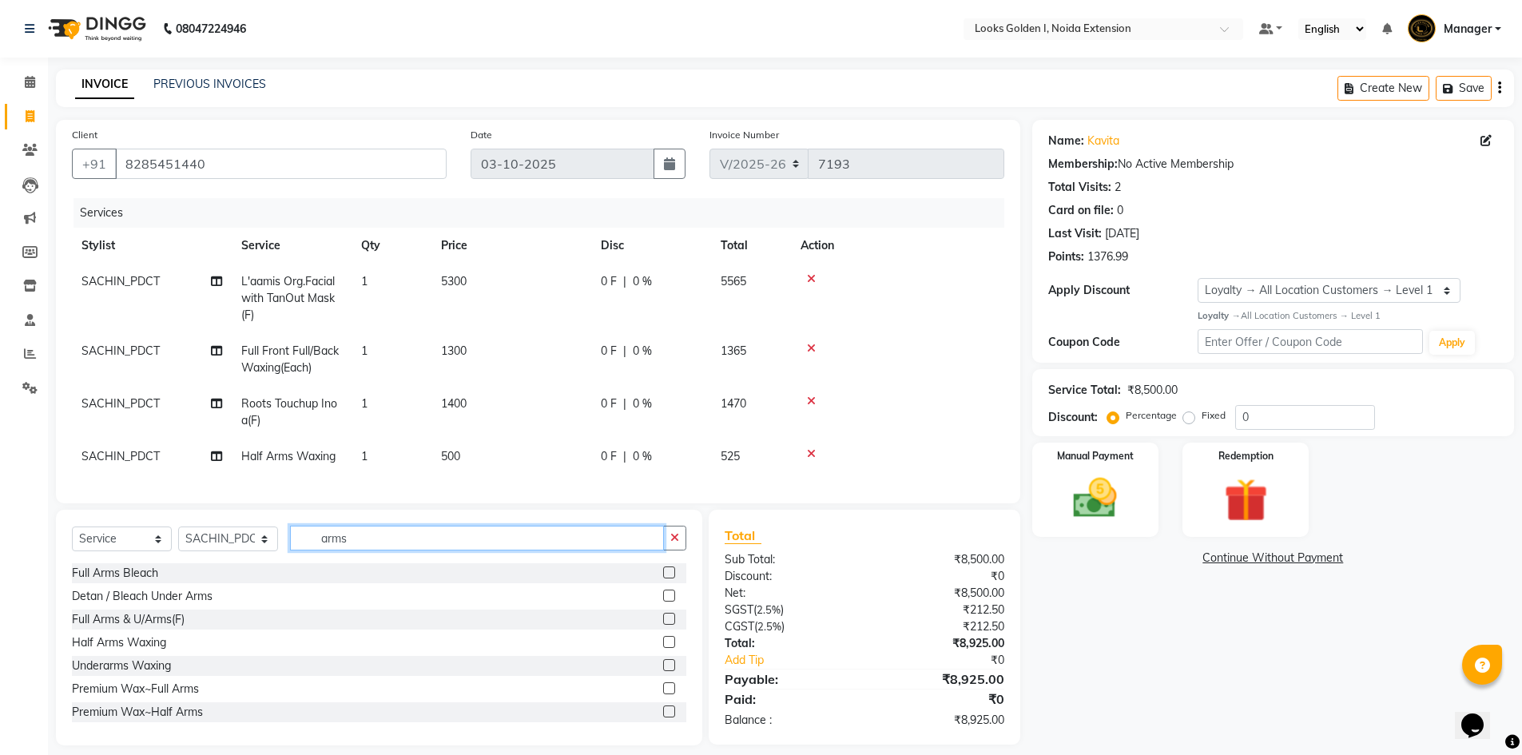
drag, startPoint x: 384, startPoint y: 551, endPoint x: 67, endPoint y: 535, distance: 317.6
click at [67, 535] on div "Select Service Product Membership Package Voucher Prepaid Gift Card Select Styl…" at bounding box center [379, 628] width 646 height 236
type input "spa"
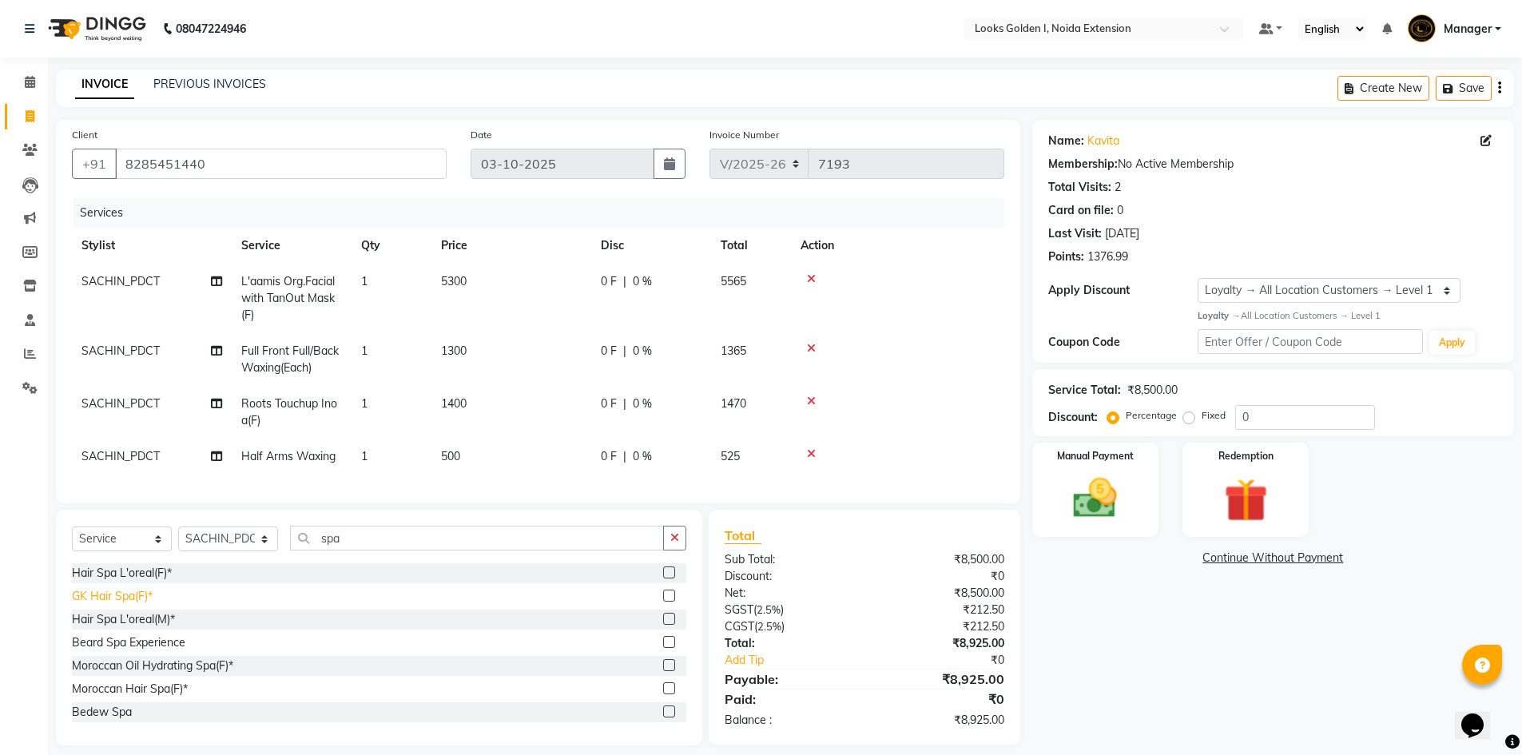
click at [110, 605] on div "GK Hair Spa(F)*" at bounding box center [112, 596] width 81 height 17
checkbox input "false"
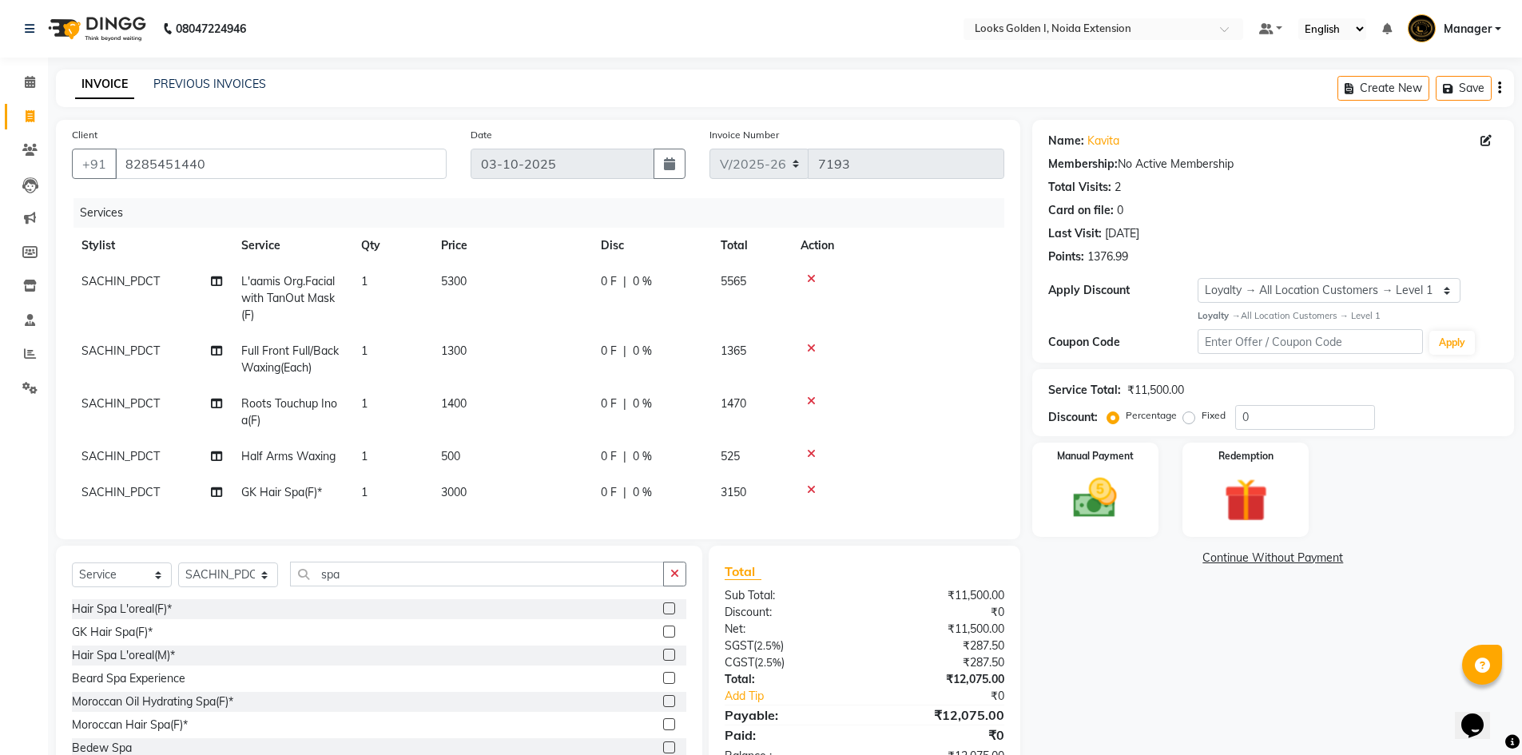
click at [520, 495] on td "3000" at bounding box center [511, 493] width 160 height 36
select select "83412"
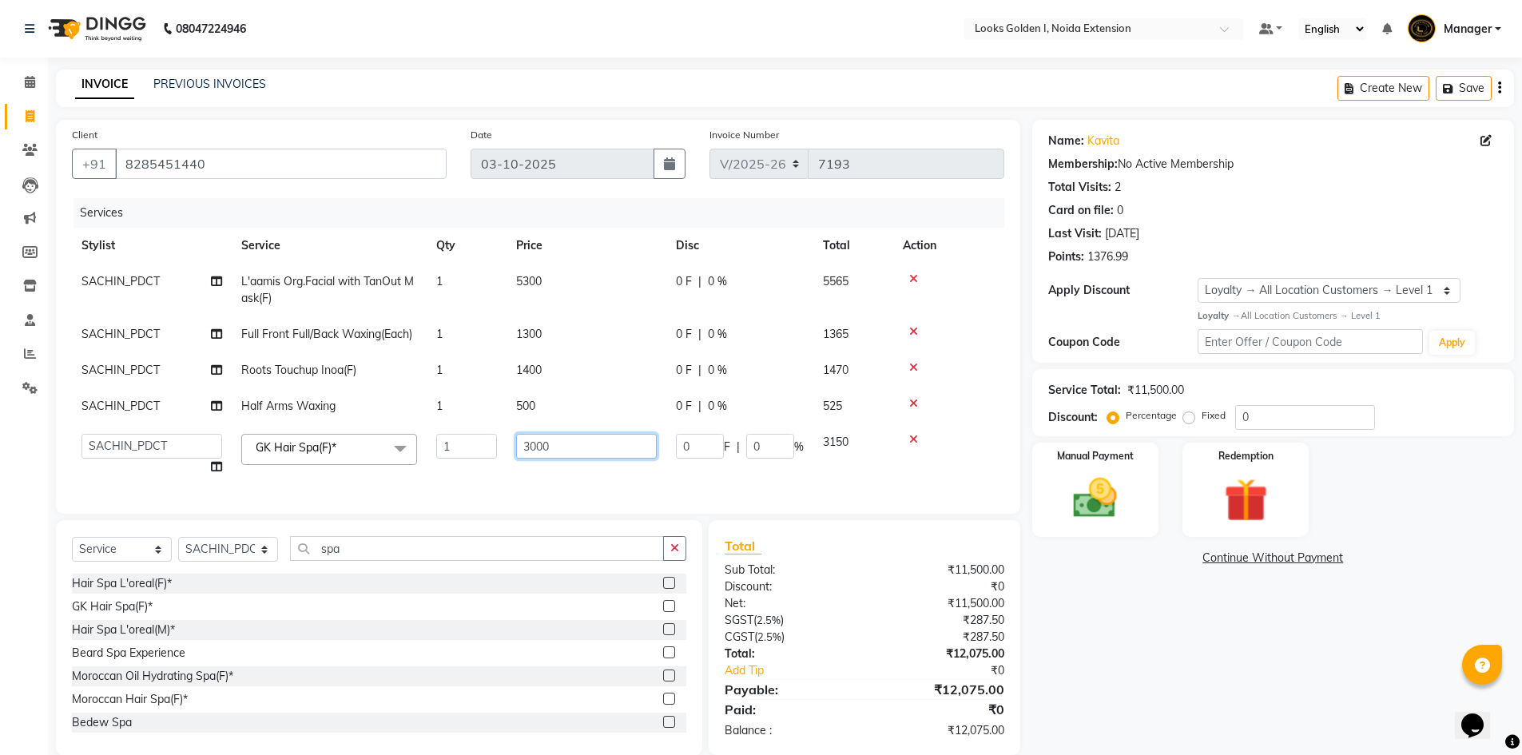
drag, startPoint x: 539, startPoint y: 444, endPoint x: 512, endPoint y: 445, distance: 27.2
click at [512, 445] on td "3000" at bounding box center [587, 454] width 160 height 61
type input "2500"
click at [975, 469] on tbody "SACHIN_PDCT L'aamis Org.Facial with TanOut Mask(F) 1 5300 0 F | 0 % 5565 SACHIN…" at bounding box center [538, 374] width 932 height 221
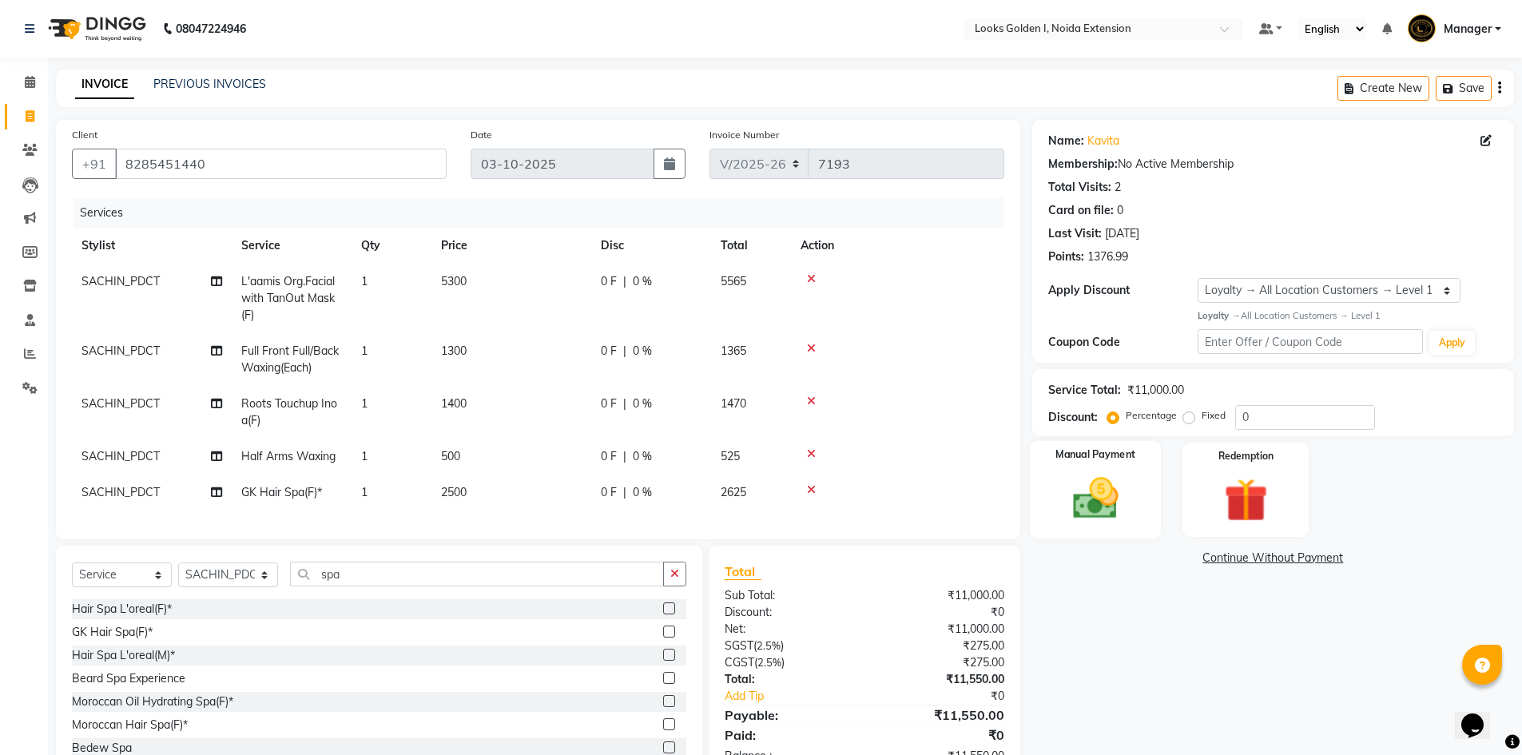
scroll to position [62, 0]
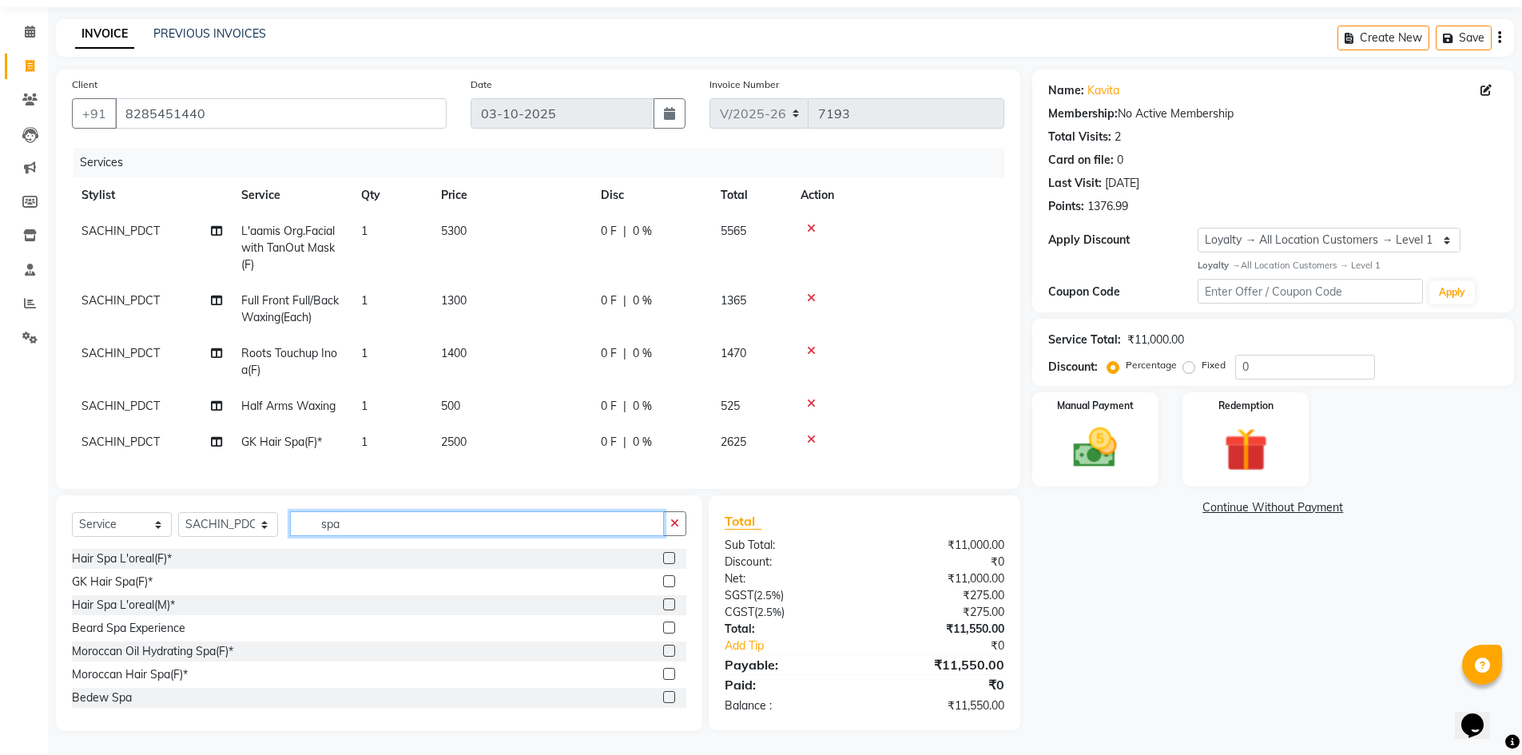
click at [410, 531] on input "spa" at bounding box center [477, 523] width 374 height 25
type input "foot"
click at [150, 586] on div "Foot Prints Pedicure(F)" at bounding box center [130, 582] width 117 height 17
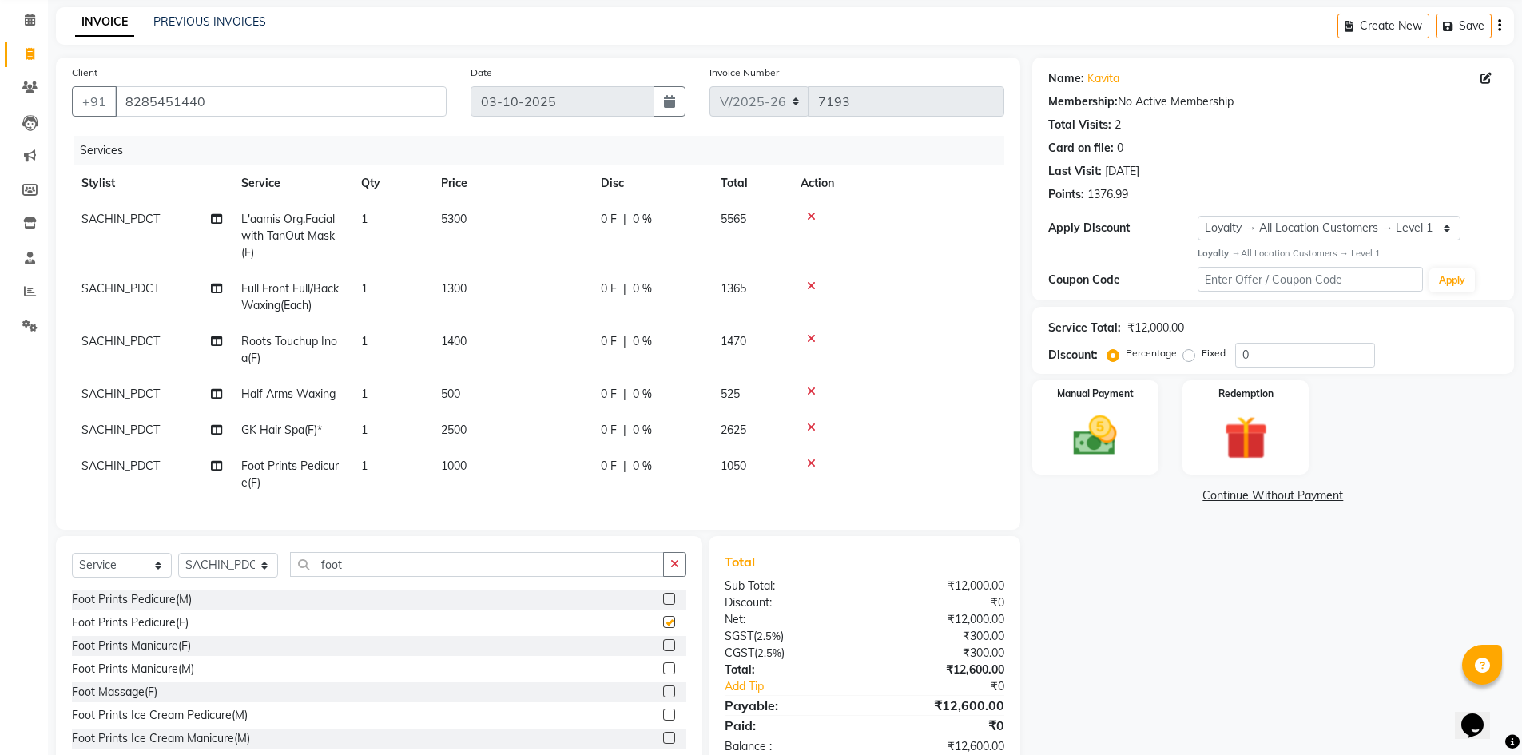
checkbox input "false"
click at [149, 654] on div "Foot Prints Manicure(F)" at bounding box center [131, 646] width 119 height 17
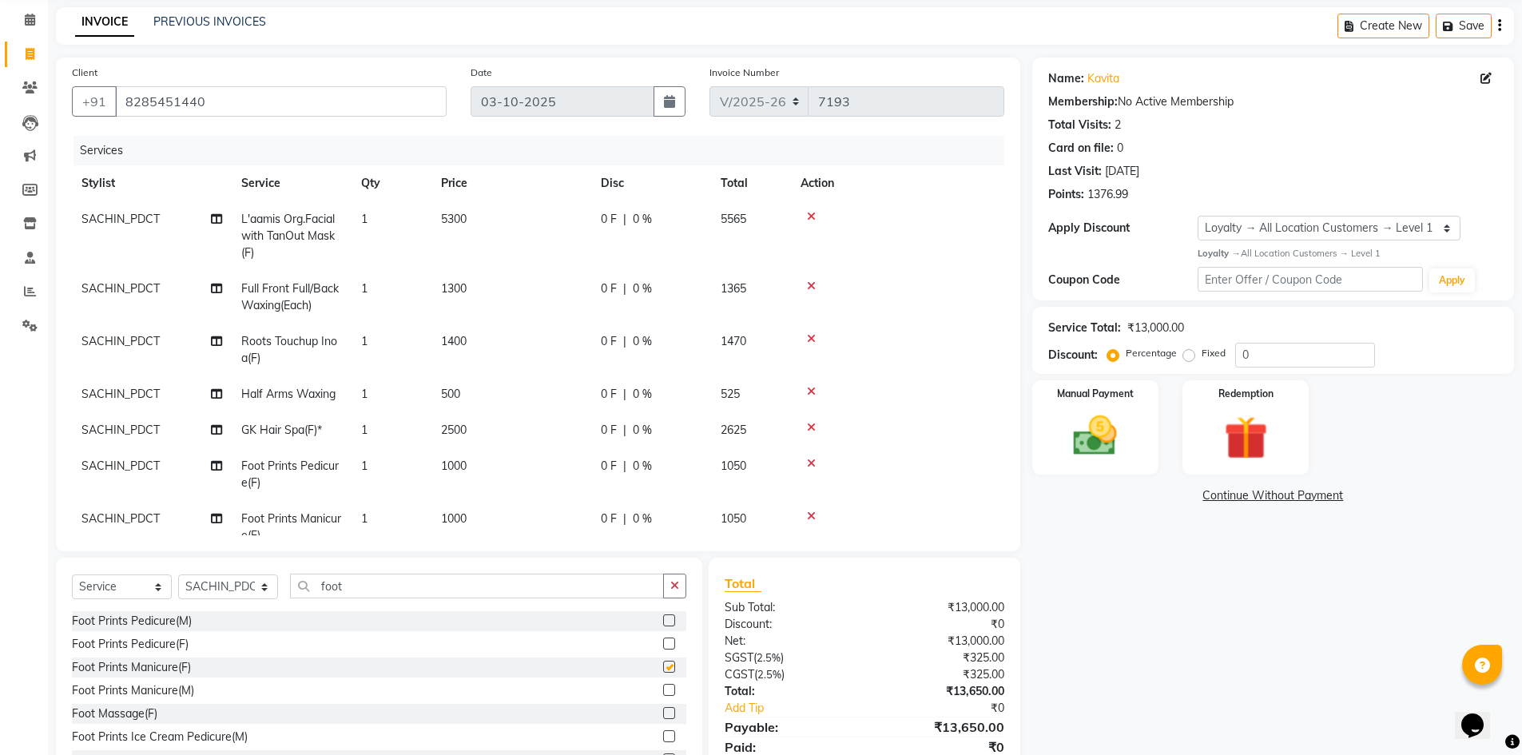
checkbox input "false"
click at [582, 464] on td "1000" at bounding box center [511, 474] width 160 height 53
select select "83412"
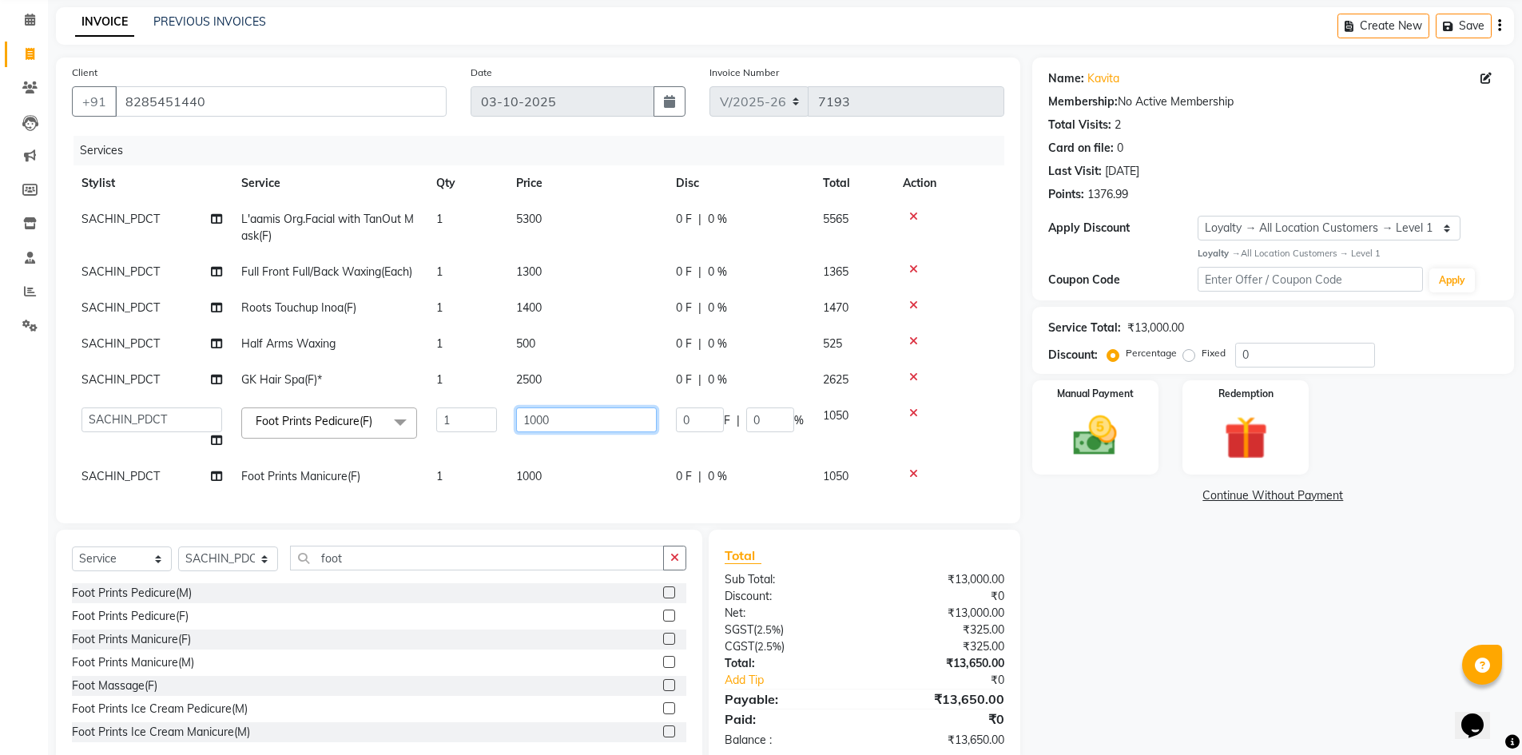
drag, startPoint x: 586, startPoint y: 424, endPoint x: 235, endPoint y: 427, distance: 351.6
click at [235, 427] on tr "Ajay_pdct Ali_Khan Anwar Arshad Asad ayush Counter_Sales Faheem Farmaan Gagan G…" at bounding box center [538, 428] width 932 height 61
type input "850"
click at [503, 494] on tbody "SACHIN_PDCT L'aamis Org.Facial with TanOut Mask(F) 1 5300 0 F | 0 % 5565 SACHIN…" at bounding box center [538, 347] width 932 height 293
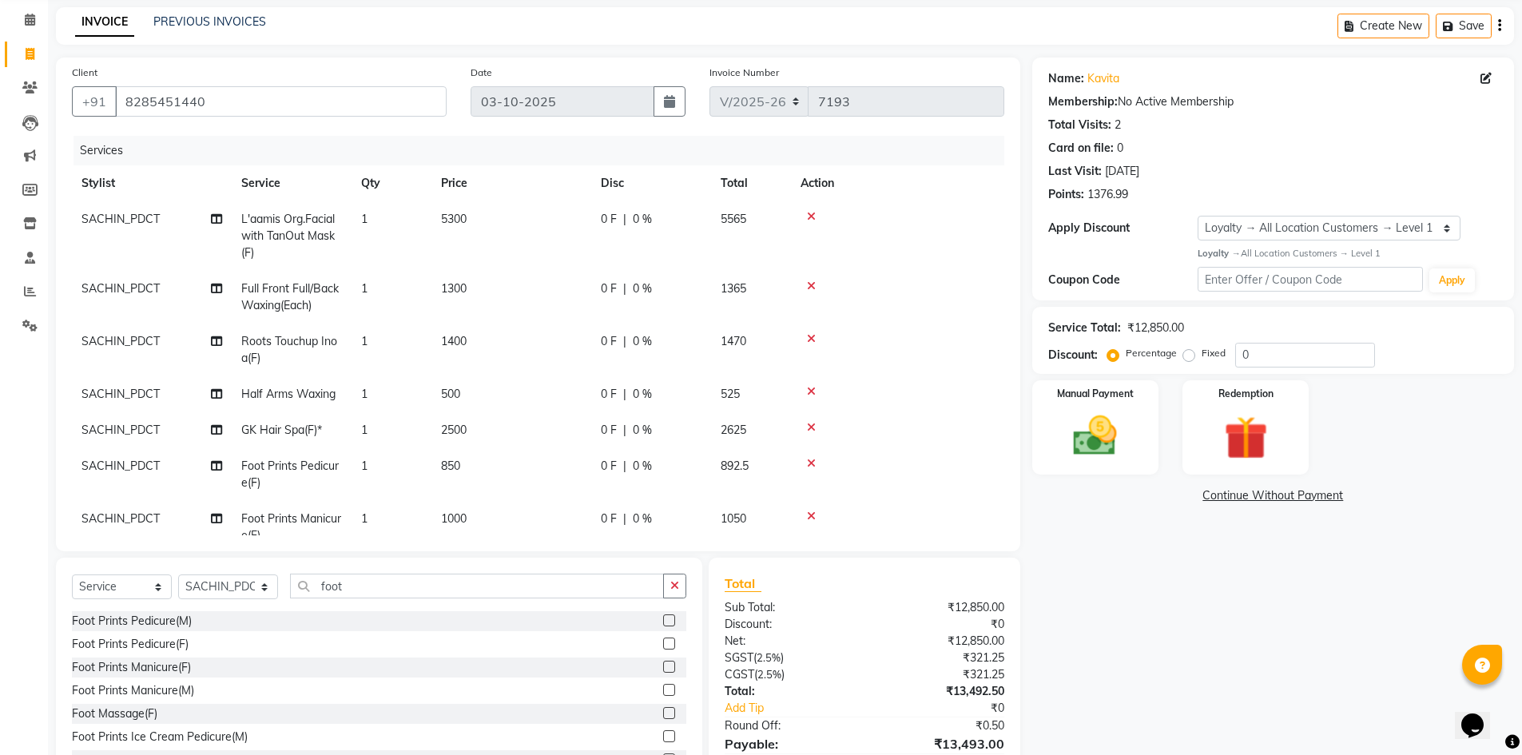
click at [550, 506] on td "1000" at bounding box center [511, 527] width 160 height 53
select select "83412"
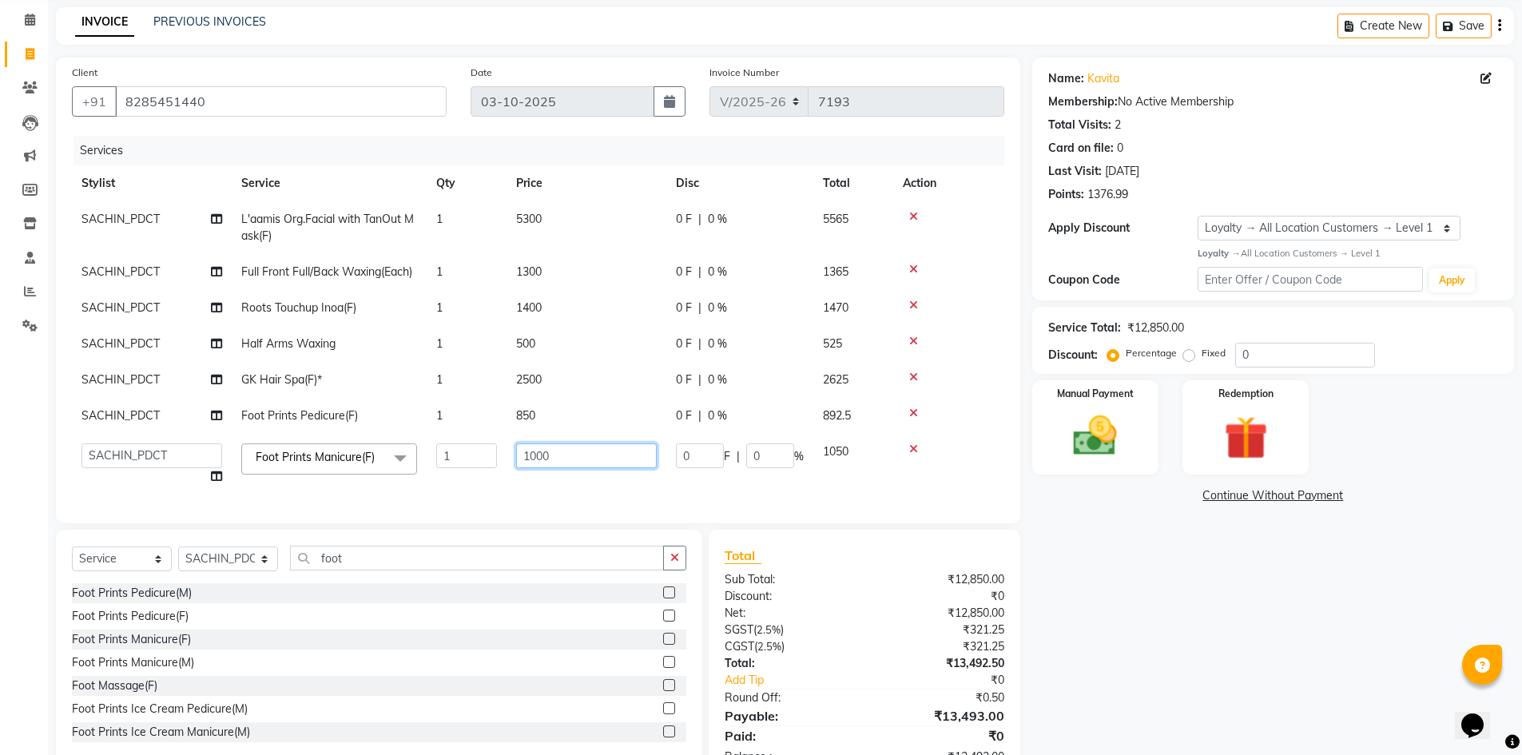
drag, startPoint x: 561, startPoint y: 459, endPoint x: 519, endPoint y: 459, distance: 41.5
click at [519, 459] on input "1000" at bounding box center [586, 455] width 141 height 25
type input "850"
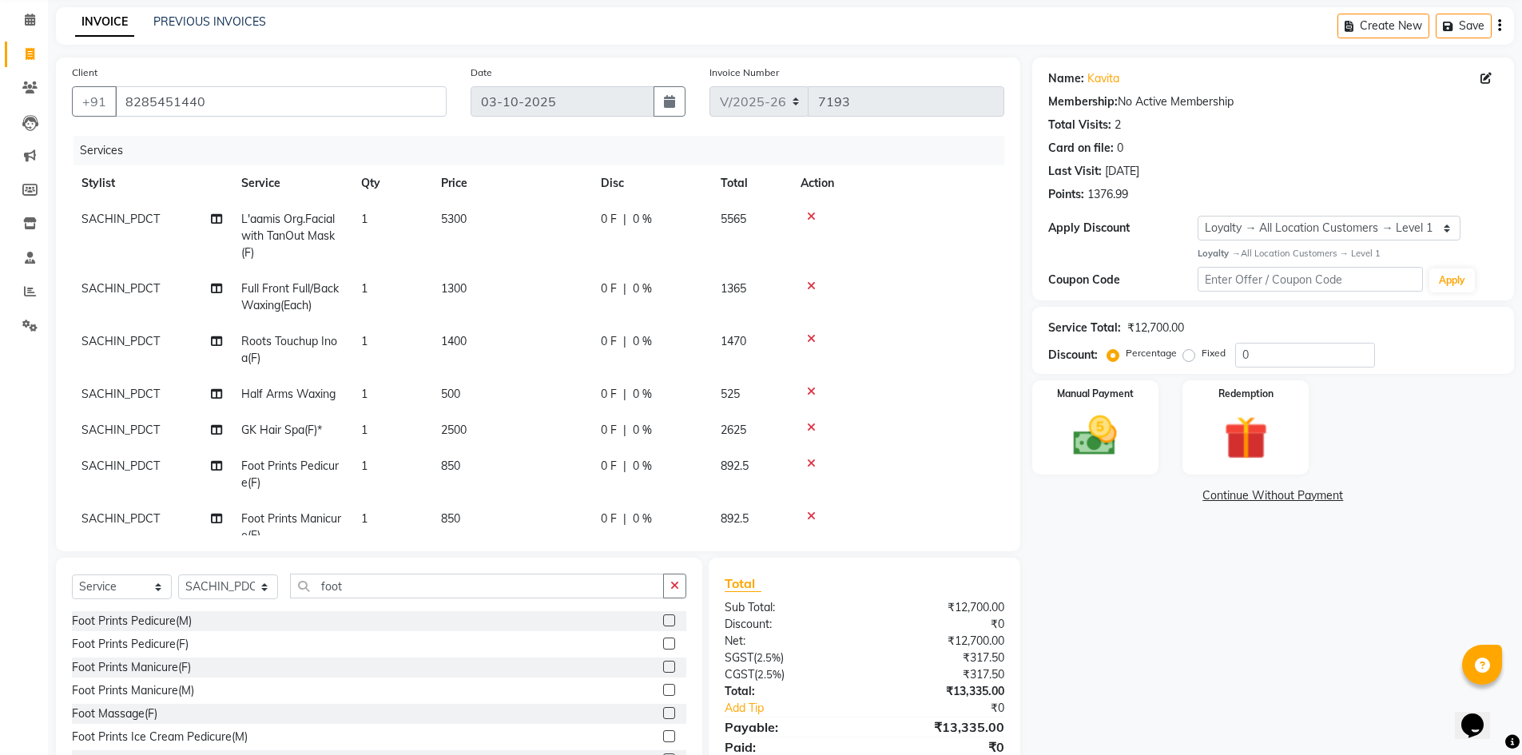
click at [1010, 471] on div "Client +91 8285451440 Date 03-10-2025 Invoice Number V/2025 V/2025-26 7193 Serv…" at bounding box center [538, 305] width 964 height 494
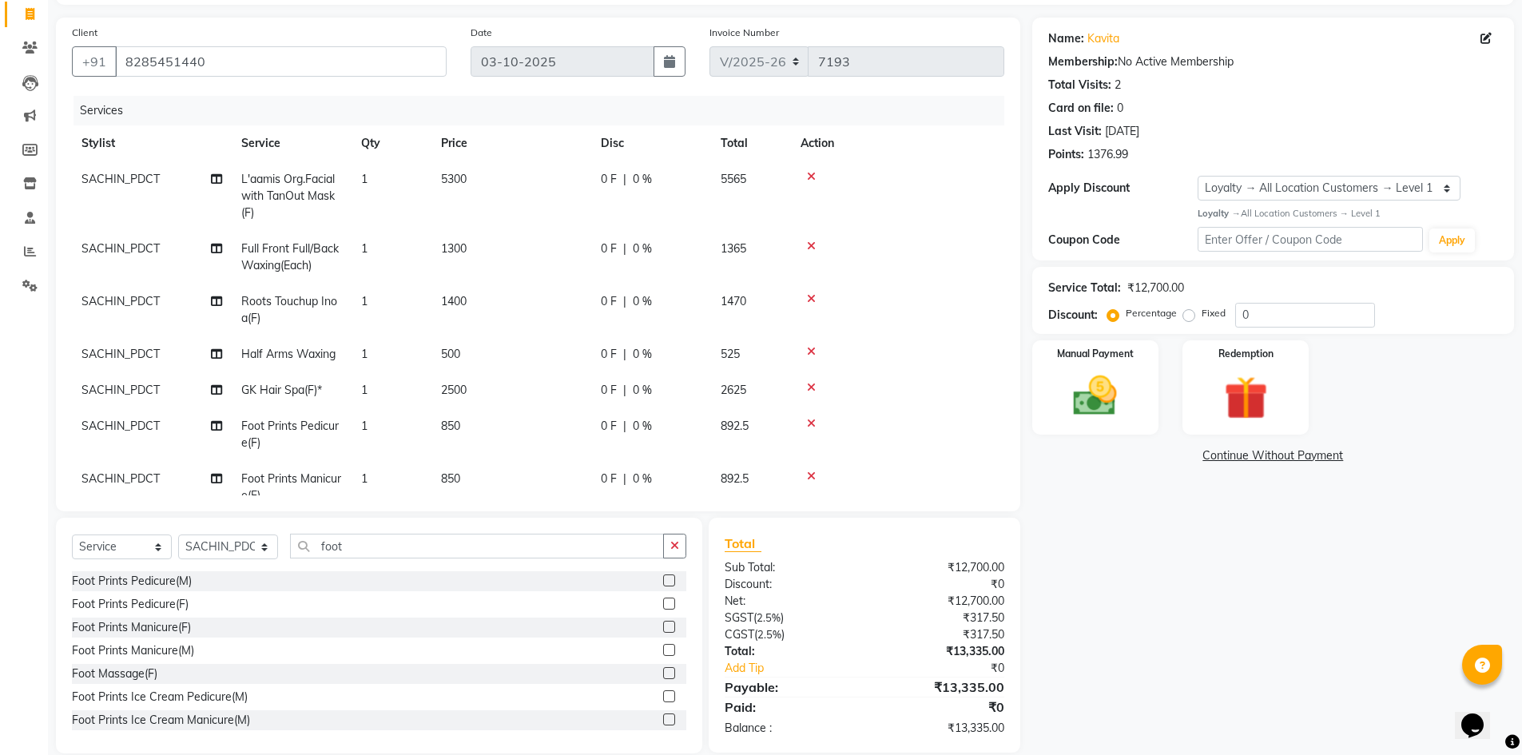
scroll to position [125, 0]
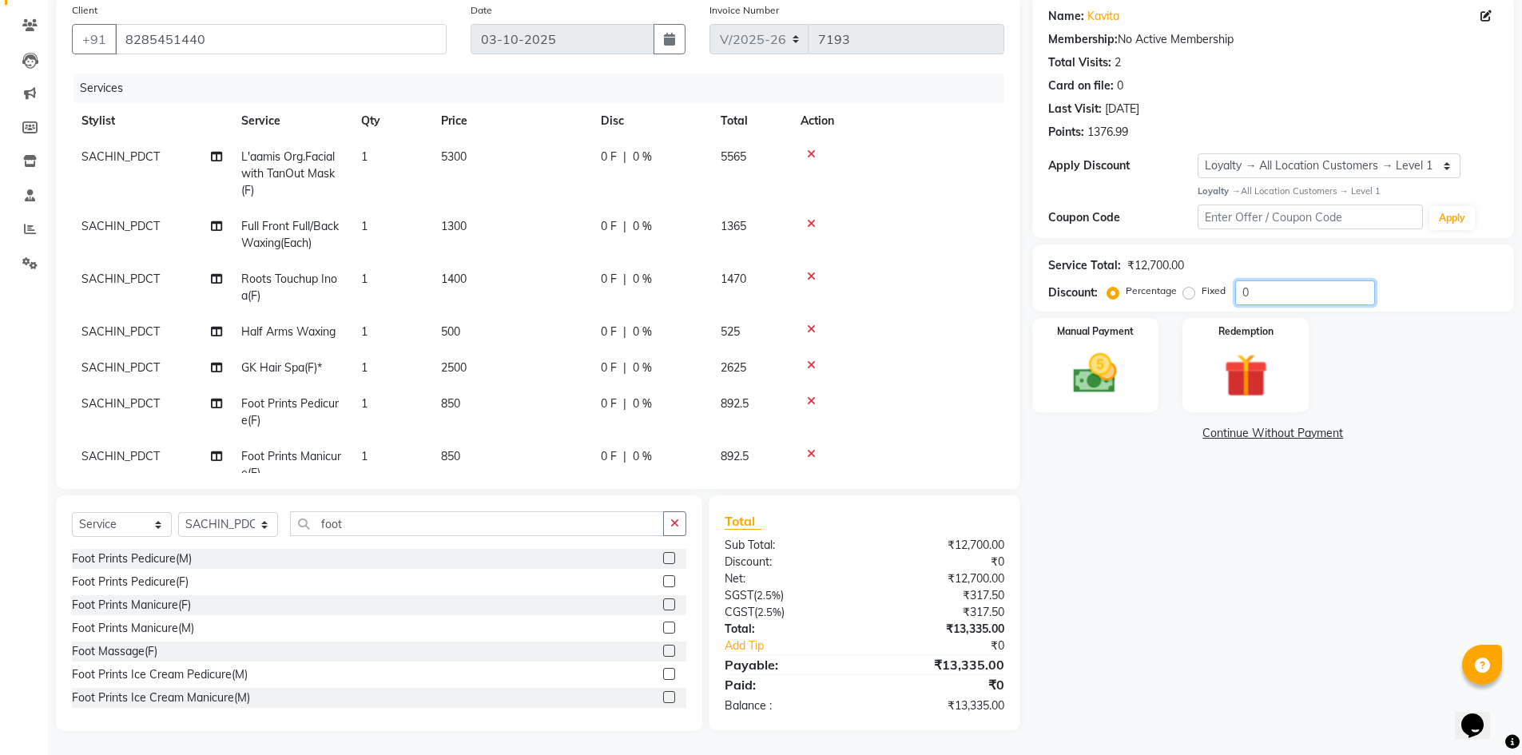
drag, startPoint x: 1261, startPoint y: 292, endPoint x: 1194, endPoint y: 290, distance: 67.2
click at [1194, 290] on div "Percentage Fixed 0" at bounding box center [1243, 292] width 264 height 25
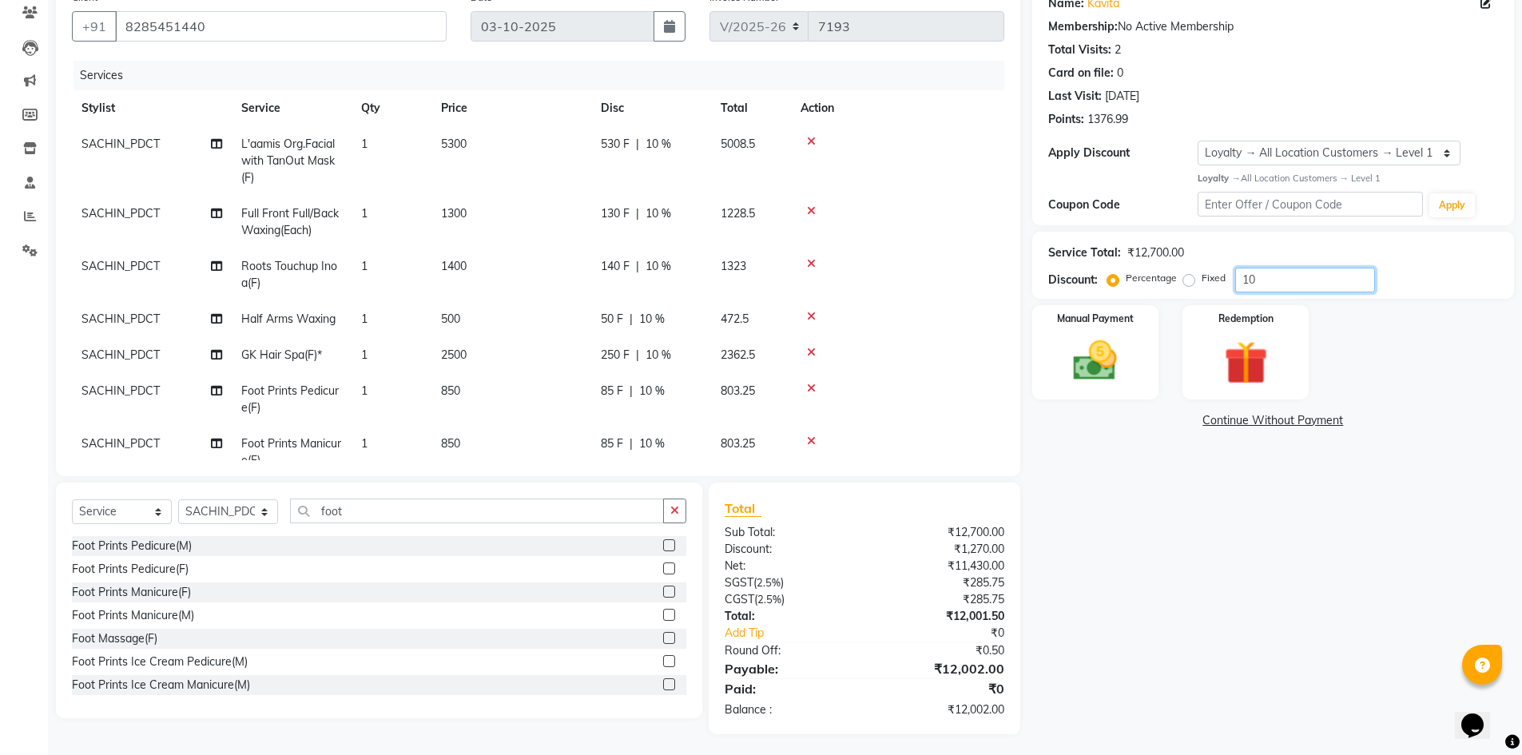
scroll to position [141, 0]
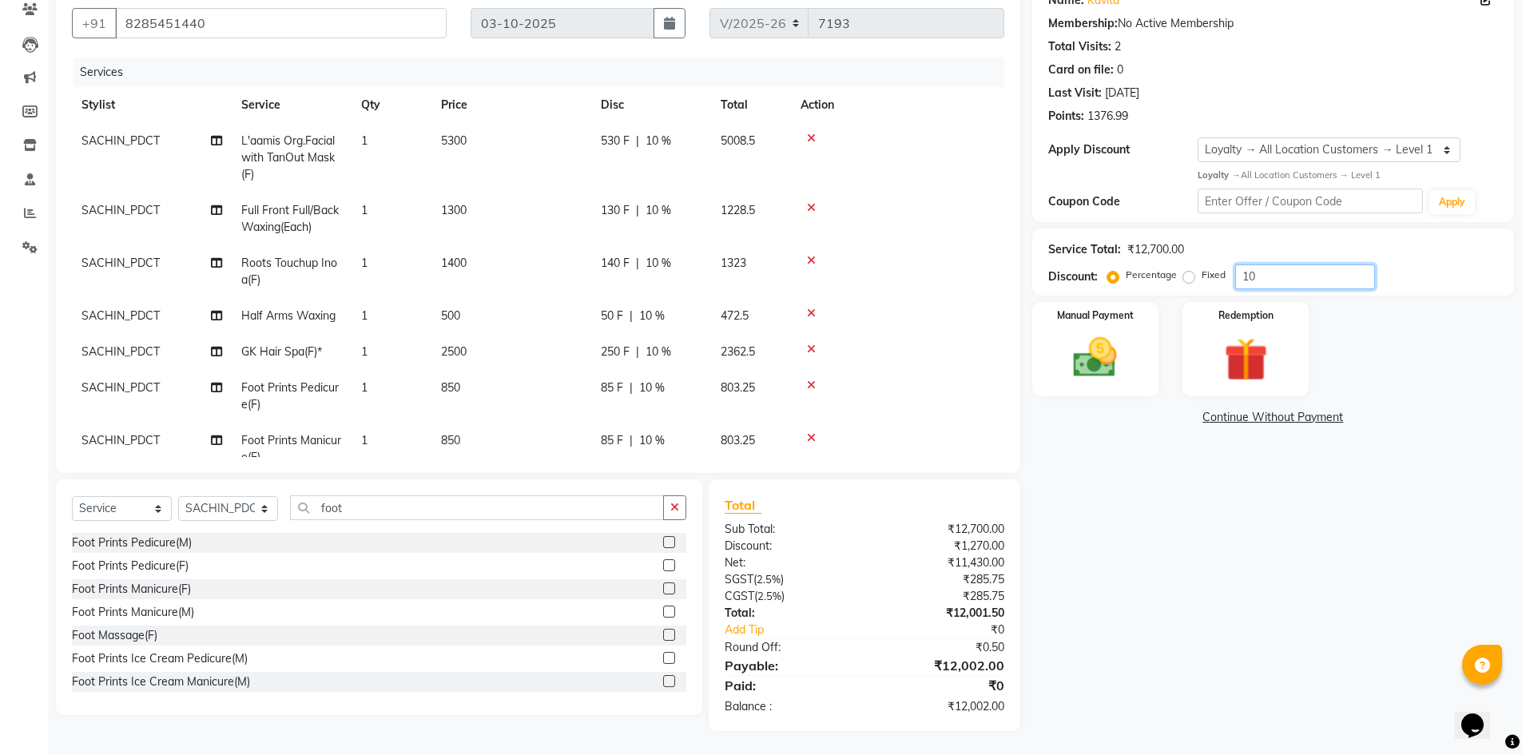
type input "10"
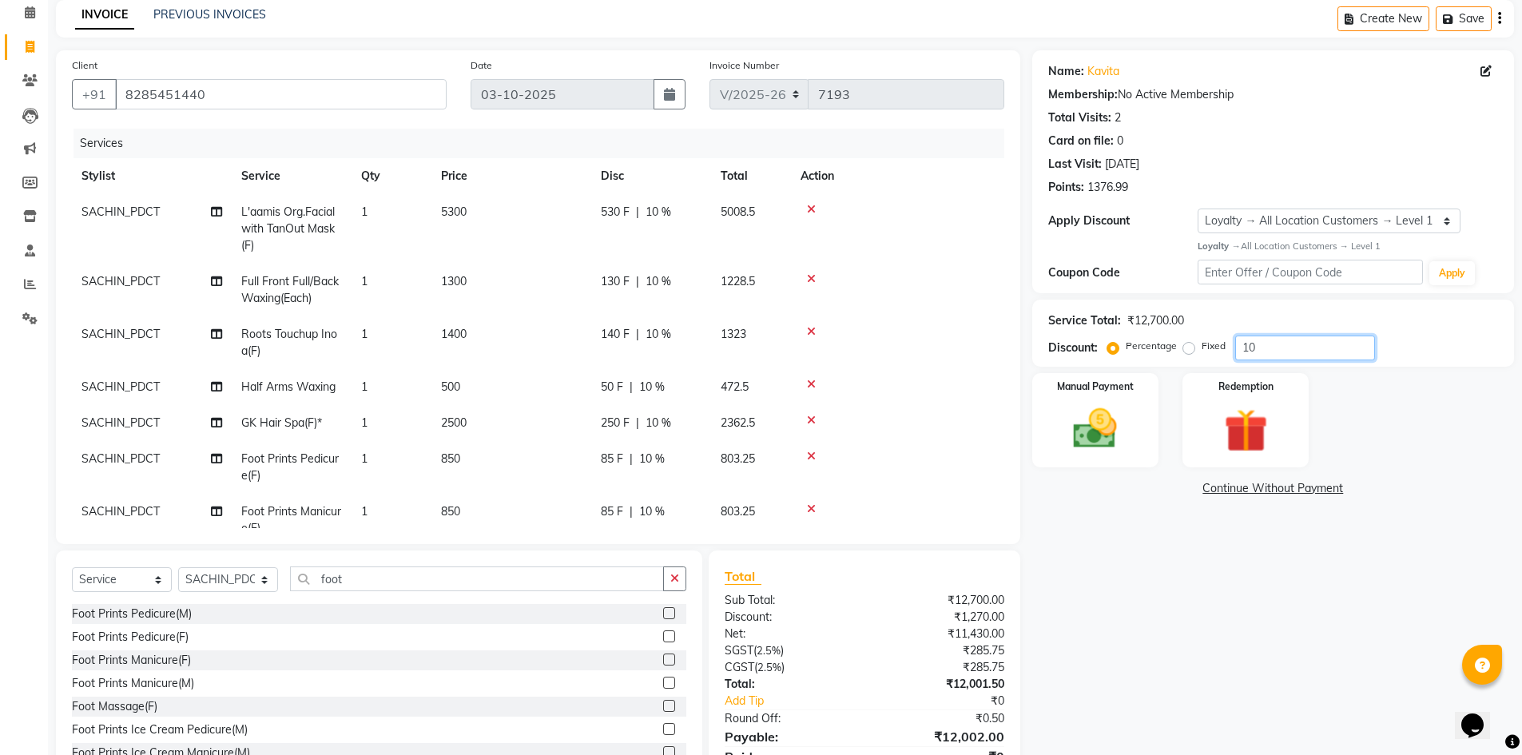
scroll to position [0, 0]
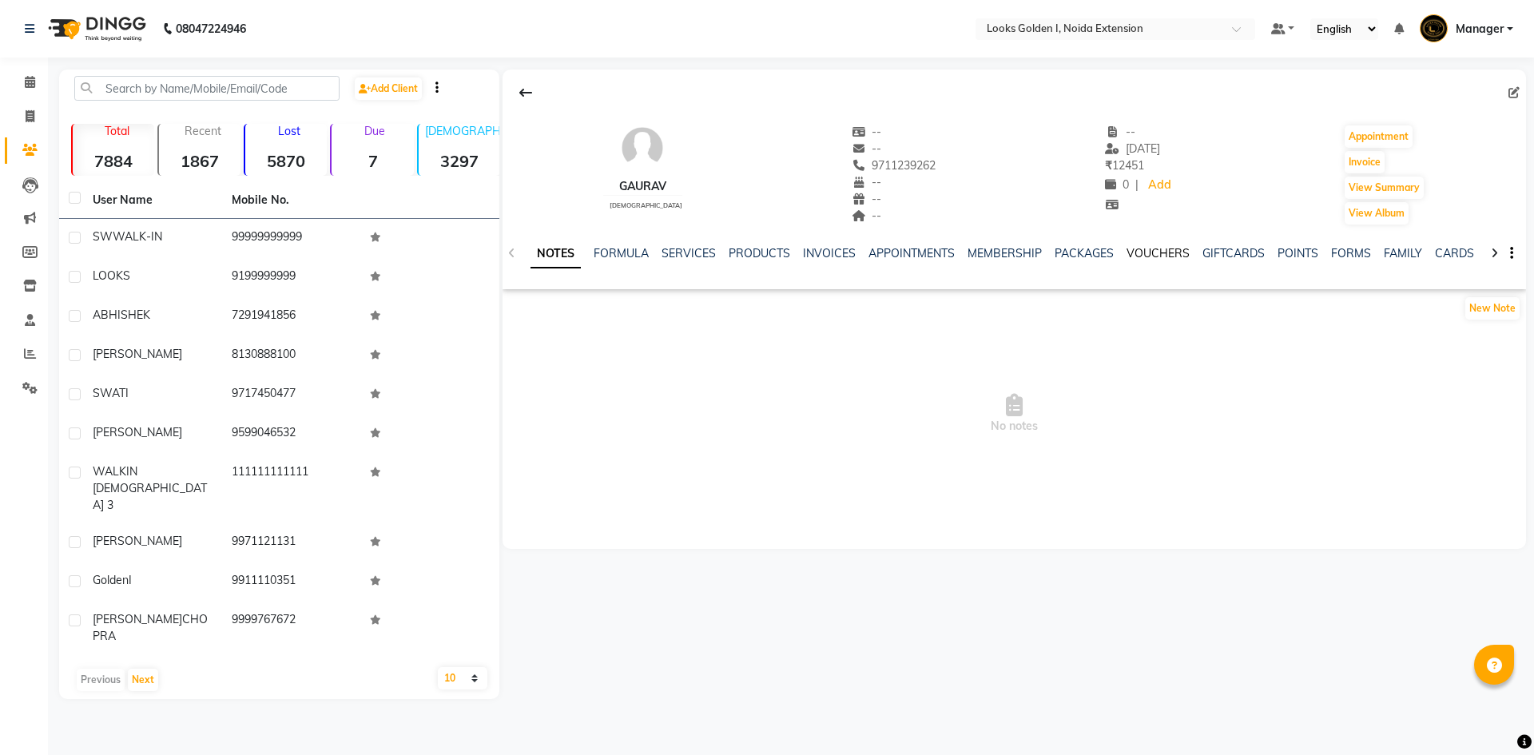
click at [1154, 253] on link "VOUCHERS" at bounding box center [1158, 253] width 63 height 14
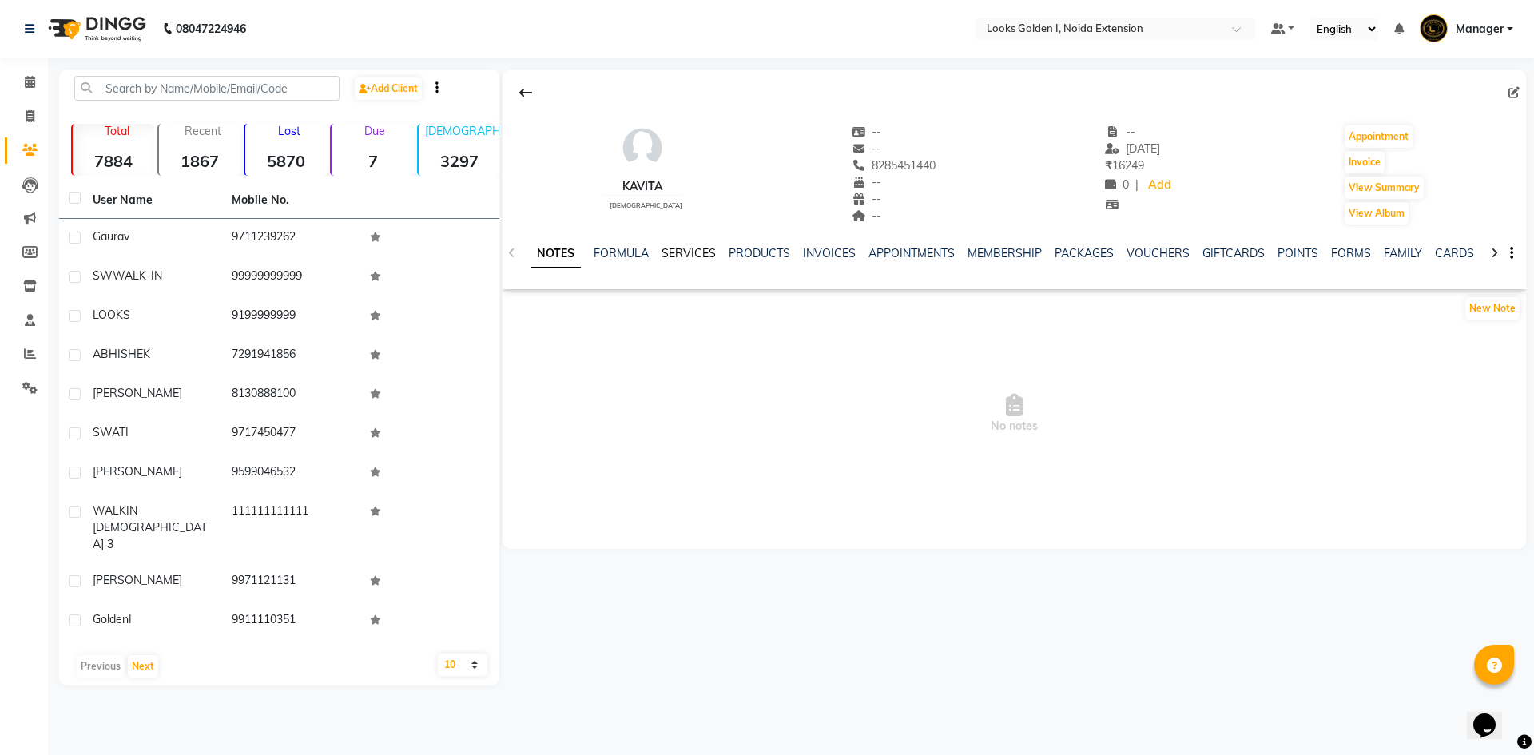
click at [689, 259] on link "SERVICES" at bounding box center [689, 253] width 54 height 14
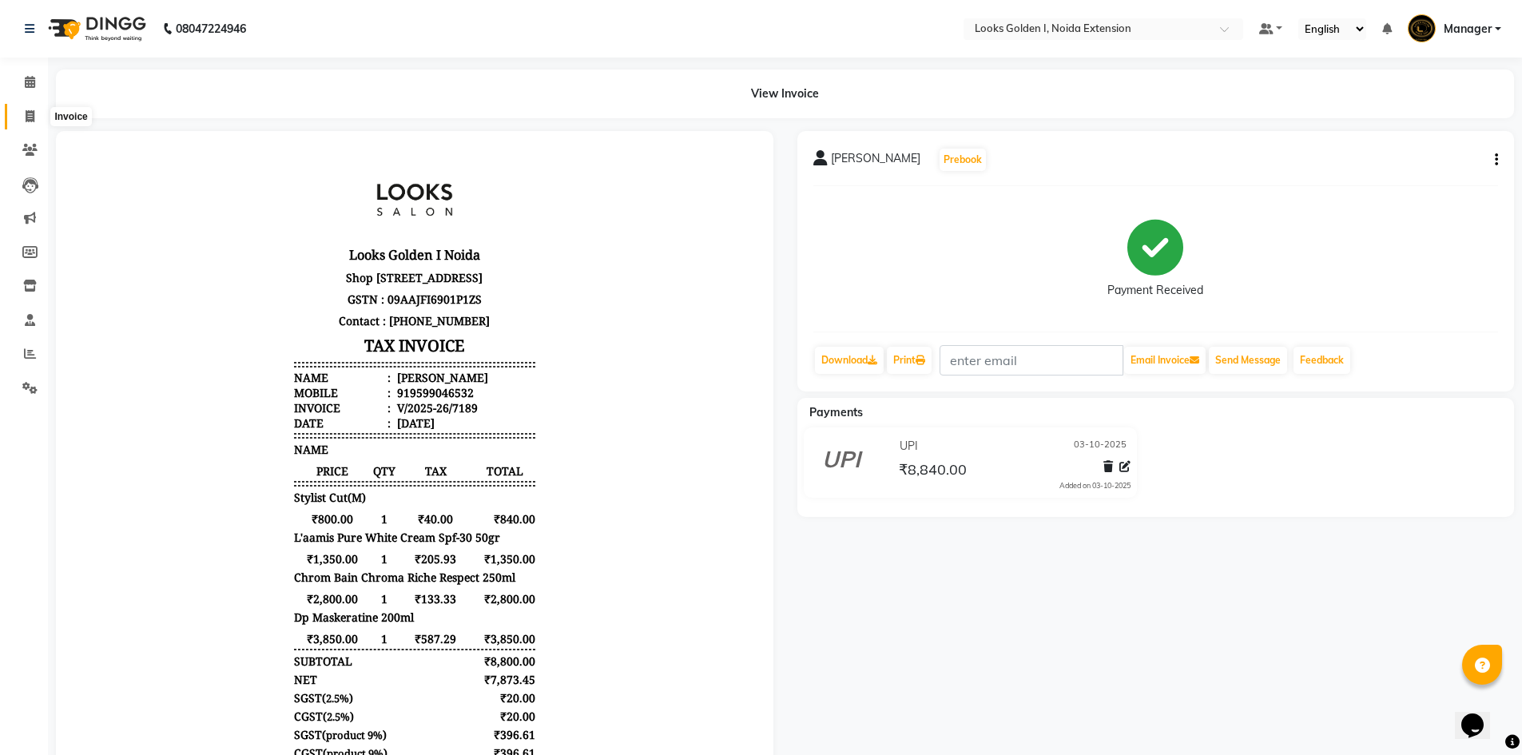
click at [22, 121] on span at bounding box center [30, 117] width 28 height 18
select select "service"
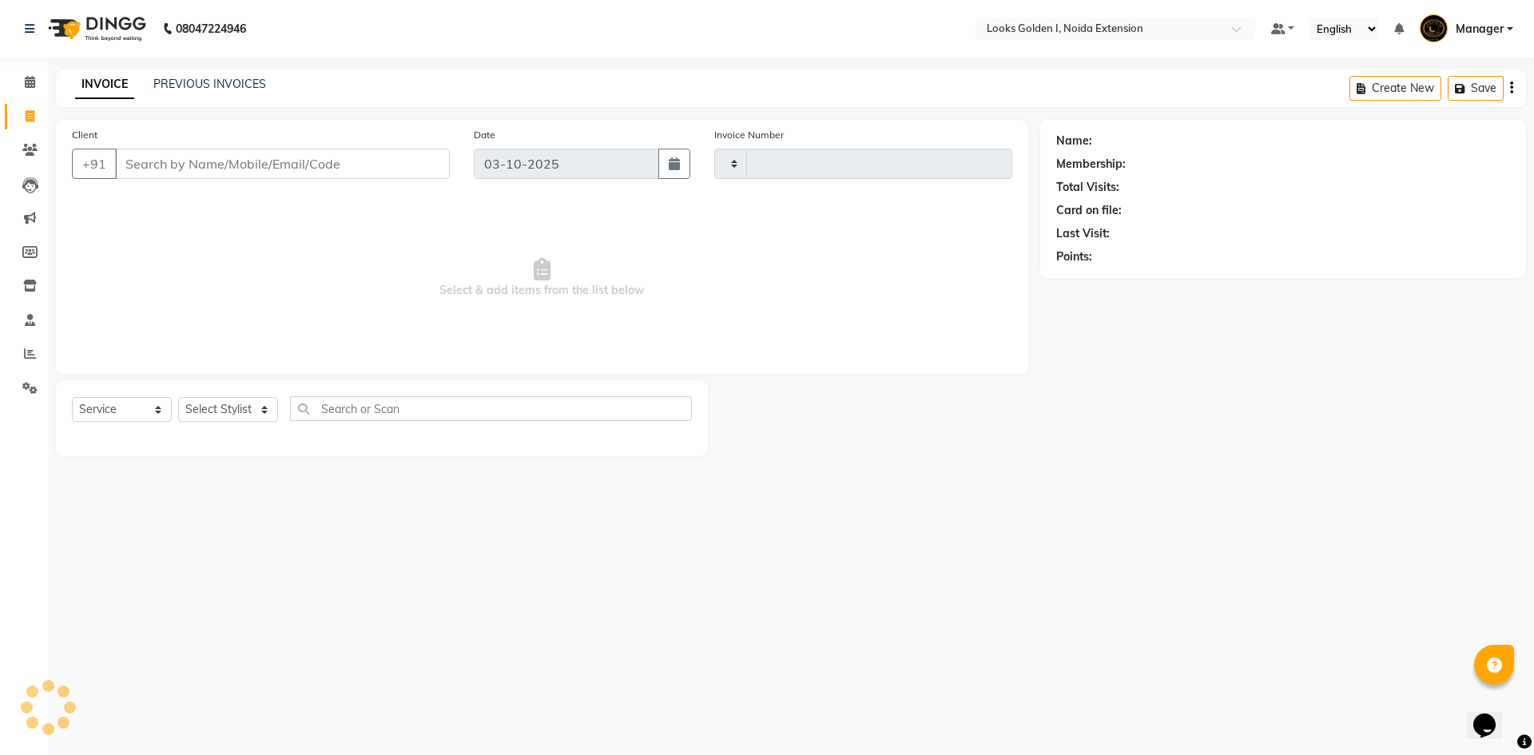
type input "7194"
select select "5508"
click at [205, 406] on select "Select Stylist Ajay_pdct Ali_Khan [PERSON_NAME] [PERSON_NAME] Counter_Sales [PE…" at bounding box center [228, 409] width 100 height 25
select select "91654"
click at [178, 397] on select "Select Stylist Ajay_pdct Ali_Khan [PERSON_NAME] [PERSON_NAME] Counter_Sales [PE…" at bounding box center [228, 409] width 100 height 25
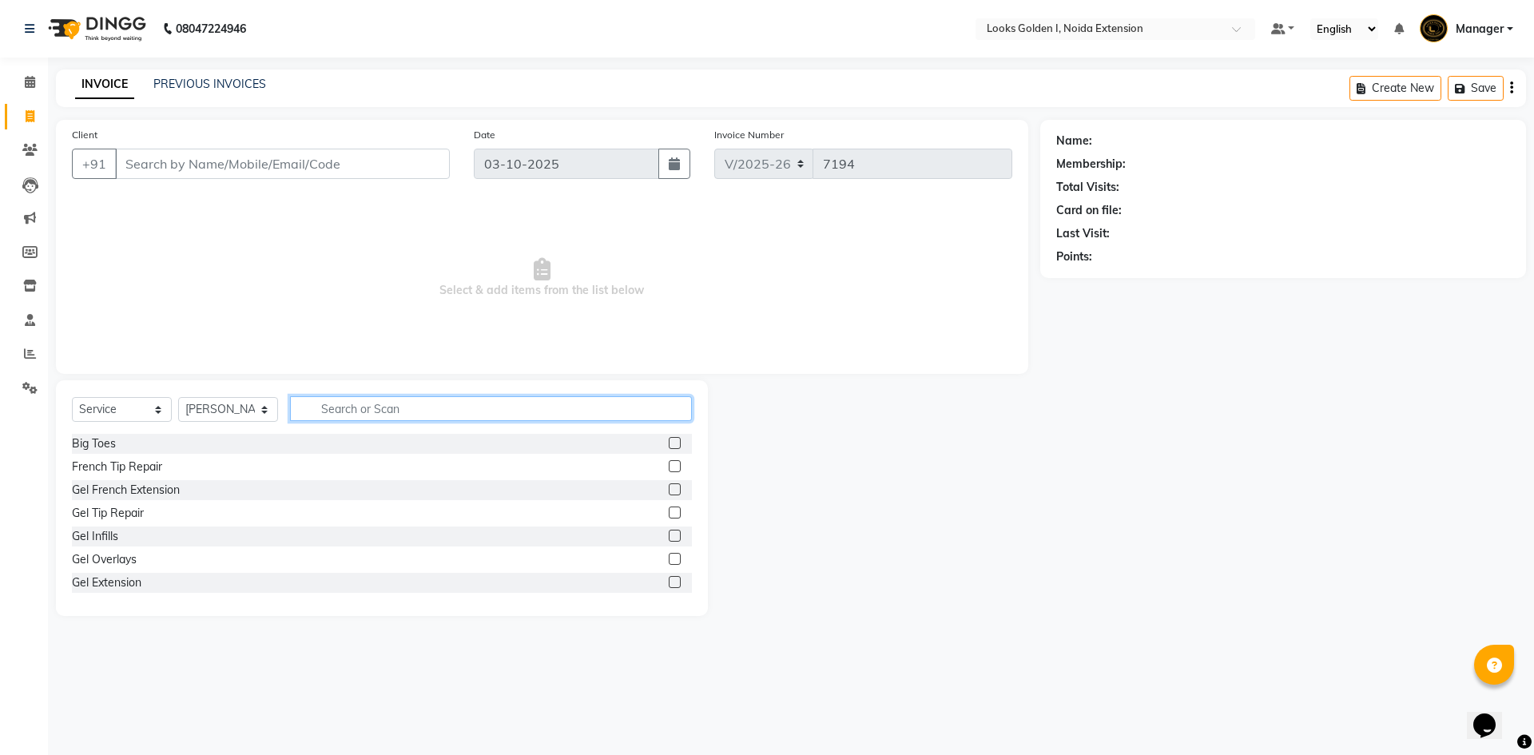
click at [382, 409] on input "text" at bounding box center [491, 408] width 402 height 25
type input "ritu"
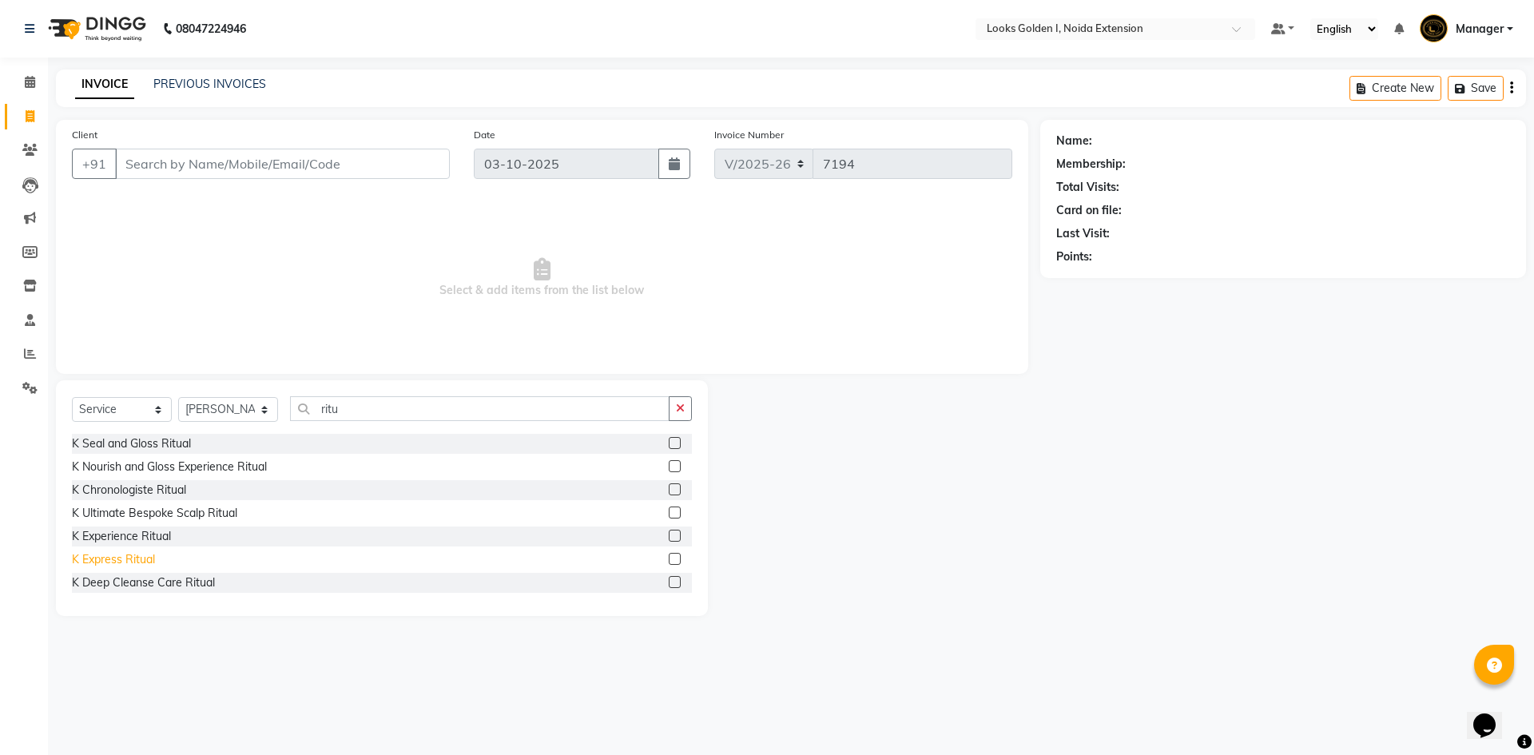
click at [122, 560] on div "K Express Ritual" at bounding box center [113, 559] width 83 height 17
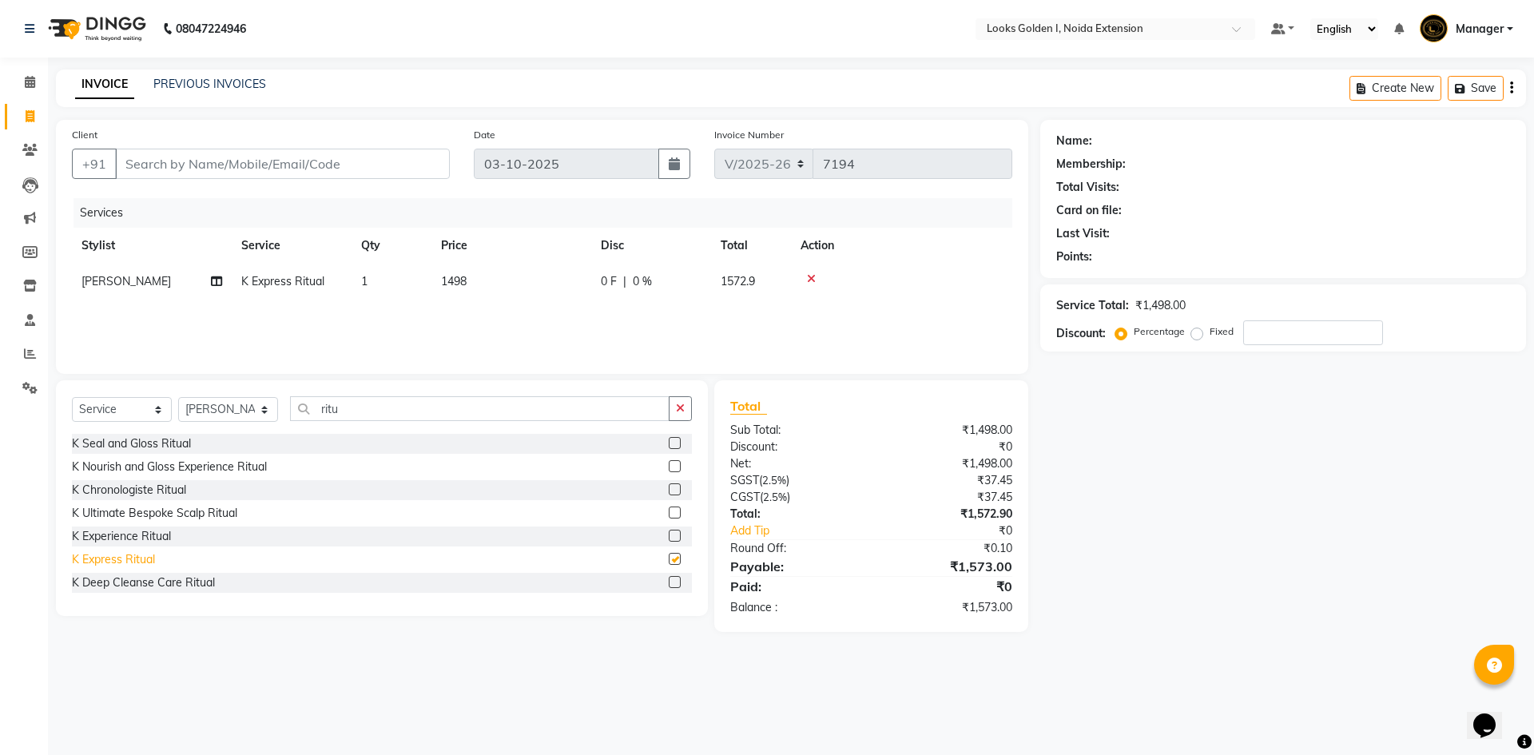
checkbox input "false"
click at [558, 284] on td "1498" at bounding box center [511, 282] width 160 height 36
select select "91654"
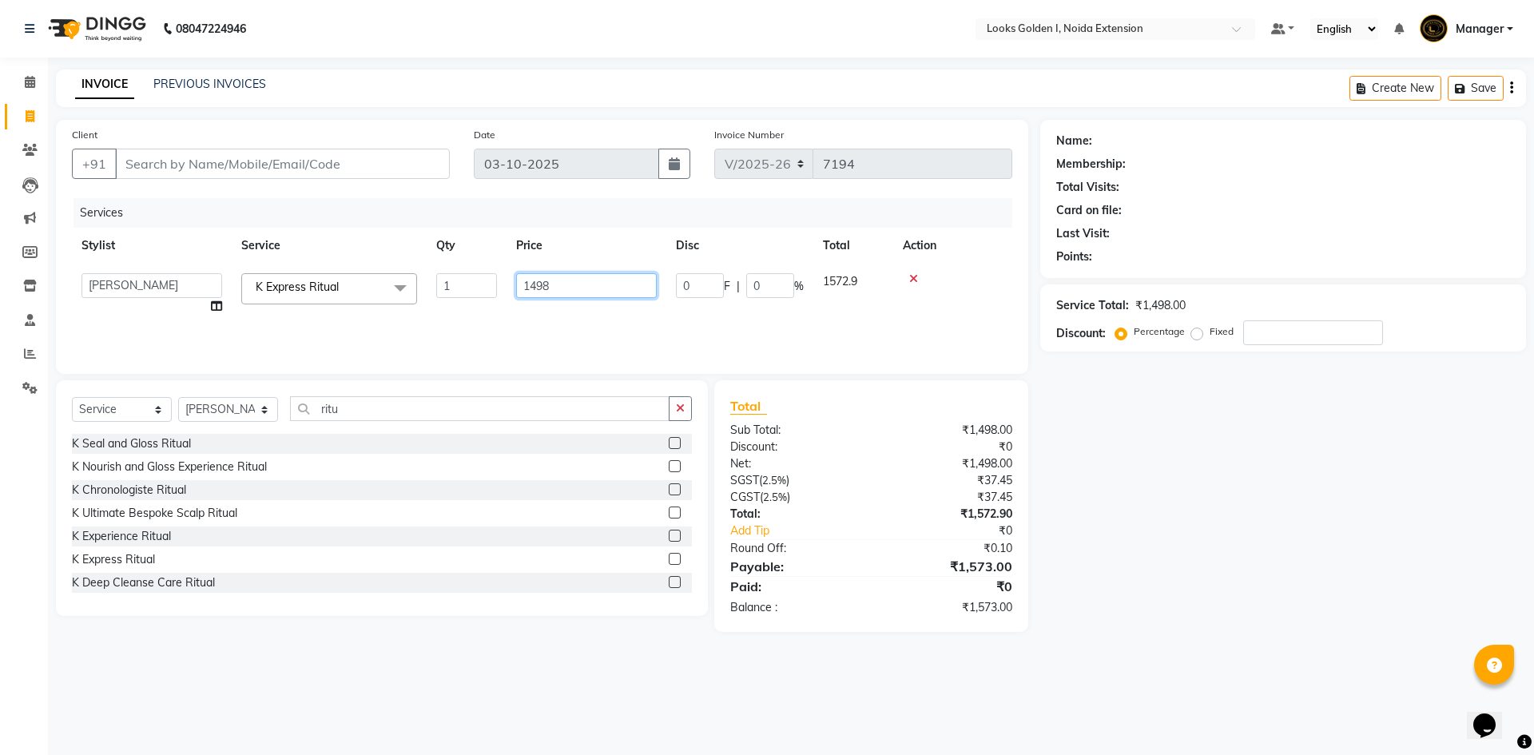
drag, startPoint x: 570, startPoint y: 280, endPoint x: 467, endPoint y: 302, distance: 105.5
click at [467, 302] on tr "Ajay_pdct Ali_Khan [PERSON_NAME] [PERSON_NAME] Counter_Sales [PERSON_NAME] Farm…" at bounding box center [542, 294] width 940 height 61
type input "3600"
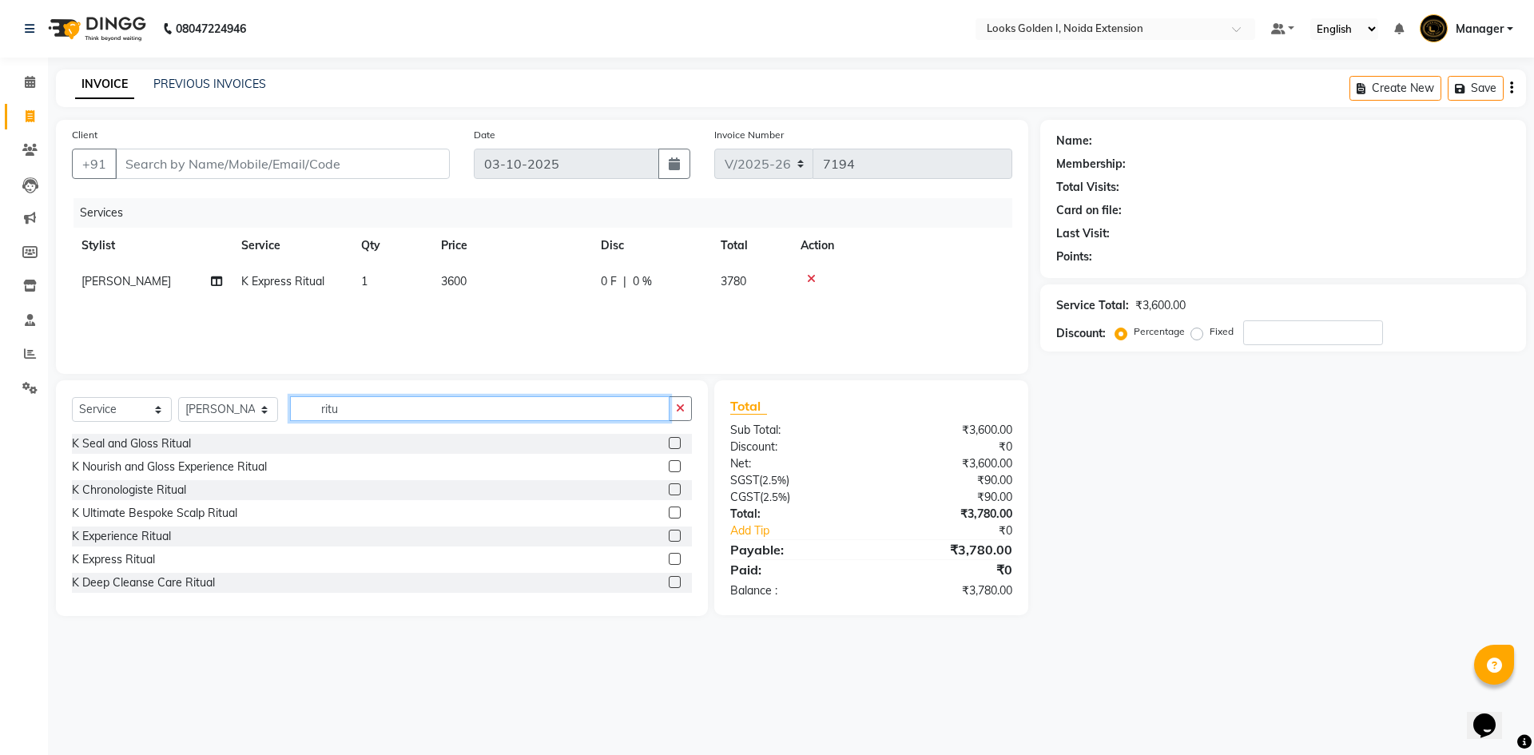
drag, startPoint x: 351, startPoint y: 405, endPoint x: 292, endPoint y: 419, distance: 60.7
click at [292, 419] on input "ritu" at bounding box center [480, 408] width 380 height 25
type input "cut"
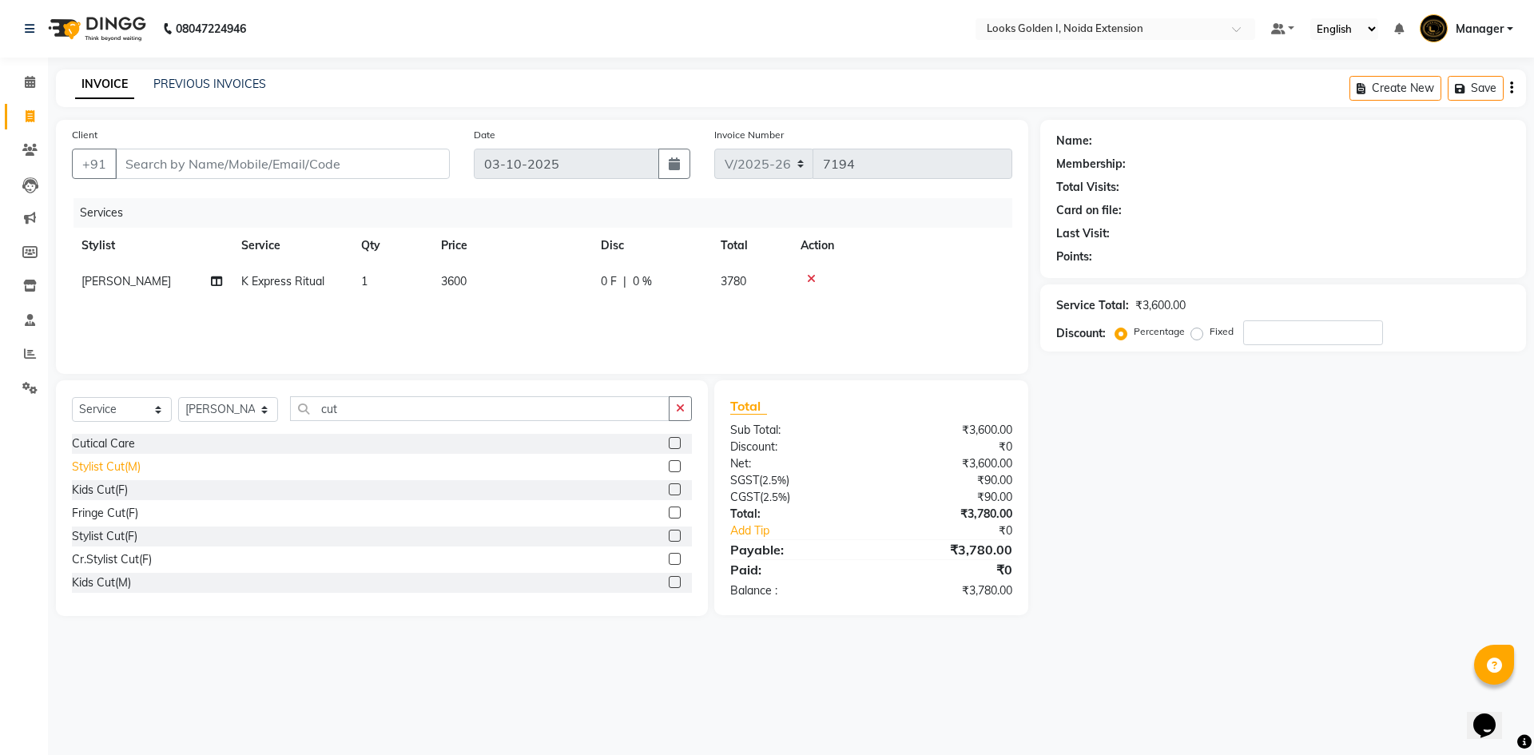
click at [100, 473] on div "Stylist Cut(M)" at bounding box center [106, 467] width 69 height 17
checkbox input "false"
click at [543, 311] on td "700" at bounding box center [511, 318] width 160 height 36
select select "91654"
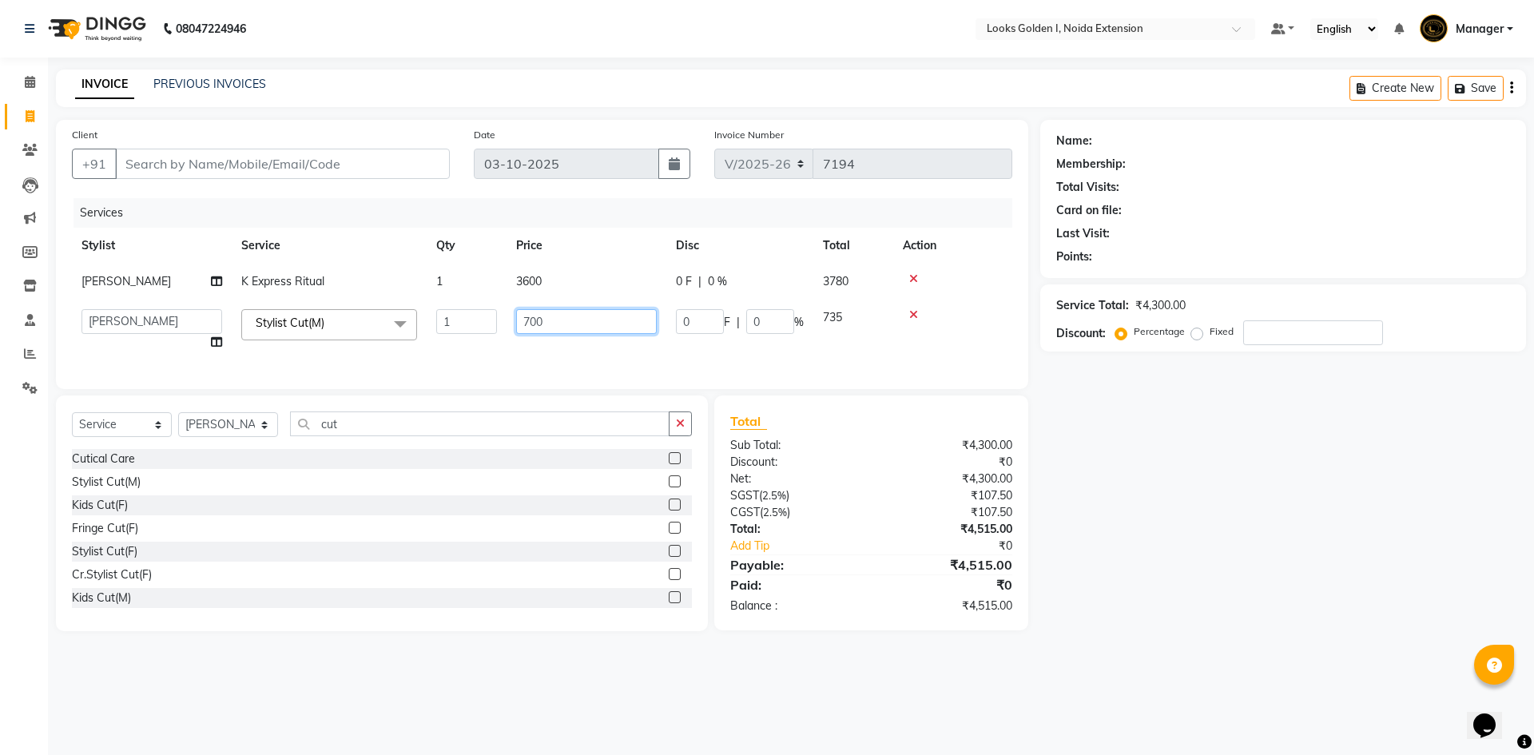
drag, startPoint x: 536, startPoint y: 316, endPoint x: 519, endPoint y: 312, distance: 17.2
click at [520, 313] on input "700" at bounding box center [586, 321] width 141 height 25
type input "800"
click at [906, 365] on div "Client +91 Date [DATE] Invoice Number V/2025 V/[PHONE_NUMBER] Services Stylist …" at bounding box center [542, 254] width 972 height 269
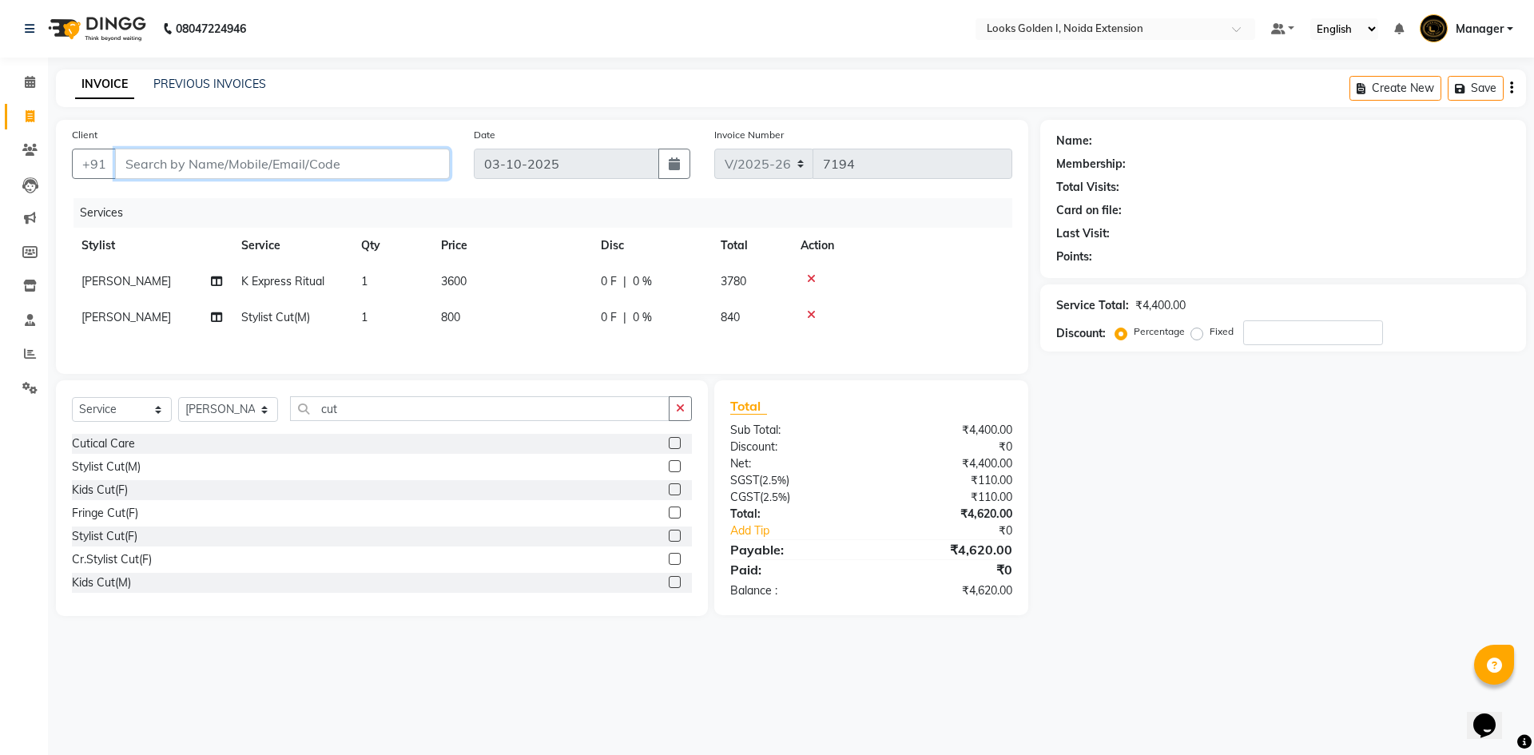
click at [267, 160] on input "Client" at bounding box center [282, 164] width 335 height 30
type input "9"
type input "0"
type input "9168760331"
click at [427, 169] on span "Add Client" at bounding box center [408, 164] width 63 height 16
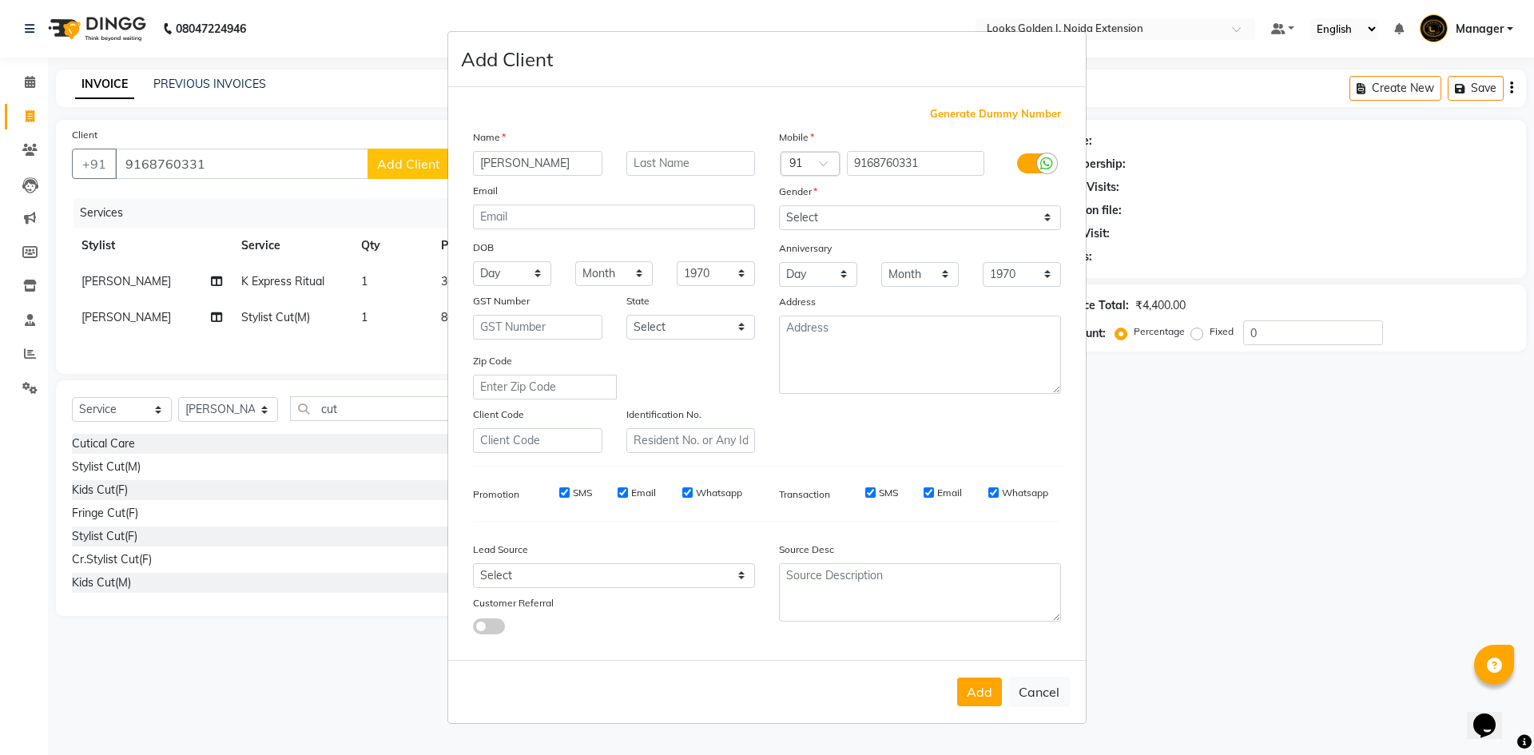
click at [496, 165] on input "[PERSON_NAME]" at bounding box center [537, 163] width 129 height 25
type input "[PERSON_NAME]"
click at [845, 216] on select "Select [DEMOGRAPHIC_DATA] [DEMOGRAPHIC_DATA] Other Prefer Not To Say" at bounding box center [920, 217] width 282 height 25
select select "[DEMOGRAPHIC_DATA]"
click at [779, 205] on select "Select [DEMOGRAPHIC_DATA] [DEMOGRAPHIC_DATA] Other Prefer Not To Say" at bounding box center [920, 217] width 282 height 25
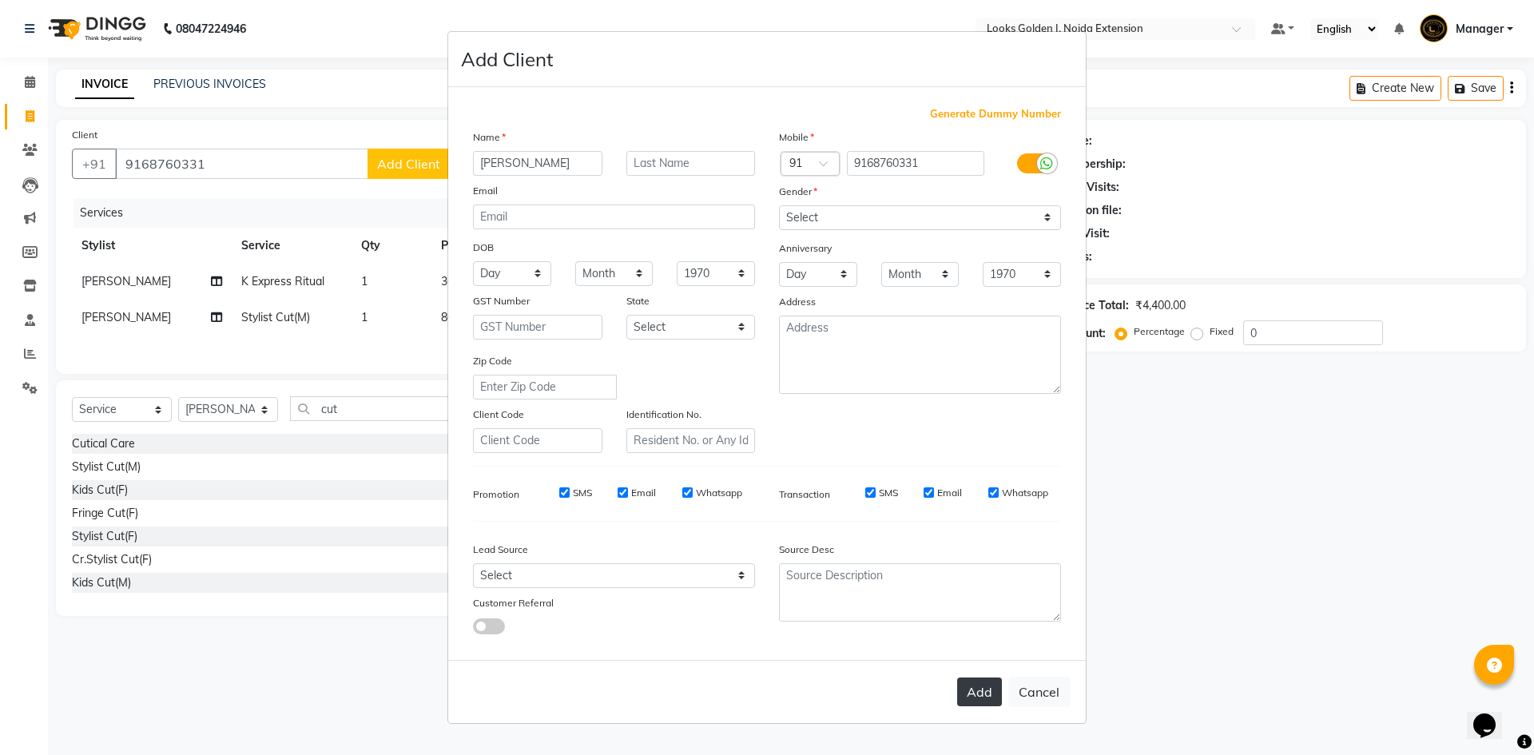
click at [988, 687] on button "Add" at bounding box center [979, 692] width 45 height 29
select select
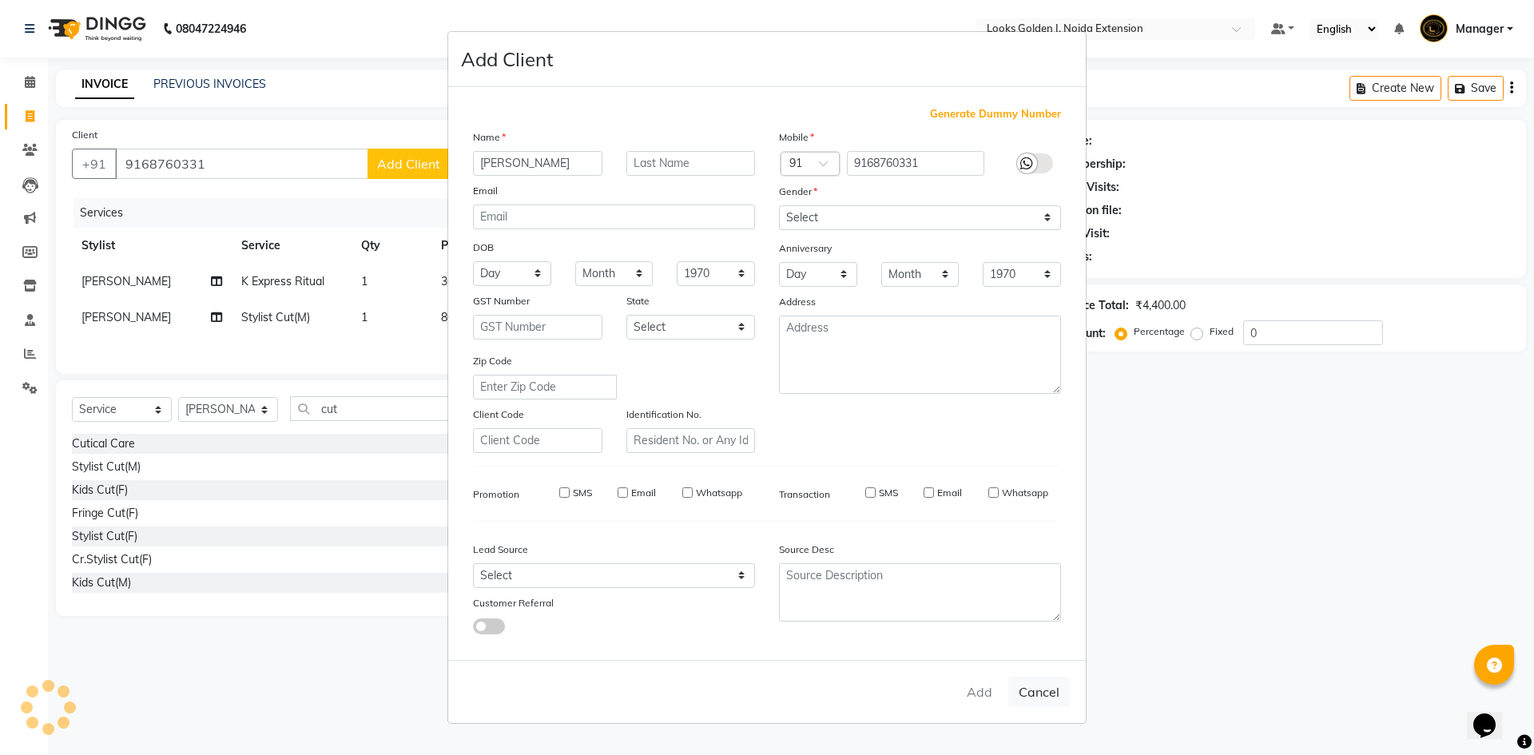
select select
checkbox input "false"
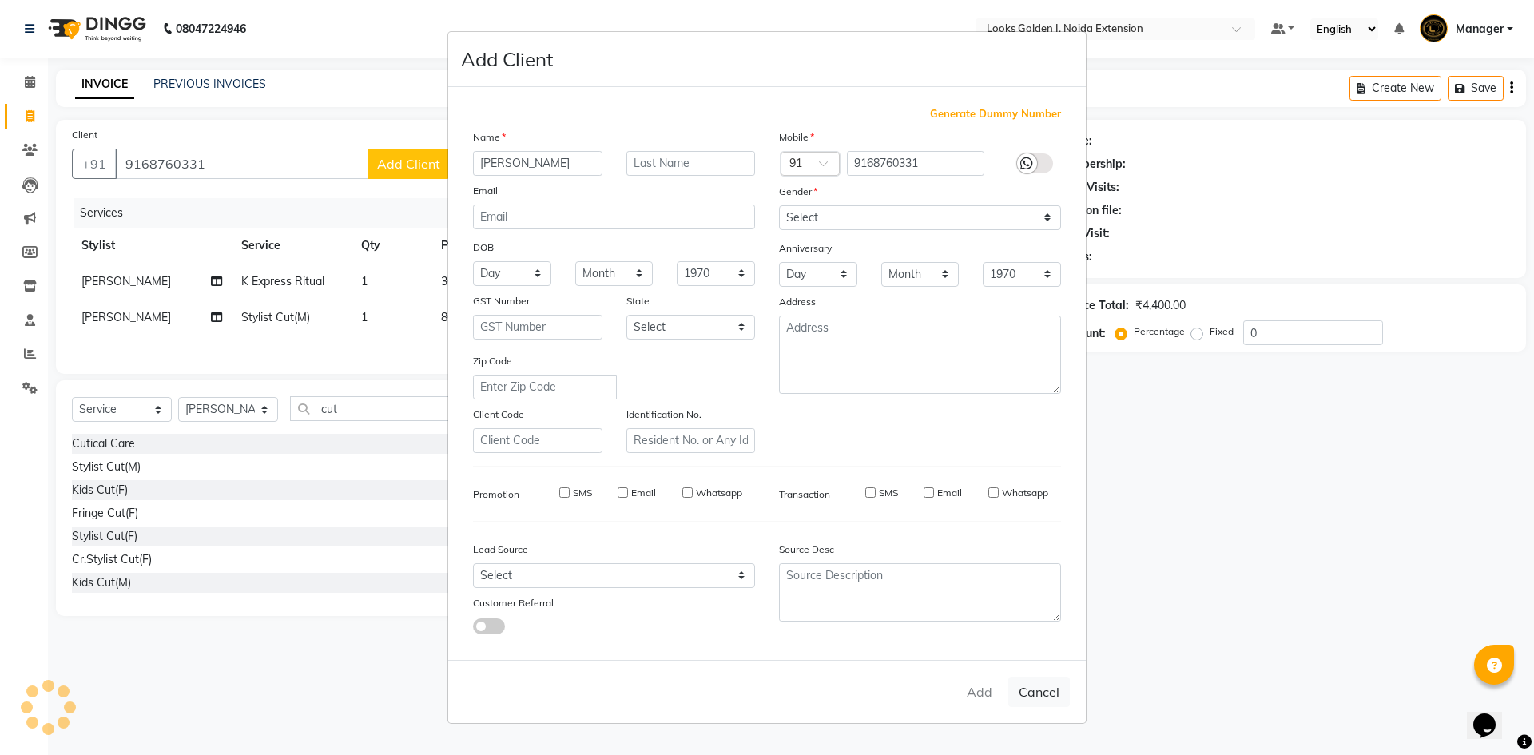
checkbox input "false"
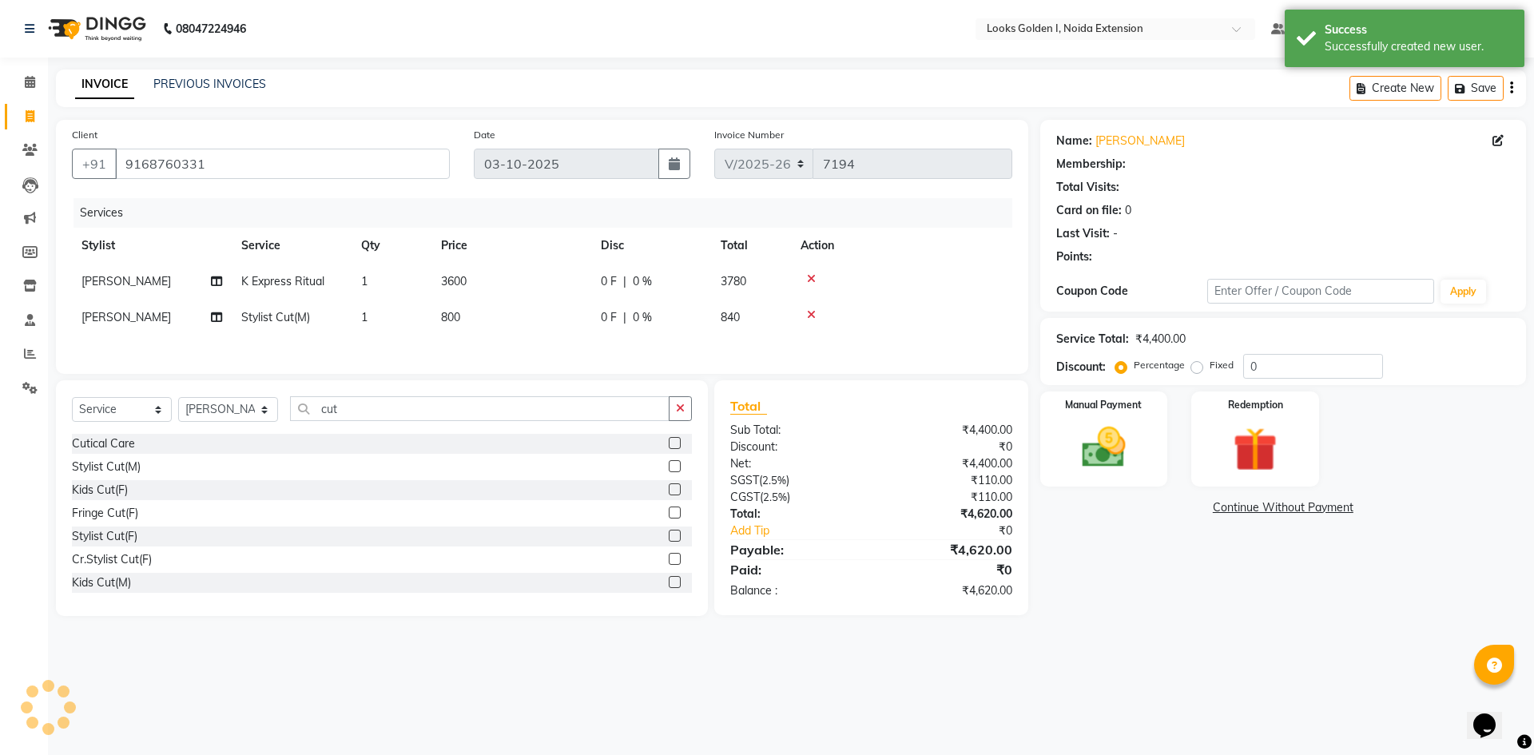
select select "1: Object"
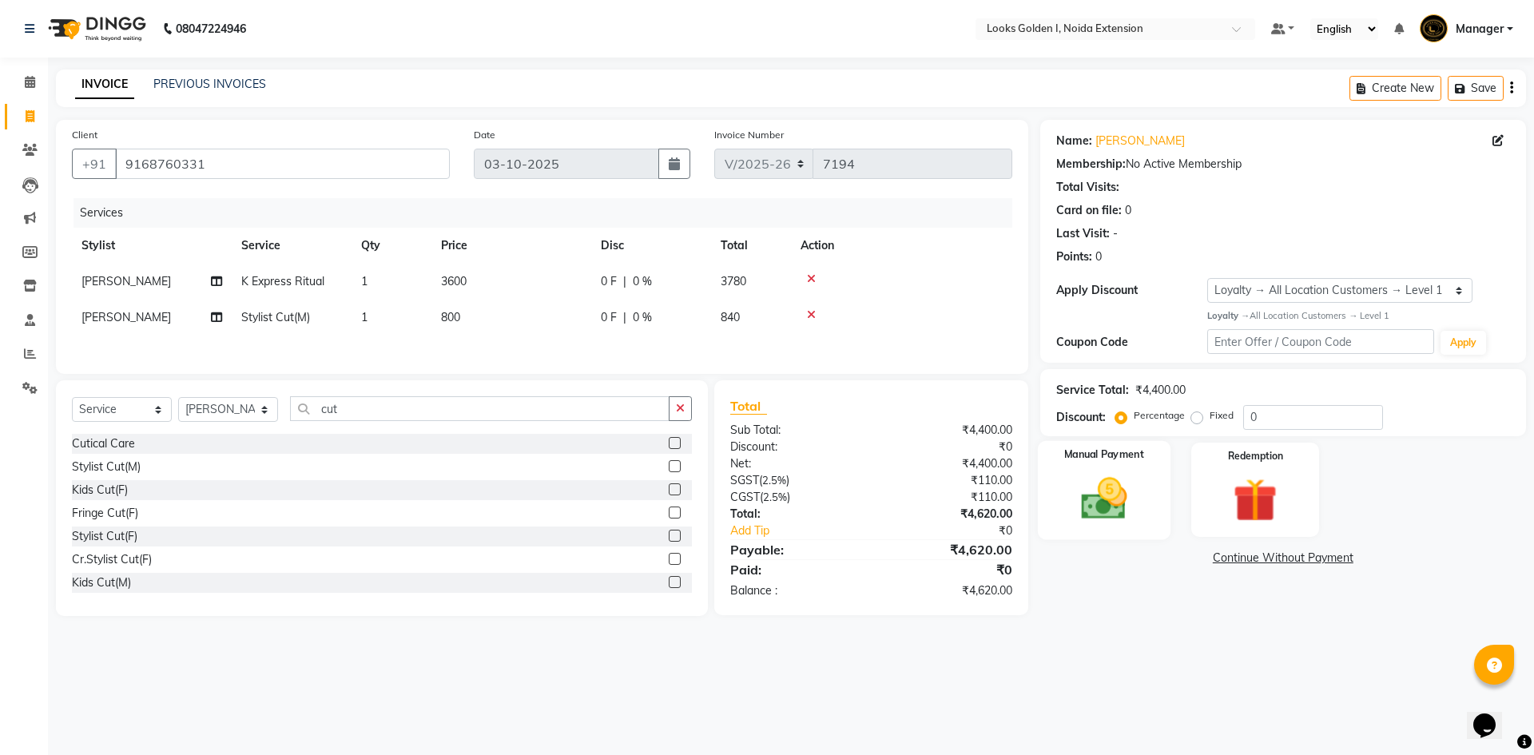
click at [1086, 508] on img at bounding box center [1104, 498] width 74 height 53
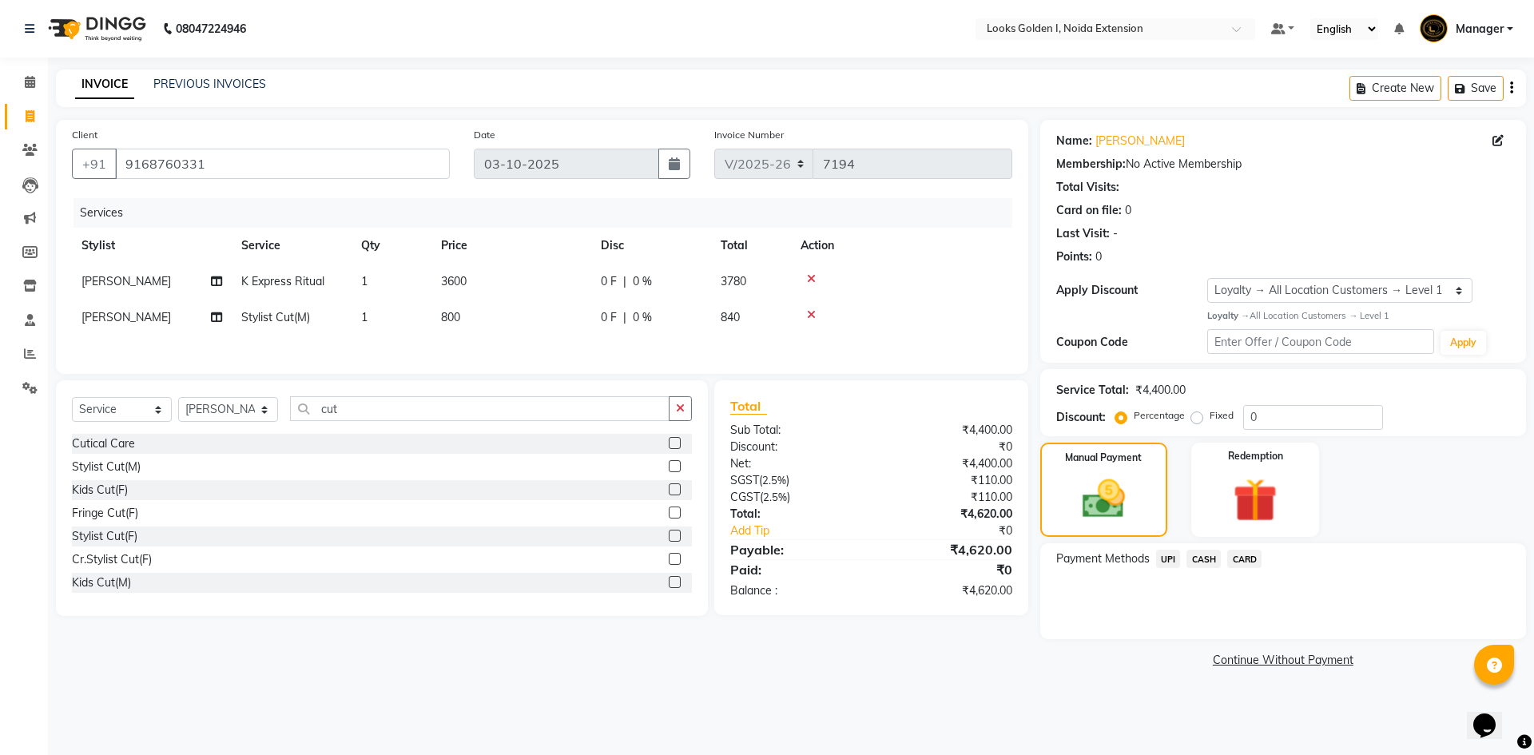
drag, startPoint x: 1236, startPoint y: 559, endPoint x: 1246, endPoint y: 566, distance: 11.5
click at [1237, 559] on span "CARD" at bounding box center [1244, 559] width 34 height 18
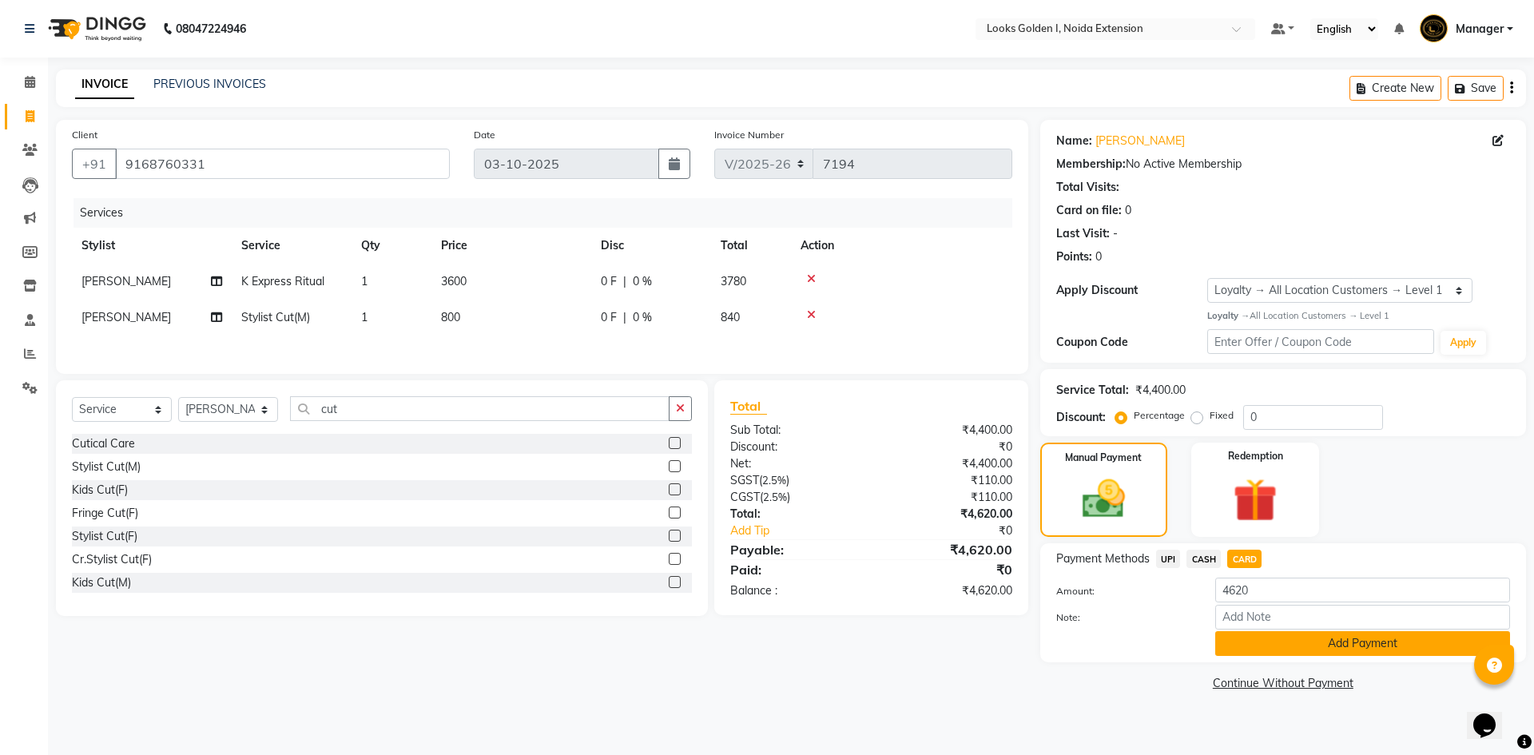
click at [1270, 644] on button "Add Payment" at bounding box center [1362, 643] width 295 height 25
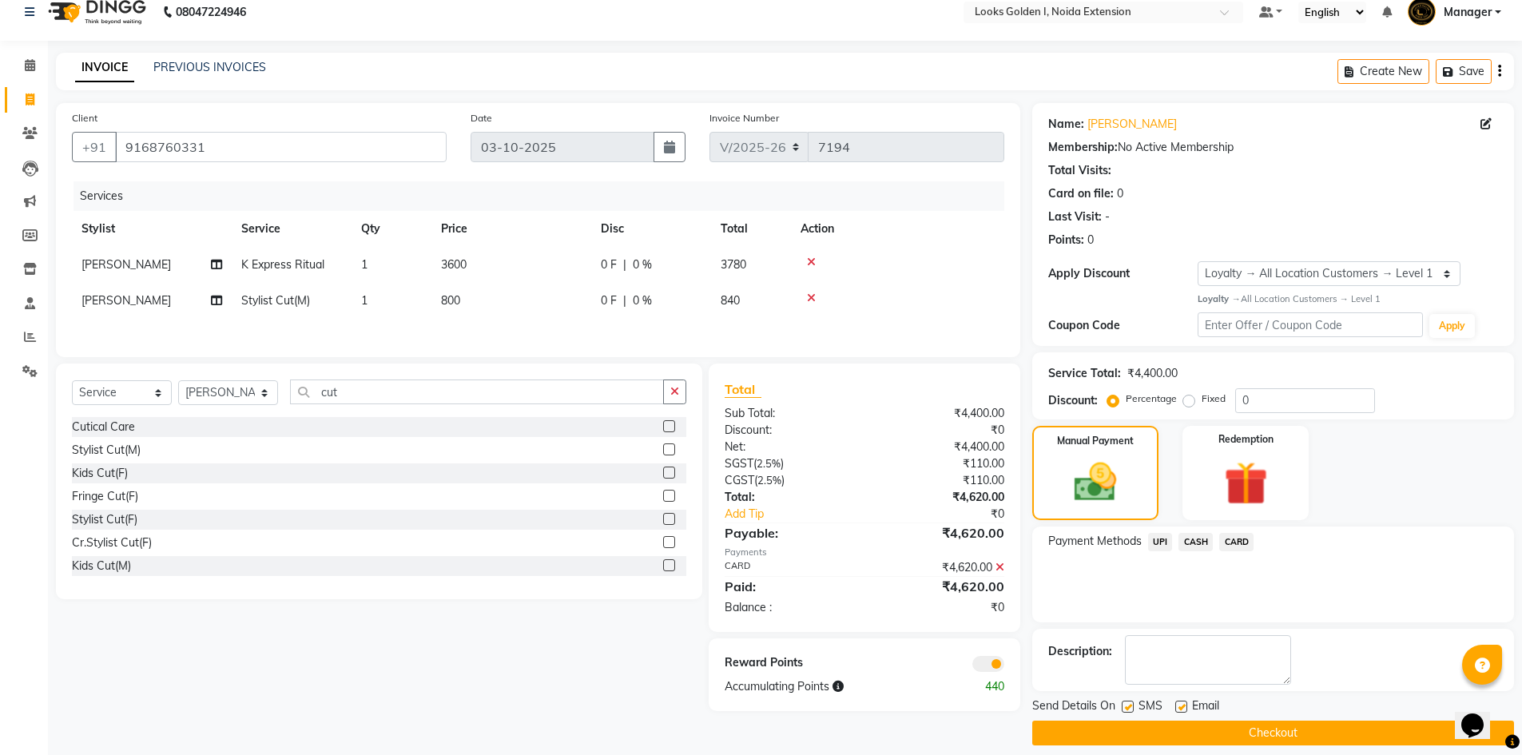
scroll to position [31, 0]
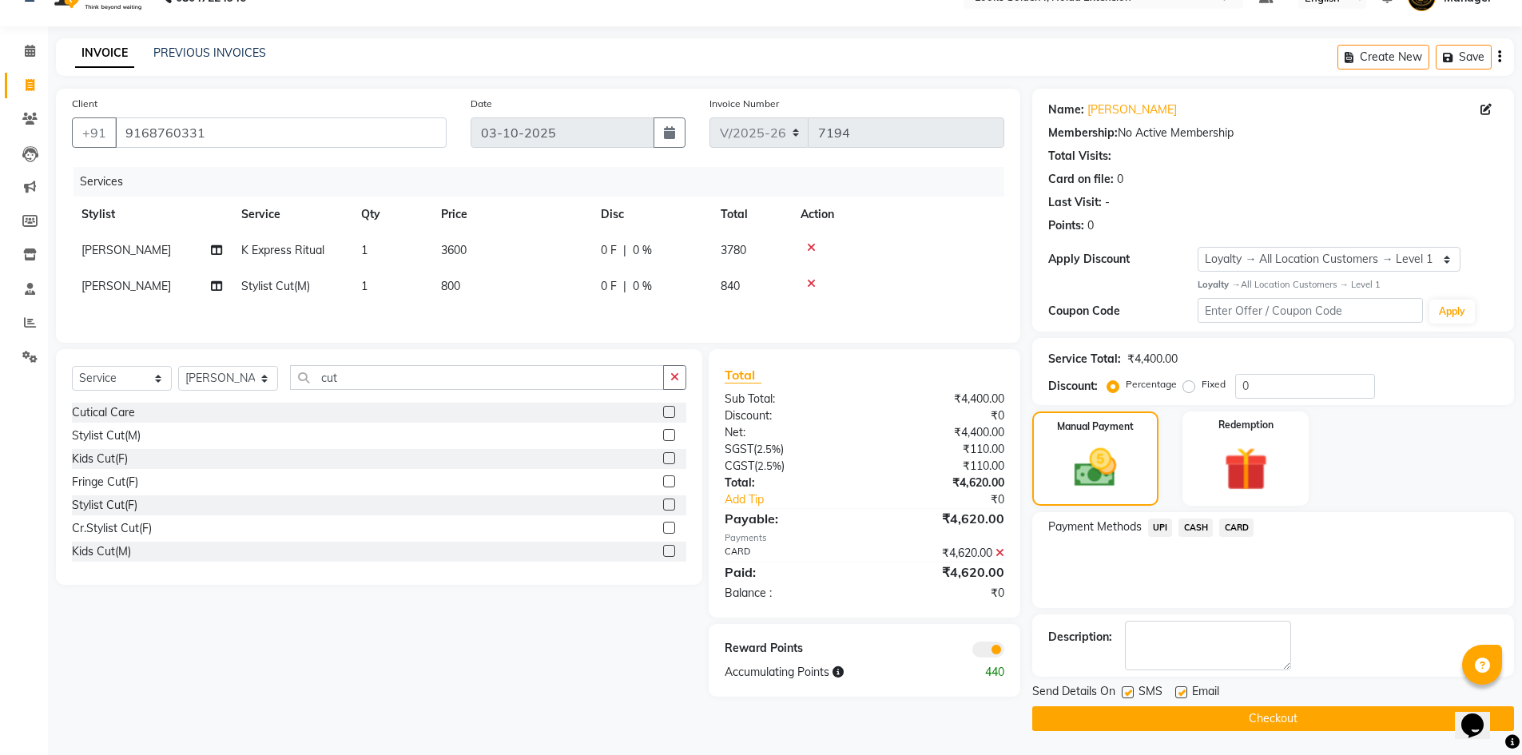
click at [1189, 706] on button "Checkout" at bounding box center [1273, 718] width 482 height 25
